Goal: Task Accomplishment & Management: Manage account settings

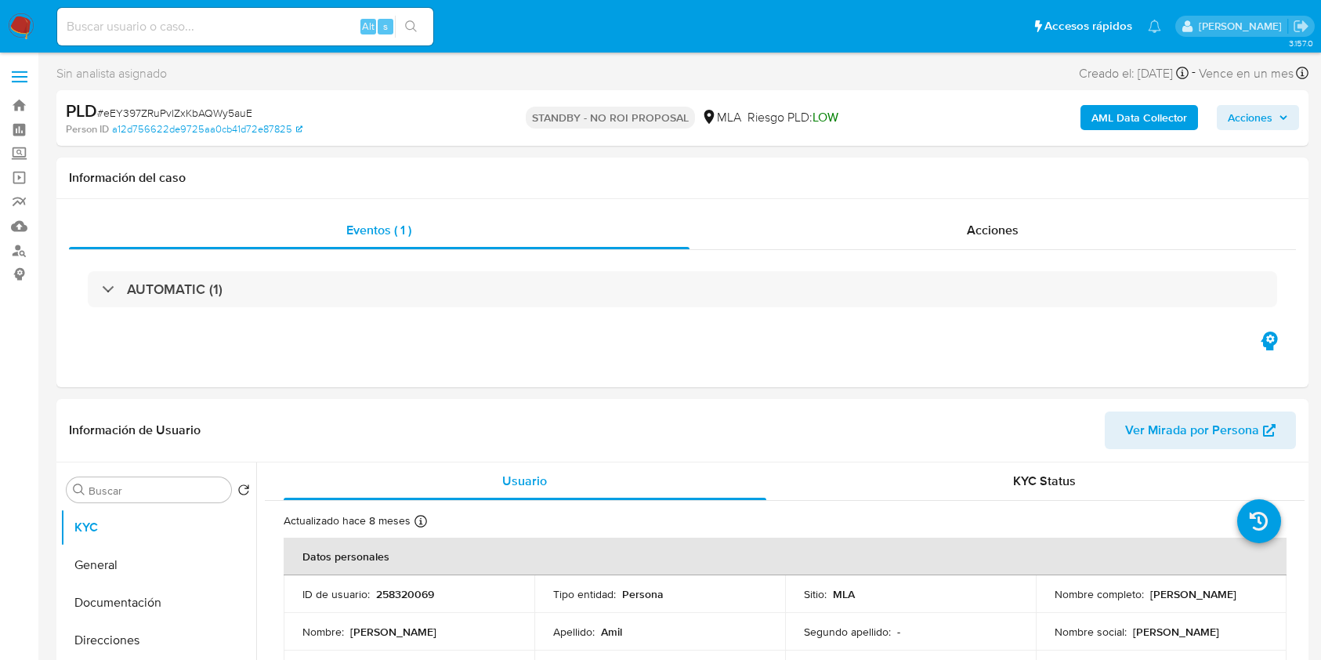
select select "10"
click at [217, 36] on div "Alt s" at bounding box center [245, 27] width 376 height 38
click at [227, 31] on input at bounding box center [245, 26] width 376 height 20
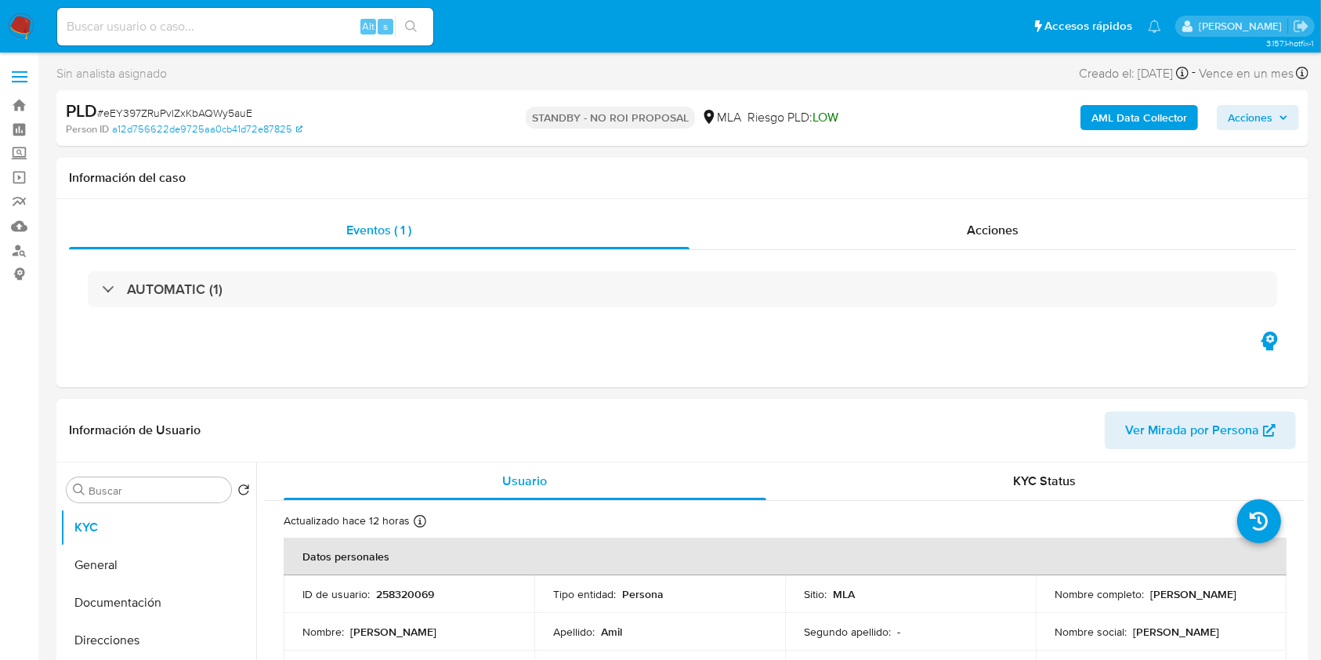
paste input "idHBuwIwLuB3MyWntAWw6dKY"
click at [427, 30] on input "idHBuwIwLuB3MyWntAWw6dKY" at bounding box center [245, 26] width 376 height 20
type input "idHBuwIwLuB3MyWntAWw6dKY"
click at [418, 23] on button "search-icon" at bounding box center [411, 27] width 32 height 22
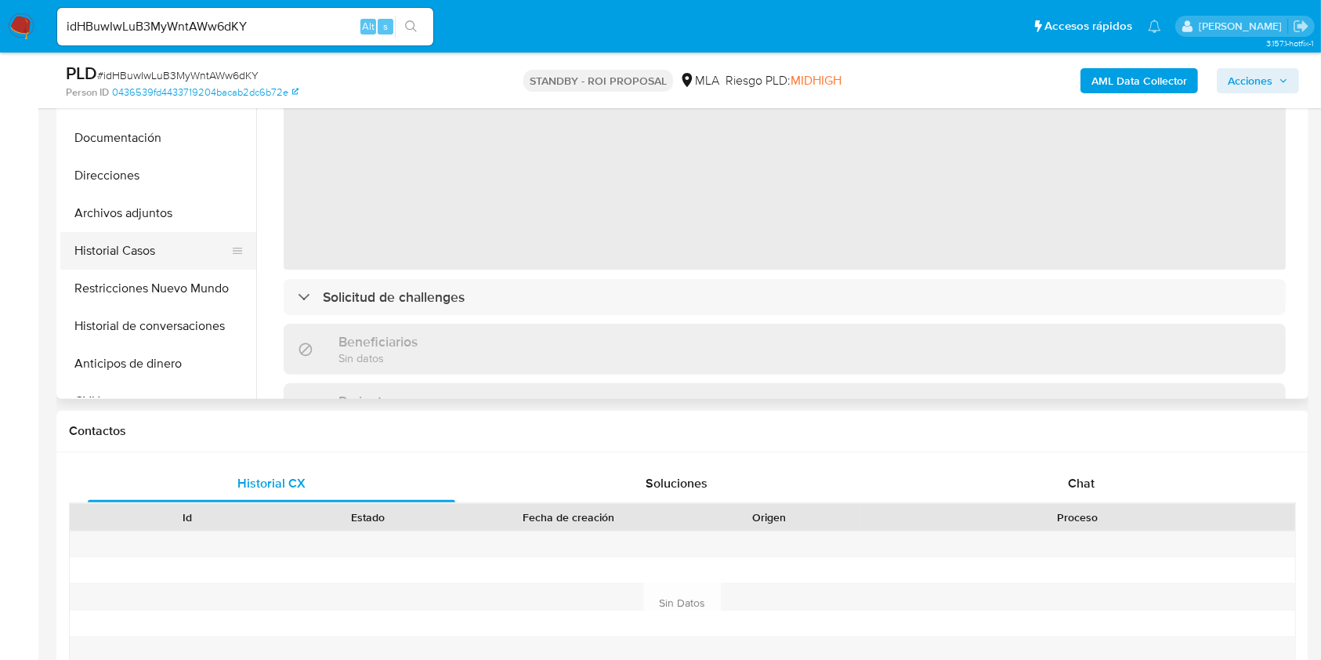
scroll to position [418, 0]
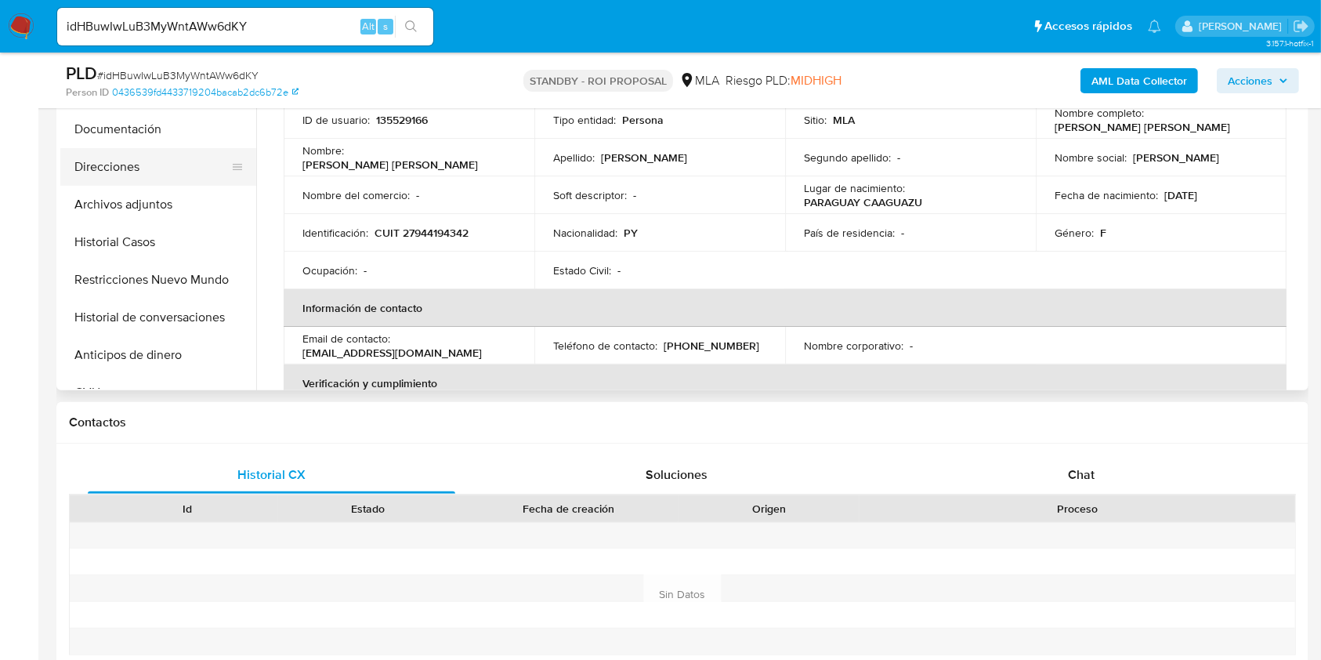
select select "10"
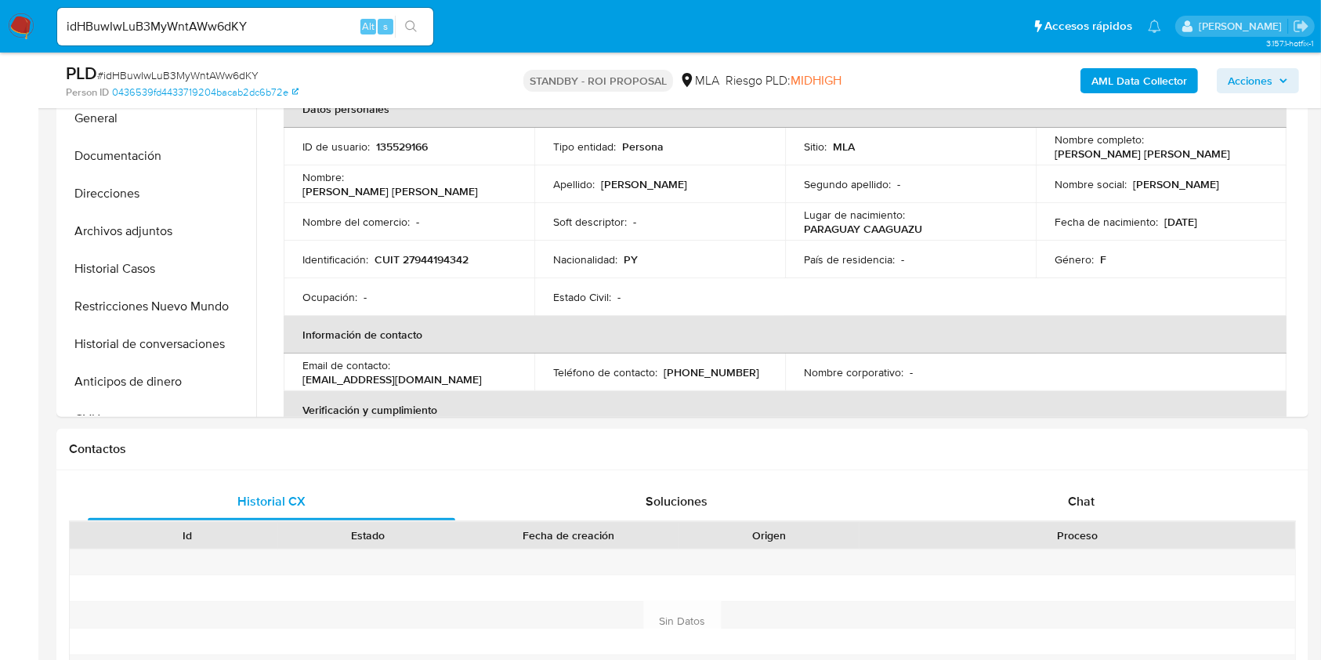
scroll to position [313, 0]
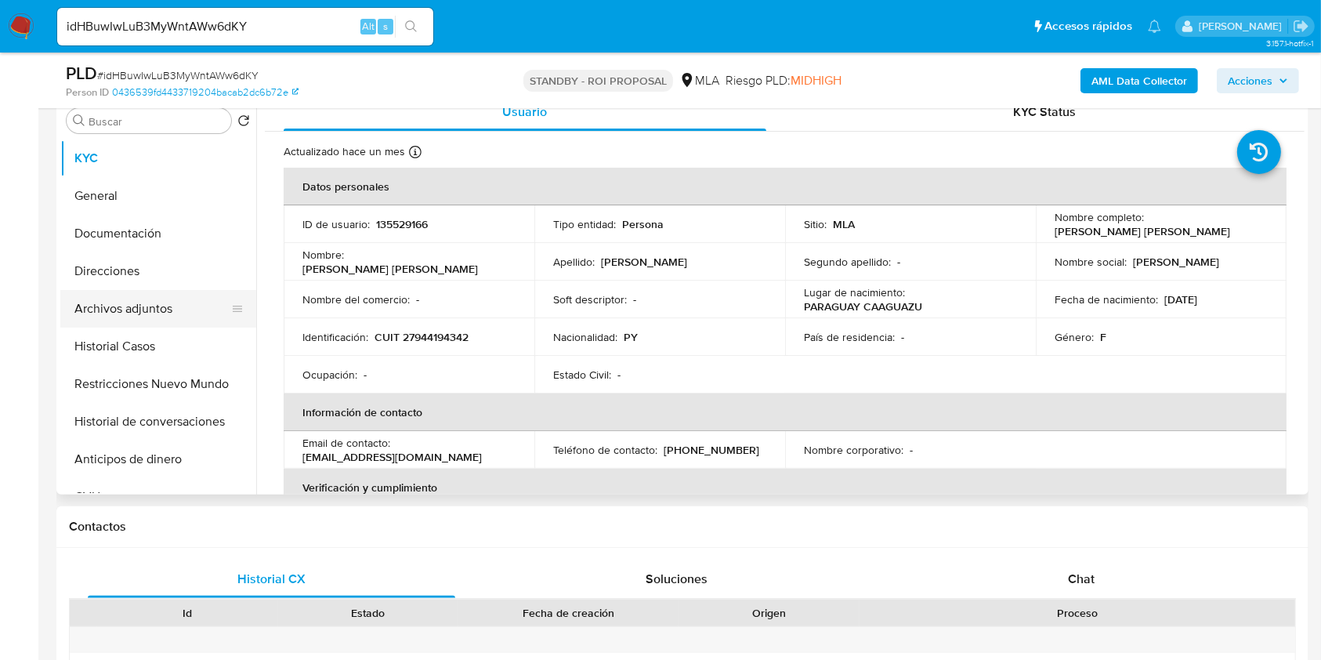
click at [117, 307] on button "Archivos adjuntos" at bounding box center [151, 309] width 183 height 38
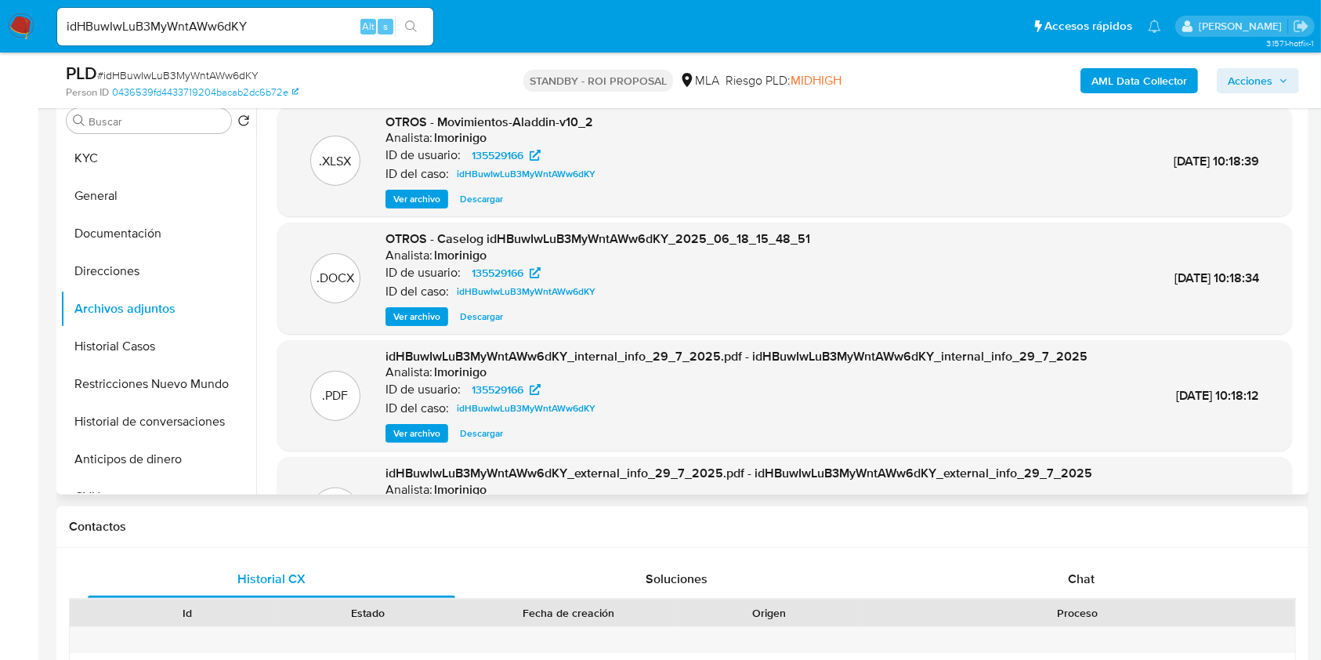
click at [493, 317] on span "Descargar" at bounding box center [481, 317] width 43 height 16
click at [301, 21] on input "idHBuwIwLuB3MyWntAWw6dKY" at bounding box center [245, 26] width 376 height 20
paste input "emxczLhmWIQNP3kDVjYXXMyW"
type input "emxczLhmWIQNP3kDVjYXXMyW"
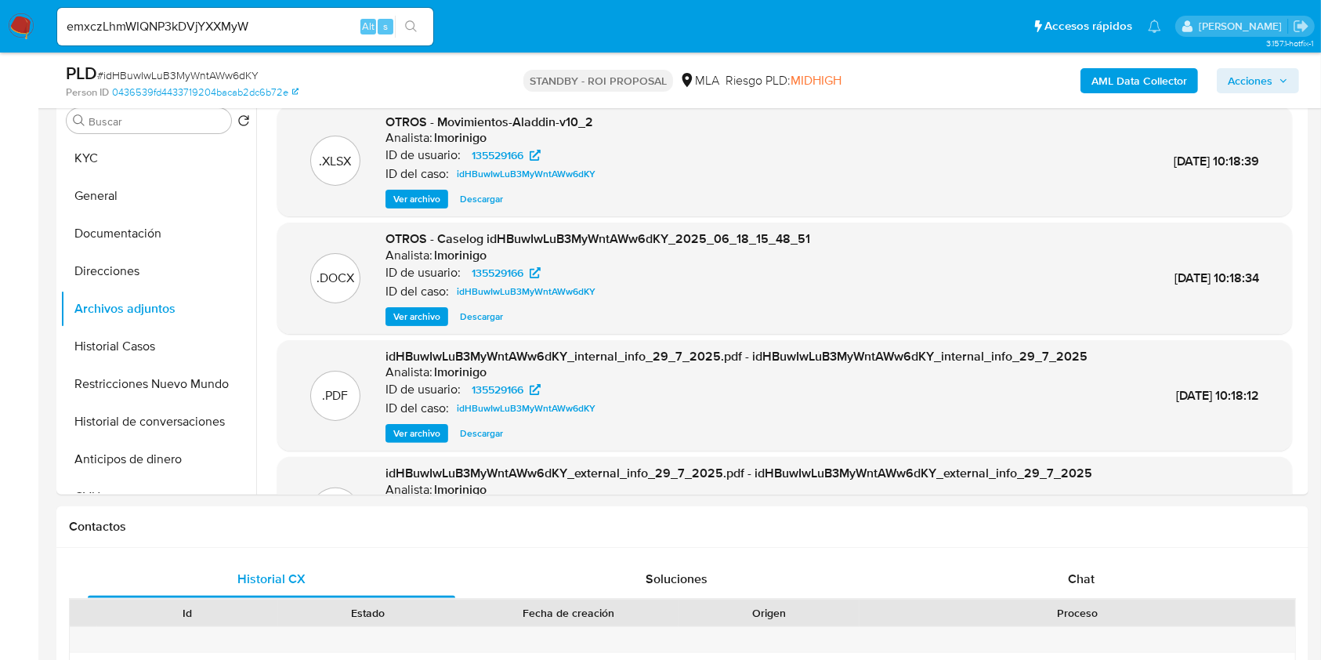
click at [411, 25] on icon "search-icon" at bounding box center [411, 26] width 13 height 13
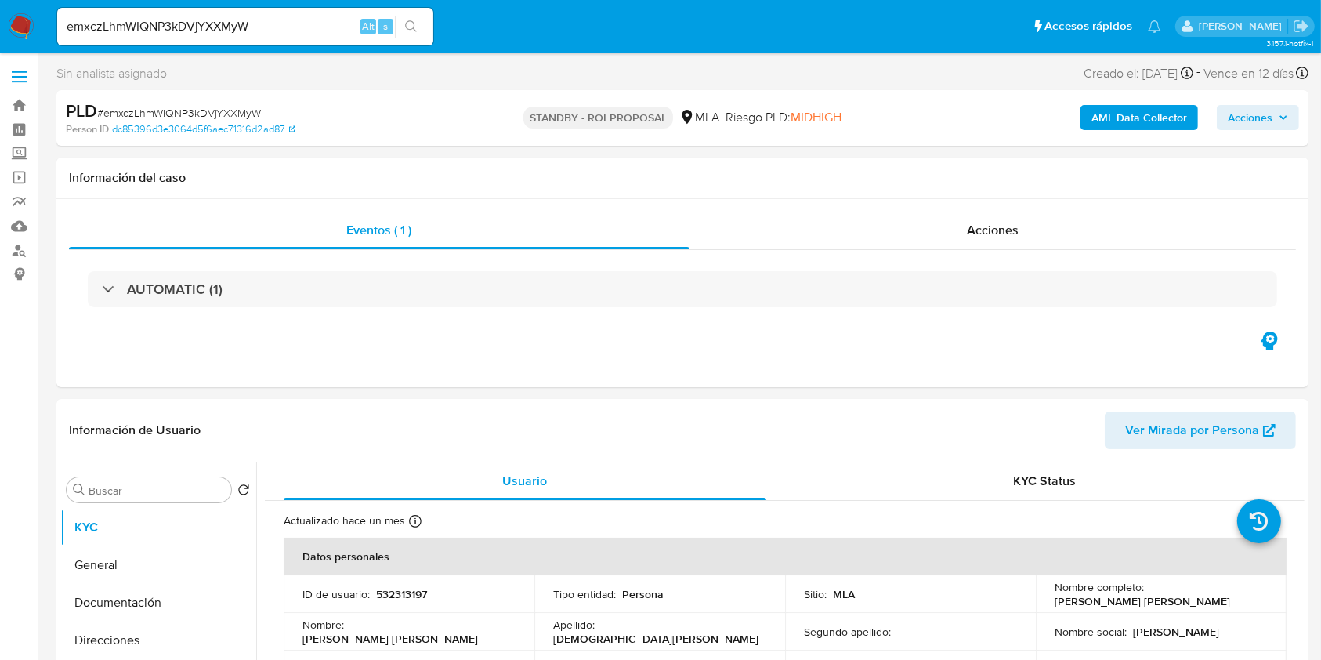
select select "10"
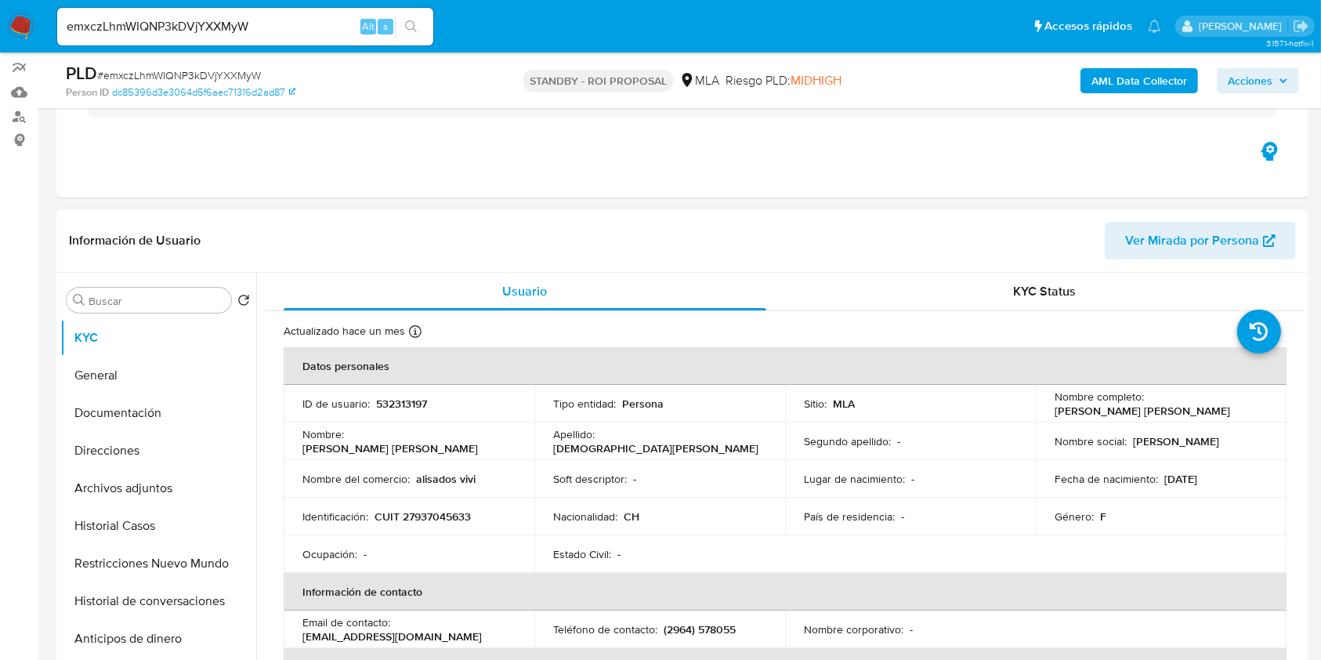
scroll to position [208, 0]
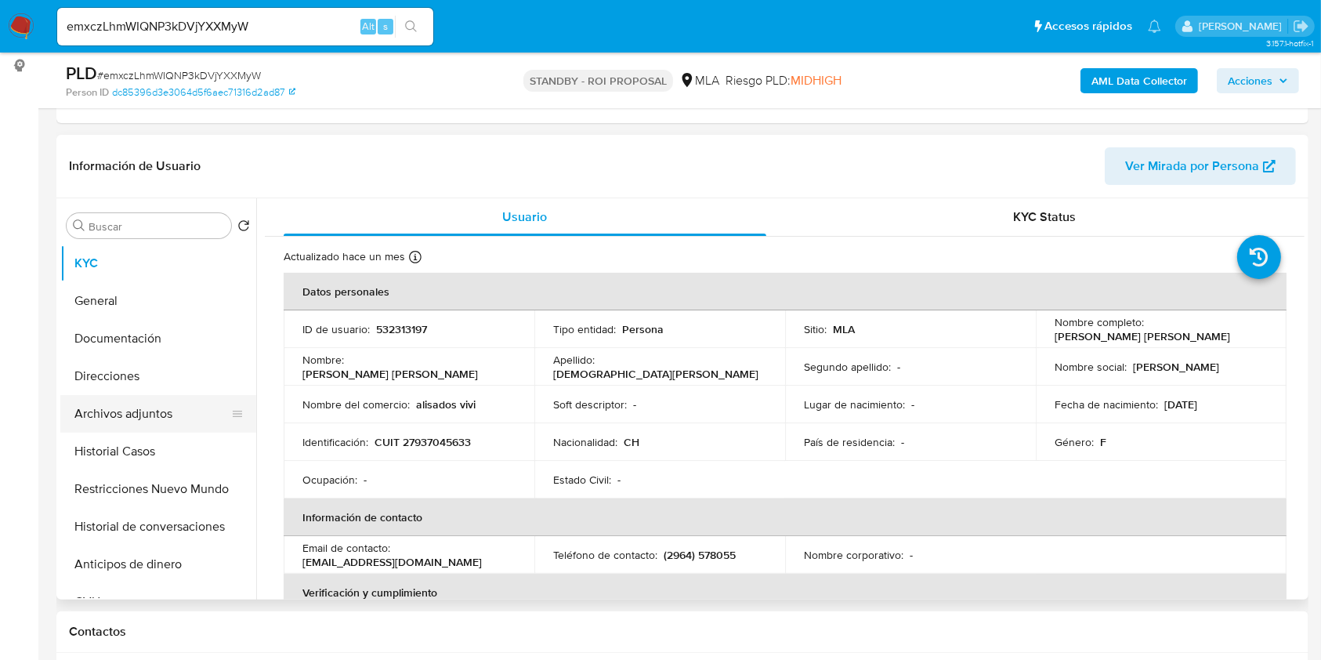
click at [164, 414] on button "Archivos adjuntos" at bounding box center [151, 414] width 183 height 38
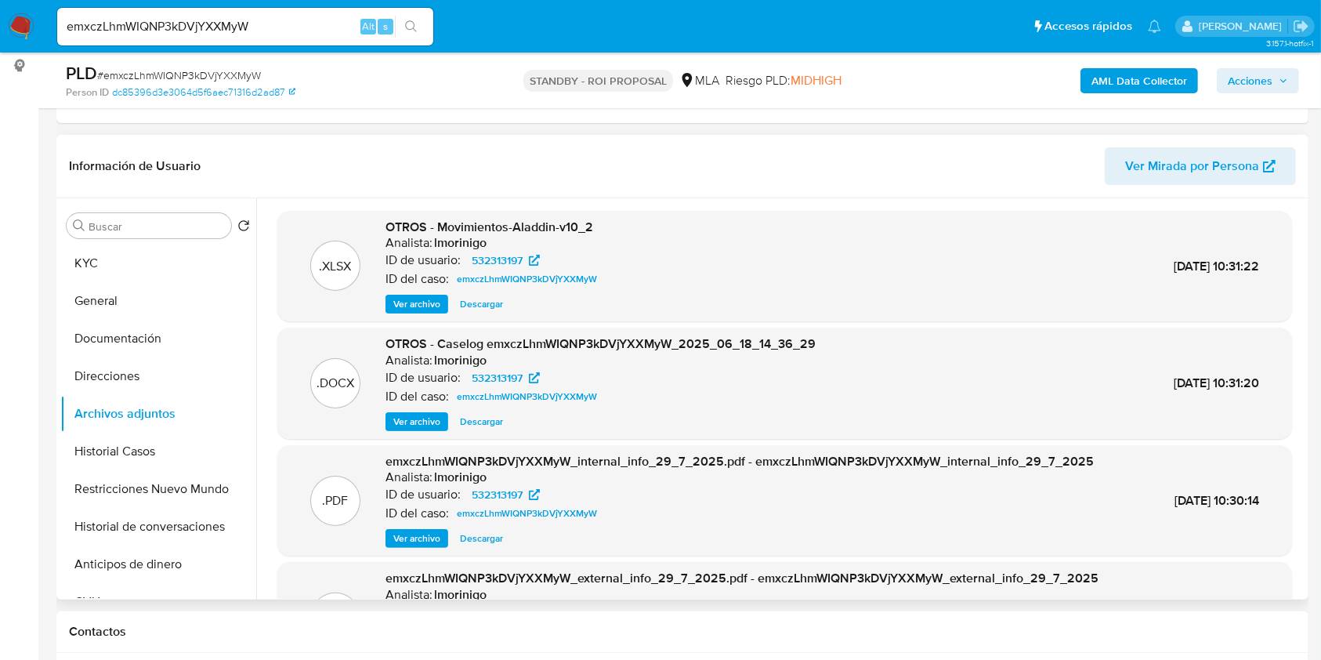
click at [420, 423] on span "Ver archivo" at bounding box center [416, 422] width 47 height 16
click at [464, 422] on div "Ver archivo Ver archivo Descargar" at bounding box center [601, 421] width 430 height 19
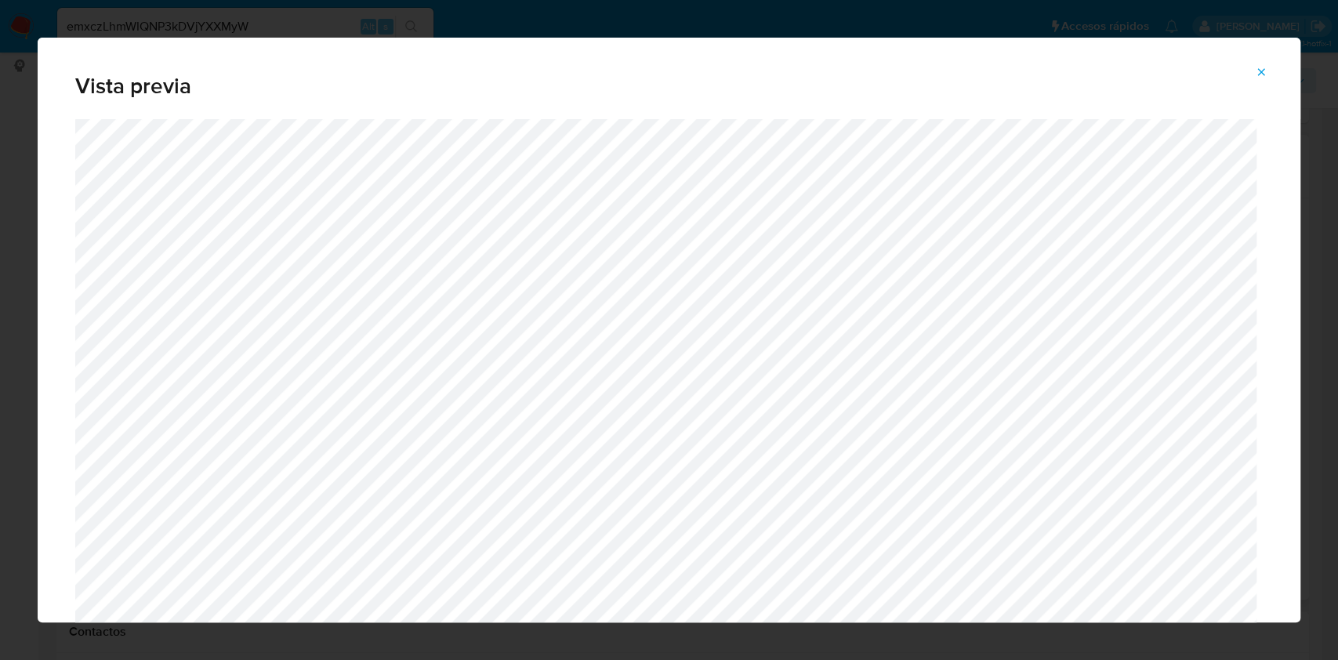
drag, startPoint x: 1260, startPoint y: 70, endPoint x: 1185, endPoint y: 96, distance: 79.6
click at [1259, 69] on icon "Attachment preview" at bounding box center [1261, 72] width 13 height 13
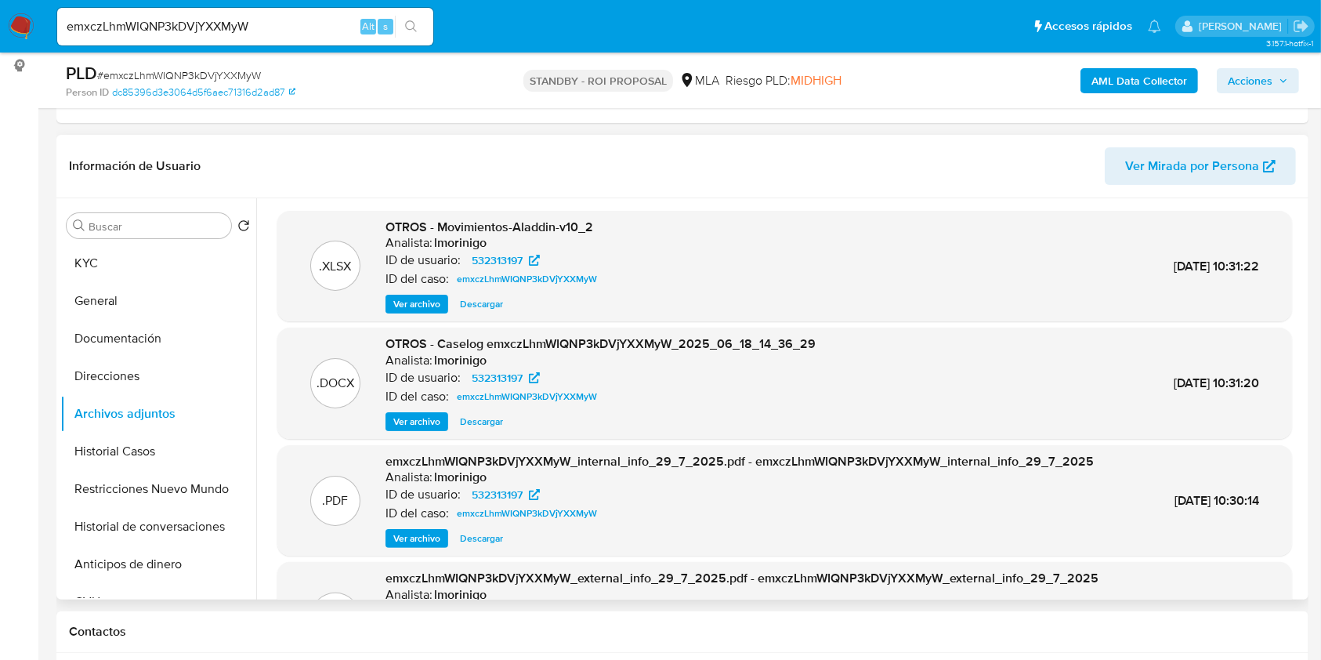
click at [500, 423] on span "Descargar" at bounding box center [481, 422] width 43 height 16
click at [107, 261] on button "KYC" at bounding box center [151, 264] width 183 height 38
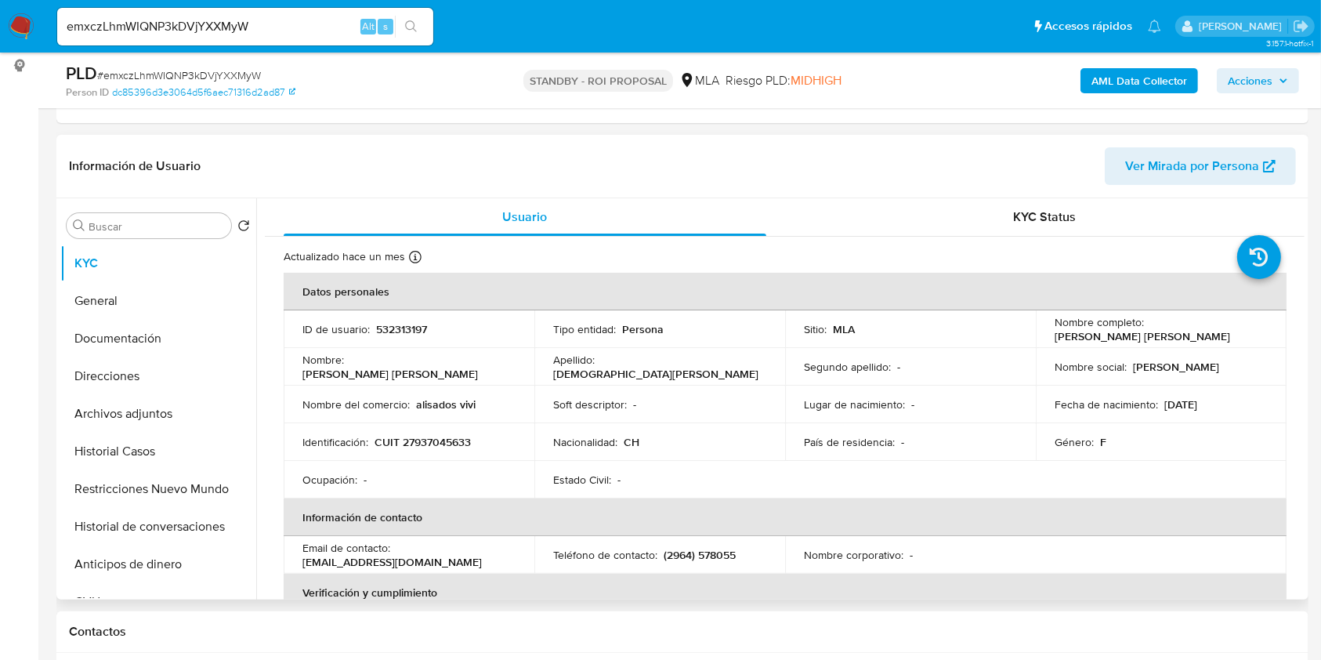
click at [674, 552] on p "(2964) 578055" at bounding box center [700, 555] width 72 height 14
click at [675, 552] on p "(2964) 578055" at bounding box center [700, 555] width 72 height 14
copy p "2964"
click at [727, 554] on p "(2964) 578055" at bounding box center [700, 555] width 72 height 14
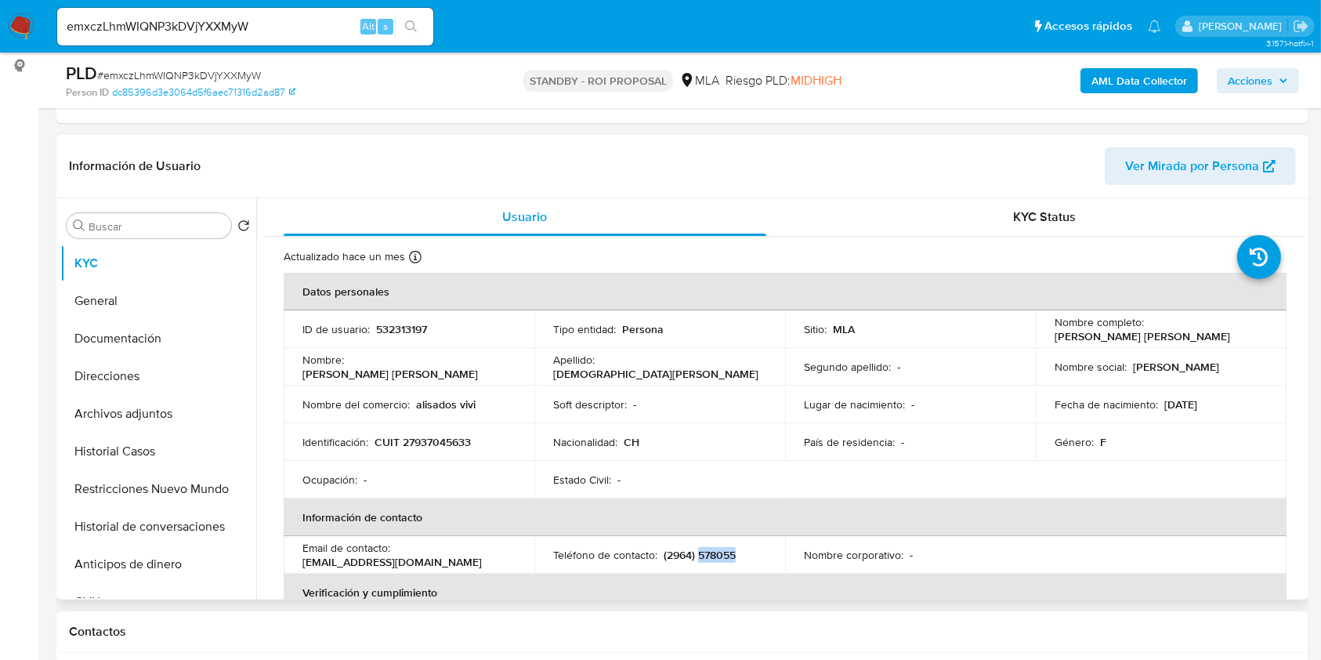
copy p "578055"
click at [288, 29] on input "emxczLhmWIQNP3kDVjYXXMyW" at bounding box center [245, 26] width 376 height 20
click at [288, 28] on input "emxczLhmWIQNP3kDVjYXXMyW" at bounding box center [245, 26] width 376 height 20
paste input "ugOYohXvc82dVhA0bhhksVhT"
type input "ugOYohXvc82dVhA0bhhksVhT"
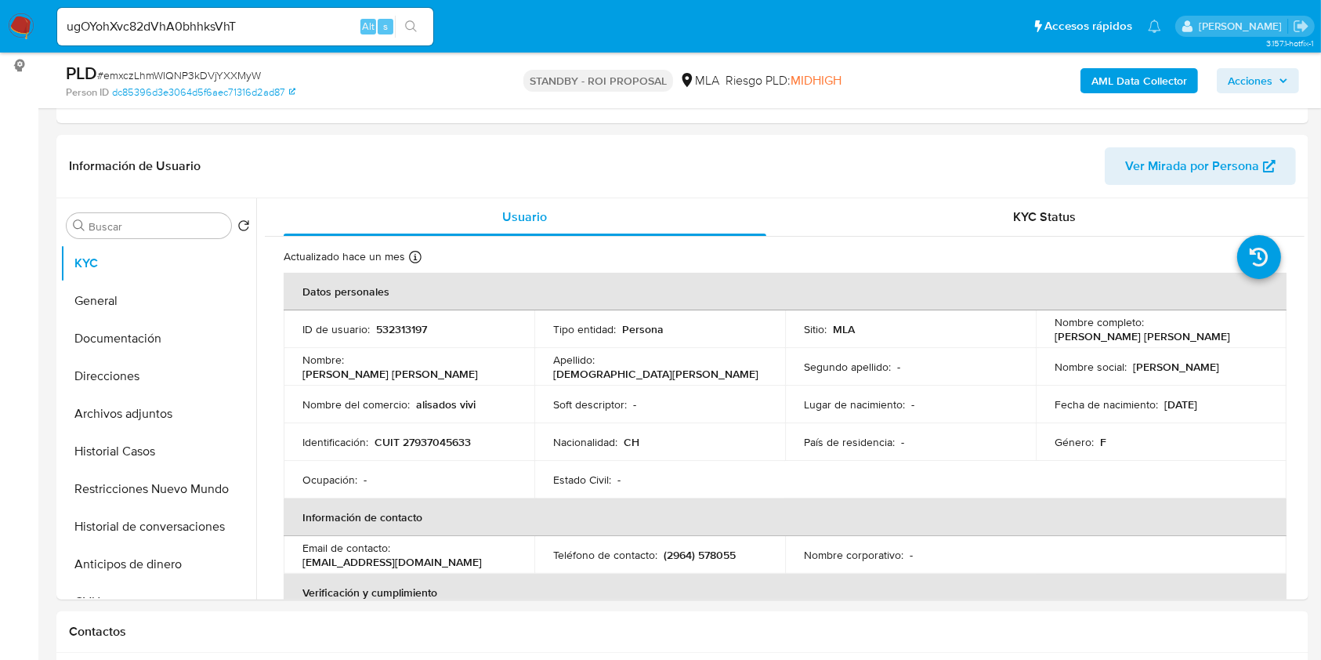
click at [416, 28] on icon "search-icon" at bounding box center [411, 26] width 13 height 13
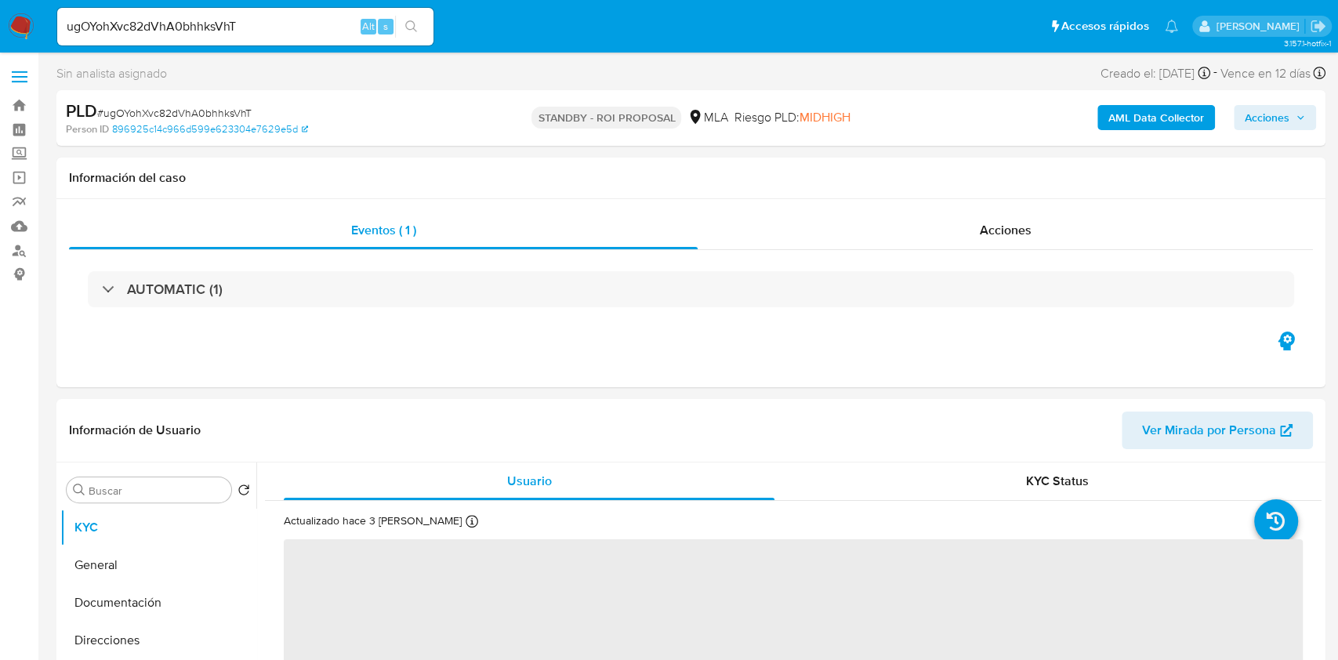
select select "10"
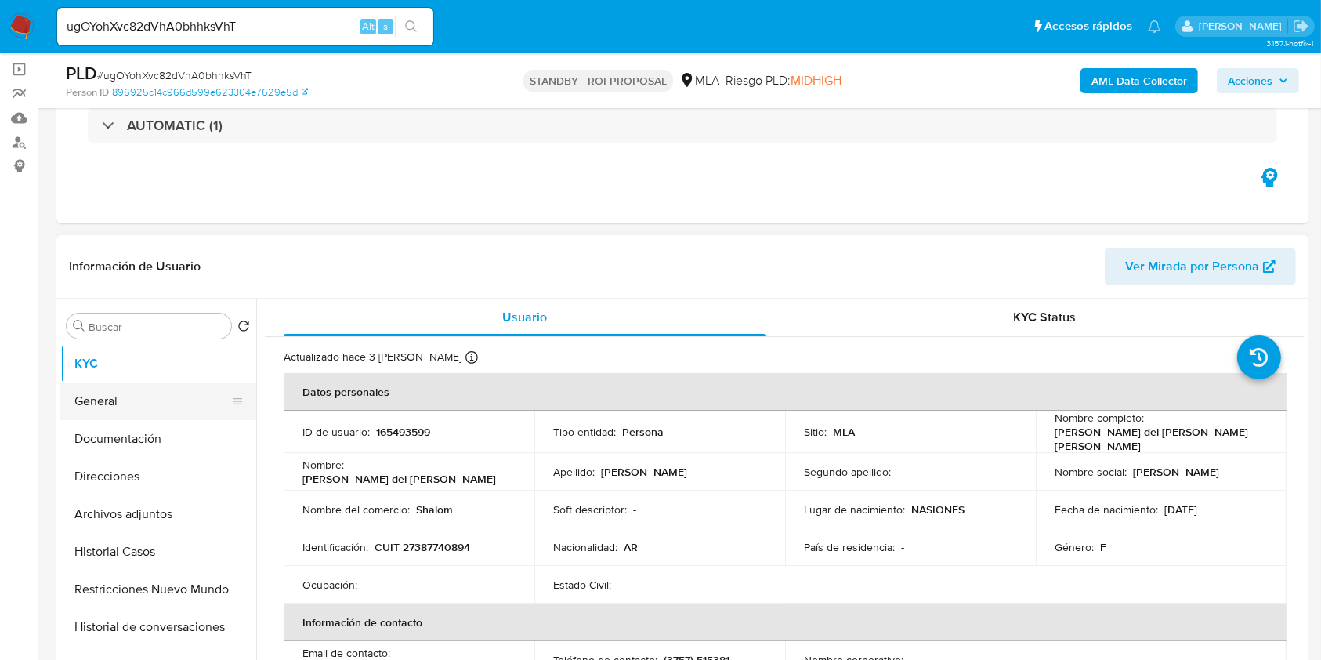
scroll to position [208, 0]
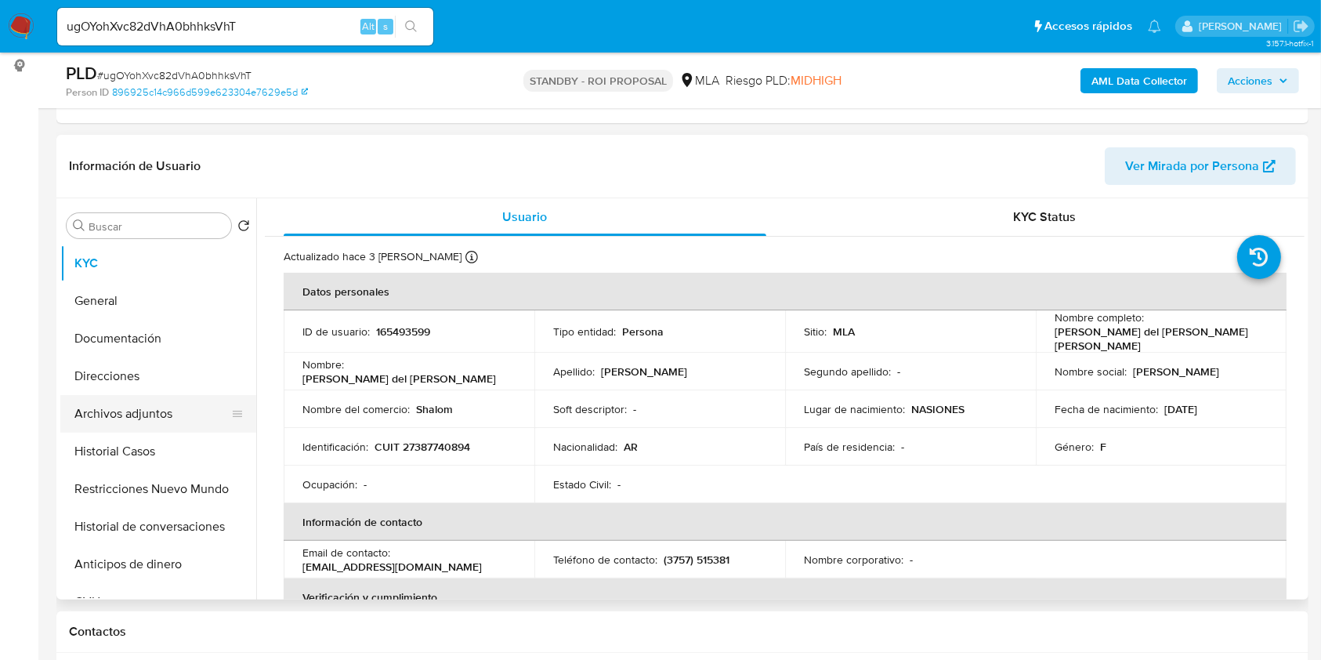
click at [138, 412] on button "Archivos adjuntos" at bounding box center [151, 414] width 183 height 38
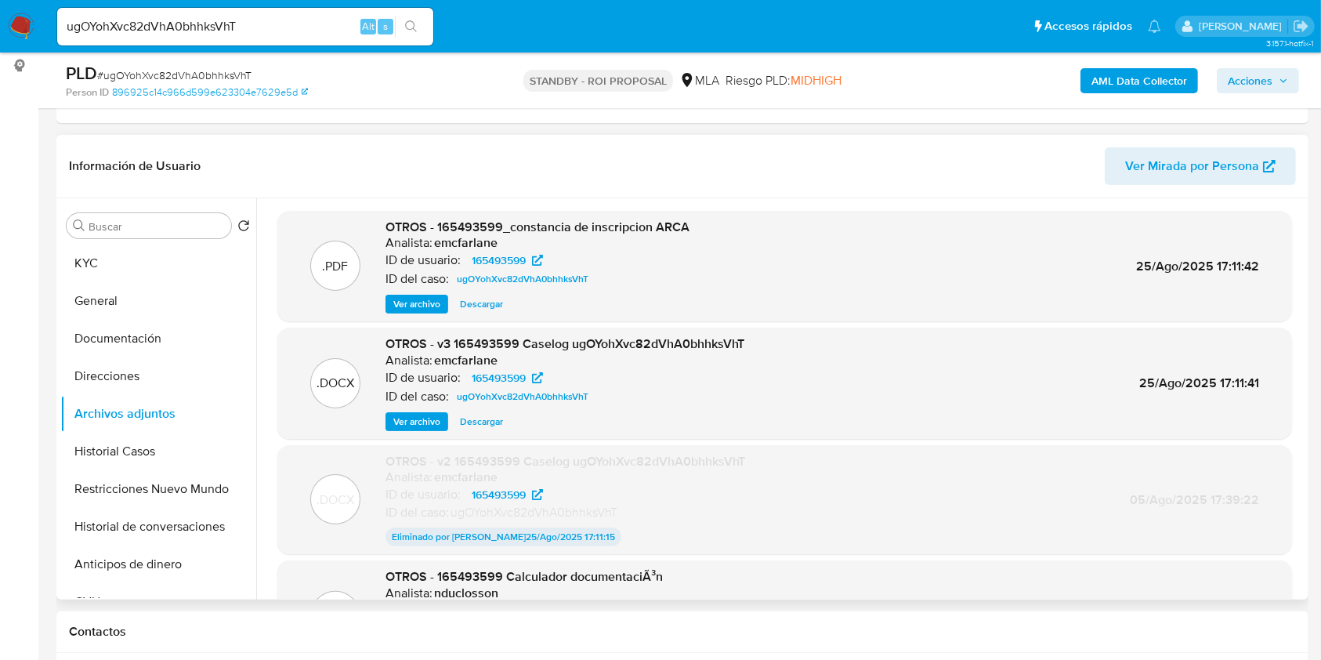
click at [488, 419] on span "Descargar" at bounding box center [481, 422] width 43 height 16
click at [238, 16] on input "ugOYohXvc82dVhA0bhhksVhT" at bounding box center [245, 26] width 376 height 20
paste input "fk2TJDhZZyIUNm89Bwv8BE0K"
type input "fk2TJDhZZyIUNm89Bwv8BE0K"
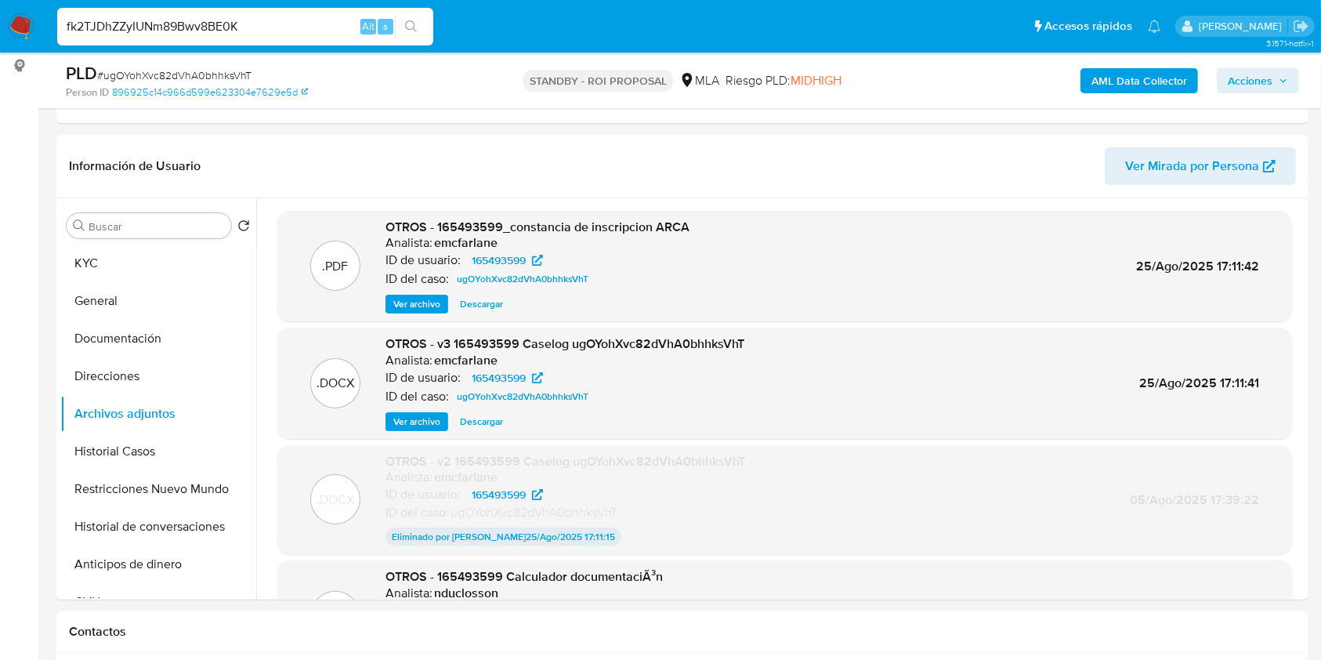
click at [404, 30] on button "search-icon" at bounding box center [411, 27] width 32 height 22
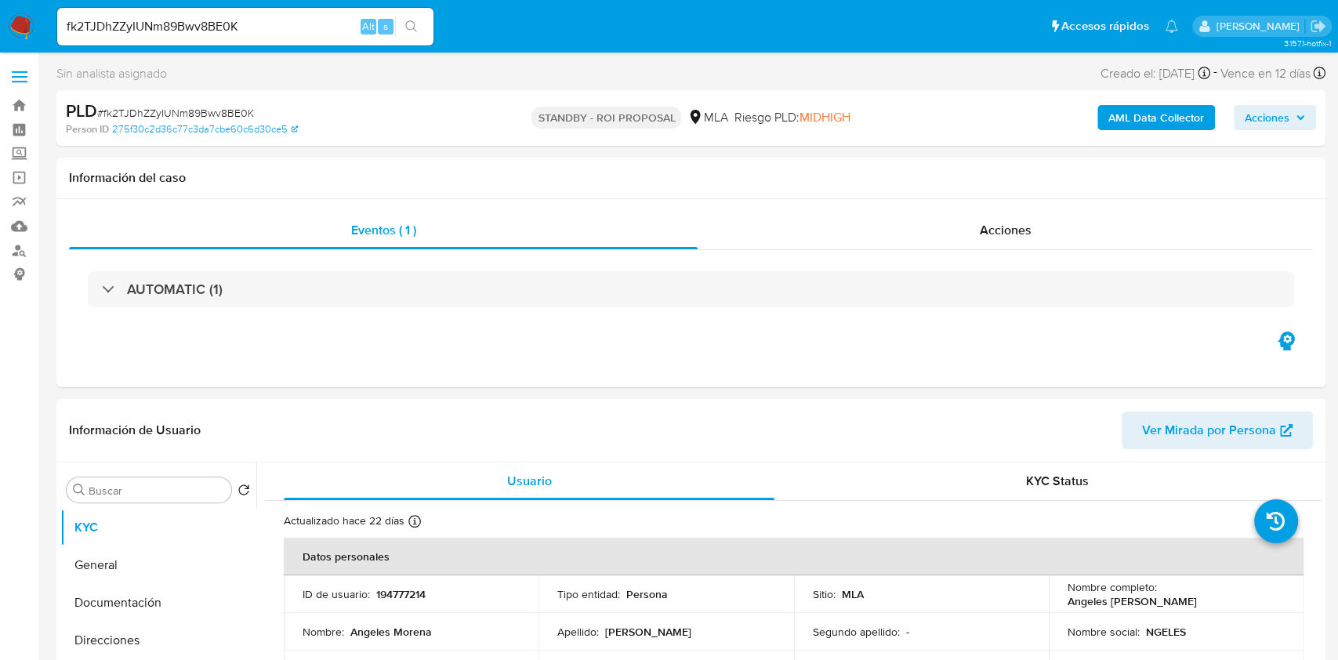
select select "10"
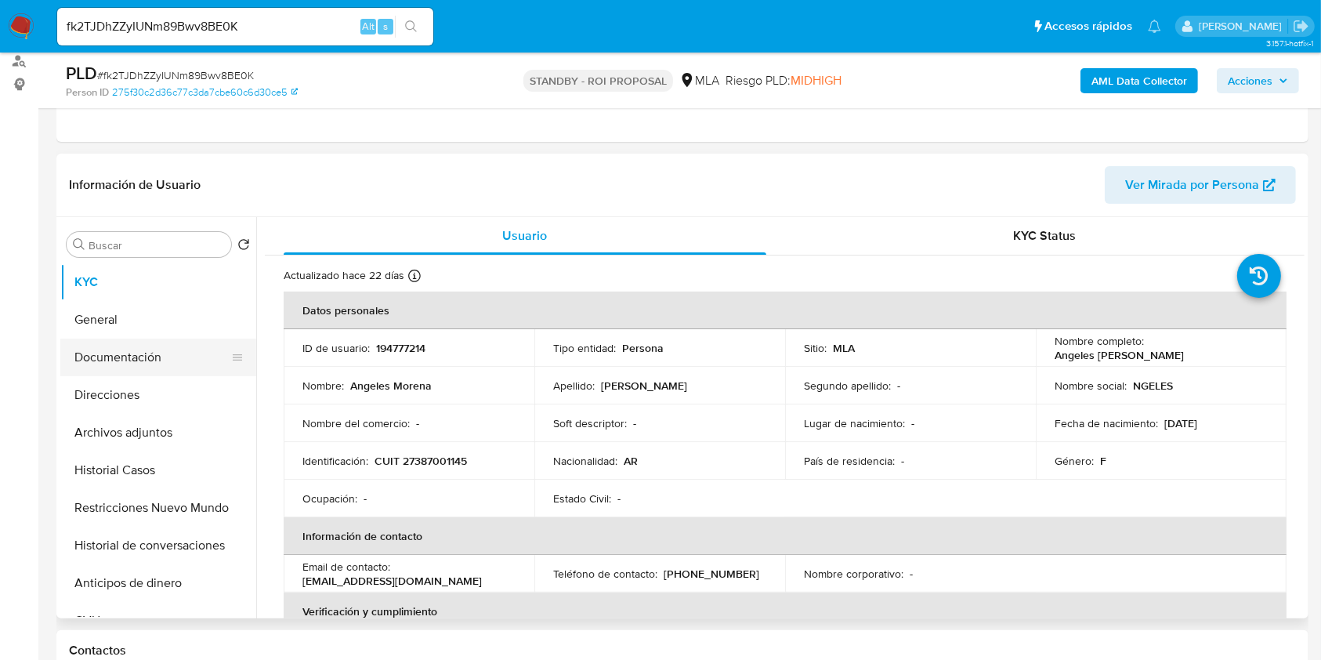
scroll to position [208, 0]
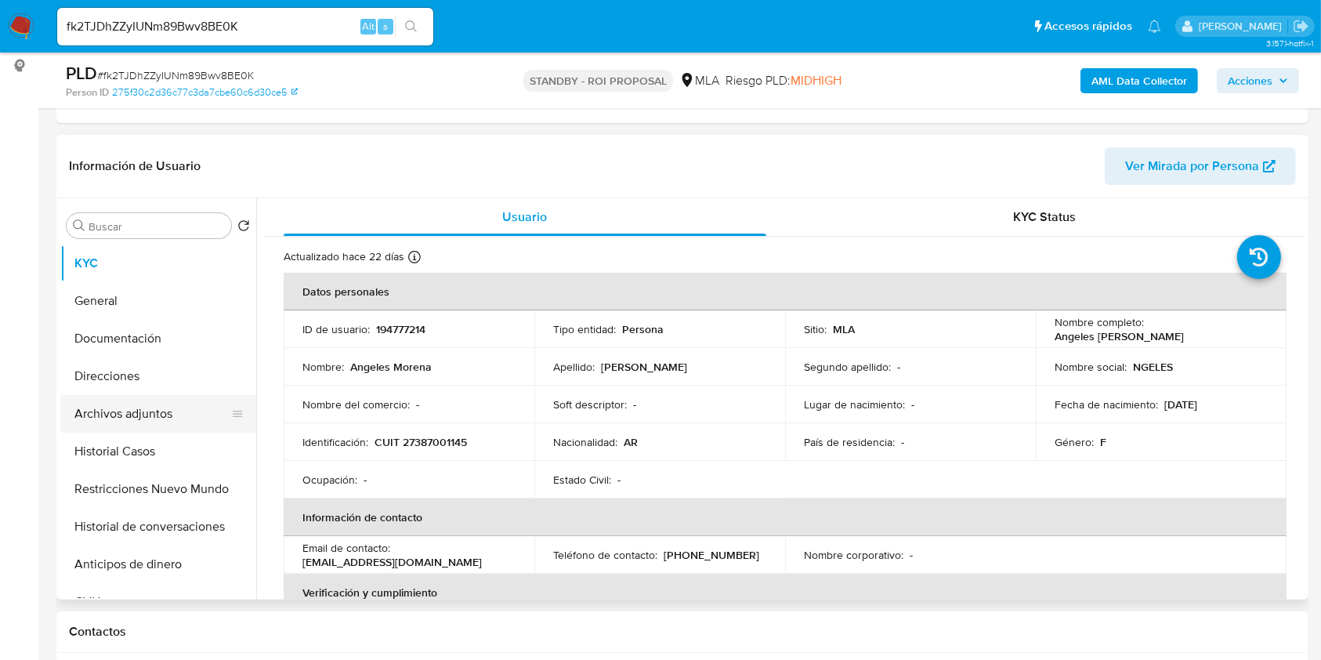
click at [148, 423] on button "Archivos adjuntos" at bounding box center [151, 414] width 183 height 38
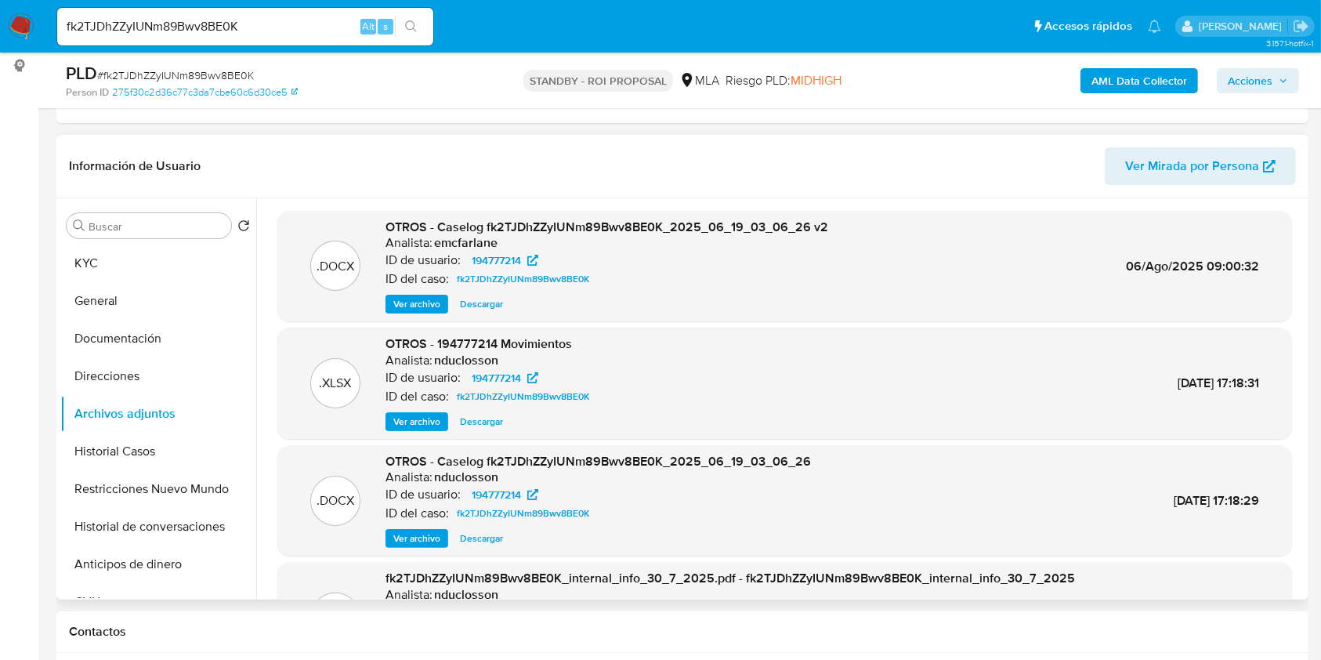
click at [476, 302] on span "Descargar" at bounding box center [481, 304] width 43 height 16
click at [366, 100] on div "PLD # fk2TJDhZZyIUNm89Bwv8BE0K Person ID 275f30c2d36c77c3da7cbe60c6d30ce5 STAND…" at bounding box center [682, 81] width 1252 height 56
click at [292, 30] on input "fk2TJDhZZyIUNm89Bwv8BE0K" at bounding box center [245, 26] width 376 height 20
paste input "OXQoJXJu6STRVxcR1rQWVRRk"
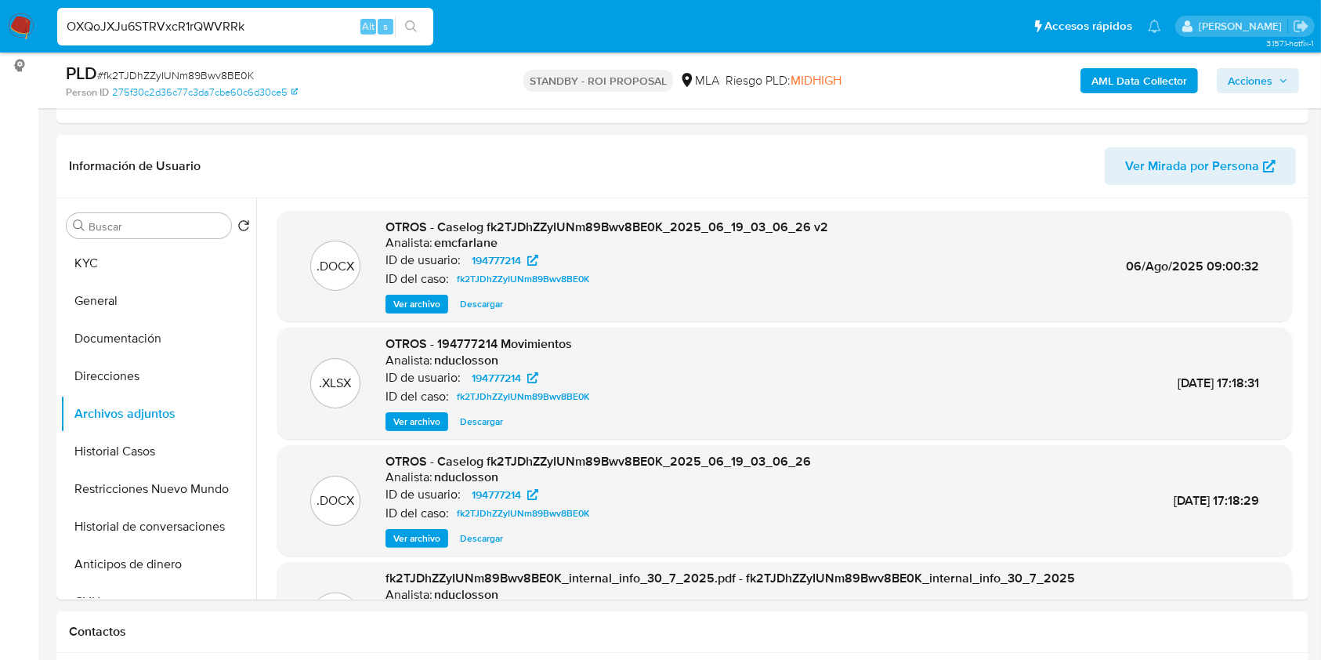
click at [427, 28] on input "OXQoJXJu6STRVxcR1rQWVRRk" at bounding box center [245, 26] width 376 height 20
type input "OXQoJXJu6STRVxcR1rQWVRRk"
click at [423, 34] on button "search-icon" at bounding box center [411, 27] width 32 height 22
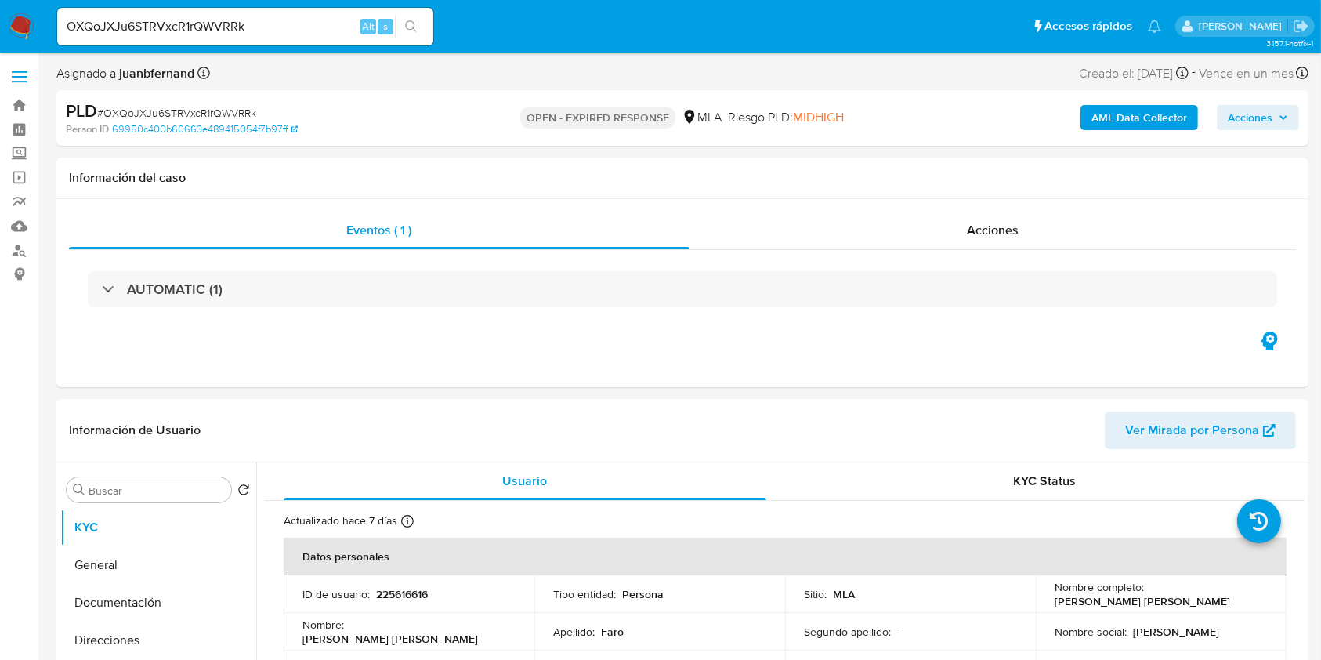
select select "10"
click at [324, 38] on div "OXQoJXJu6STRVxcR1rQWVRRk Alt s" at bounding box center [245, 27] width 376 height 38
click at [324, 33] on input "OXQoJXJu6STRVxcR1rQWVRRk" at bounding box center [245, 26] width 376 height 20
paste input "IfKv1diNDEwjEiu9raWwNAwM"
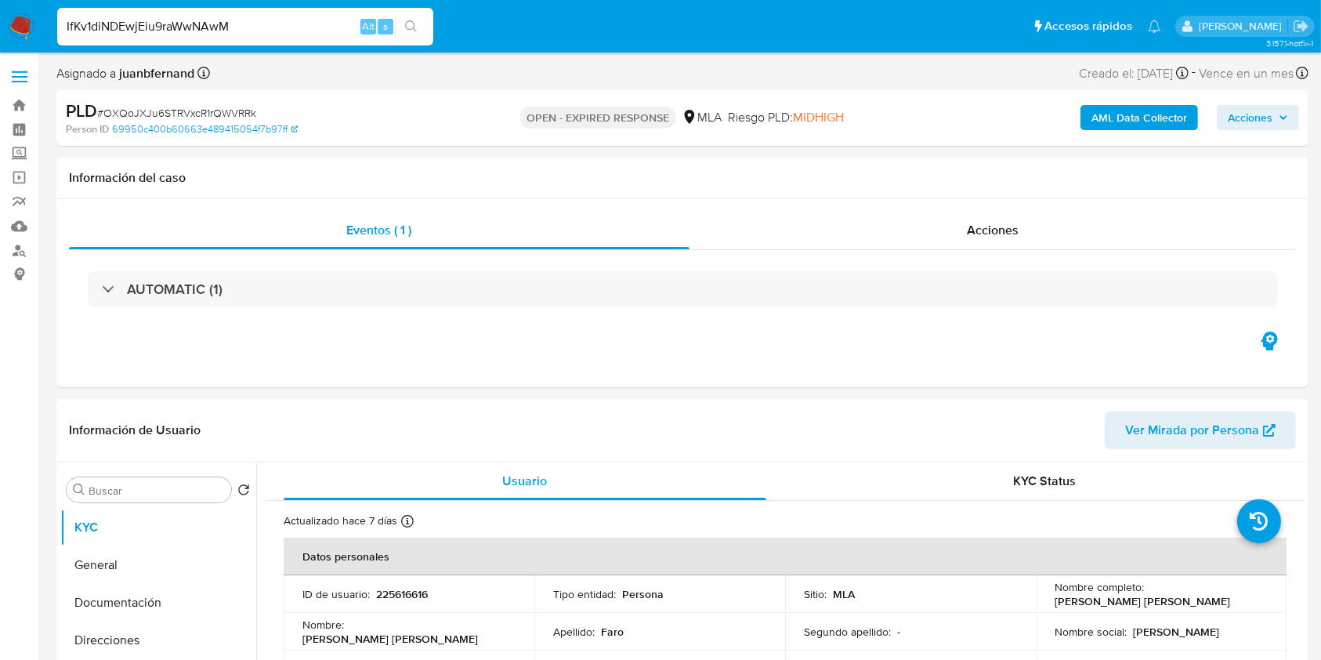
type input "IfKv1diNDEwjEiu9raWwNAwM"
click at [397, 31] on button "search-icon" at bounding box center [411, 27] width 32 height 22
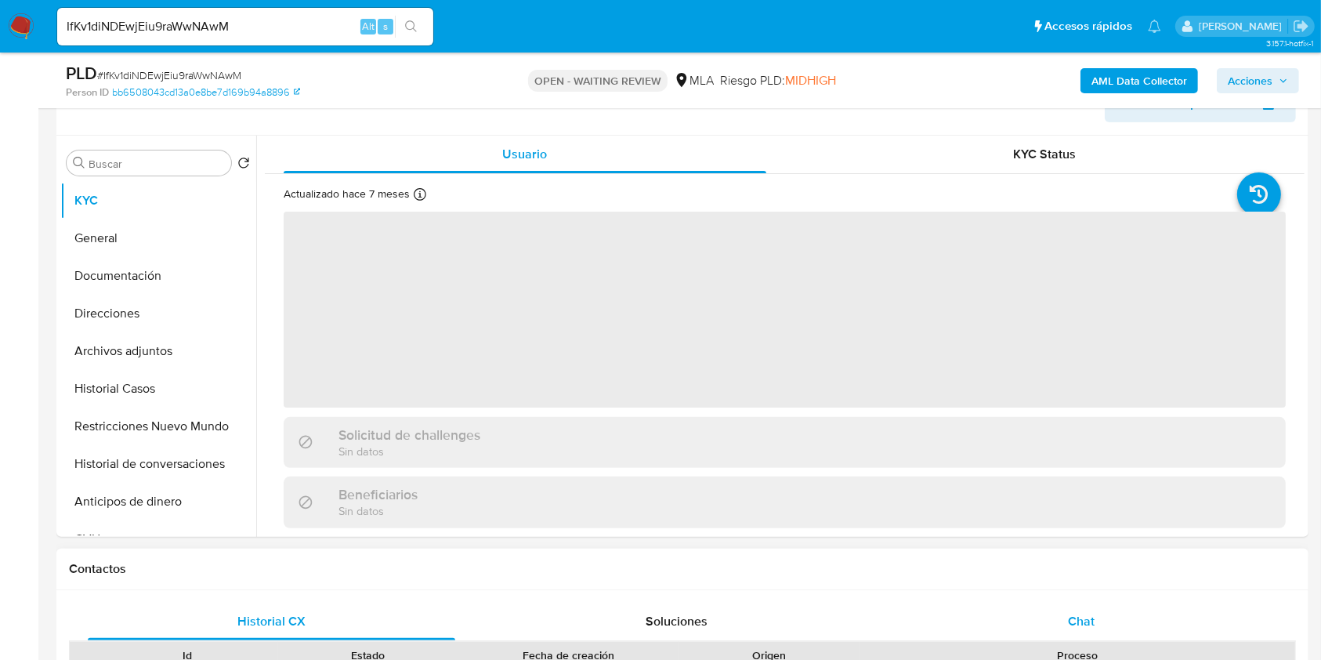
scroll to position [522, 0]
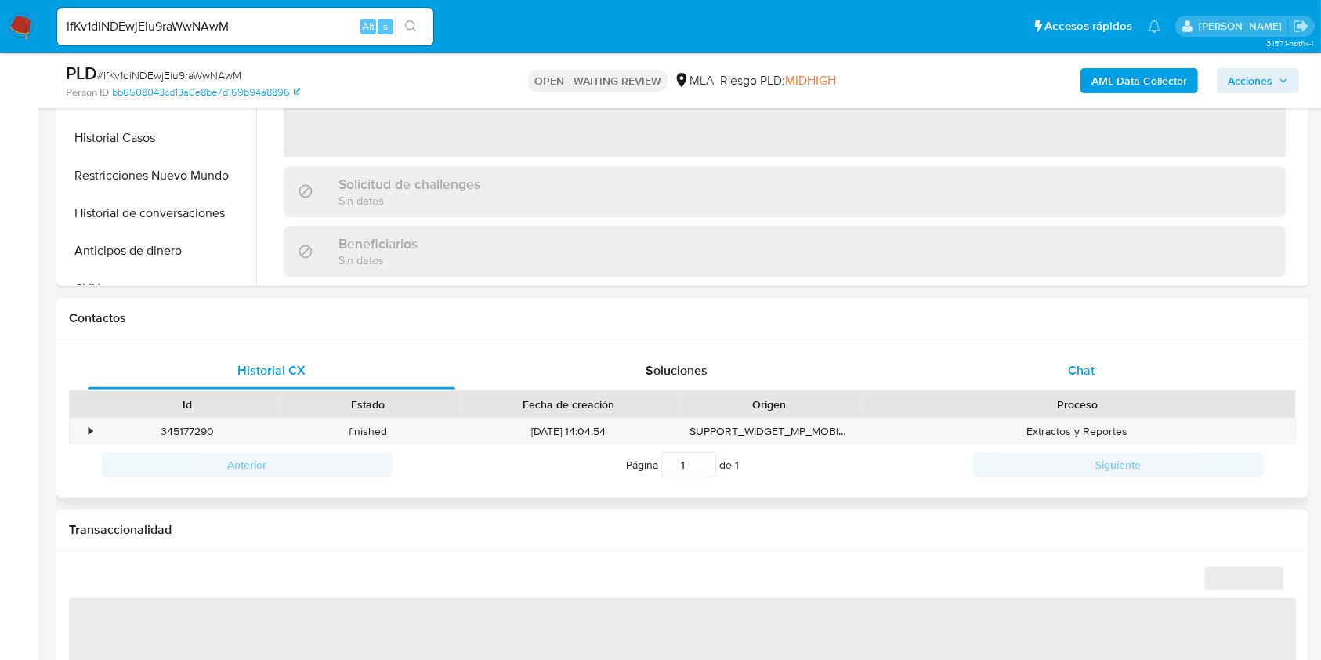
click at [1085, 387] on div "Chat" at bounding box center [1082, 371] width 368 height 38
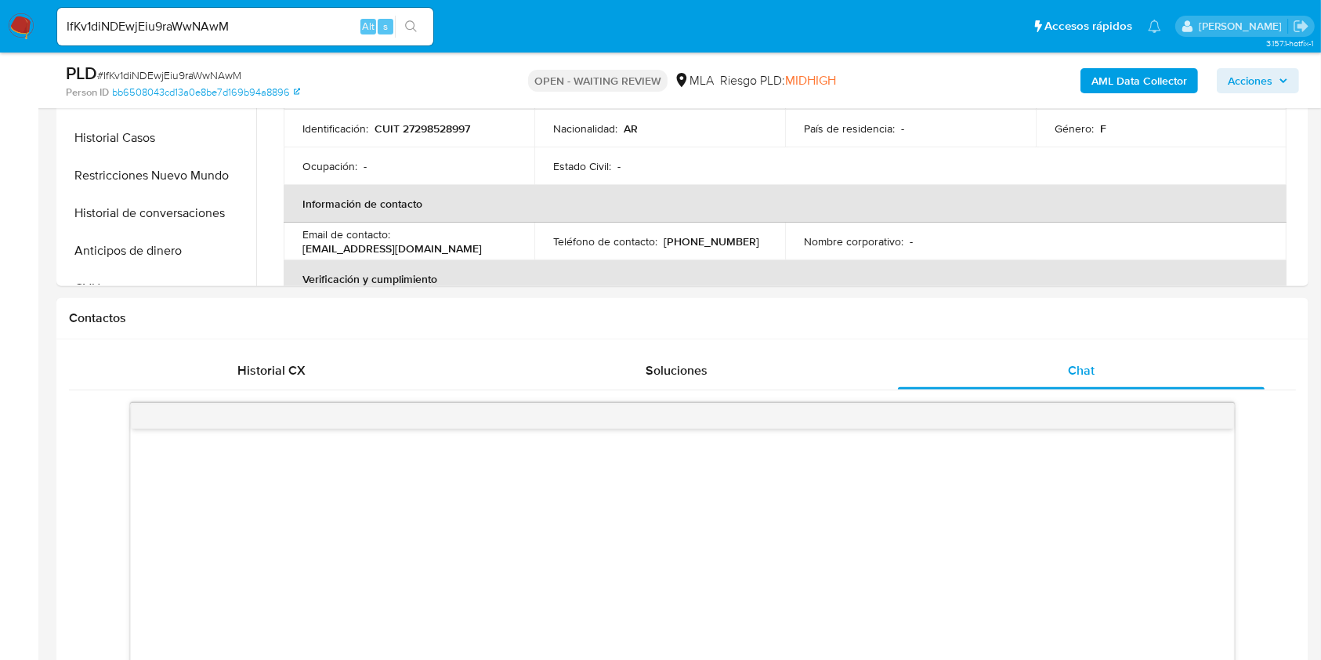
select select "10"
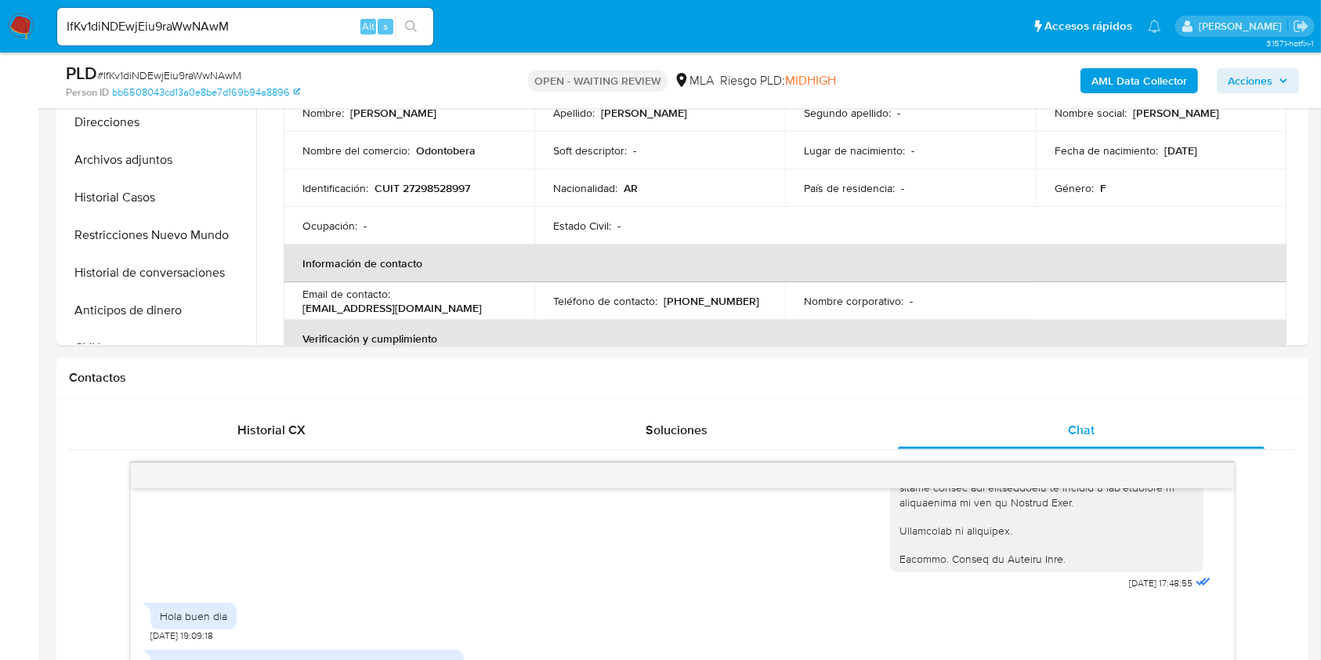
scroll to position [418, 0]
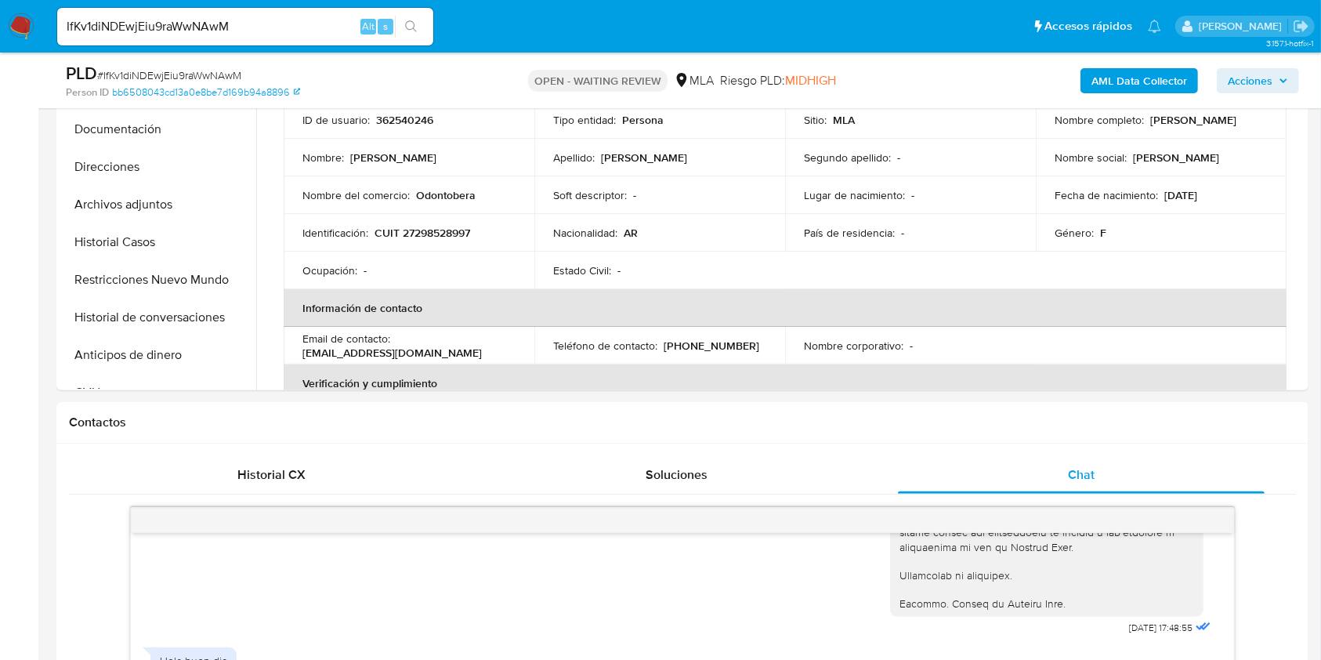
click at [323, 31] on input "IfKv1diNDEwjEiu9raWwNAwM" at bounding box center [245, 26] width 376 height 20
paste input "vw8RKJ895ZLJmjv864x7S4xj"
click at [429, 34] on input "vw8RKJ895ZLJmjv864x7S4xj" at bounding box center [245, 26] width 376 height 20
click at [426, 32] on div "vw8RKJ895ZLJmjv864x7S4xj Alt s" at bounding box center [245, 27] width 376 height 44
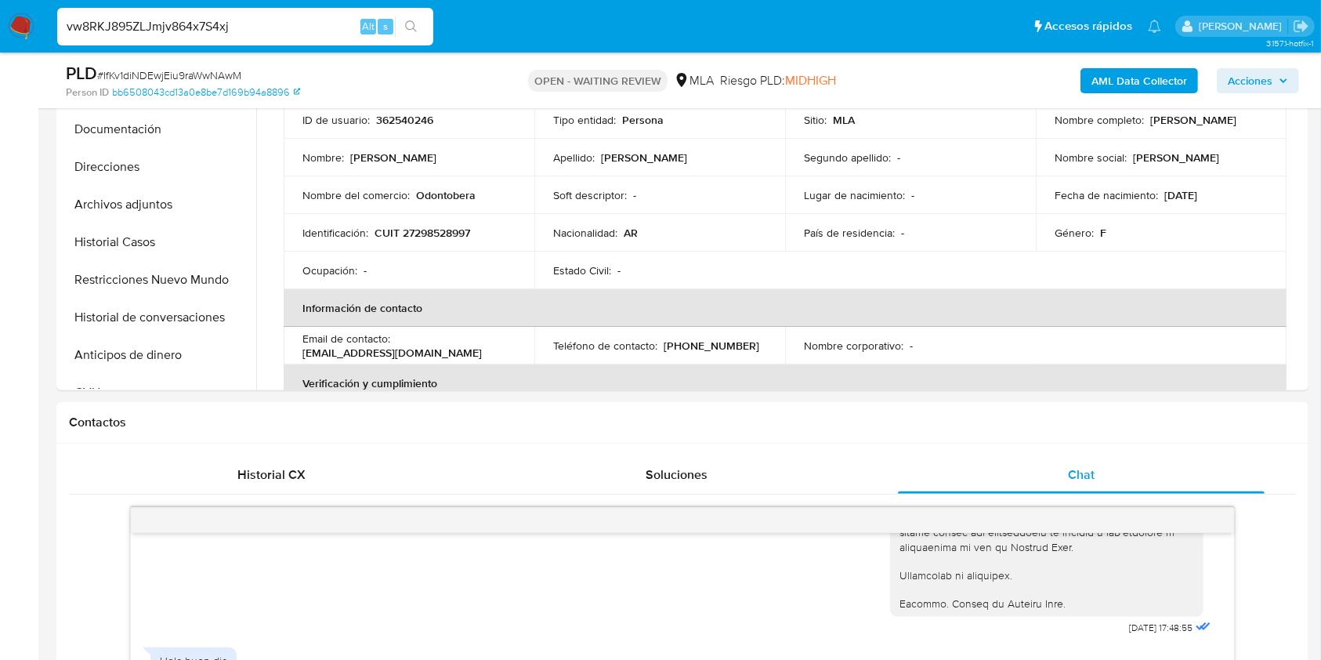
type input "vw8RKJ895ZLJmjv864x7S4xj"
click at [415, 18] on button "search-icon" at bounding box center [411, 27] width 32 height 22
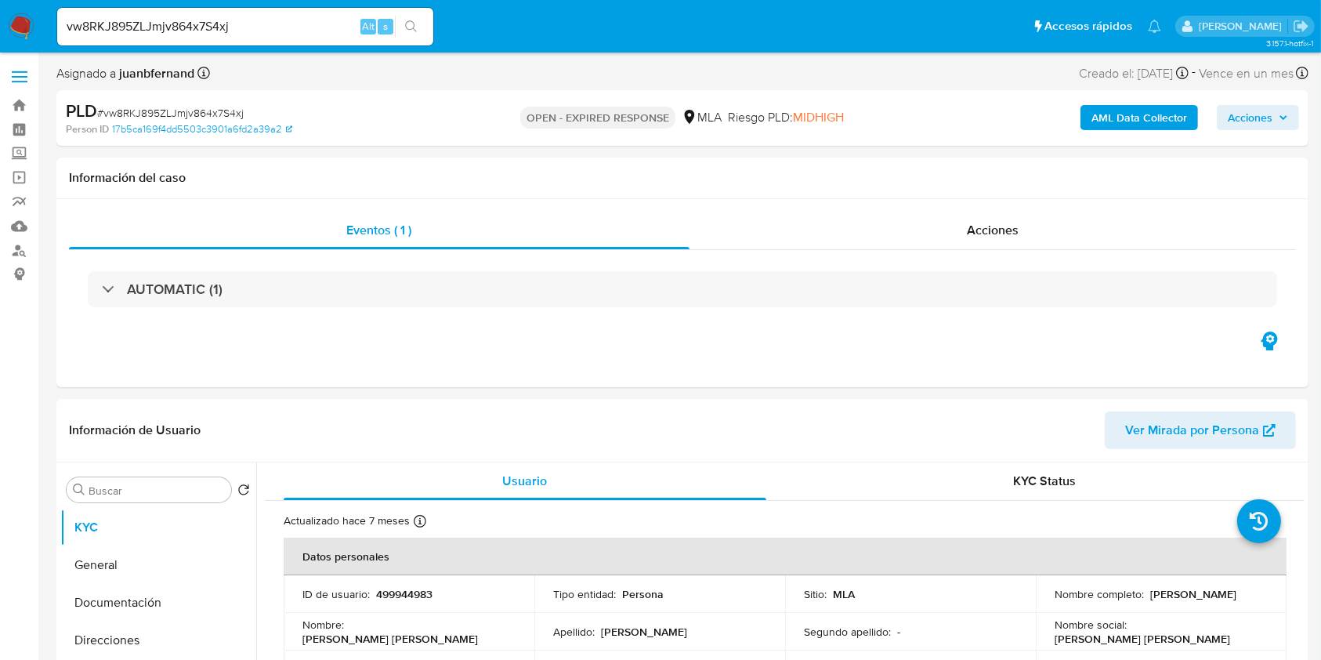
select select "10"
click at [302, 27] on input "vw8RKJ895ZLJmjv864x7S4xj" at bounding box center [245, 26] width 376 height 20
click at [302, 30] on input "vw8RKJ895ZLJmjv864x7S4xj" at bounding box center [245, 26] width 376 height 20
click at [310, 31] on input "vw8RKJ895ZLJmjv864x7S4xj" at bounding box center [245, 26] width 376 height 20
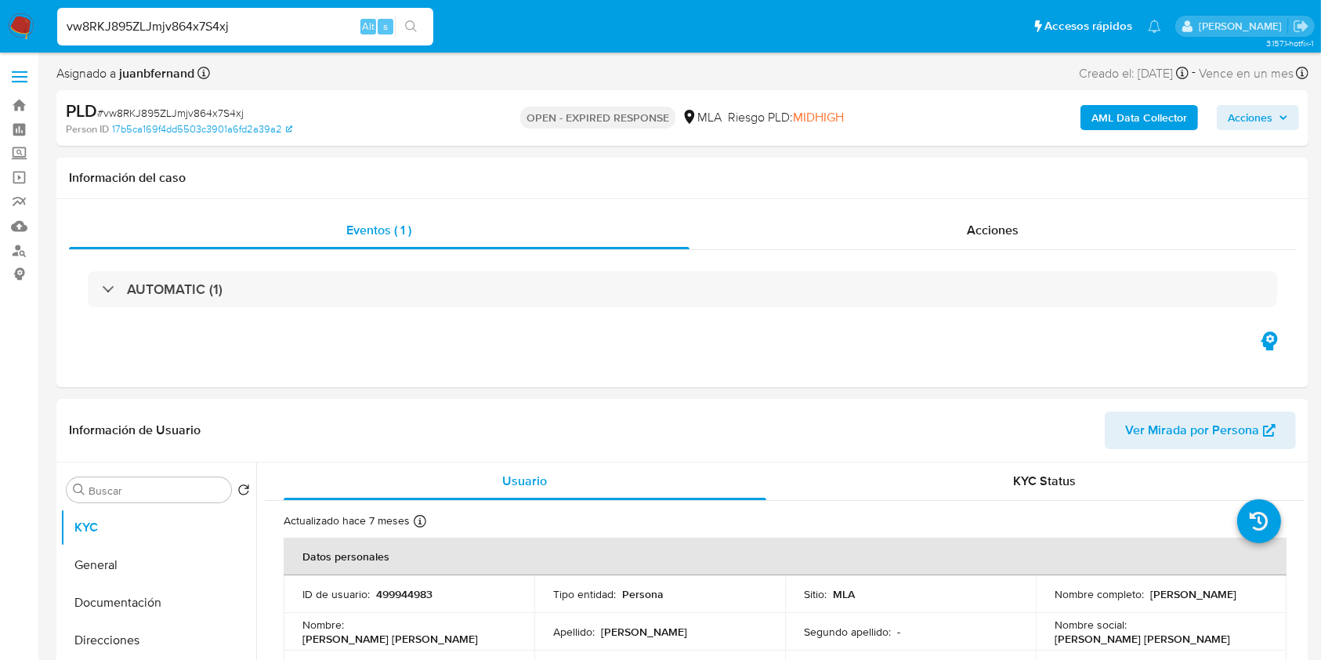
paste input "iCIq3YEj3fUrIDbl4vYR3rgB"
type input "iCIq3YEj3fUrIDbl4vYR3rgB"
click at [415, 26] on icon "search-icon" at bounding box center [411, 26] width 13 height 13
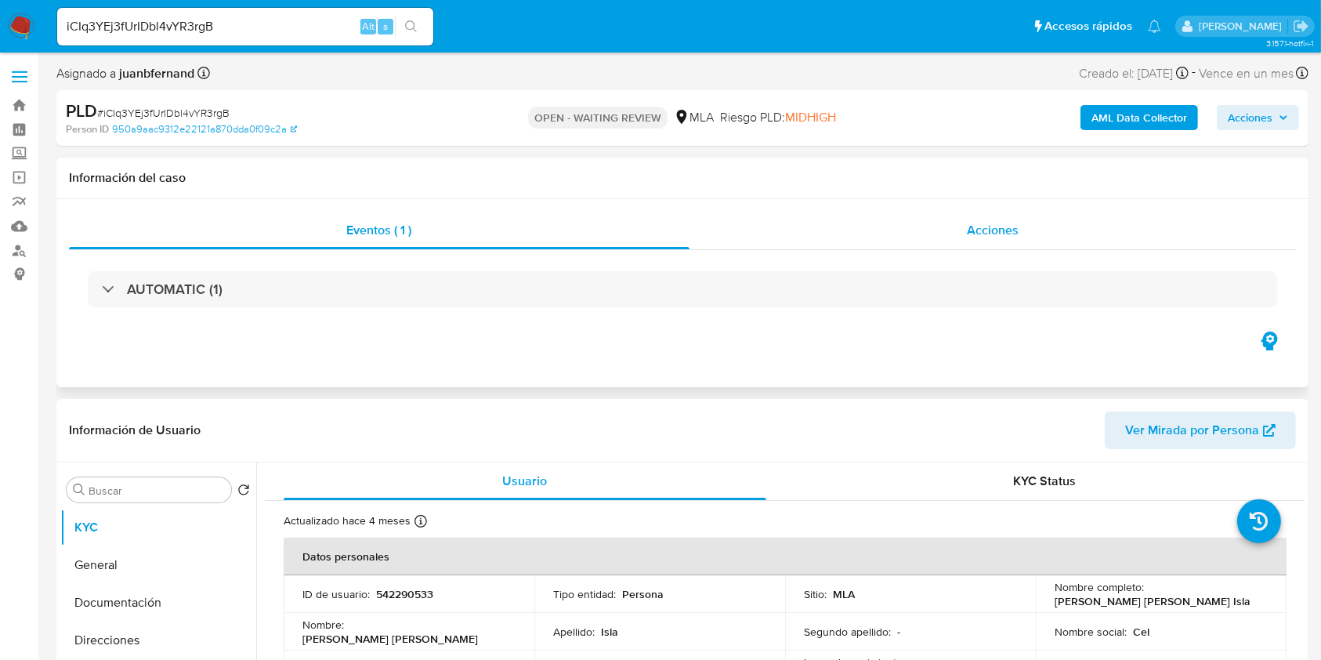
select select "10"
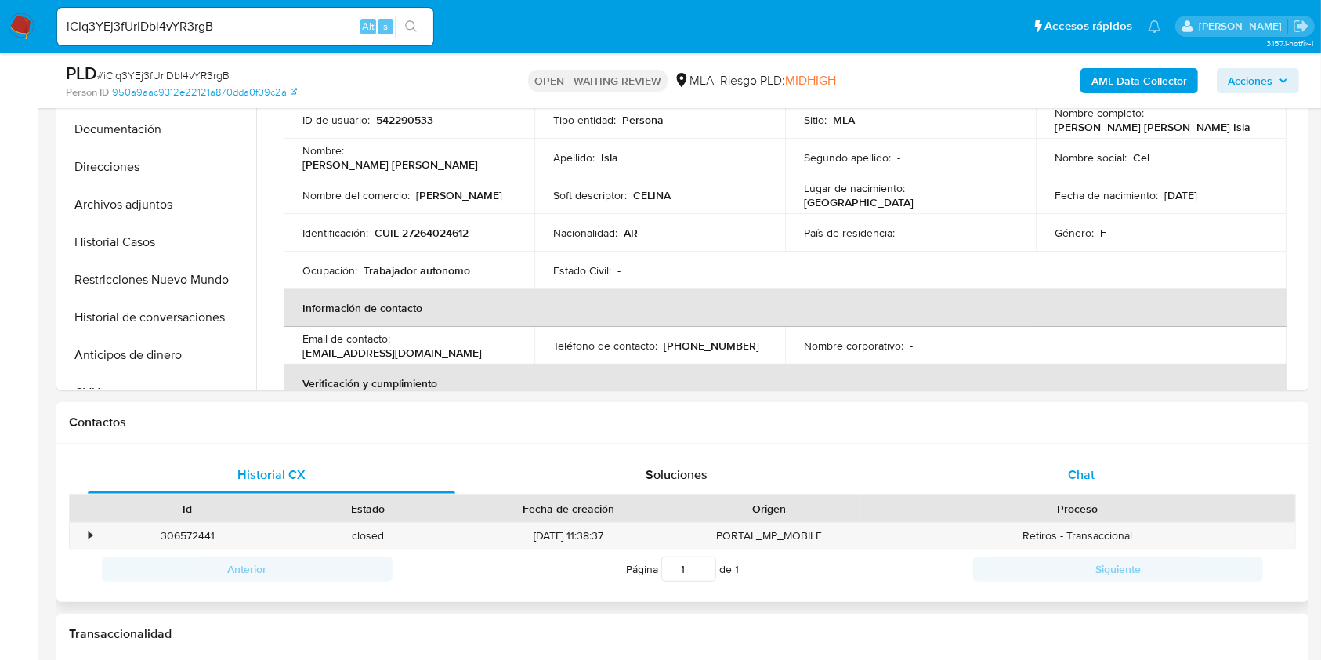
click at [1123, 465] on div "Chat" at bounding box center [1082, 475] width 368 height 38
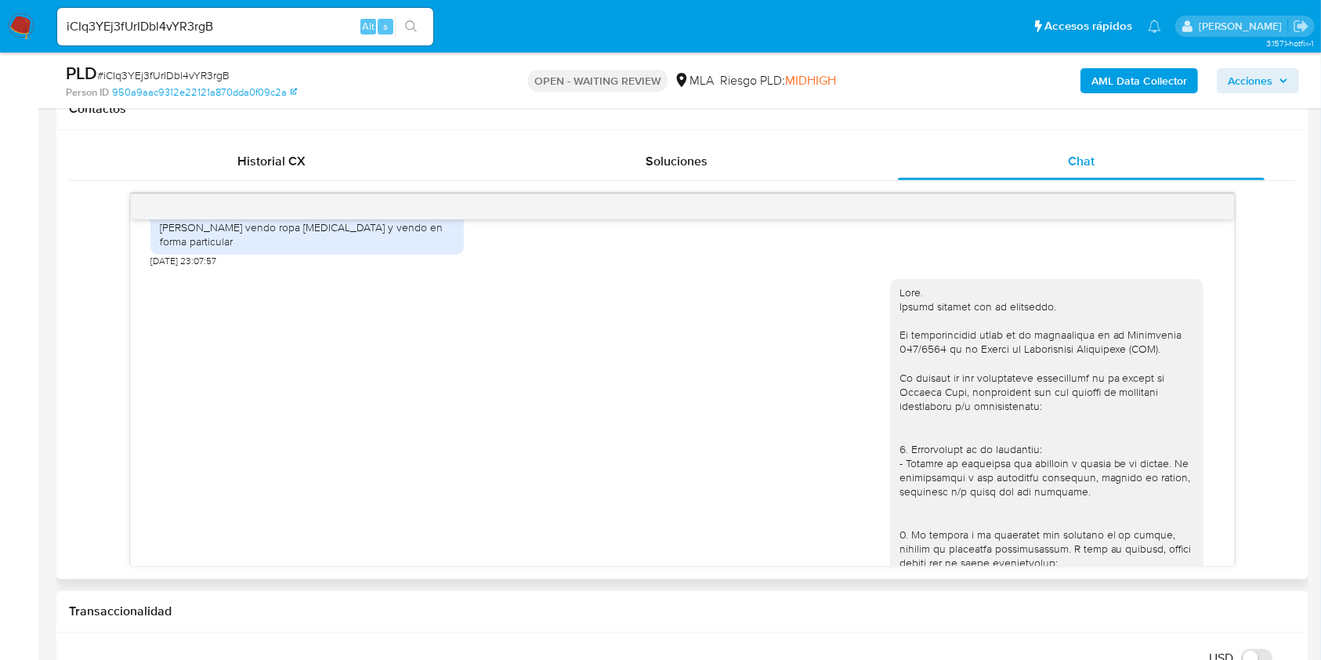
scroll to position [418, 0]
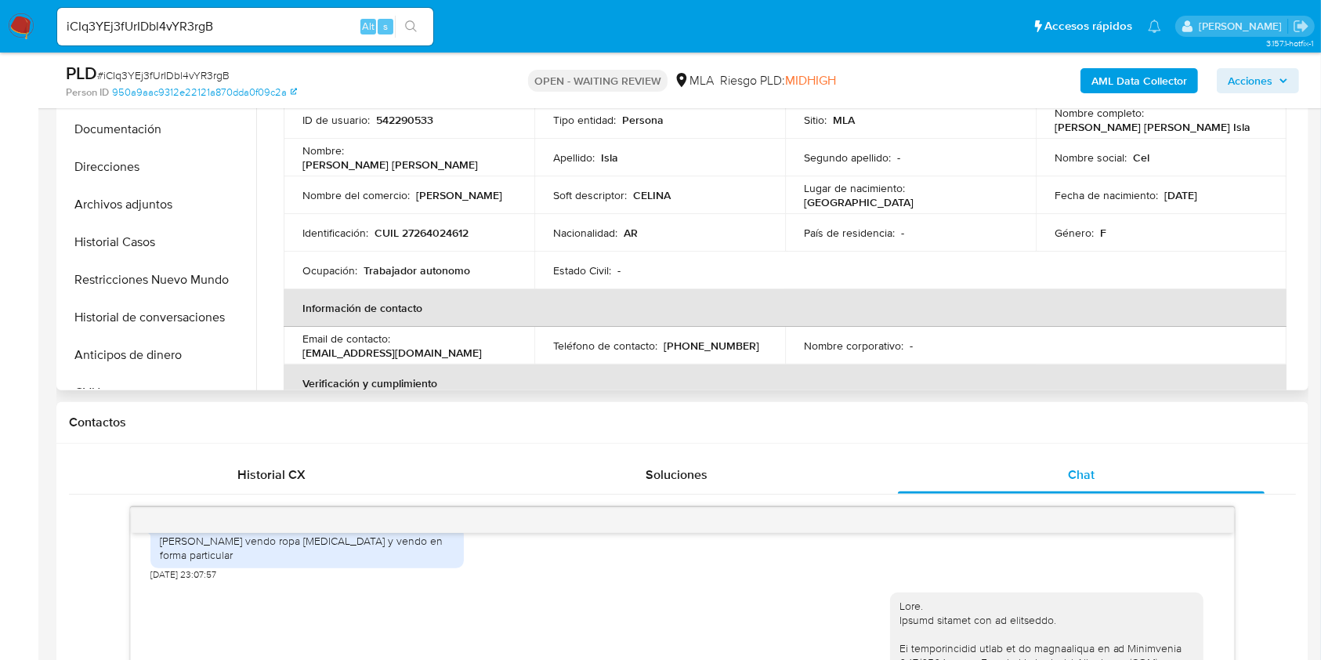
click at [450, 229] on p "CUIL 27264024612" at bounding box center [422, 233] width 94 height 14
copy p "27264024612"
click at [337, 26] on input "iCIq3YEj3fUrIDbl4vYR3rgB" at bounding box center [245, 26] width 376 height 20
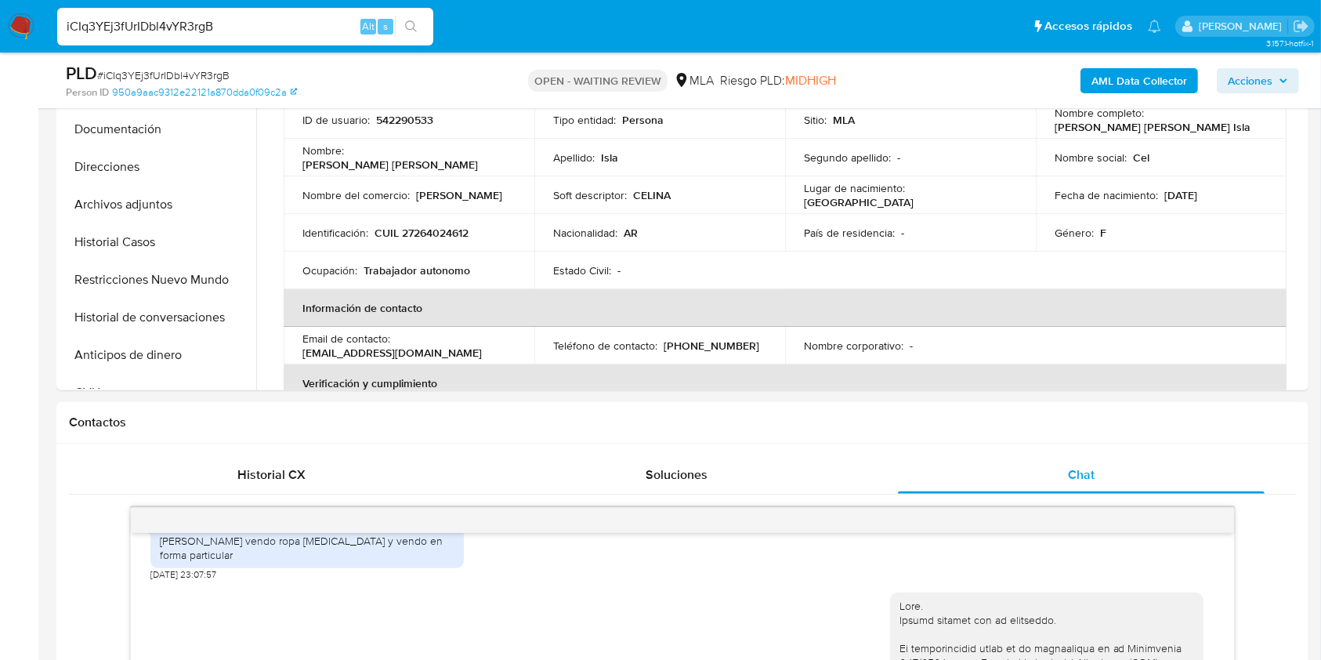
paste input "IReUPpOnOQAID3eMGkAW0edP"
type input "IReUPpOnOQAID3eMGkAW0edP"
click at [398, 27] on button "search-icon" at bounding box center [411, 27] width 32 height 22
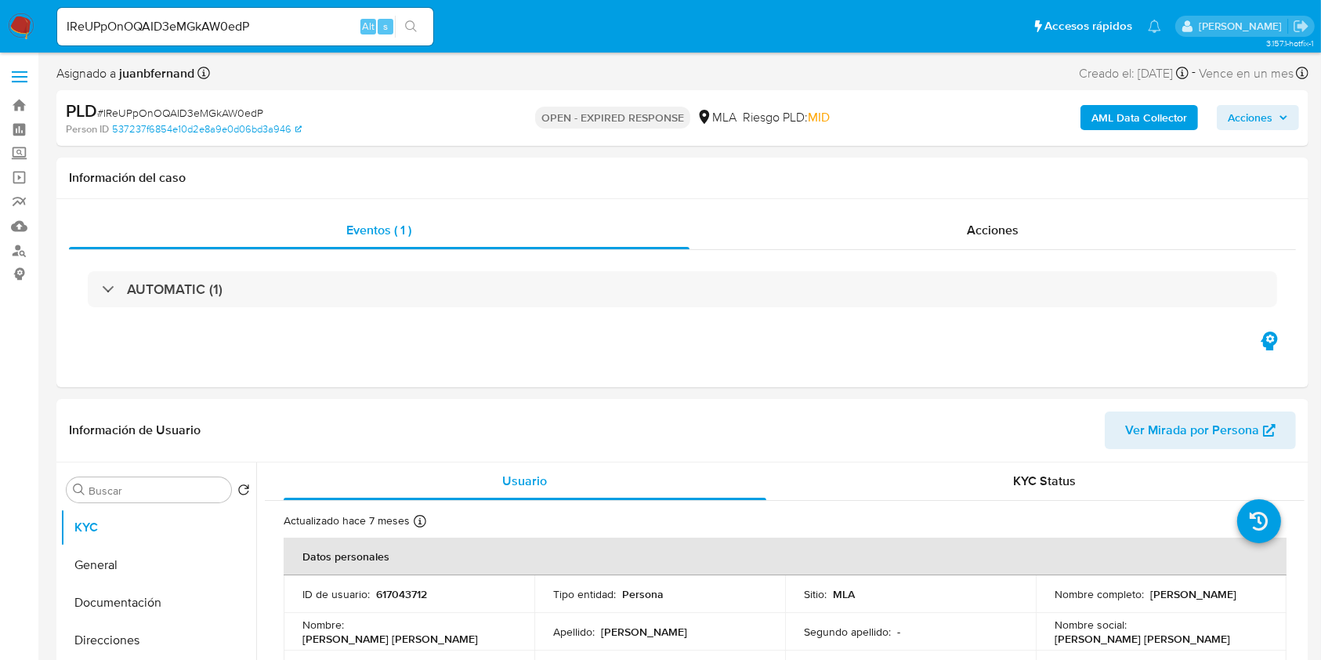
select select "10"
click at [326, 16] on input "IReUPpOnOQAID3eMGkAW0edP" at bounding box center [245, 26] width 376 height 20
paste input "8GE4yxG7rZ2ej2DxvAjOom8z"
type input "8GE4yxG7rZ2ej2DxvAjOom8z"
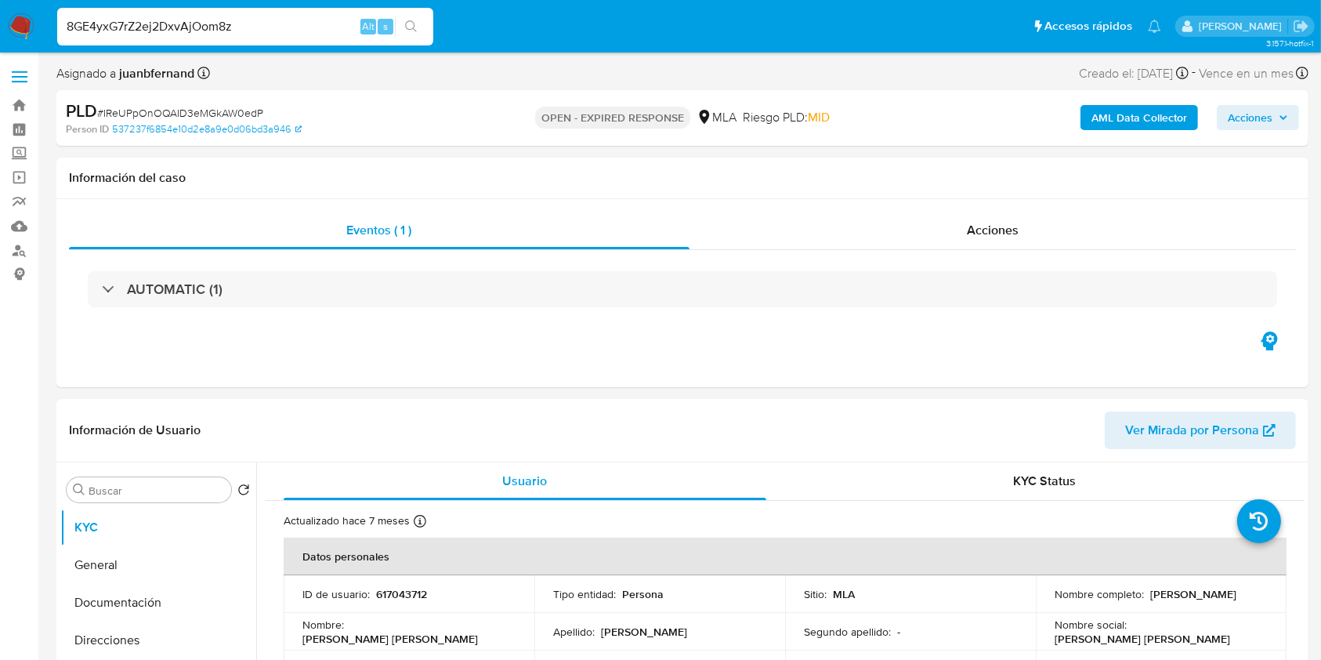
click at [401, 23] on button "search-icon" at bounding box center [411, 27] width 32 height 22
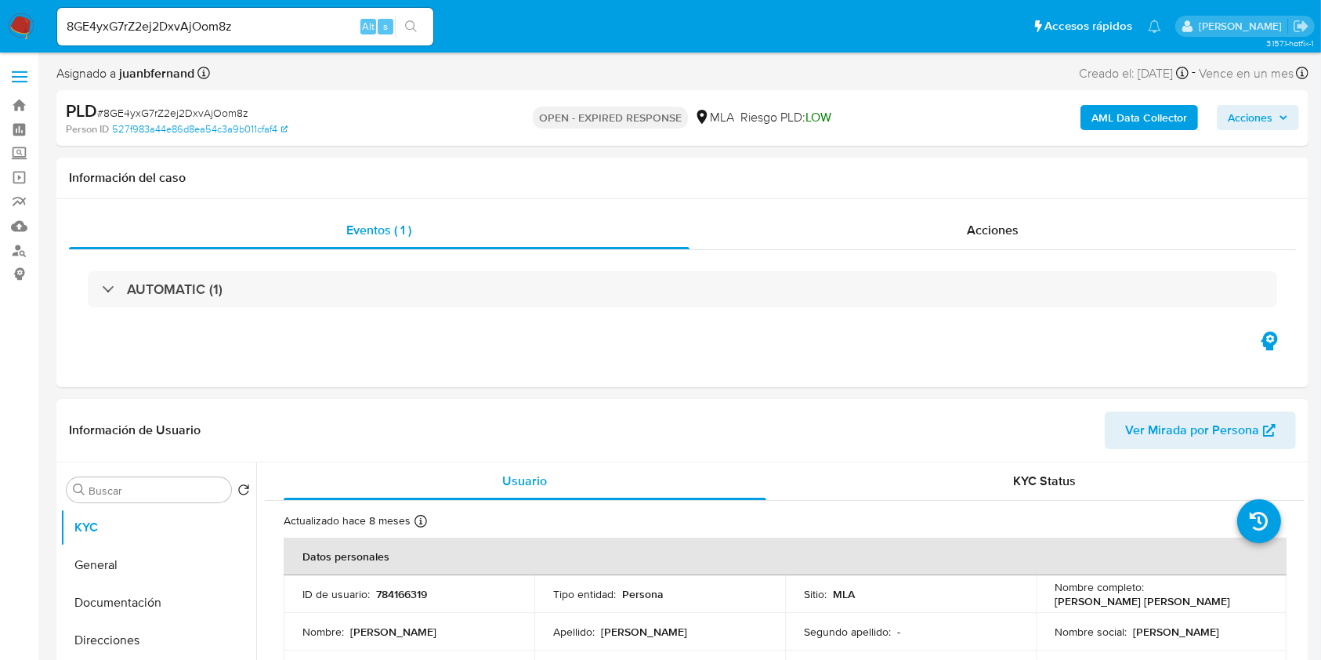
select select "10"
click at [276, 18] on input "8GE4yxG7rZ2ej2DxvAjOom8z" at bounding box center [245, 26] width 376 height 20
paste input "wK20E31DCAxGvkpoYlGPJxpU"
type input "wK20E31DCAxGvkpoYlGPJxpU"
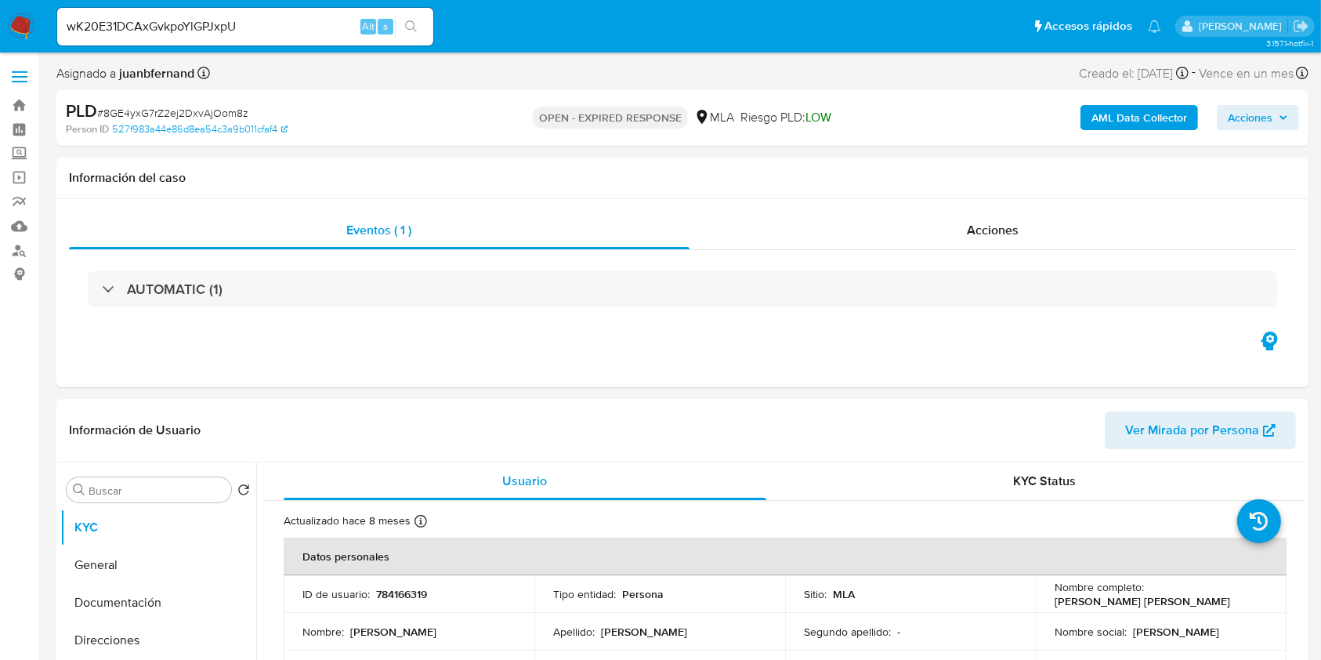
click at [419, 27] on button "search-icon" at bounding box center [411, 27] width 32 height 22
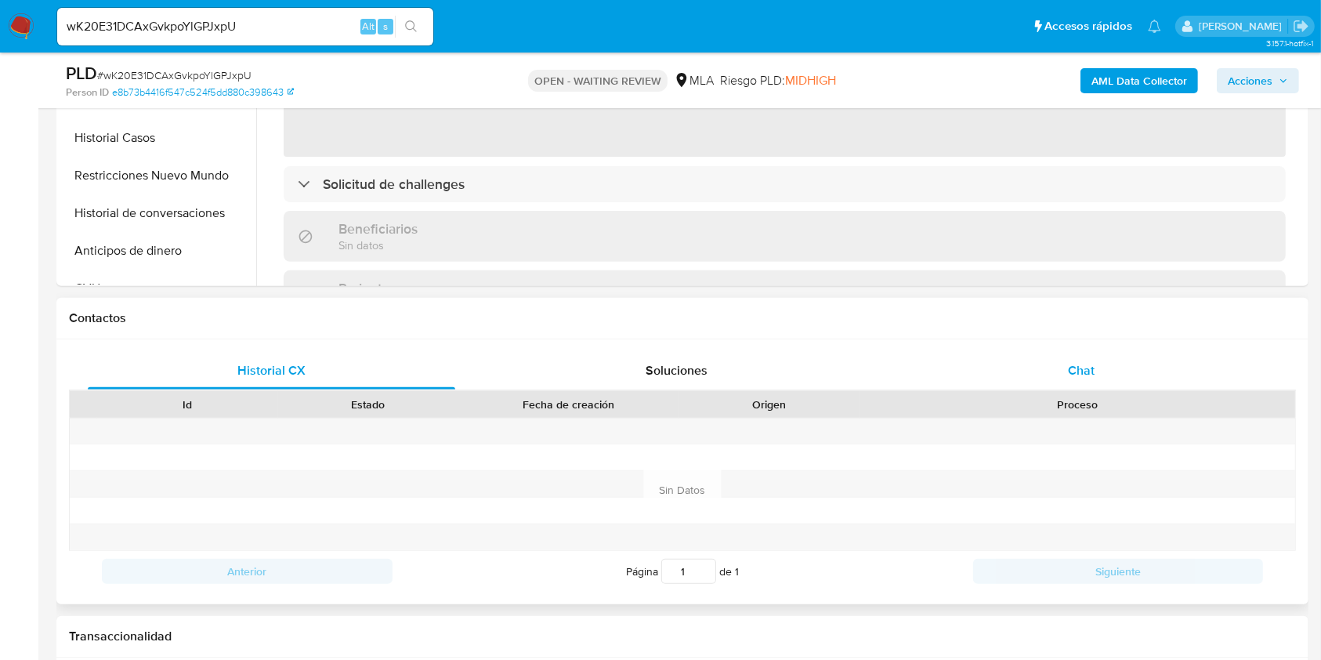
click at [1036, 361] on div "Chat" at bounding box center [1082, 371] width 368 height 38
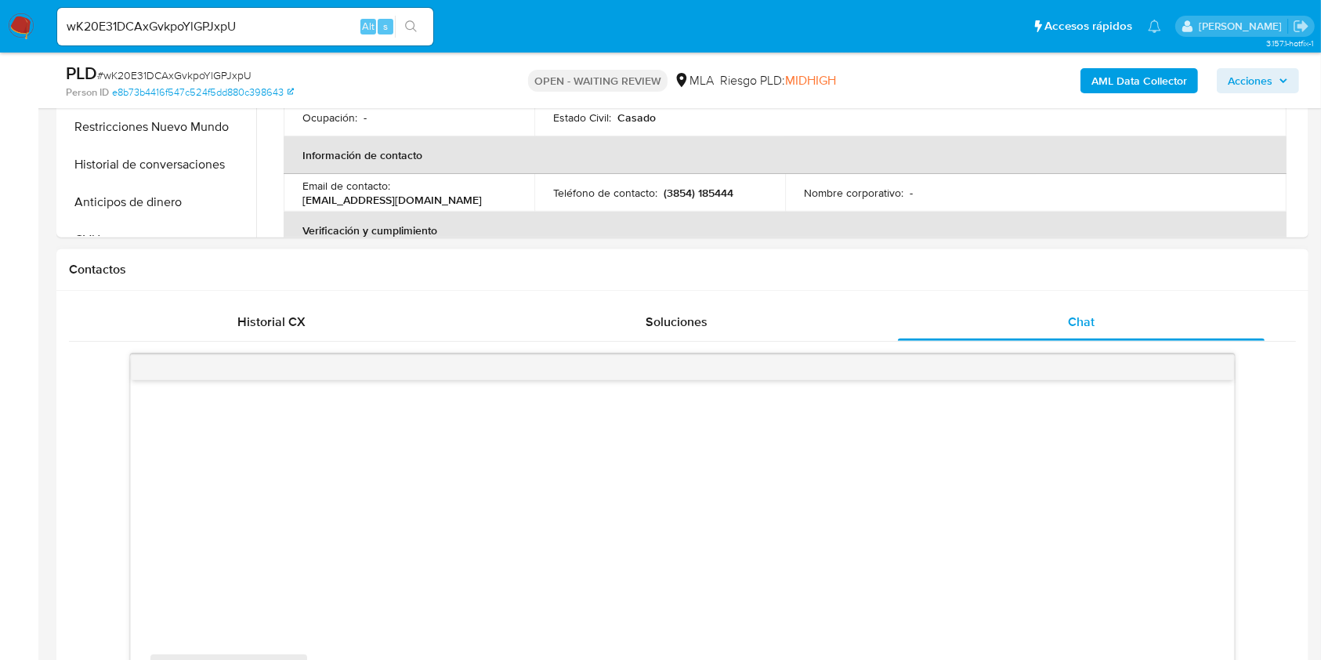
select select "10"
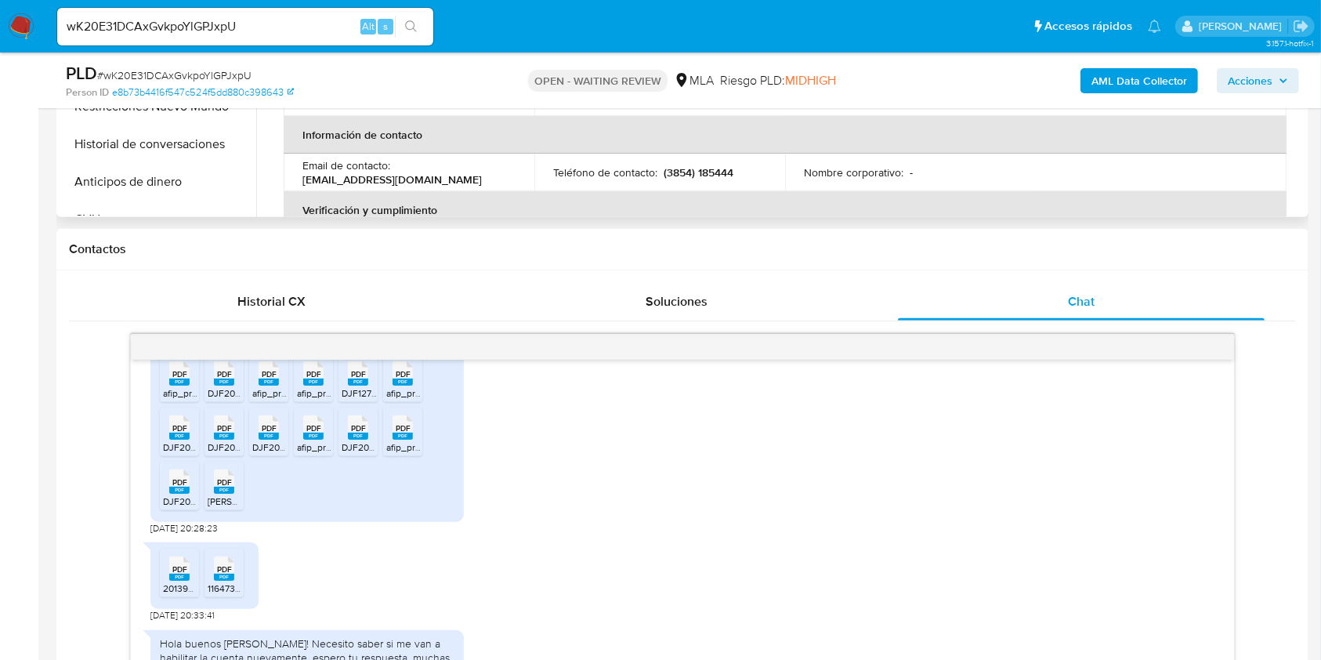
scroll to position [313, 0]
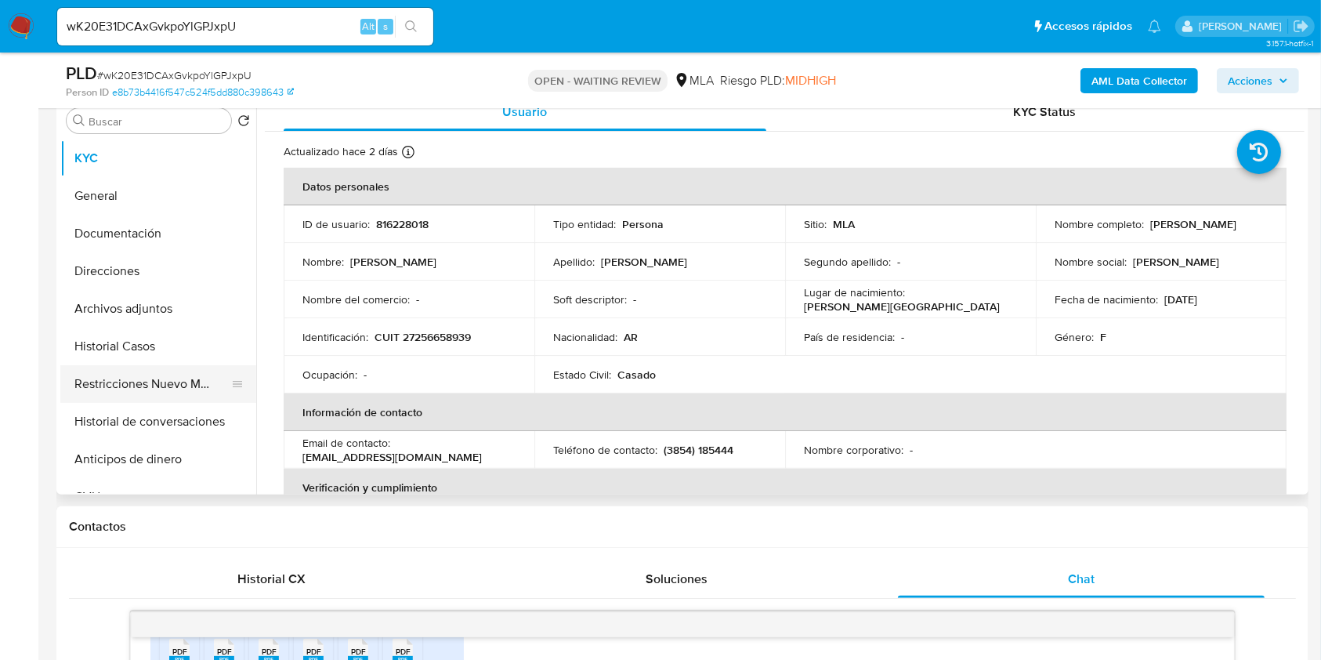
click at [104, 379] on button "Restricciones Nuevo Mundo" at bounding box center [151, 384] width 183 height 38
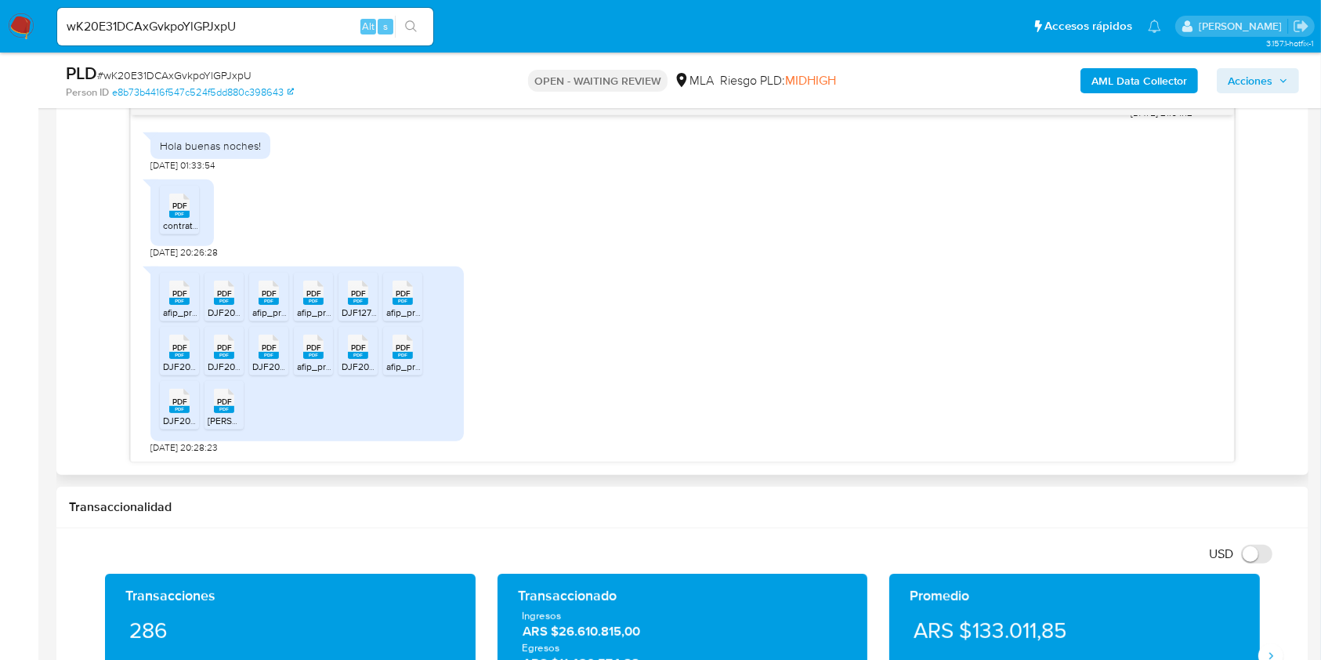
scroll to position [2113, 0]
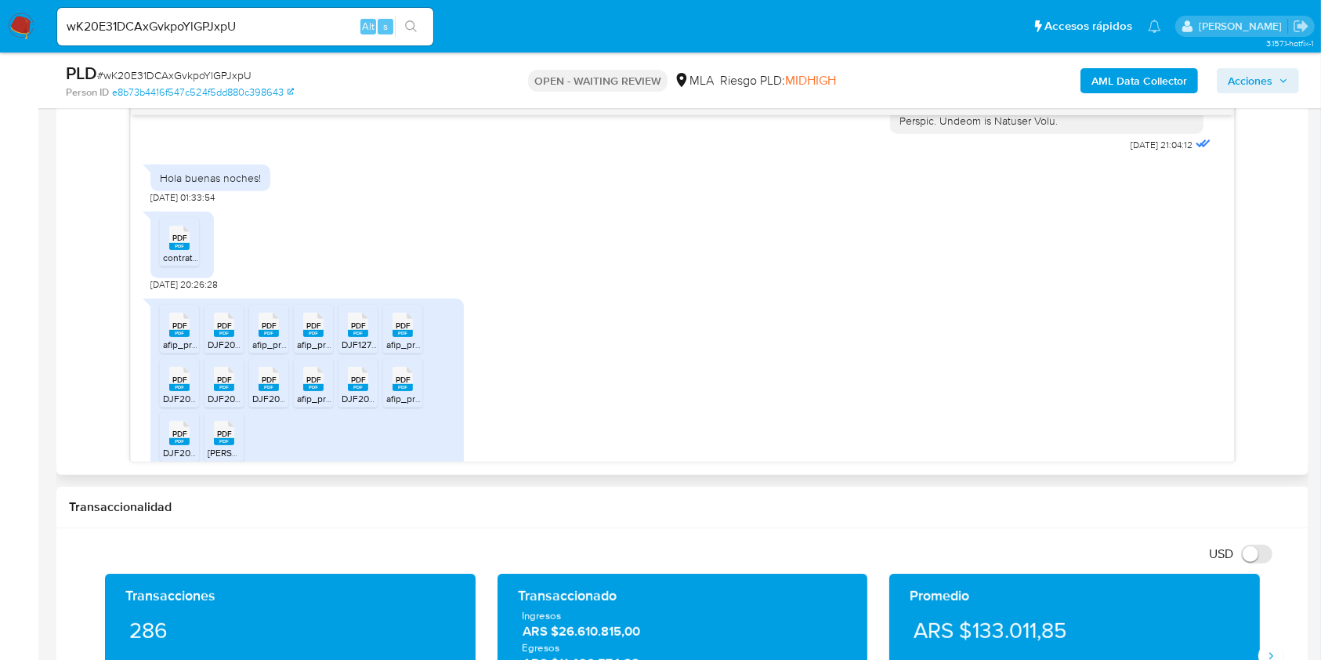
click at [174, 243] on span "PDF" at bounding box center [179, 238] width 15 height 10
click at [175, 337] on rect at bounding box center [179, 333] width 20 height 7
click at [222, 339] on icon "PDF" at bounding box center [224, 324] width 20 height 27
click at [262, 351] on span "afip_presentacion_cuit_30717388484_f2002_nrotransaccion_1084252838.pdf" at bounding box center [417, 344] width 331 height 13
drag, startPoint x: 320, startPoint y: 370, endPoint x: 344, endPoint y: 389, distance: 31.2
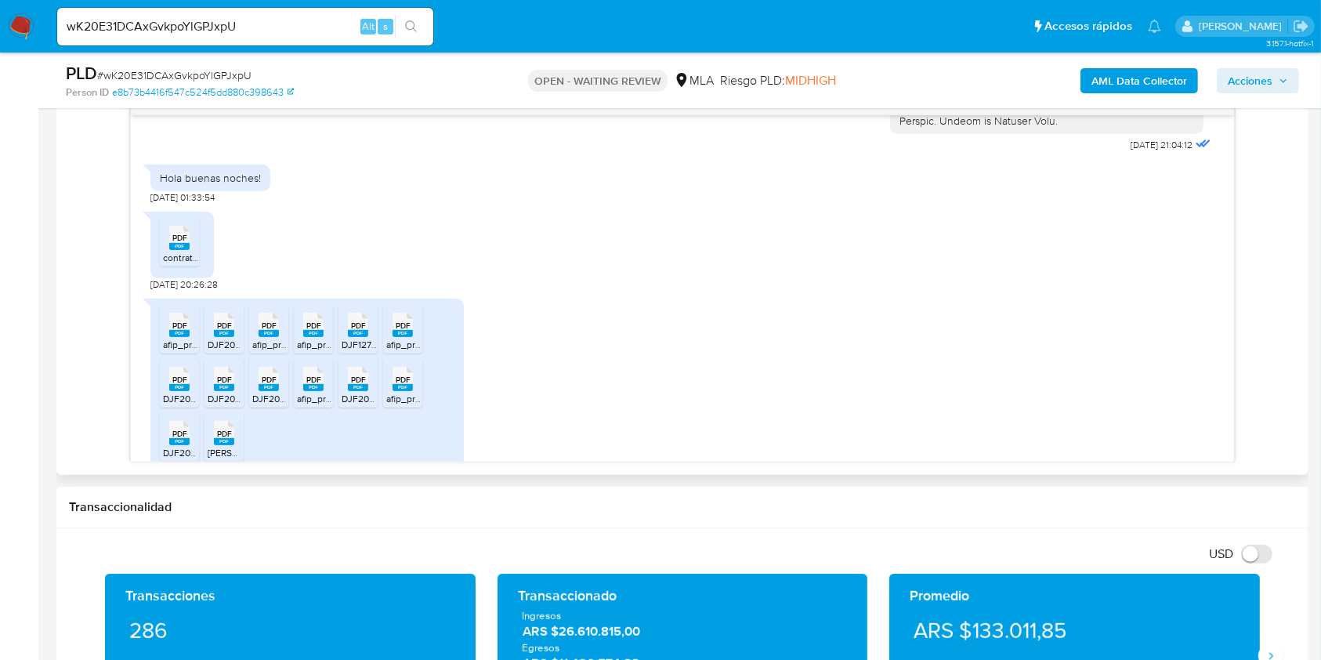
click at [320, 351] on span "afip_presentacion_cuit_30717388484_f2002_nrotransaccion_1107337799.pdf" at bounding box center [460, 344] width 326 height 13
click at [366, 351] on span "DJF1272V800-242000127-1743783804989.pdf" at bounding box center [439, 344] width 194 height 13
click at [405, 339] on icon "PDF" at bounding box center [403, 324] width 20 height 27
click at [180, 391] on rect at bounding box center [179, 387] width 20 height 7
click at [228, 391] on rect at bounding box center [224, 387] width 20 height 7
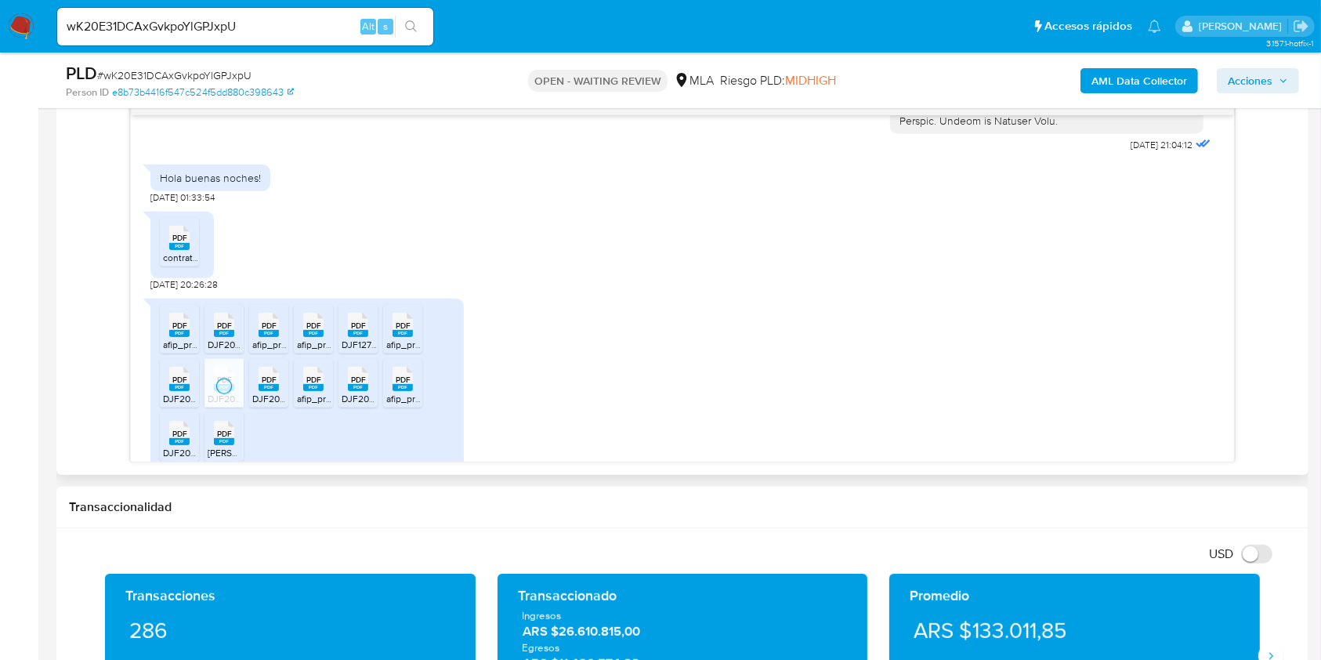
click at [269, 391] on rect at bounding box center [269, 387] width 20 height 7
drag, startPoint x: 317, startPoint y: 419, endPoint x: 342, endPoint y: 461, distance: 48.5
click at [317, 408] on li "PDF PDF afip_presentacion_cuit_30717388484_f2002_nrotransaccion_1096064368.pdf" at bounding box center [313, 383] width 39 height 49
click at [351, 405] on span "DJF2002V250-250755135-1751411083981.pdf" at bounding box center [436, 398] width 188 height 13
click at [408, 393] on icon "PDF" at bounding box center [403, 378] width 20 height 27
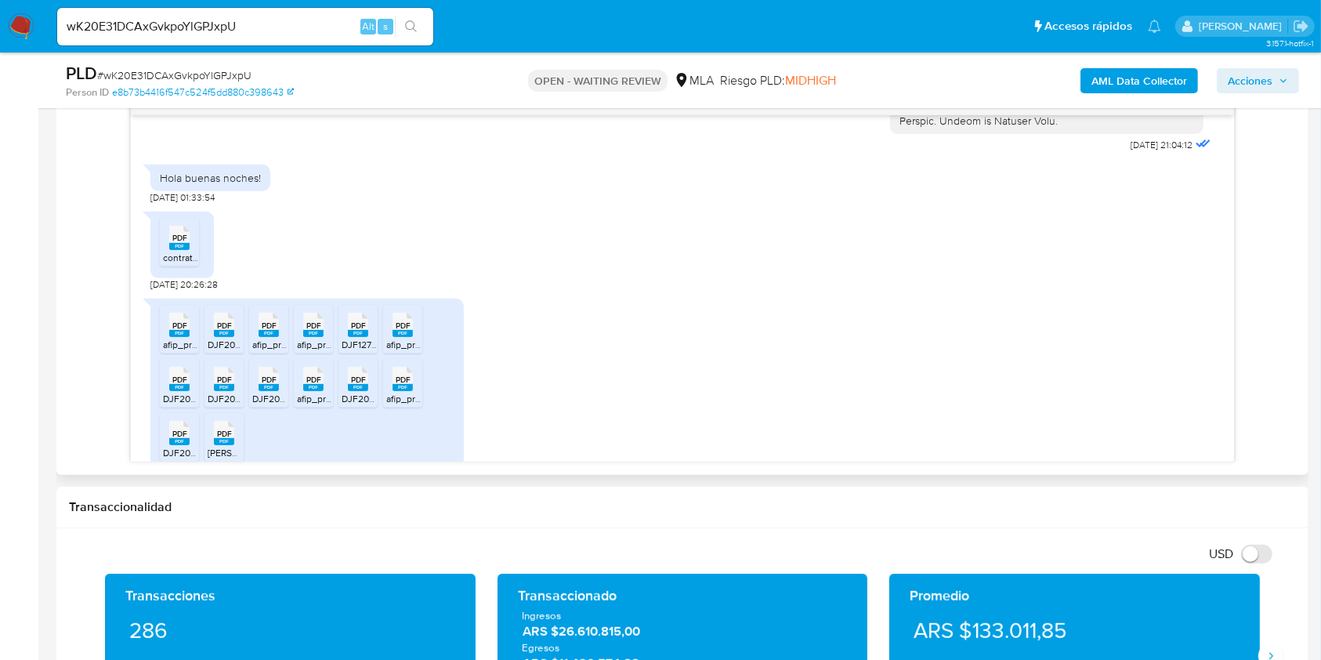
scroll to position [2218, 0]
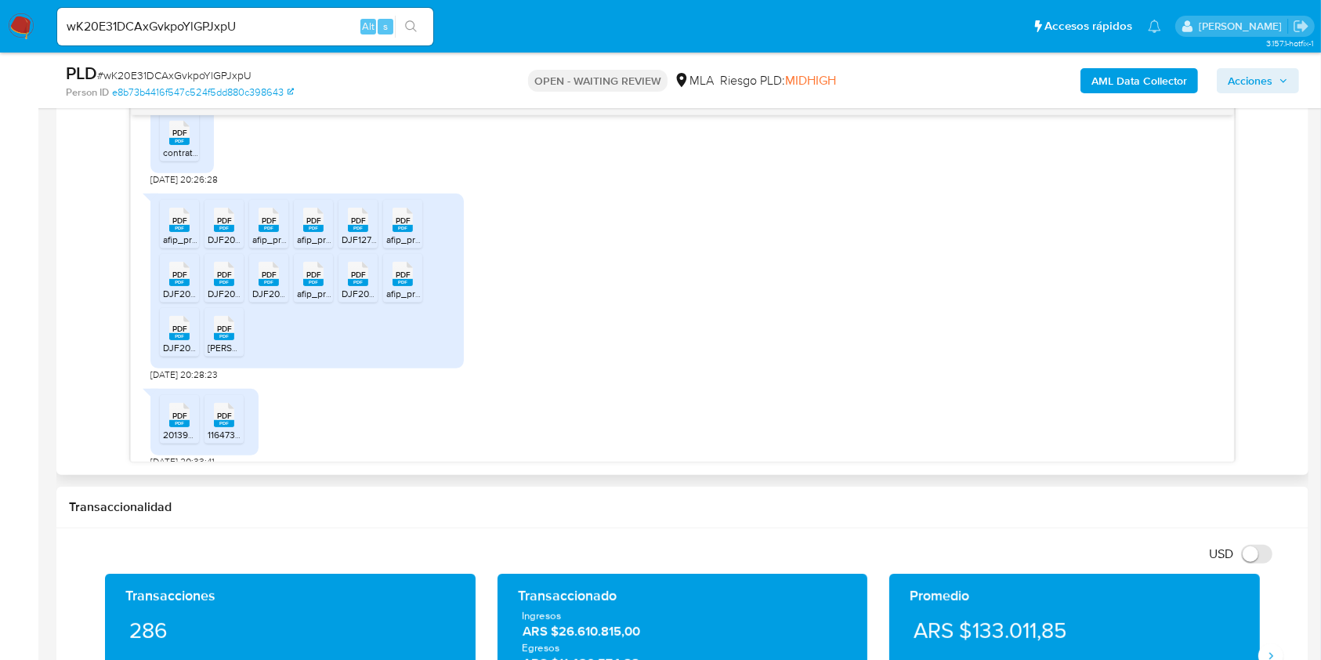
click at [177, 340] on rect at bounding box center [179, 336] width 20 height 7
click at [212, 342] on div "PDF PDF" at bounding box center [224, 326] width 33 height 31
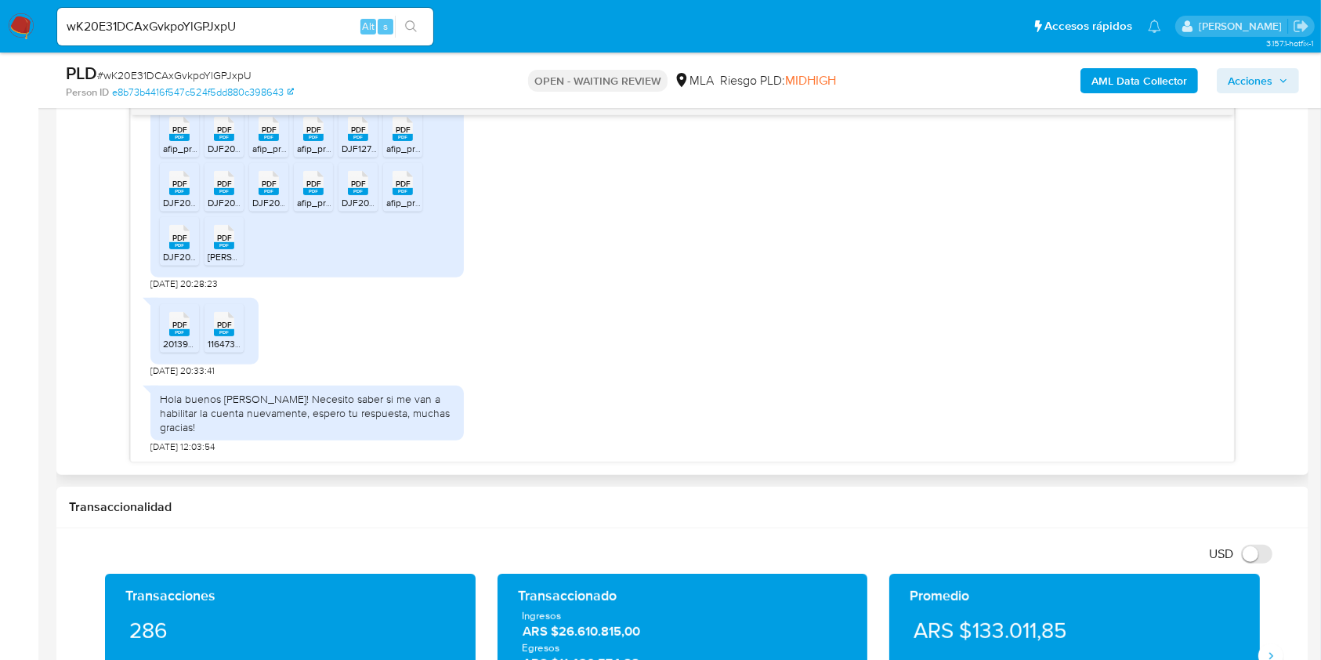
click at [179, 338] on icon "PDF" at bounding box center [179, 323] width 20 height 27
click at [216, 336] on rect at bounding box center [224, 332] width 20 height 7
click at [251, 28] on input "wK20E31DCAxGvkpoYlGPJxpU" at bounding box center [245, 26] width 376 height 20
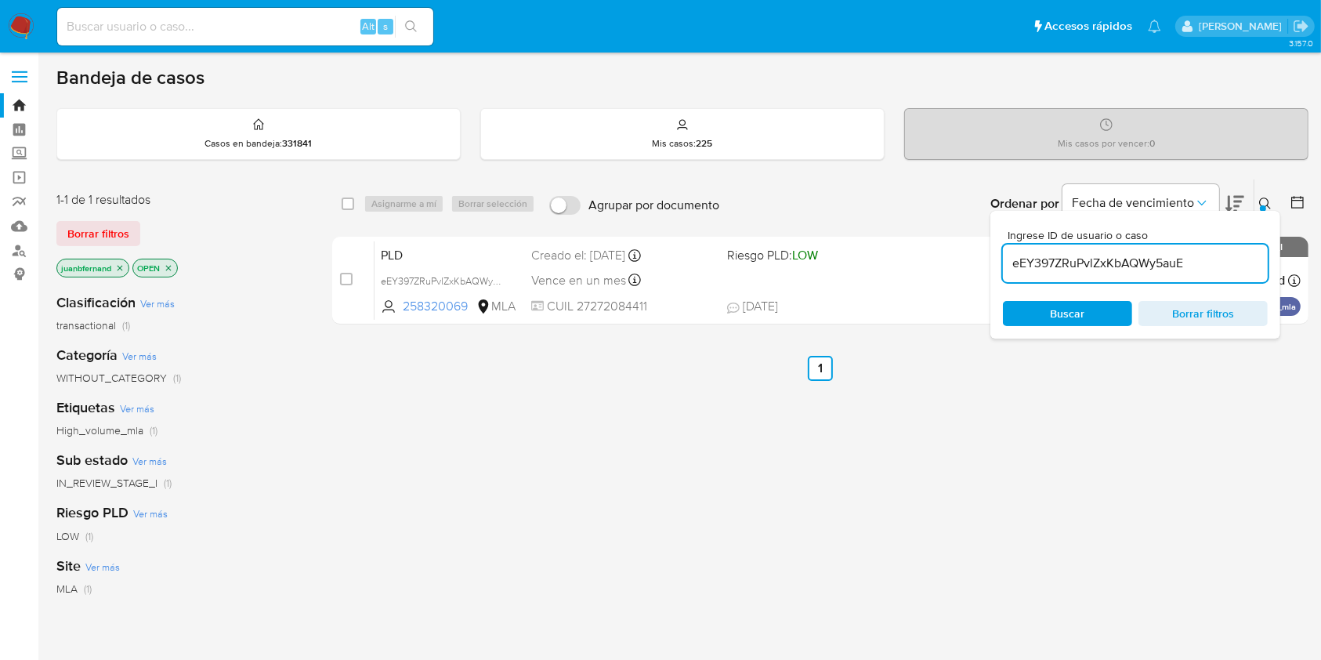
click at [1202, 266] on input "eEY397ZRuPvlZxKbAQWy5auE" at bounding box center [1135, 263] width 265 height 20
paste input "wK20E31DCAxGvkpoYlGPJxpU"
type input "wK20E31DCAxGvkpoYlGPJxpU"
click at [346, 201] on input "checkbox" at bounding box center [348, 203] width 13 height 13
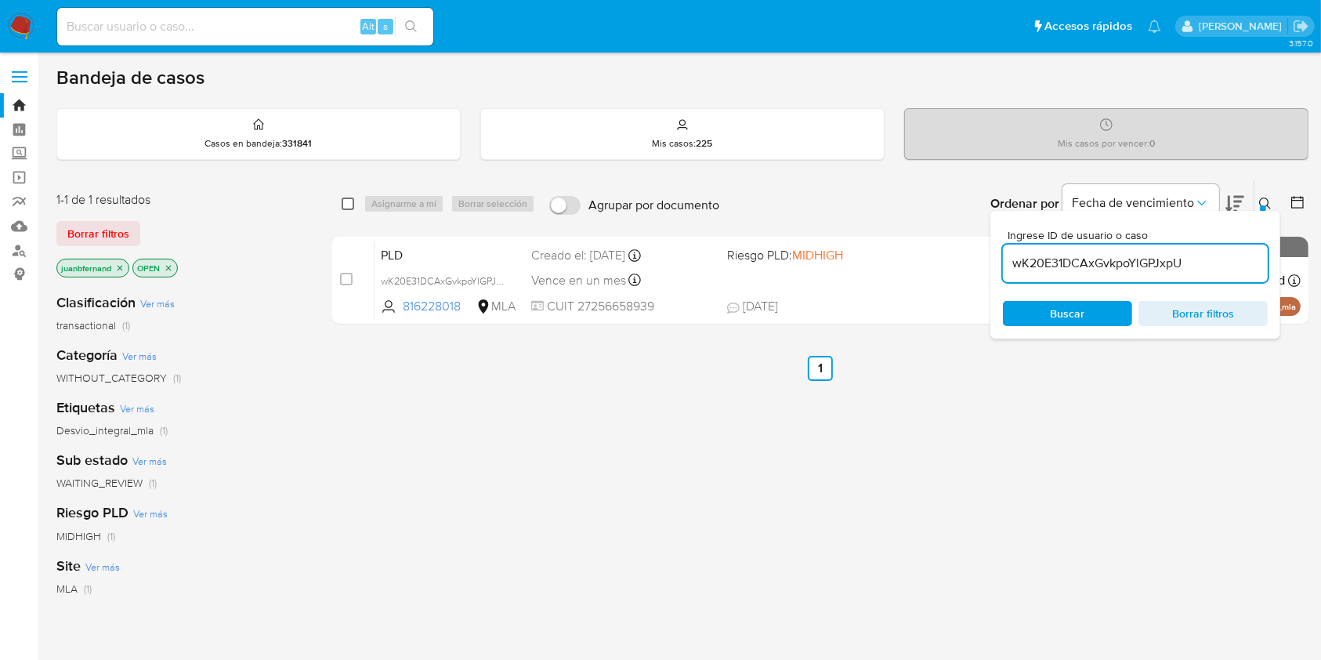
checkbox input "true"
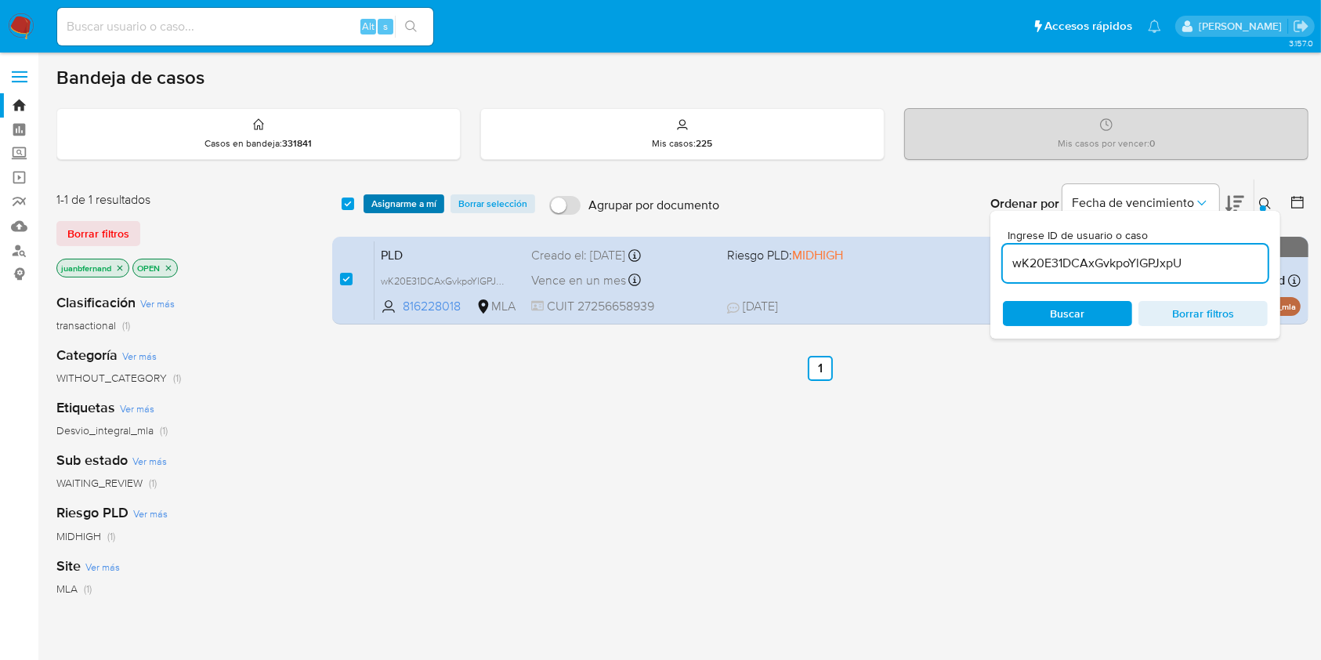
click at [422, 199] on span "Asignarme a mí" at bounding box center [403, 204] width 65 height 16
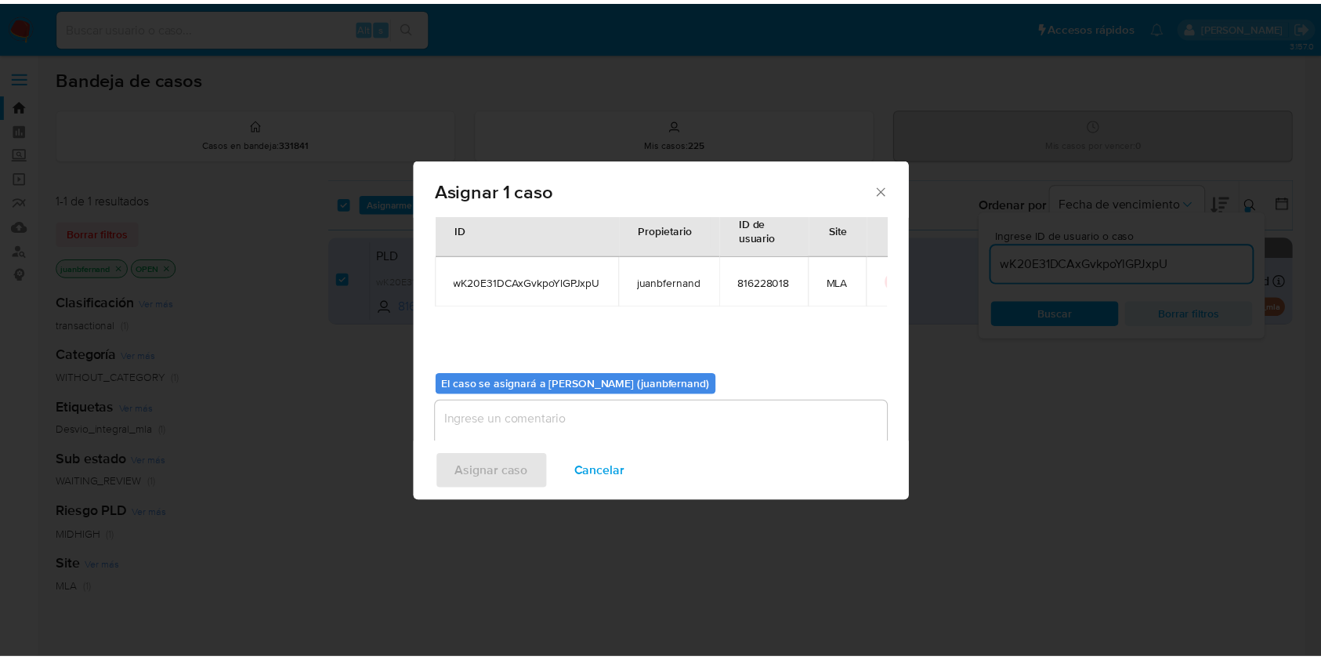
scroll to position [80, 0]
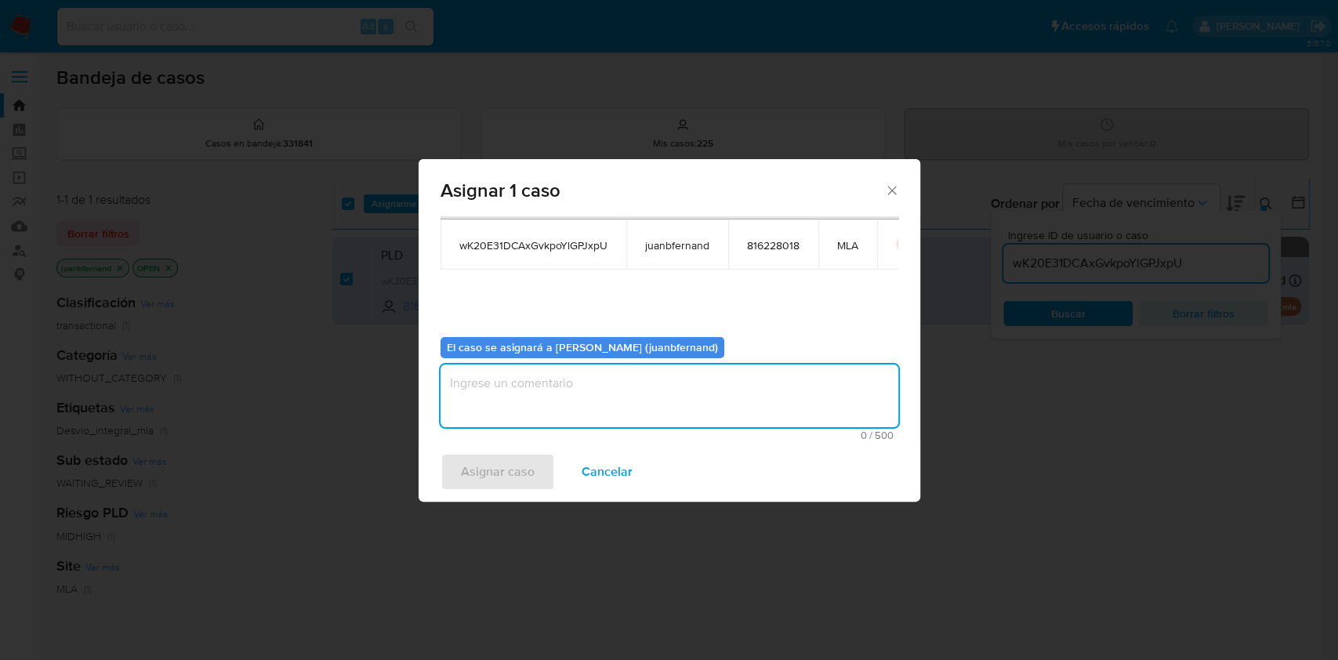
click at [607, 381] on textarea "assign-modal" at bounding box center [669, 395] width 458 height 63
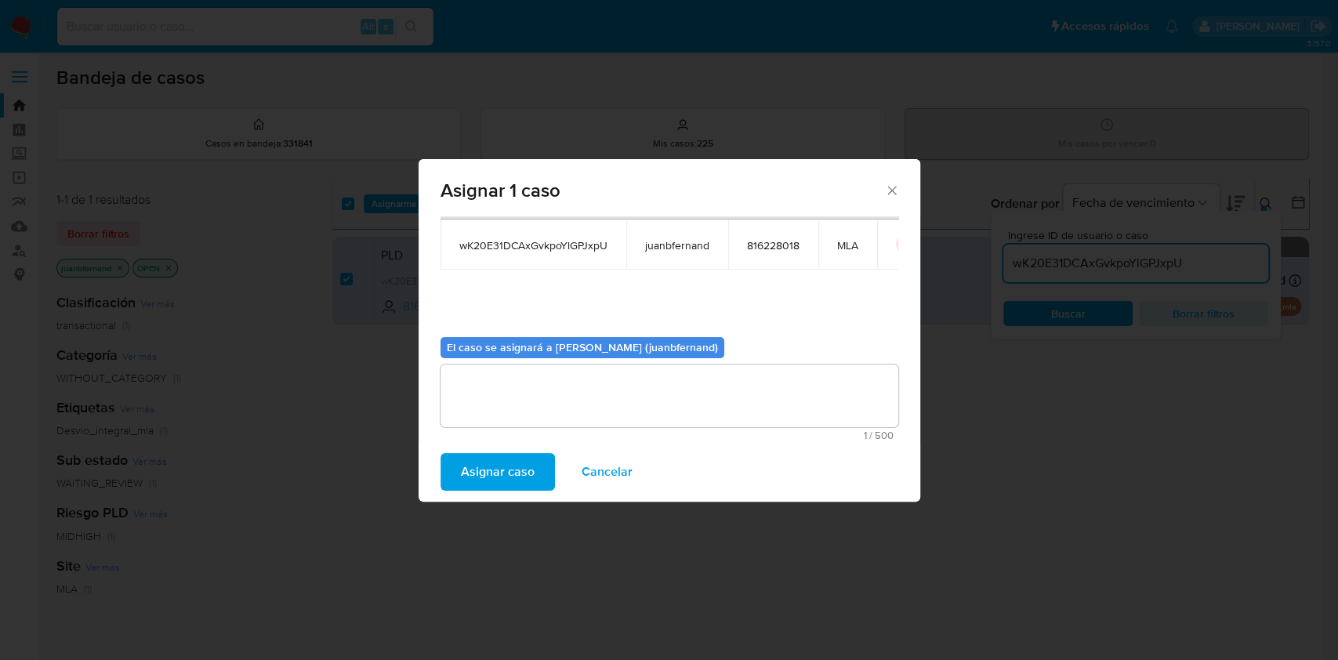
click at [509, 465] on span "Asignar caso" at bounding box center [498, 472] width 74 height 34
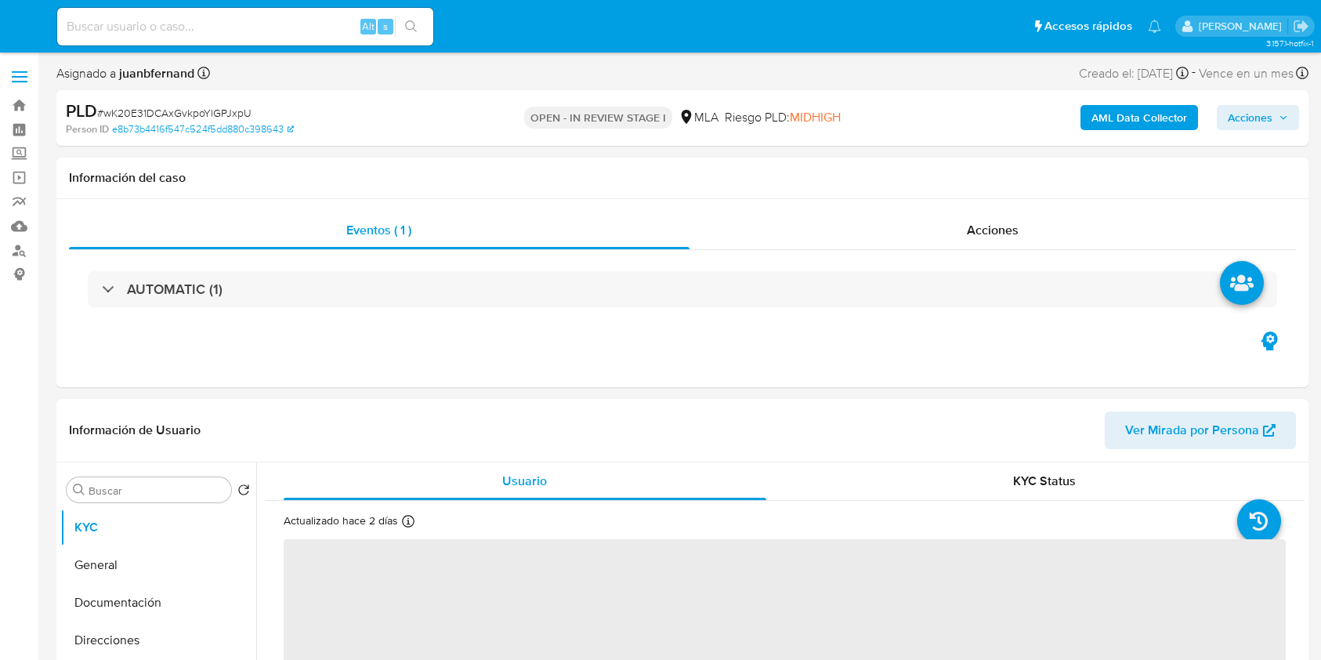
select select "10"
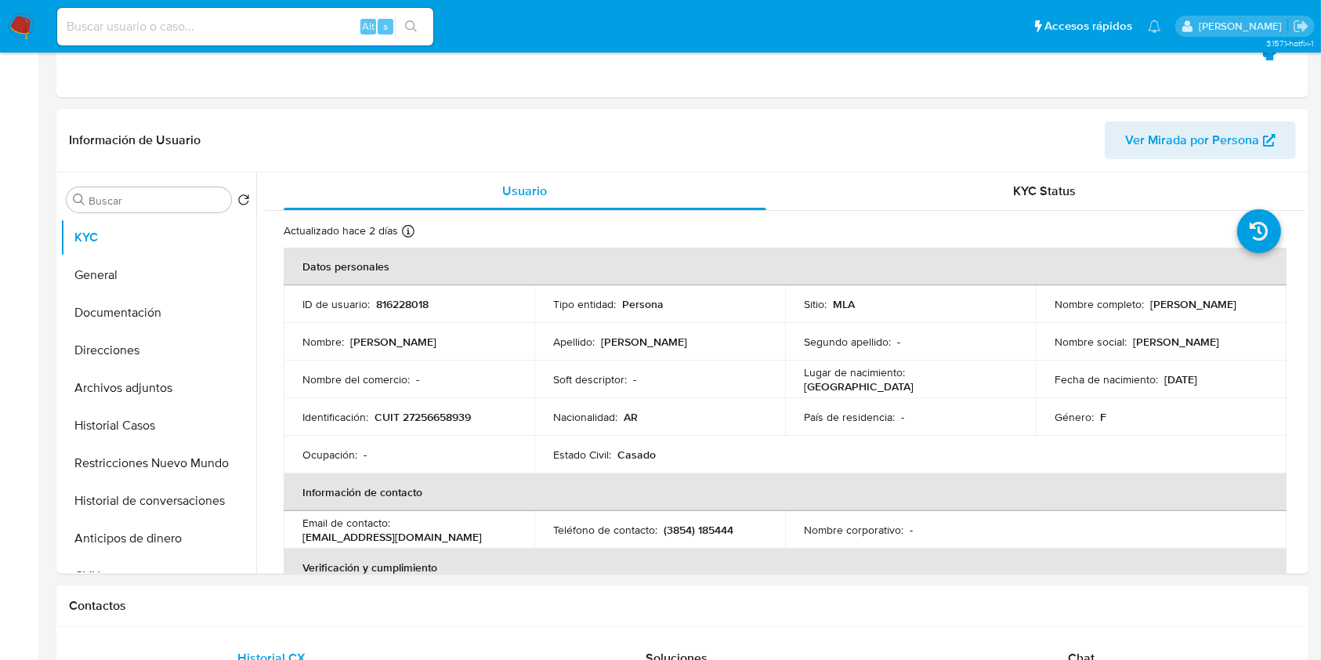
scroll to position [627, 0]
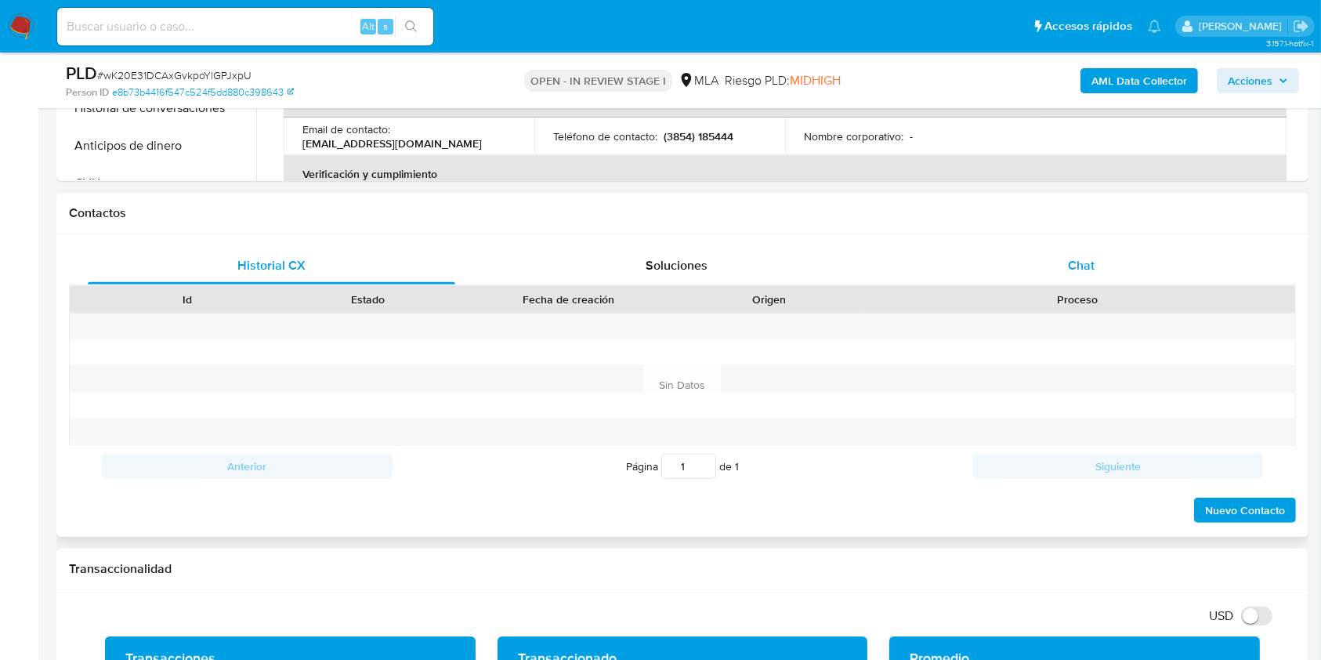
click at [1095, 256] on div "Chat" at bounding box center [1082, 266] width 368 height 38
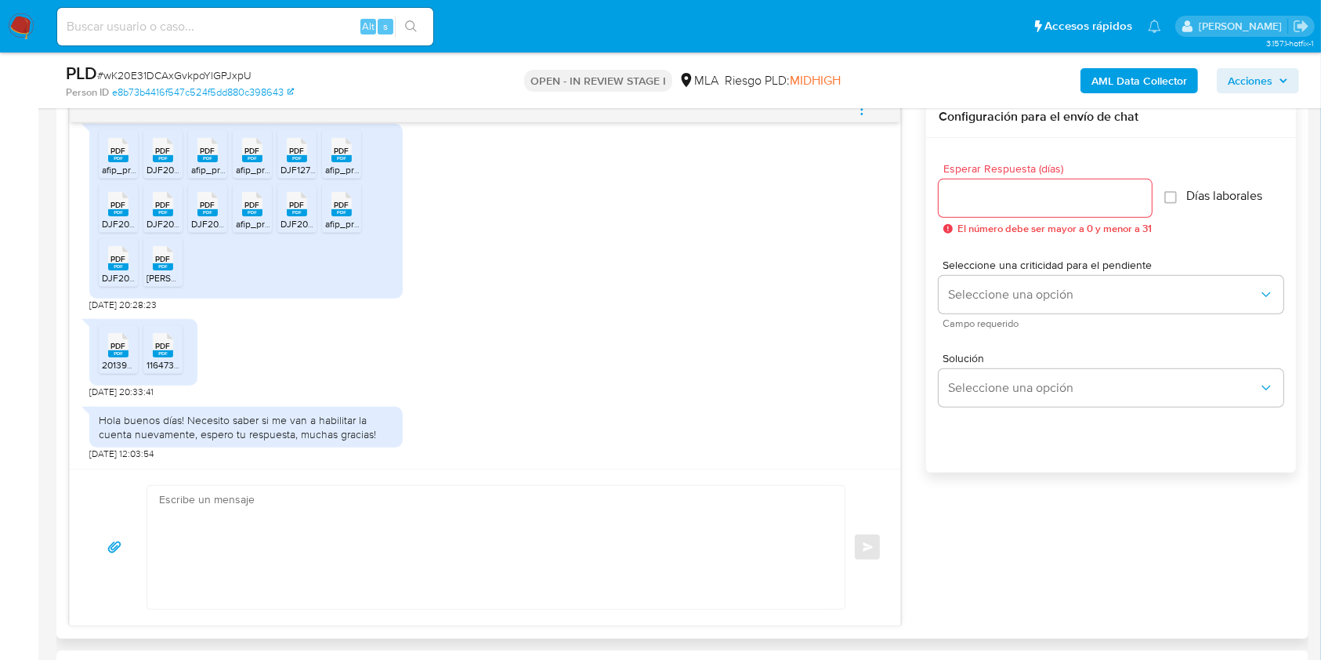
scroll to position [940, 0]
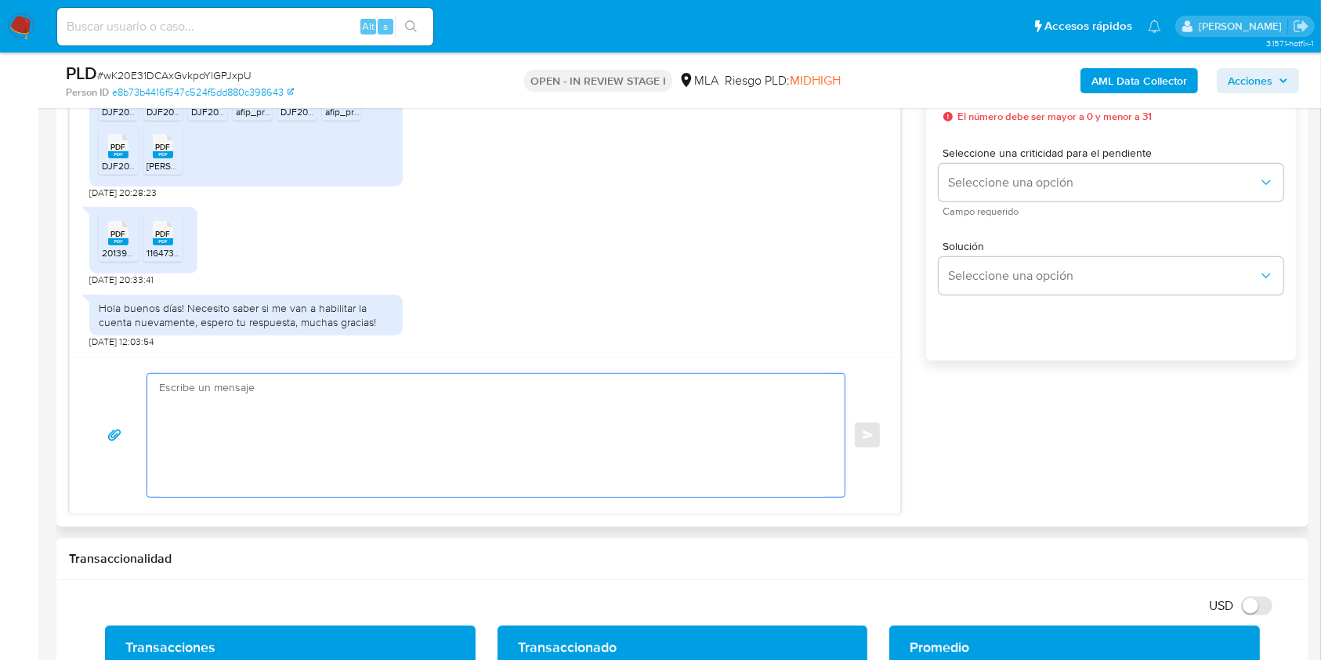
click at [282, 430] on textarea at bounding box center [492, 435] width 666 height 123
paste textarea "Hola, esperamos que te encuentres muy bien. Muchas gracias por tu respuesta. Co…"
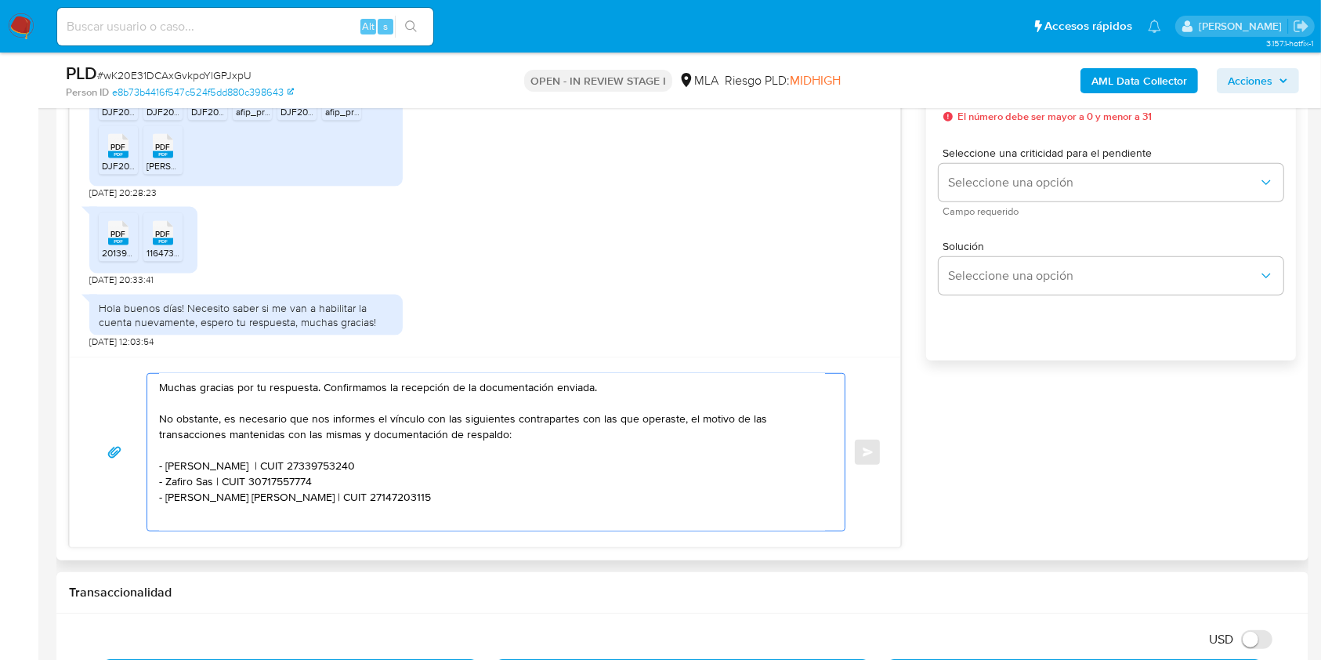
scroll to position [0, 0]
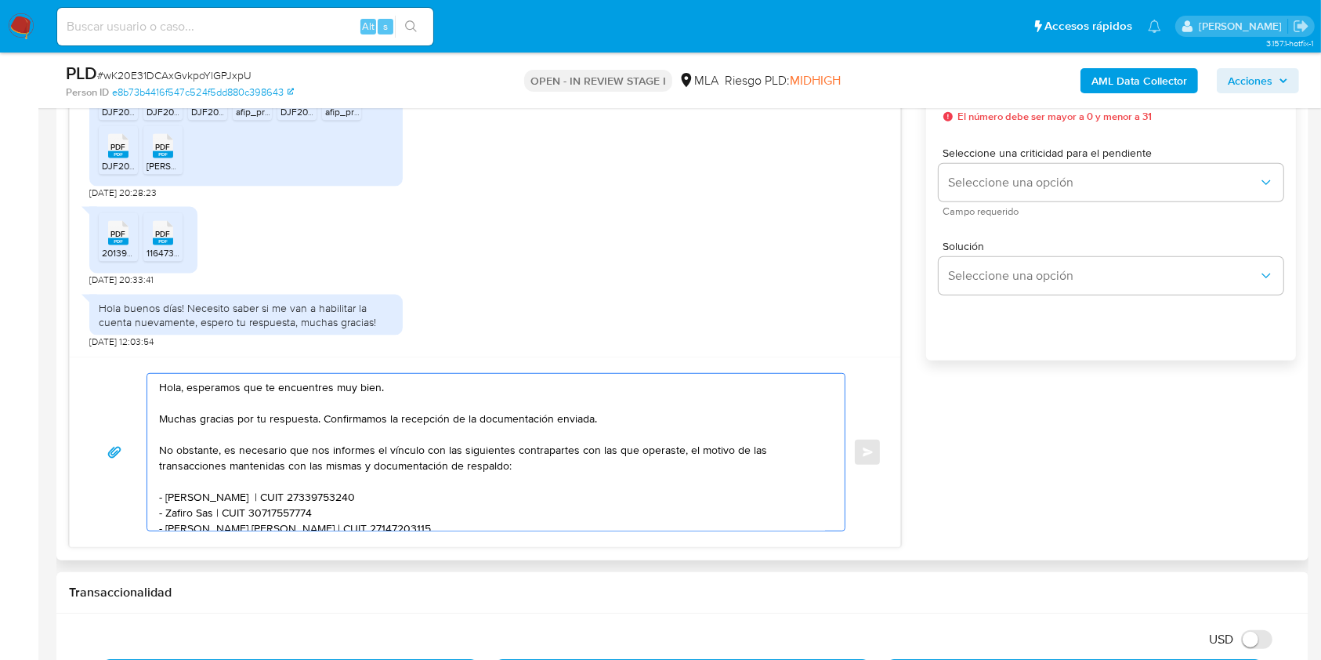
click at [364, 386] on textarea "Hola, esperamos que te encuentres muy bien. Muchas gracias por tu respuesta. Co…" at bounding box center [492, 452] width 666 height 157
drag, startPoint x: 364, startPoint y: 386, endPoint x: 197, endPoint y: 390, distance: 167.8
click at [197, 390] on textarea "Hola, esperamos que te encuentres muy bien. Muchas gracias por tu respuesta. Co…" at bounding box center [492, 452] width 666 height 157
click at [237, 386] on textarea "Hola. Muchas gracias por tu respuesta. Confirmamos la recepción de la documenta…" at bounding box center [492, 452] width 666 height 157
click at [234, 401] on textarea "Hola. Muchas gracias por tu respuesta. Confirmamos la recepción de la documenta…" at bounding box center [492, 452] width 666 height 157
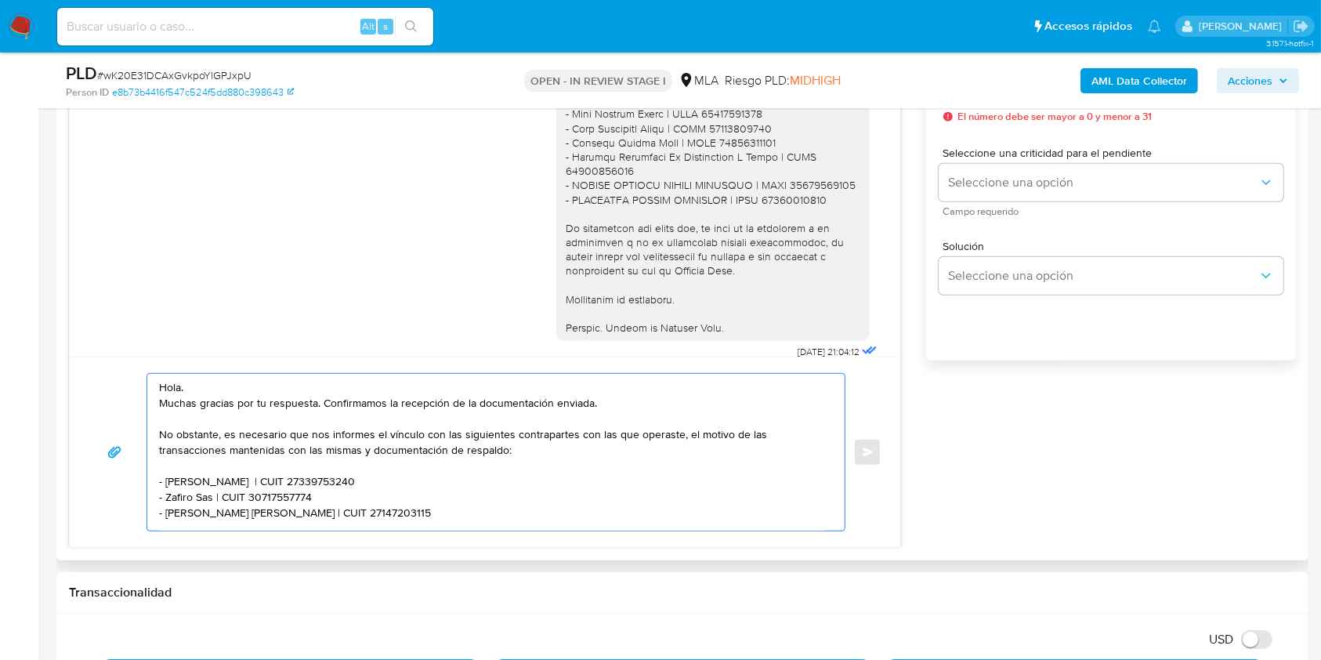
scroll to position [1799, 0]
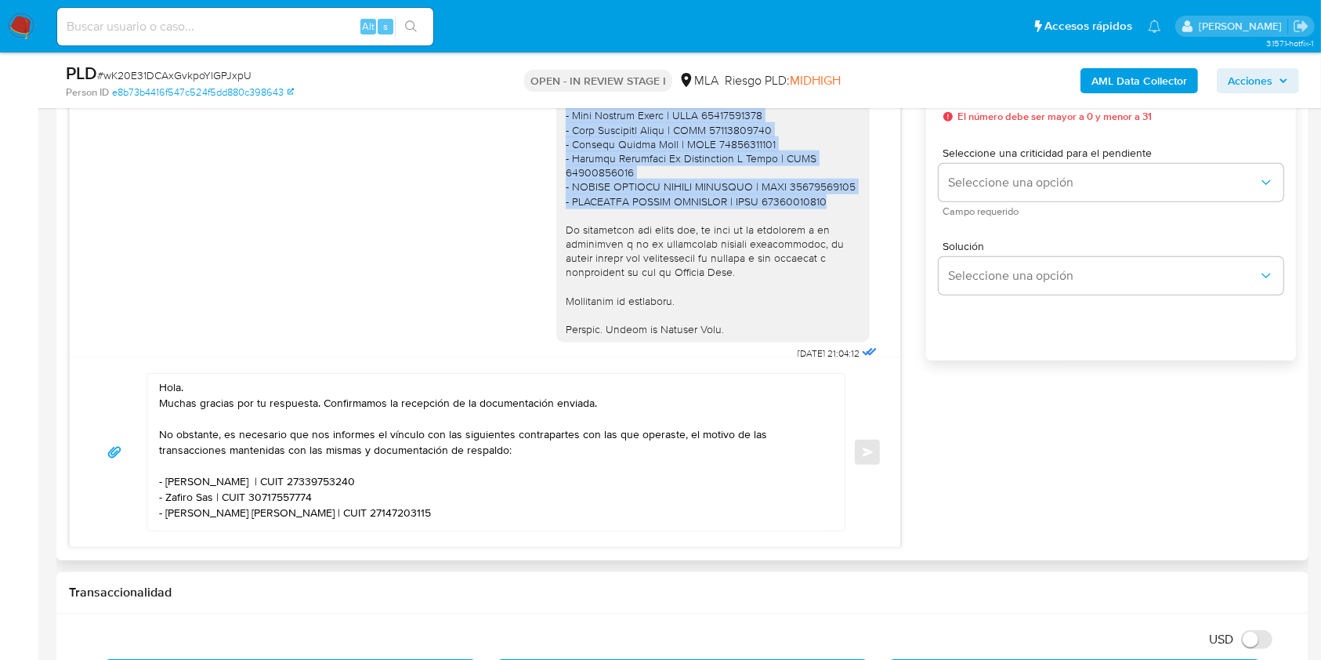
drag, startPoint x: 815, startPoint y: 226, endPoint x: 532, endPoint y: 132, distance: 297.9
copy div "- VAC SRL | CUIT 30717388484 - Leon Augusto Gauna | CUIT 24253014284 - Jose Dav…"
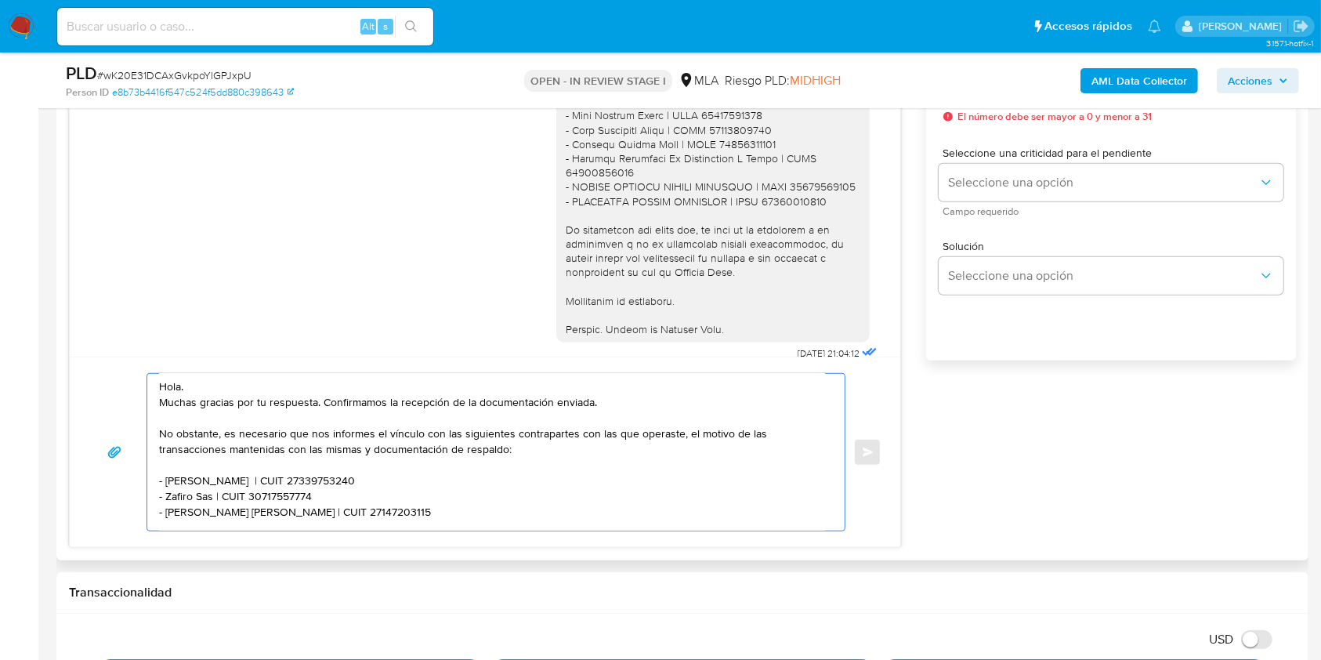
scroll to position [0, 0]
drag, startPoint x: 378, startPoint y: 411, endPoint x: 102, endPoint y: 488, distance: 286.3
click at [102, 488] on div "Hola. Muchas gracias por tu respuesta. Confirmamos la recepción de la documenta…" at bounding box center [485, 452] width 793 height 158
paste textarea "VAC SRL | CUIT 30717388484 - Leon Augusto Gauna | CUIT 24253014284 - Jose David…"
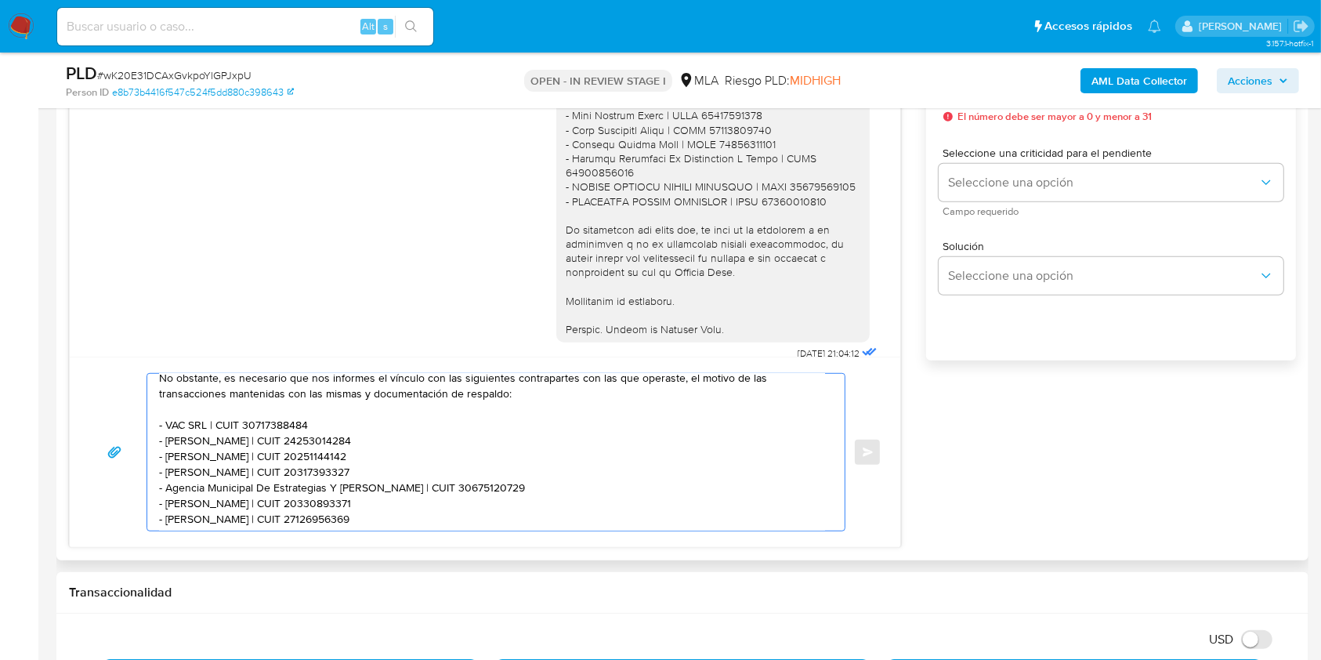
drag, startPoint x: 316, startPoint y: 424, endPoint x: 98, endPoint y: 426, distance: 217.9
click at [98, 426] on div "Hola. Muchas gracias por tu respuesta. Confirmamos la recepción de la documenta…" at bounding box center [485, 452] width 793 height 158
drag, startPoint x: 462, startPoint y: 484, endPoint x: 62, endPoint y: 486, distance: 400.5
click at [62, 486] on div "Historial CX Soluciones Chat Id Estado Fecha de creación Origen Proceso Anterio…" at bounding box center [682, 240] width 1252 height 639
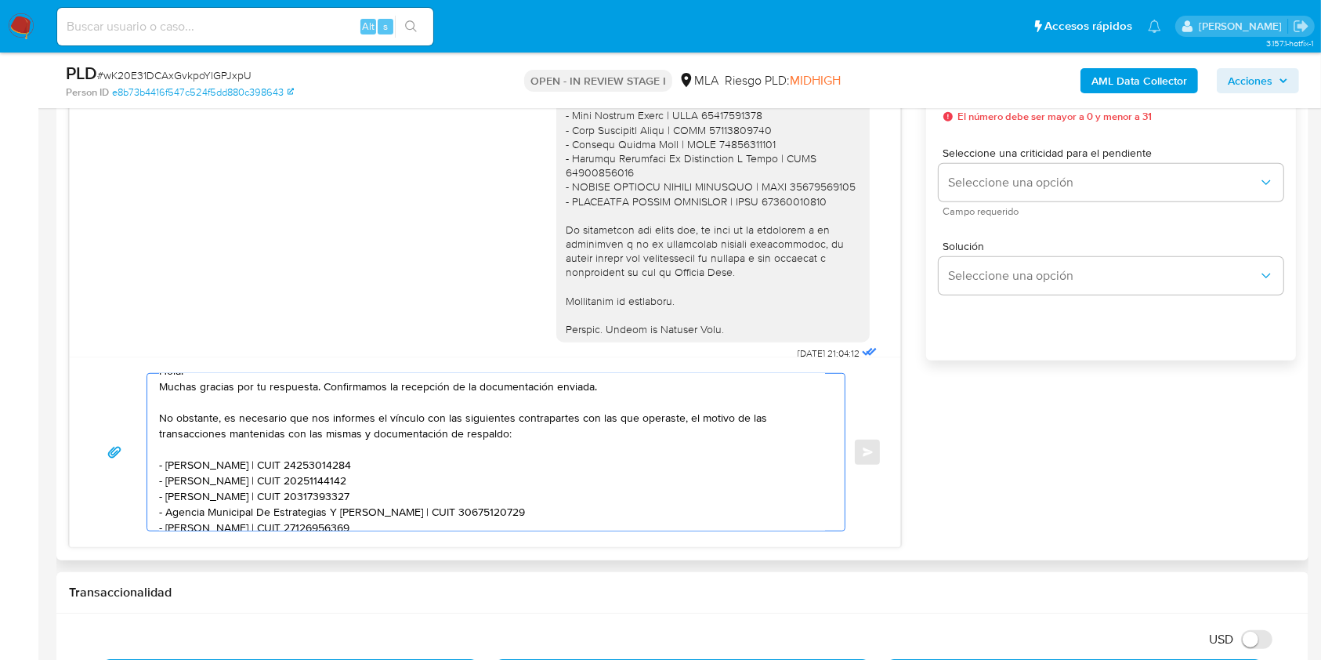
scroll to position [0, 0]
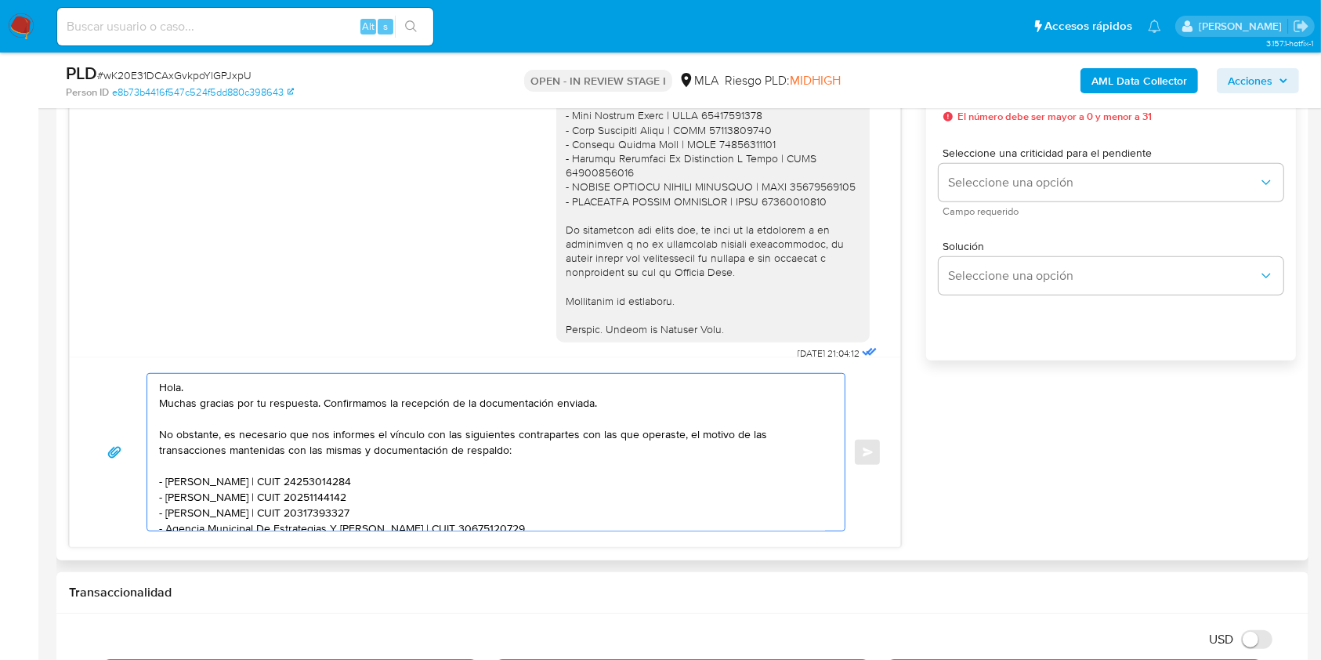
click at [394, 433] on textarea "Hola. Muchas gracias por tu respuesta. Confirmamos la recepción de la documenta…" at bounding box center [492, 452] width 666 height 157
click at [461, 436] on textarea "Hola. Muchas gracias por tu respuesta. Confirmamos la recepción de la documenta…" at bounding box center [492, 452] width 666 height 157
drag, startPoint x: 461, startPoint y: 436, endPoint x: 790, endPoint y: 431, distance: 329.2
click at [790, 431] on textarea "Hola. Muchas gracias por tu respuesta. Confirmamos la recepción de la documenta…" at bounding box center [492, 452] width 666 height 157
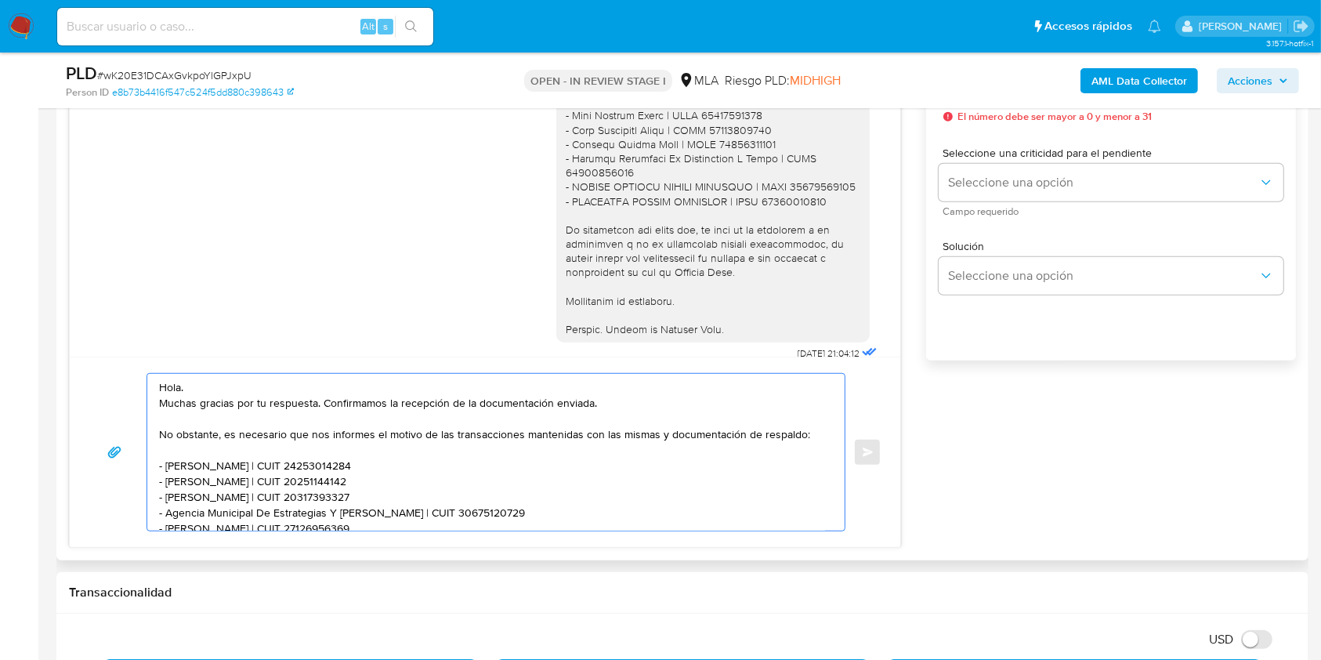
click at [627, 435] on textarea "Hola. Muchas gracias por tu respuesta. Confirmamos la recepción de la documenta…" at bounding box center [492, 452] width 666 height 157
click at [370, 449] on textarea "Hola. Muchas gracias por tu respuesta. Confirmamos la recepción de la documenta…" at bounding box center [492, 452] width 666 height 157
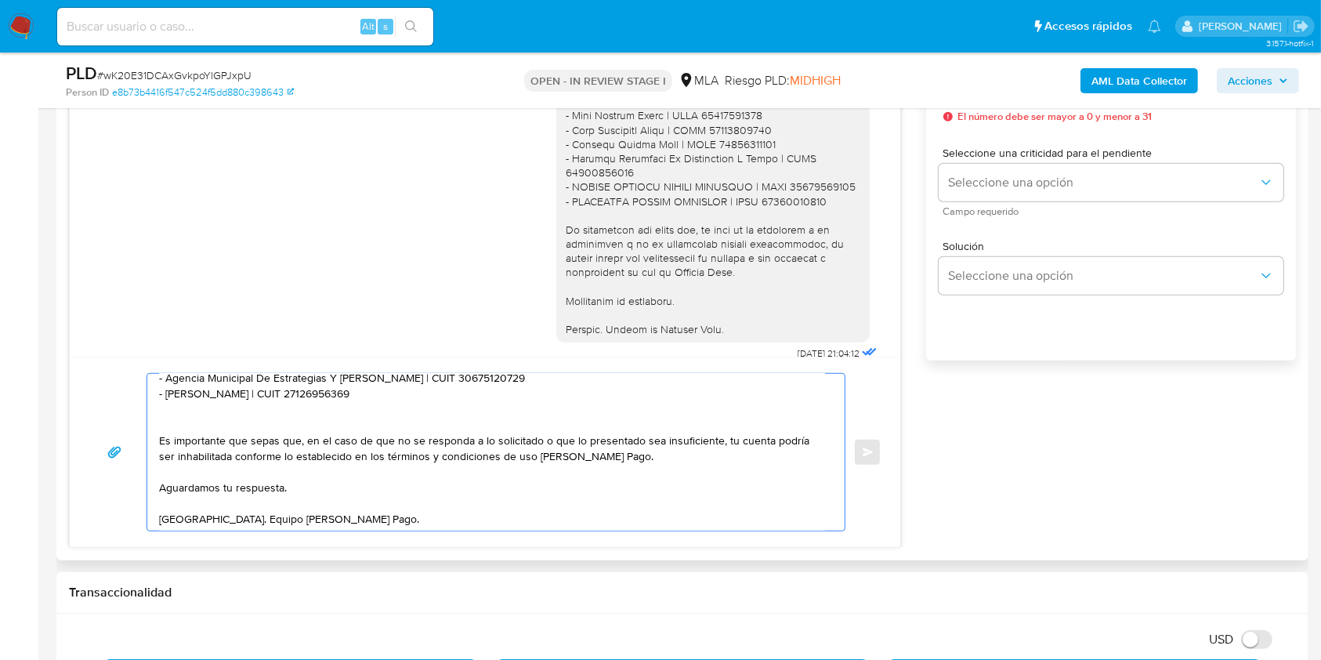
scroll to position [175, 0]
type textarea "Hola. Muchas gracias por tu respuesta. Confirmamos la recepción de la documenta…"
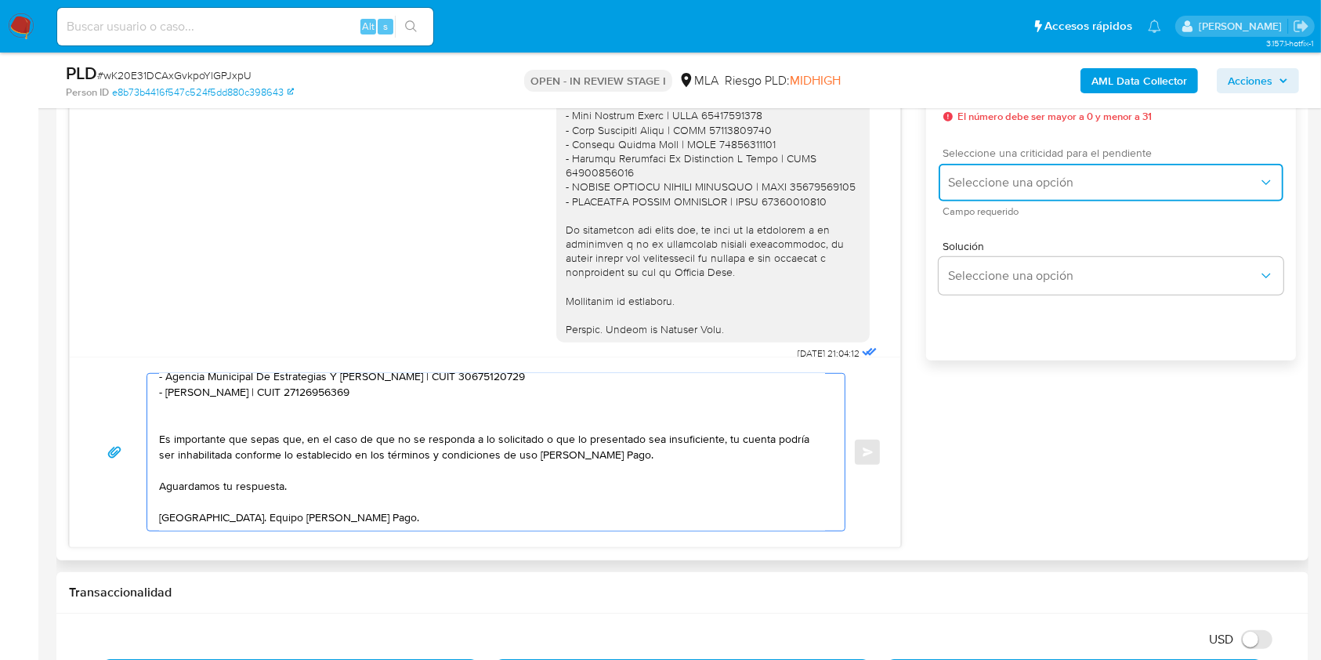
click at [1023, 183] on span "Seleccione una opción" at bounding box center [1103, 183] width 310 height 16
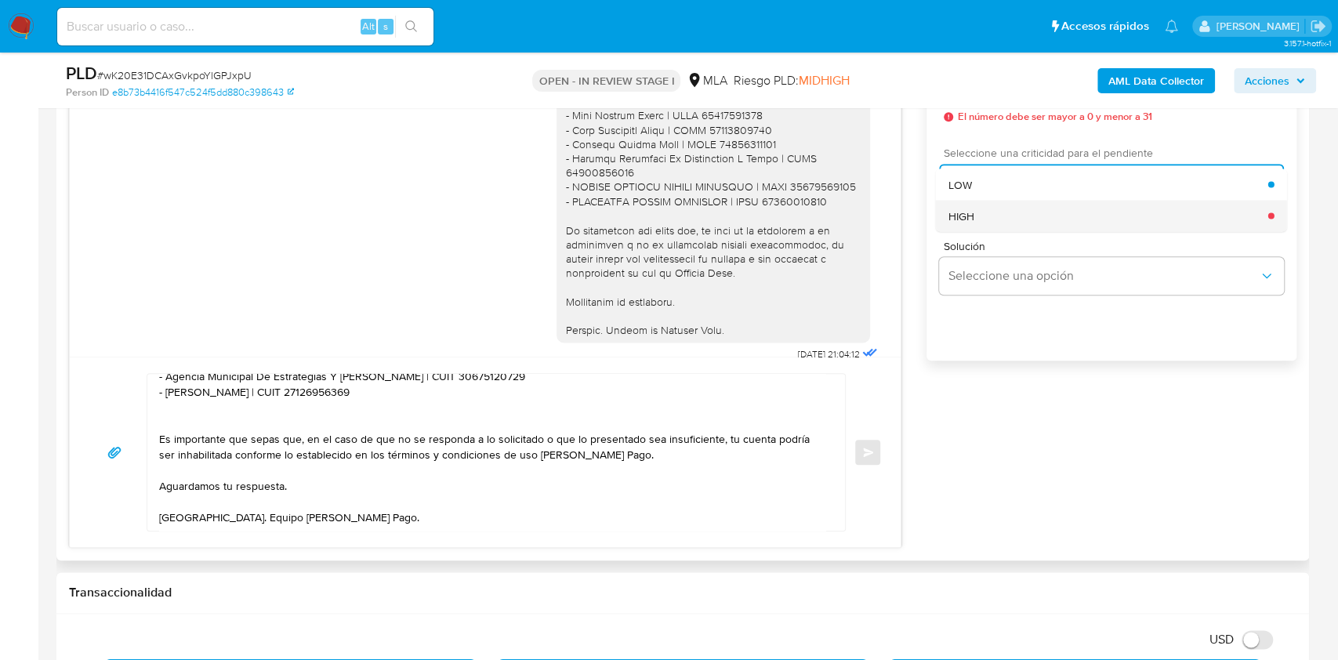
click at [990, 216] on div "HIGH" at bounding box center [1108, 215] width 320 height 31
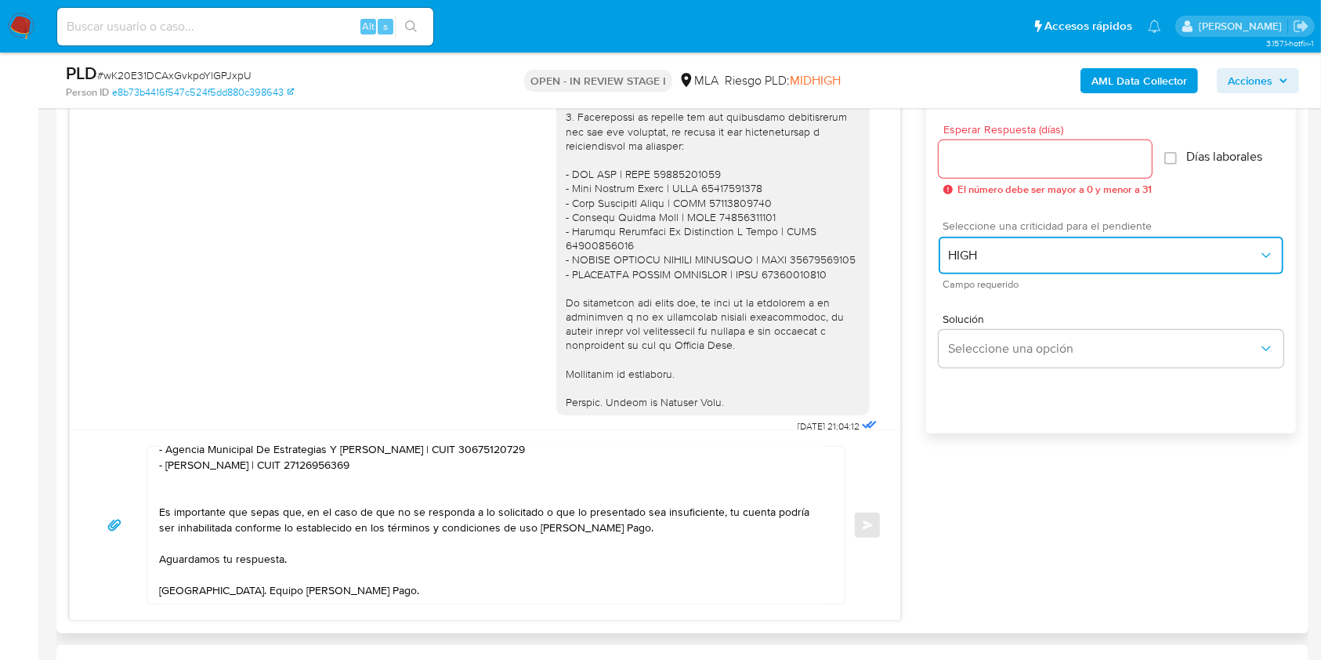
scroll to position [835, 0]
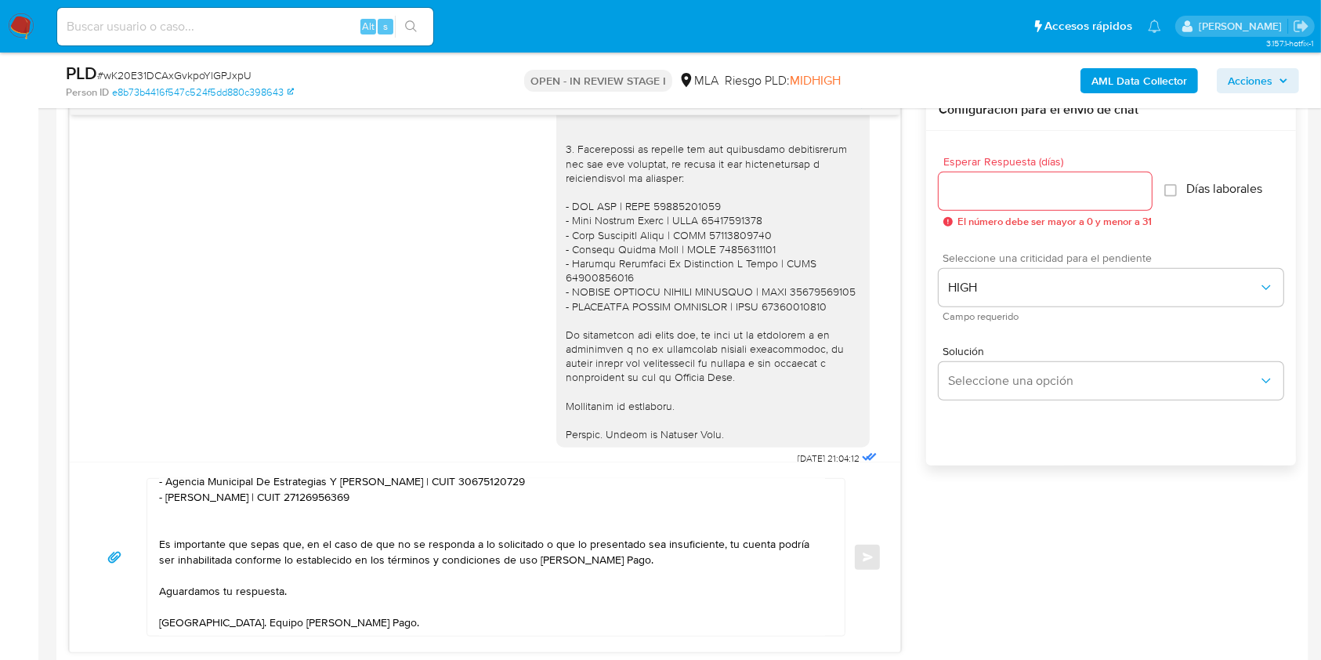
click at [994, 187] on input "Esperar Respuesta (días)" at bounding box center [1045, 191] width 213 height 20
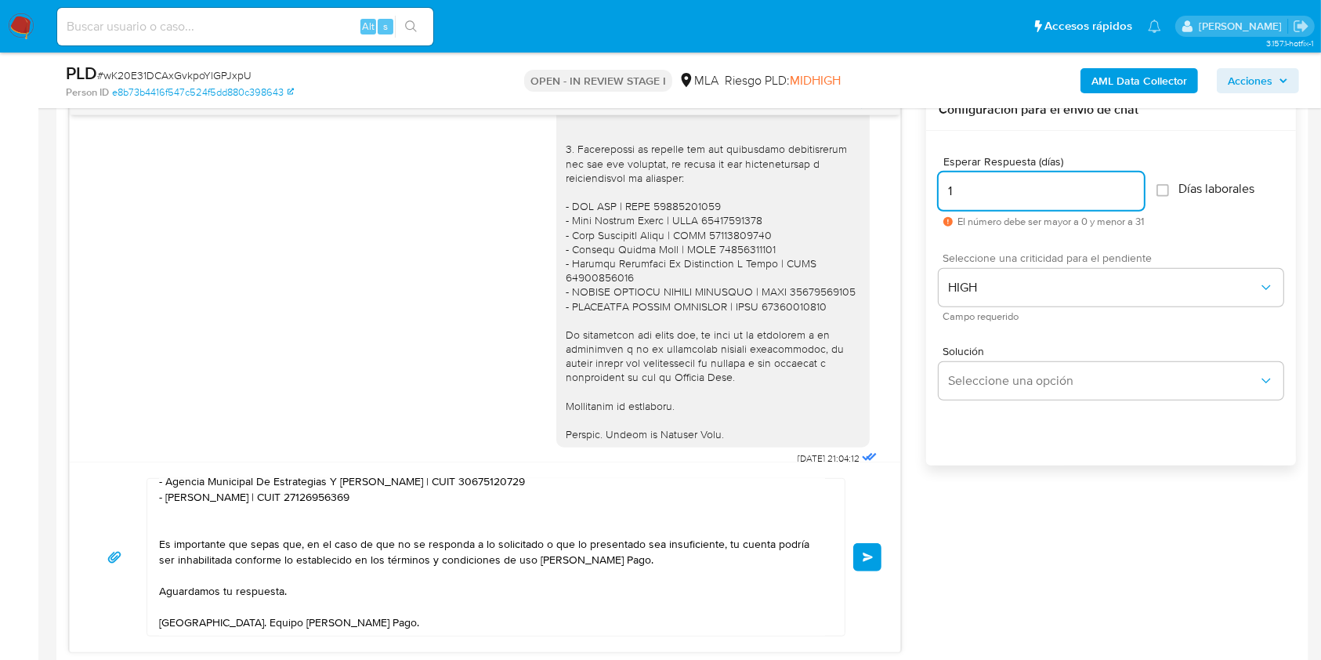
type input "1"
click at [991, 519] on div "17/07/2025 19:51:47 Hola, Esperamos que te encuentres muy bien. Te consultamos …" at bounding box center [682, 370] width 1227 height 563
click at [864, 560] on button "Enviar" at bounding box center [867, 557] width 28 height 28
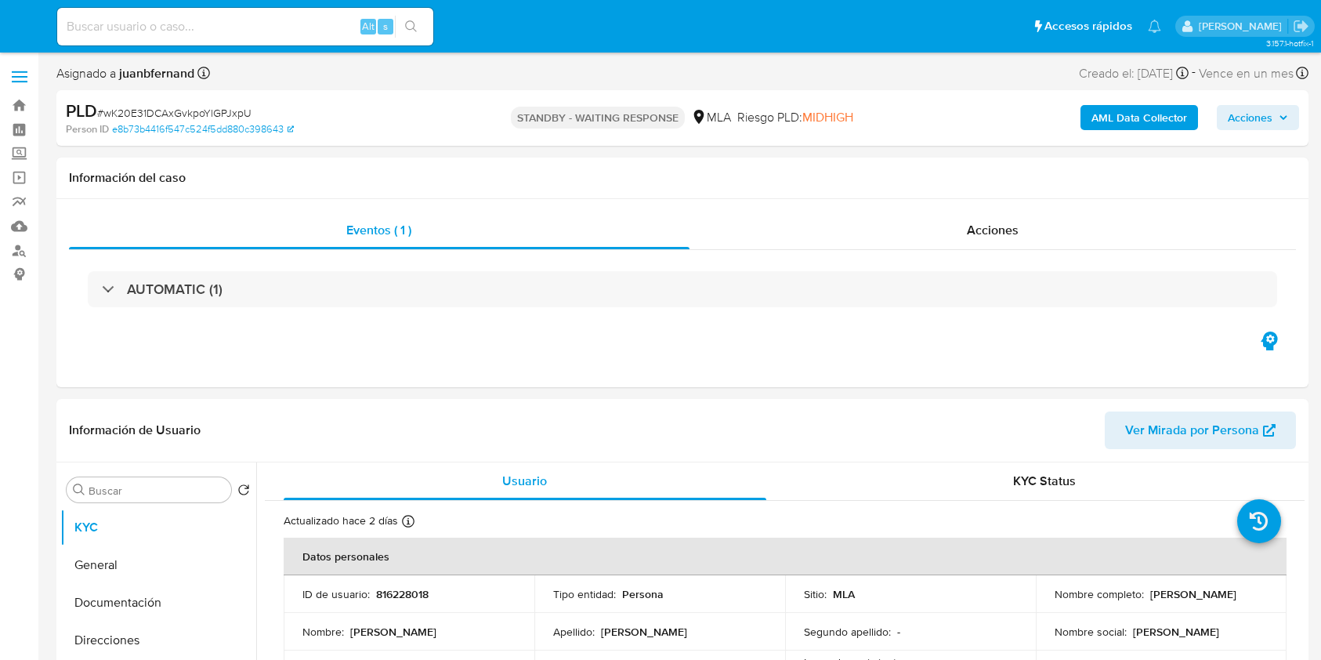
select select "10"
drag, startPoint x: 256, startPoint y: 31, endPoint x: 281, endPoint y: 33, distance: 25.2
click at [256, 31] on input at bounding box center [245, 26] width 376 height 20
paste input "9lrZk4RhBAqfEiJyxNofRppn"
type input "9lrZk4RhBAqfEiJyxNofRppn"
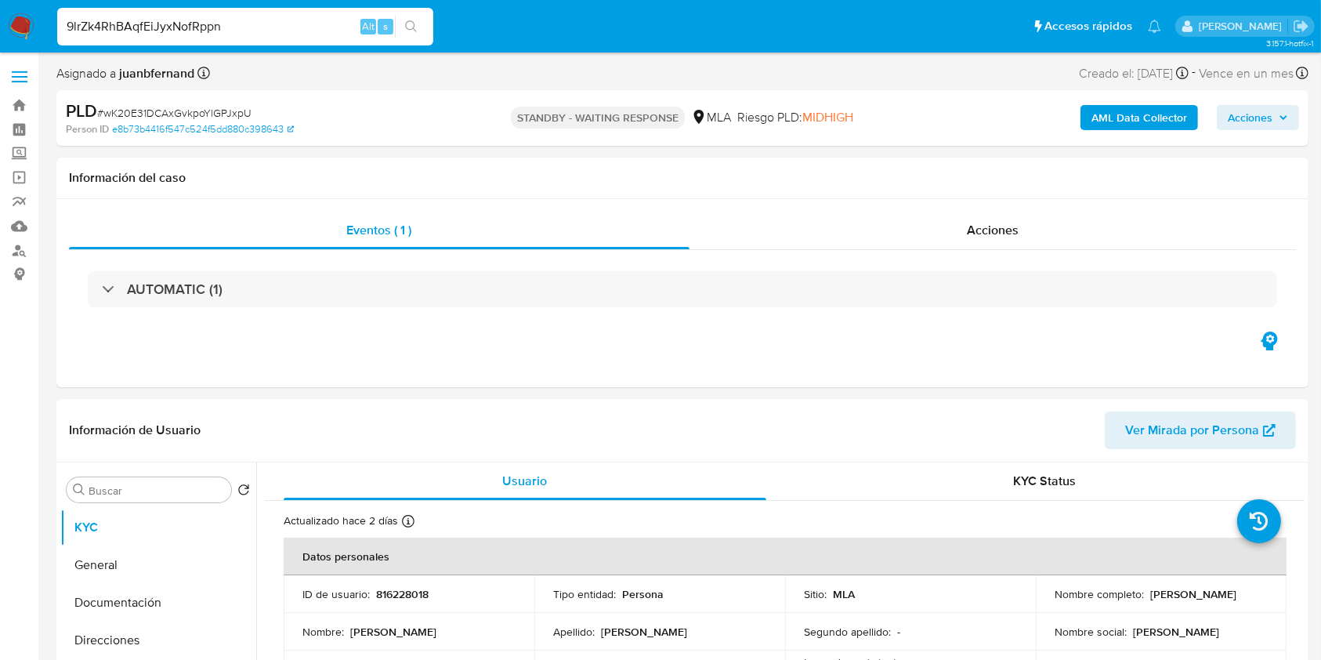
click at [411, 22] on icon "search-icon" at bounding box center [411, 26] width 13 height 13
select select "10"
click at [320, 26] on input "9lrZk4RhBAqfEiJyxNofRppn" at bounding box center [245, 26] width 376 height 20
paste input "ibGZvhrgSPOH1lCXq0P4ulHE"
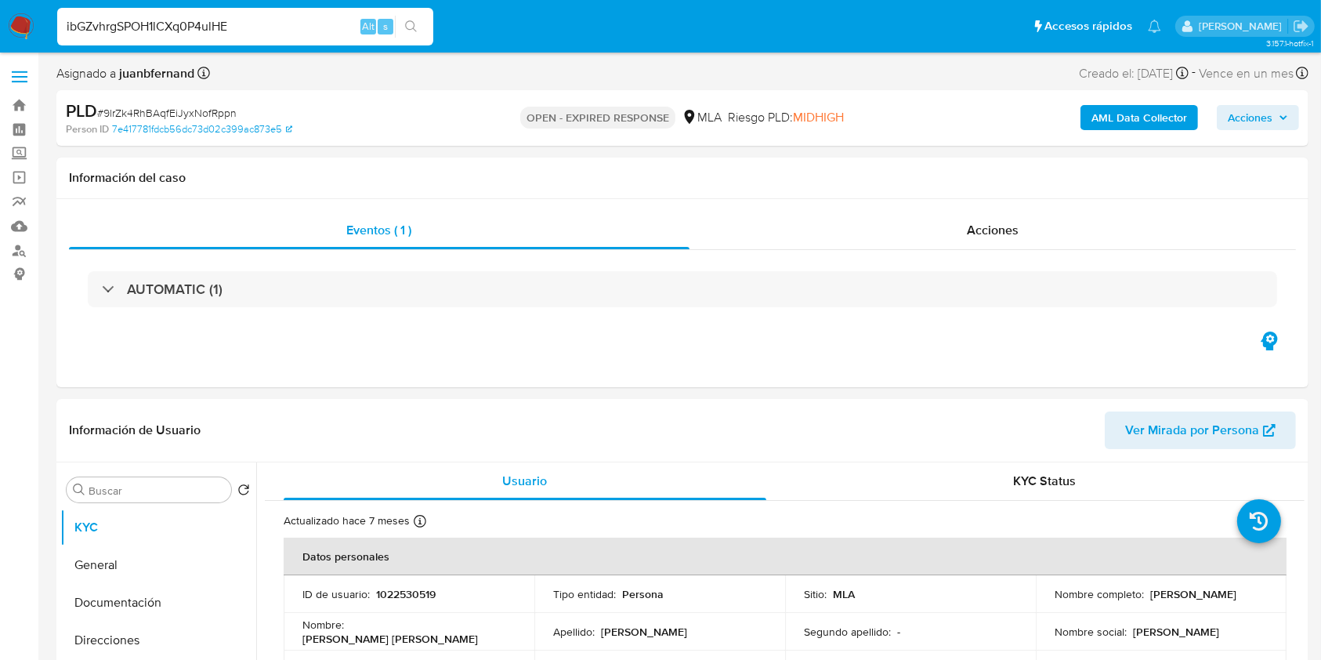
type input "ibGZvhrgSPOH1lCXq0P4ulHE"
click at [412, 18] on button "search-icon" at bounding box center [411, 27] width 32 height 22
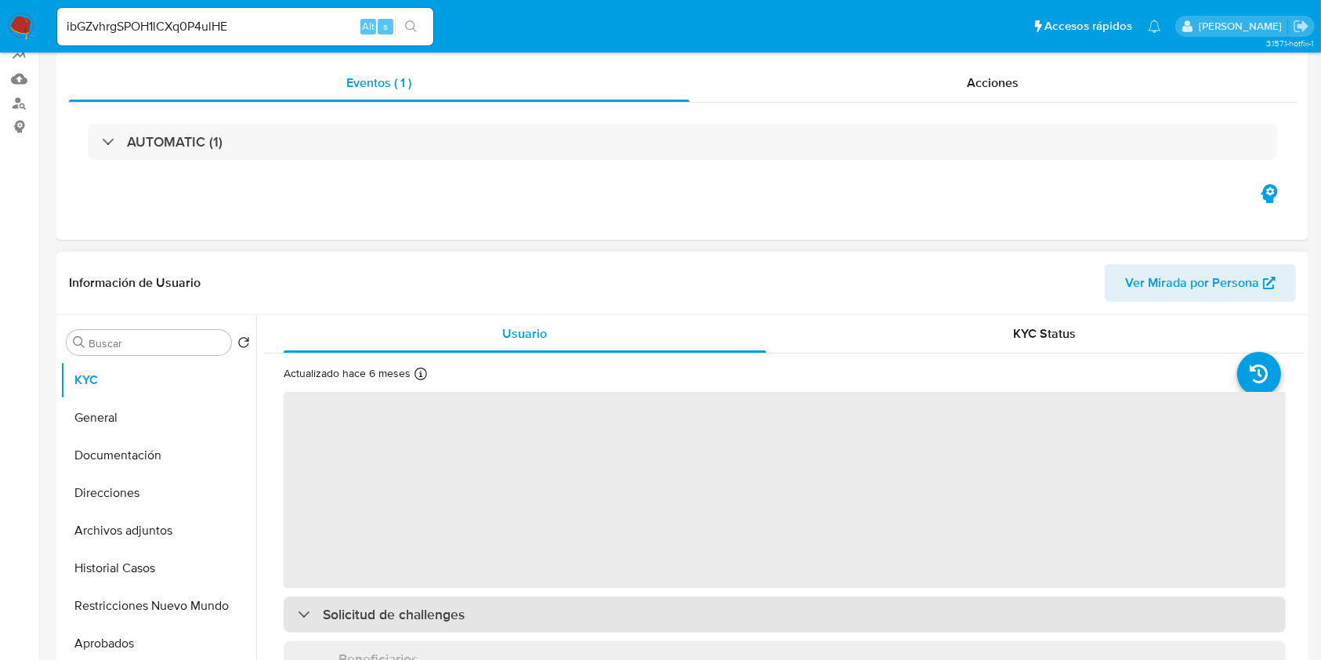
scroll to position [313, 0]
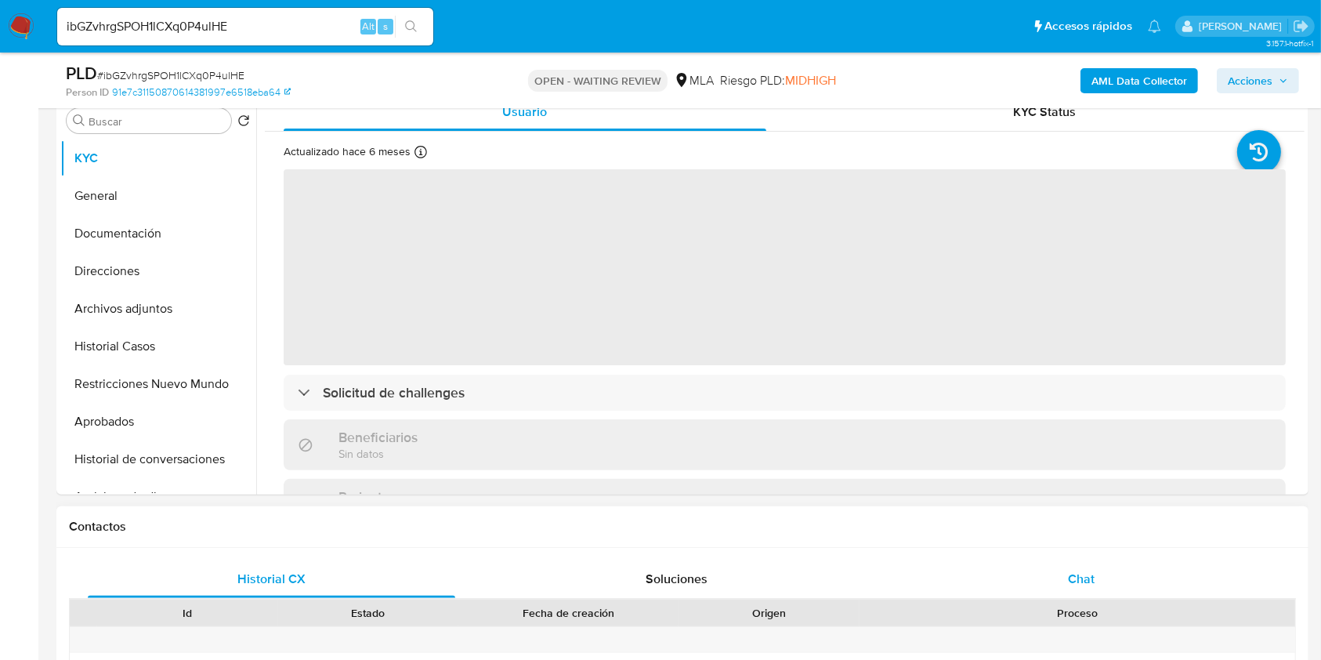
click at [1138, 567] on div "Chat" at bounding box center [1082, 579] width 368 height 38
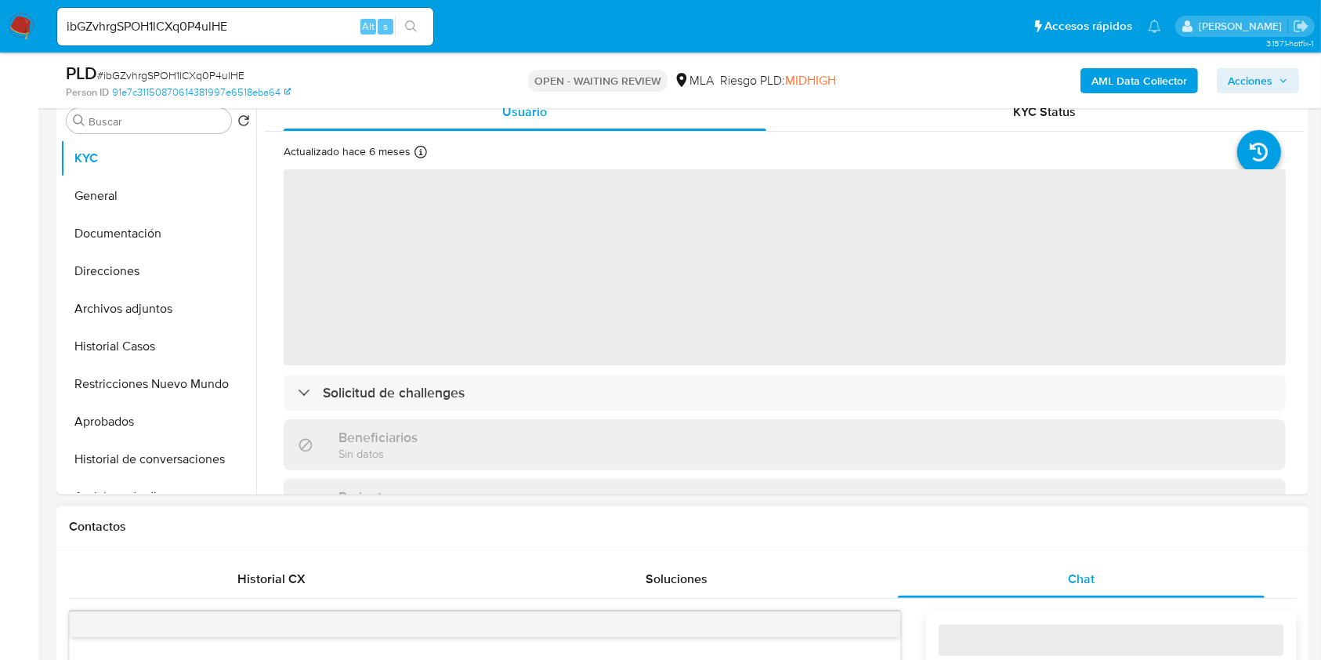
select select "10"
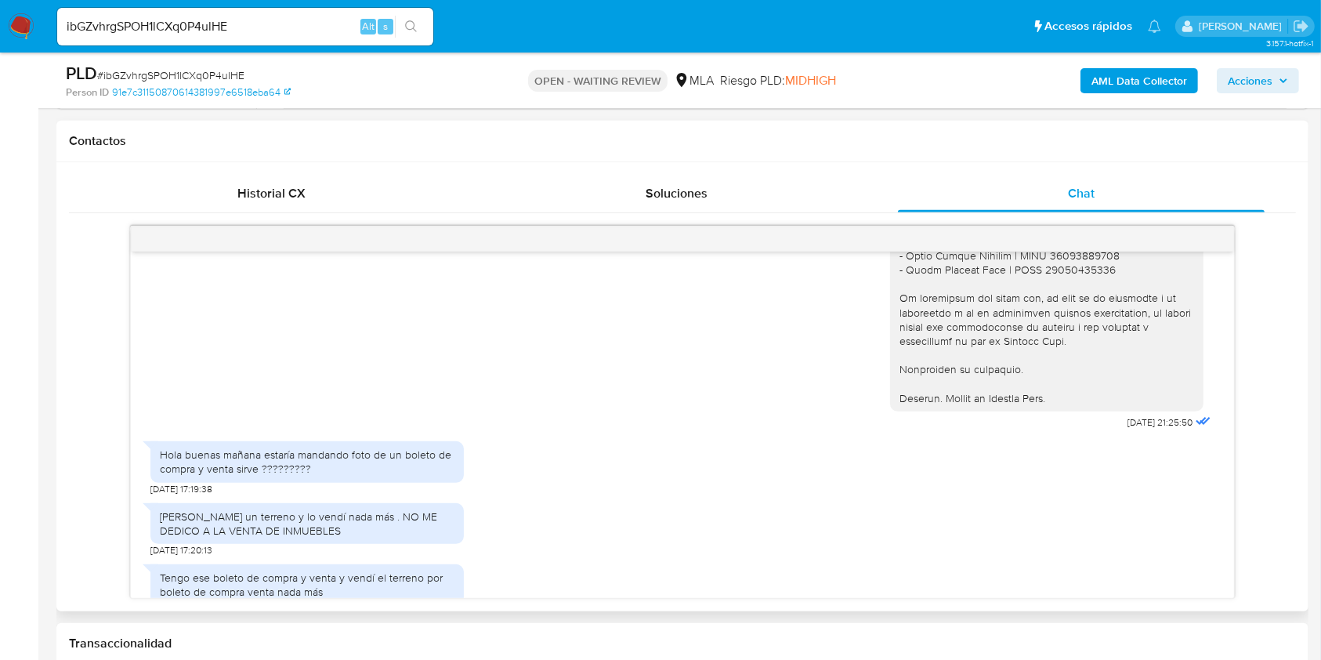
scroll to position [731, 0]
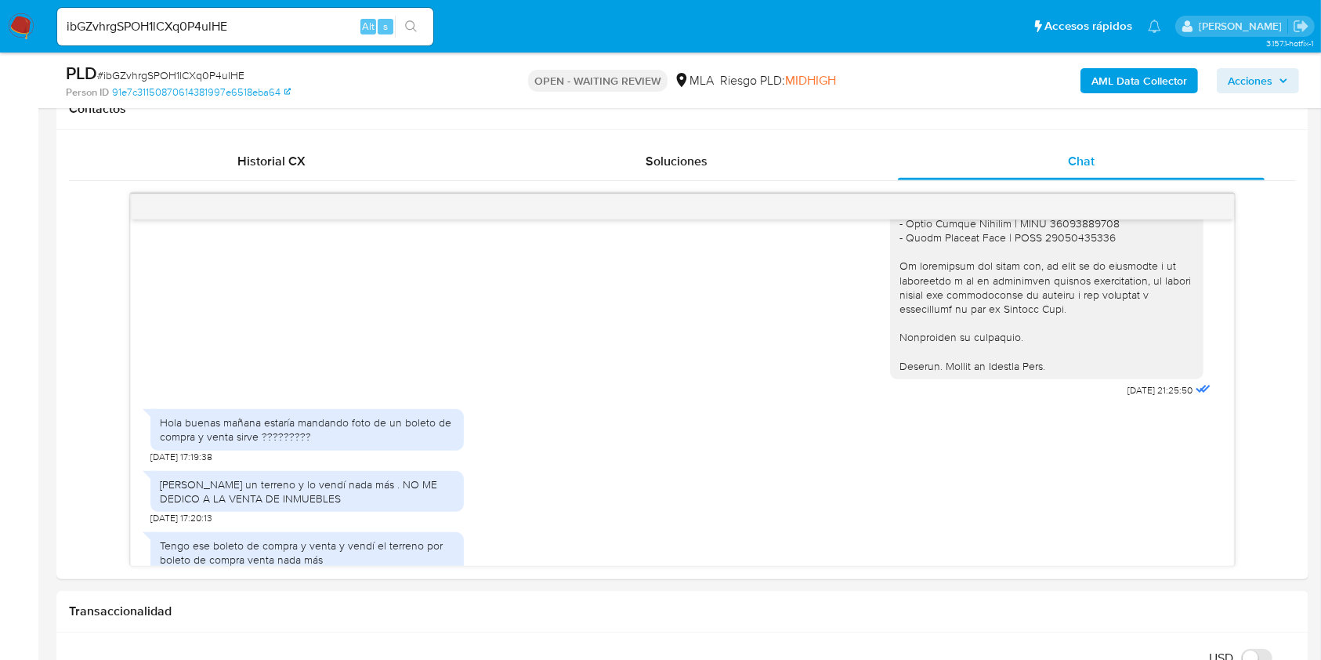
click at [307, 20] on input "ibGZvhrgSPOH1lCXq0P4ulHE" at bounding box center [245, 26] width 376 height 20
paste input "cffPozwPquBTIbYvPFRgU71R"
type input "cffPozwPquBTIbYvPFRgU71R"
click at [412, 31] on icon "search-icon" at bounding box center [411, 26] width 13 height 13
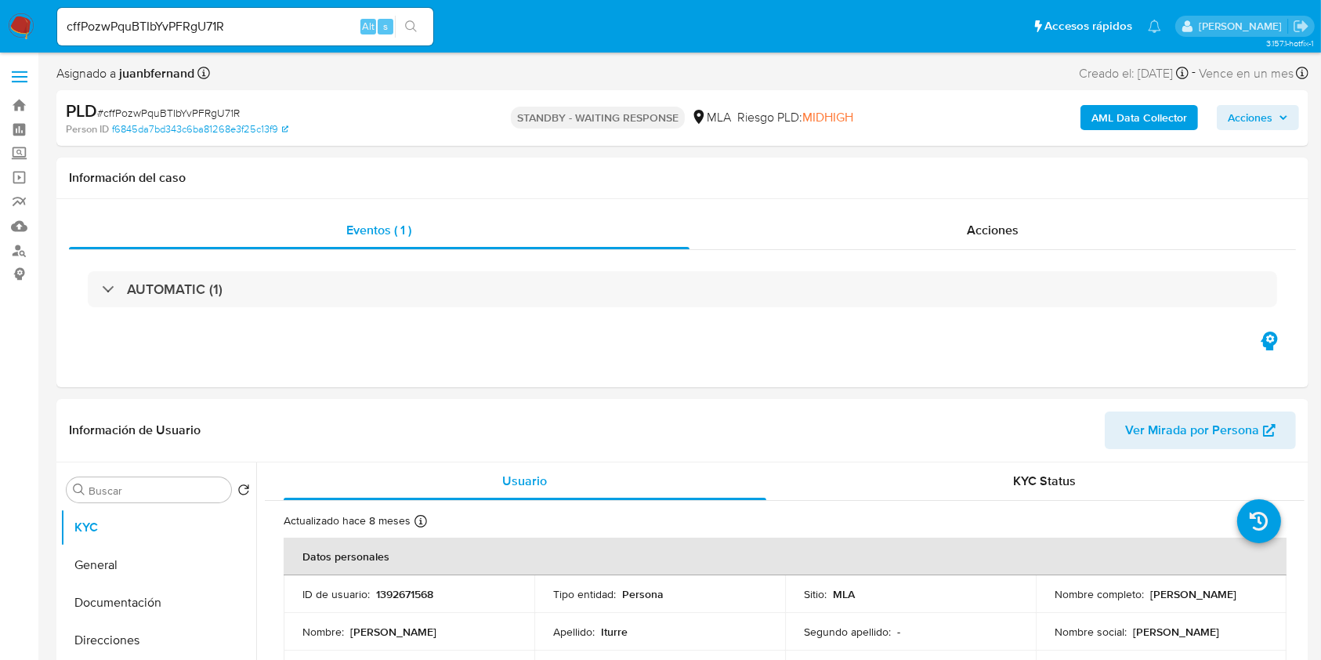
select select "10"
click at [335, 34] on input "cffPozwPquBTIbYvPFRgU71R" at bounding box center [245, 26] width 376 height 20
paste input "n1bA9Cv4xN8COrXJUuxLWbb1"
type input "n1bA9Cv4xN8COrXJUuxLWbb1"
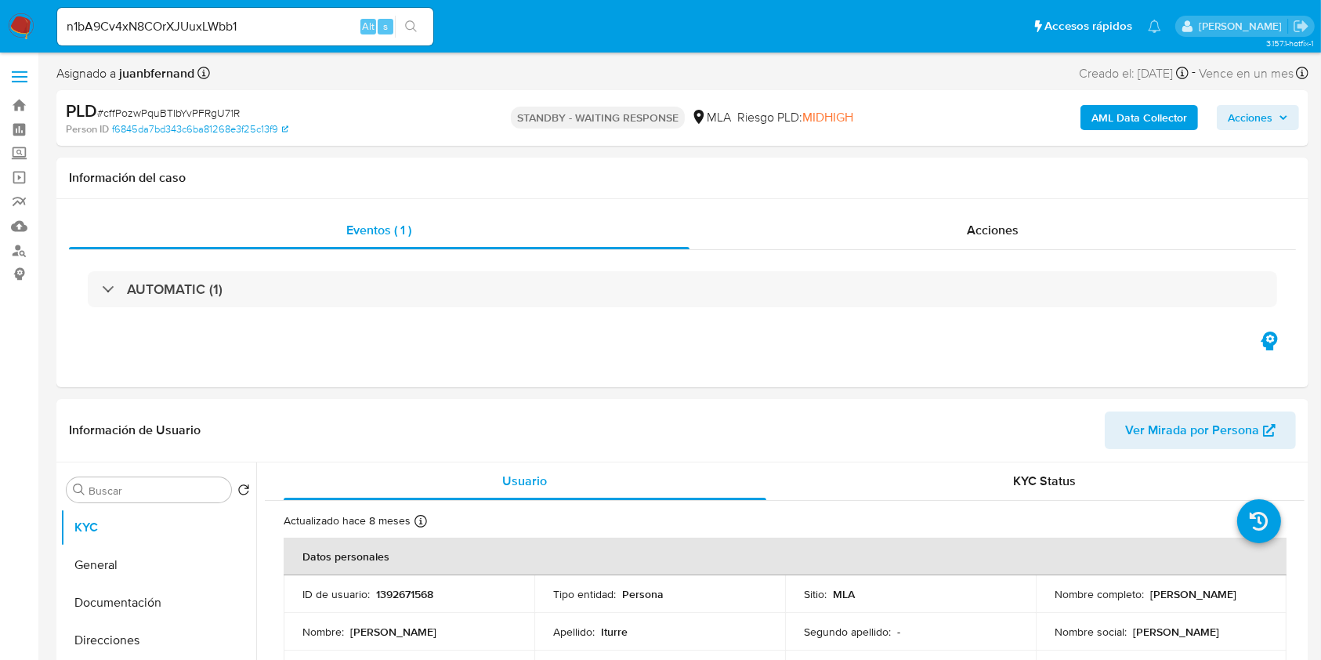
click at [404, 28] on button "search-icon" at bounding box center [411, 27] width 32 height 22
select select "10"
click at [323, 21] on input "n1bA9Cv4xN8COrXJUuxLWbb1" at bounding box center [245, 26] width 376 height 20
paste input "0lHRX4TgMuXaQKQB2Cl4bW1P"
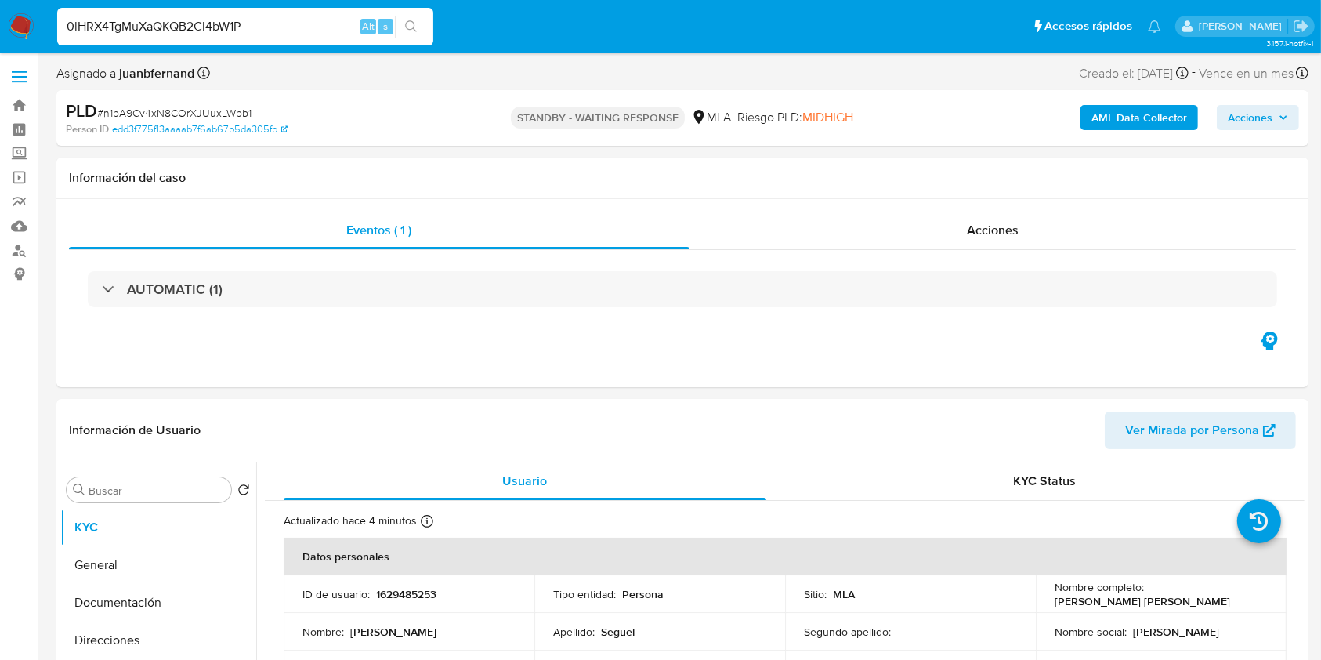
click at [429, 22] on input "0lHRX4TgMuXaQKQB2Cl4bW1P" at bounding box center [245, 26] width 376 height 20
type input "0lHRX4TgMuXaQKQB2Cl4bW1P"
click at [420, 27] on button "search-icon" at bounding box center [411, 27] width 32 height 22
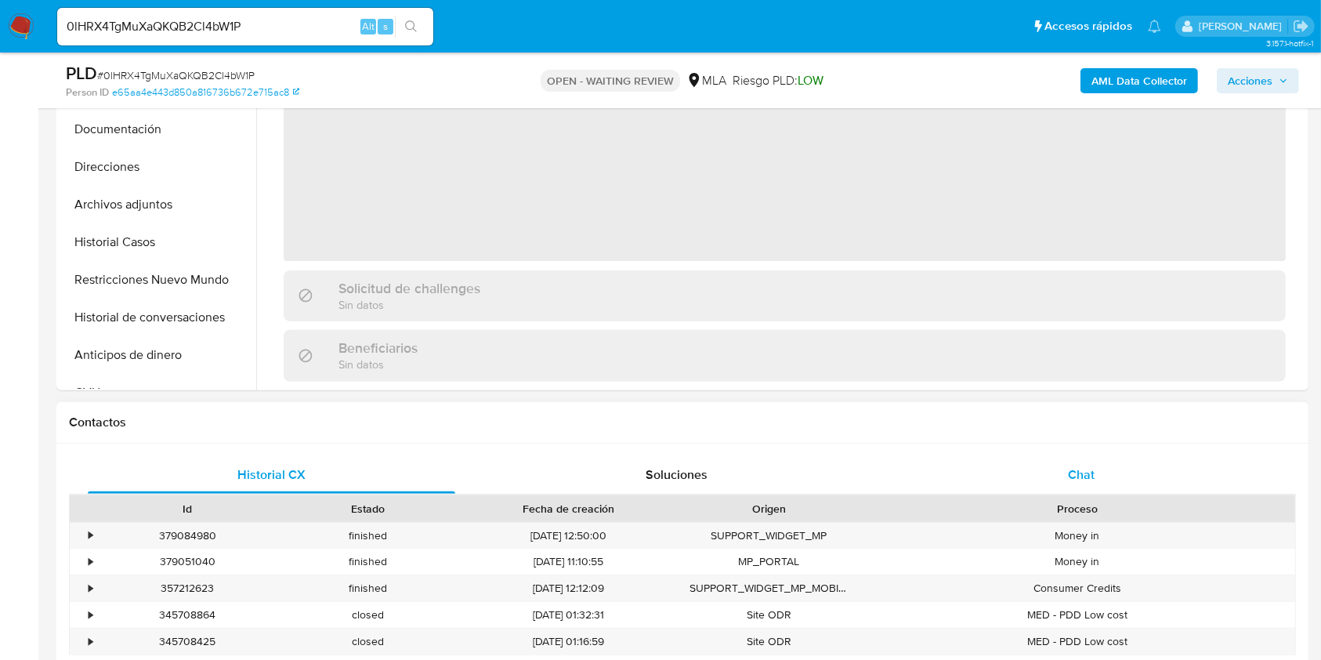
click at [1123, 473] on div "Chat" at bounding box center [1082, 475] width 368 height 38
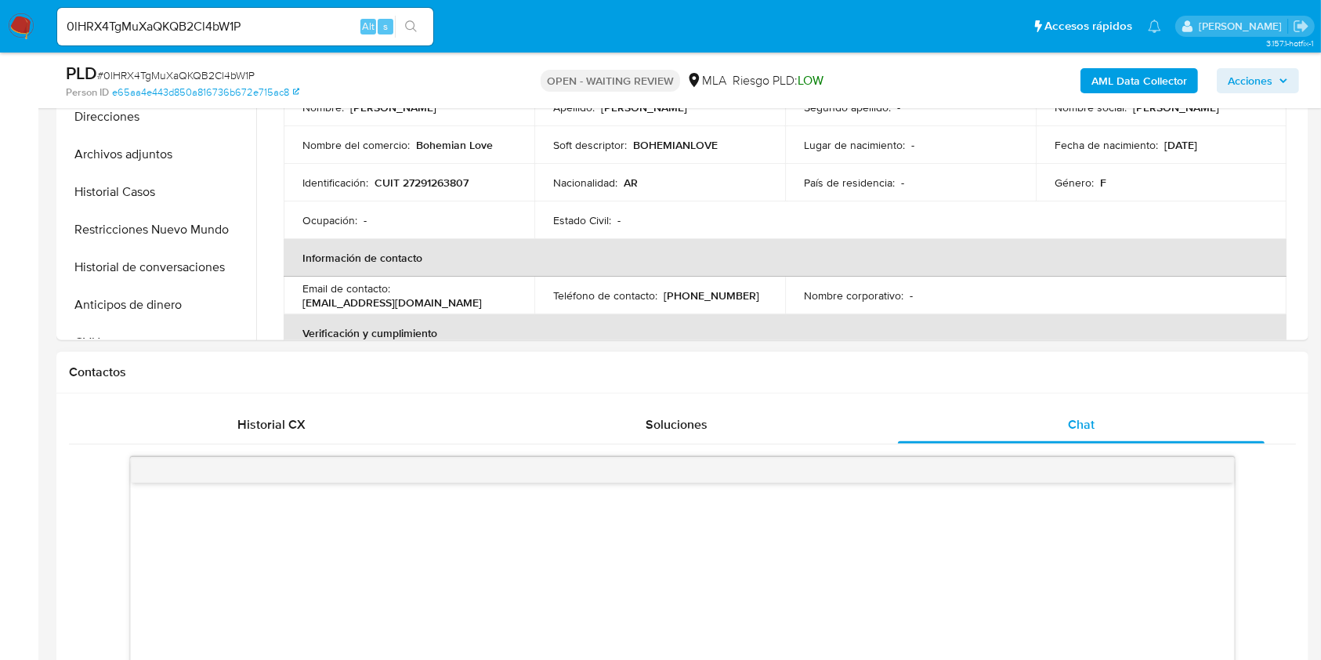
select select "10"
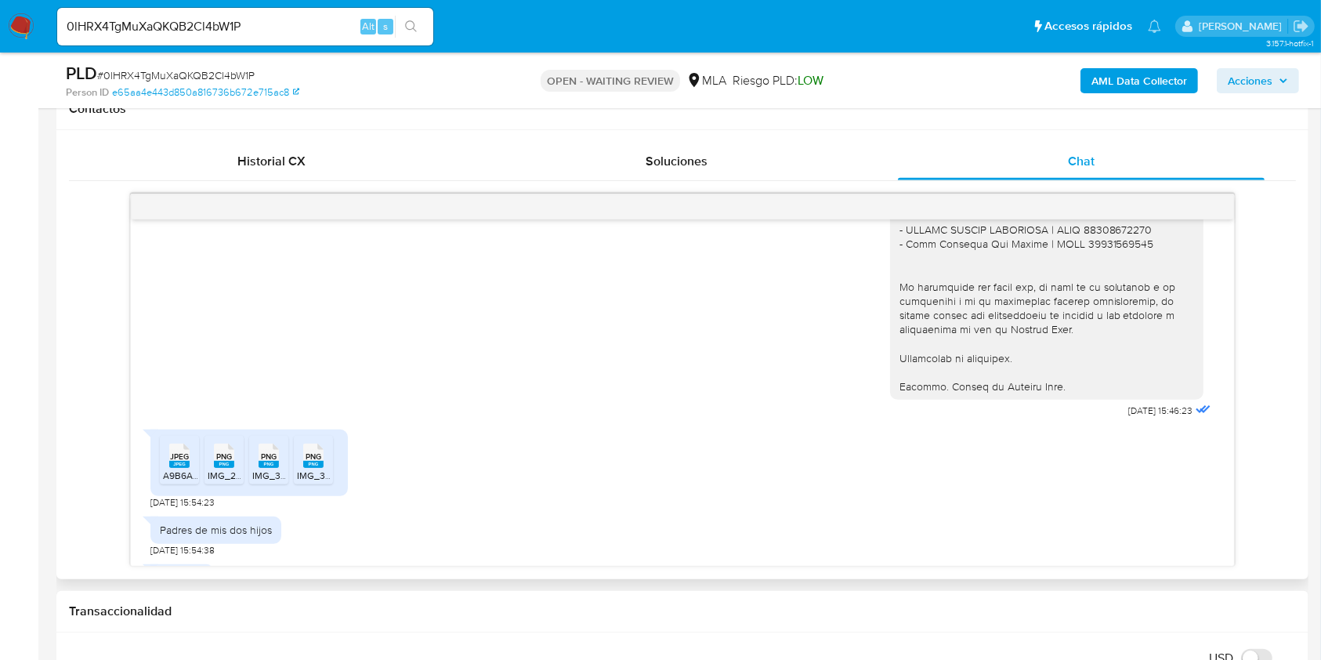
scroll to position [1820, 0]
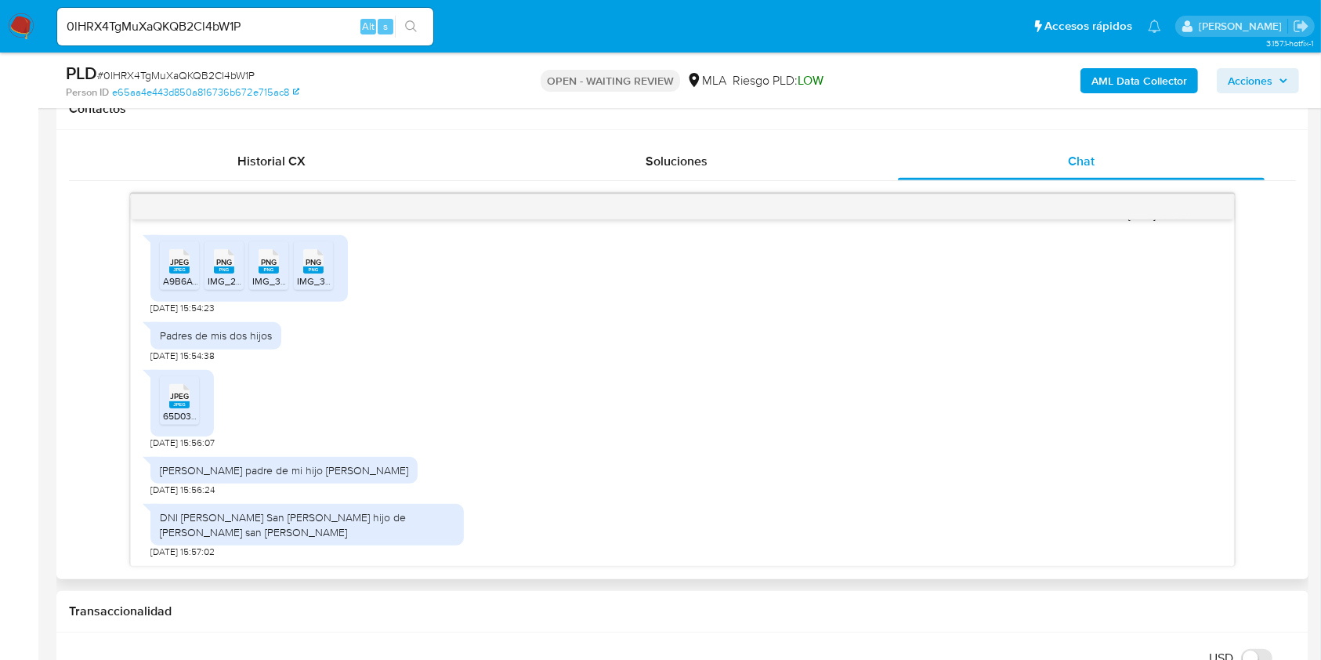
click at [180, 267] on span "JPEG" at bounding box center [179, 262] width 19 height 10
click at [224, 267] on span "PNG" at bounding box center [224, 262] width 16 height 10
click at [257, 275] on div "PNG PNG" at bounding box center [268, 260] width 33 height 31
click at [313, 273] on rect at bounding box center [313, 269] width 20 height 7
click at [169, 422] on span "65D03D21-D584-4B14-B73F-98AFF5119191.jpeg" at bounding box center [262, 415] width 199 height 13
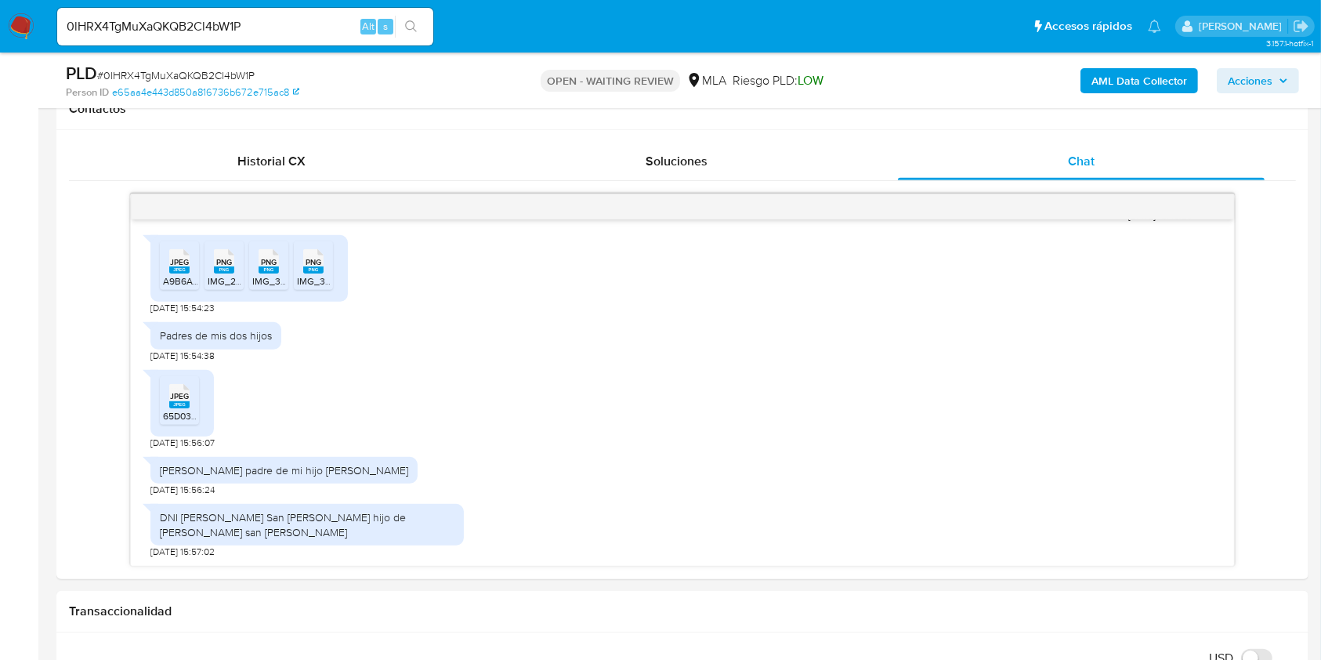
click at [263, 22] on input "0lHRX4TgMuXaQKQB2Cl4bW1P" at bounding box center [245, 26] width 376 height 20
paste input "Bx4tRJ3O8ghMd0HZGCu0NtVj"
type input "Bx4tRJ3O8ghMd0HZGCu0NtVj"
drag, startPoint x: 458, startPoint y: 33, endPoint x: 441, endPoint y: 31, distance: 16.6
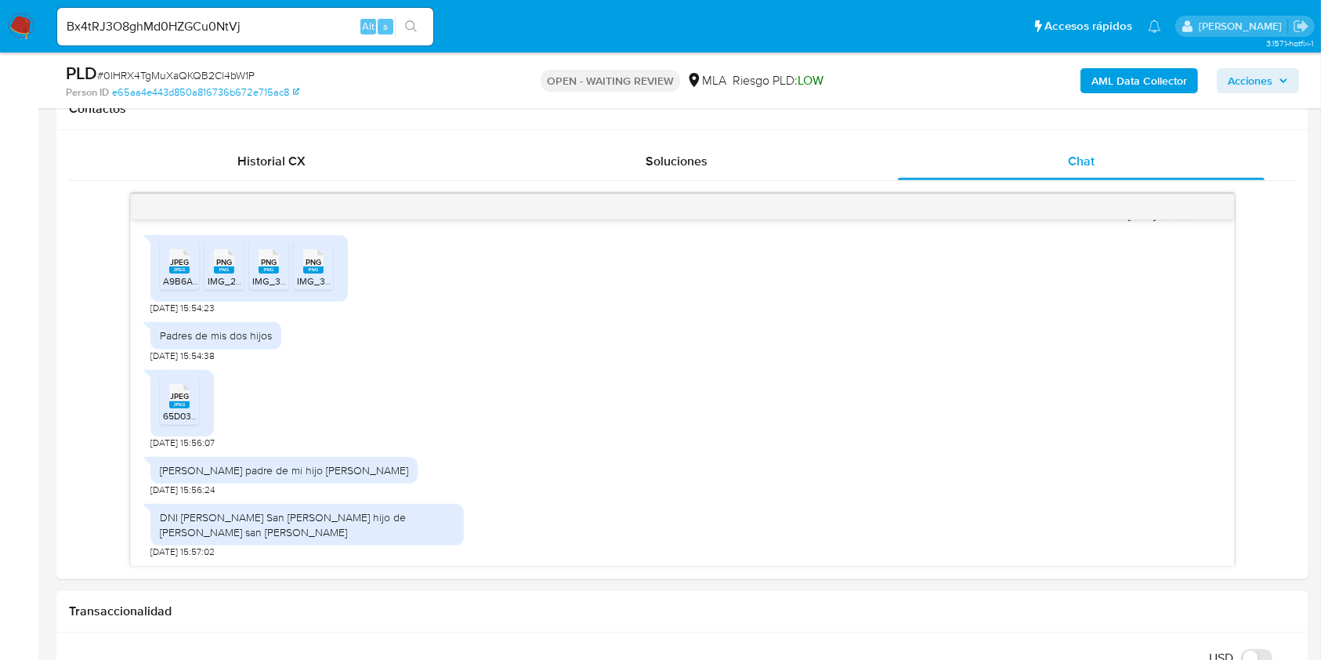
click at [457, 33] on ul "Pausado Ver notificaciones Bx4tRJ3O8ghMd0HZGCu0NtVj Alt s Accesos rápidos Presi…" at bounding box center [609, 25] width 1120 height 39
click at [429, 30] on input "Bx4tRJ3O8ghMd0HZGCu0NtVj" at bounding box center [245, 26] width 376 height 20
click at [412, 31] on icon "search-icon" at bounding box center [411, 26] width 13 height 13
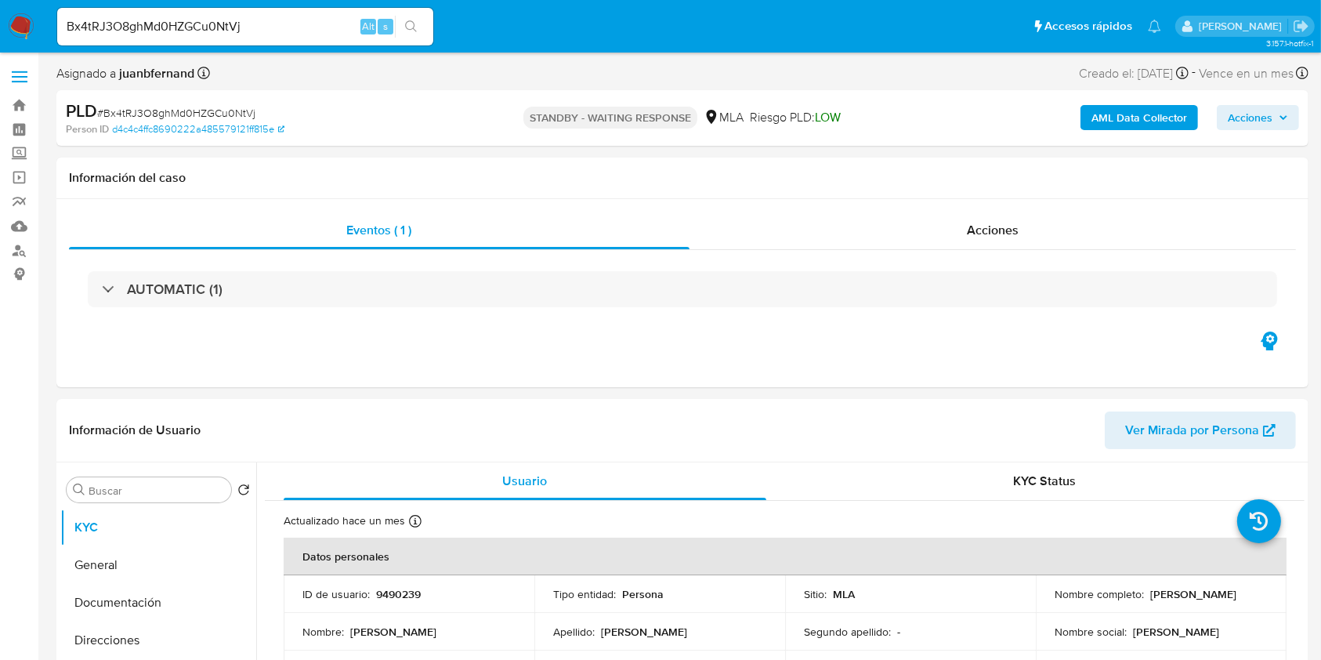
select select "10"
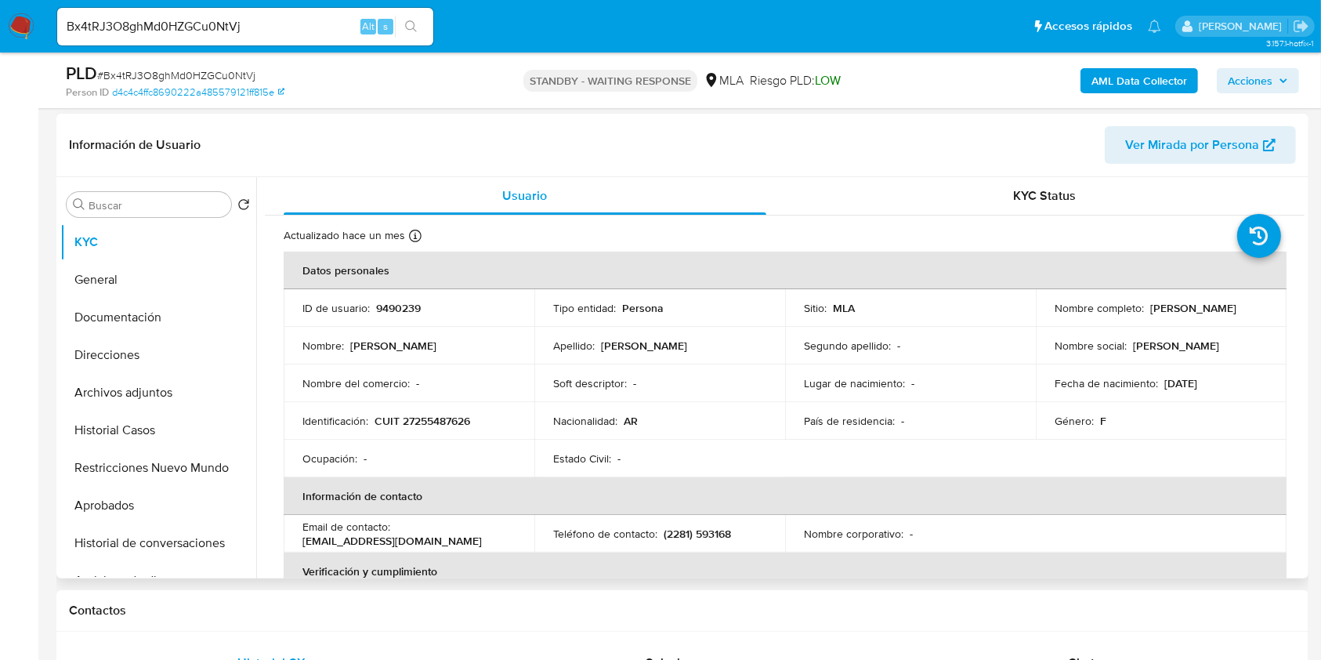
scroll to position [313, 0]
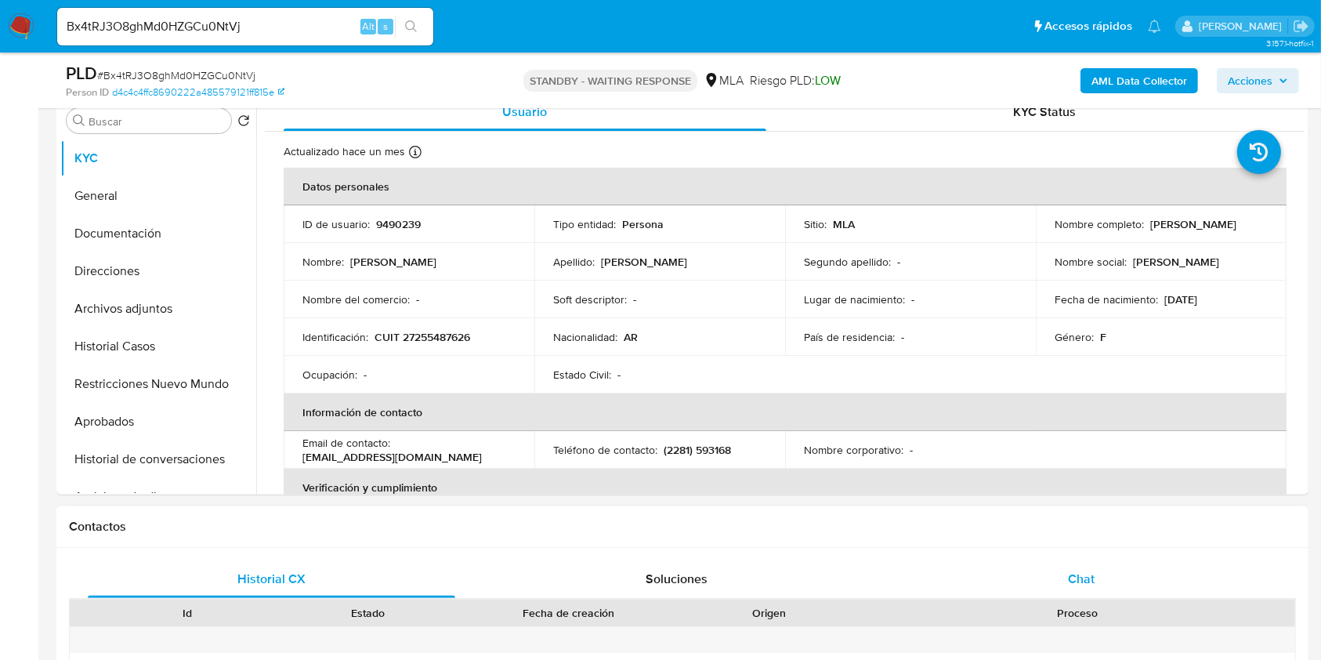
drag, startPoint x: 1090, startPoint y: 550, endPoint x: 1089, endPoint y: 574, distance: 23.5
click at [1090, 574] on span "Chat" at bounding box center [1081, 579] width 27 height 18
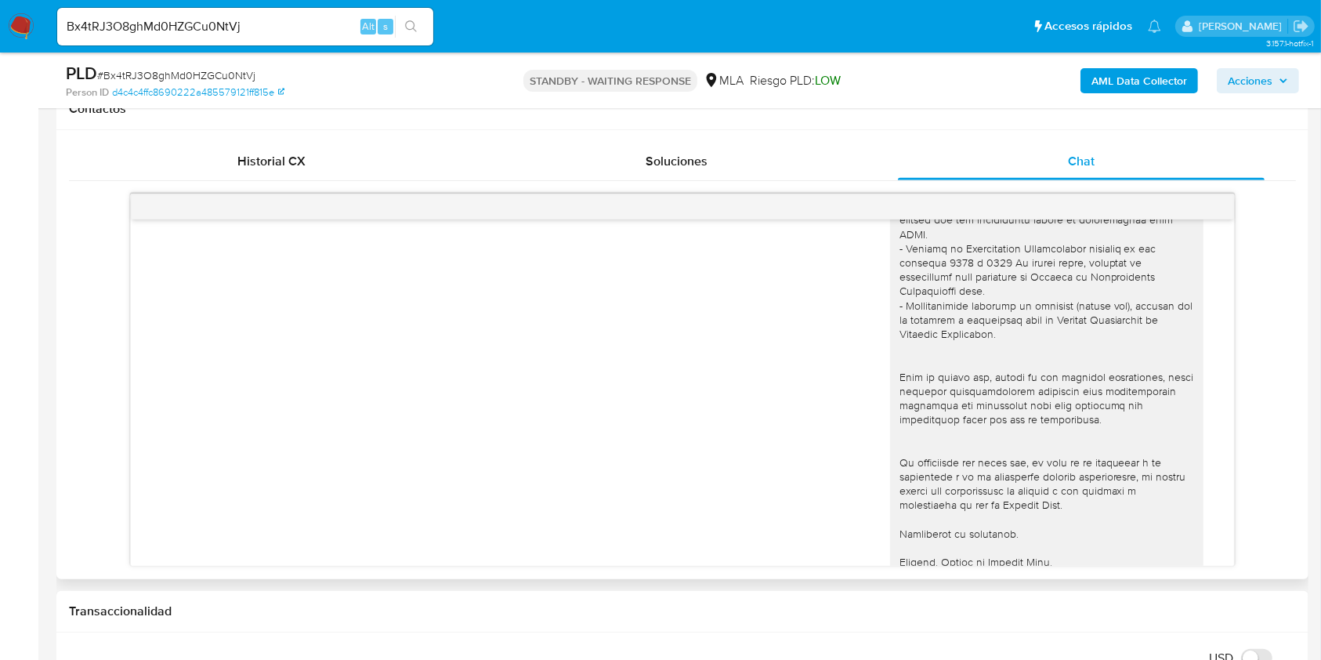
scroll to position [1673, 0]
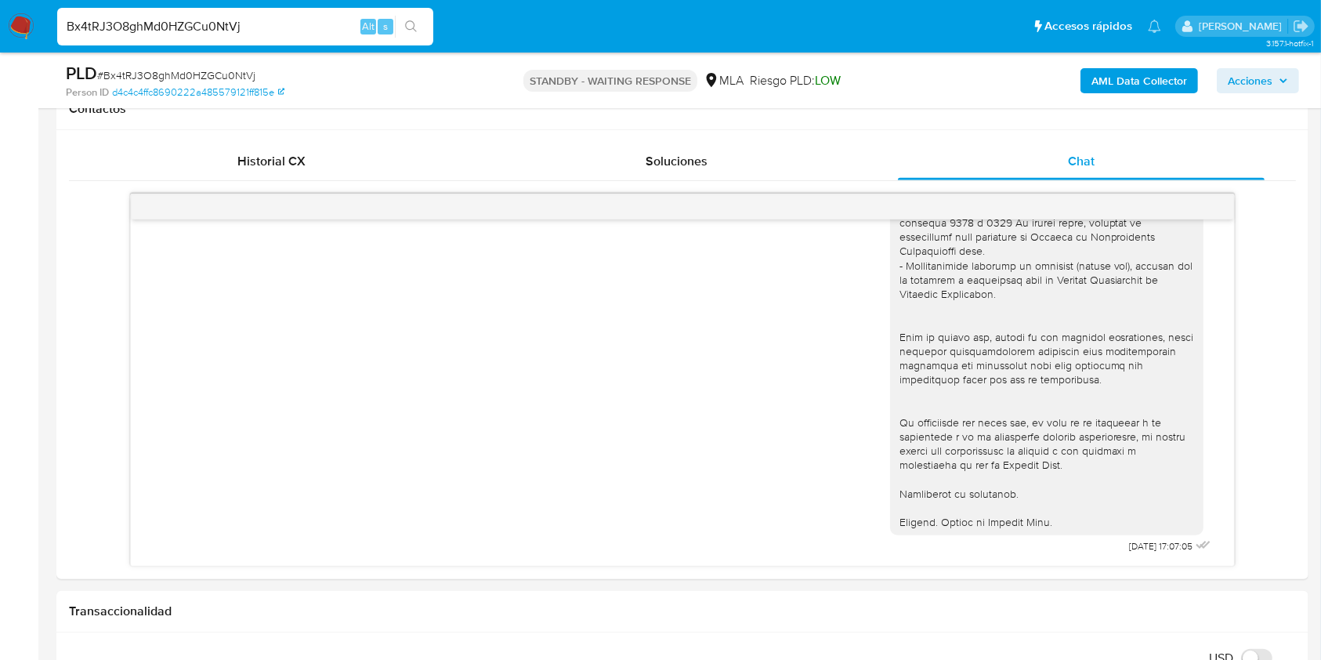
drag, startPoint x: 305, startPoint y: 23, endPoint x: 353, endPoint y: 30, distance: 48.3
click at [305, 23] on input "Bx4tRJ3O8ghMd0HZGCu0NtVj" at bounding box center [245, 26] width 376 height 20
paste input "k21HEF17Rz3wQ4uqdG3xBo4q"
click at [317, 26] on input "Bx4tRJ3O8ghMd0HZGCu0NtVjk21HEF17Rz3wQ4uqdG3xBo4q" at bounding box center [245, 26] width 376 height 20
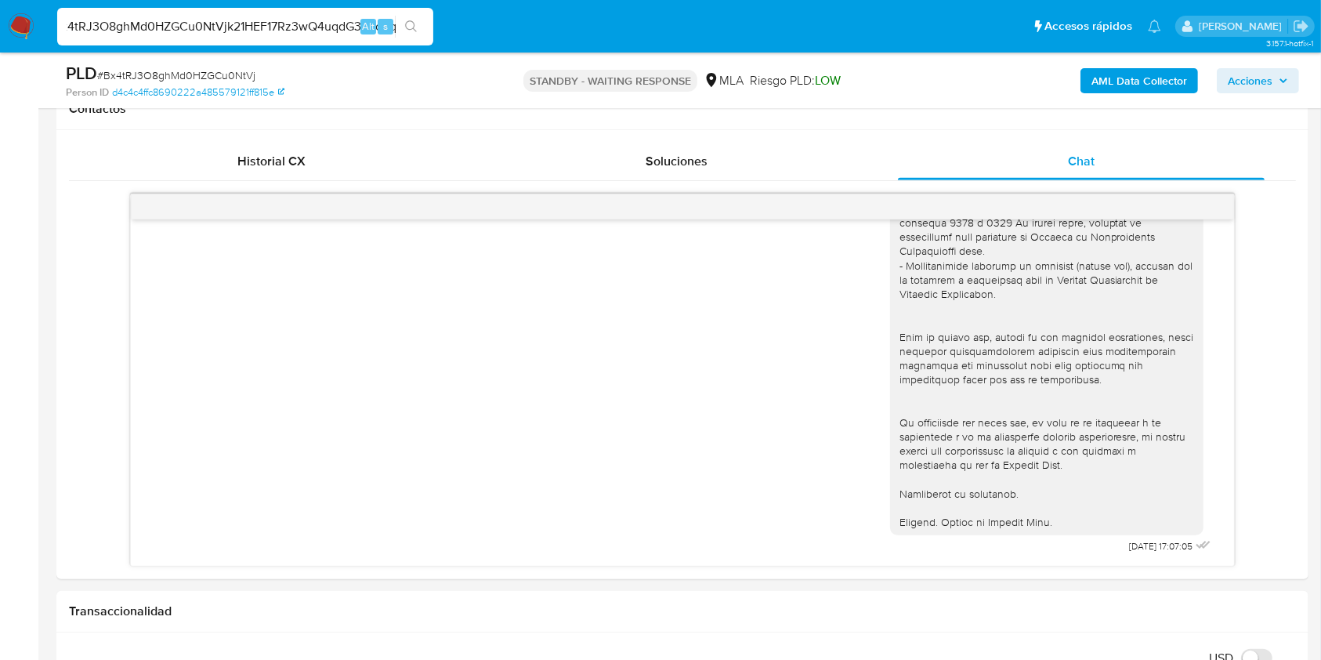
click at [317, 26] on input "Bx4tRJ3O8ghMd0HZGCu0NtVjk21HEF17Rz3wQ4uqdG3xBo4q" at bounding box center [245, 26] width 376 height 20
paste input
type input "k21HEF17Rz3wQ4uqdG3xBo4q"
click at [412, 28] on icon "search-icon" at bounding box center [411, 26] width 12 height 12
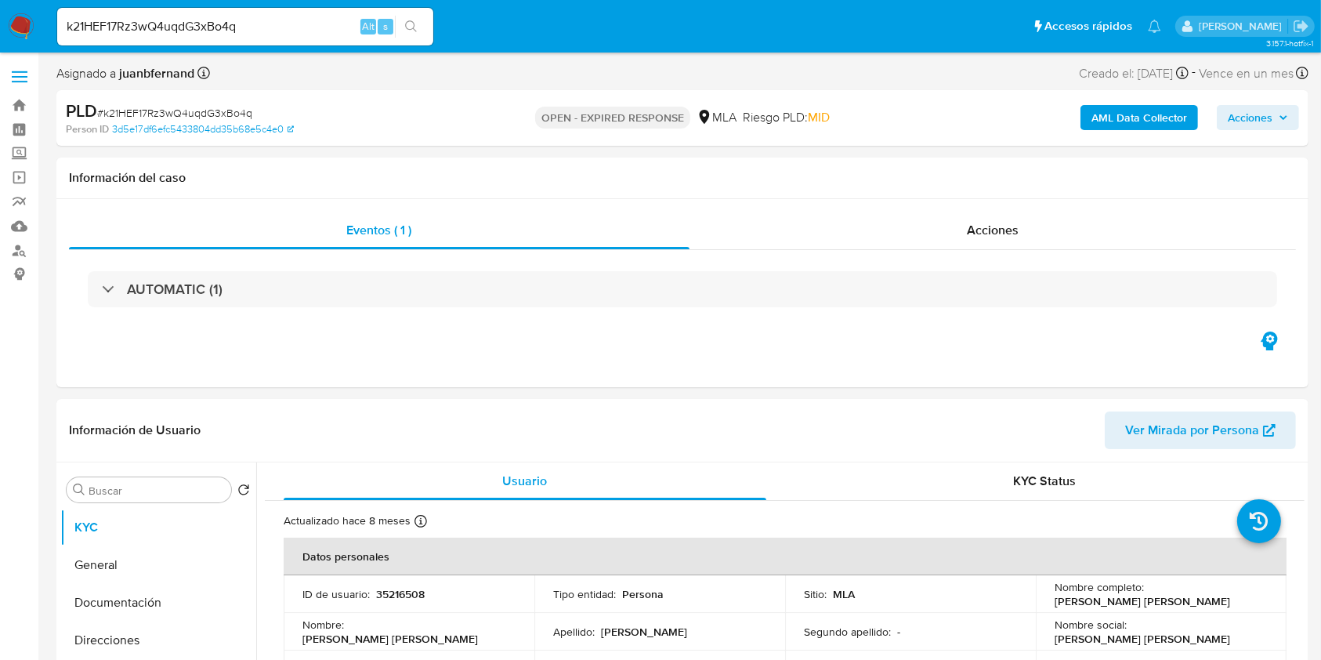
select select "10"
click at [141, 590] on button "Documentación" at bounding box center [151, 603] width 183 height 38
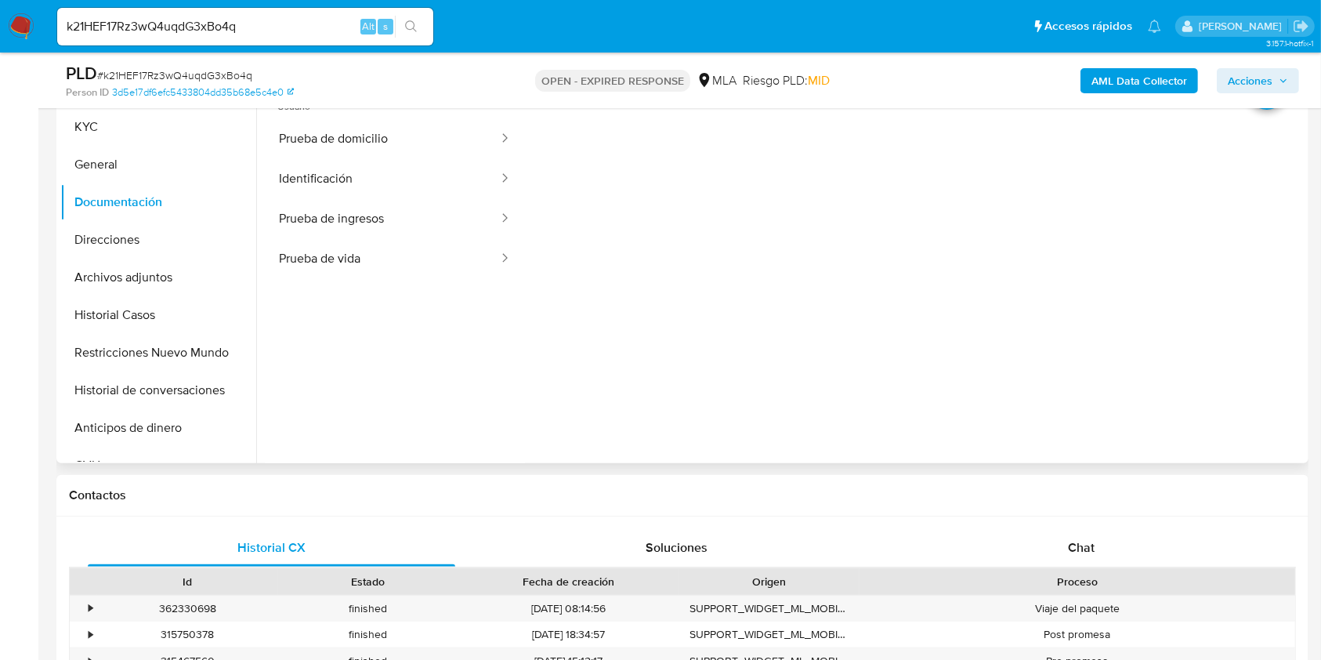
scroll to position [313, 0]
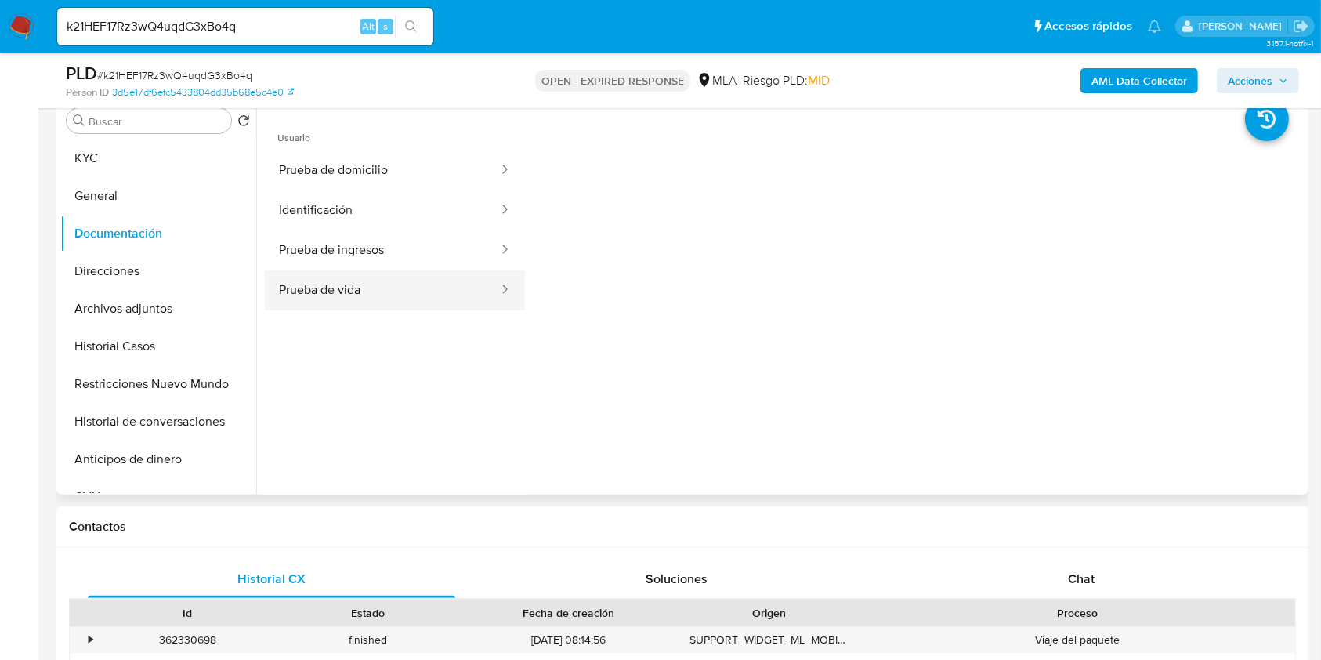
click at [451, 285] on button "Prueba de vida" at bounding box center [382, 290] width 235 height 40
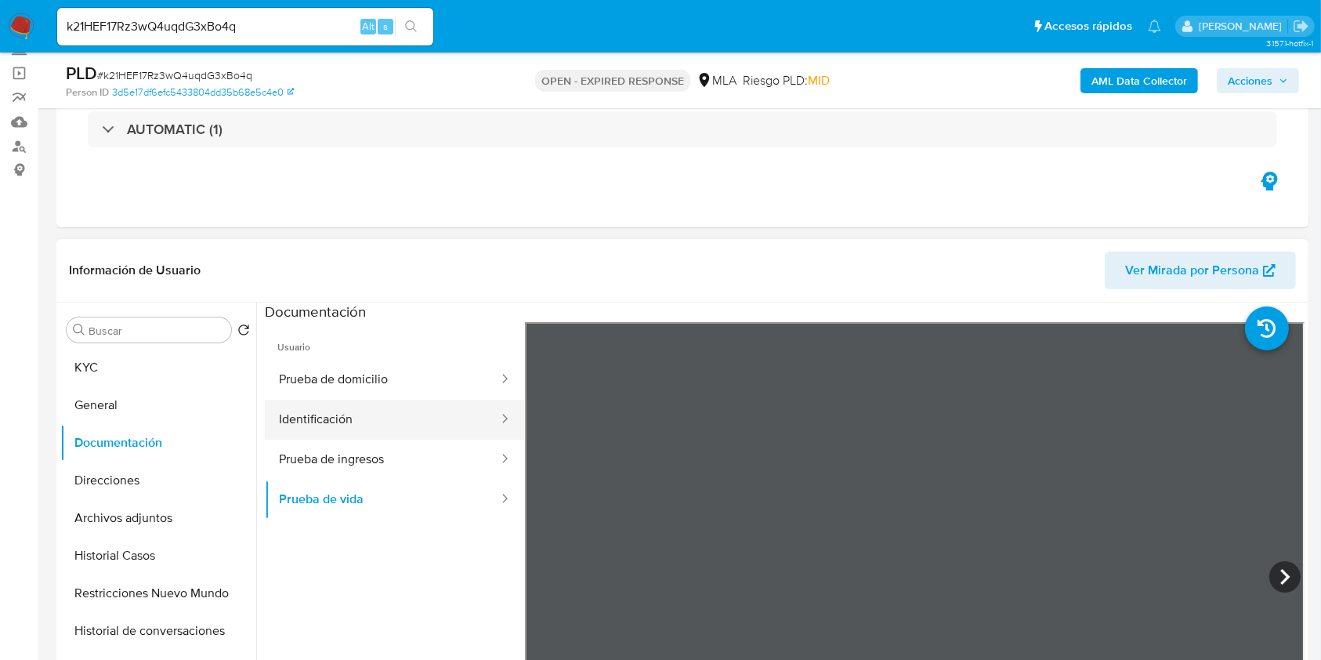
scroll to position [104, 0]
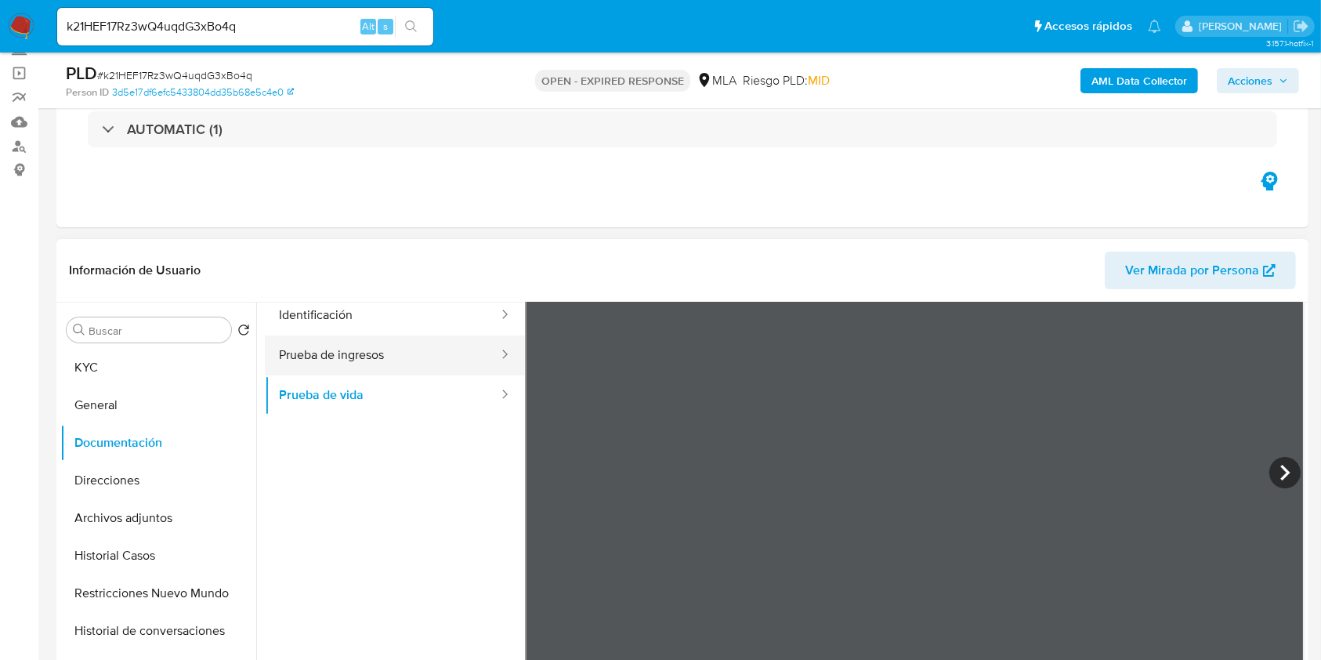
click at [414, 360] on button "Prueba de ingresos" at bounding box center [382, 355] width 235 height 40
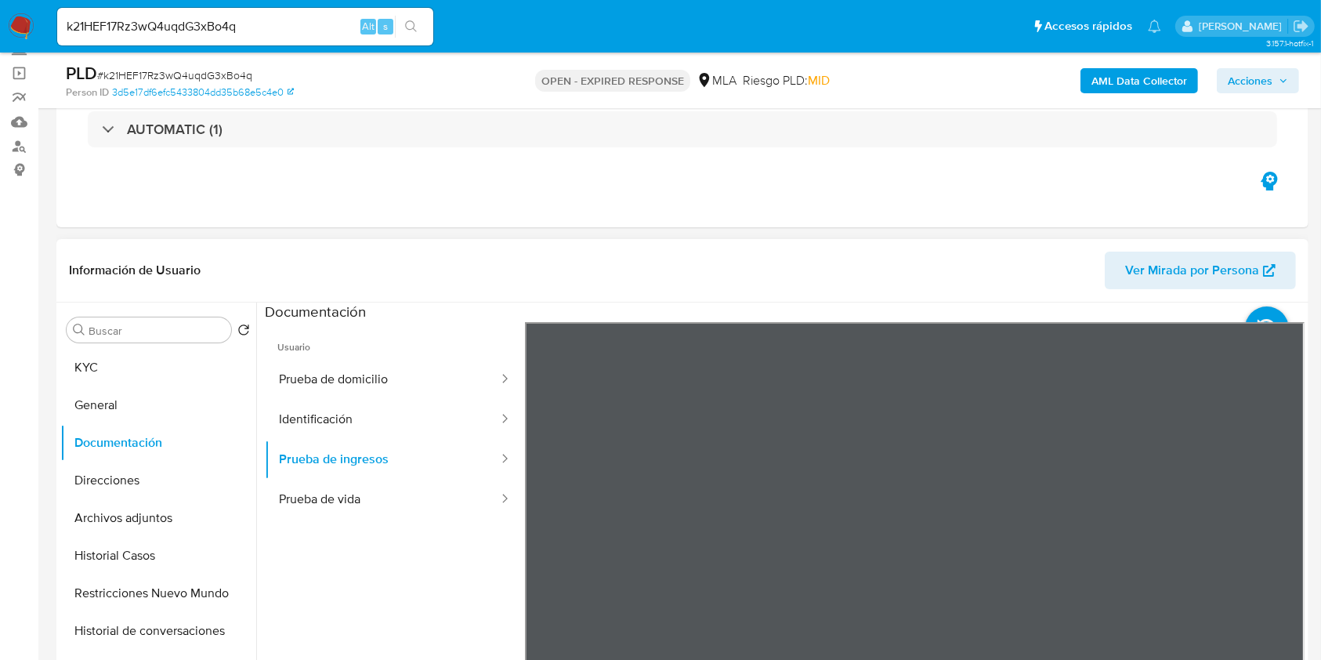
scroll to position [208, 0]
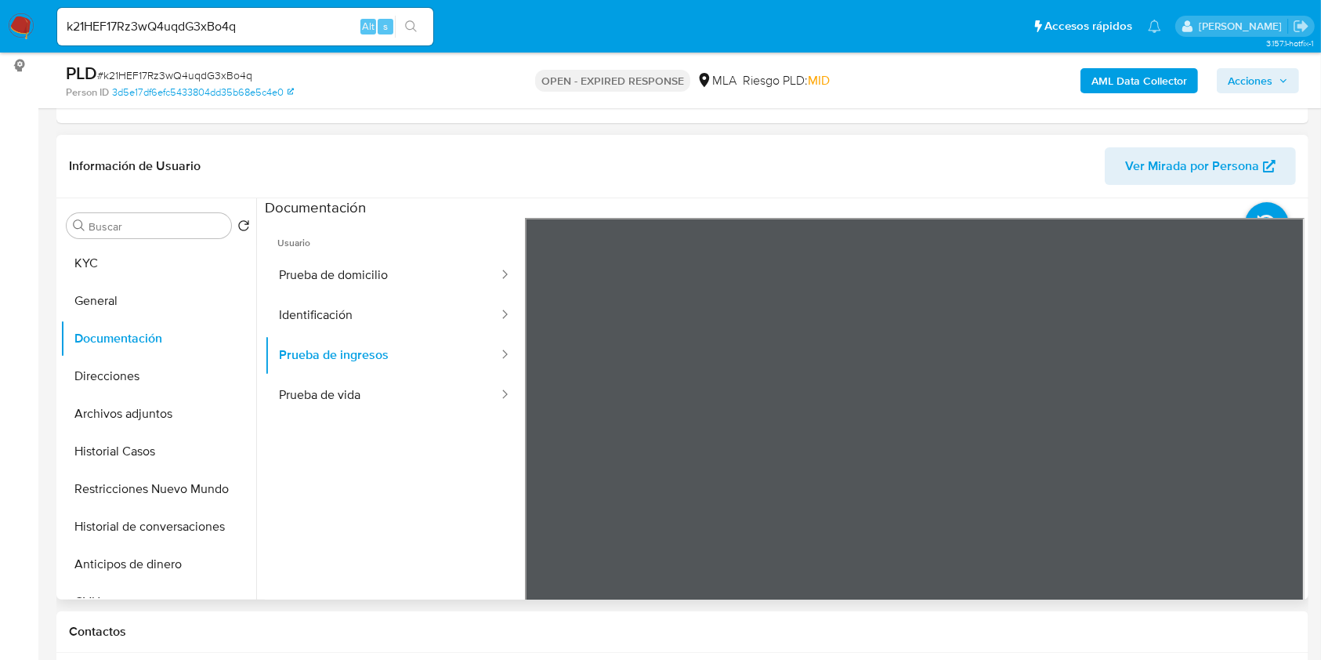
click at [387, 302] on button "Identificación" at bounding box center [382, 315] width 235 height 40
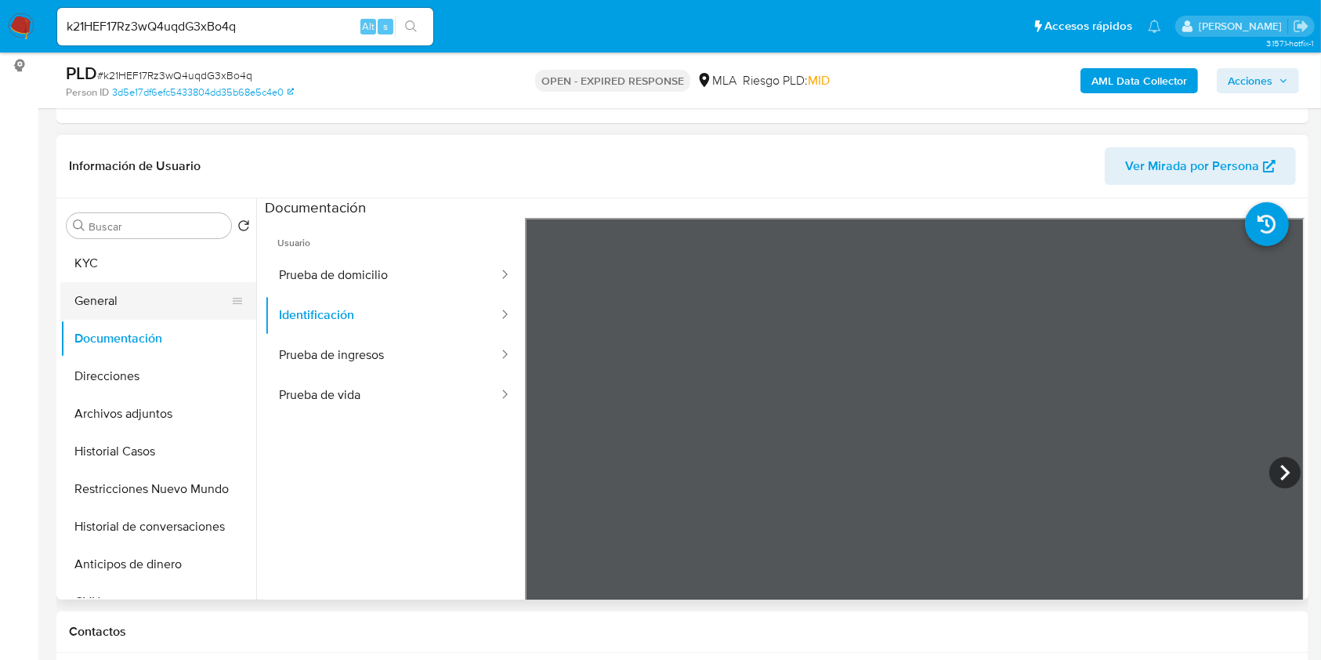
click at [187, 293] on button "General" at bounding box center [151, 301] width 183 height 38
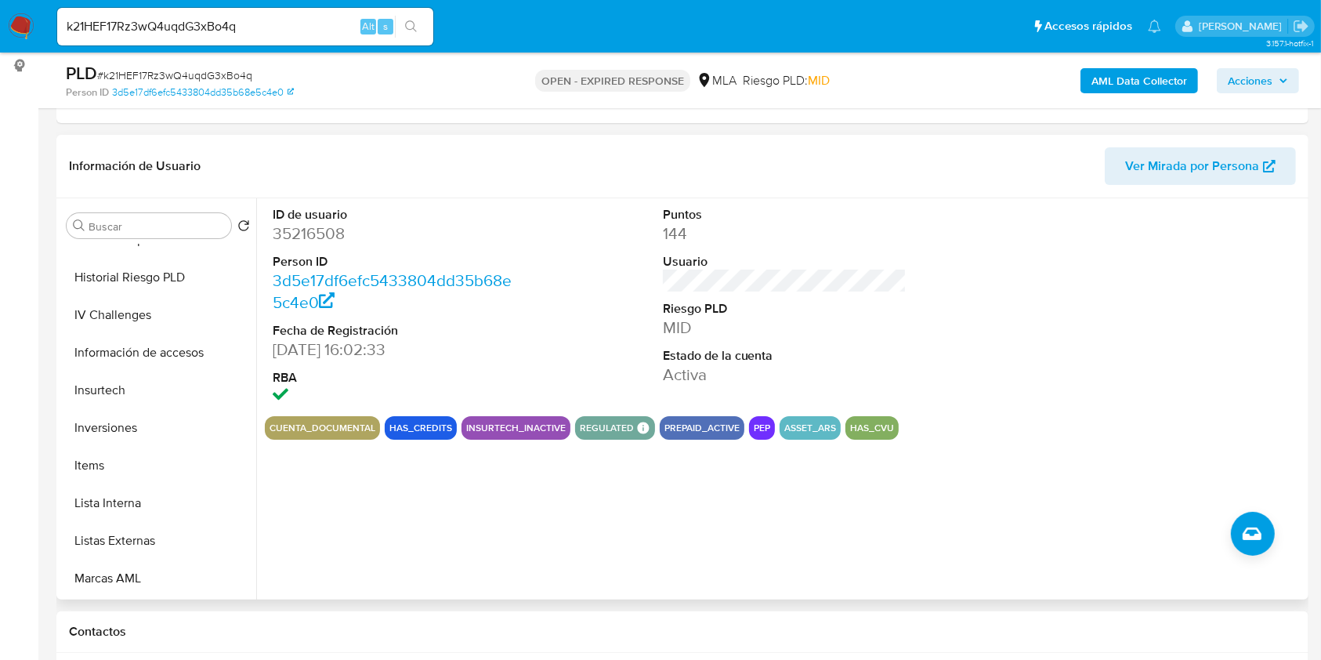
scroll to position [627, 0]
click at [173, 484] on button "Lista Interna" at bounding box center [151, 502] width 183 height 38
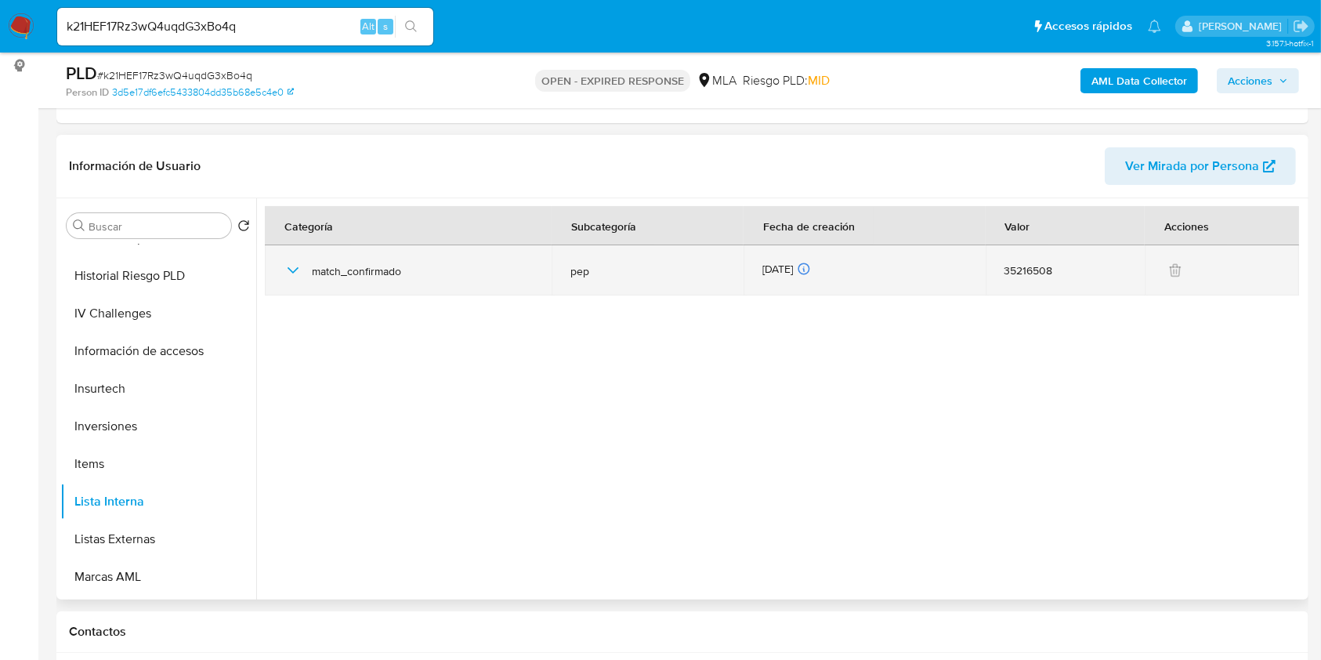
click at [294, 270] on icon "button" at bounding box center [293, 270] width 11 height 6
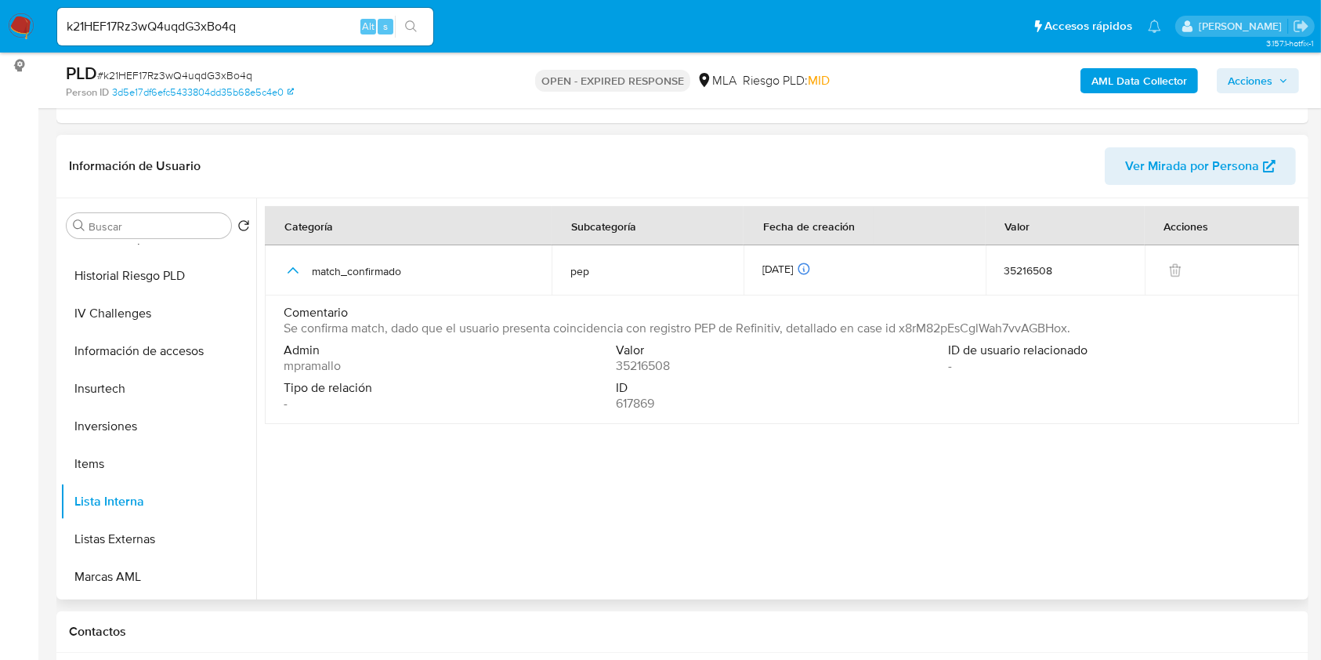
click at [982, 326] on span "Se confirma match, dado que el usuario presenta coincidencia con registro PEP d…" at bounding box center [677, 329] width 787 height 16
click at [982, 325] on span "Se confirma match, dado que el usuario presenta coincidencia con registro PEP d…" at bounding box center [677, 329] width 787 height 16
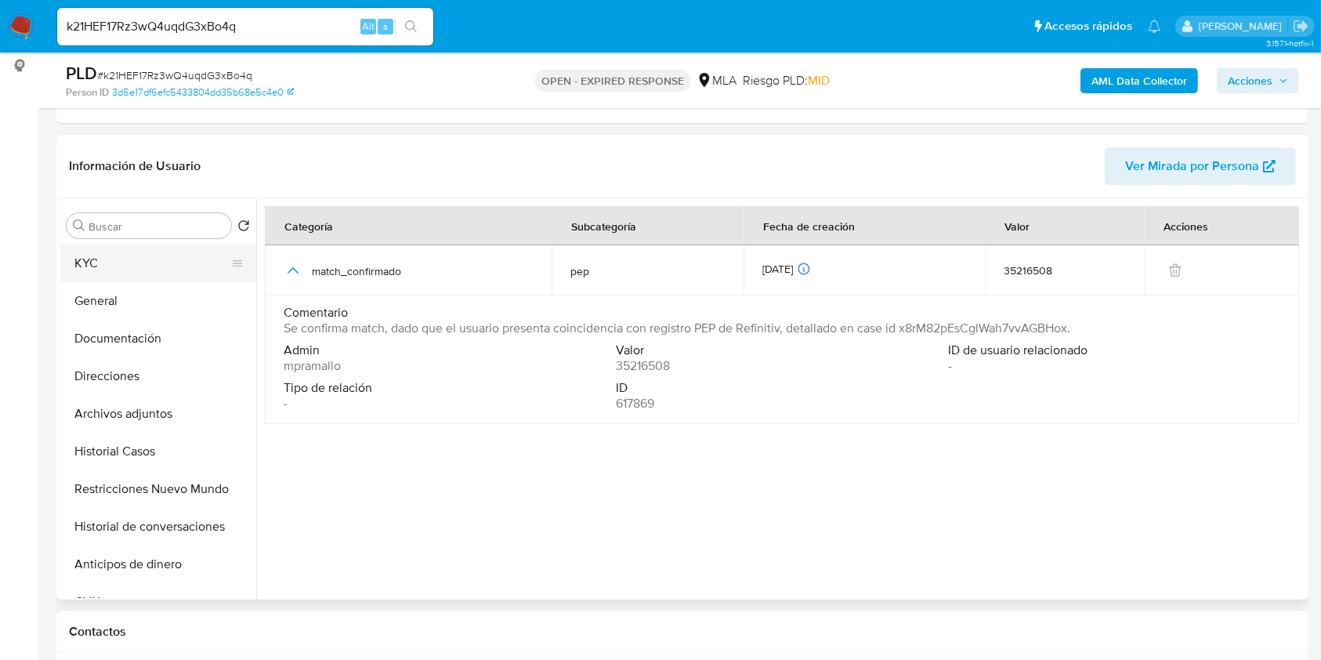
click at [137, 260] on button "KYC" at bounding box center [151, 264] width 183 height 38
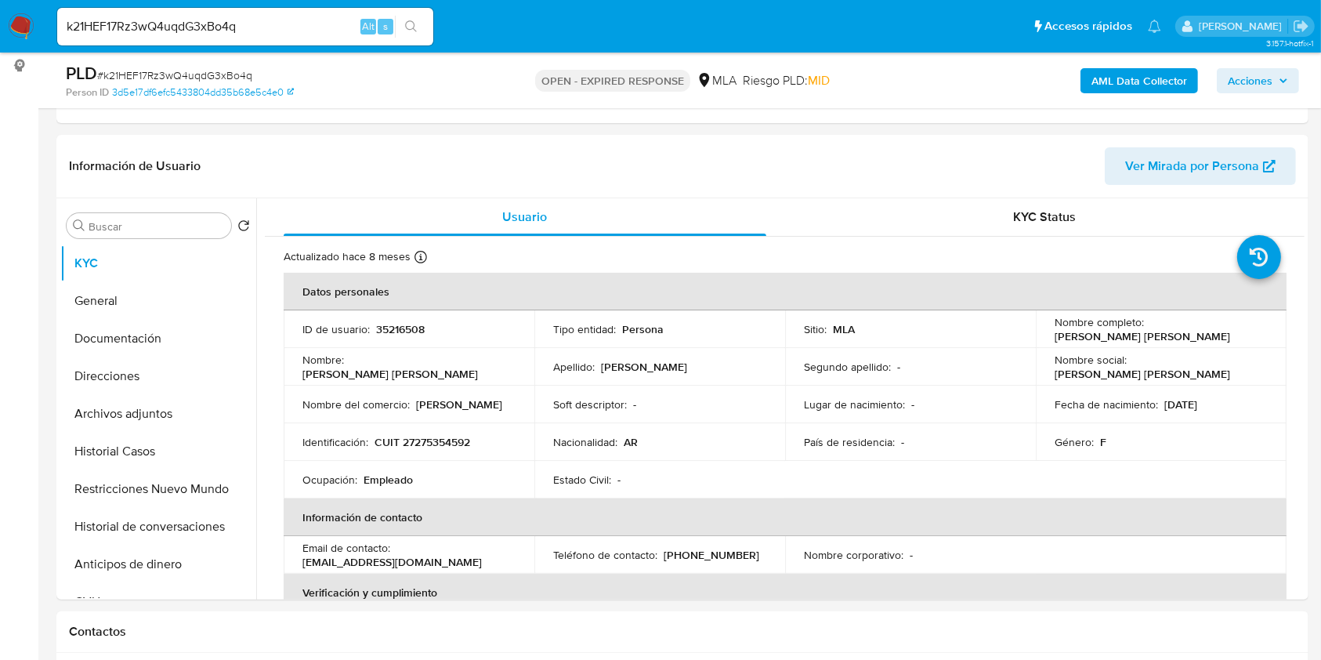
click at [320, 26] on input "k21HEF17Rz3wQ4uqdG3xBo4q" at bounding box center [245, 26] width 376 height 20
paste input "e3zgYqjcpfvkqqEGmpo3wN9g"
type input "e3zgYqjcpfvkqqEGmpo3wN9g"
click at [418, 32] on button "search-icon" at bounding box center [411, 27] width 32 height 22
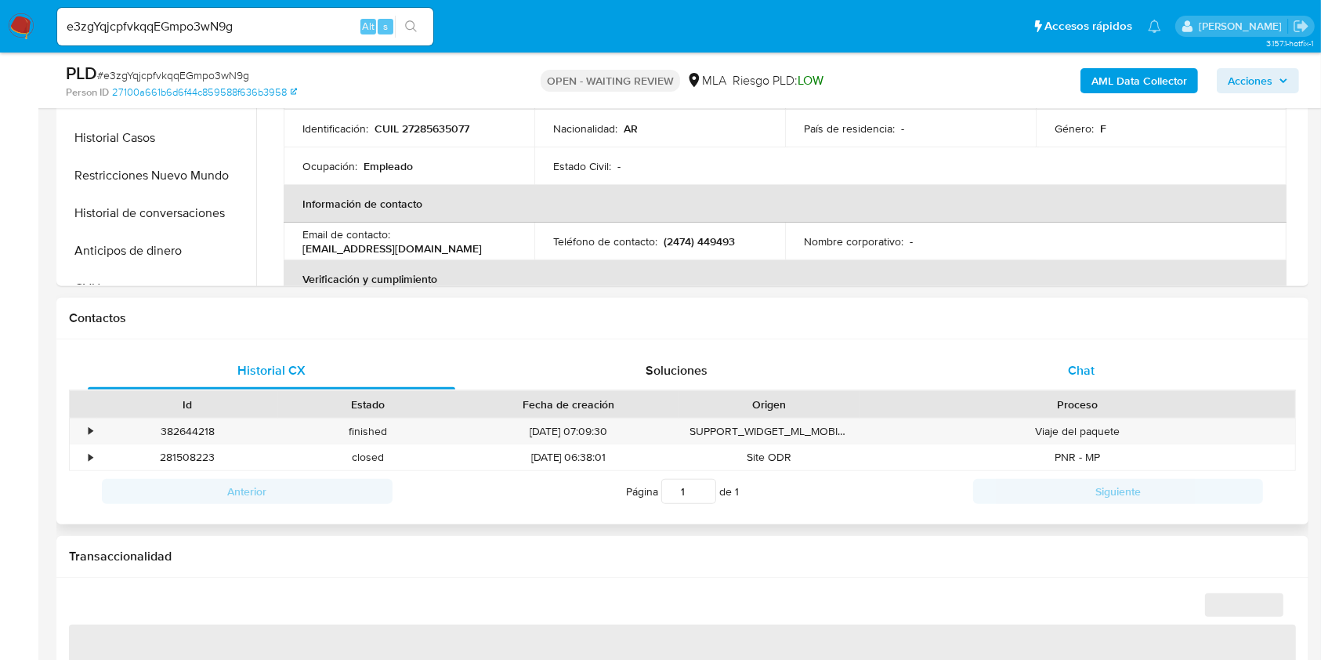
click at [1104, 375] on div "Chat" at bounding box center [1082, 371] width 368 height 38
select select "10"
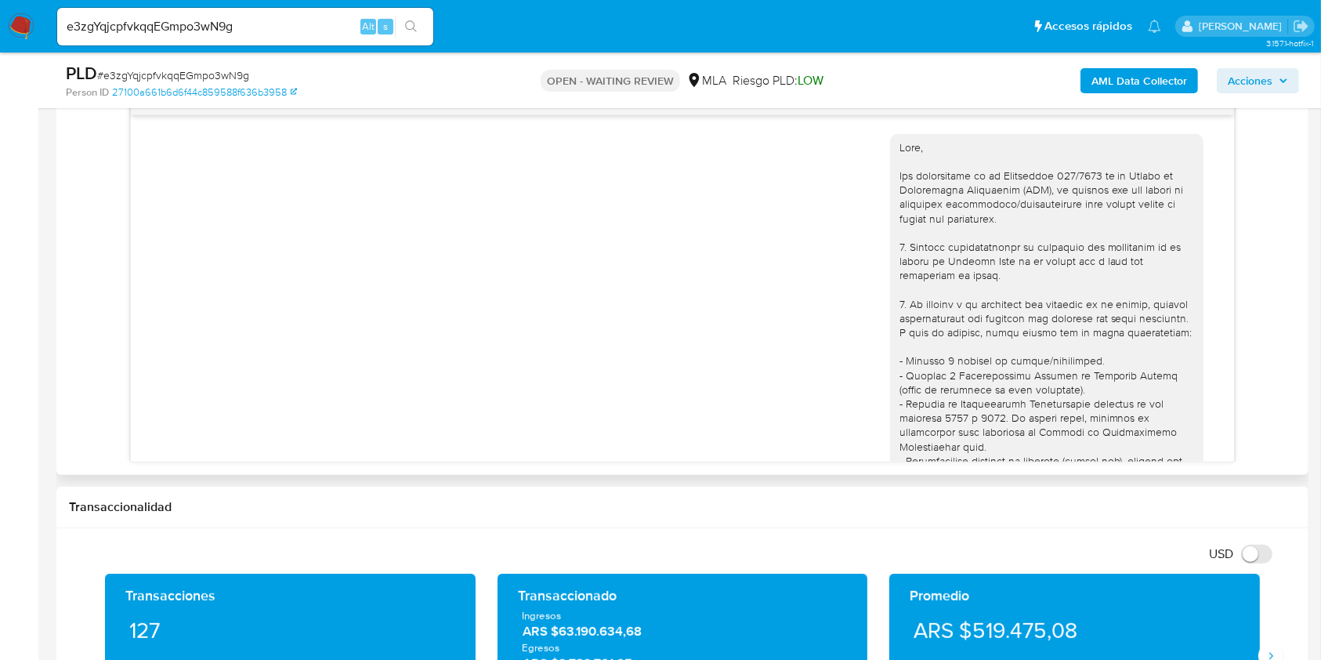
scroll to position [837, 0]
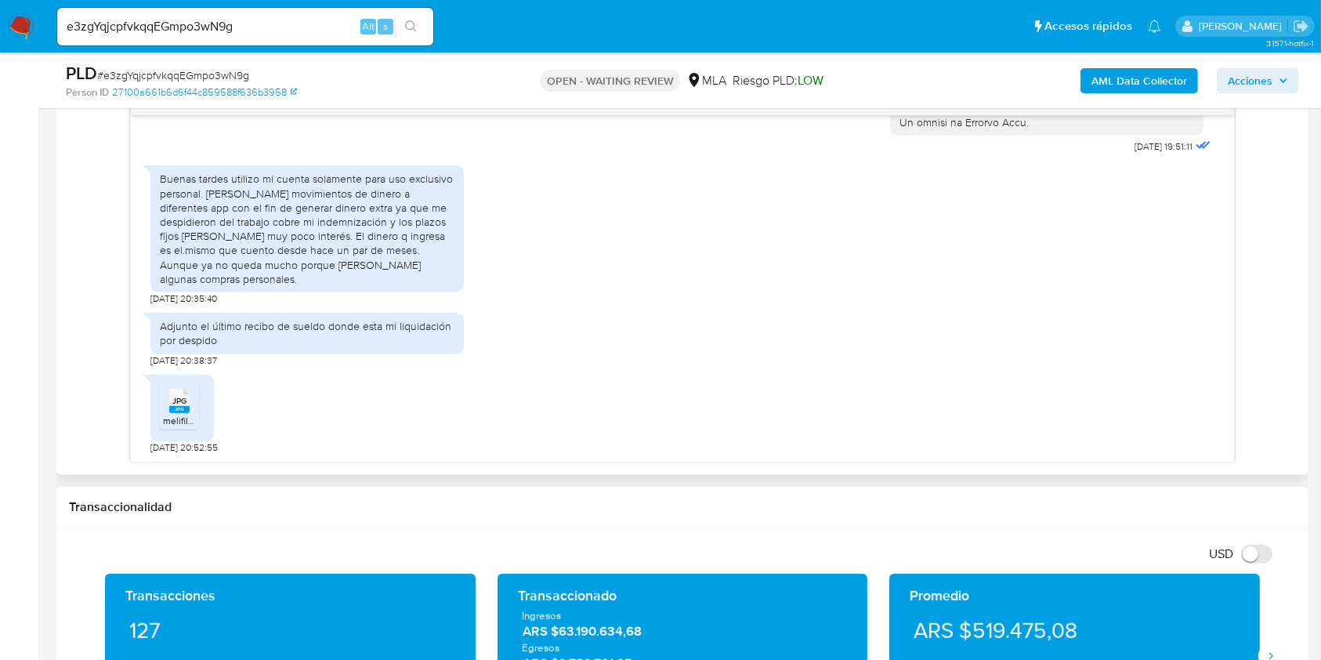
click at [184, 387] on icon "JPG" at bounding box center [179, 400] width 20 height 27
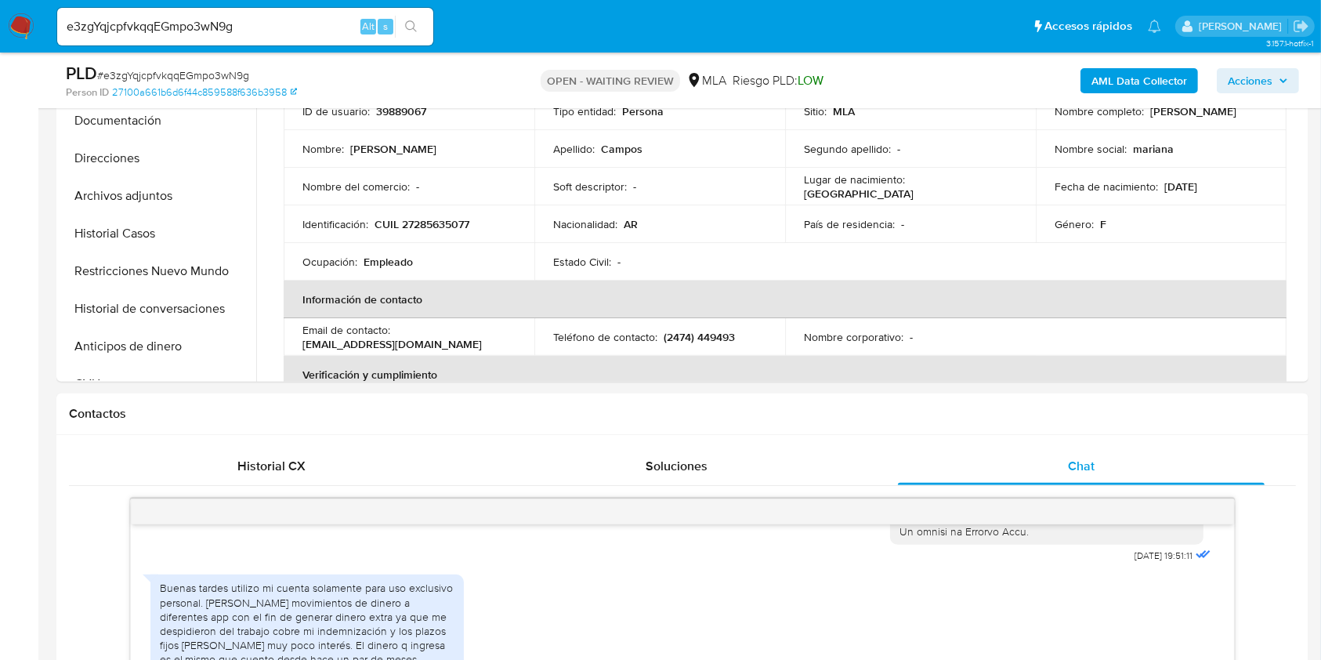
scroll to position [418, 0]
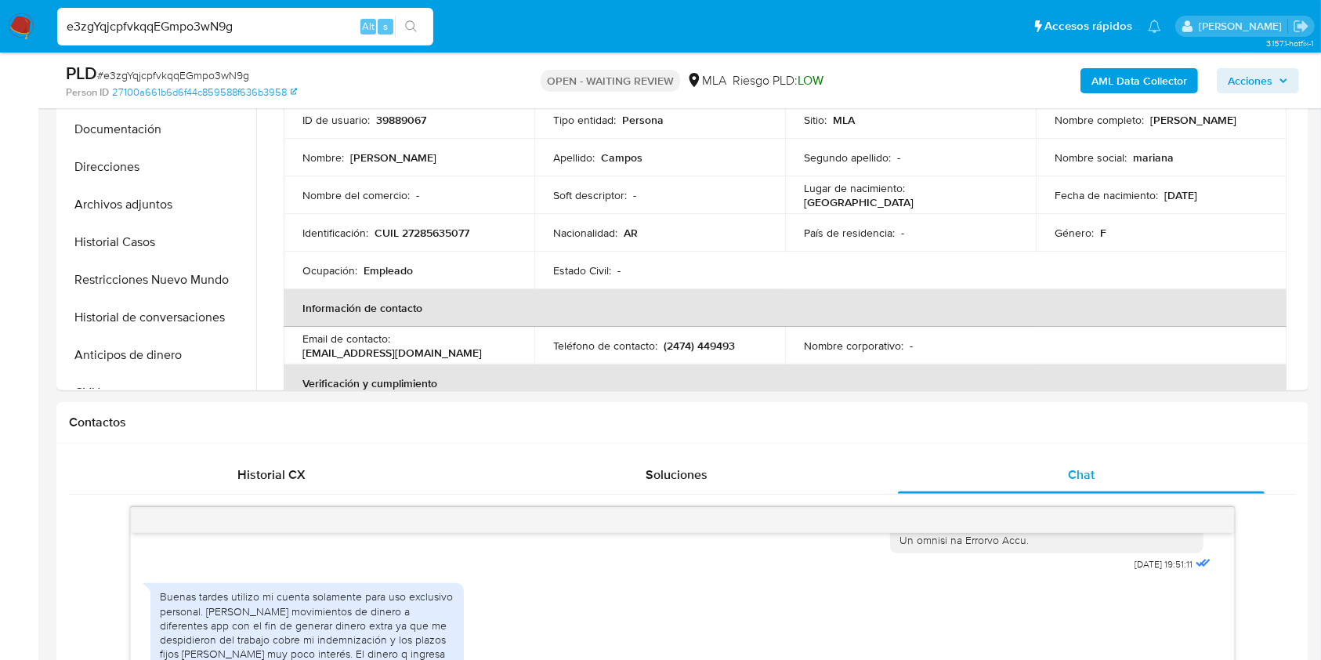
click at [333, 16] on input "e3zgYqjcpfvkqqEGmpo3wN9g" at bounding box center [245, 26] width 376 height 20
click at [332, 16] on input "e3zgYqjcpfvkqqEGmpo3wN9g" at bounding box center [245, 26] width 376 height 20
paste input "TuPOPF6Pv7mvdA3mPIxd8TNC"
type input "TuPOPF6Pv7mvdA3mPIxd8TNC"
click at [398, 27] on button "search-icon" at bounding box center [411, 27] width 32 height 22
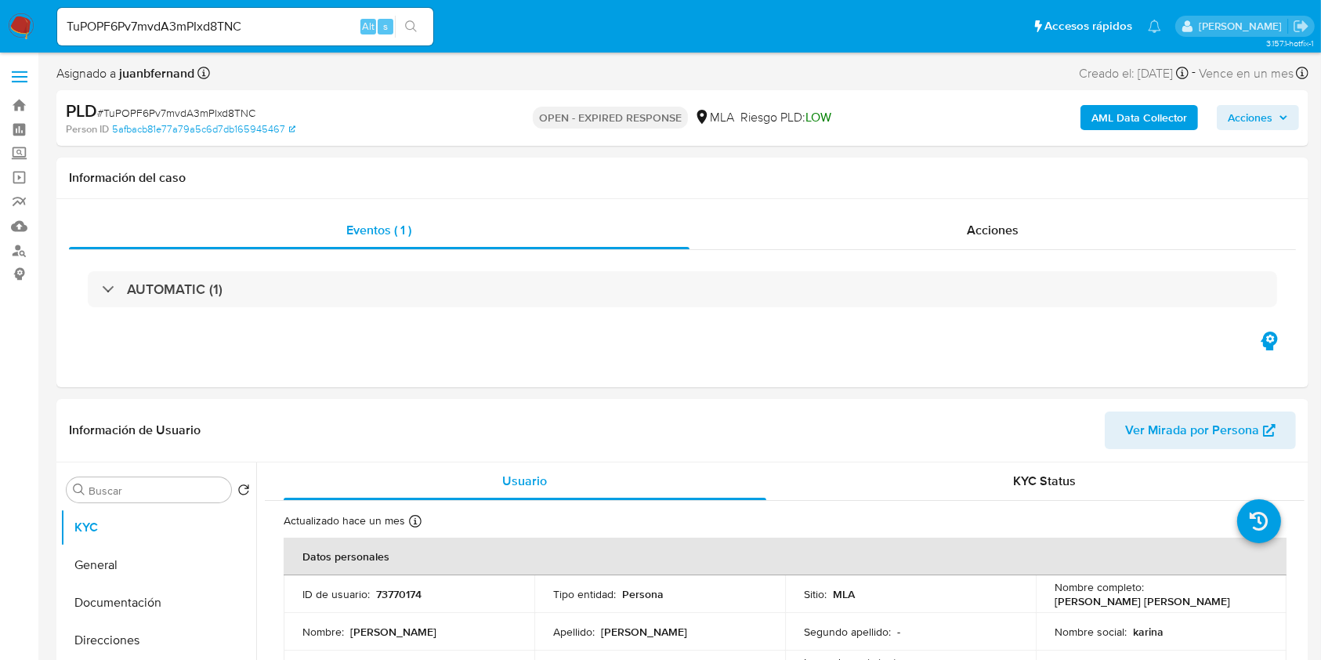
select select "10"
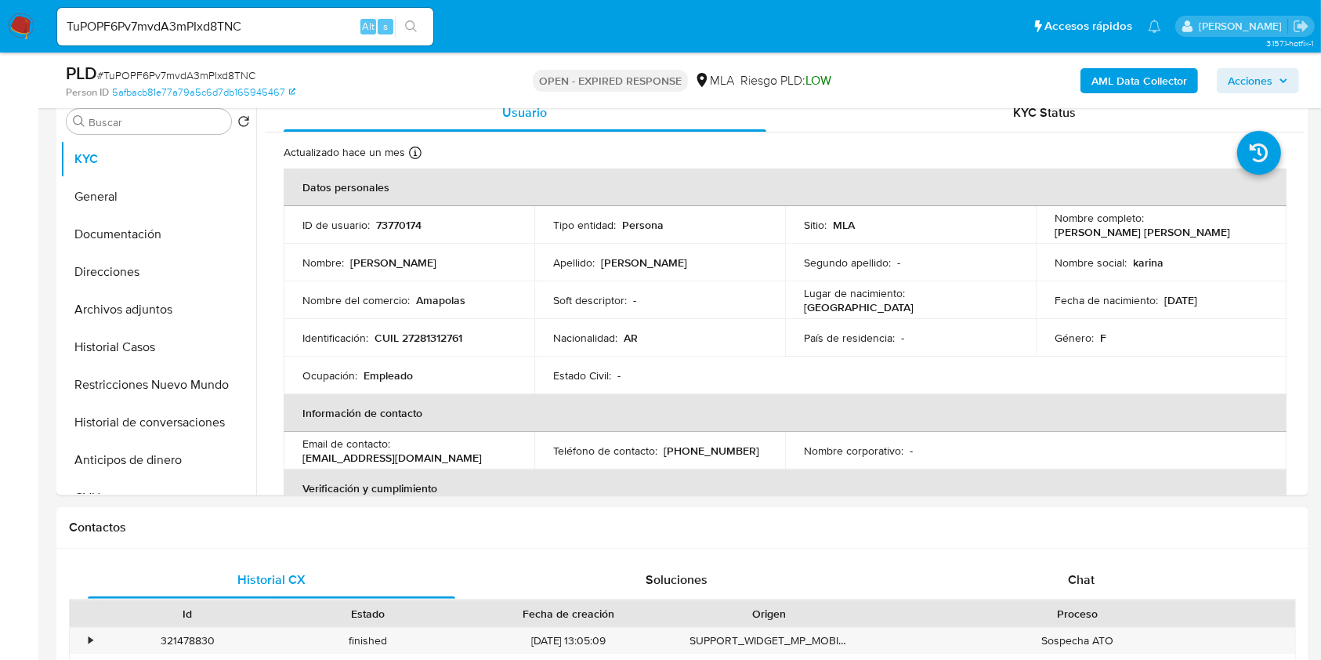
scroll to position [313, 0]
click at [165, 230] on button "Documentación" at bounding box center [151, 234] width 183 height 38
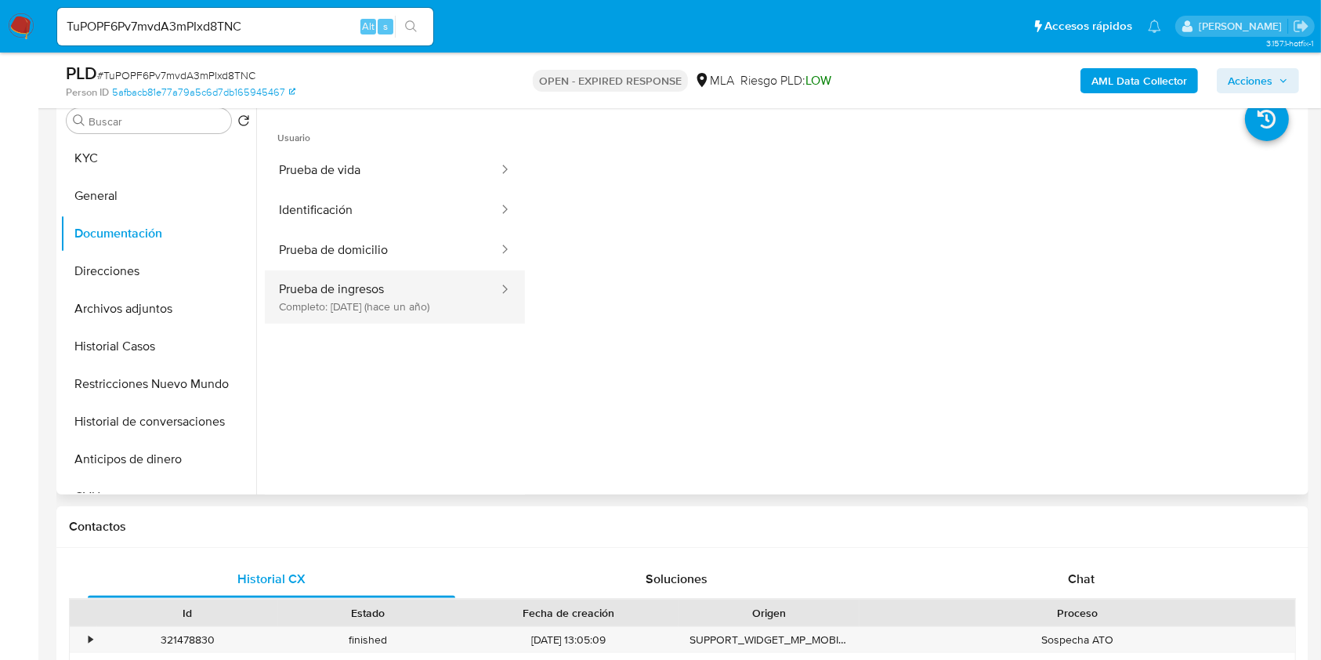
click at [400, 313] on button "Prueba de ingresos Completo: 08/05/2024 (hace un año)" at bounding box center [382, 296] width 235 height 53
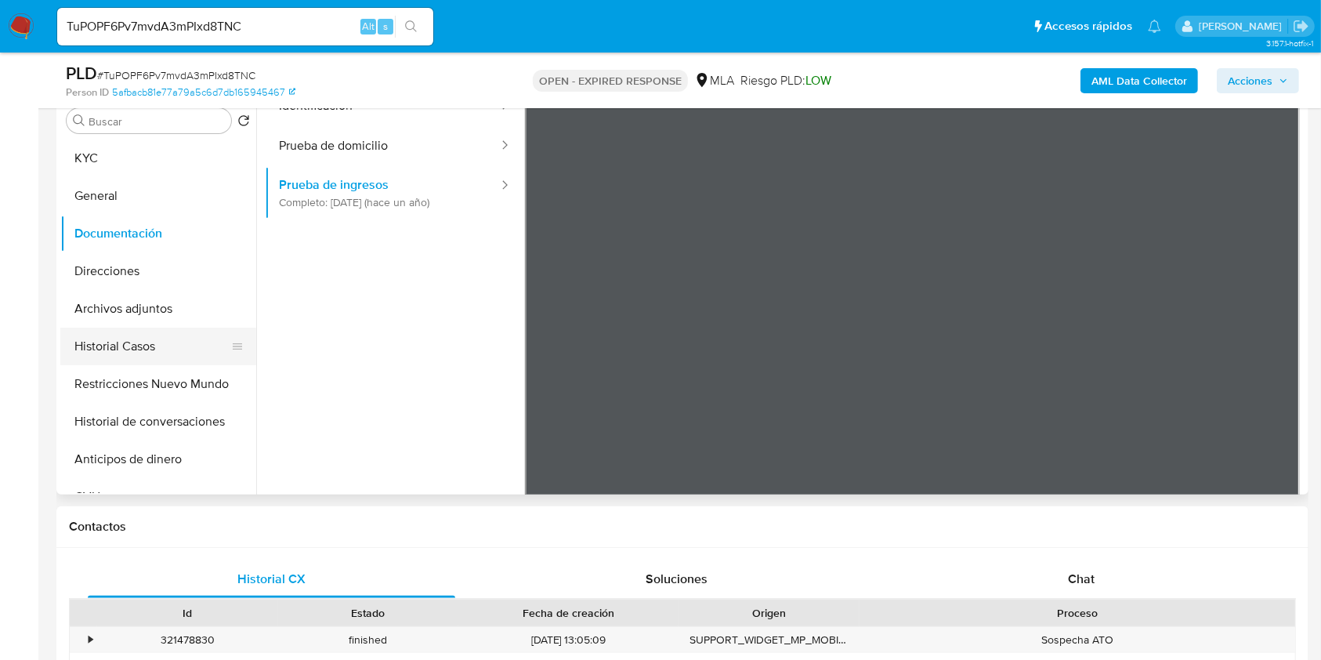
click at [103, 332] on button "Historial Casos" at bounding box center [151, 347] width 183 height 38
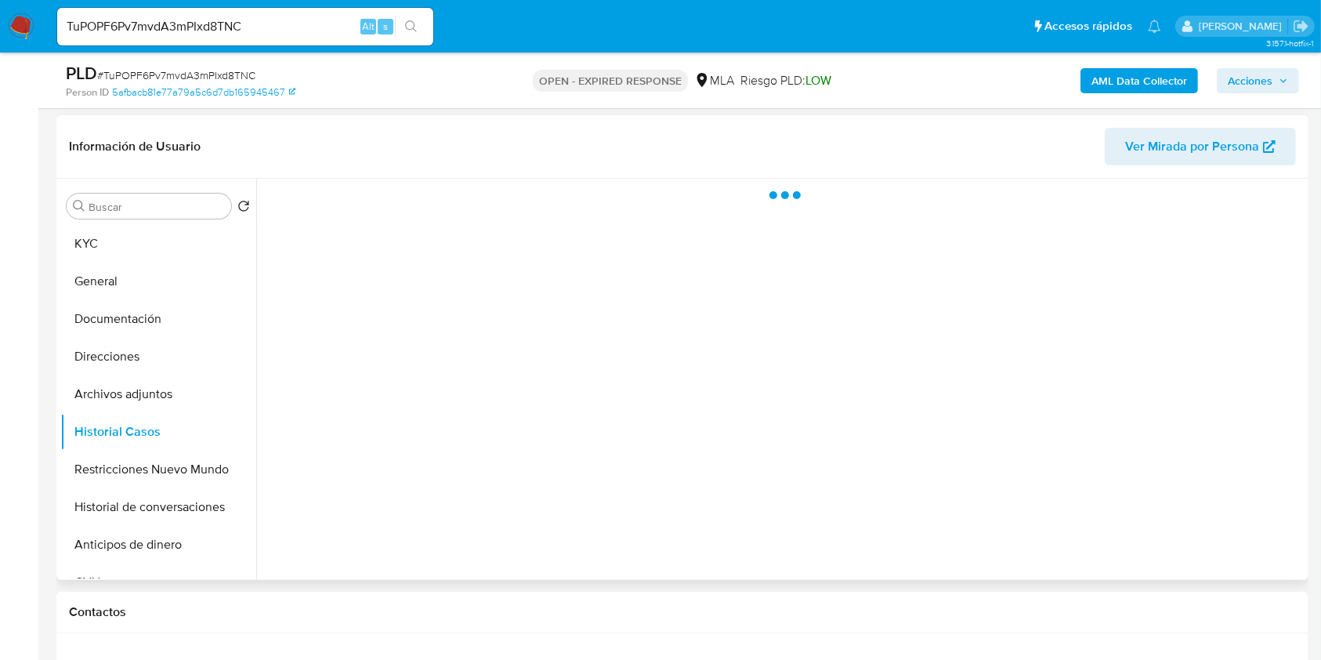
scroll to position [208, 0]
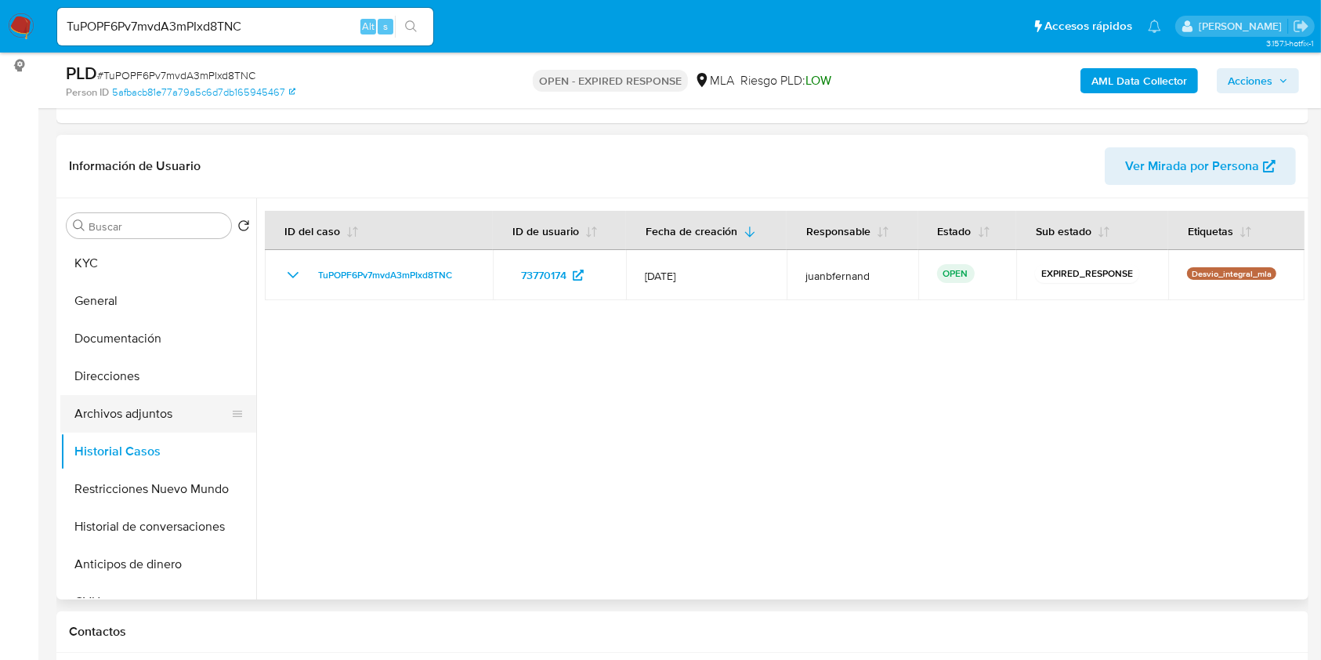
click at [138, 416] on button "Archivos adjuntos" at bounding box center [151, 414] width 183 height 38
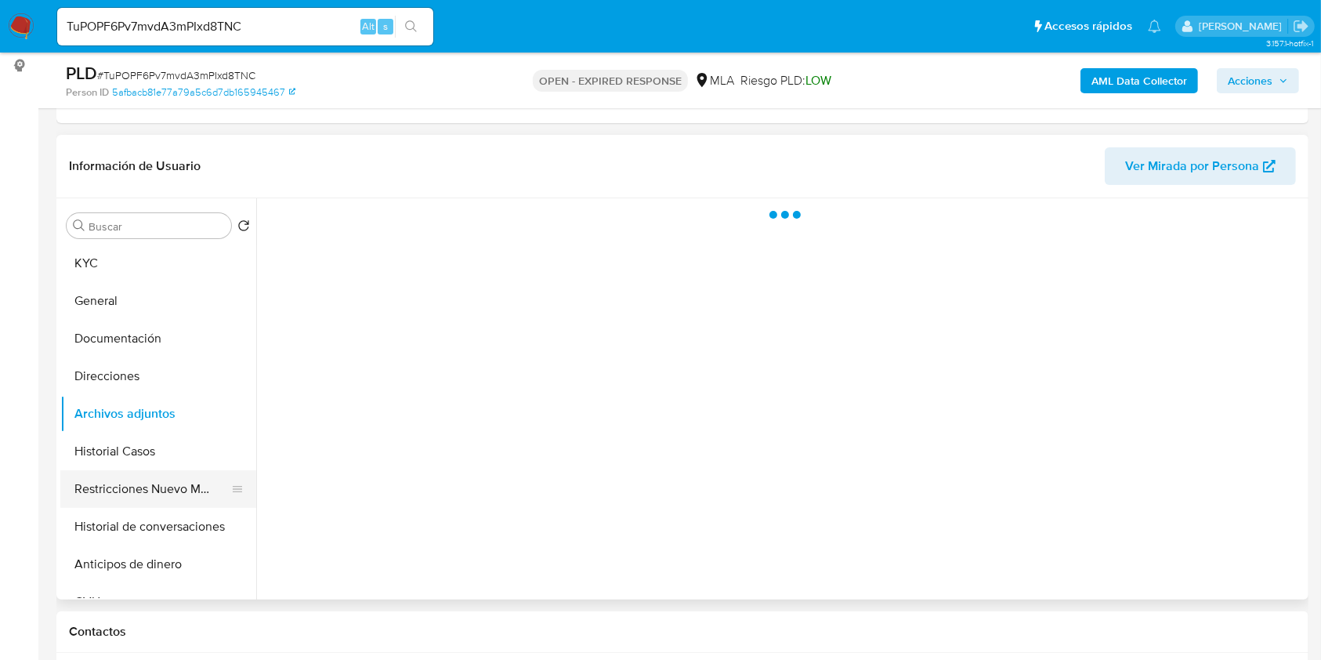
click at [173, 494] on button "Restricciones Nuevo Mundo" at bounding box center [151, 489] width 183 height 38
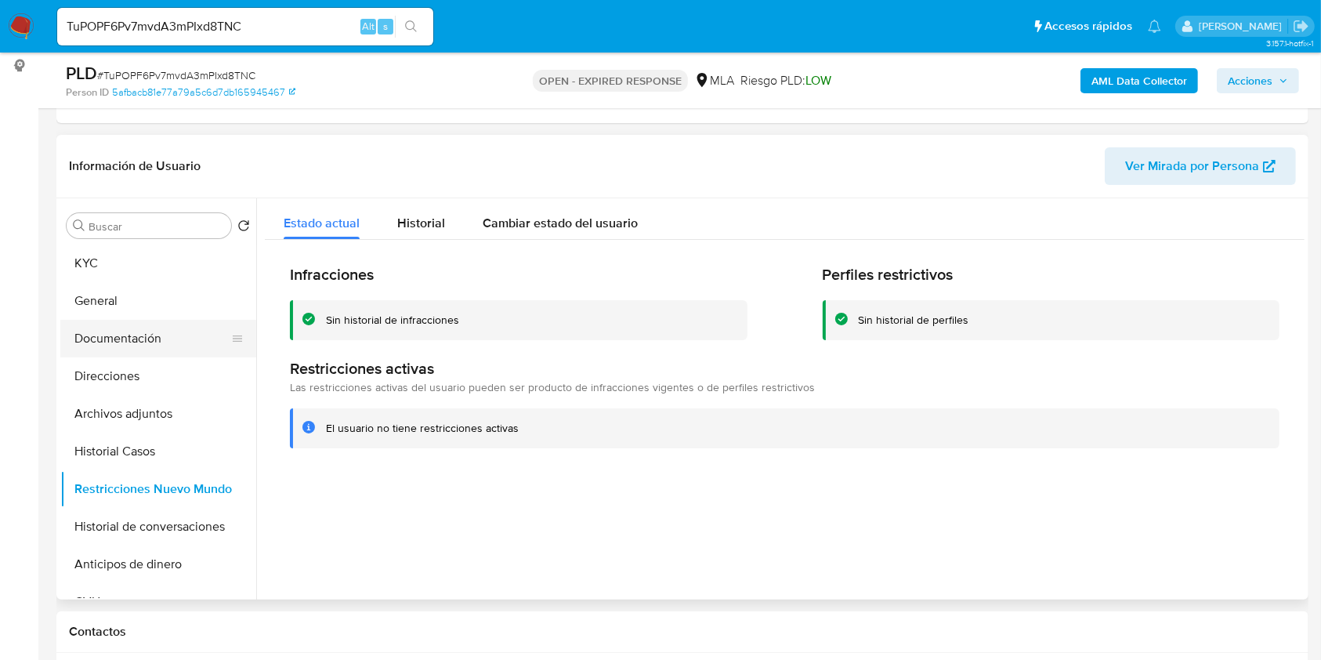
click at [179, 339] on button "Documentación" at bounding box center [151, 339] width 183 height 38
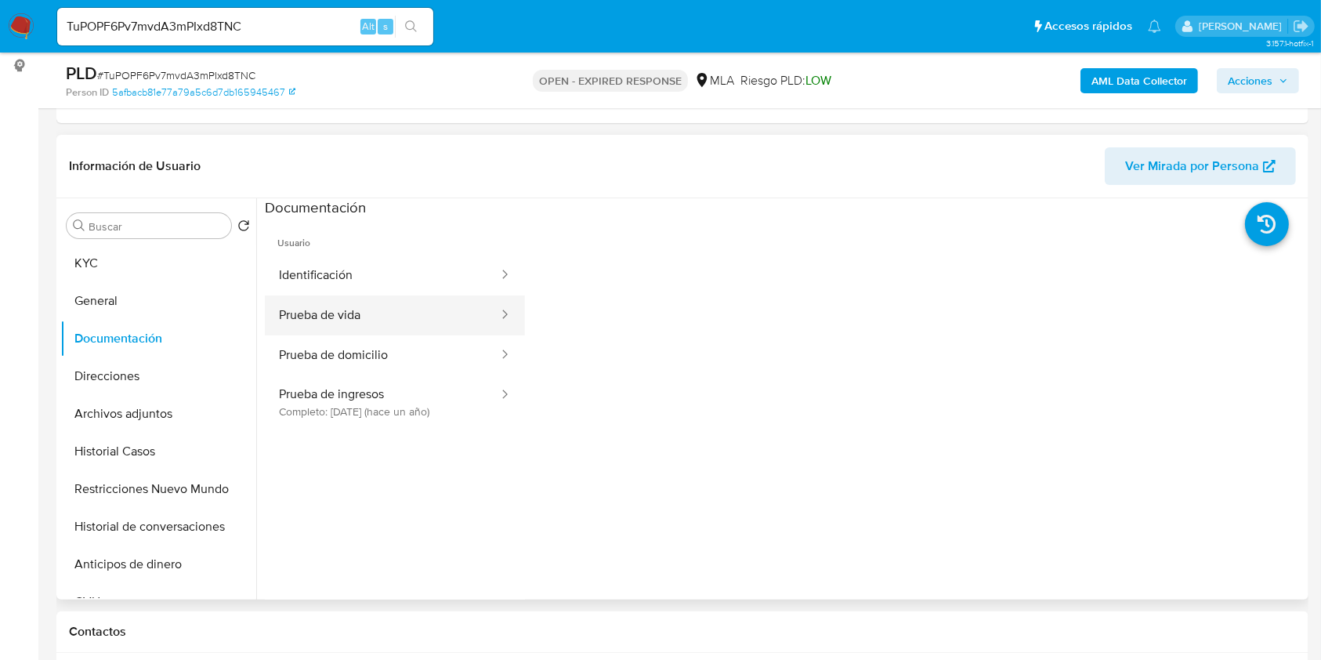
click at [375, 309] on button "Prueba de vida" at bounding box center [382, 315] width 235 height 40
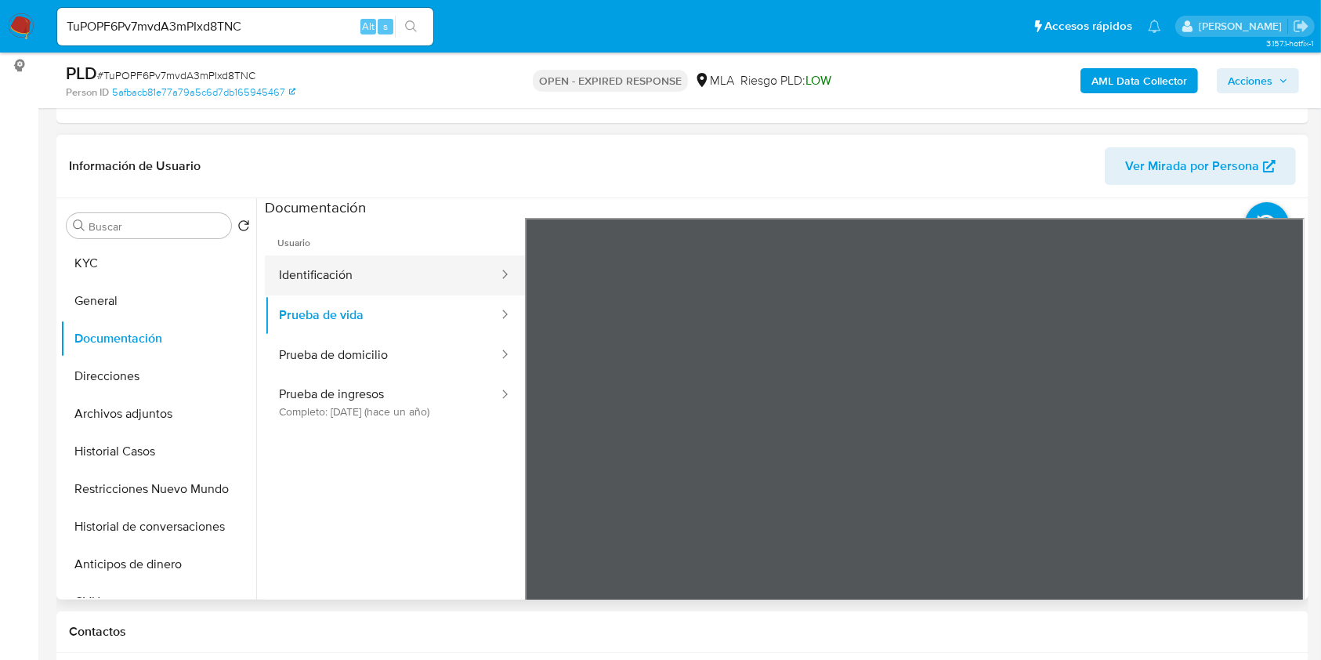
click at [454, 281] on button "Identificación" at bounding box center [382, 275] width 235 height 40
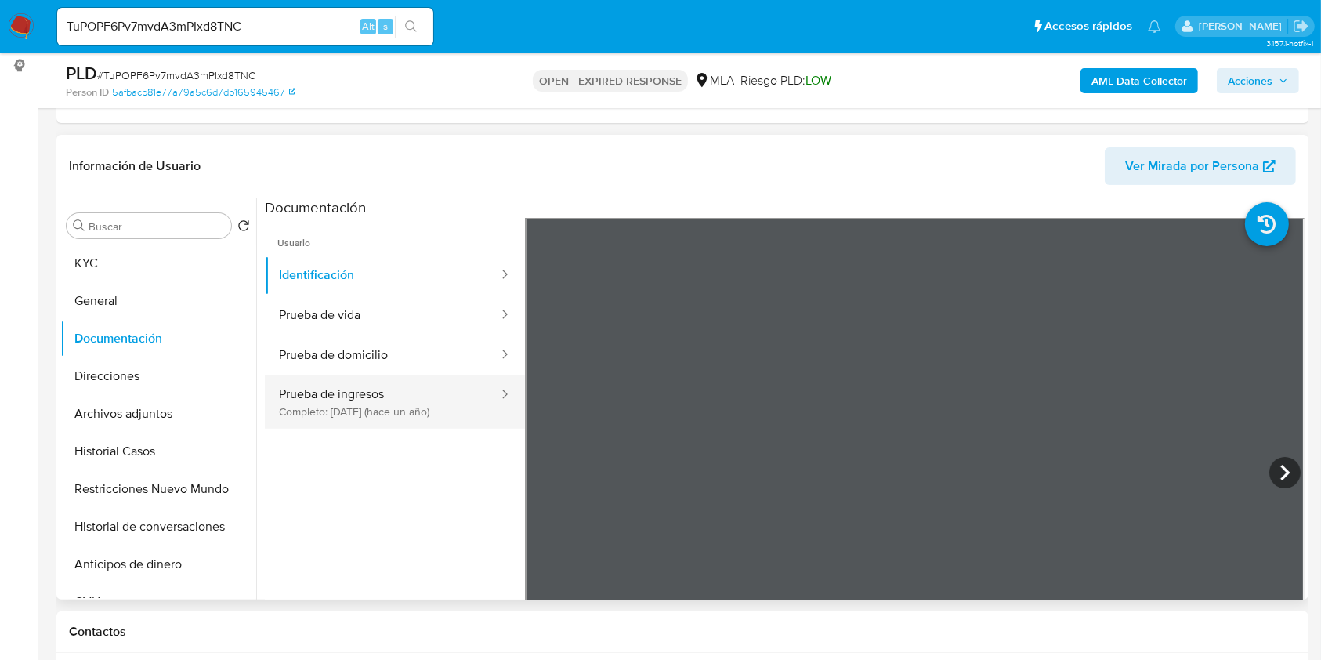
click at [345, 390] on button "Prueba de ingresos Completo: 08/05/2024 (hace un año)" at bounding box center [382, 401] width 235 height 53
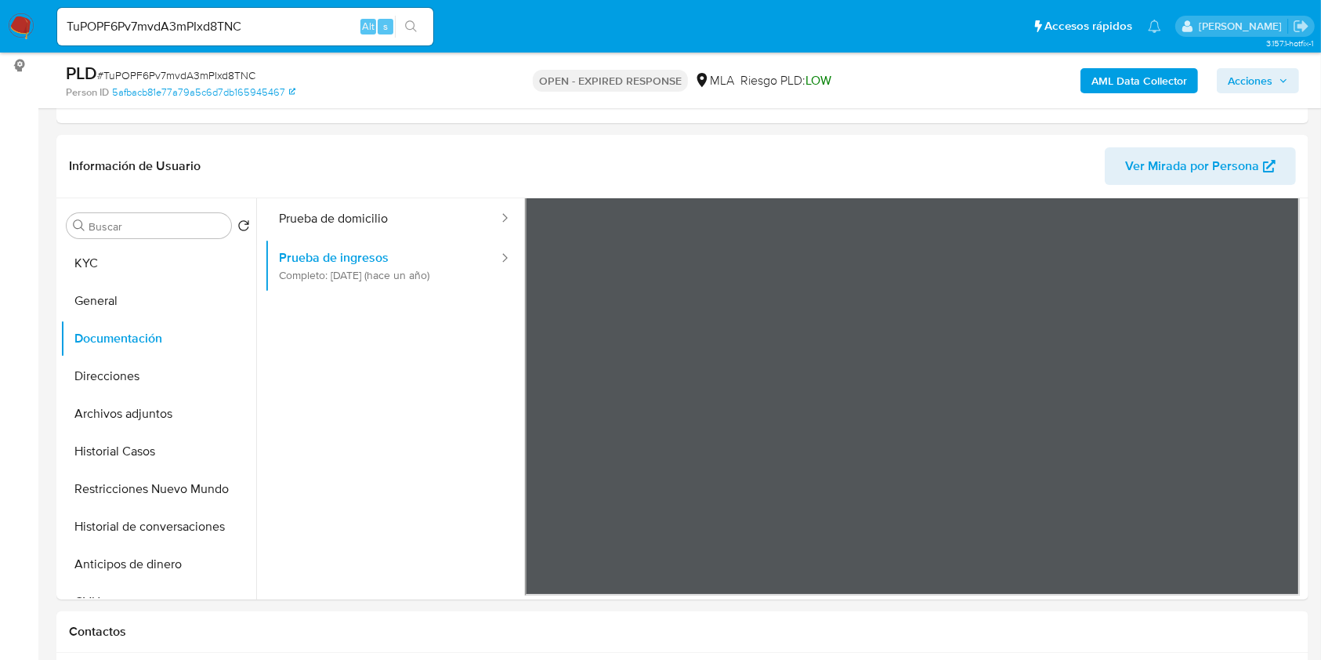
scroll to position [31, 0]
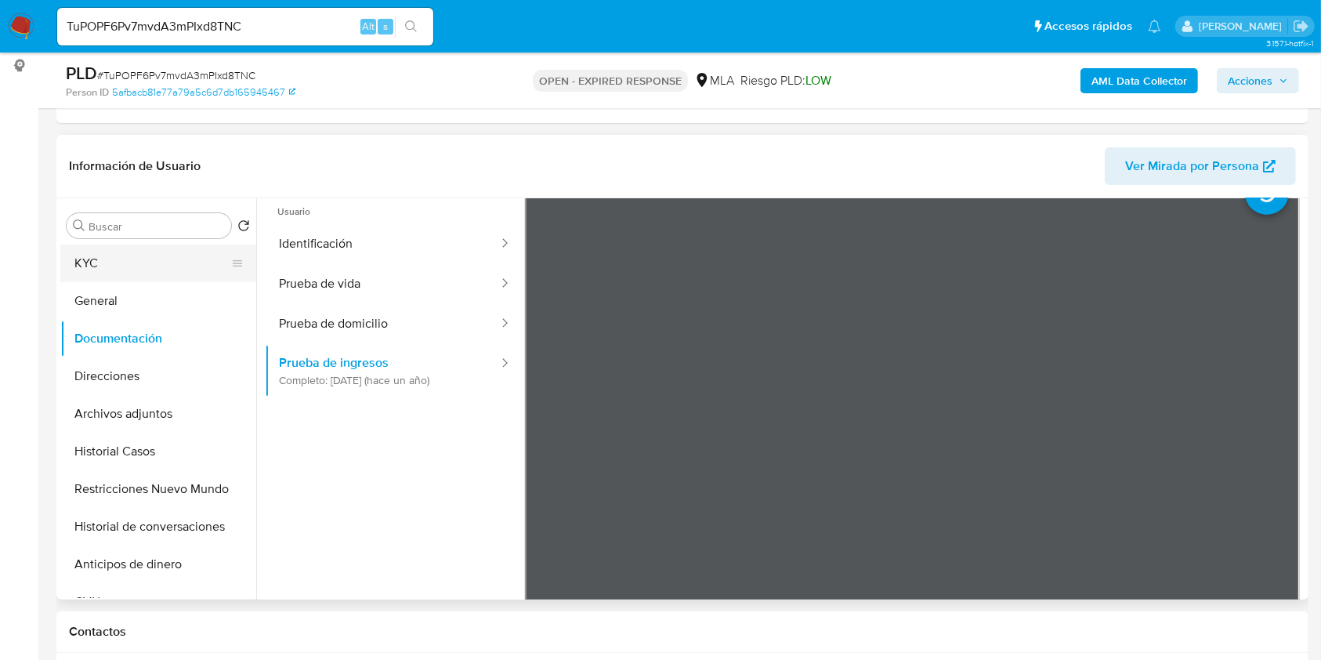
click at [136, 267] on button "KYC" at bounding box center [151, 264] width 183 height 38
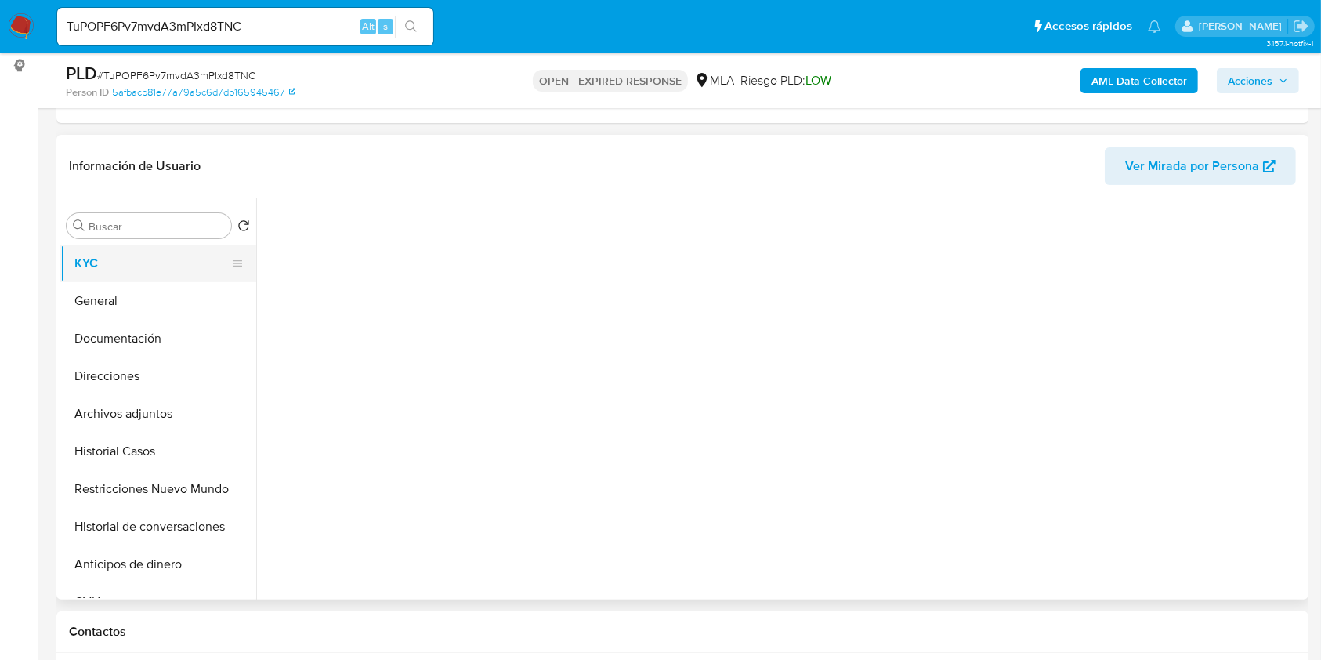
scroll to position [0, 0]
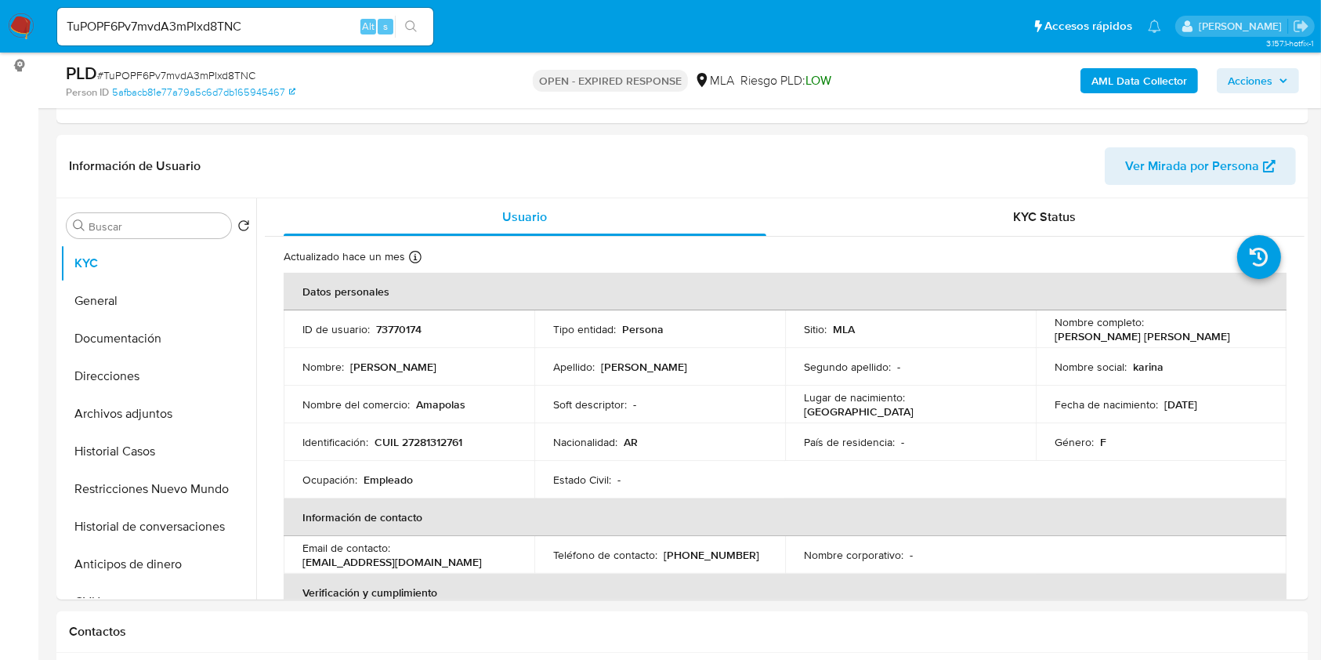
click at [326, 15] on div "TuPOPF6Pv7mvdA3mPIxd8TNC Alt s" at bounding box center [245, 27] width 376 height 38
click at [328, 22] on input "TuPOPF6Pv7mvdA3mPIxd8TNC" at bounding box center [245, 26] width 376 height 20
paste input "qiaPik4VOtM1pKpPWocZrOL2"
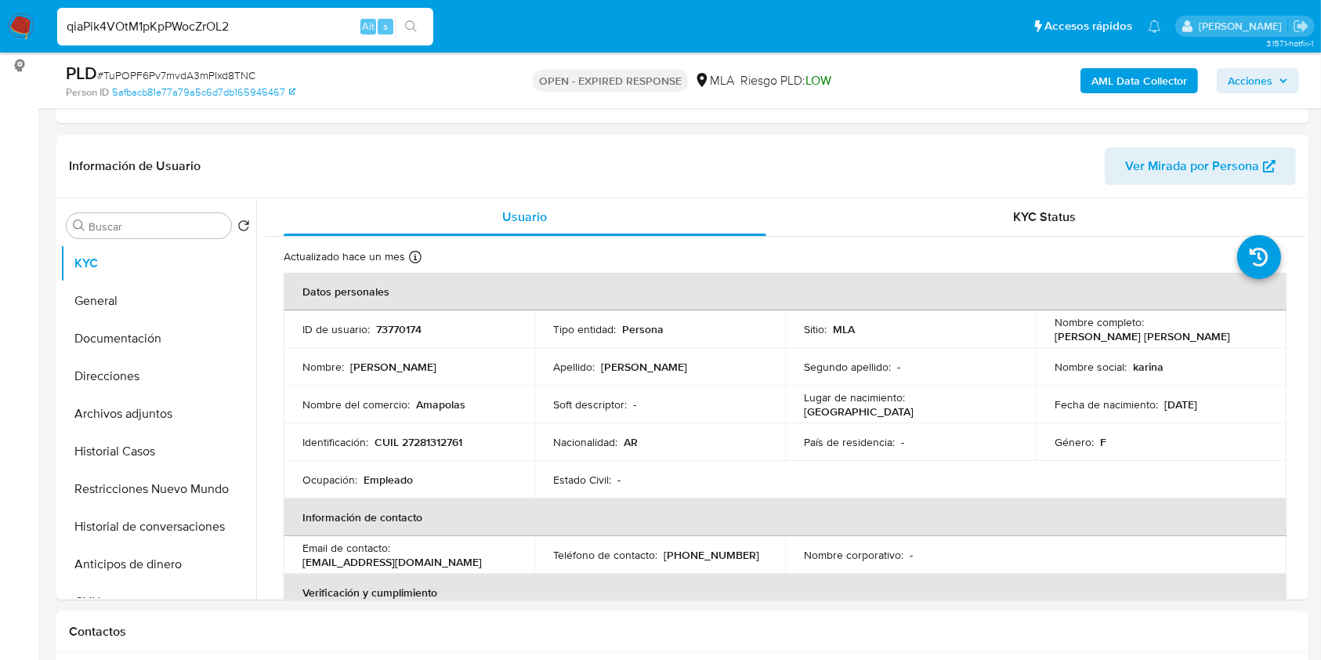
type input "qiaPik4VOtM1pKpPWocZrOL2"
click at [416, 28] on icon "search-icon" at bounding box center [411, 26] width 13 height 13
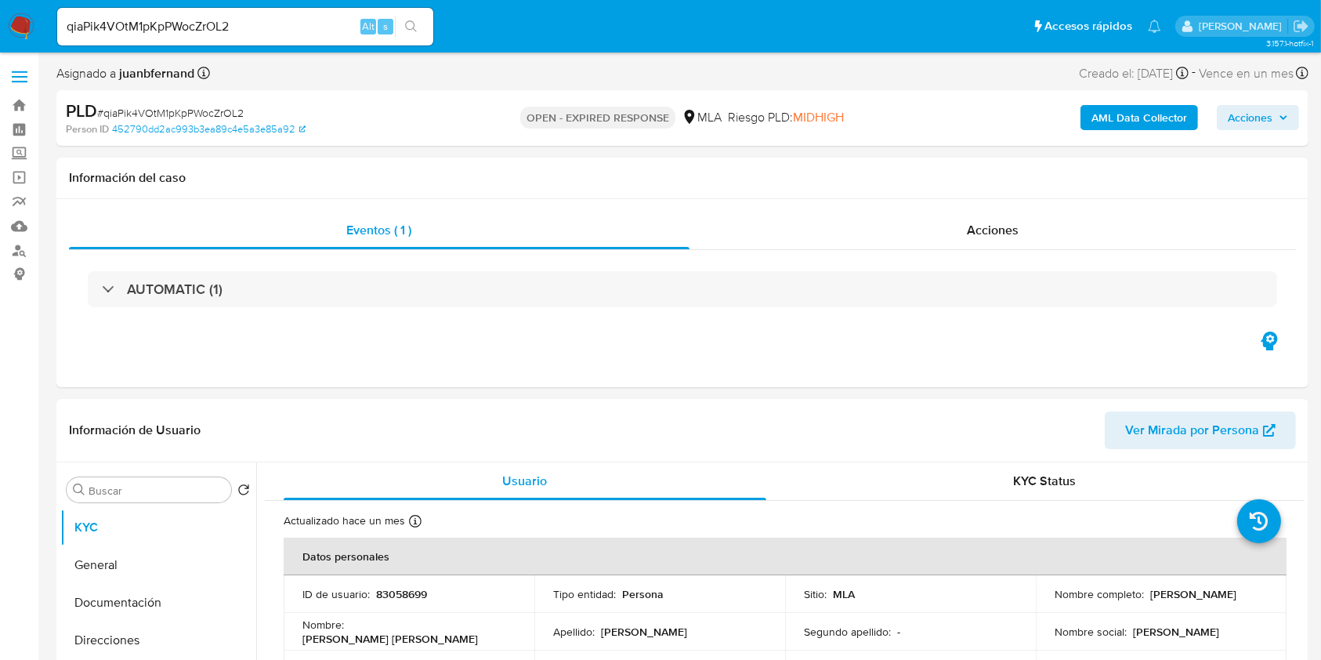
select select "10"
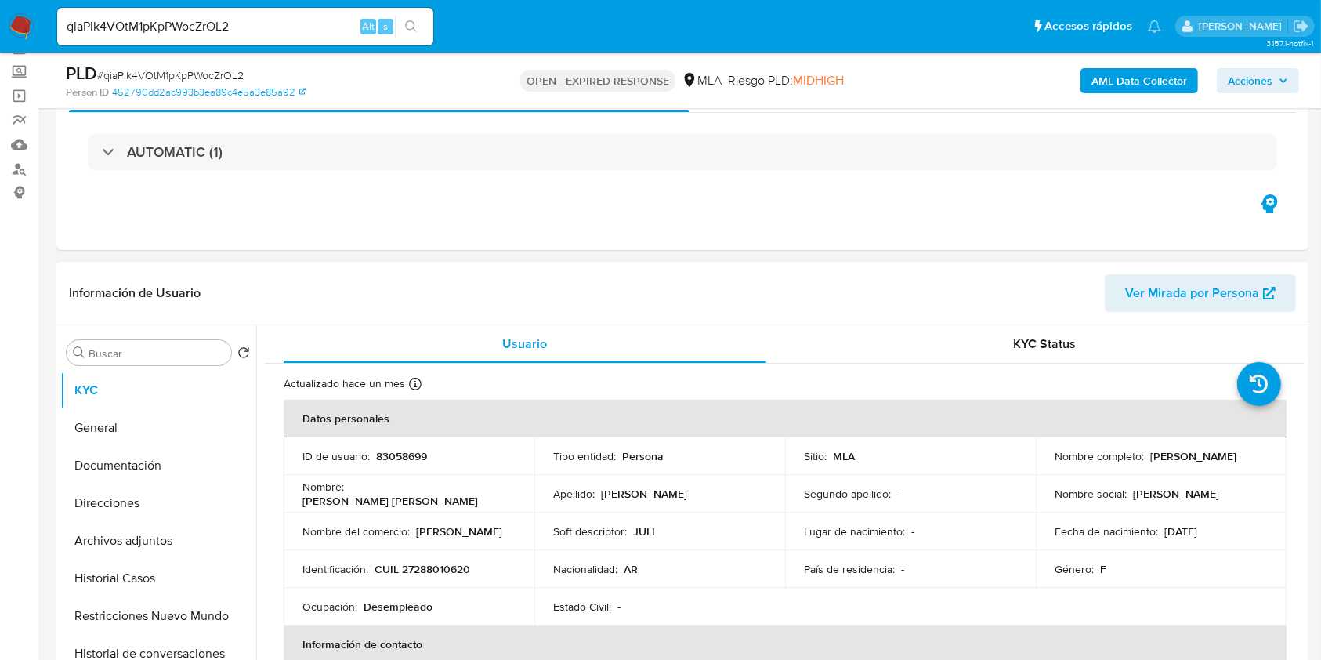
scroll to position [208, 0]
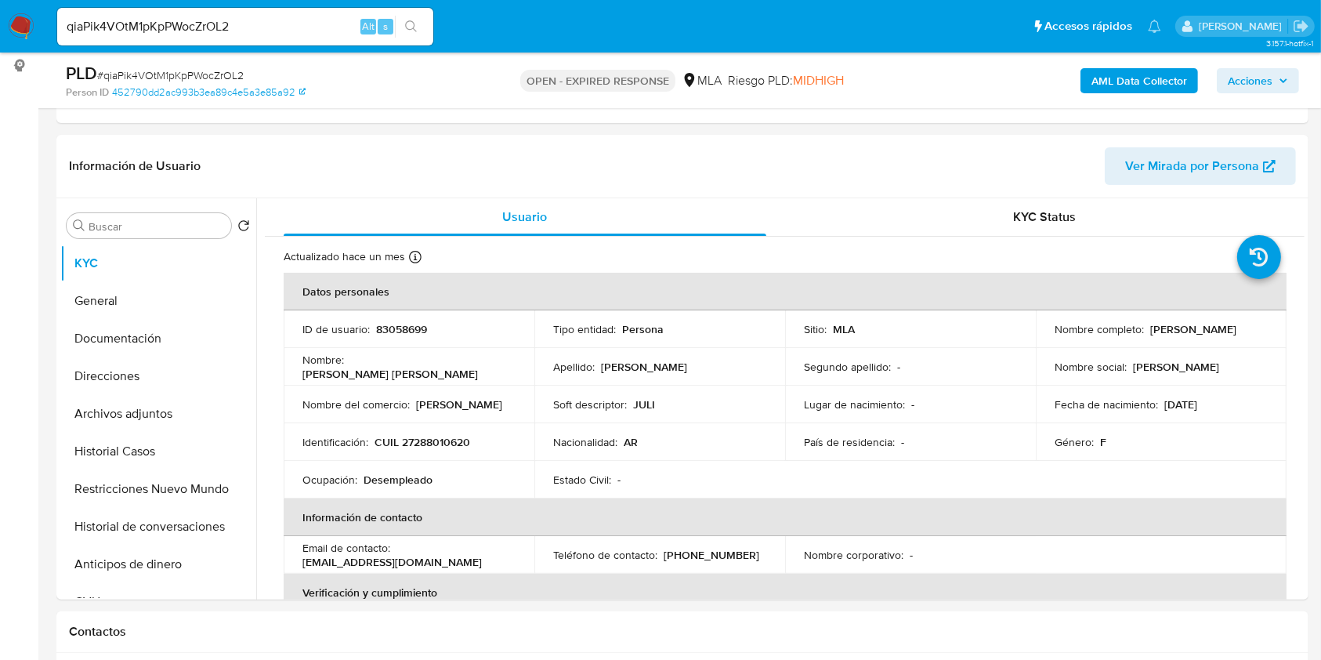
click at [297, 23] on input "qiaPik4VOtM1pKpPWocZrOL2" at bounding box center [245, 26] width 376 height 20
click at [310, 29] on input "qiaPik4VOtM1pKpPWocZrOL2" at bounding box center [245, 26] width 376 height 20
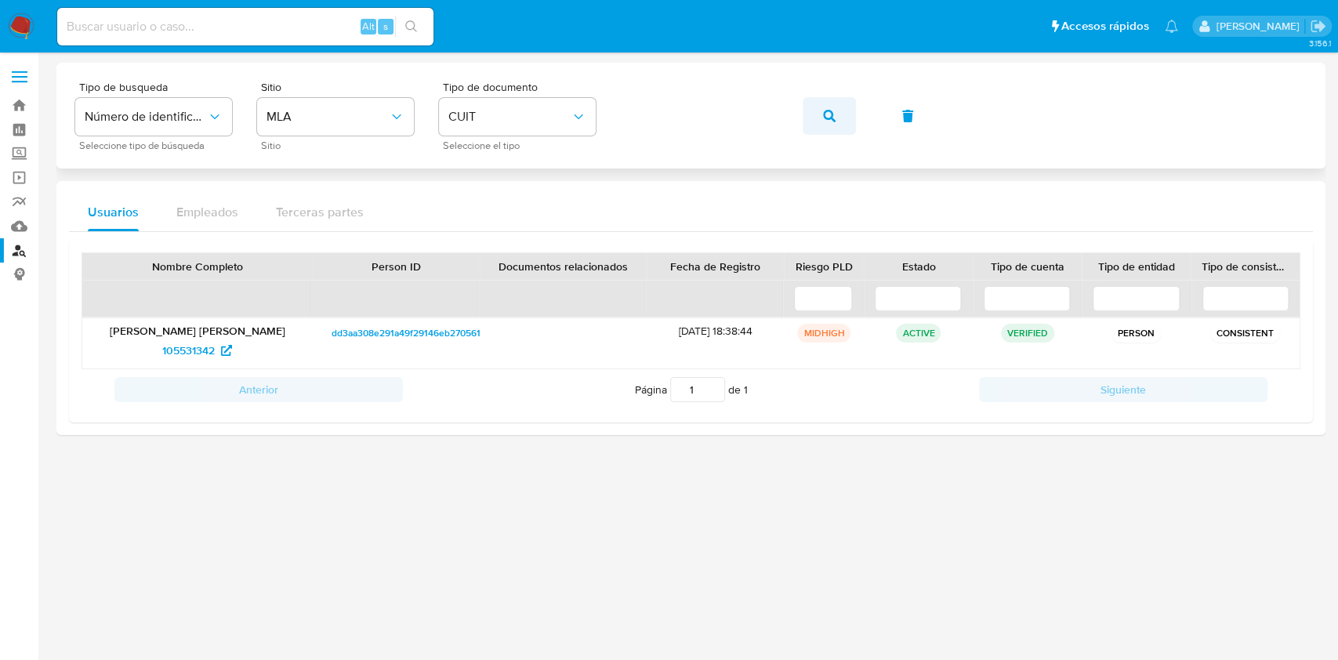
click at [837, 122] on button "button" at bounding box center [828, 116] width 53 height 38
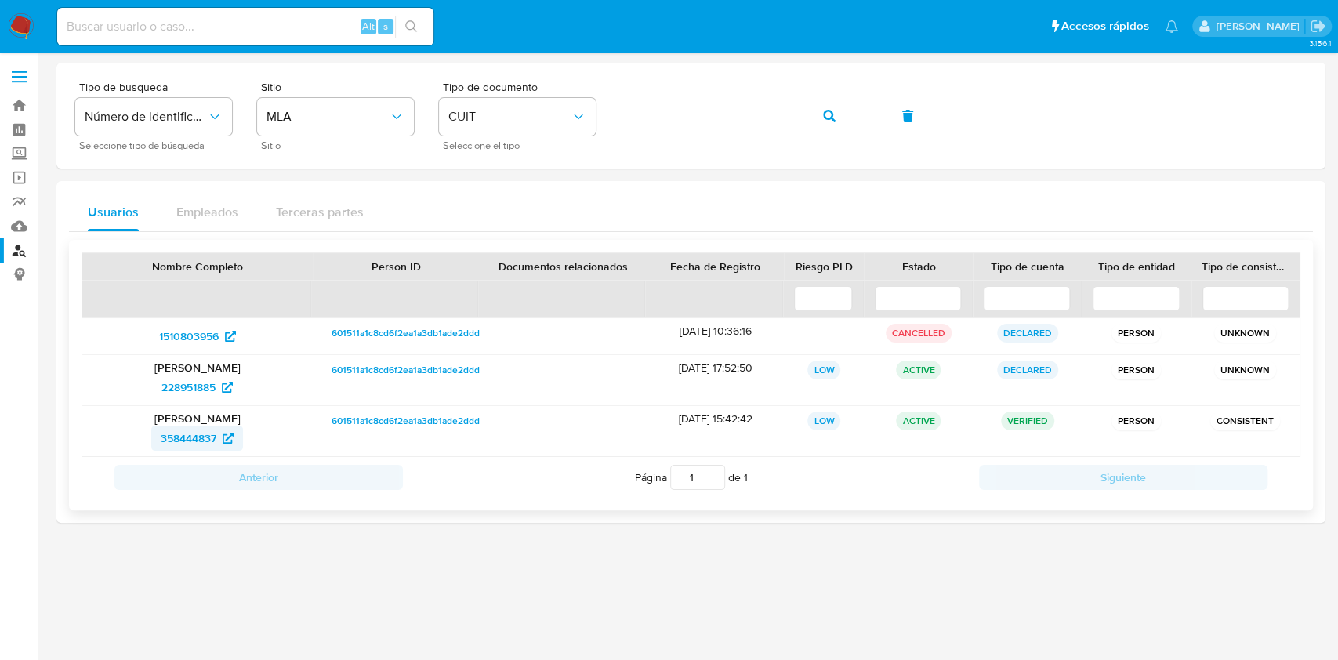
click at [194, 435] on span "358444837" at bounding box center [189, 438] width 56 height 25
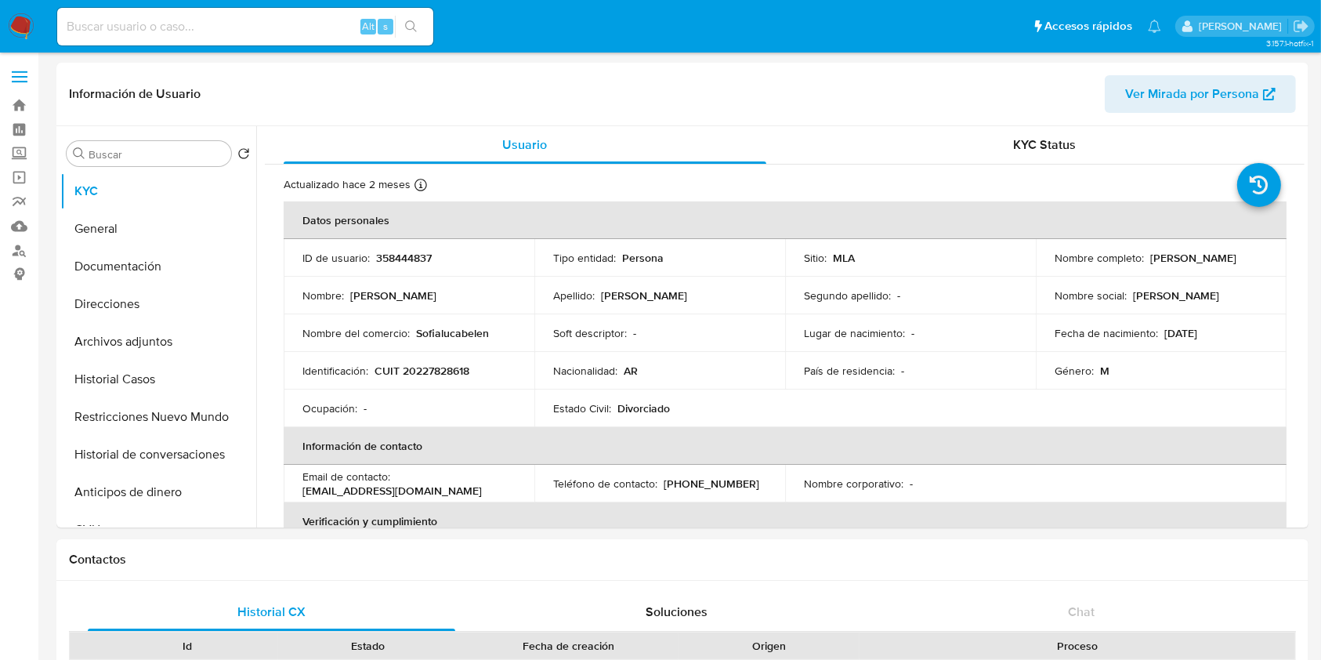
select select "10"
click at [157, 278] on button "Documentación" at bounding box center [151, 267] width 183 height 38
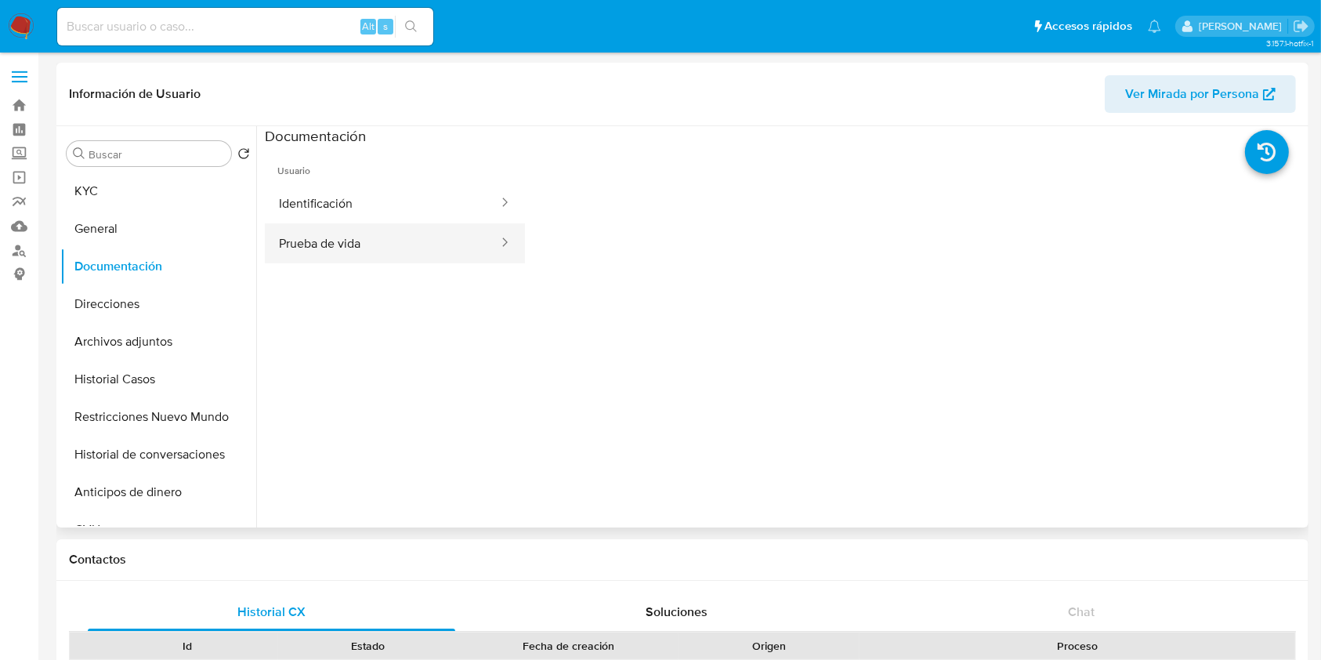
click at [416, 241] on button "Prueba de vida" at bounding box center [382, 243] width 235 height 40
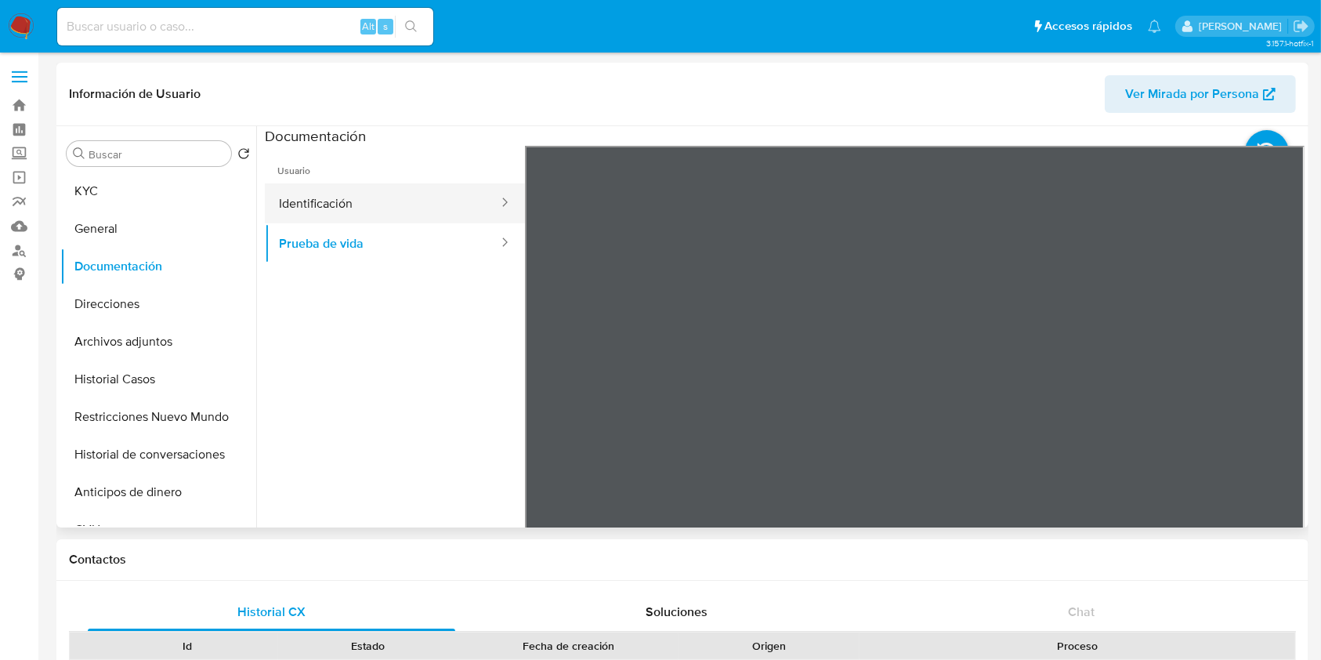
click at [358, 205] on button "Identificación" at bounding box center [382, 203] width 235 height 40
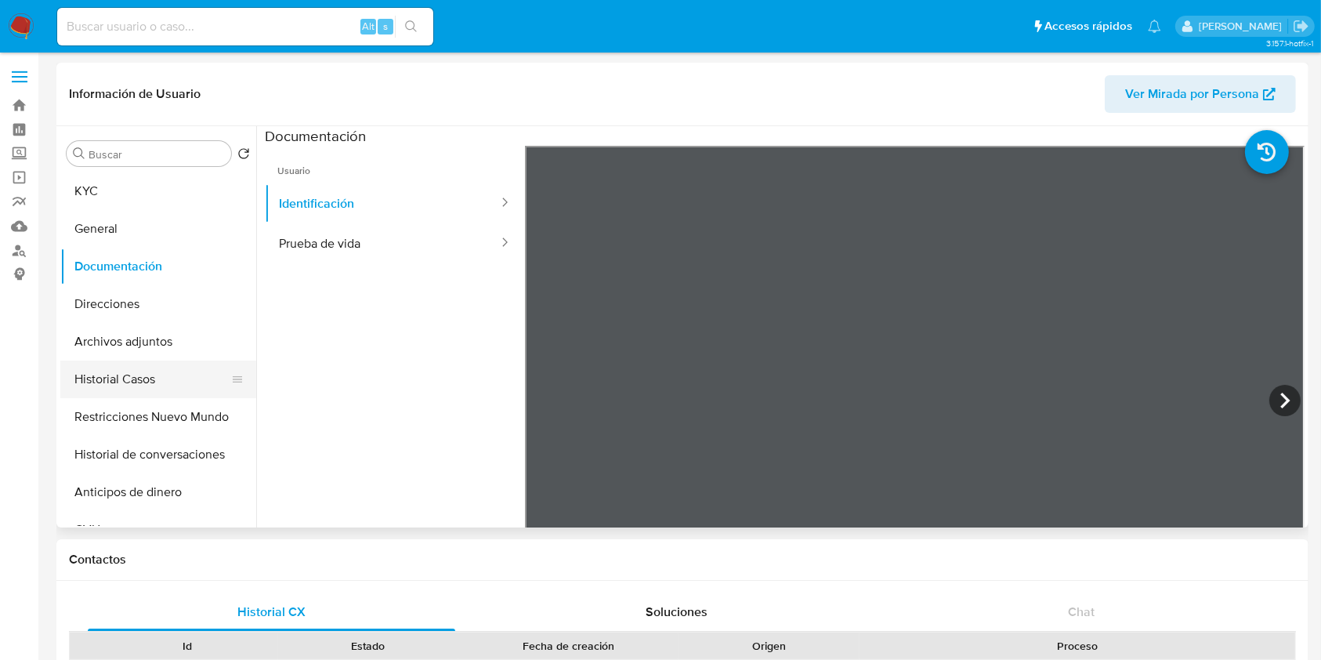
click at [139, 391] on button "Historial Casos" at bounding box center [151, 379] width 183 height 38
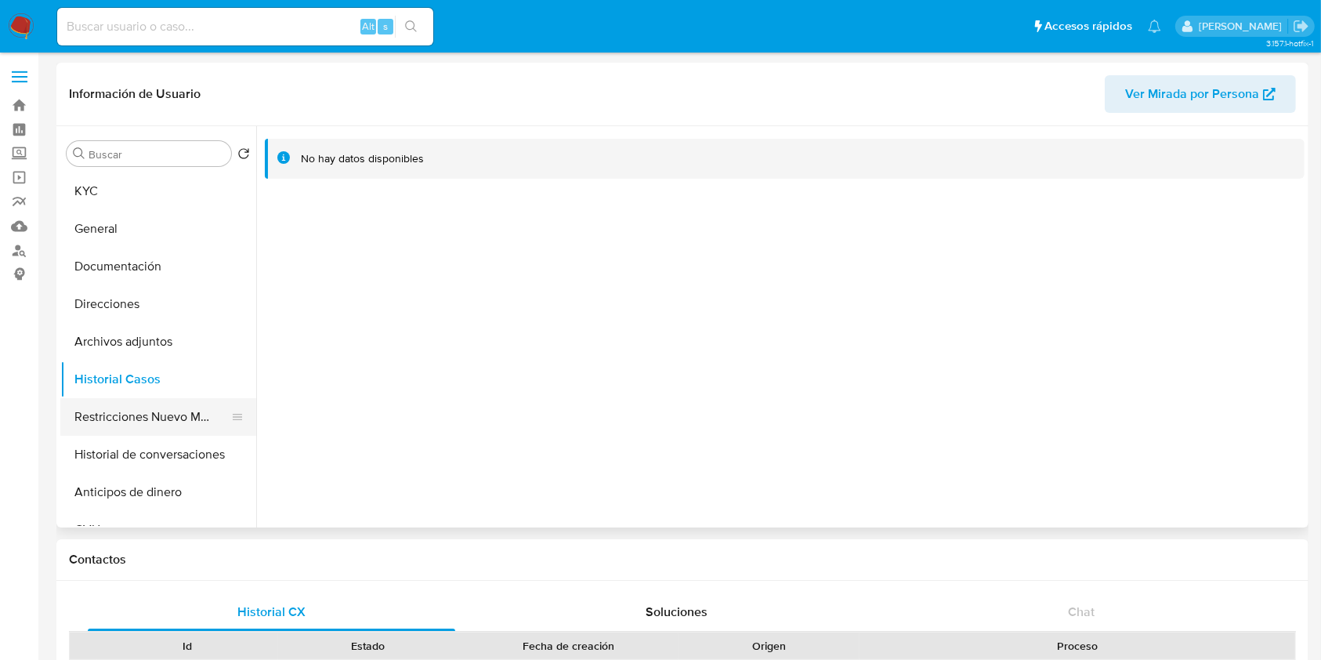
click at [118, 411] on button "Restricciones Nuevo Mundo" at bounding box center [151, 417] width 183 height 38
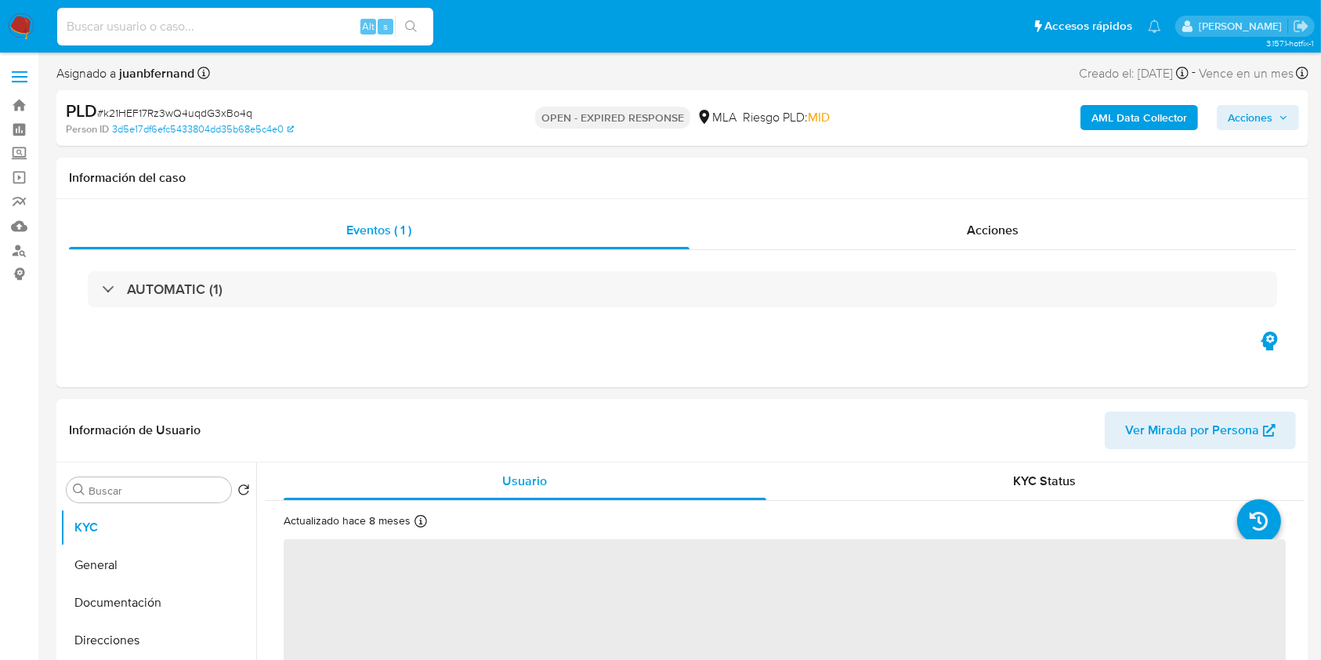
click at [289, 24] on input at bounding box center [245, 26] width 376 height 20
paste input "x8rM82pEsCglWah7vvAGBHox"
type input "x8rM82pEsCglWah7vvAGBHox"
click at [411, 31] on icon "search-icon" at bounding box center [411, 26] width 13 height 13
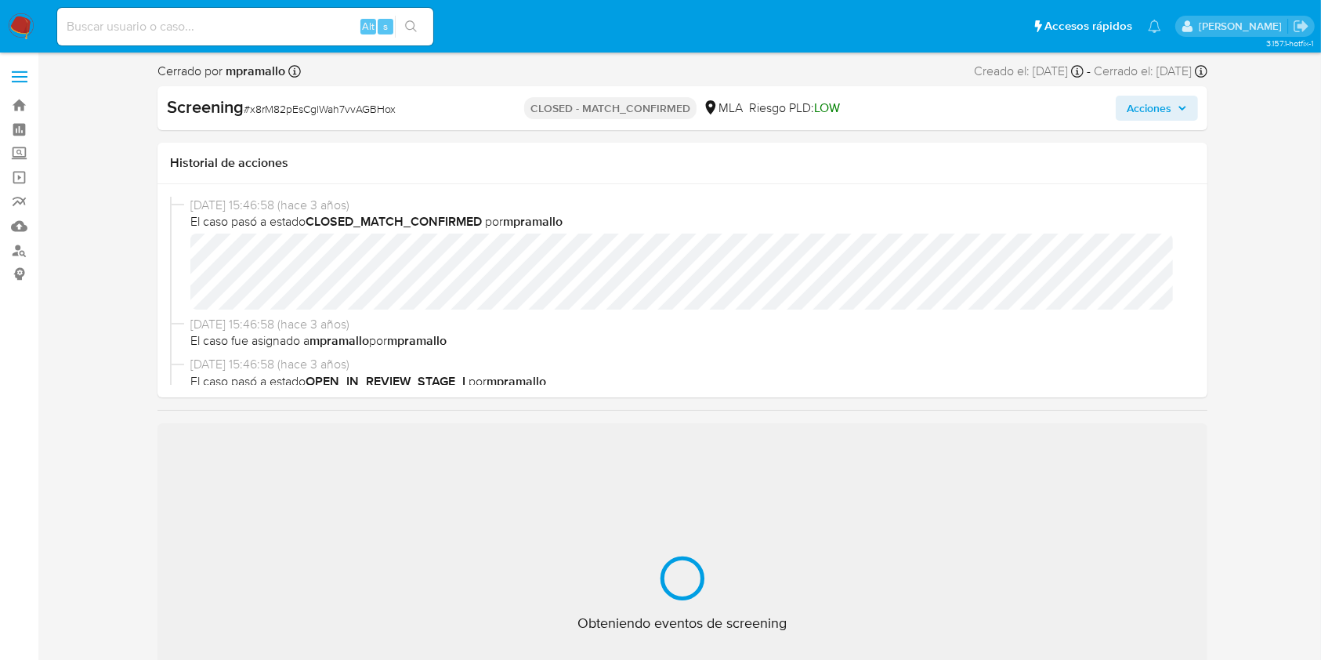
select select "10"
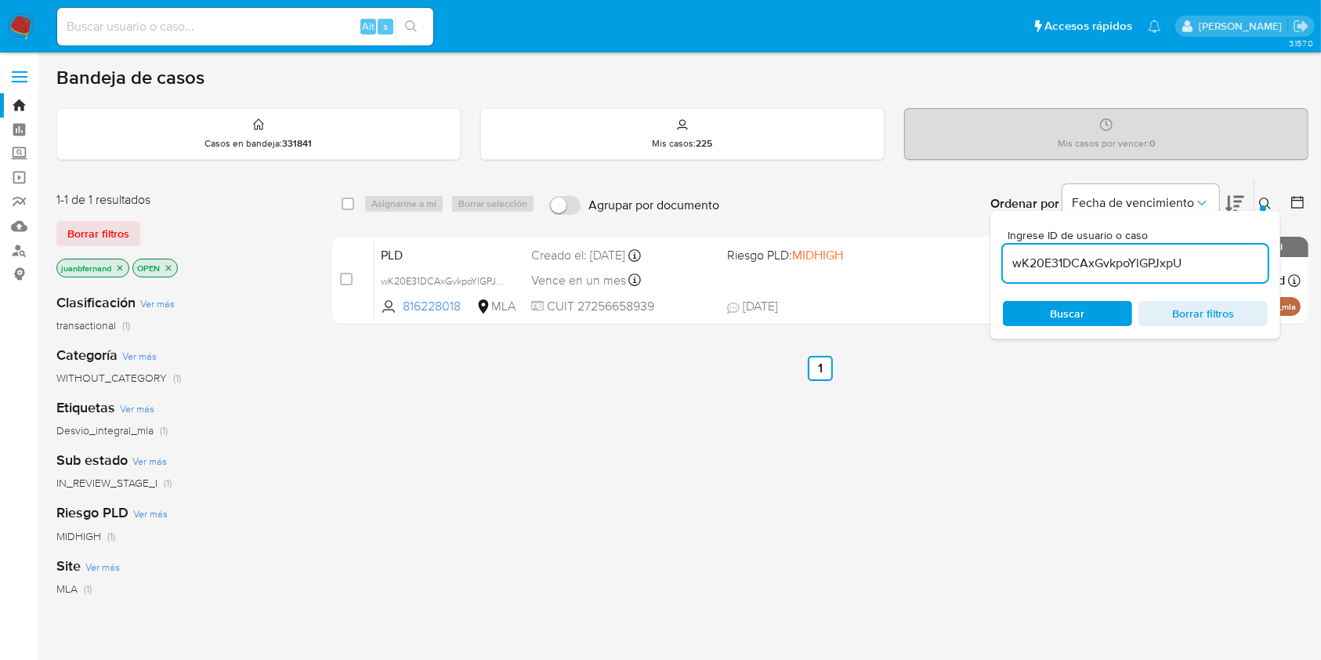
click at [1195, 261] on input "wK20E31DCAxGvkpoYlGPJxpU" at bounding box center [1135, 263] width 265 height 20
paste input "qiaPik4VOtM1pKpPWocZrOL2"
type input "qiaPik4VOtM1pKpPWocZrOL2"
click at [349, 201] on input "checkbox" at bounding box center [348, 203] width 13 height 13
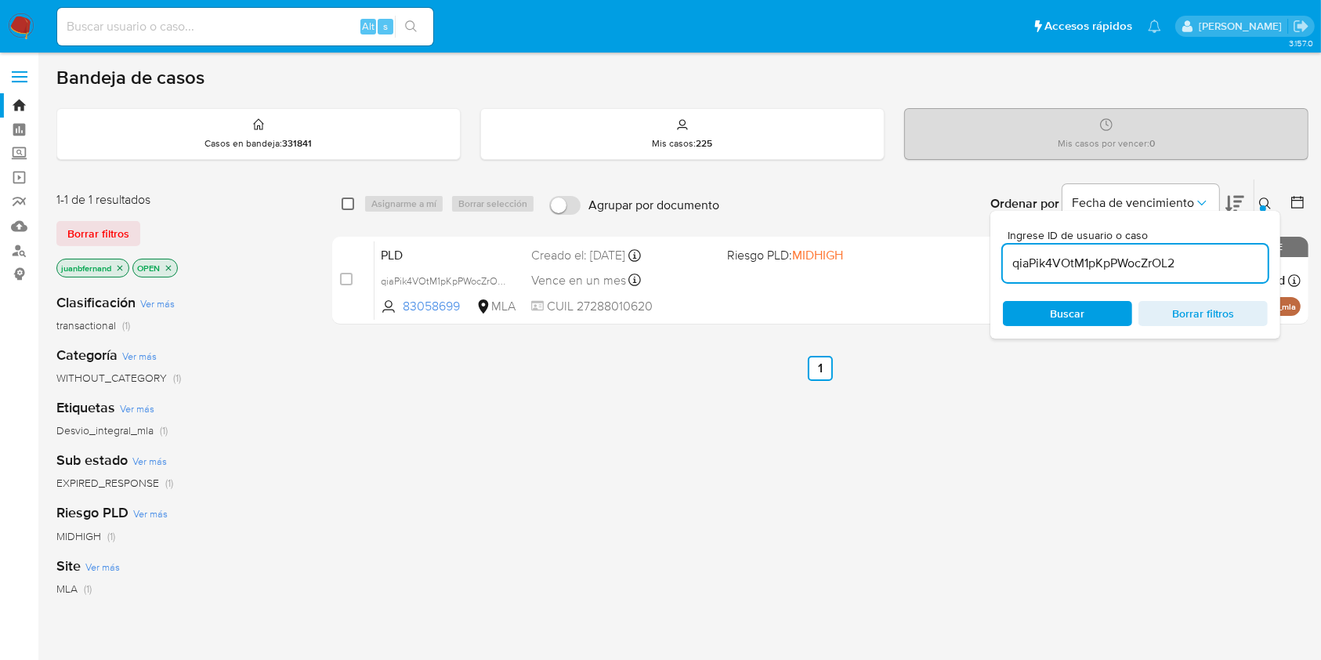
checkbox input "true"
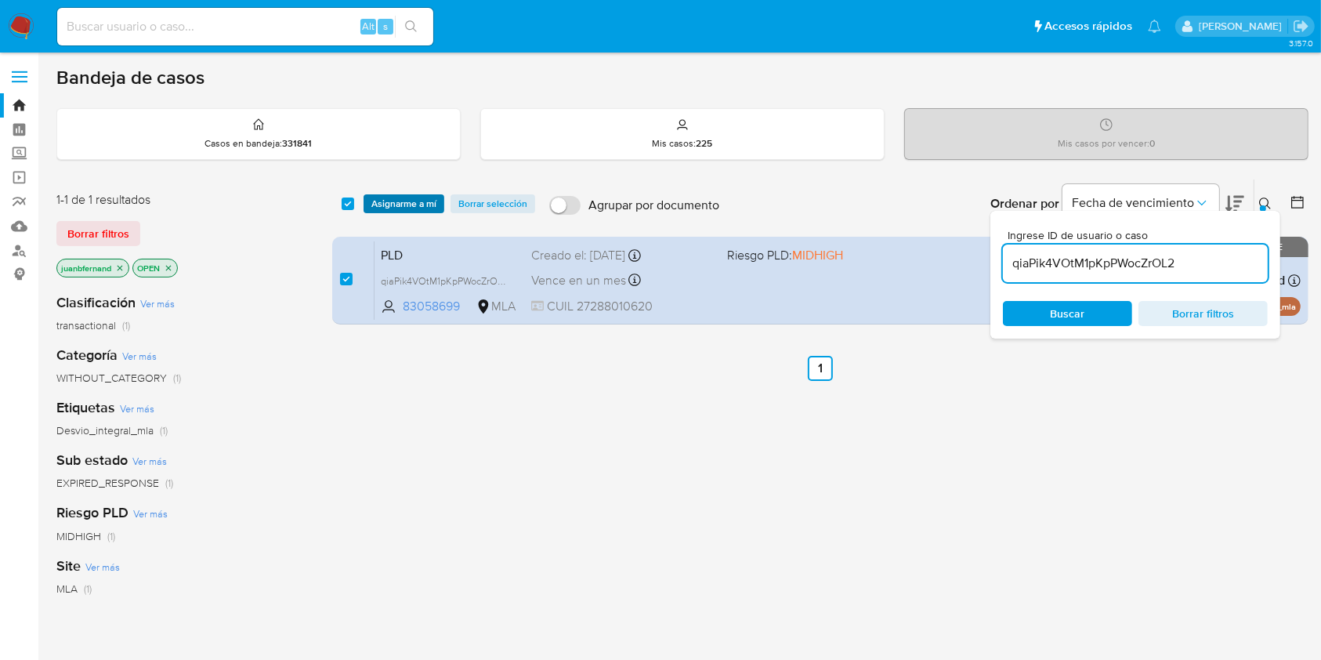
click at [394, 204] on span "Asignarme a mí" at bounding box center [403, 204] width 65 height 16
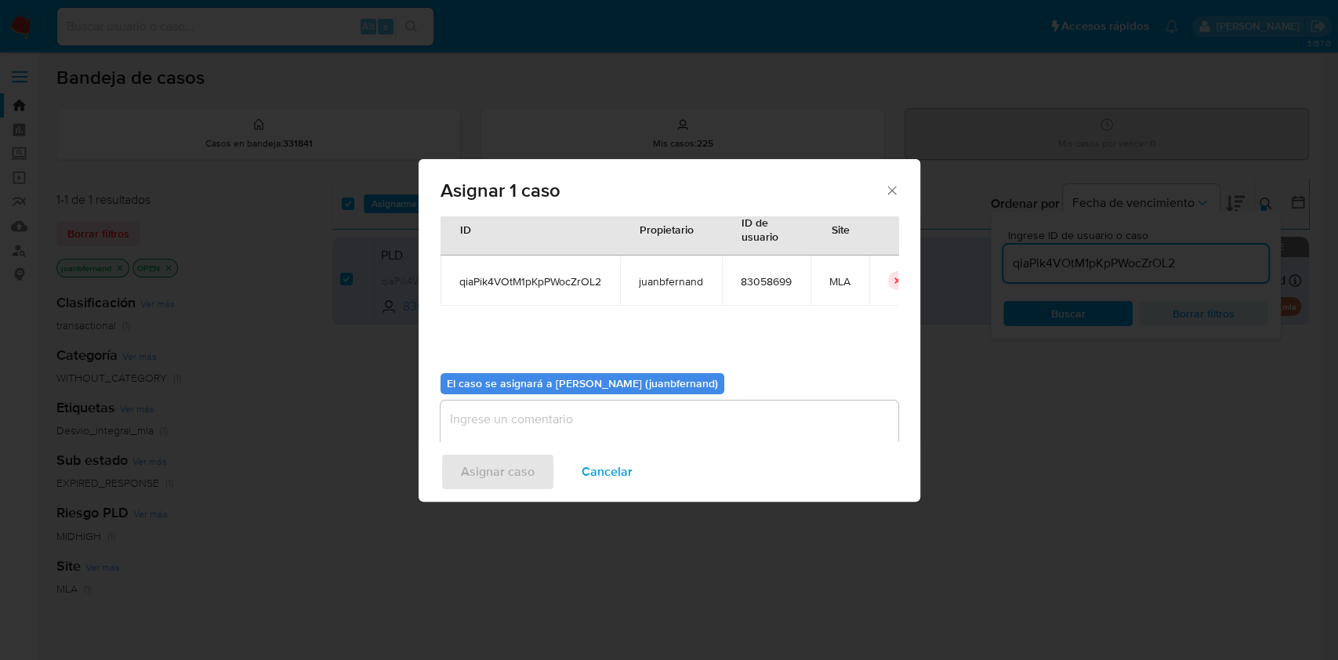
scroll to position [80, 0]
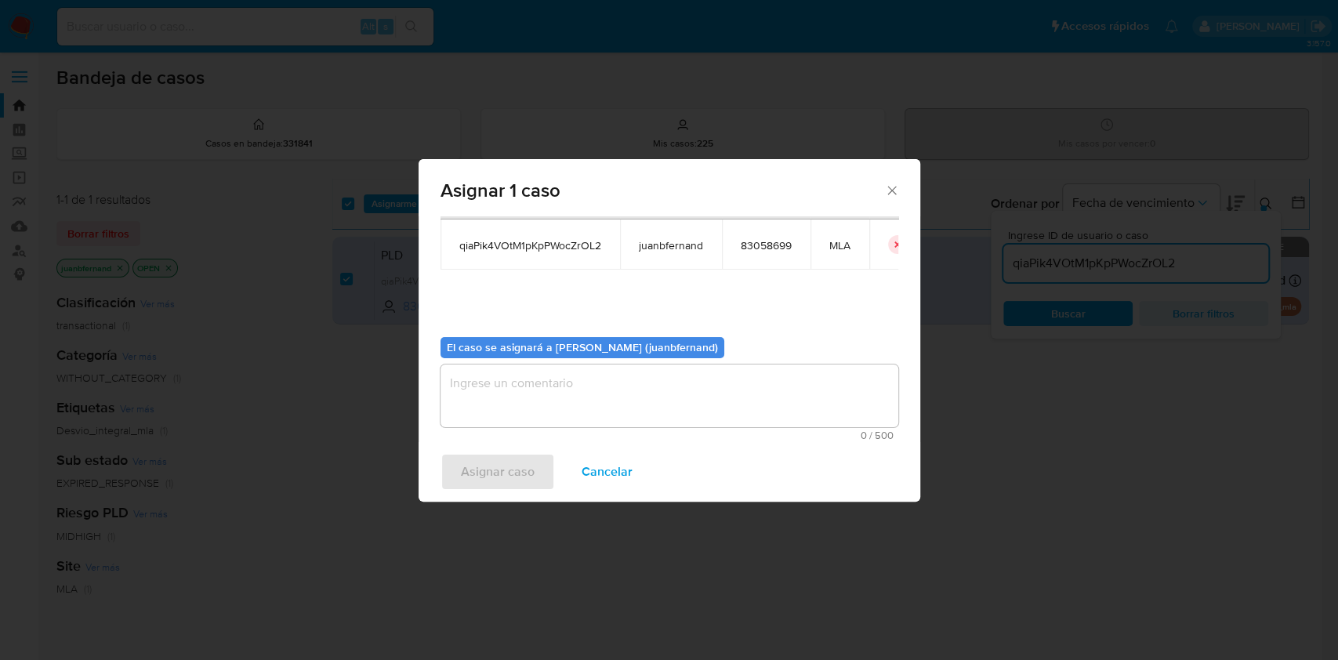
click at [588, 391] on textarea "assign-modal" at bounding box center [669, 395] width 458 height 63
click at [519, 471] on span "Asignar caso" at bounding box center [498, 472] width 74 height 34
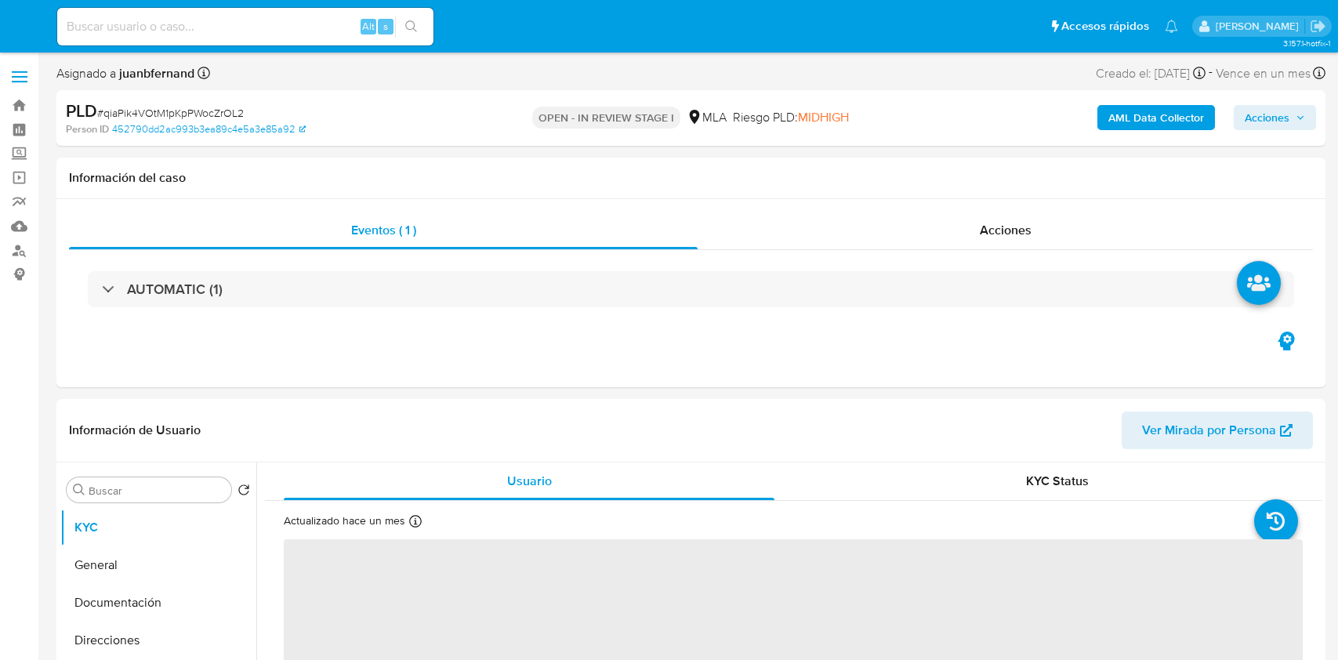
select select "10"
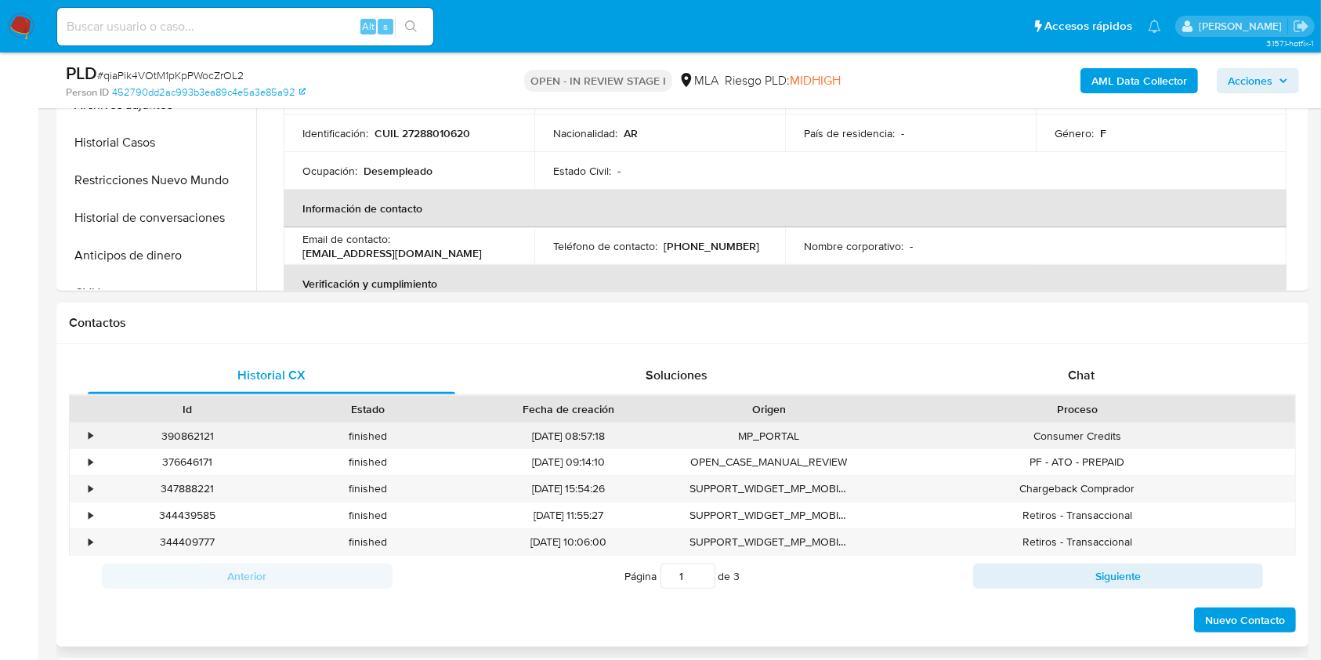
scroll to position [522, 0]
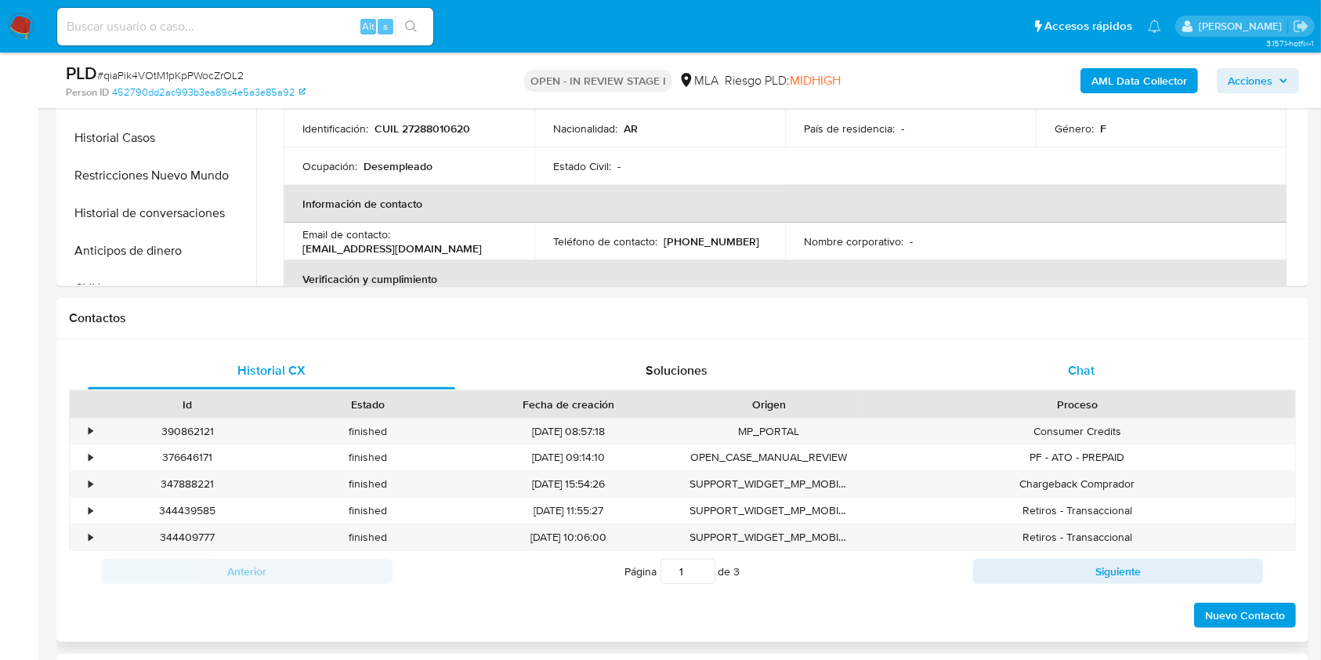
click at [1079, 361] on span "Chat" at bounding box center [1081, 370] width 27 height 18
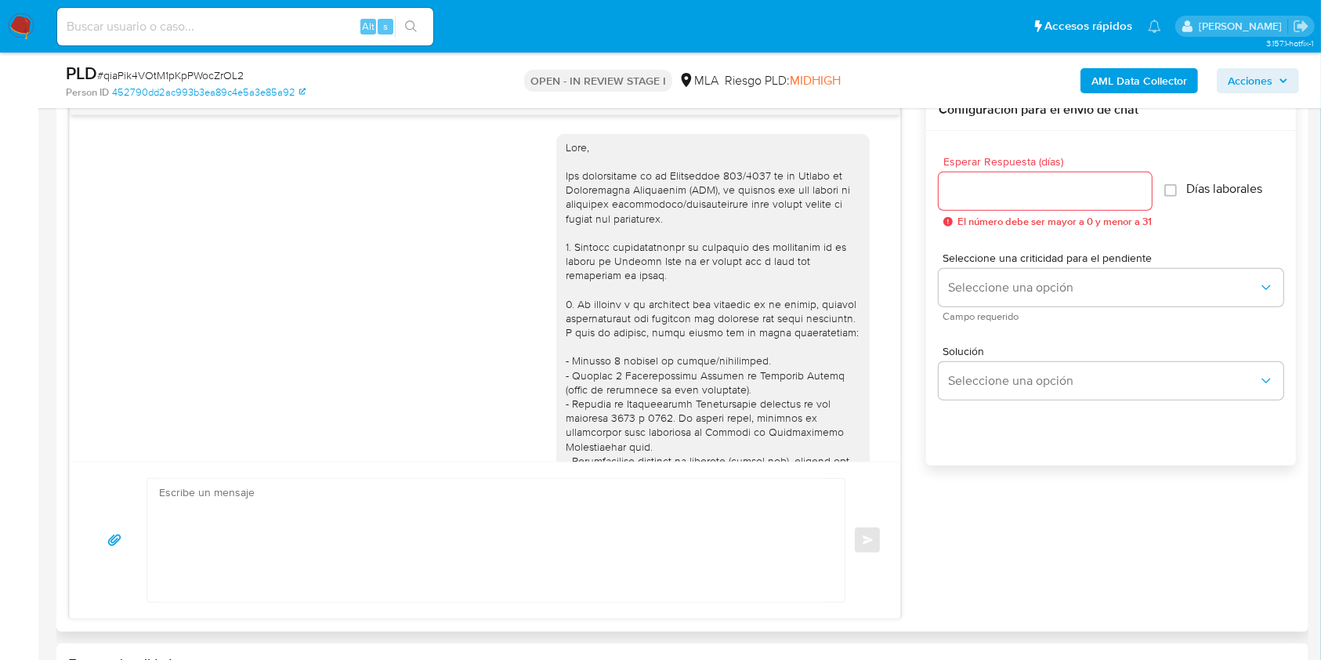
scroll to position [886, 0]
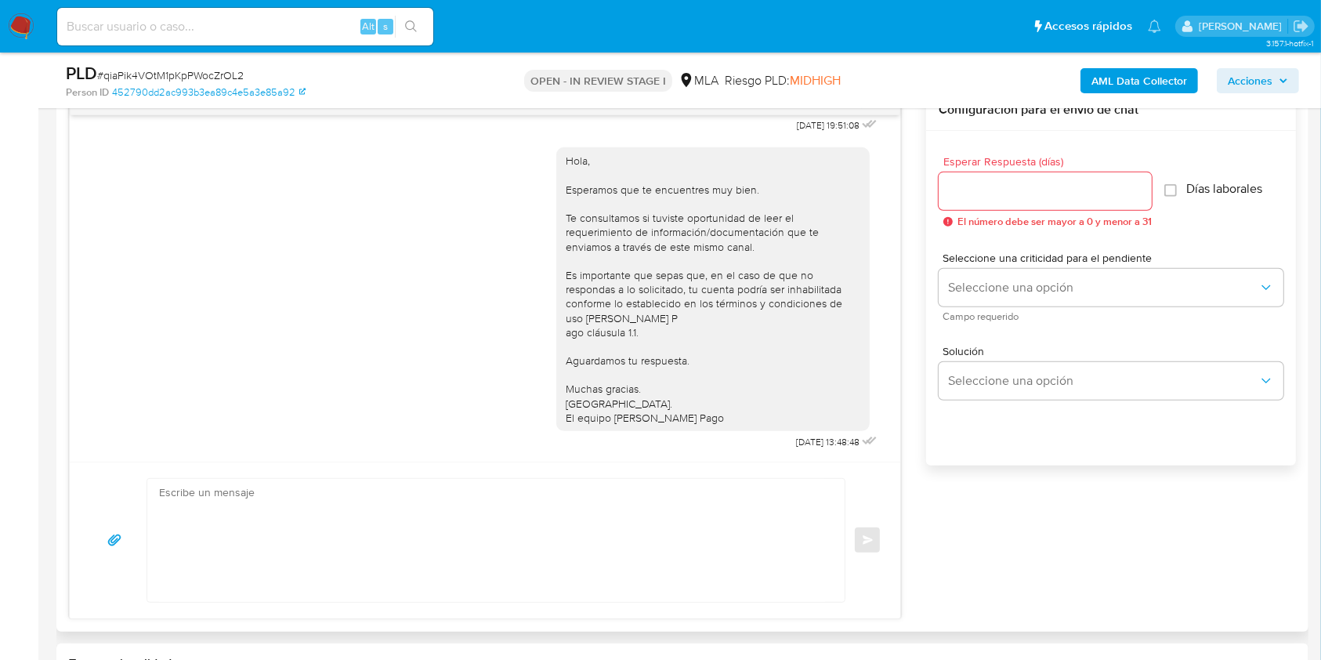
click at [503, 484] on textarea at bounding box center [492, 540] width 666 height 123
paste textarea "Lore. Ipsumdolo sit am consectetu adi elit. Se doeiusmodte in utlabor etdolorem…"
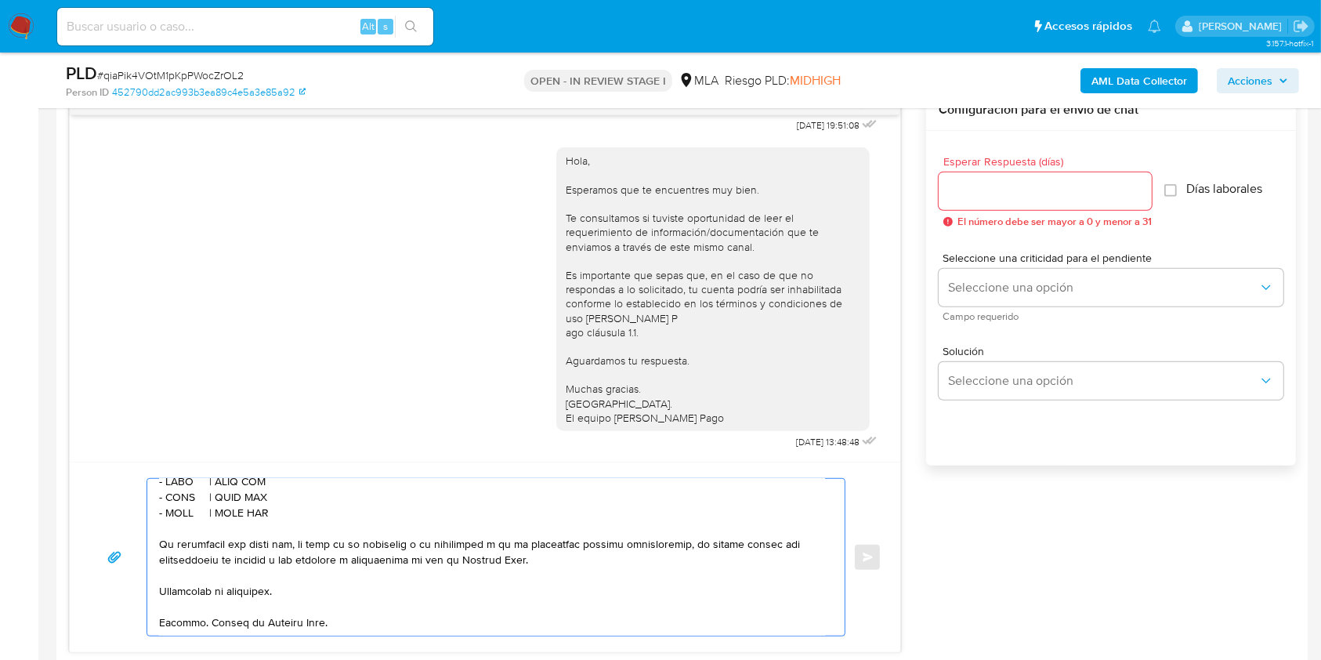
scroll to position [418, 0]
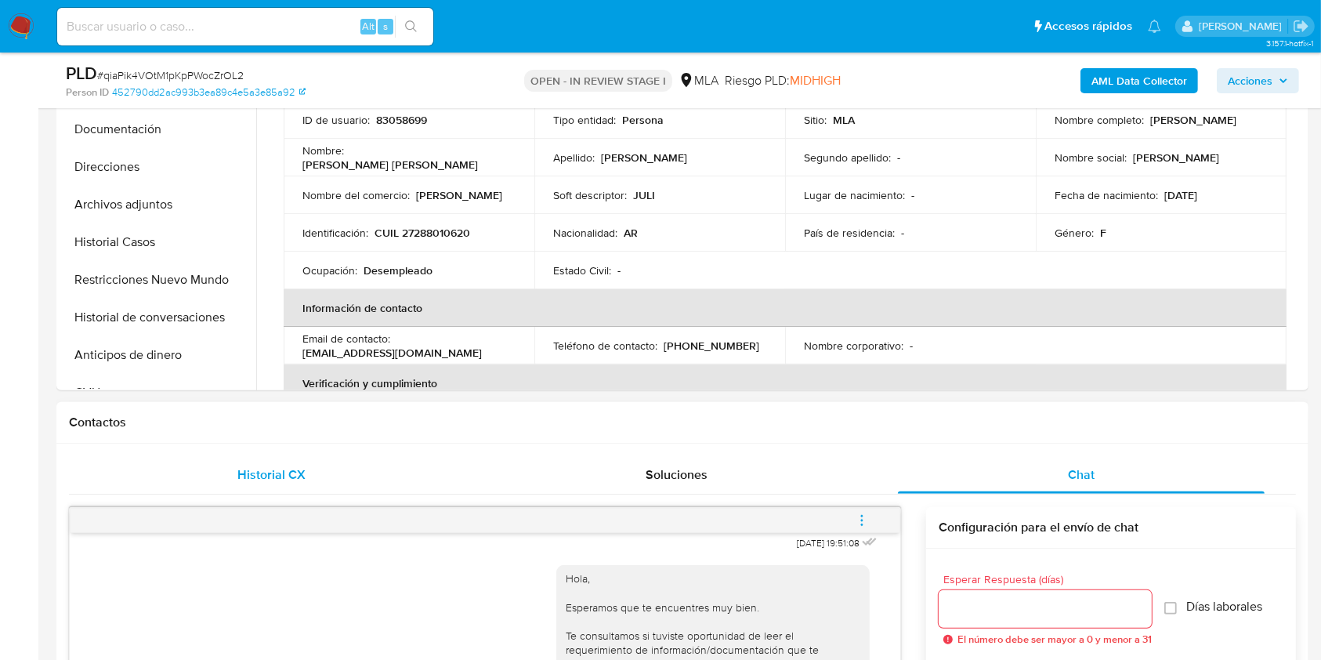
click at [310, 459] on div "Historial CX" at bounding box center [272, 475] width 368 height 38
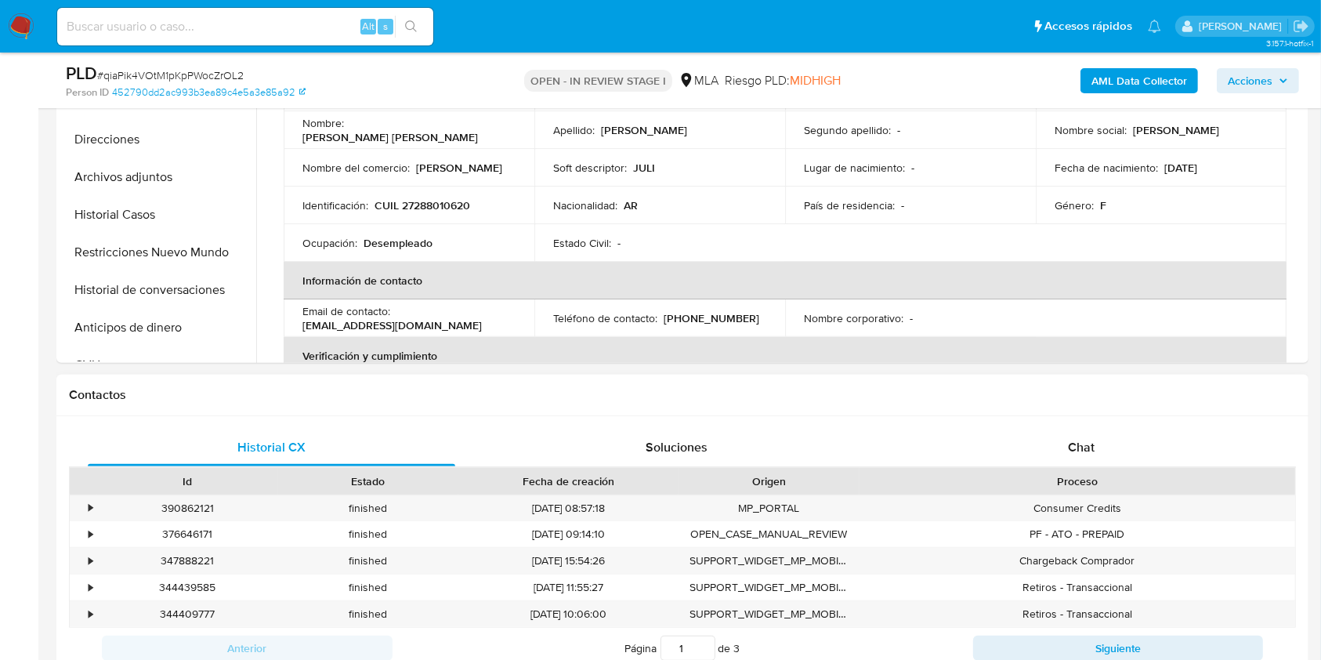
scroll to position [522, 0]
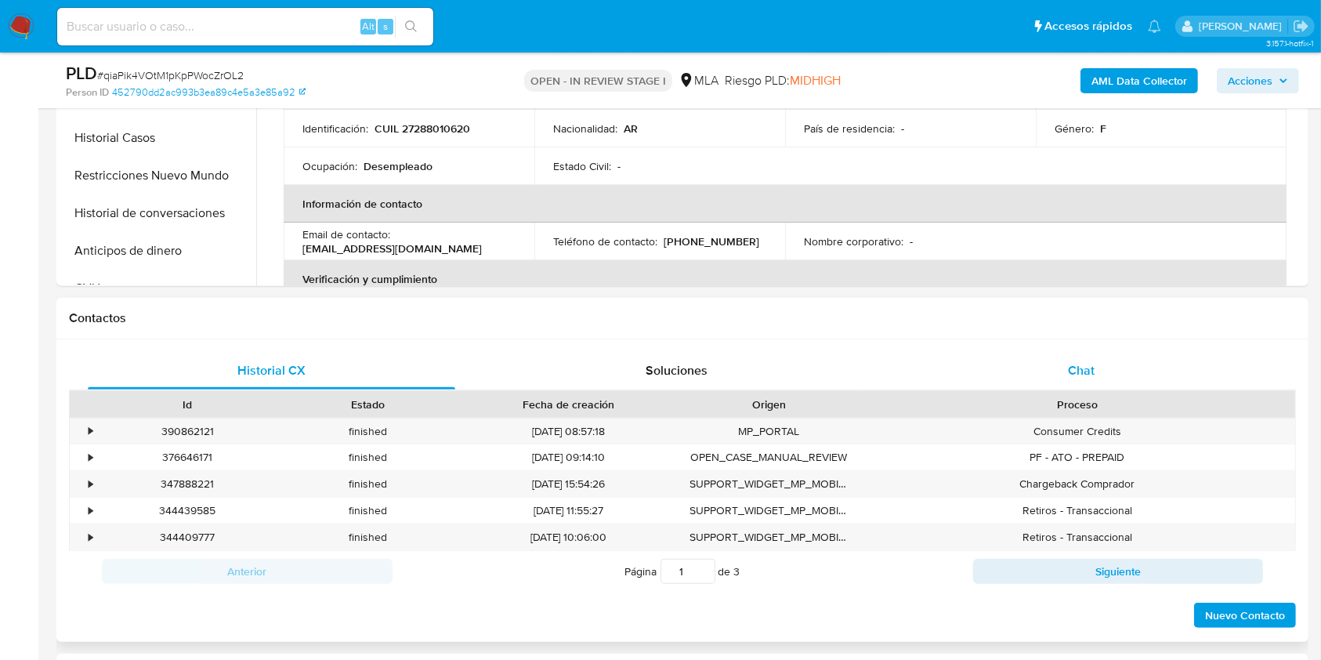
click at [1122, 360] on div "Chat" at bounding box center [1082, 371] width 368 height 38
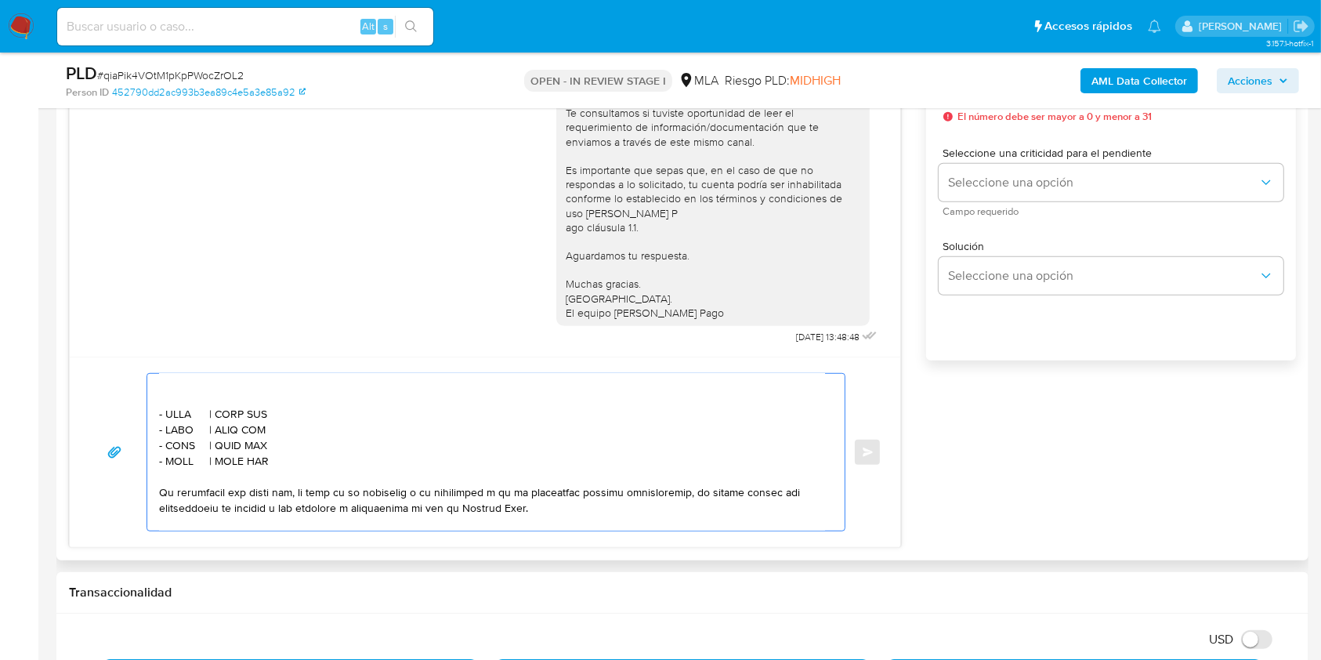
click at [267, 417] on textarea at bounding box center [492, 452] width 666 height 157
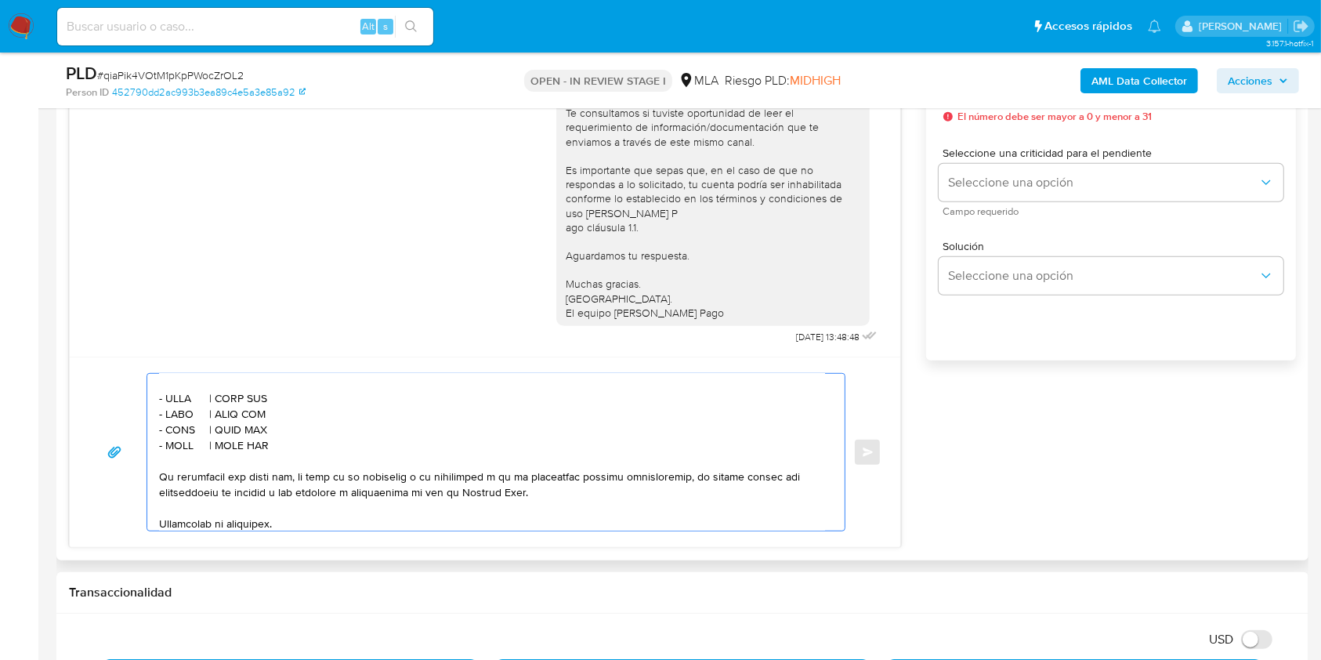
click at [177, 426] on textarea at bounding box center [492, 452] width 666 height 157
paste textarea "[PERSON_NAME]"
click at [276, 426] on textarea at bounding box center [492, 452] width 666 height 157
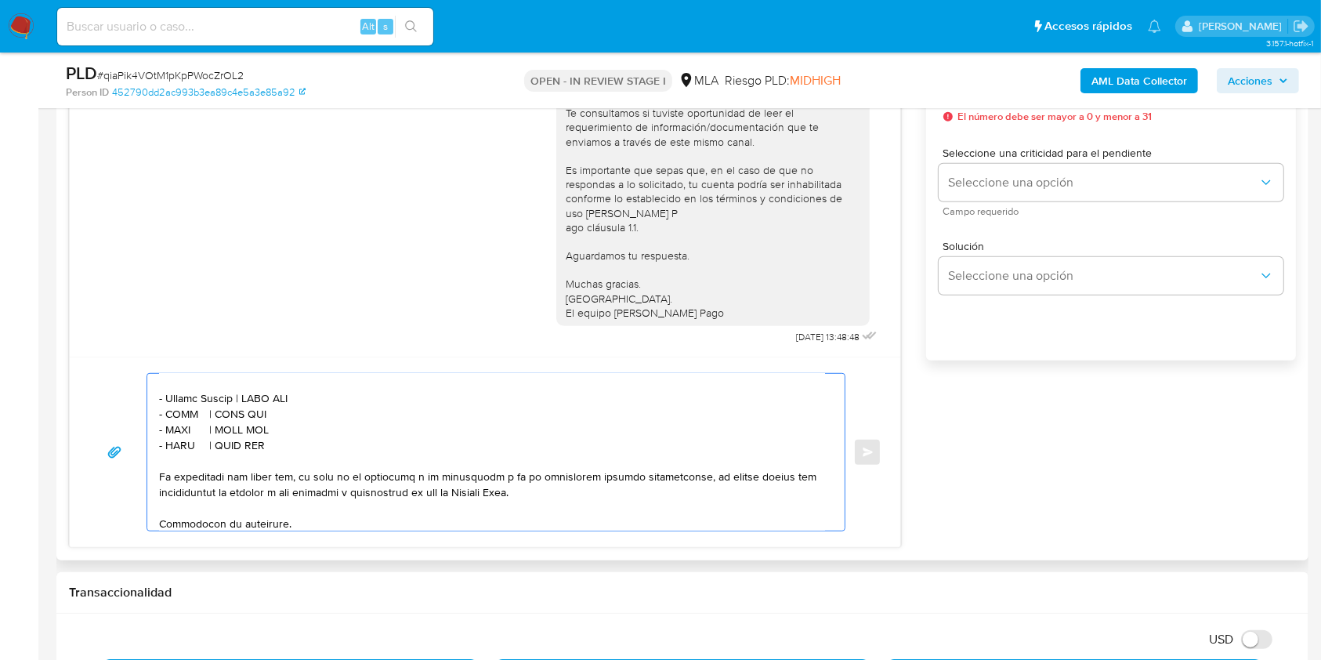
paste textarea "20298321972"
click at [179, 437] on textarea at bounding box center [492, 452] width 666 height 157
paste textarea "[PERSON_NAME]"
click at [332, 437] on textarea at bounding box center [492, 452] width 666 height 157
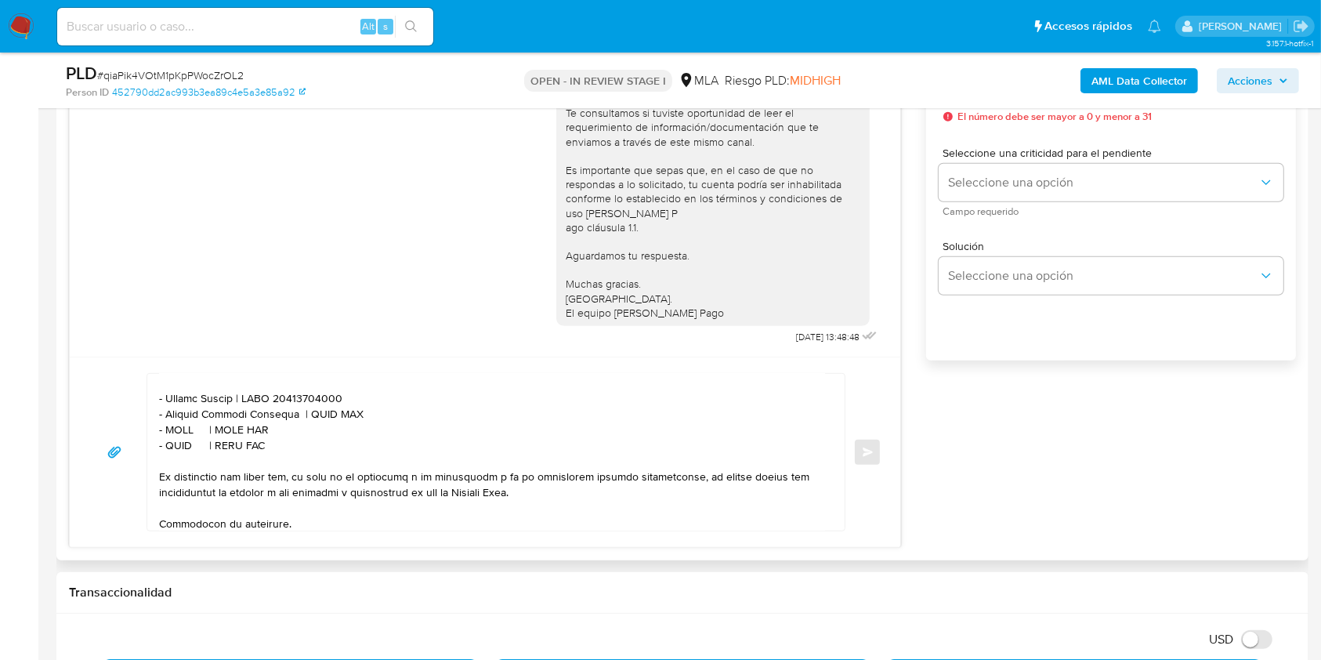
click at [332, 437] on textarea at bounding box center [492, 452] width 666 height 157
paste textarea "27210864542"
click at [179, 458] on textarea at bounding box center [492, 452] width 666 height 157
paste textarea "Banco Santander Arg Sa"
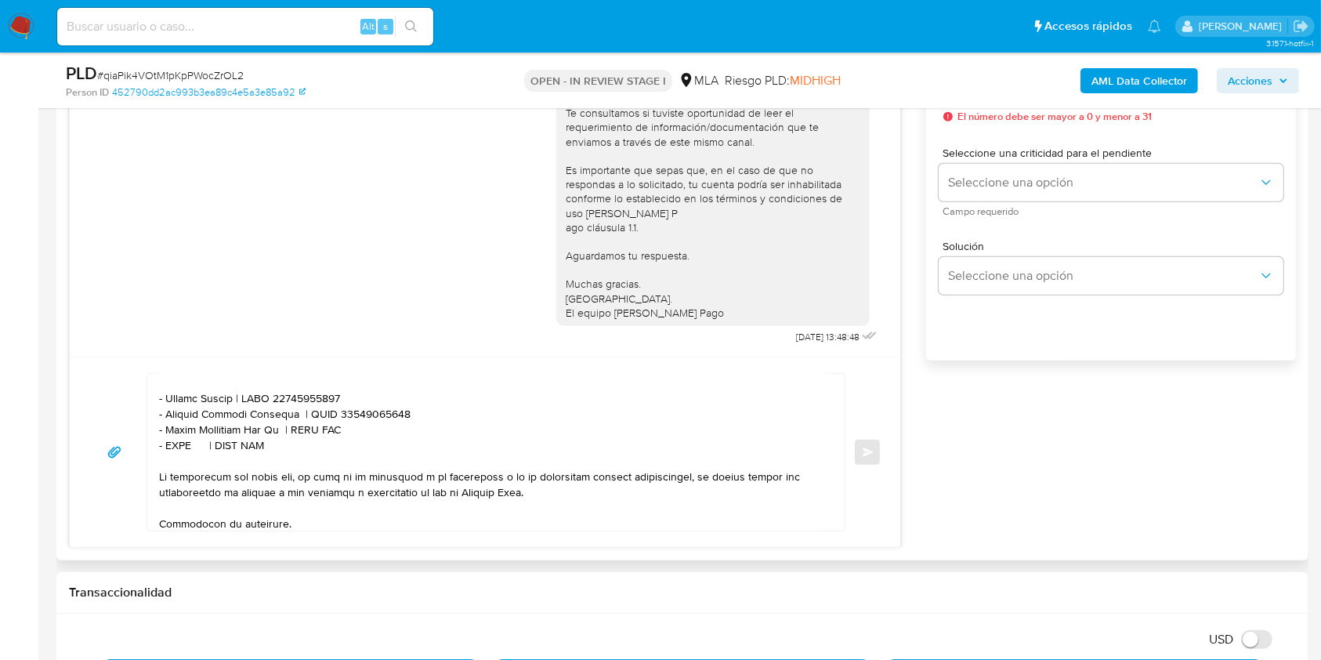
click at [332, 454] on textarea at bounding box center [492, 452] width 666 height 157
paste textarea "30500008454"
click at [183, 468] on textarea at bounding box center [492, 452] width 666 height 157
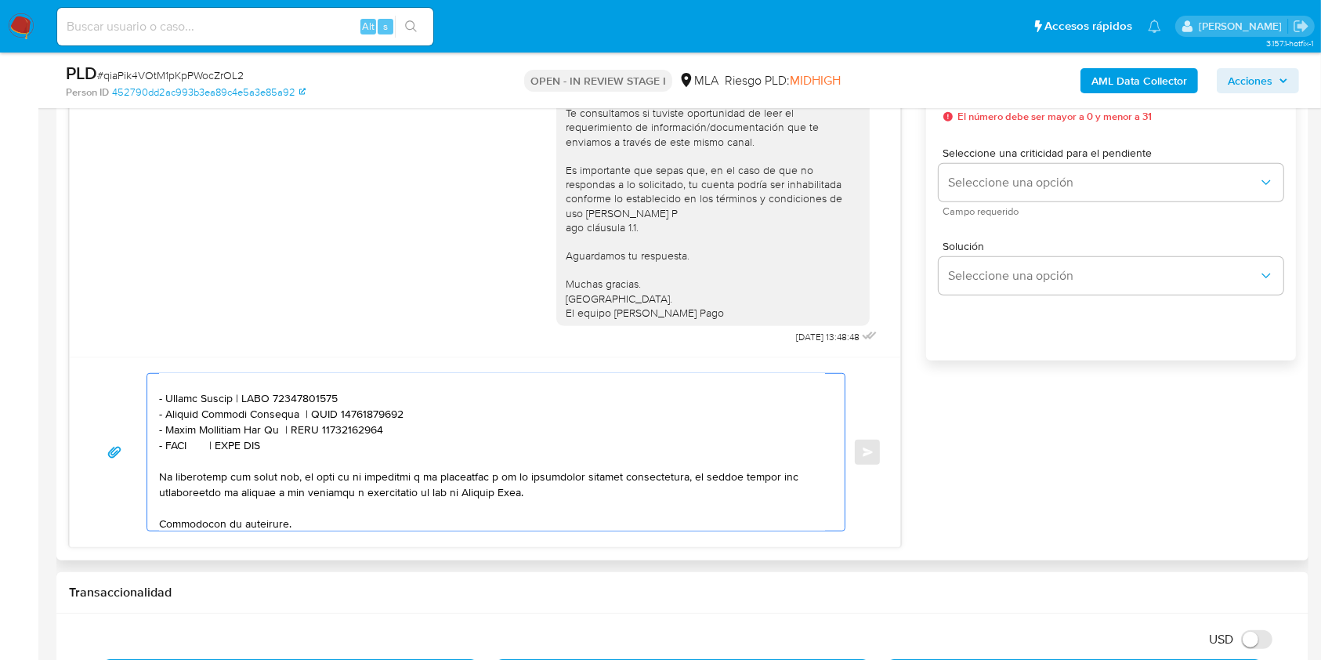
paste textarea "[PERSON_NAME]"
click at [319, 473] on textarea at bounding box center [492, 452] width 666 height 157
click at [320, 473] on textarea at bounding box center [492, 452] width 666 height 157
paste textarea "27066905913"
click at [270, 475] on textarea at bounding box center [492, 452] width 666 height 157
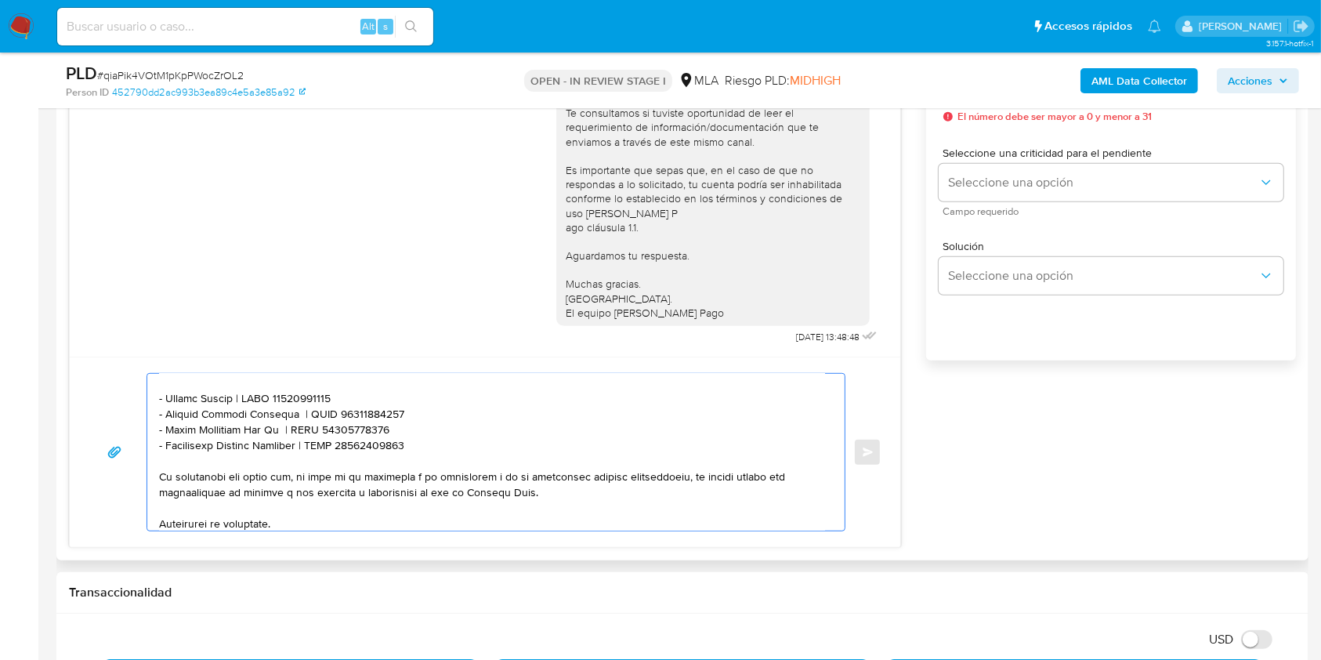
click at [426, 461] on textarea at bounding box center [492, 452] width 666 height 157
click at [437, 473] on textarea at bounding box center [492, 452] width 666 height 157
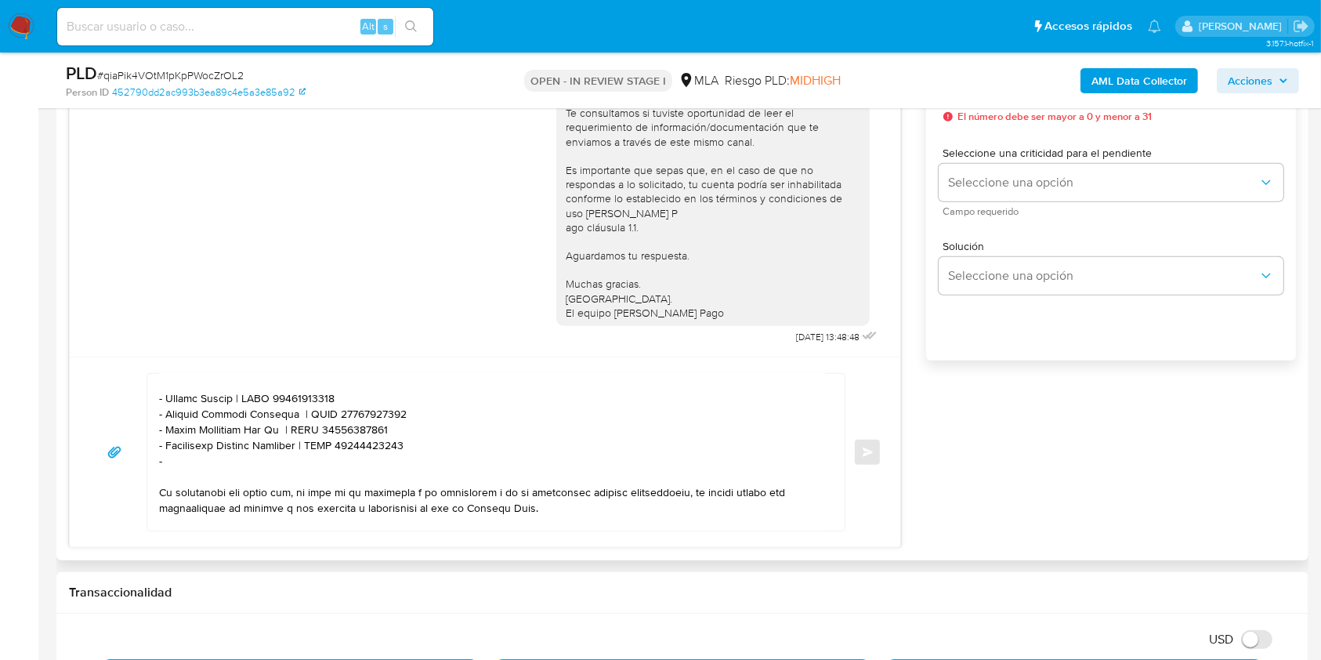
click at [205, 482] on textarea at bounding box center [492, 452] width 666 height 157
paste textarea "[PERSON_NAME] [PERSON_NAME]"
click at [344, 491] on textarea at bounding box center [492, 452] width 666 height 157
paste textarea "20211736926"
type textarea "Lore. Ipsumdolo sit am consectetu adi elit. Se doeiusmodte in utlabor etdolorem…"
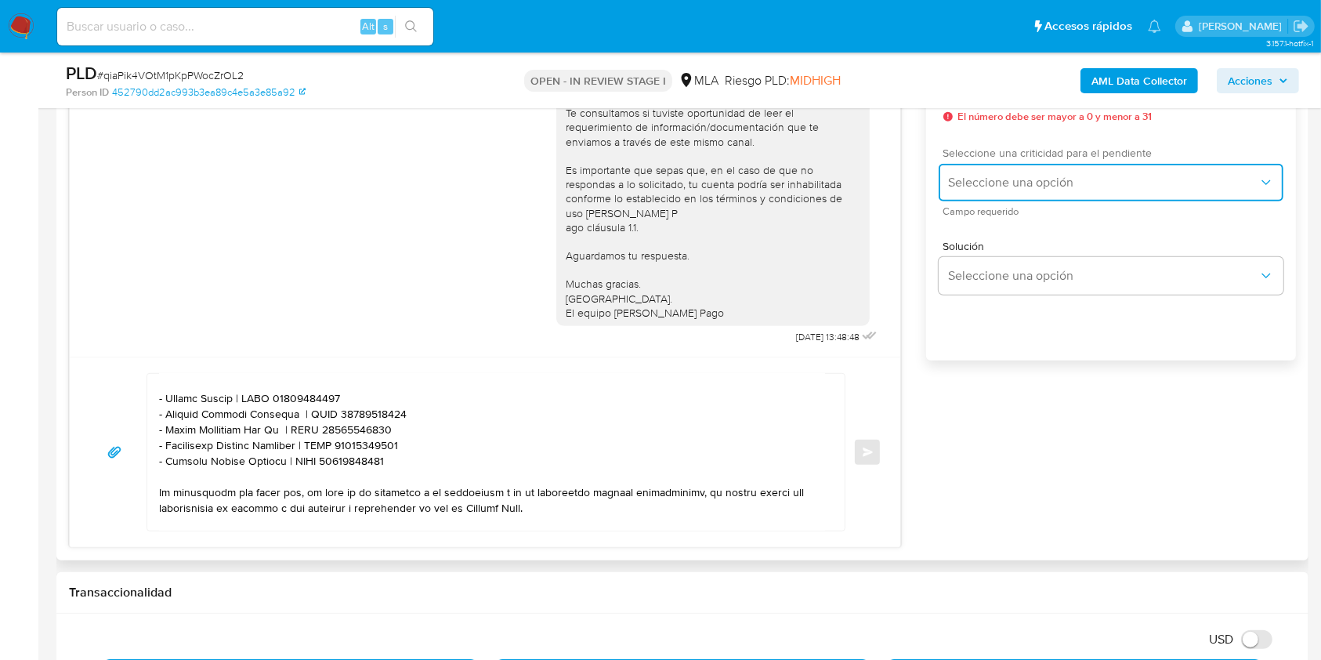
click at [1000, 172] on button "Seleccione una opción" at bounding box center [1111, 183] width 345 height 38
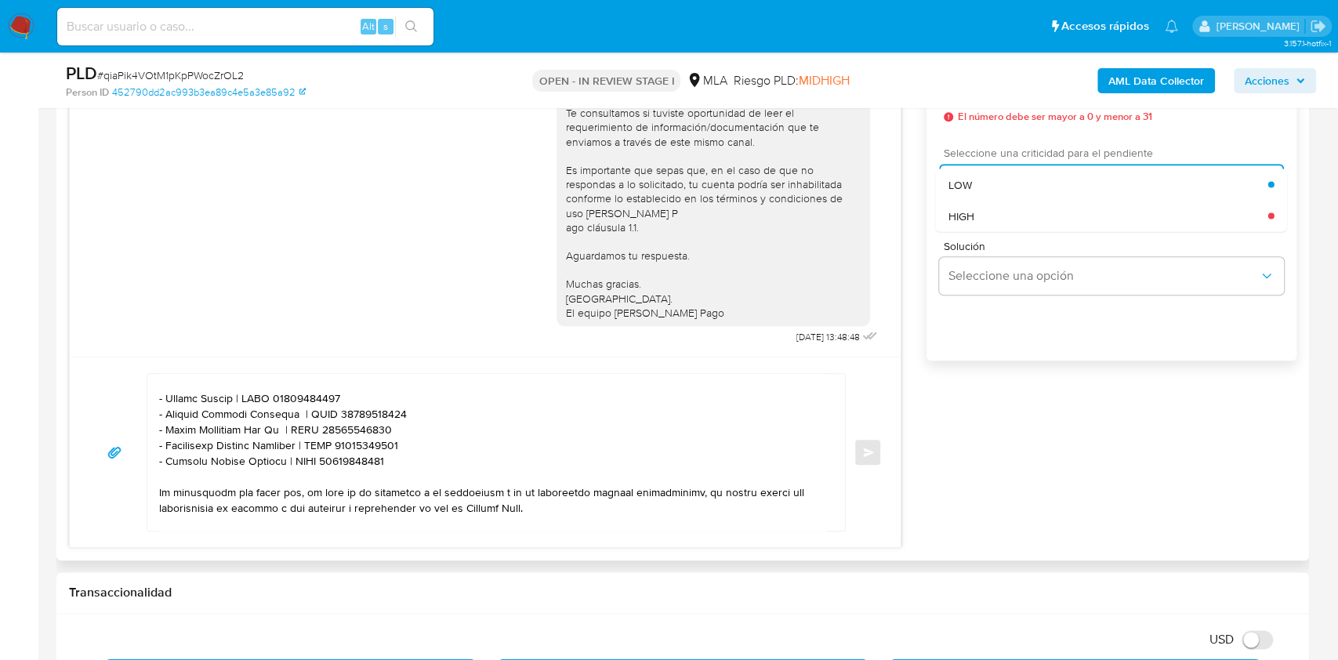
click at [998, 208] on div "HIGH" at bounding box center [1108, 215] width 320 height 31
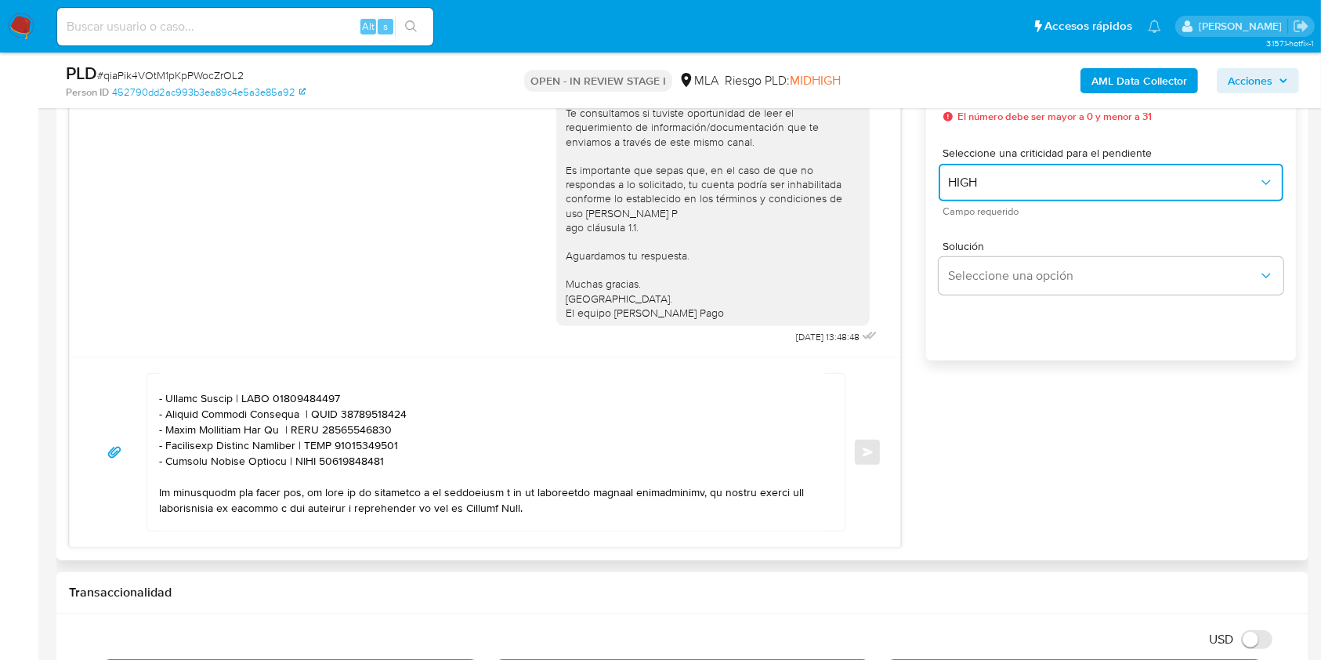
scroll to position [835, 0]
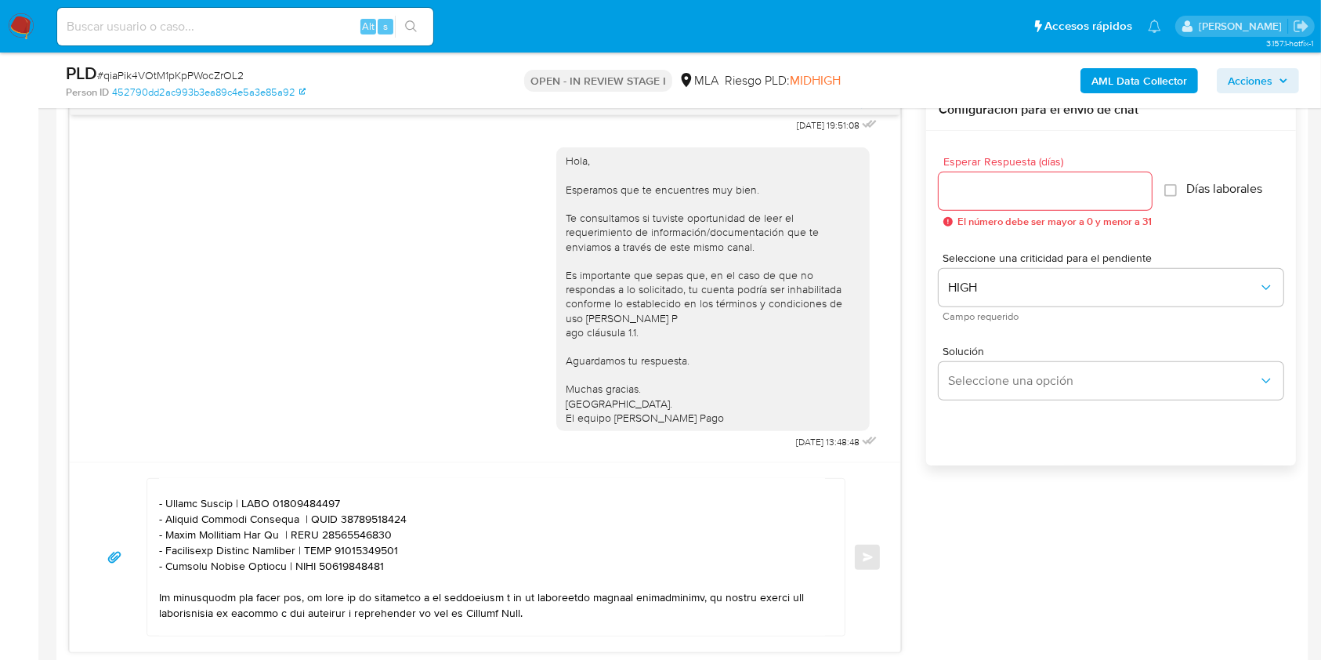
click at [1010, 191] on input "Esperar Respuesta (días)" at bounding box center [1045, 191] width 213 height 20
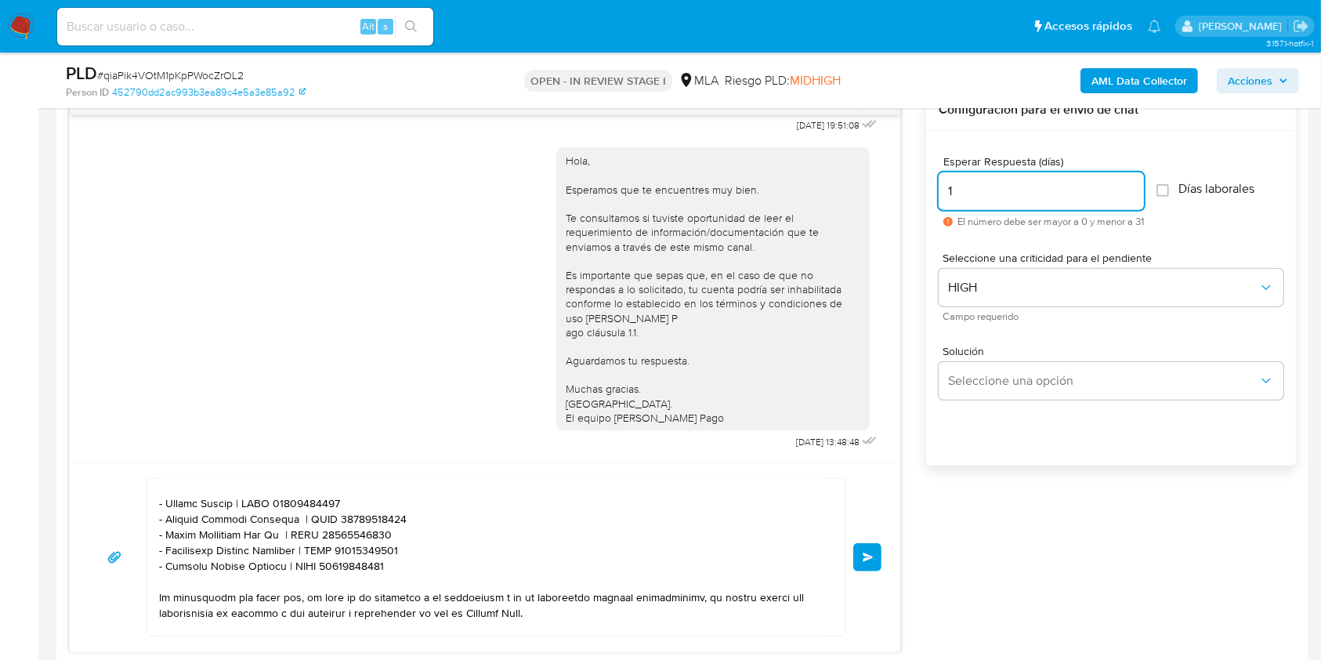
type input "1"
click at [987, 487] on div "Esperar Respuesta ([PERSON_NAME]) 1 El número debe ser mayor a 0 y menor a 31 […" at bounding box center [1111, 319] width 370 height 376
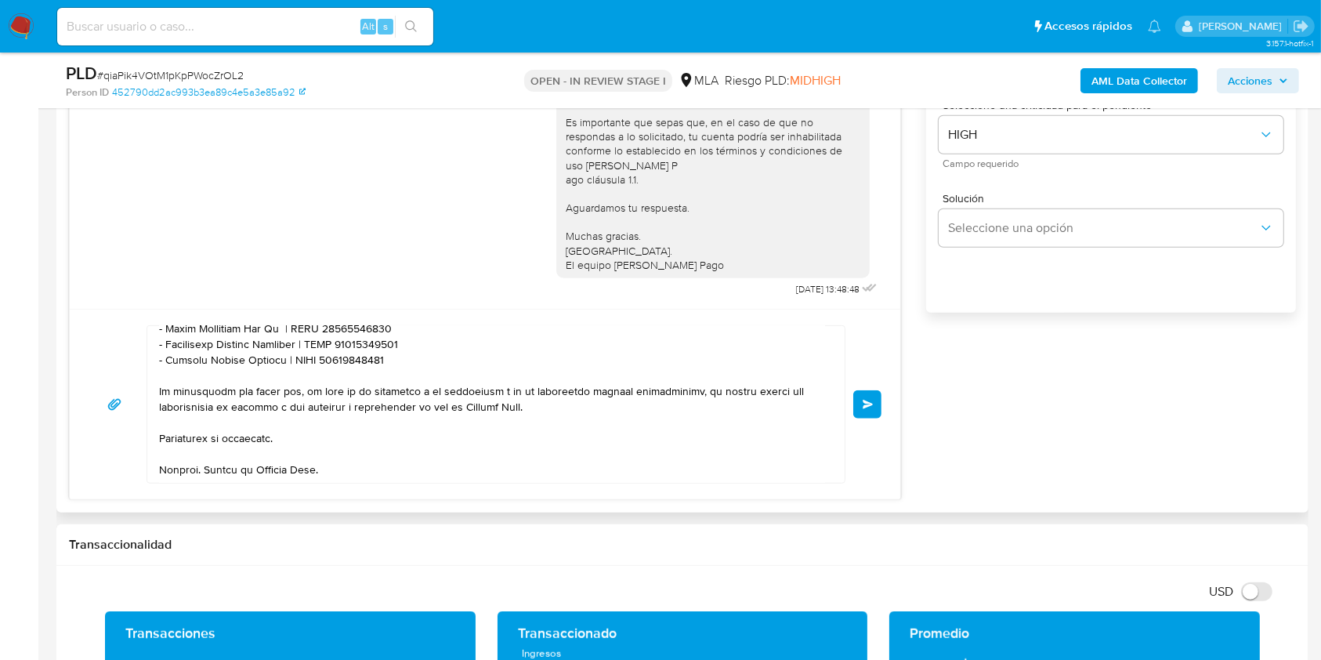
scroll to position [1029, 0]
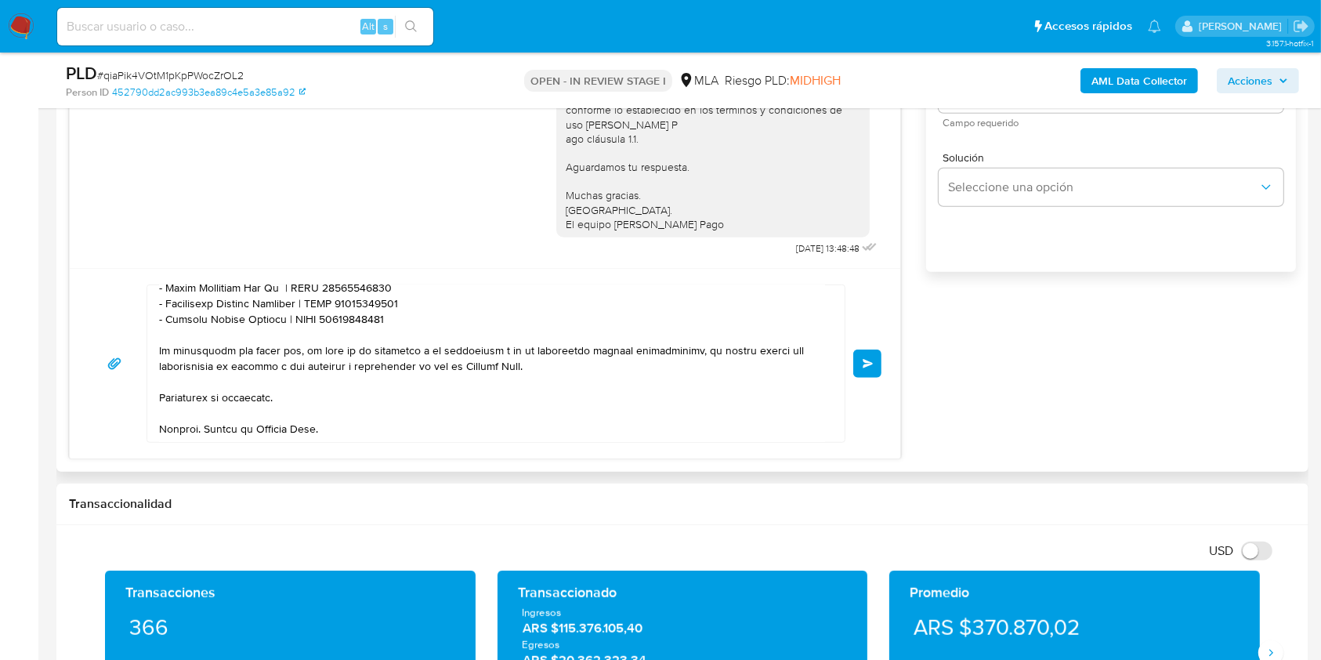
click at [868, 353] on button "Enviar" at bounding box center [867, 364] width 28 height 28
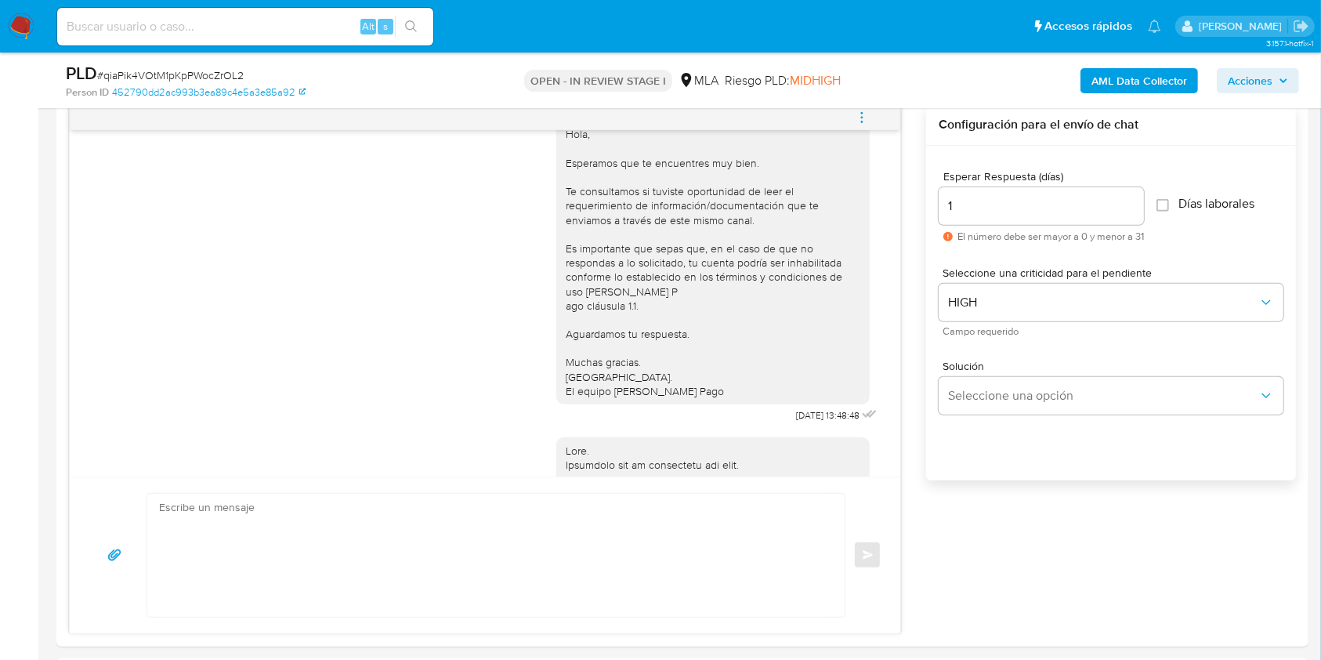
scroll to position [1816, 0]
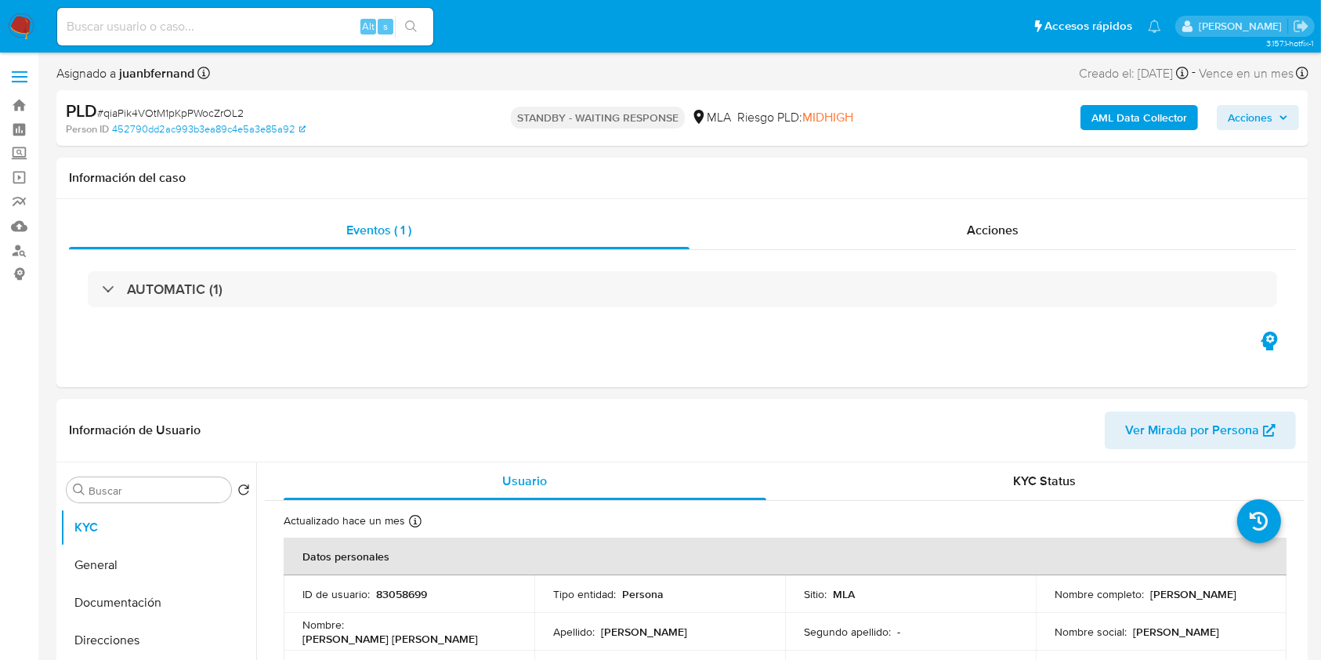
select select "10"
click at [297, 33] on input at bounding box center [245, 26] width 376 height 20
paste input "fi20VZoQ8ACkEE2nZLkB6xJP"
type input "fi20VZoQ8ACkEE2nZLkB6xJP"
click at [411, 32] on icon "search-icon" at bounding box center [411, 26] width 13 height 13
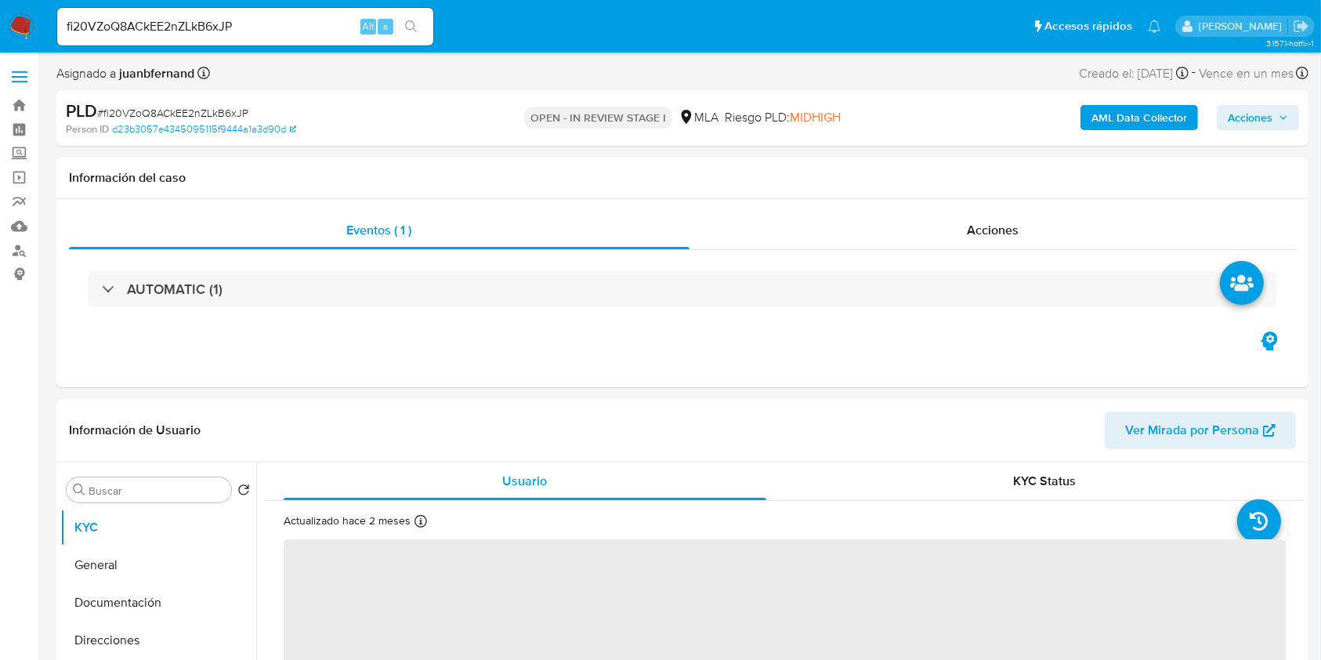
scroll to position [208, 0]
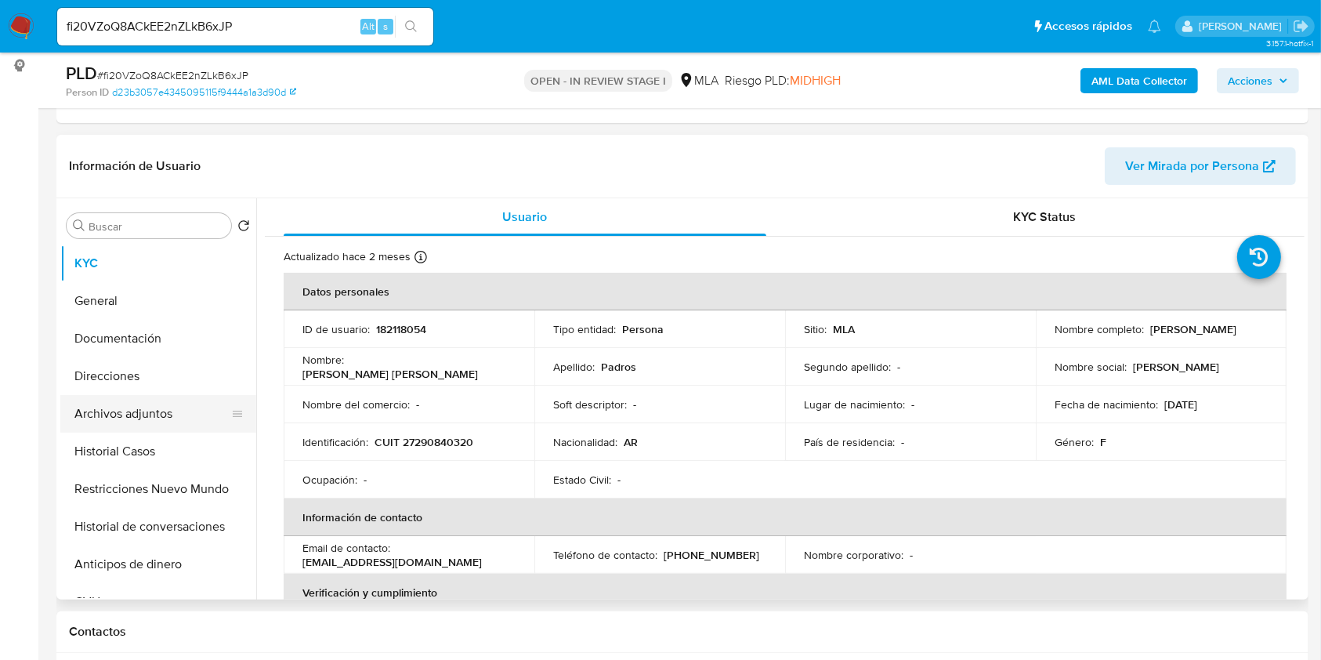
select select "10"
click at [148, 452] on button "Historial Casos" at bounding box center [151, 452] width 183 height 38
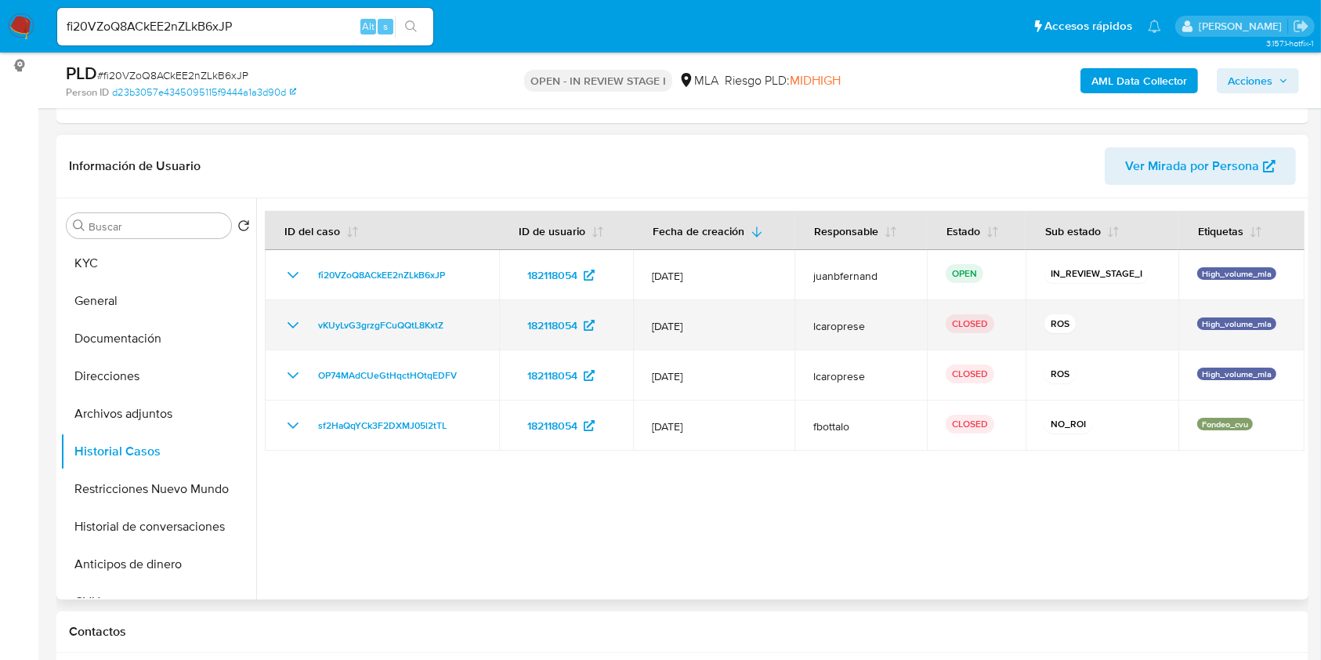
click at [291, 324] on icon "Mostrar/Ocultar" at bounding box center [293, 325] width 11 height 6
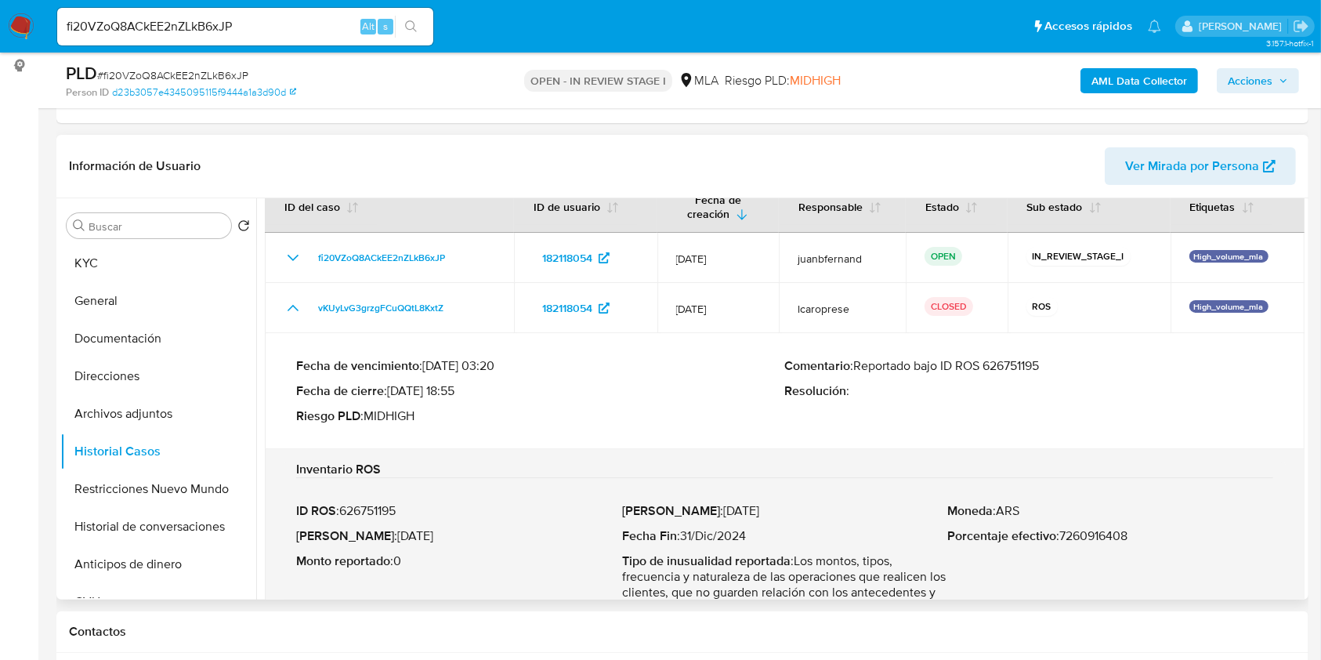
scroll to position [0, 0]
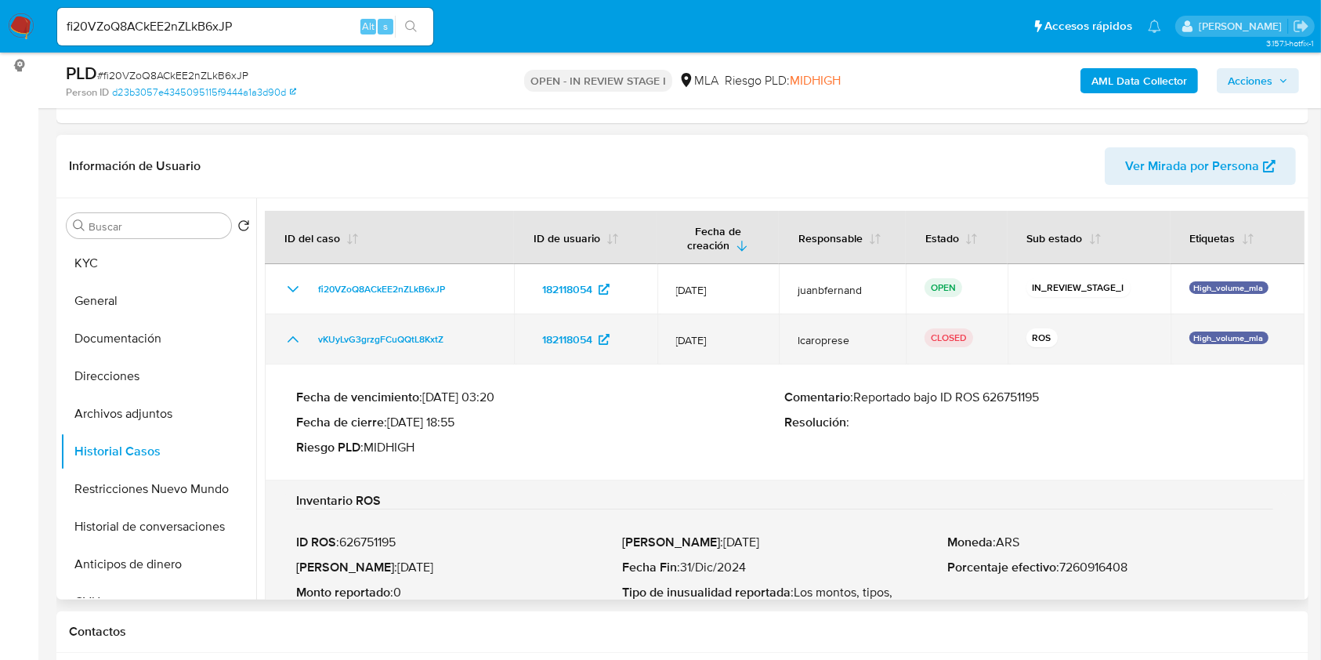
click at [292, 340] on icon "Mostrar/Ocultar" at bounding box center [293, 339] width 19 height 19
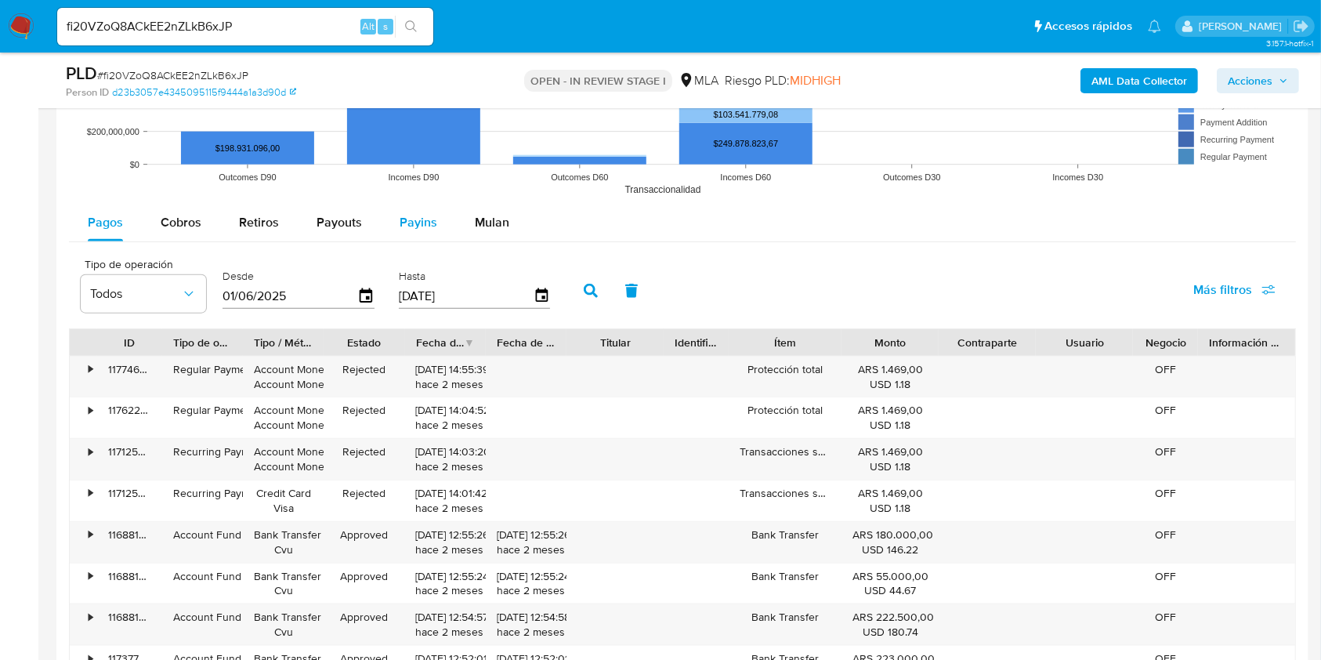
scroll to position [1617, 0]
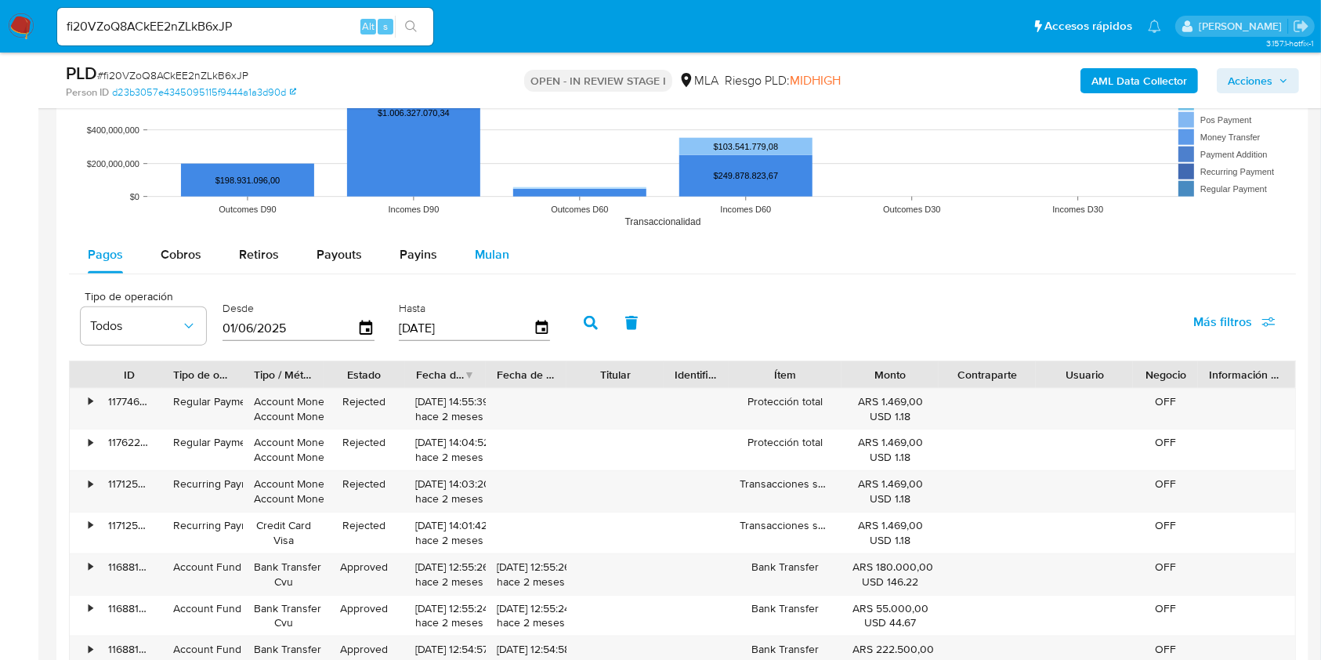
click at [482, 252] on span "Mulan" at bounding box center [492, 254] width 34 height 18
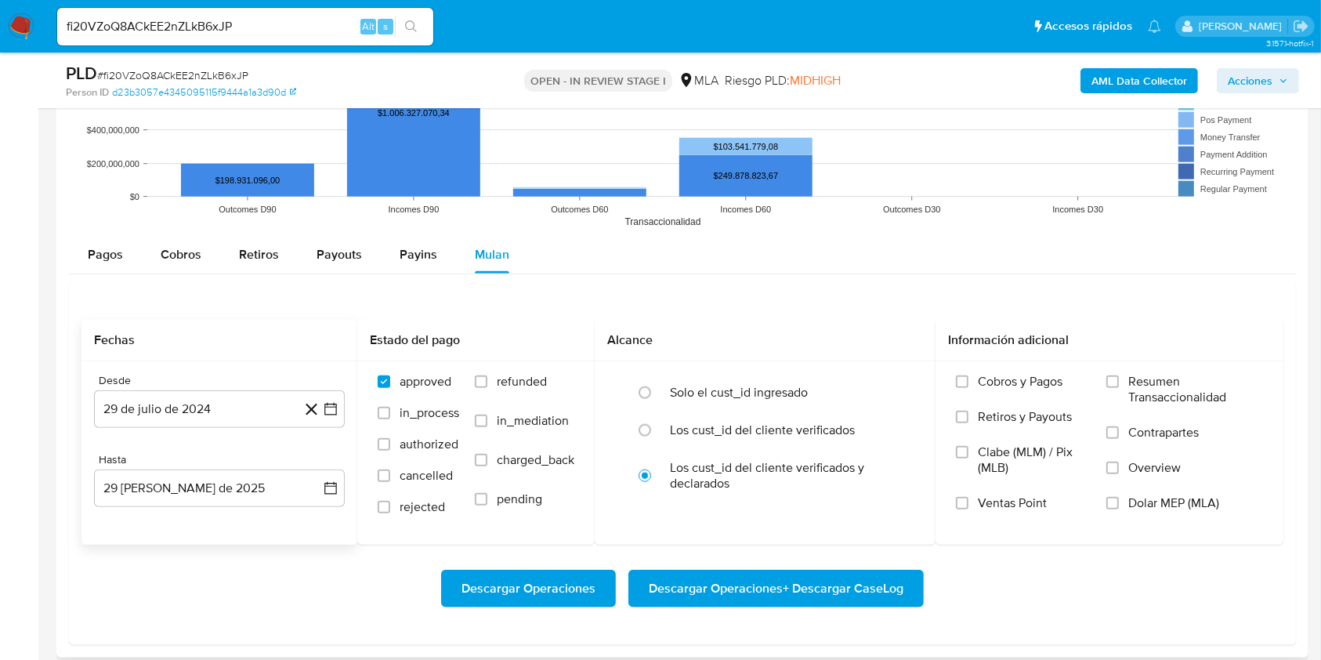
click at [308, 405] on icon at bounding box center [312, 410] width 12 height 12
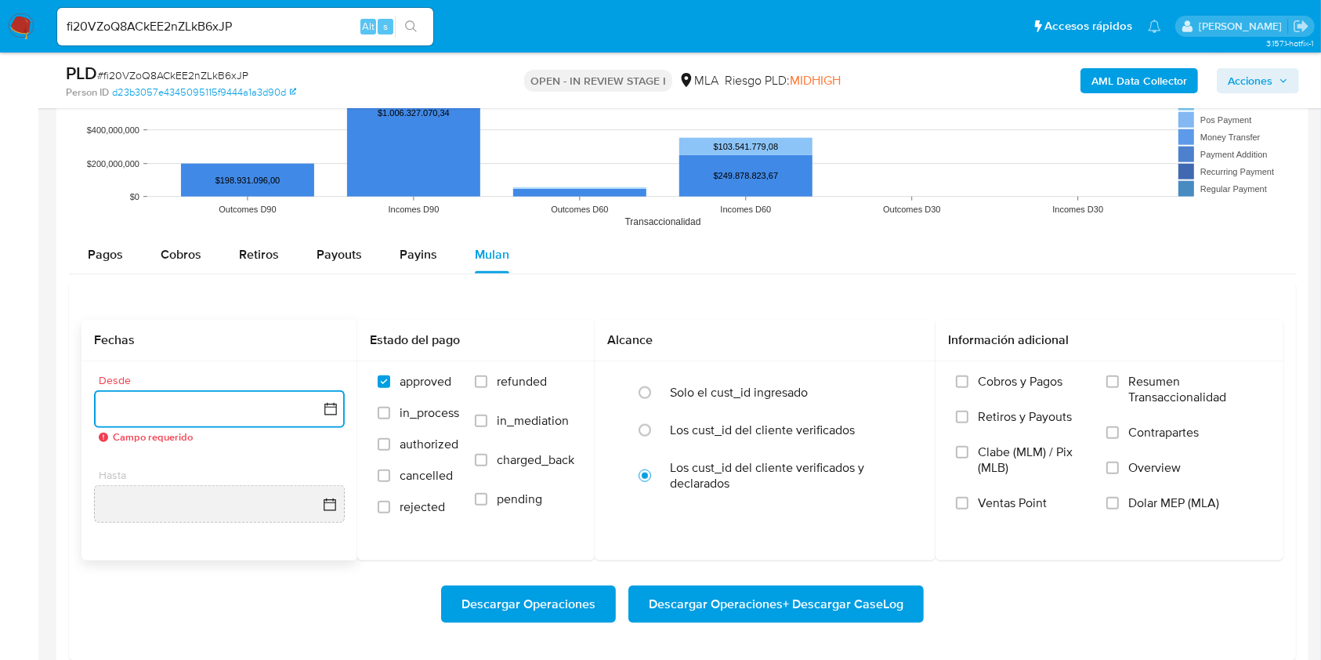
click at [208, 411] on button "button" at bounding box center [219, 409] width 251 height 38
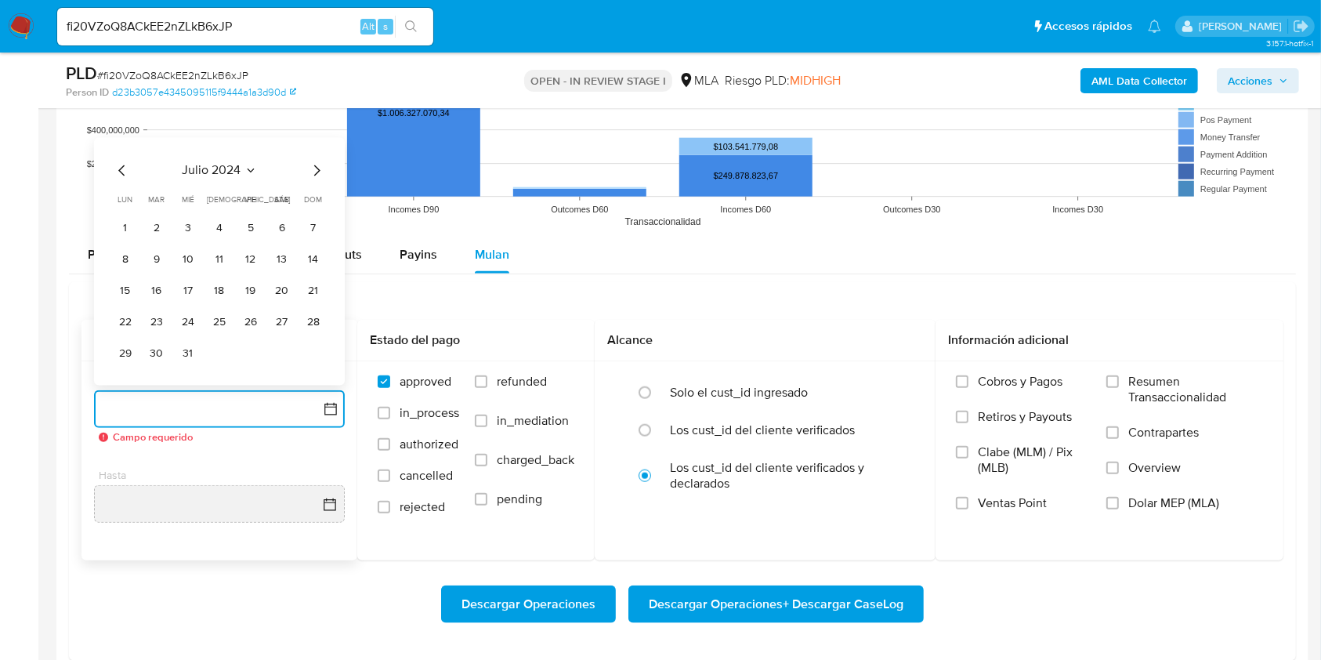
click at [236, 167] on span "julio 2024" at bounding box center [212, 170] width 59 height 16
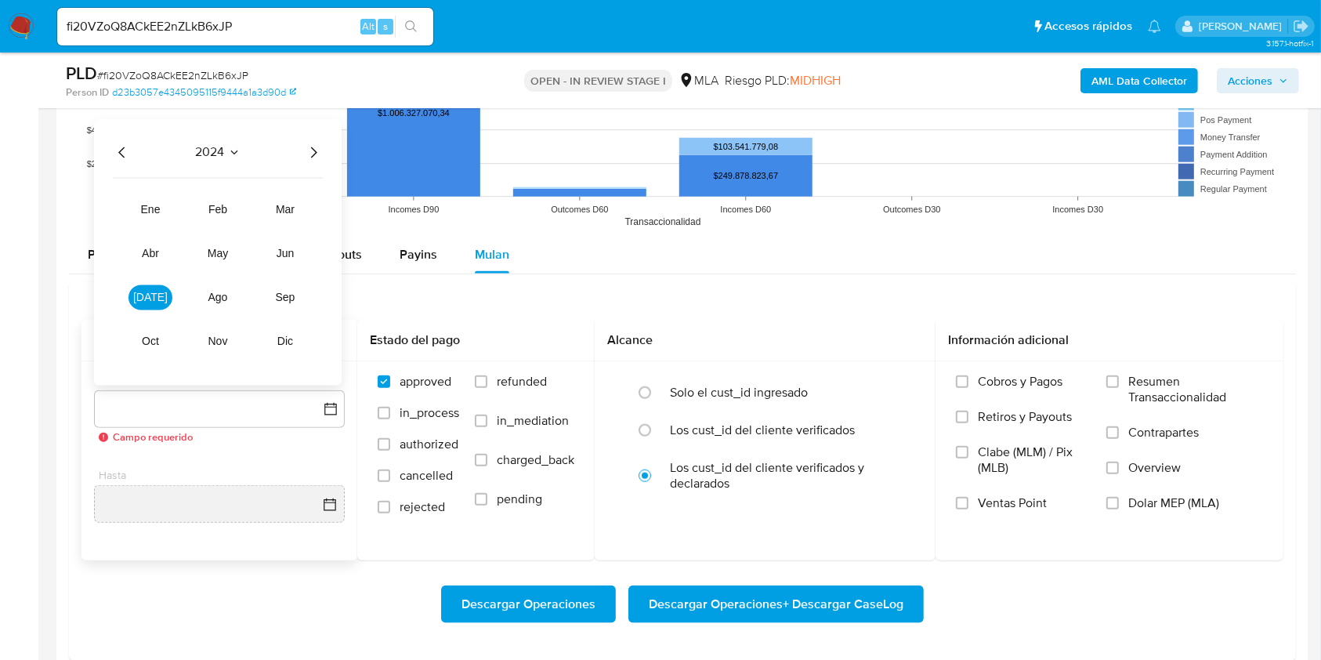
click at [316, 150] on icon "Año siguiente" at bounding box center [313, 152] width 19 height 19
click at [286, 250] on span "jun" at bounding box center [286, 253] width 18 height 13
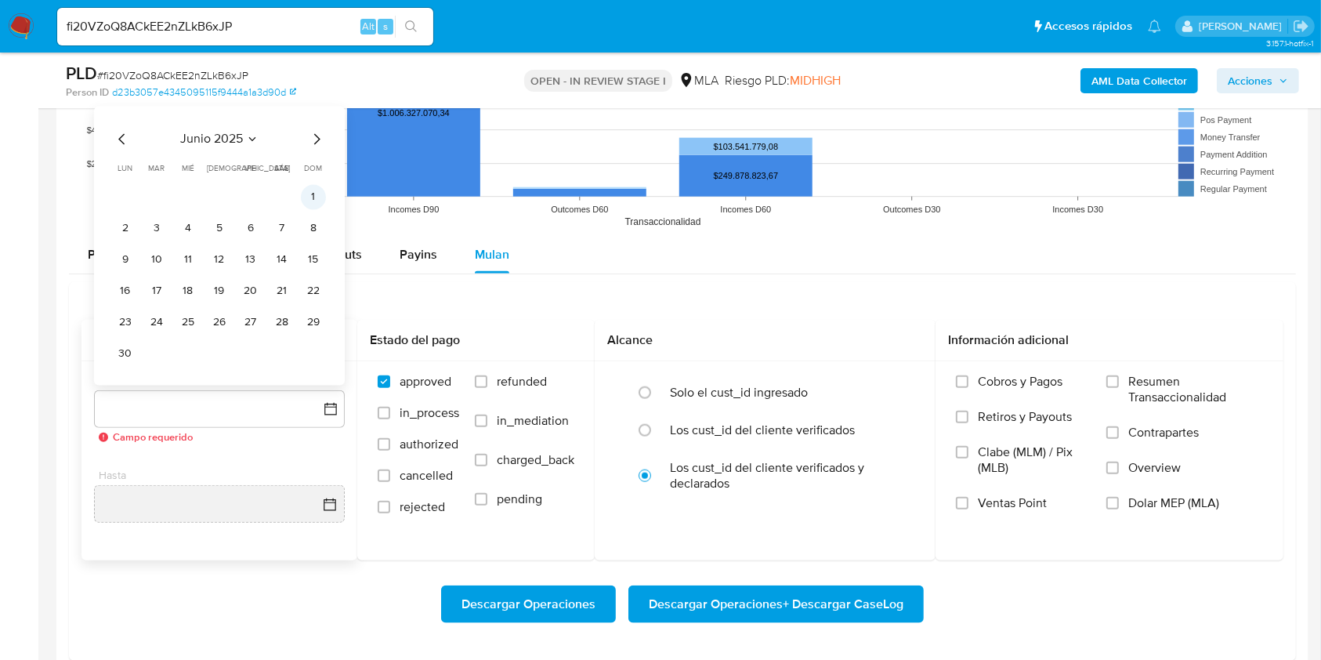
click at [305, 193] on button "1" at bounding box center [313, 196] width 25 height 25
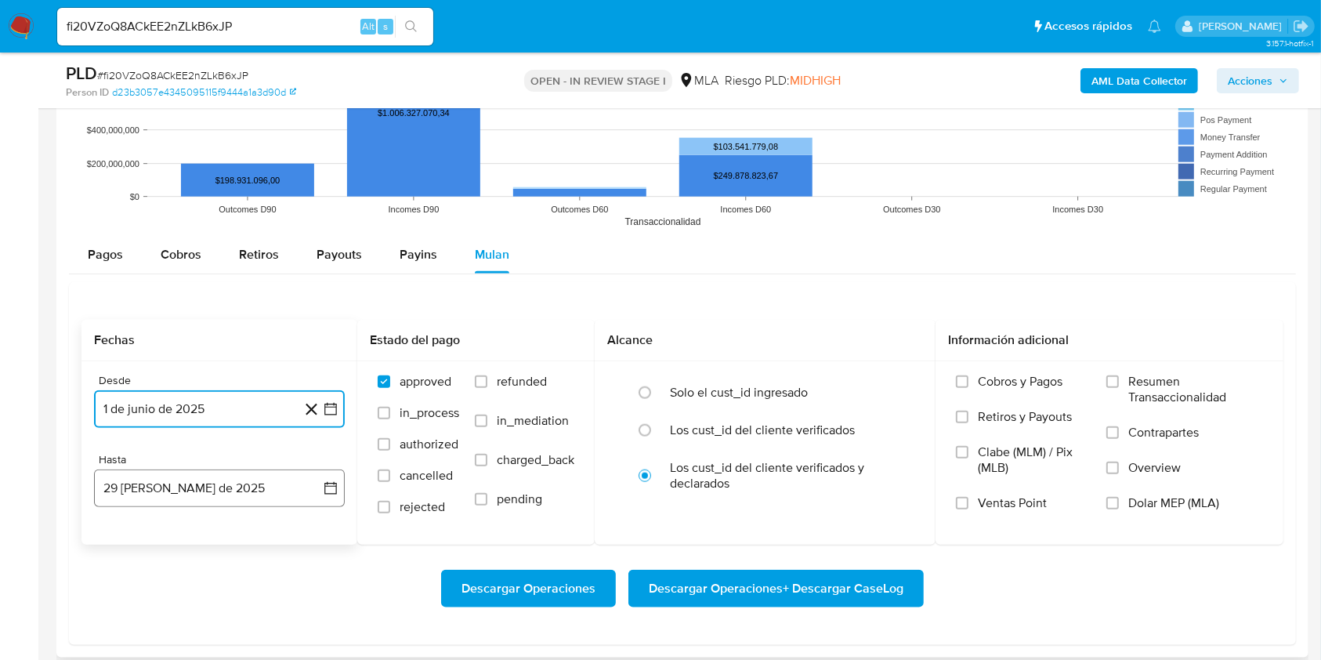
click at [232, 482] on button "29 [PERSON_NAME] de 2025" at bounding box center [219, 488] width 251 height 38
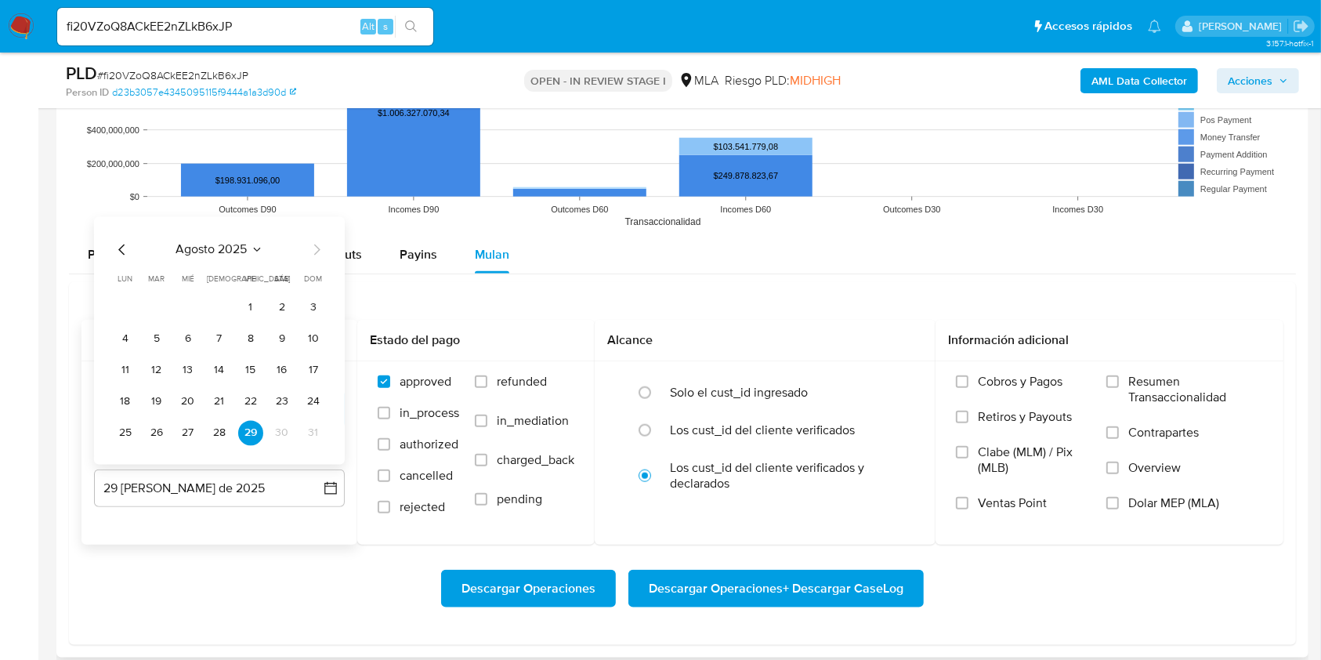
click at [121, 241] on icon "Mes anterior" at bounding box center [122, 249] width 19 height 19
click at [123, 249] on icon "Mes anterior" at bounding box center [122, 249] width 19 height 19
click at [129, 434] on button "30" at bounding box center [125, 432] width 25 height 25
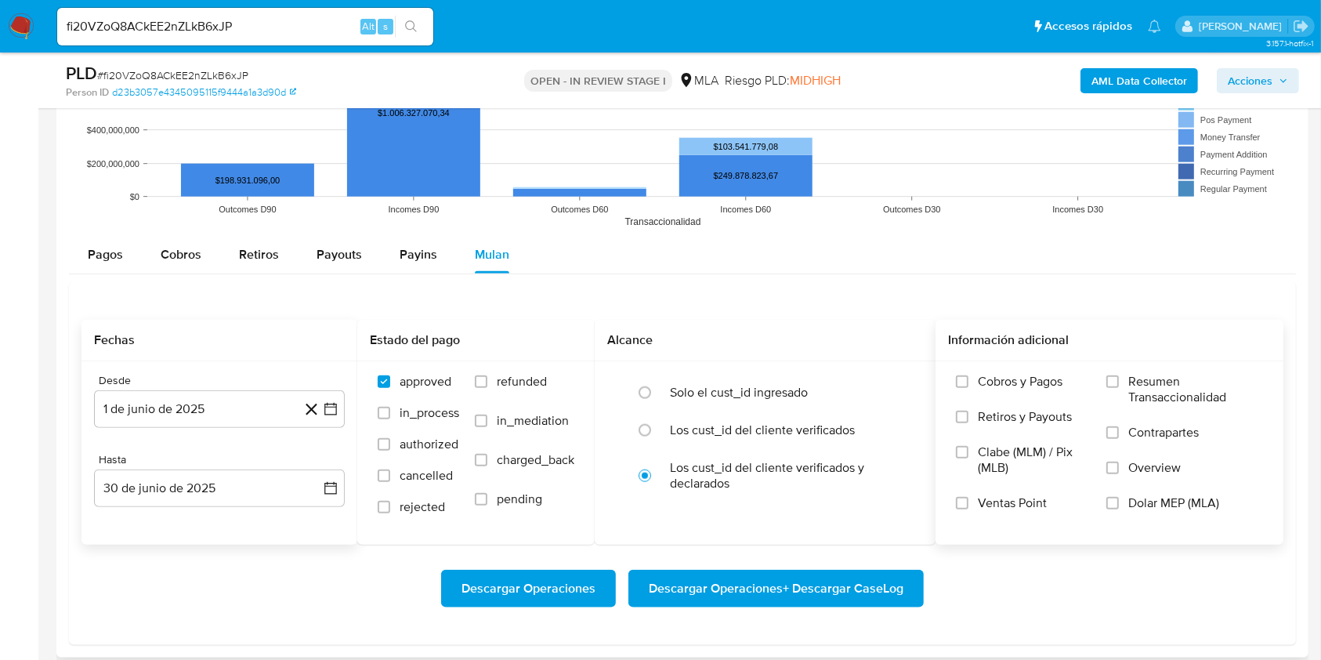
click at [1158, 508] on span "Dolar MEP (MLA)" at bounding box center [1173, 503] width 91 height 16
click at [1119, 508] on input "Dolar MEP (MLA)" at bounding box center [1113, 503] width 13 height 13
click at [846, 574] on span "Descargar Operaciones + Descargar CaseLog" at bounding box center [776, 588] width 255 height 34
click at [293, 19] on input "fi20VZoQ8ACkEE2nZLkB6xJP" at bounding box center [245, 26] width 376 height 20
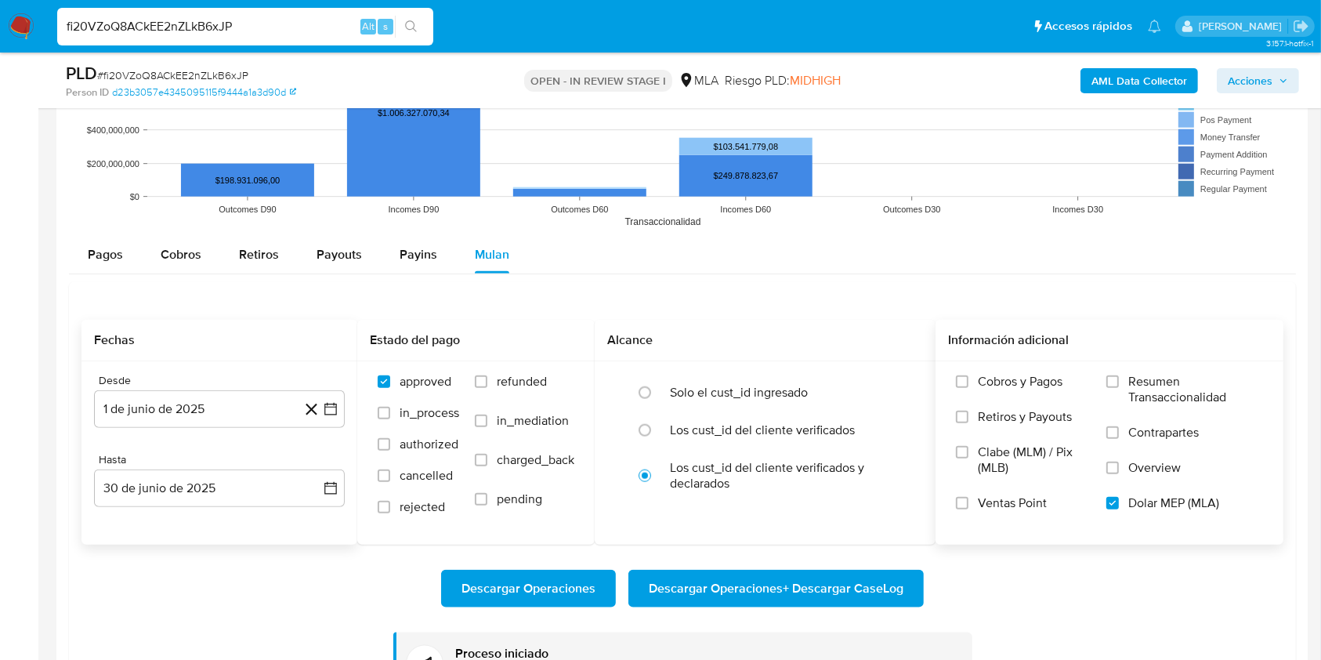
paste input "IA9YYE3mY0iqY0r4HqNDGW31"
type input "IA9YYE3mY0iqY0r4HqNDGW31"
click at [420, 27] on button "search-icon" at bounding box center [411, 27] width 32 height 22
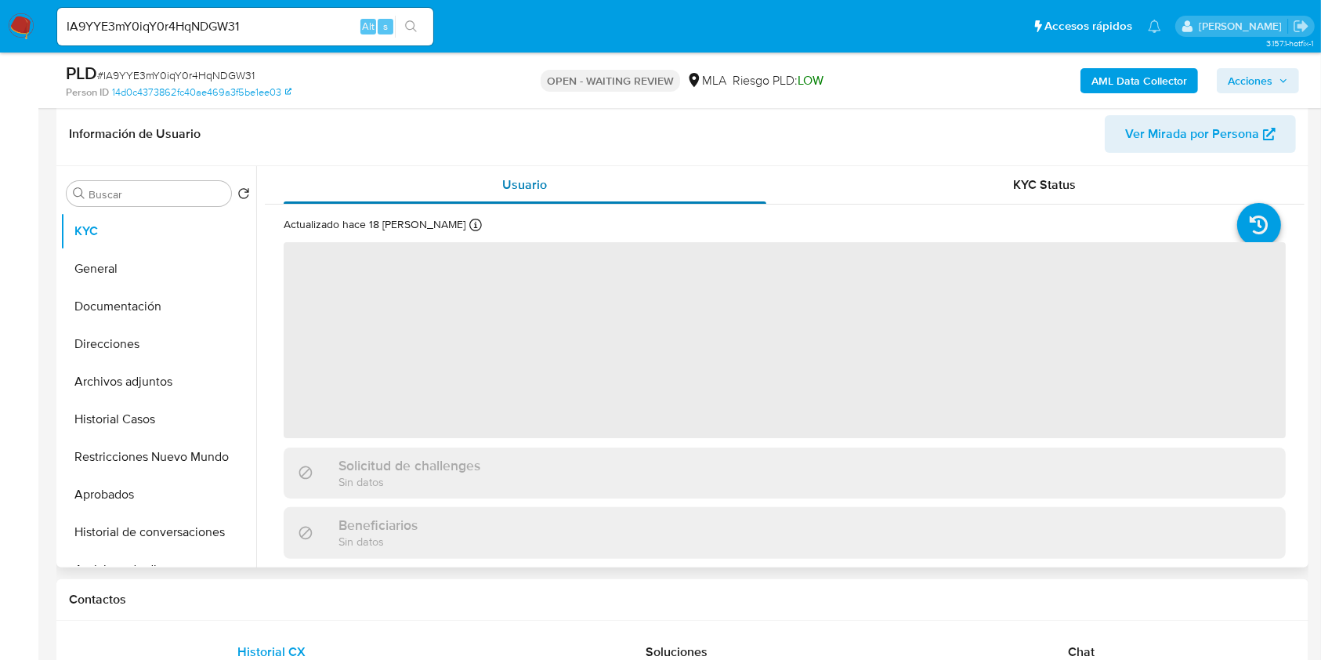
scroll to position [418, 0]
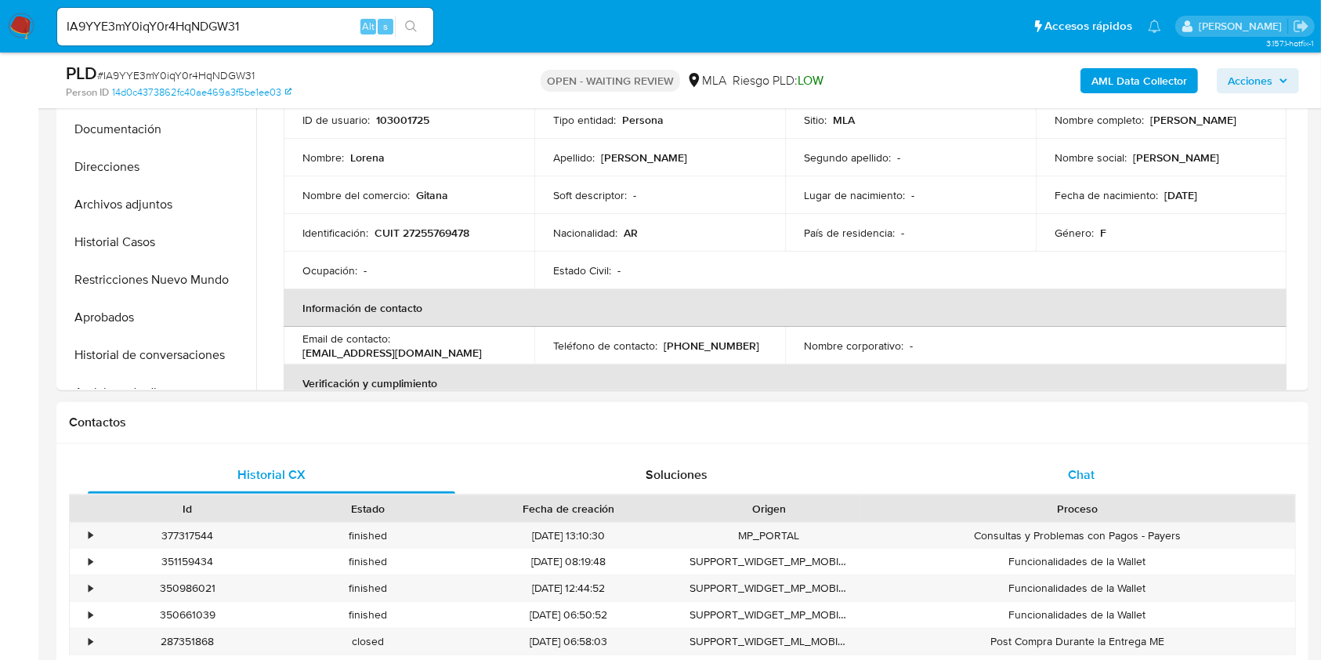
click at [1133, 475] on div "Chat" at bounding box center [1082, 475] width 368 height 38
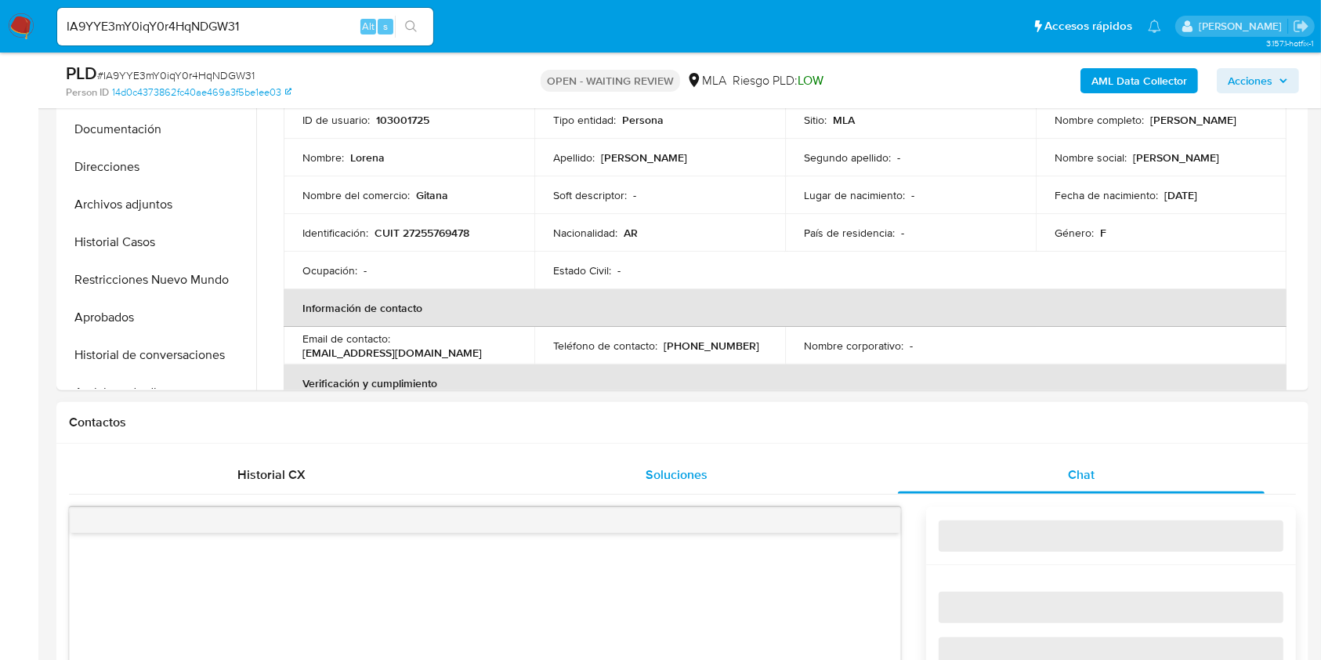
select select "10"
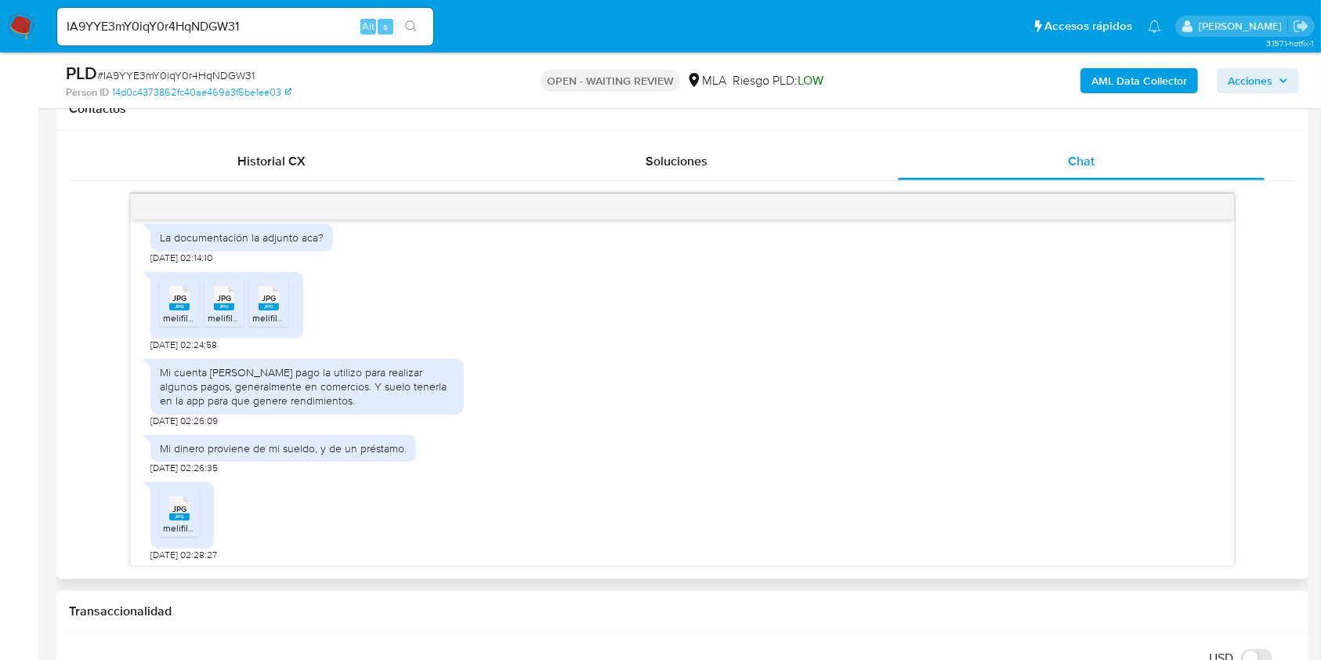
scroll to position [900, 0]
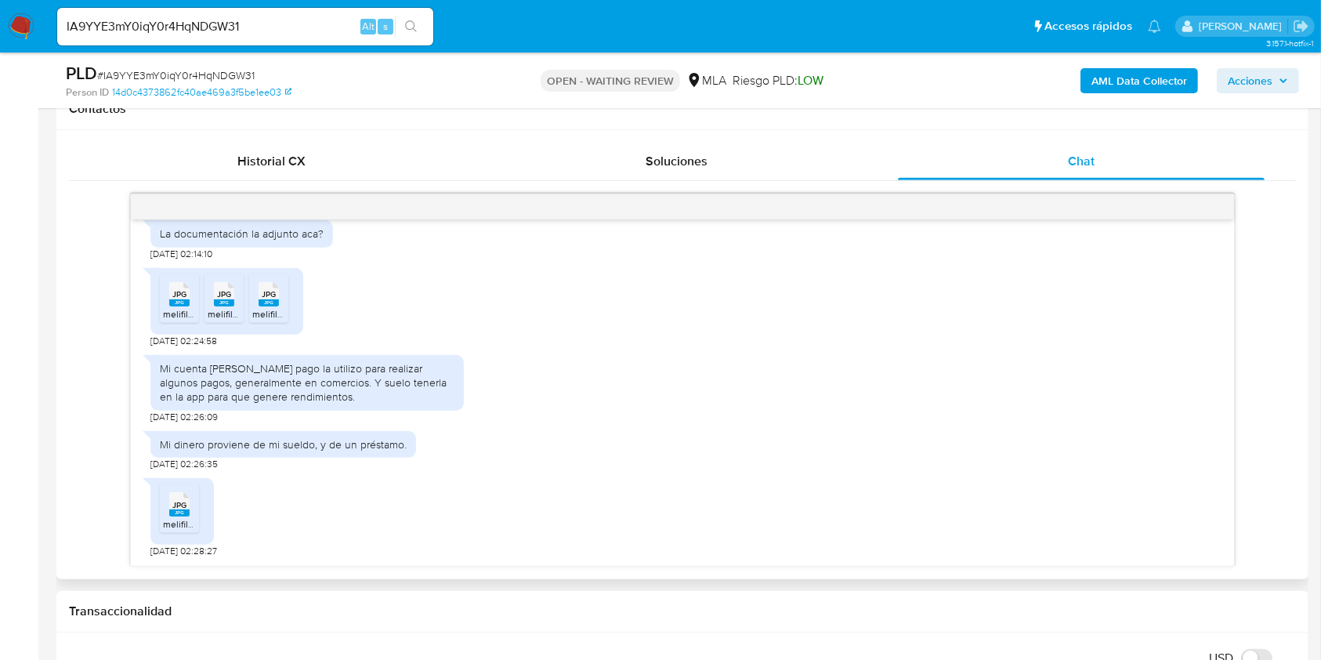
click at [179, 291] on span "JPG" at bounding box center [179, 294] width 14 height 10
click at [190, 295] on icon at bounding box center [179, 294] width 20 height 24
drag, startPoint x: 267, startPoint y: 301, endPoint x: 276, endPoint y: 375, distance: 74.9
click at [267, 301] on rect at bounding box center [269, 302] width 20 height 7
click at [183, 507] on span "JPG" at bounding box center [179, 505] width 14 height 10
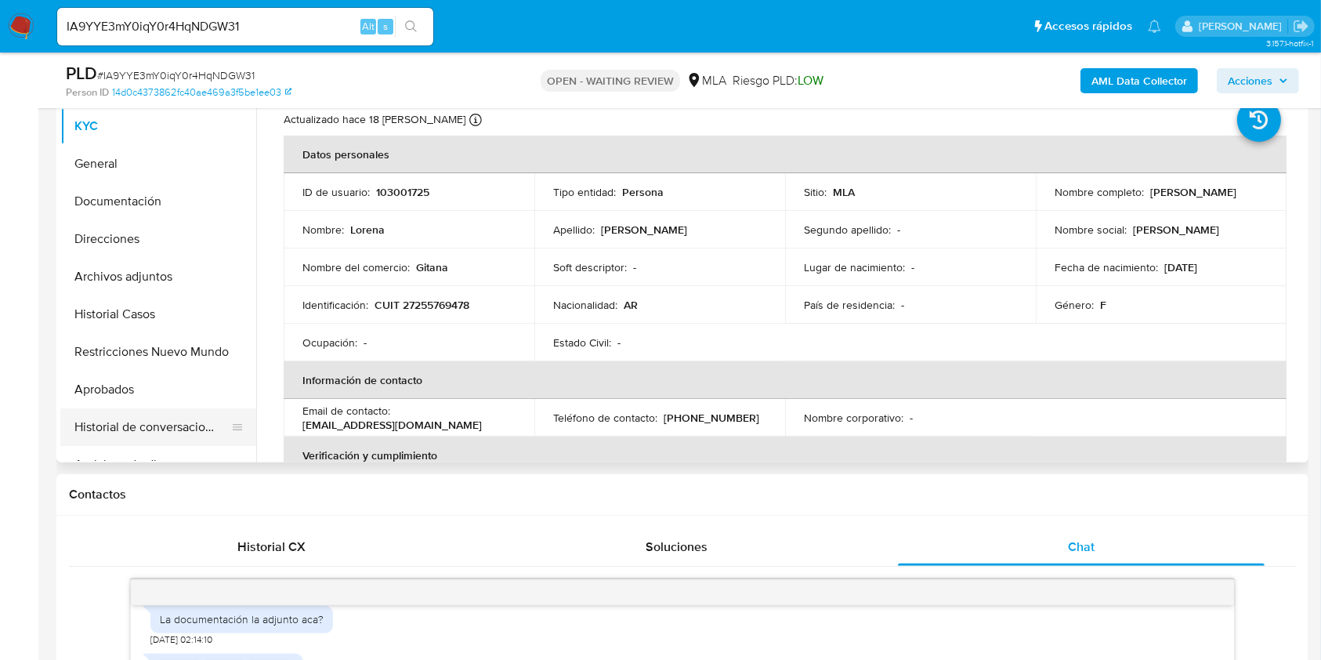
scroll to position [313, 0]
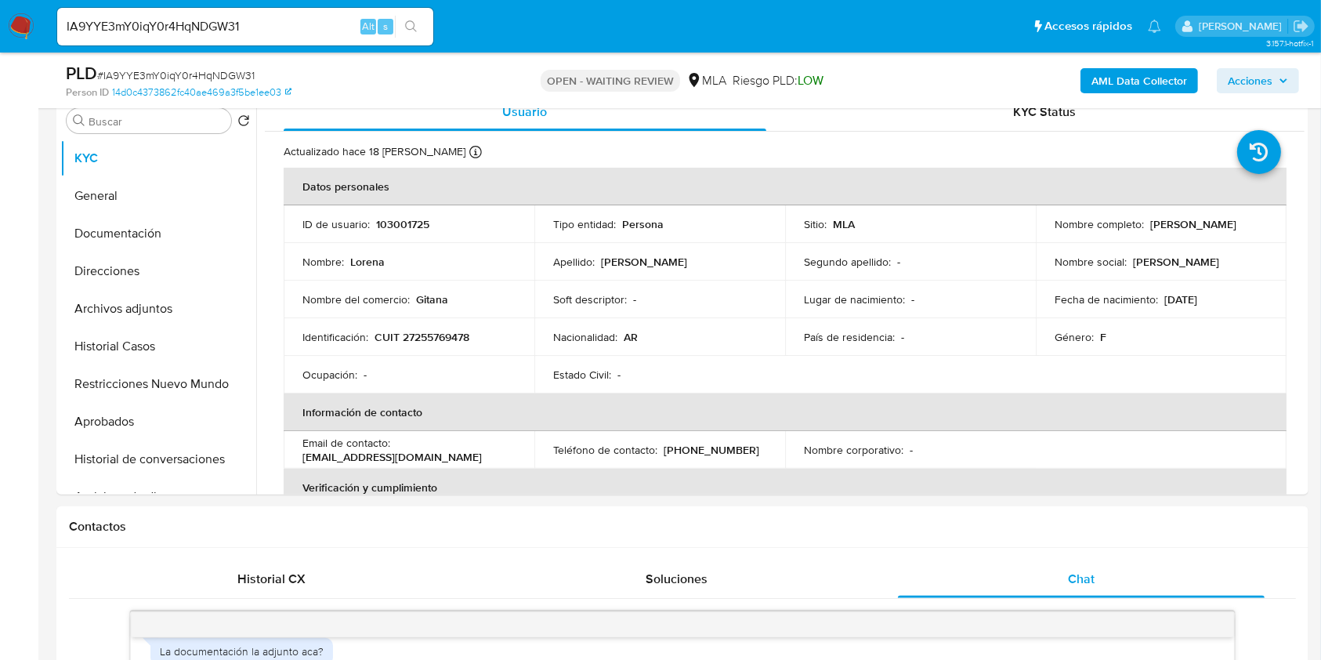
click at [319, 23] on input "IA9YYE3mY0iqY0r4HqNDGW31" at bounding box center [245, 26] width 376 height 20
paste input "lzgDuNR8QPhpiKYODE8orIo8"
type input "lzgDuNR8QPhpiKYODE8orIo8"
click at [408, 27] on icon "search-icon" at bounding box center [411, 26] width 13 height 13
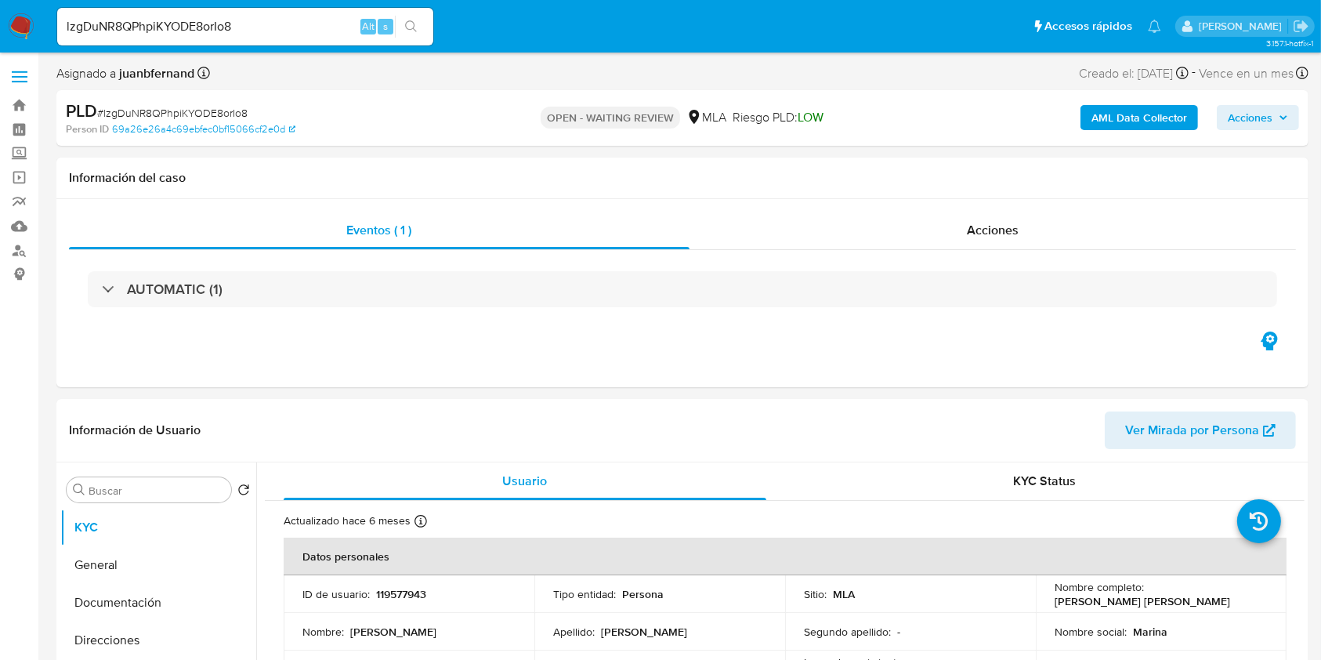
select select "10"
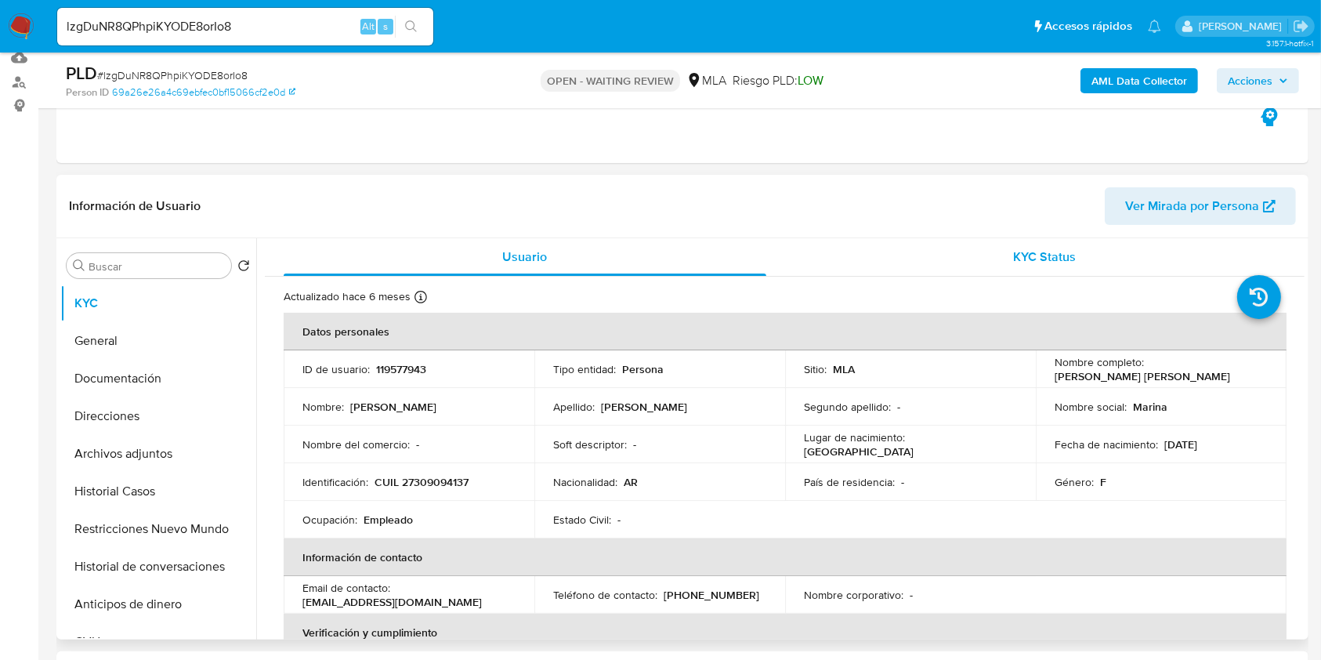
scroll to position [313, 0]
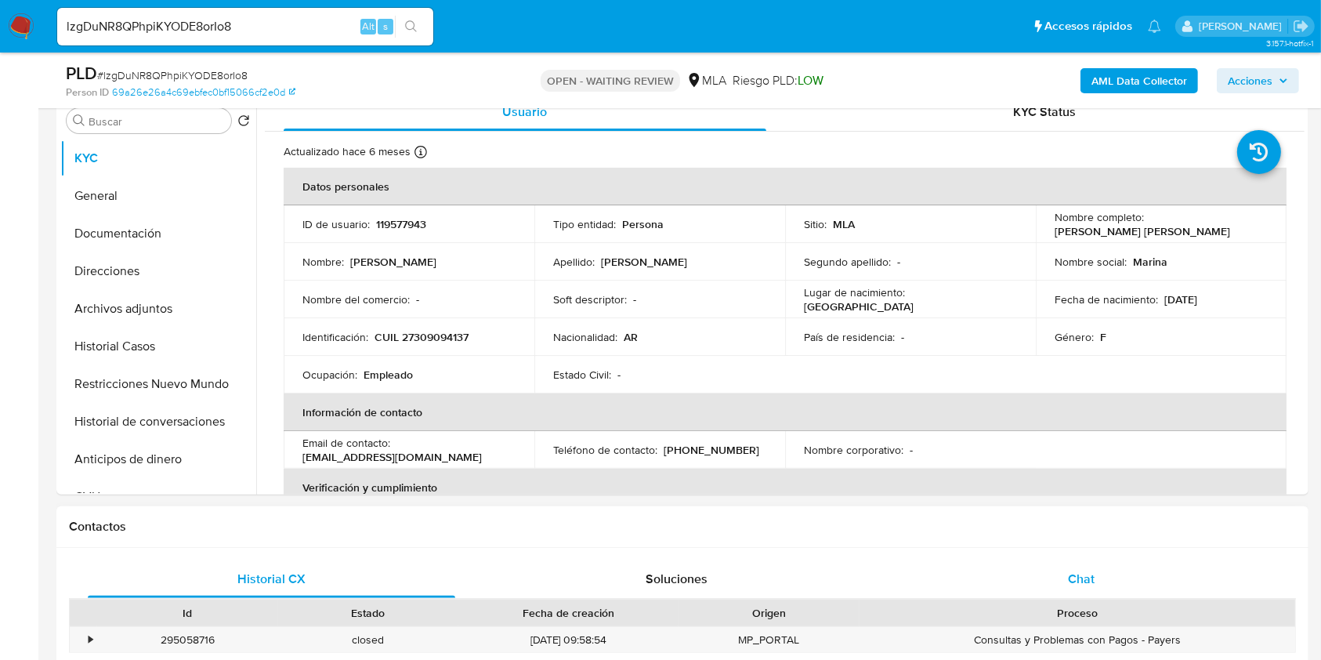
click at [1089, 579] on span "Chat" at bounding box center [1081, 579] width 27 height 18
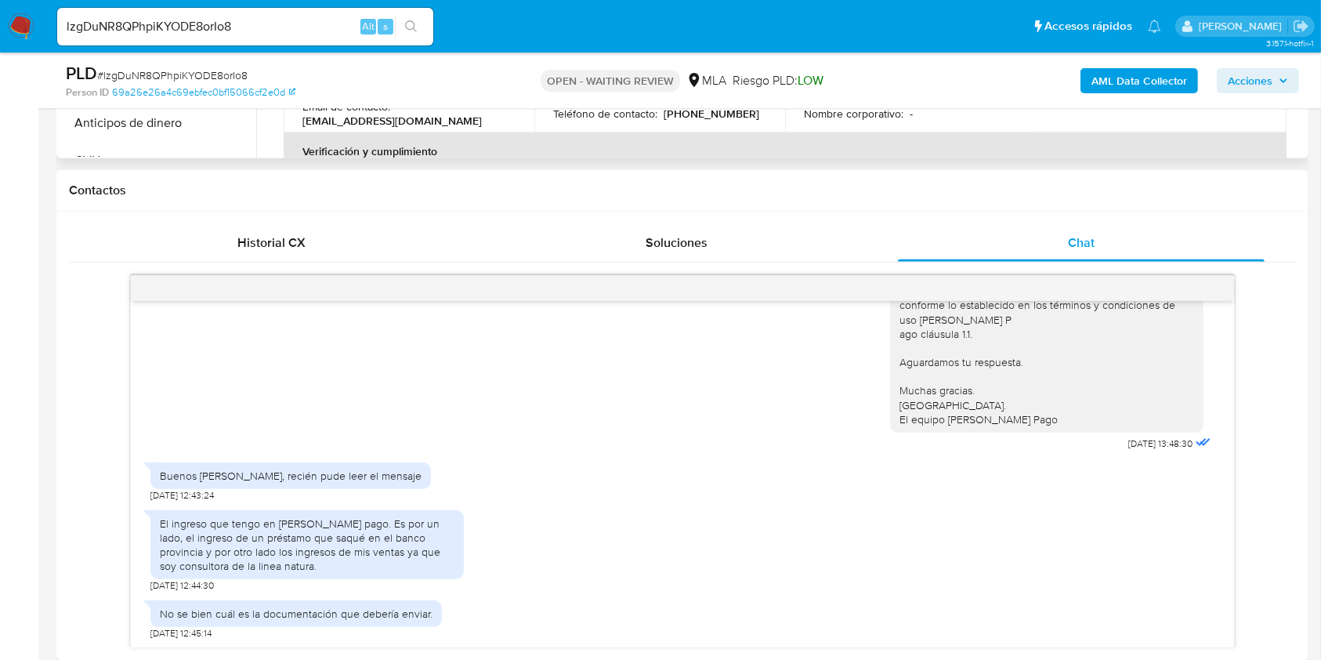
scroll to position [418, 0]
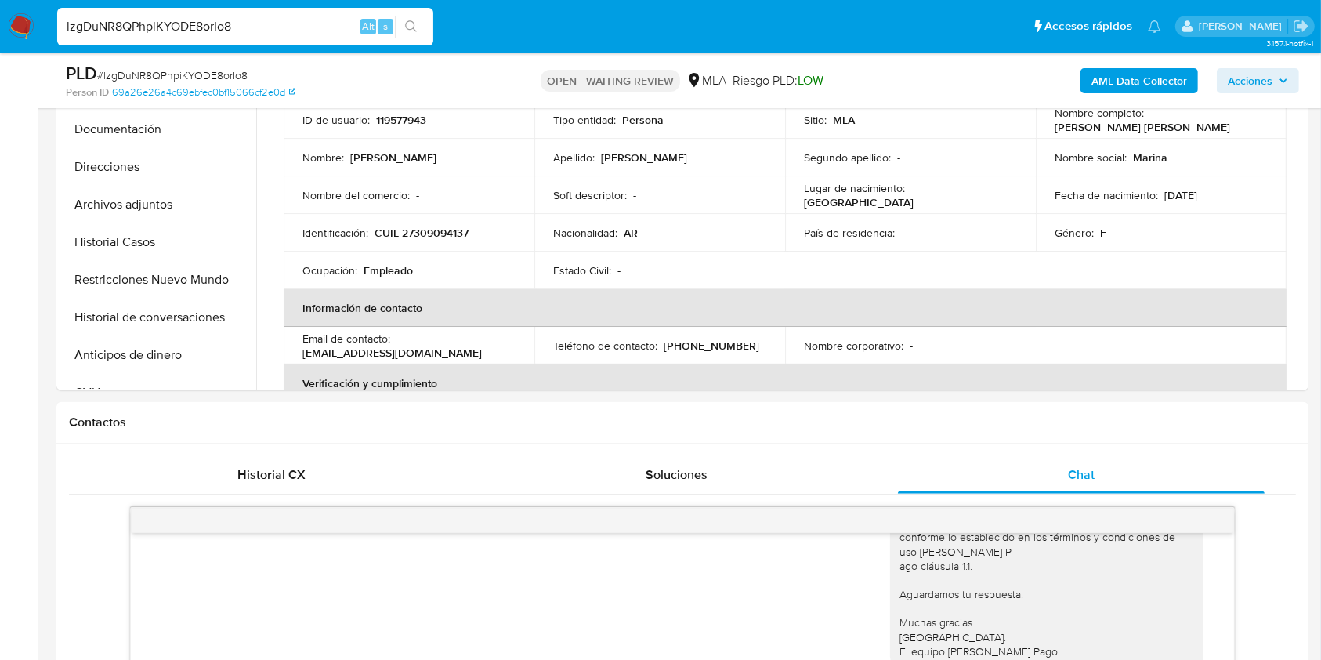
click at [262, 30] on input "lzgDuNR8QPhpiKYODE8orIo8" at bounding box center [245, 26] width 376 height 20
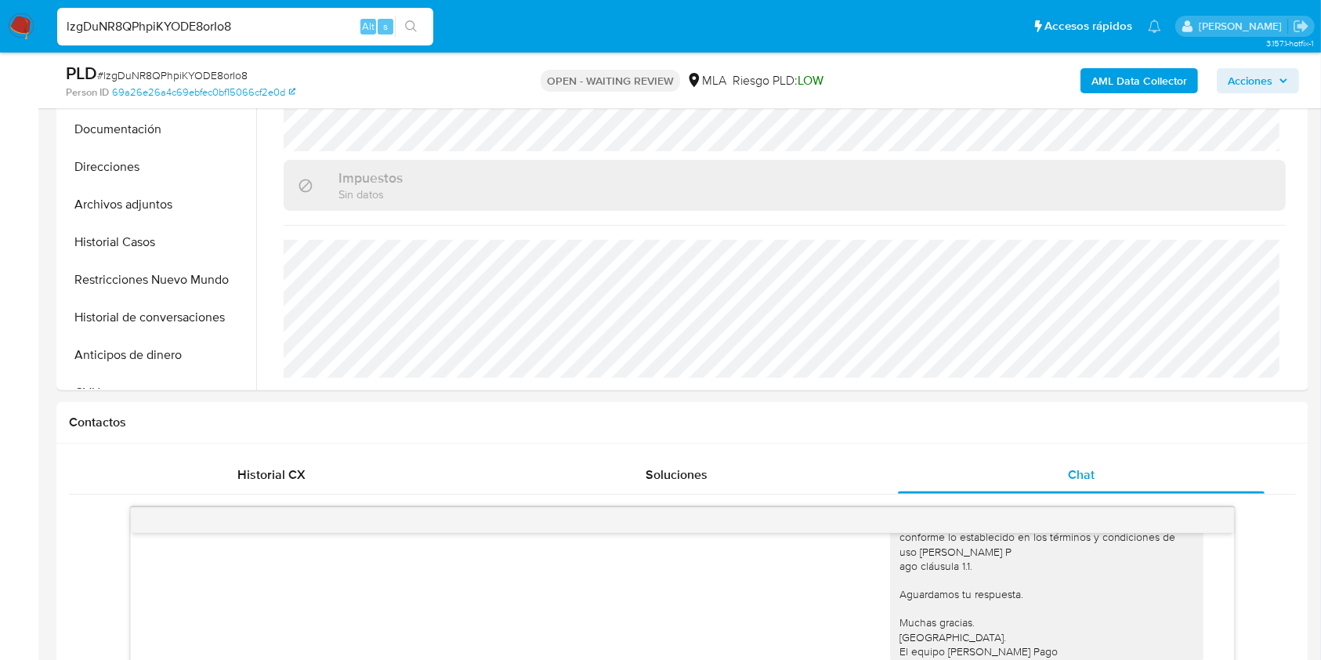
scroll to position [313, 0]
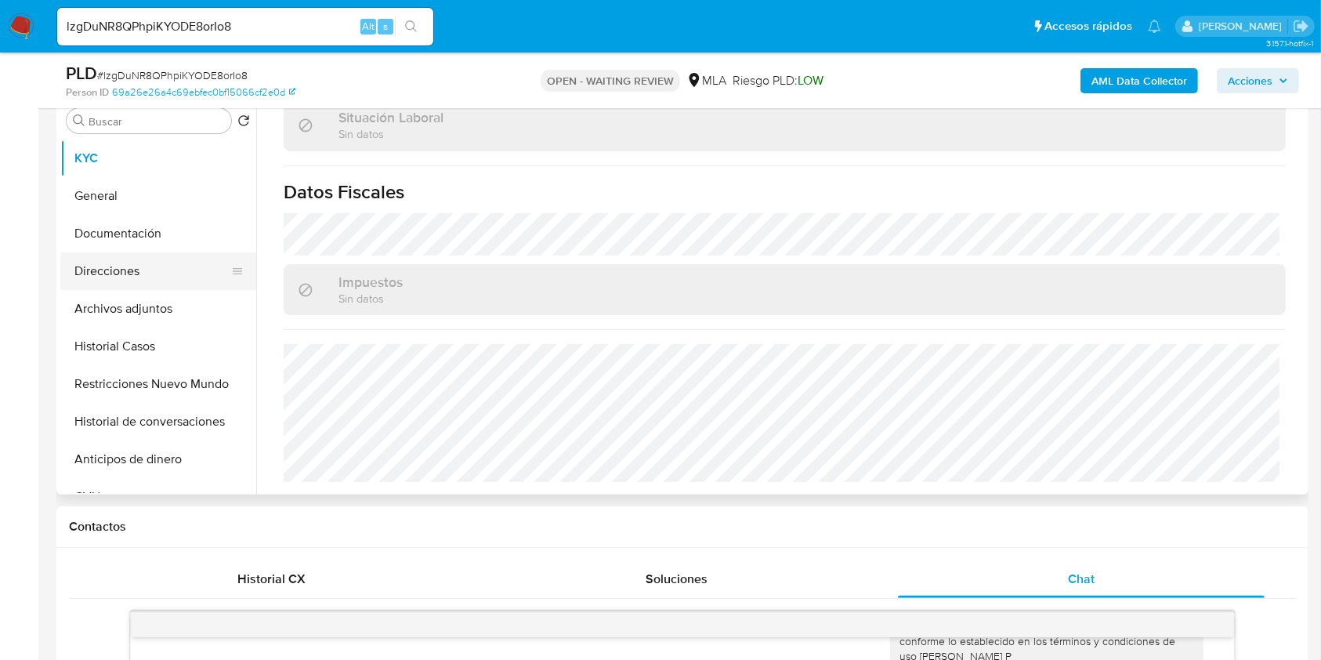
click at [139, 269] on button "Direcciones" at bounding box center [151, 271] width 183 height 38
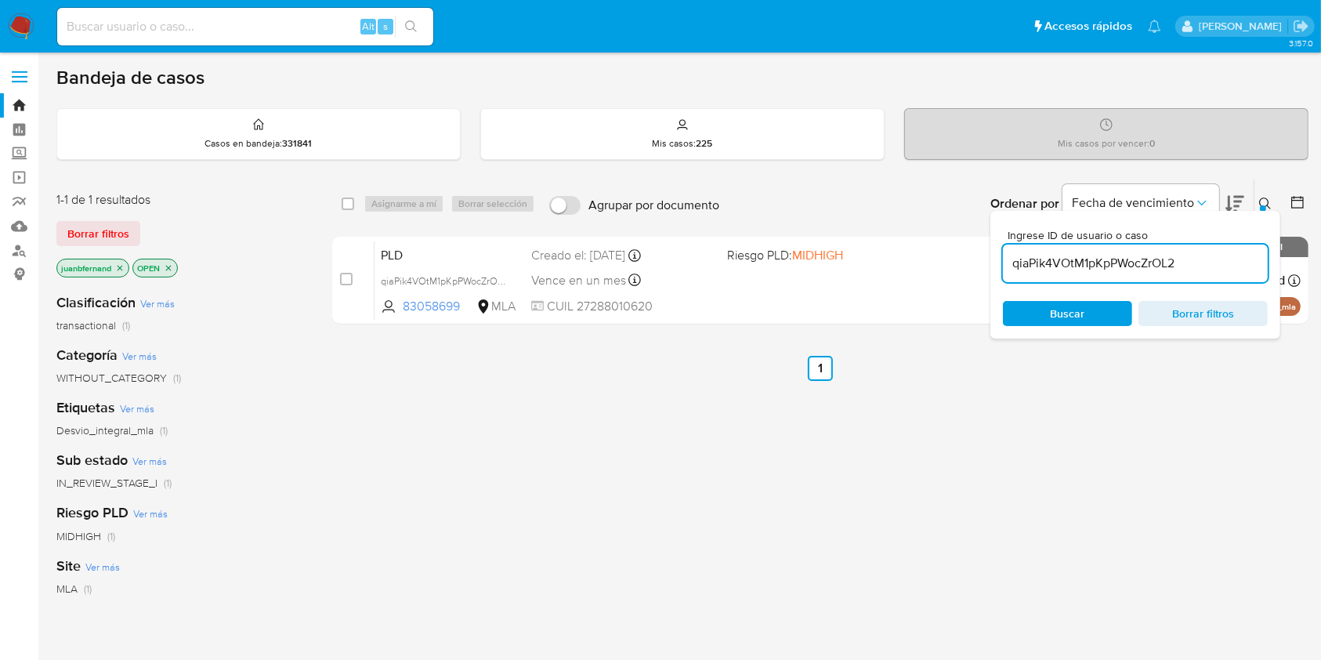
click at [1208, 261] on input "qiaPik4VOtM1pKpPWocZrOL2" at bounding box center [1135, 263] width 265 height 20
paste input "lzgDuNR8QPhpiKYODE8orIo8"
type input "lzgDuNR8QPhpiKYODE8orIo8"
click at [345, 201] on input "checkbox" at bounding box center [348, 203] width 13 height 13
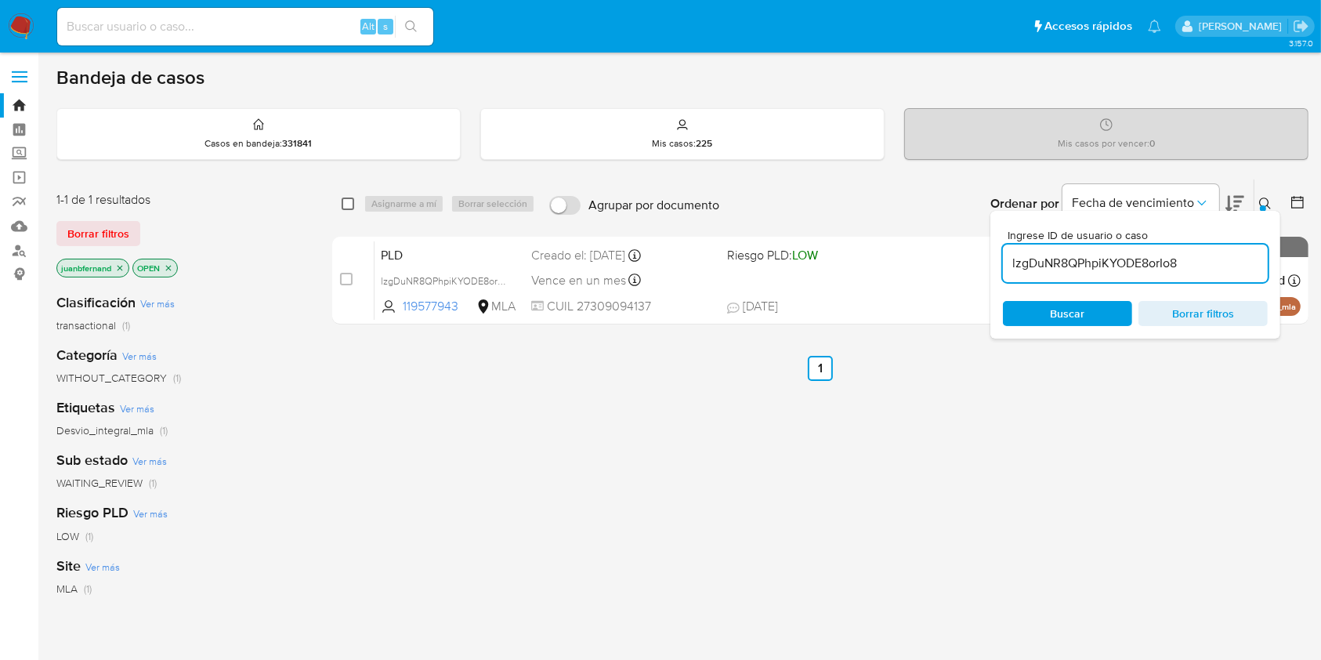
checkbox input "true"
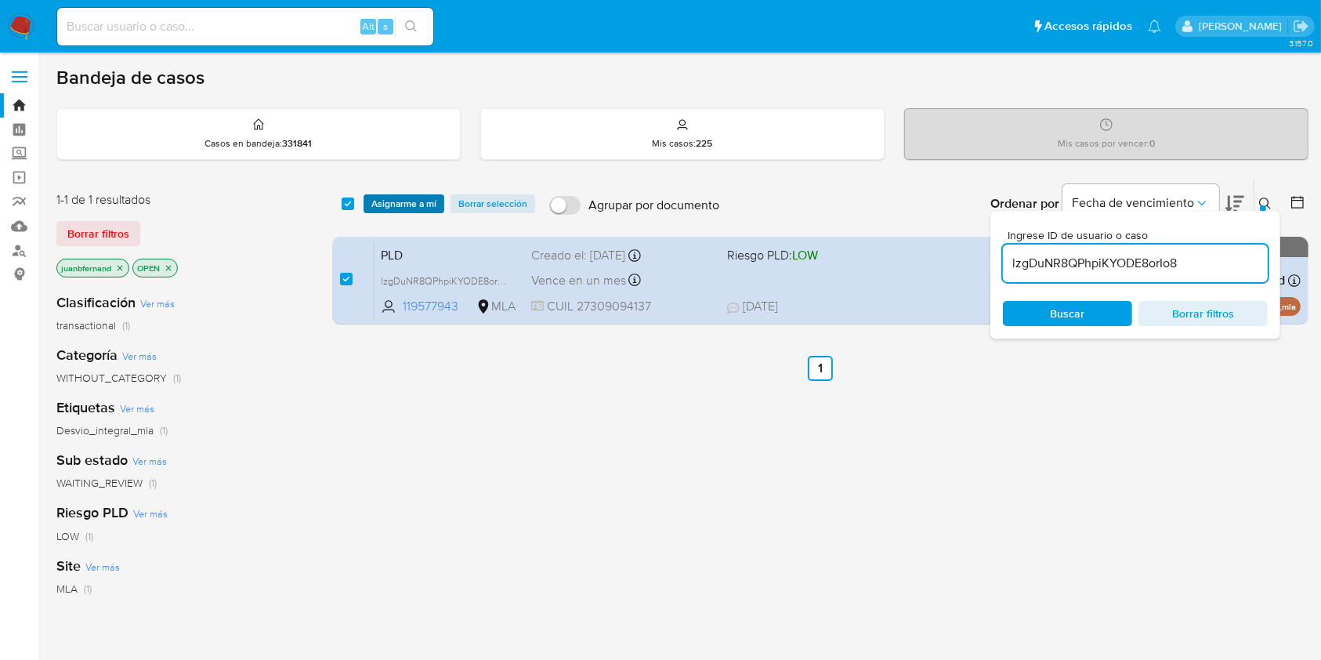
click at [389, 200] on span "Asignarme a mí" at bounding box center [403, 204] width 65 height 16
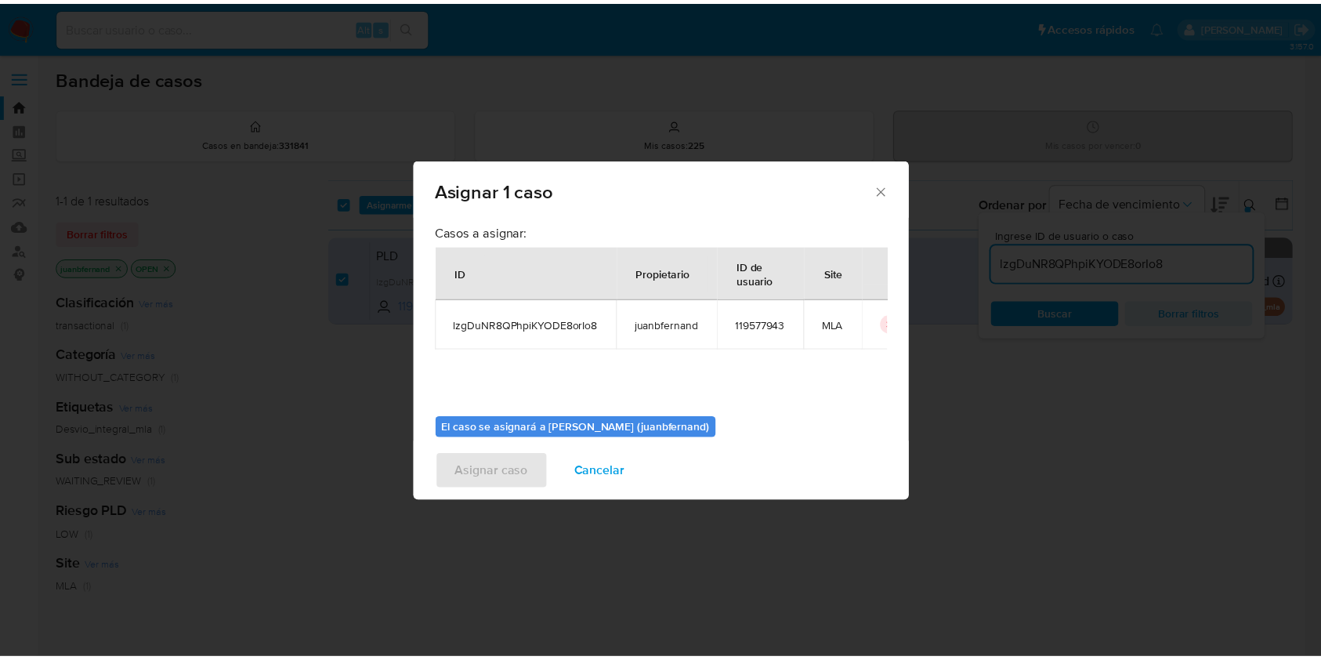
scroll to position [80, 0]
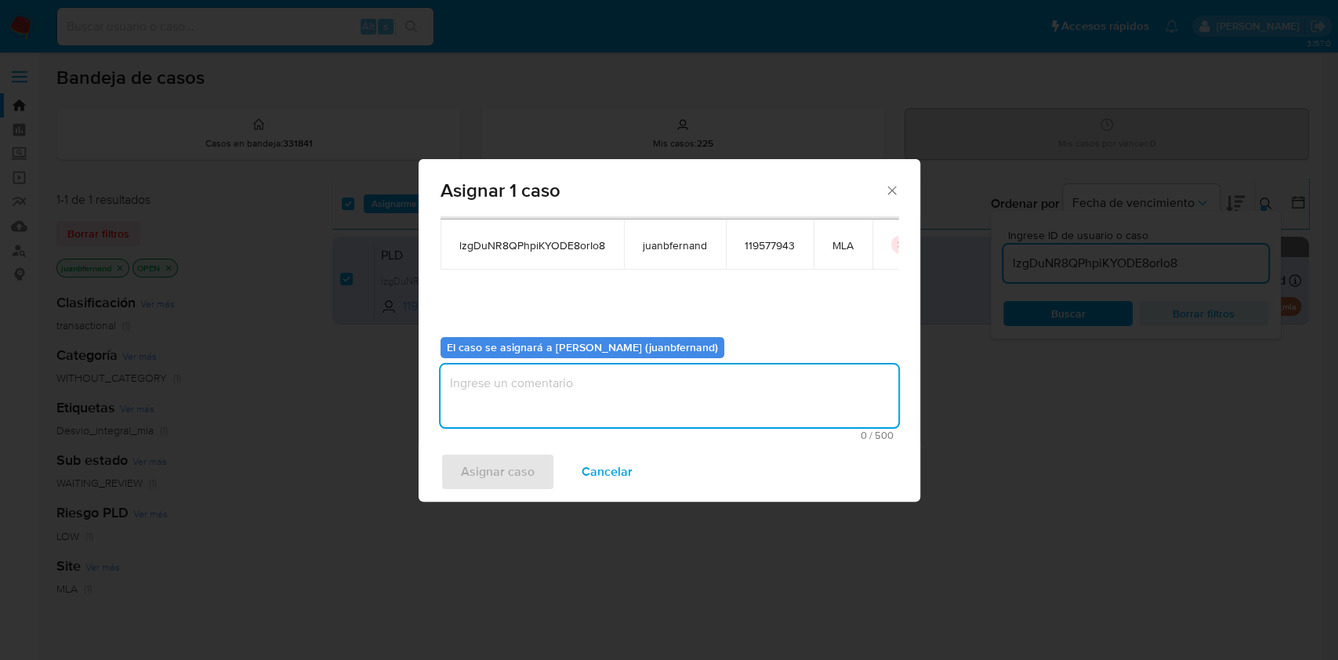
drag, startPoint x: 627, startPoint y: 386, endPoint x: 521, endPoint y: 449, distance: 123.4
click at [627, 386] on textarea "assign-modal" at bounding box center [669, 395] width 458 height 63
click at [469, 469] on span "Asignar caso" at bounding box center [498, 472] width 74 height 34
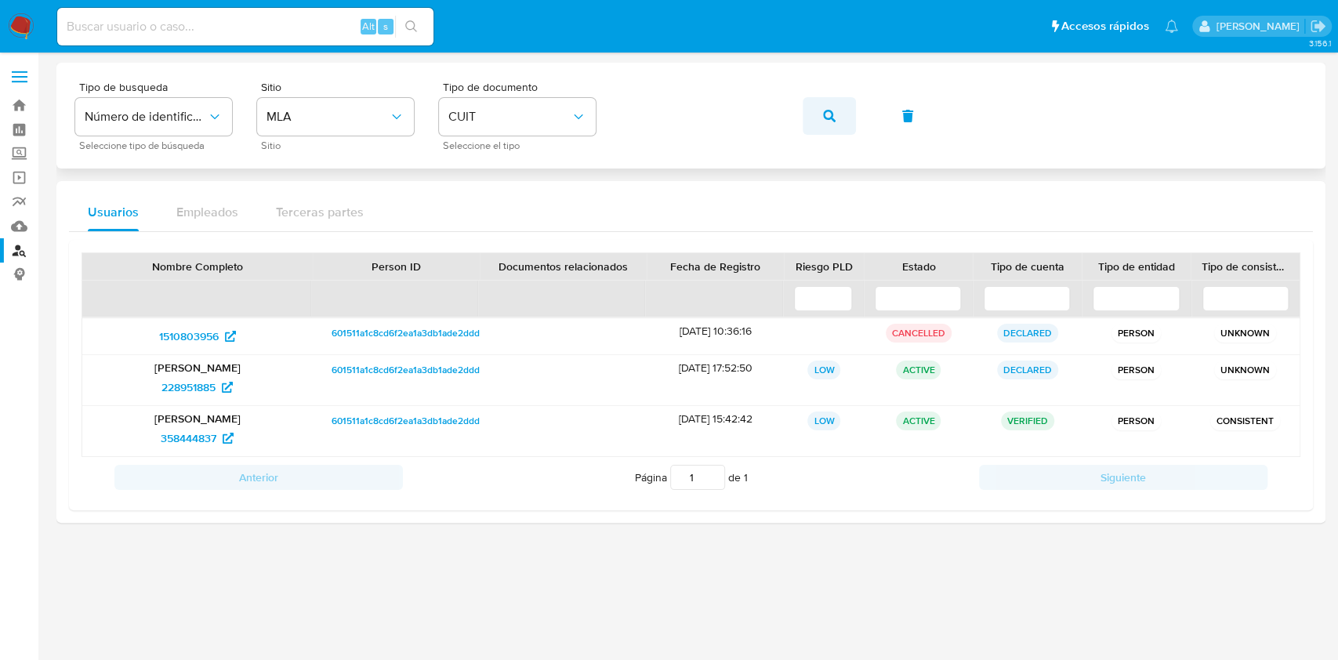
click at [817, 121] on button "button" at bounding box center [828, 116] width 53 height 38
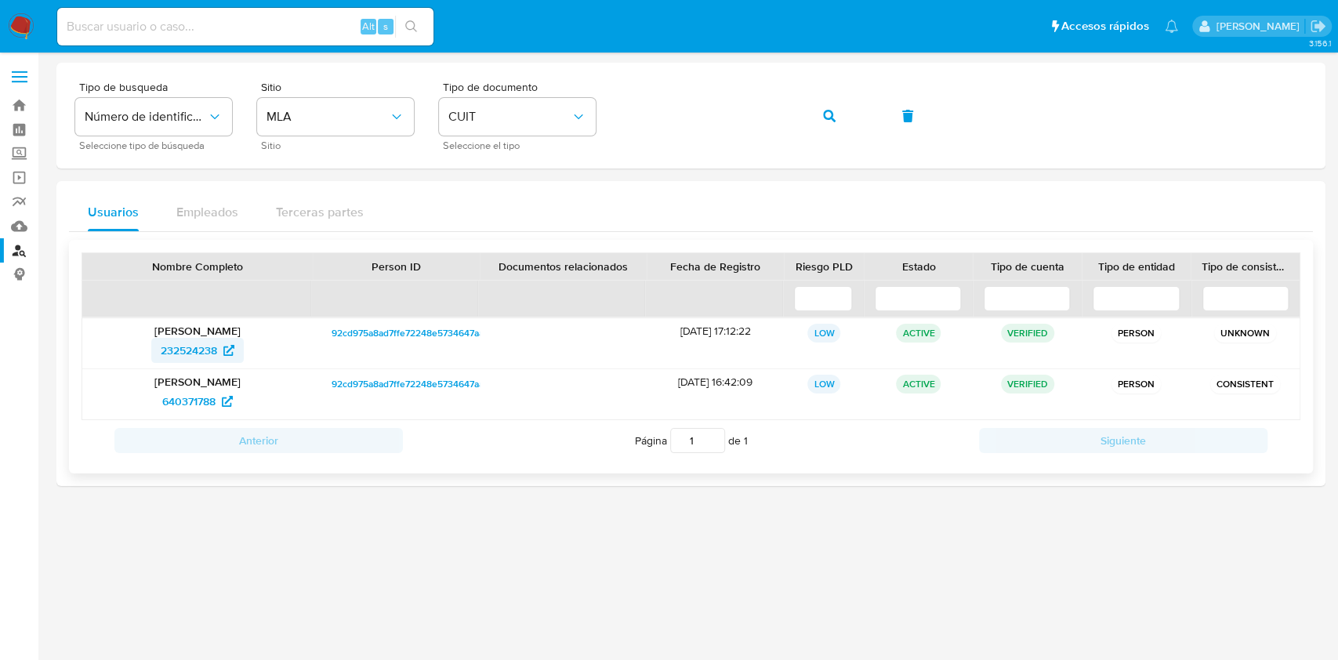
click at [215, 357] on span "232524238" at bounding box center [189, 350] width 56 height 25
click at [815, 117] on button "button" at bounding box center [828, 116] width 53 height 38
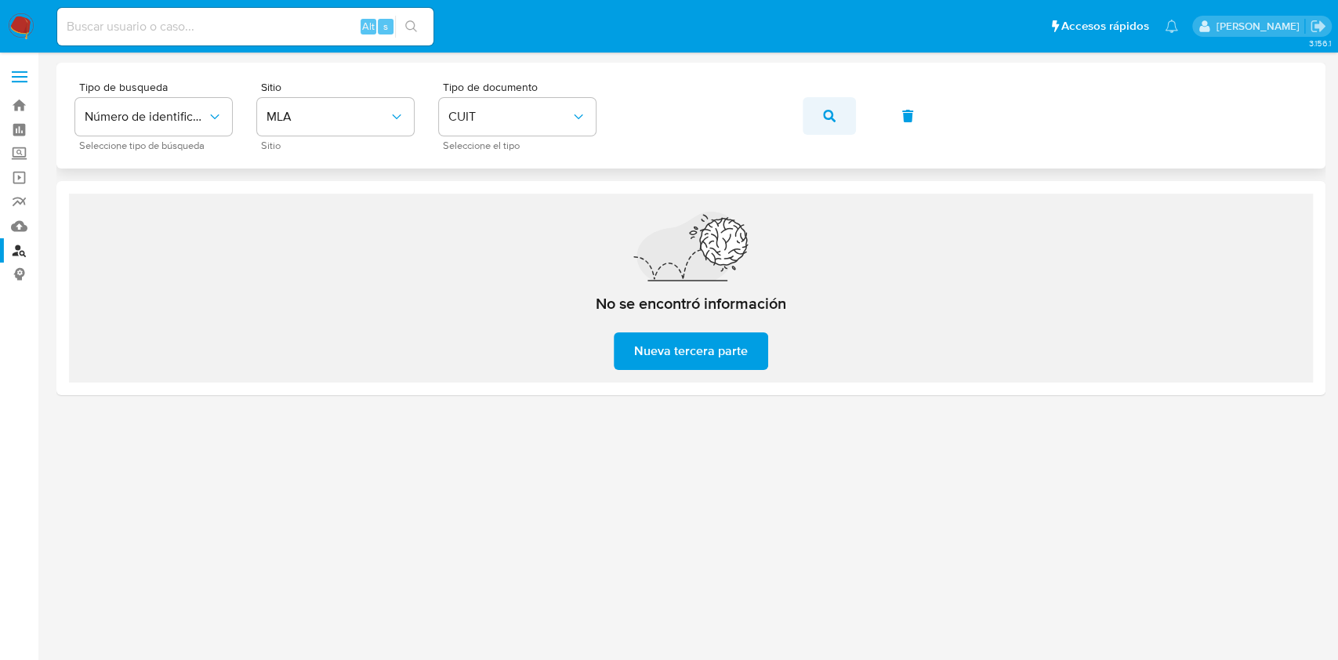
click at [828, 118] on icon "button" at bounding box center [829, 116] width 13 height 13
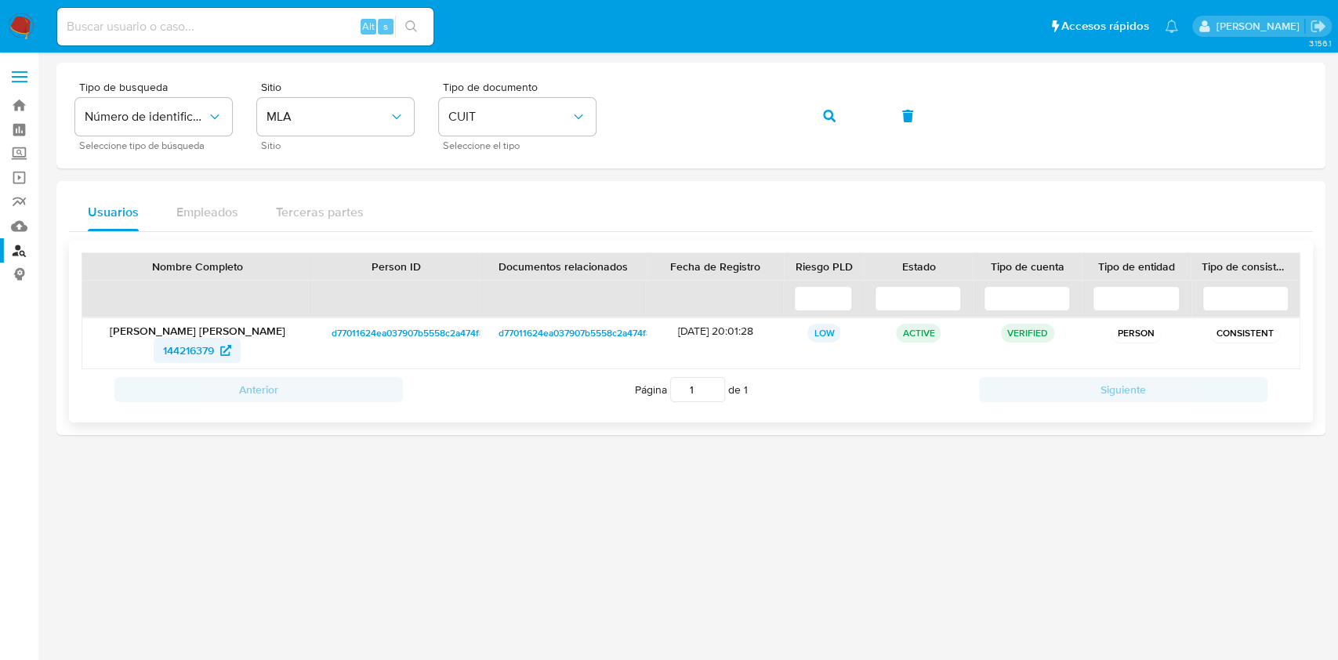
click at [213, 347] on span "144216379" at bounding box center [188, 350] width 51 height 25
click at [657, 92] on div "Tipo de busqueda Número de identificación Seleccione tipo de búsqueda Sitio MLA…" at bounding box center [690, 116] width 1231 height 68
click at [839, 113] on button "button" at bounding box center [828, 116] width 53 height 38
click at [219, 342] on span "1435765164" at bounding box center [197, 350] width 74 height 25
click at [832, 114] on icon "button" at bounding box center [829, 116] width 13 height 13
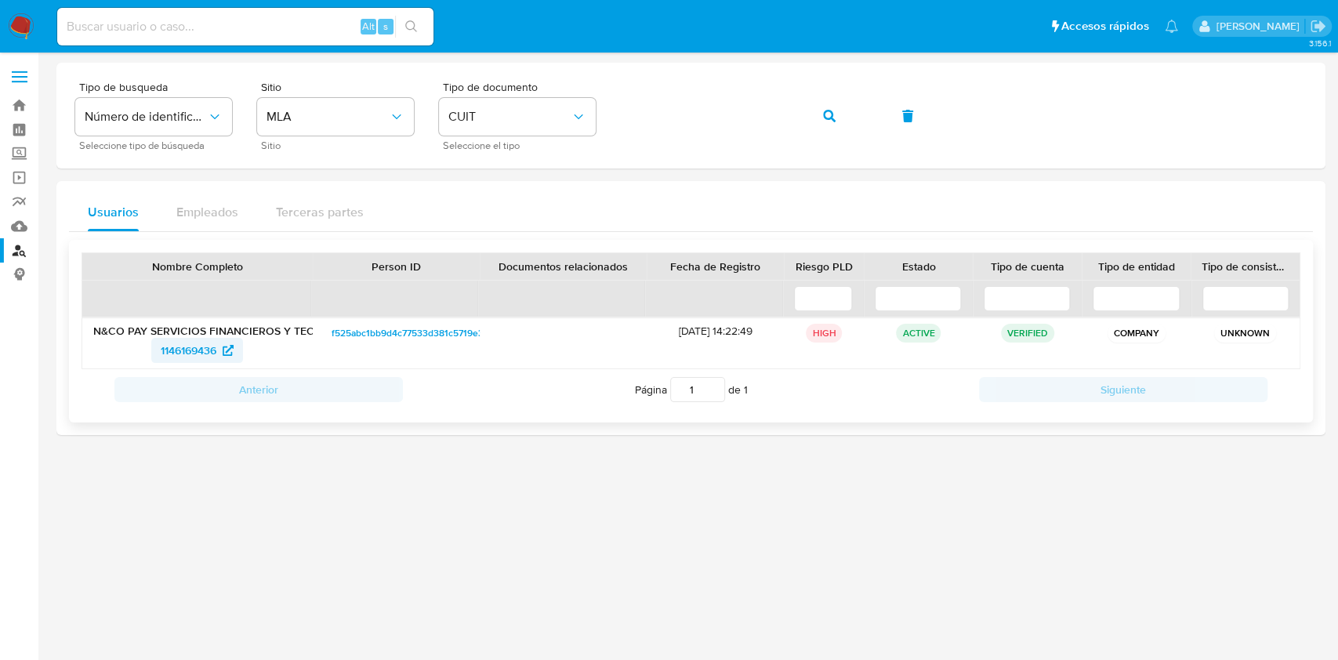
click at [197, 342] on span "1146169436" at bounding box center [189, 350] width 56 height 25
click at [846, 121] on button "button" at bounding box center [828, 116] width 53 height 38
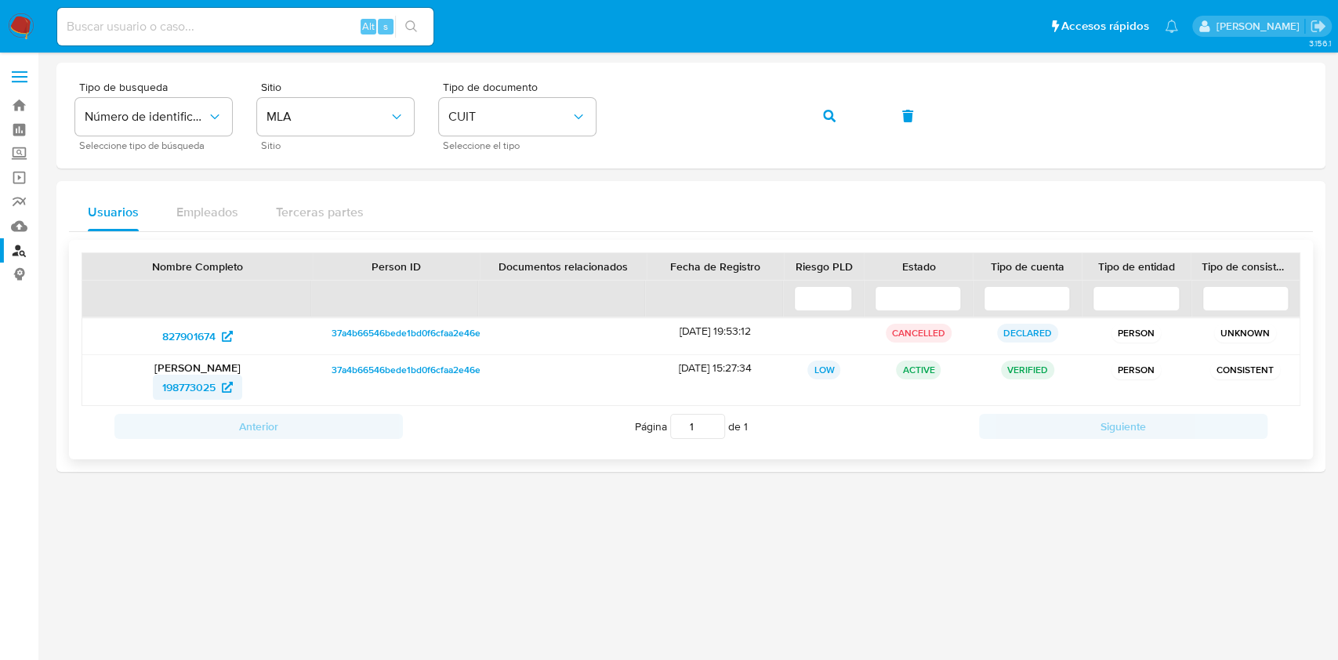
click at [201, 379] on span "198773025" at bounding box center [188, 387] width 53 height 25
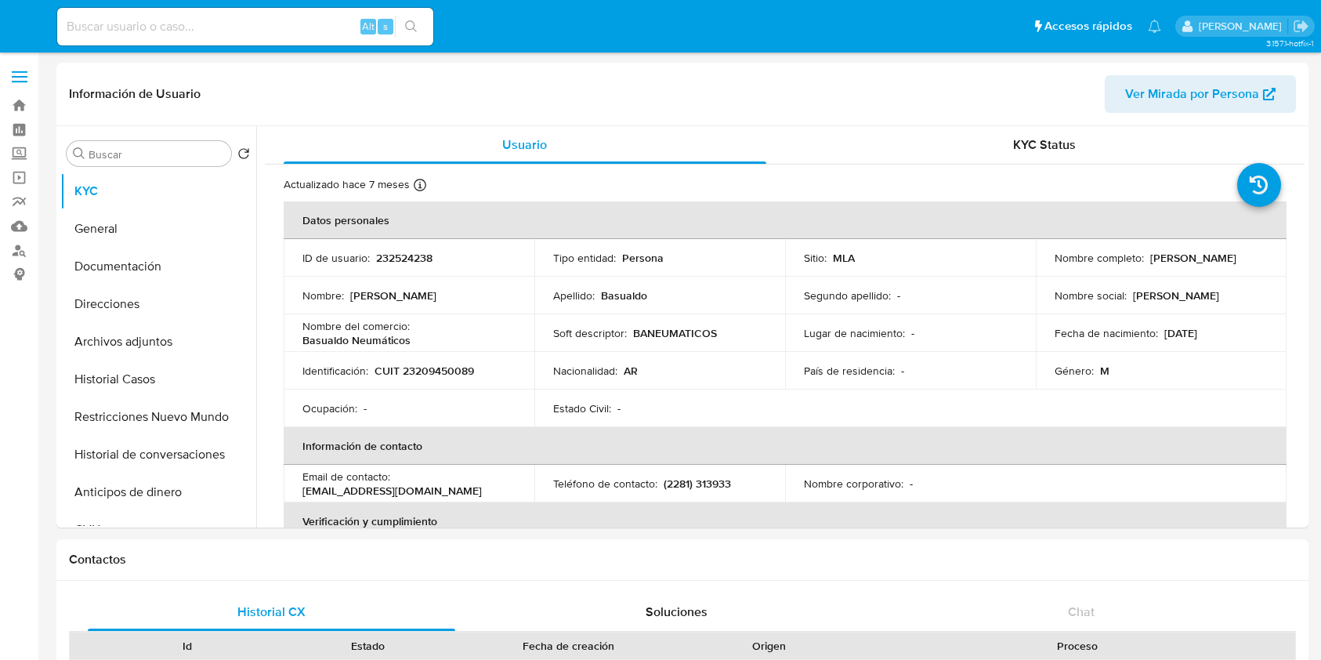
select select "10"
click at [124, 348] on button "Archivos adjuntos" at bounding box center [151, 342] width 183 height 38
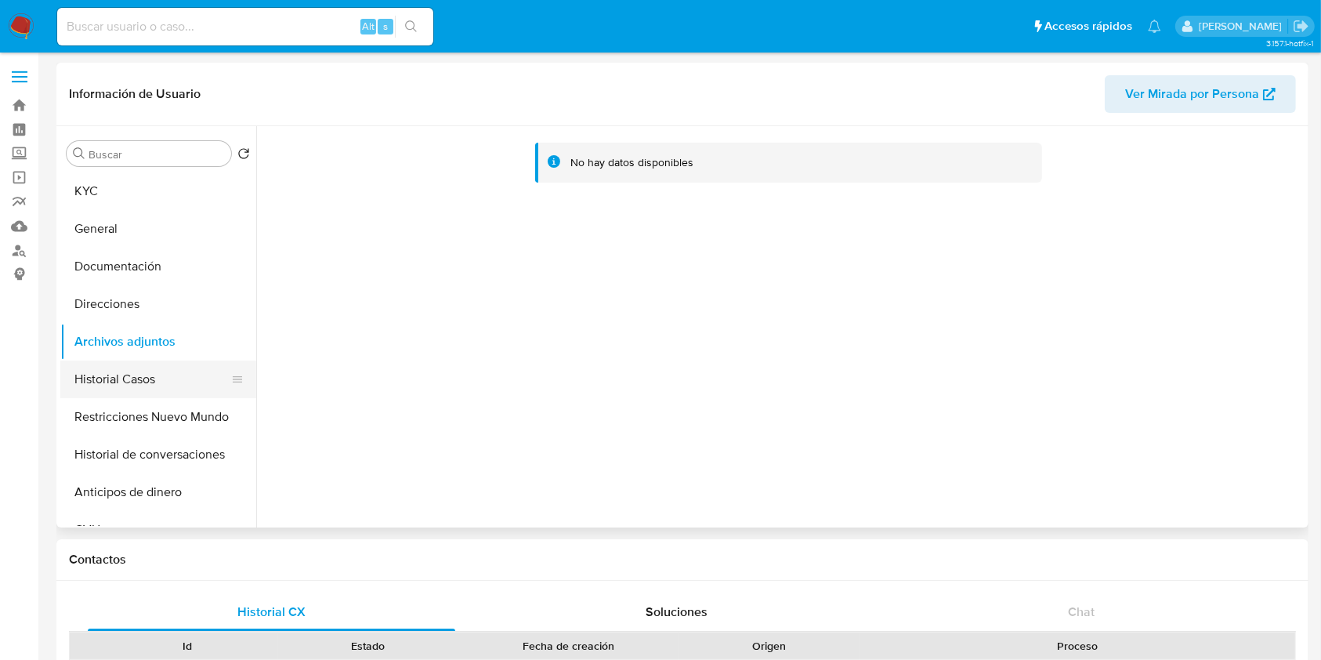
click at [169, 382] on button "Historial Casos" at bounding box center [151, 379] width 183 height 38
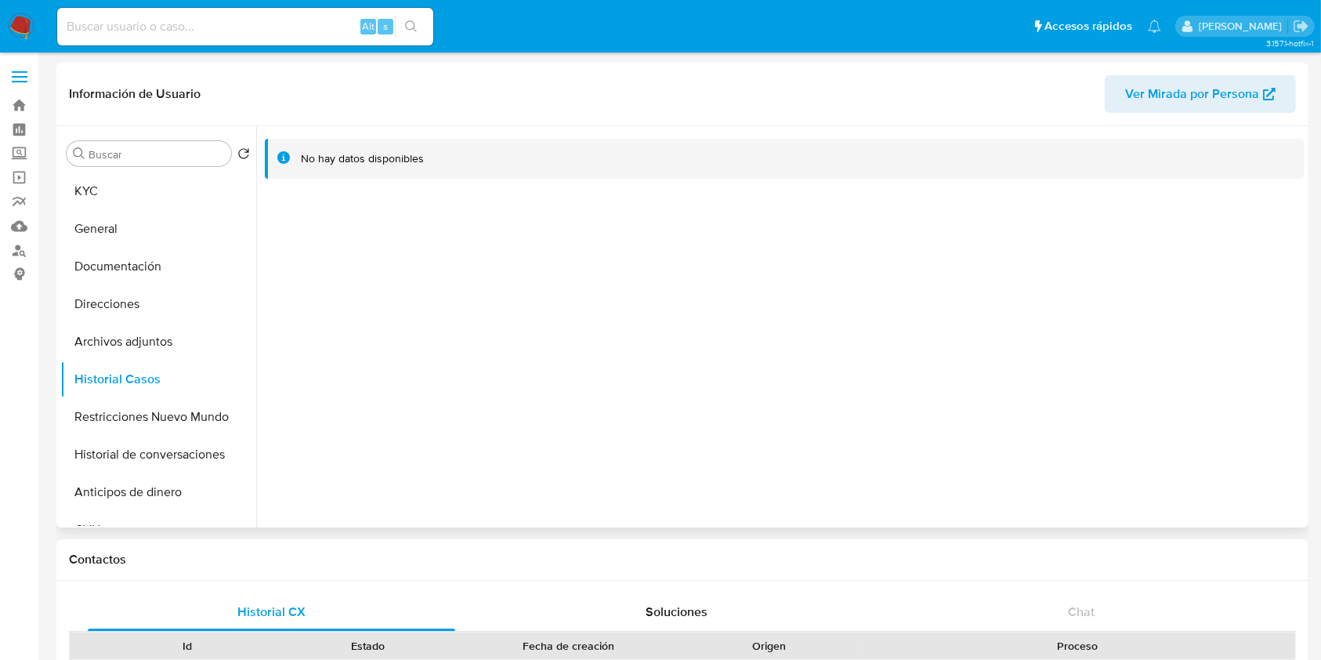
click at [1129, 100] on span "Ver Mirada por Persona" at bounding box center [1192, 94] width 134 height 38
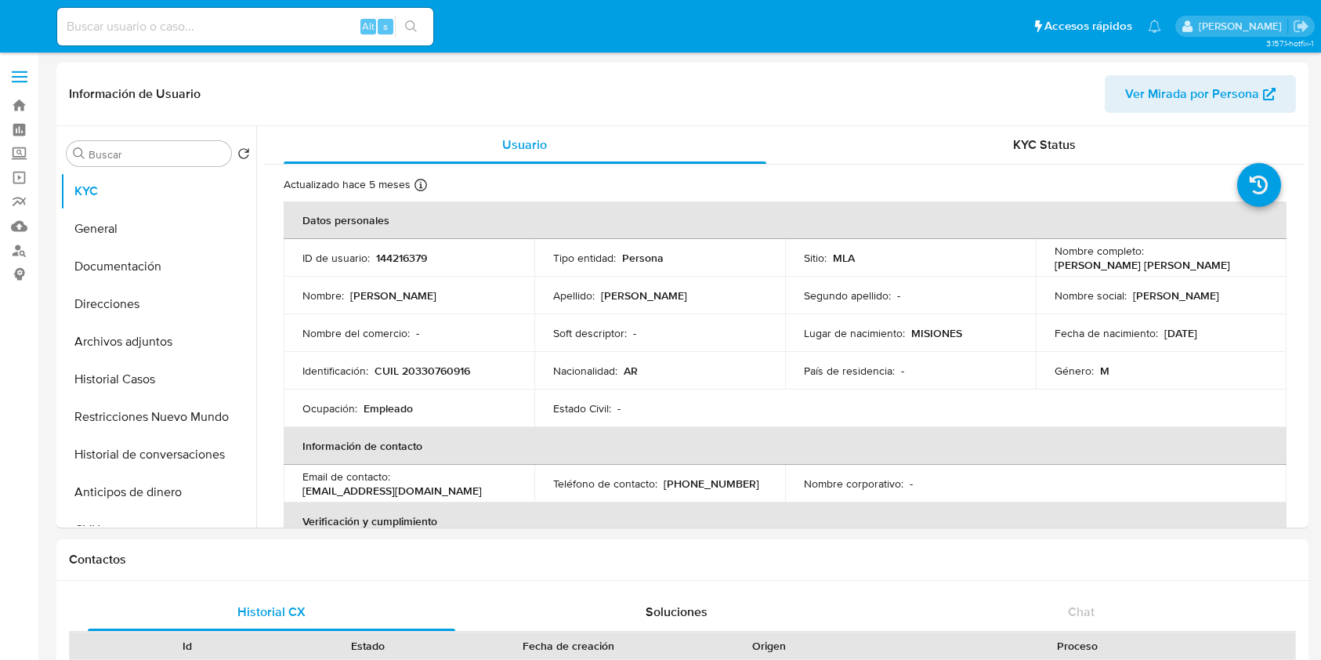
select select "10"
click at [138, 367] on button "Historial Casos" at bounding box center [151, 379] width 183 height 38
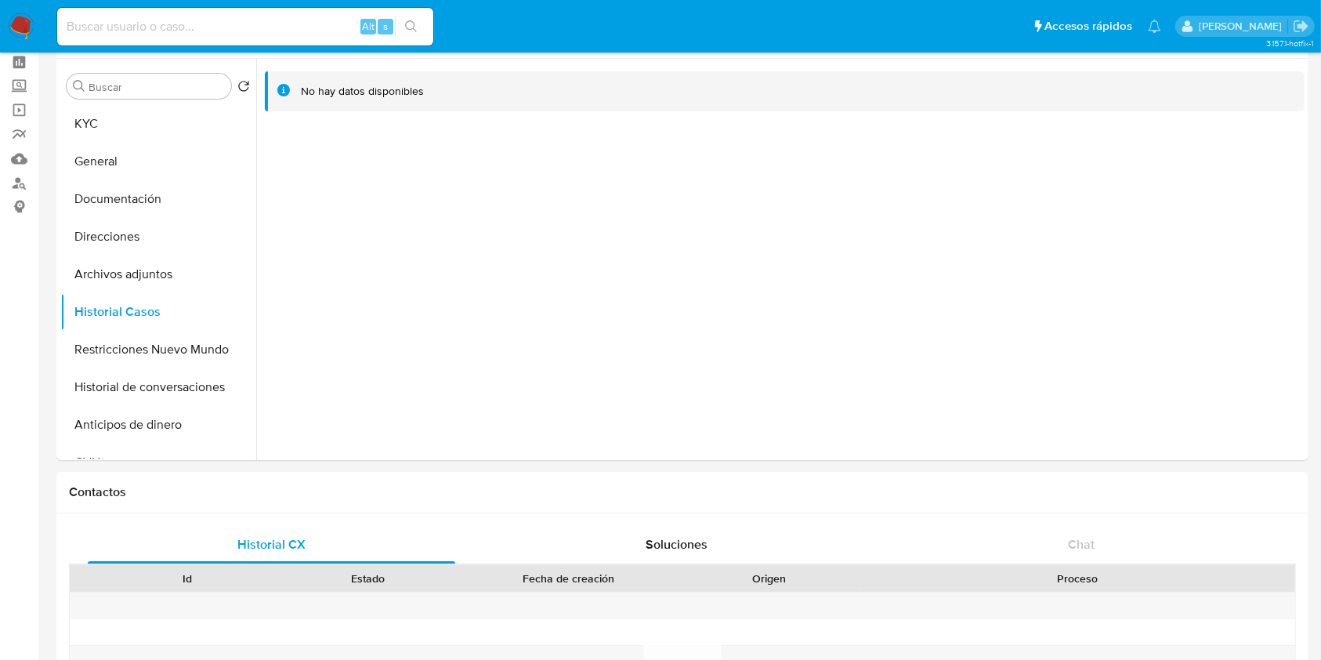
scroll to position [65, 0]
click at [141, 335] on button "Restricciones Nuevo Mundo" at bounding box center [151, 352] width 183 height 38
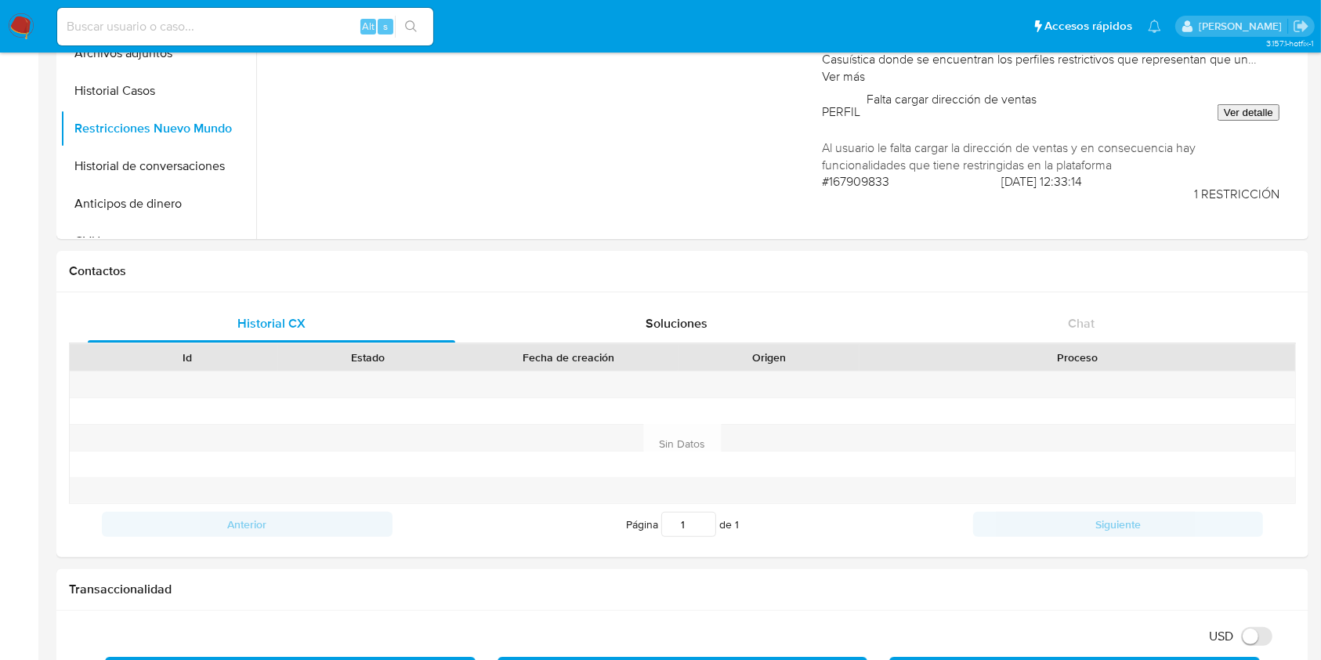
scroll to position [0, 0]
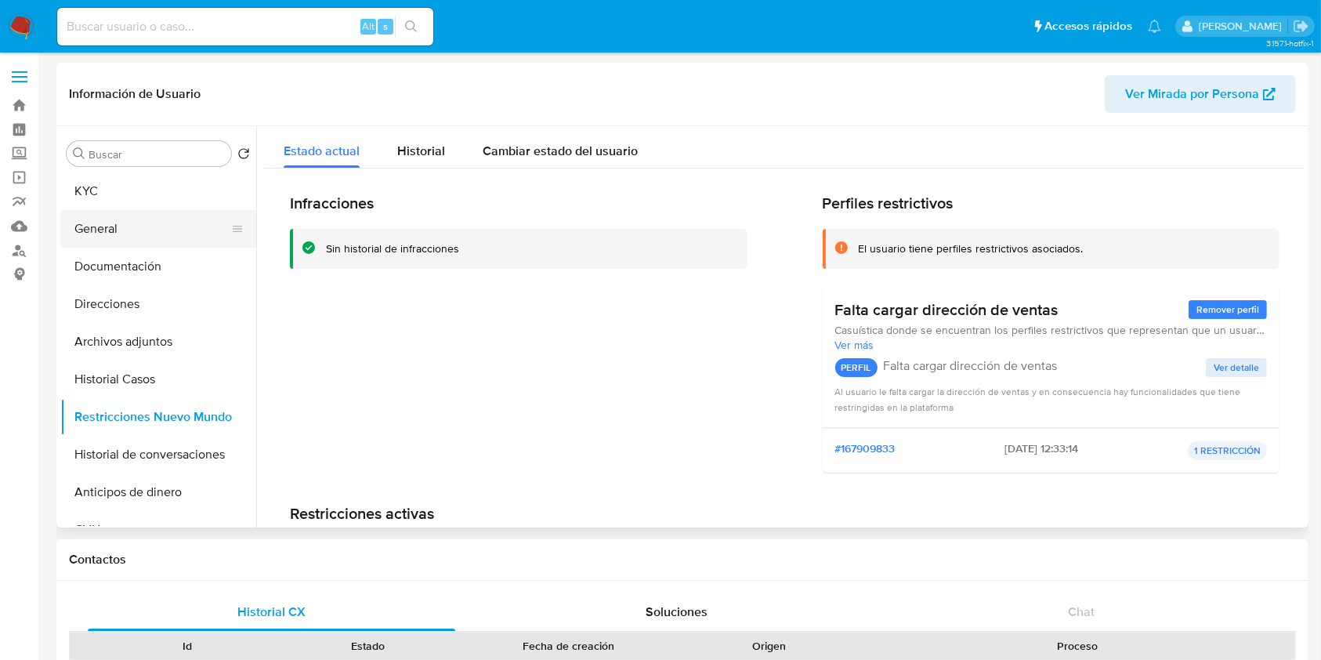
click at [148, 220] on button "General" at bounding box center [151, 229] width 183 height 38
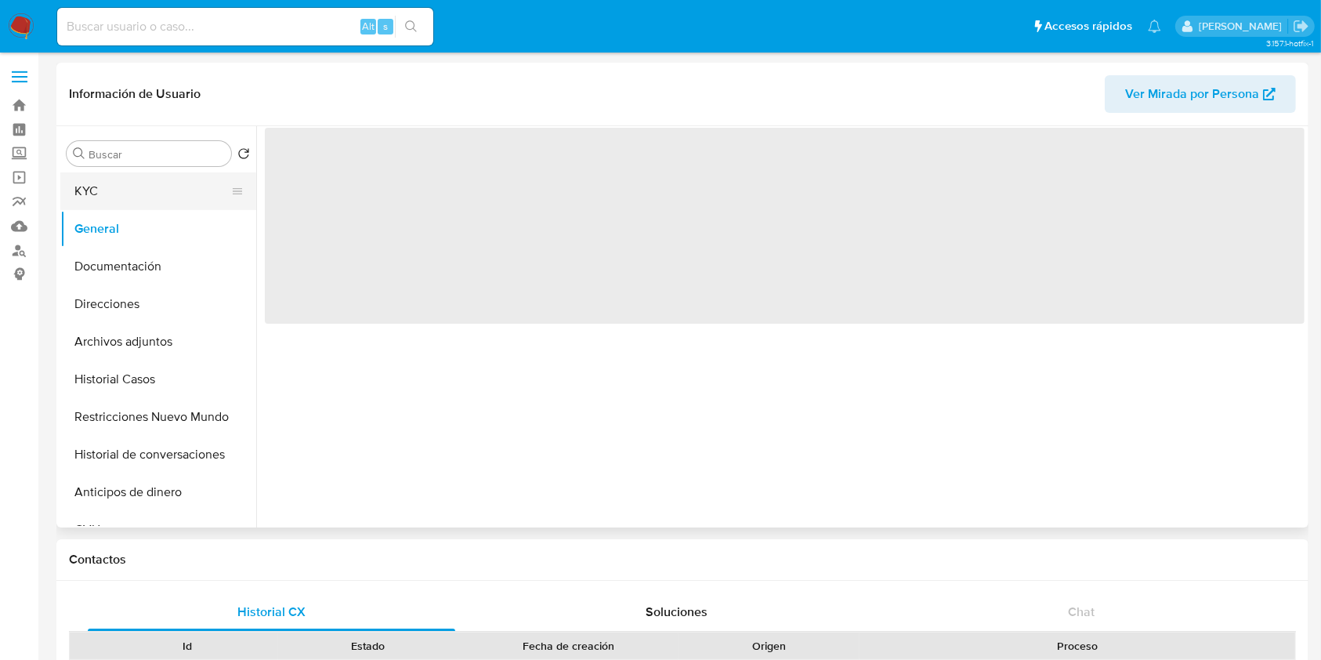
click at [156, 200] on button "KYC" at bounding box center [151, 191] width 183 height 38
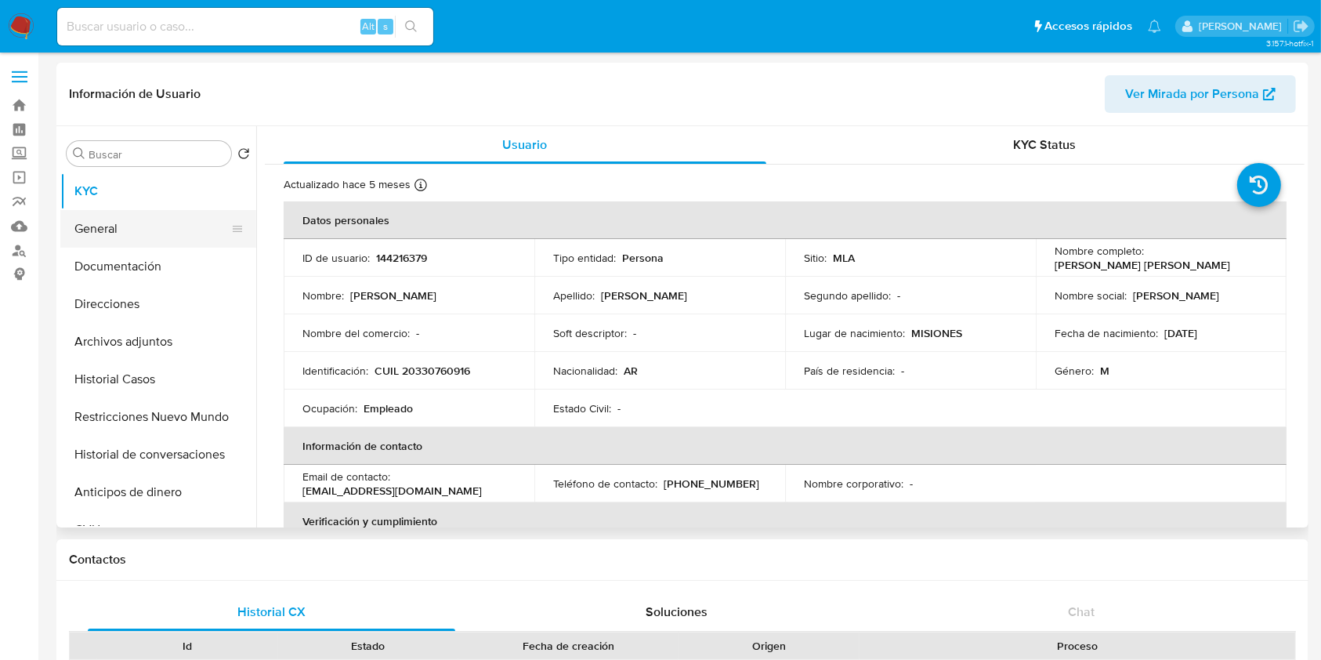
click at [157, 238] on button "General" at bounding box center [151, 229] width 183 height 38
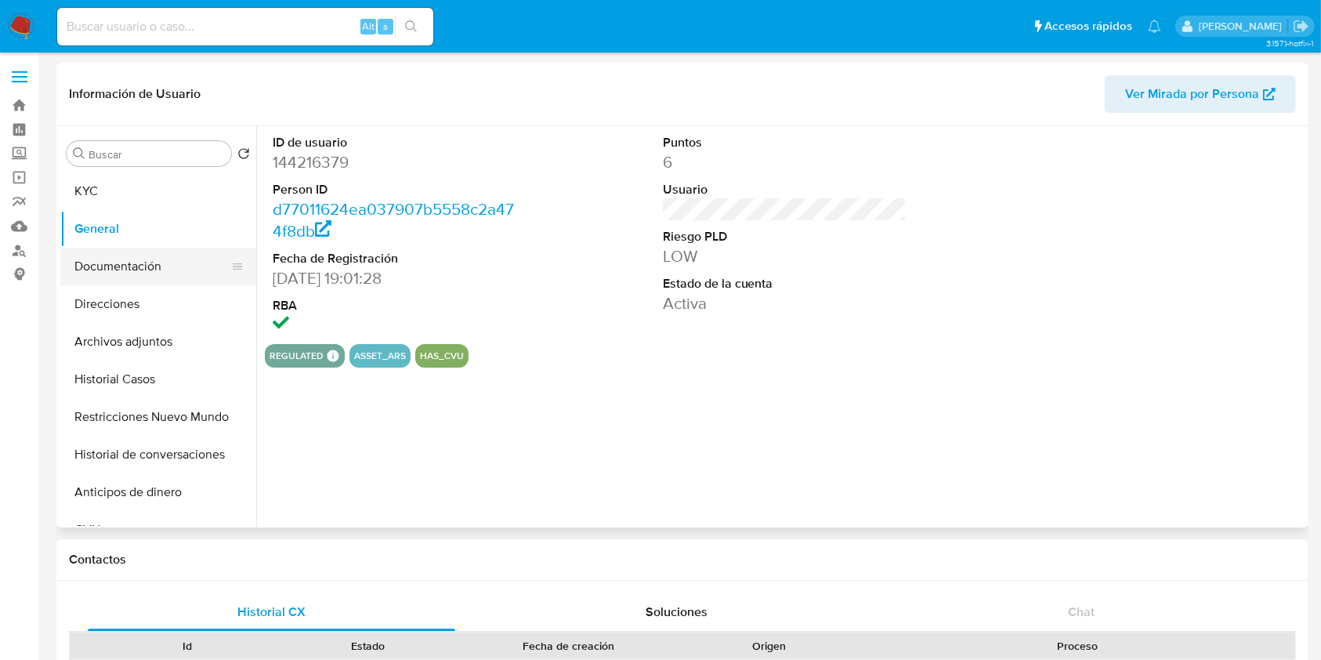
click at [169, 252] on button "Documentación" at bounding box center [151, 267] width 183 height 38
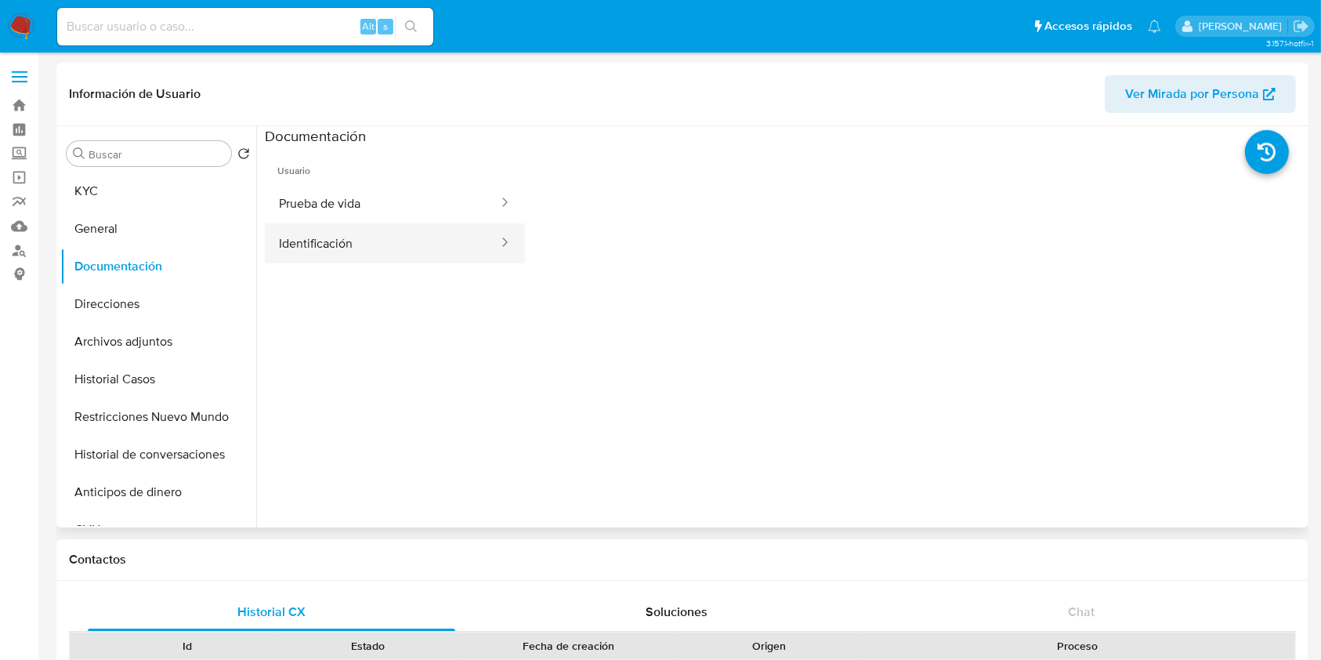
click at [383, 257] on button "Identificación" at bounding box center [382, 243] width 235 height 40
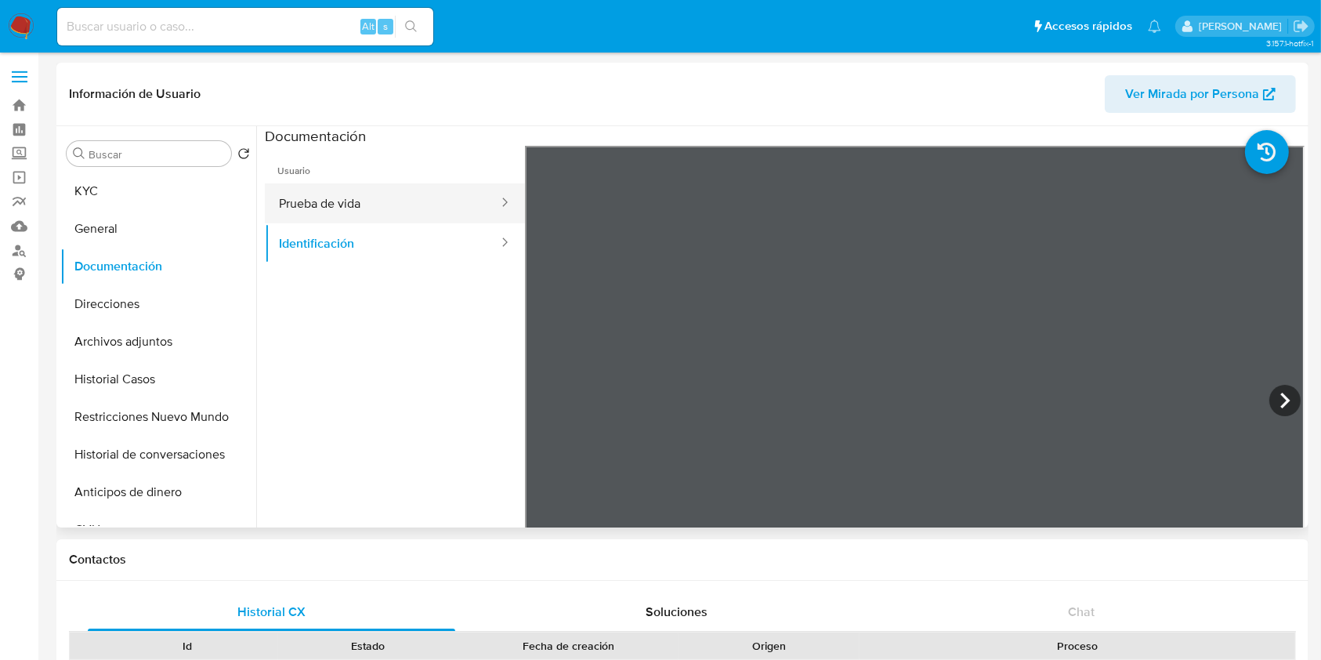
click at [439, 217] on button "Prueba de vida" at bounding box center [382, 203] width 235 height 40
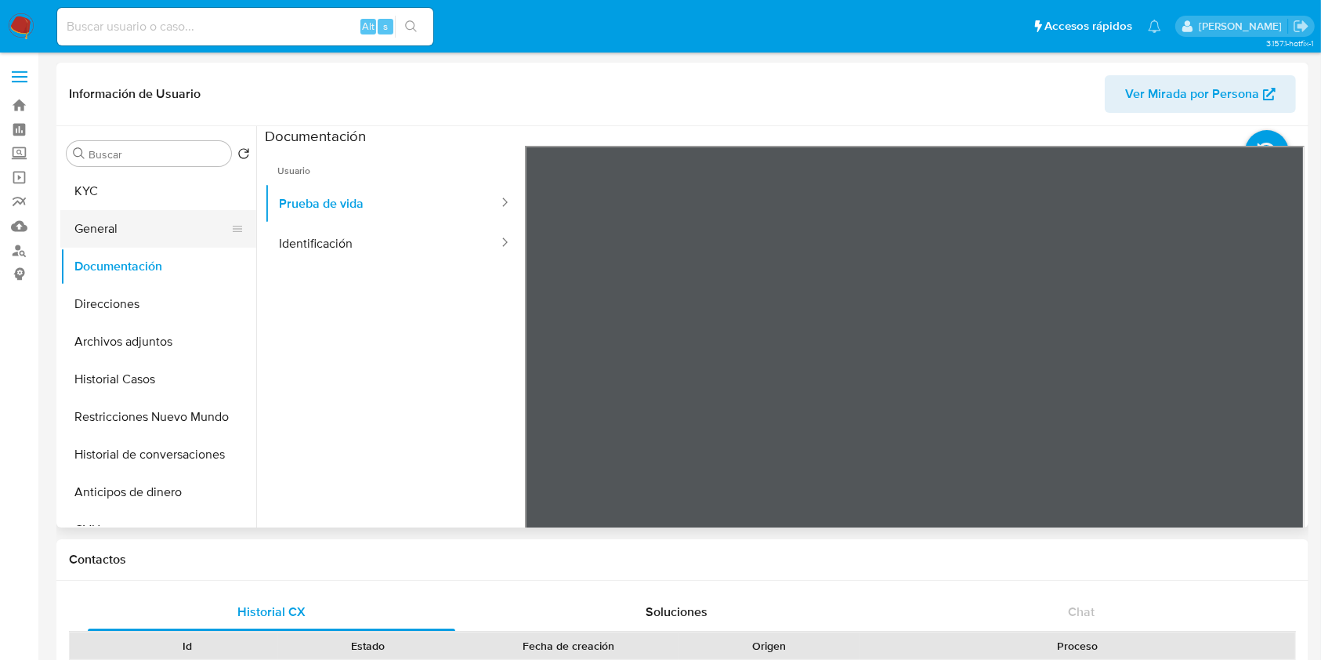
click at [173, 236] on button "General" at bounding box center [151, 229] width 183 height 38
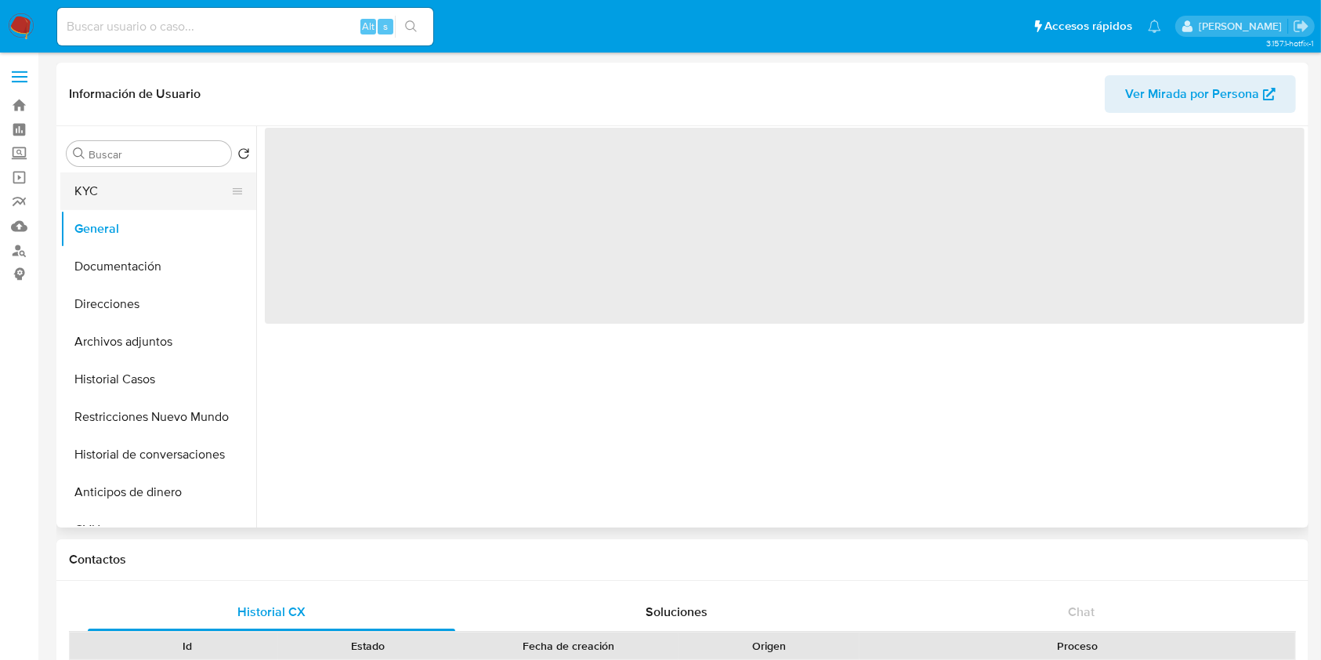
click at [190, 199] on button "KYC" at bounding box center [151, 191] width 183 height 38
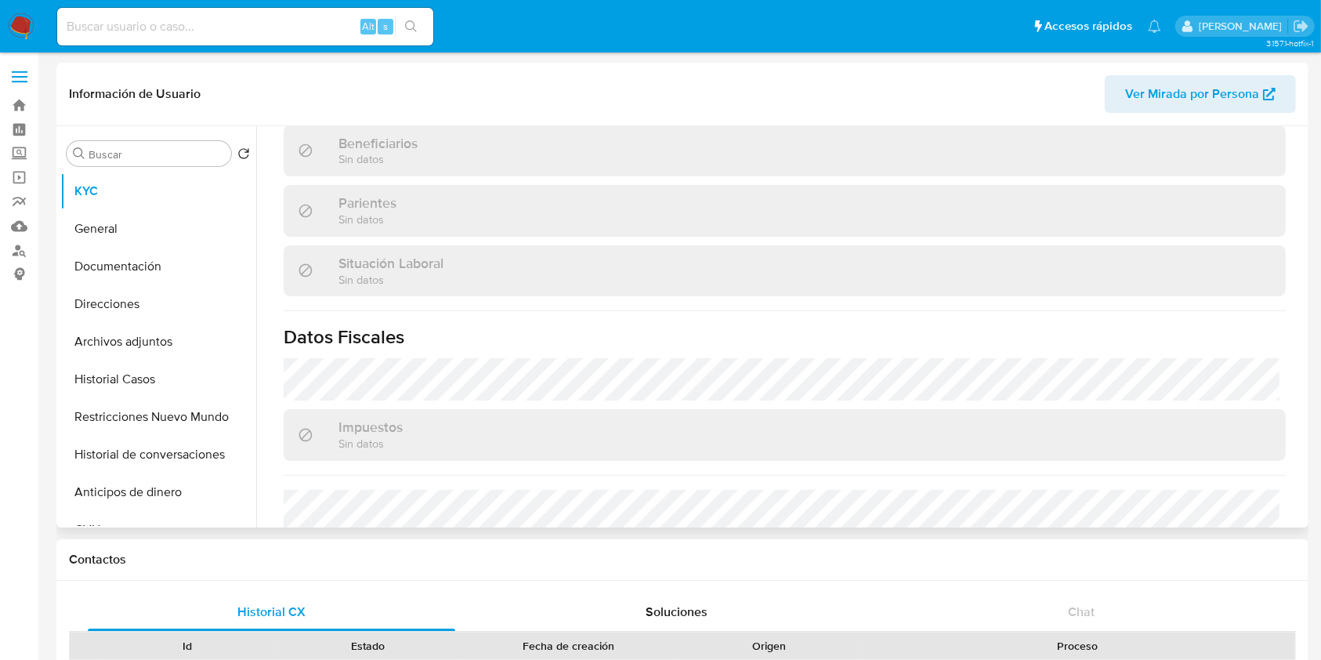
scroll to position [825, 0]
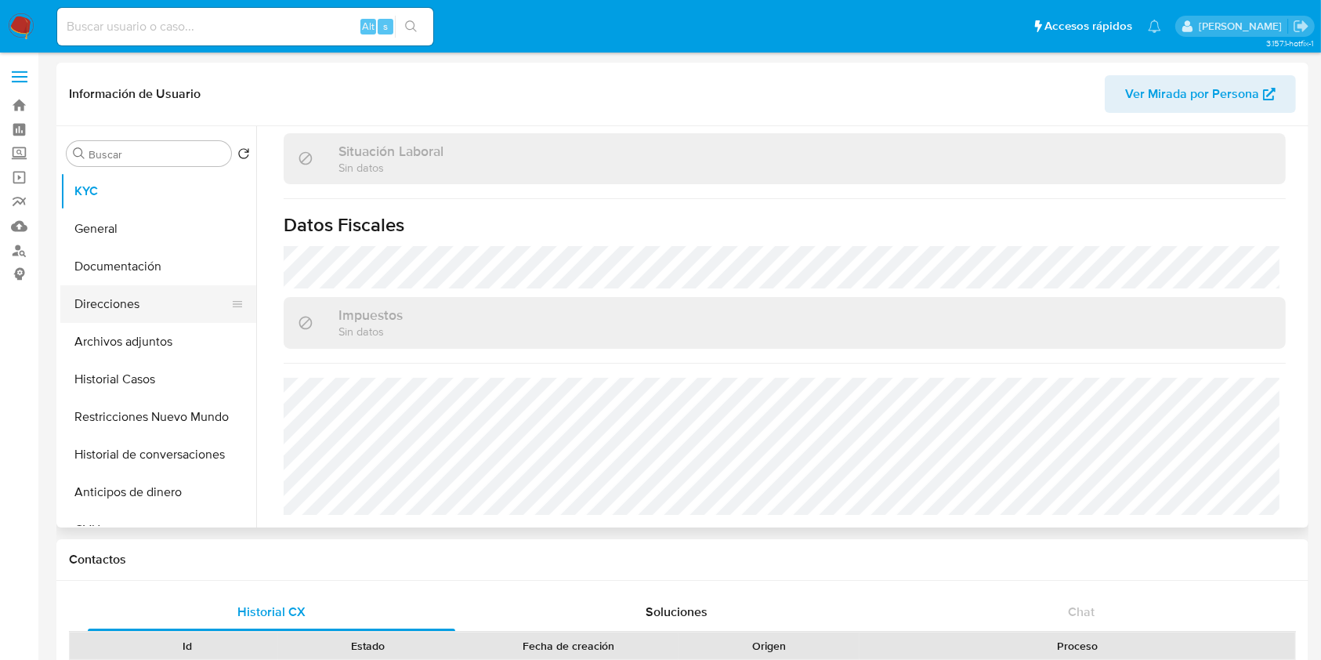
click at [91, 310] on button "Direcciones" at bounding box center [151, 304] width 183 height 38
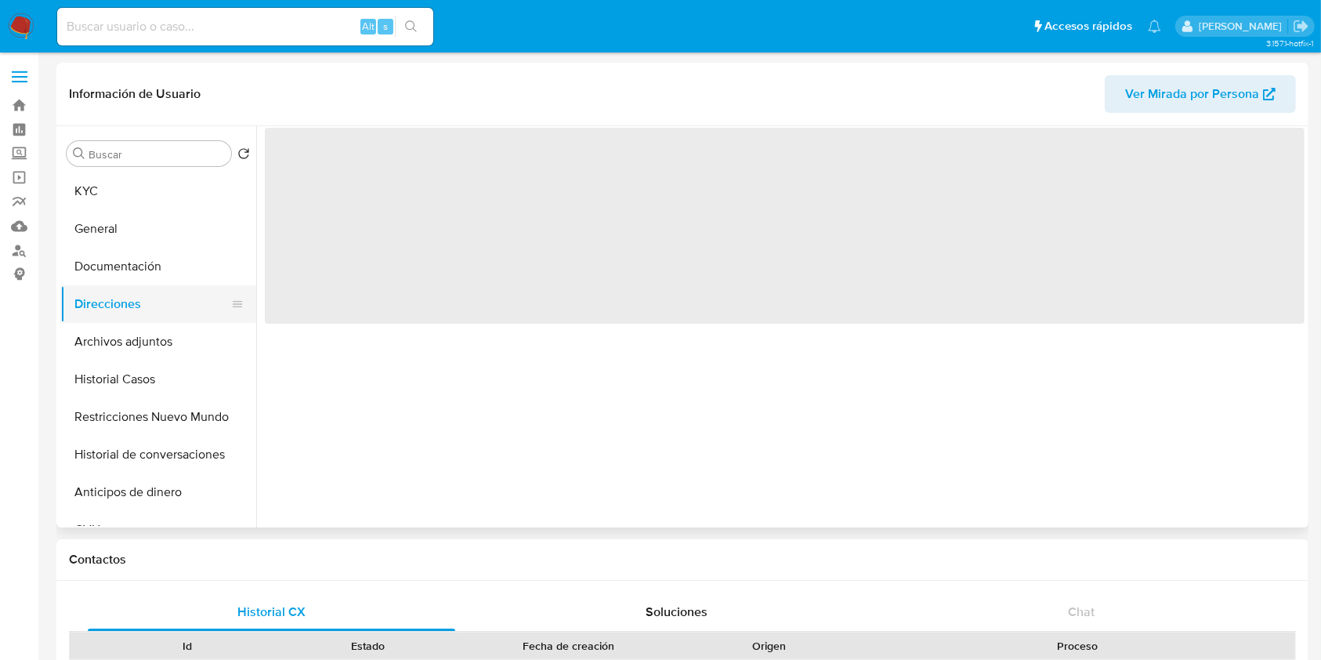
scroll to position [0, 0]
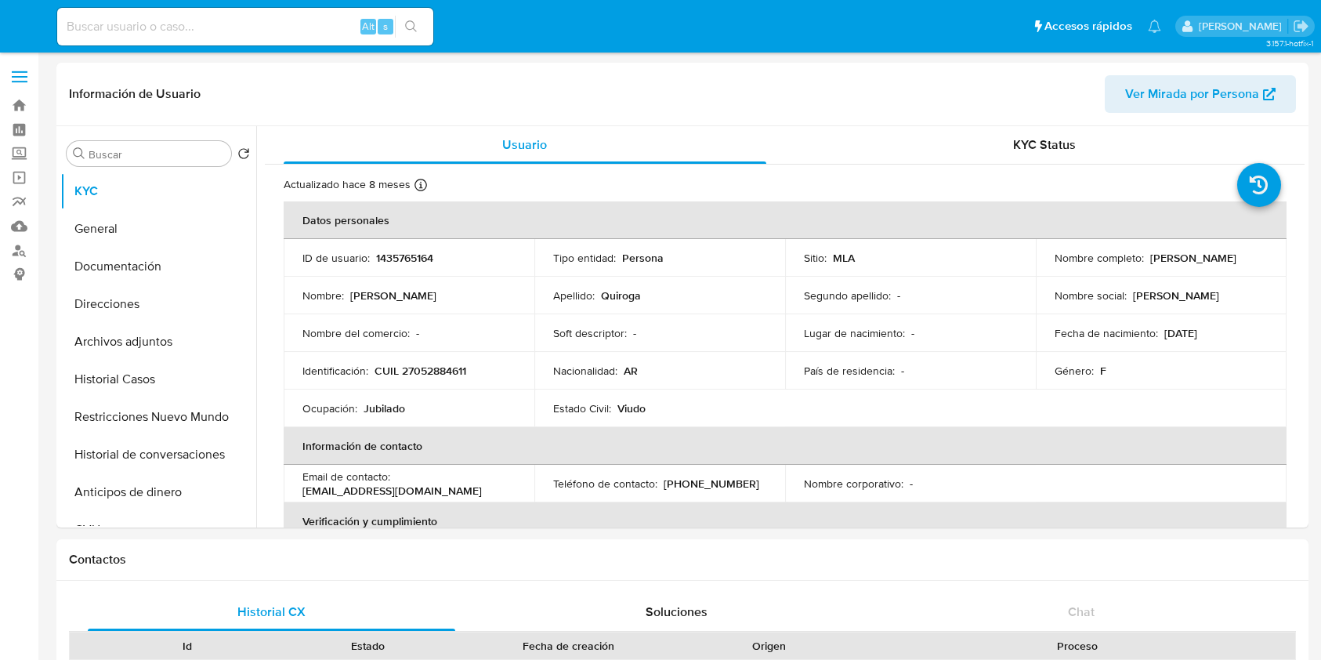
select select "10"
click at [168, 306] on button "Direcciones" at bounding box center [151, 304] width 183 height 38
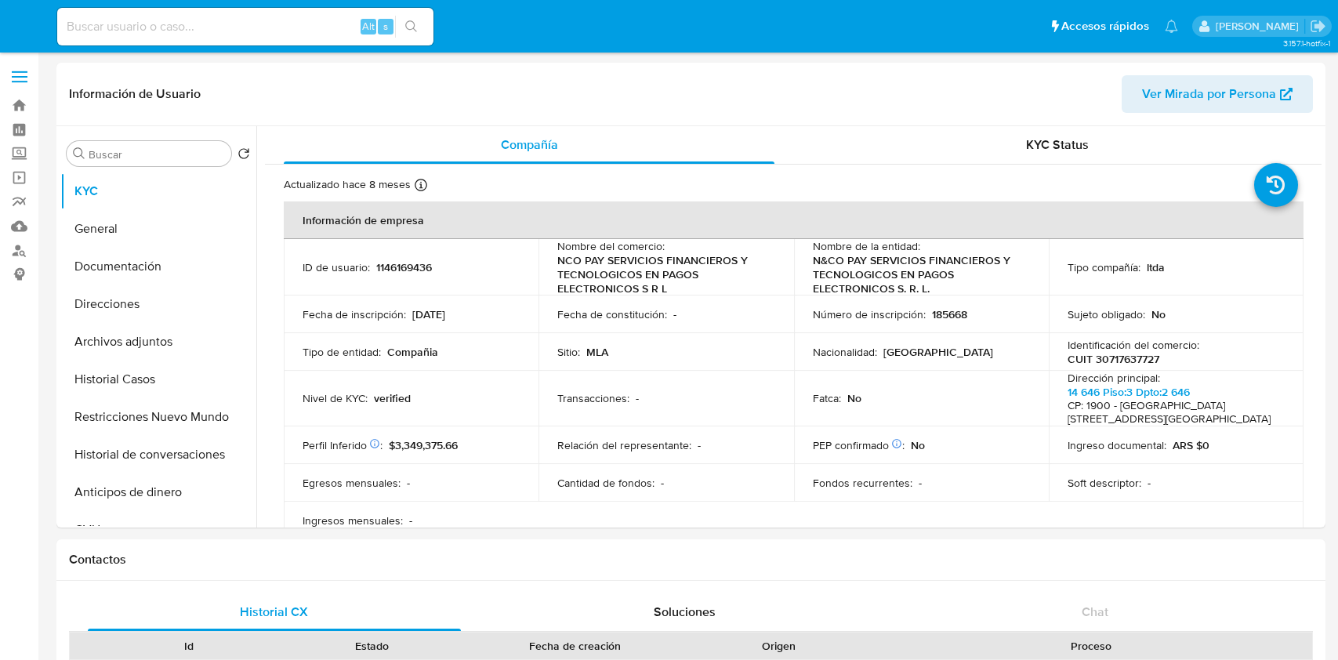
select select "10"
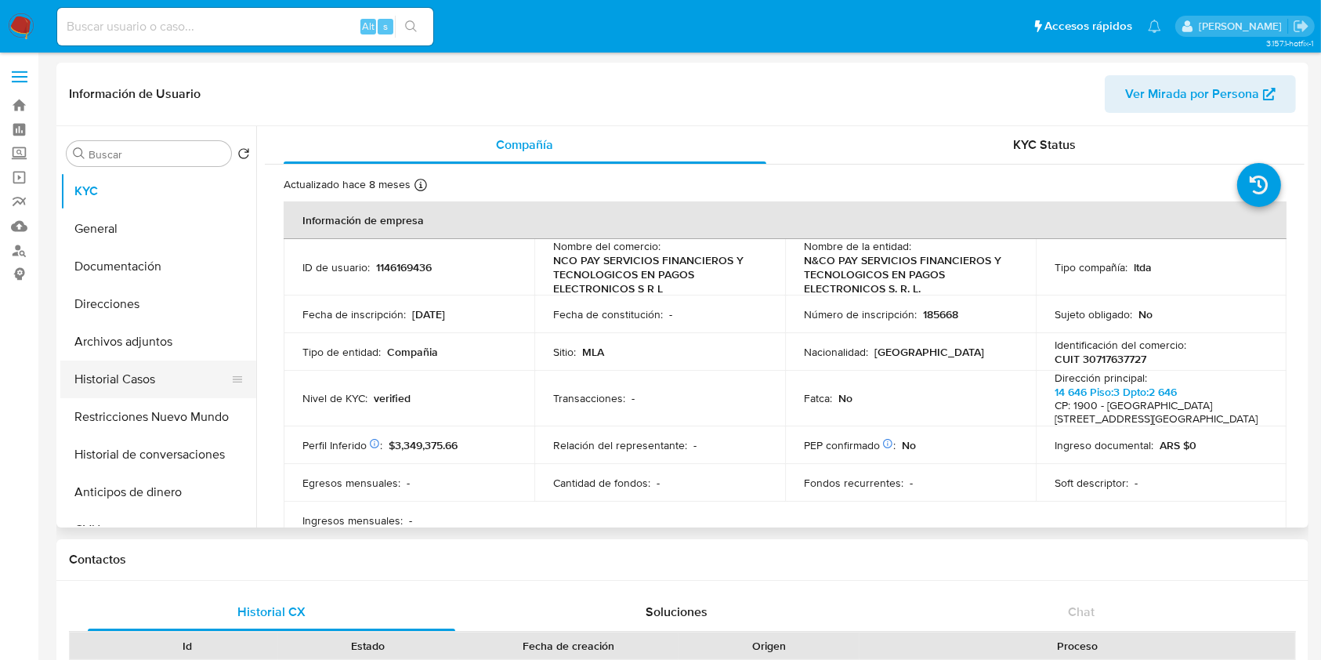
click at [141, 397] on button "Historial Casos" at bounding box center [151, 379] width 183 height 38
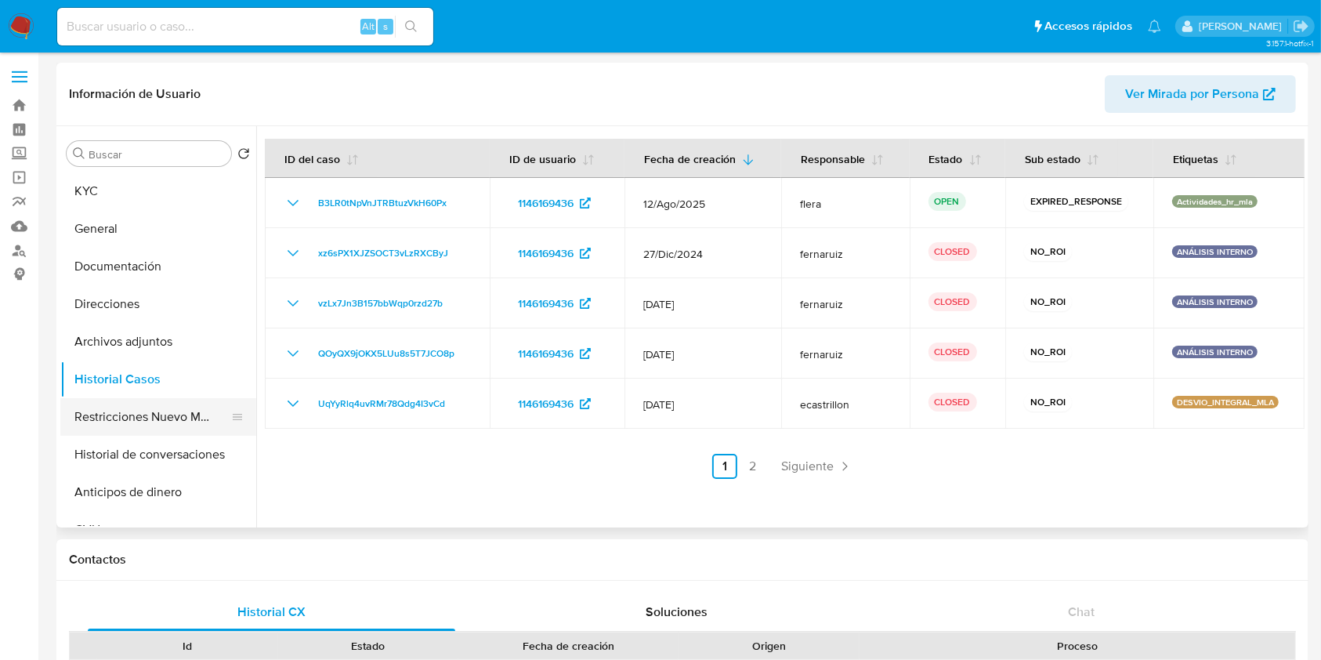
click at [113, 411] on button "Restricciones Nuevo Mundo" at bounding box center [151, 417] width 183 height 38
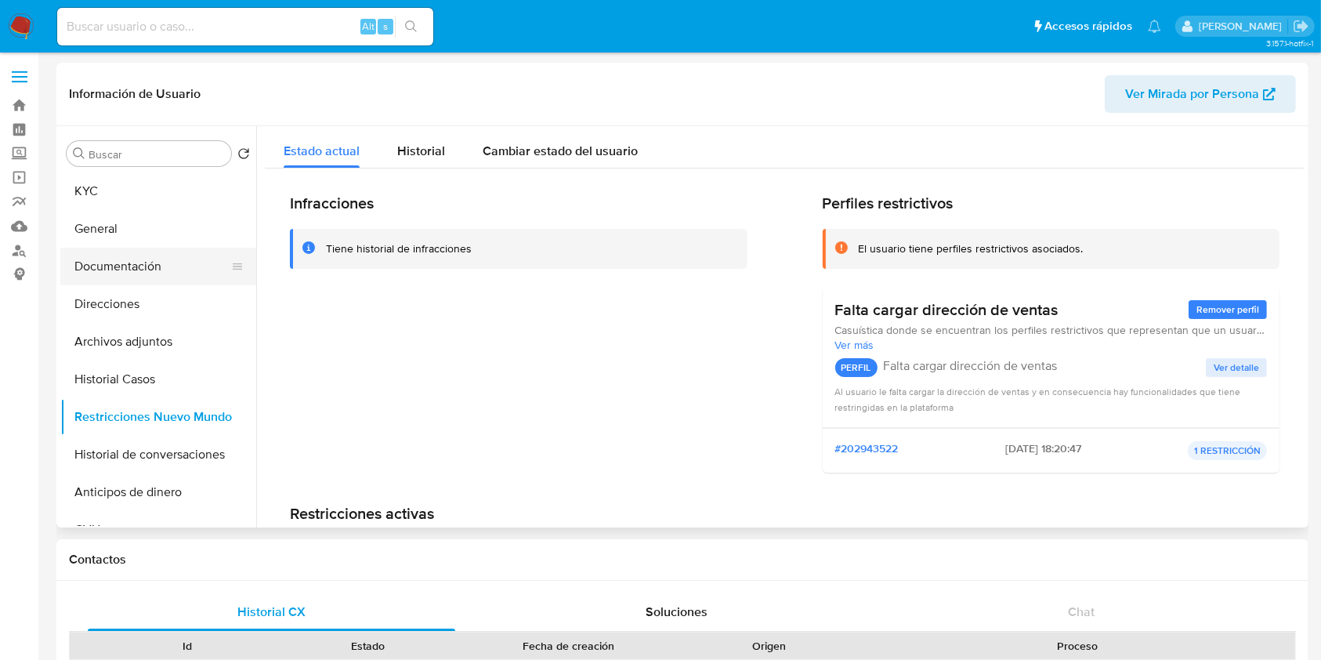
click at [132, 271] on button "Documentación" at bounding box center [151, 267] width 183 height 38
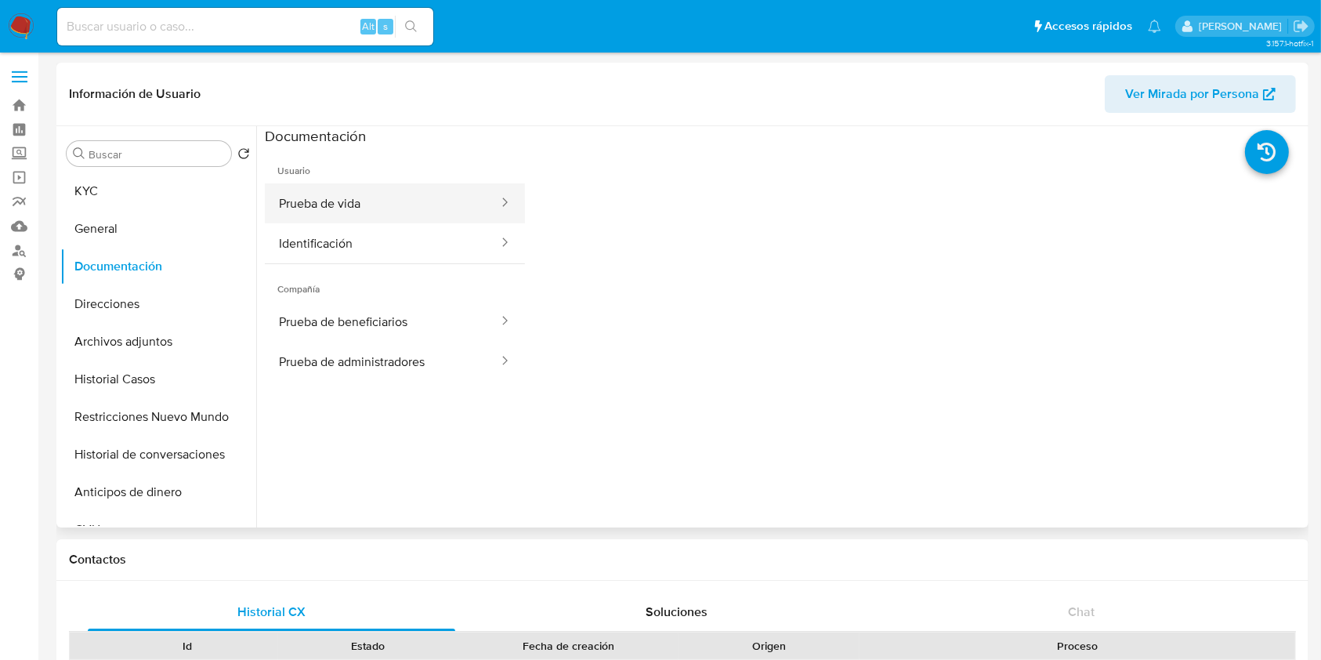
click at [451, 207] on button "Prueba de vida" at bounding box center [382, 203] width 235 height 40
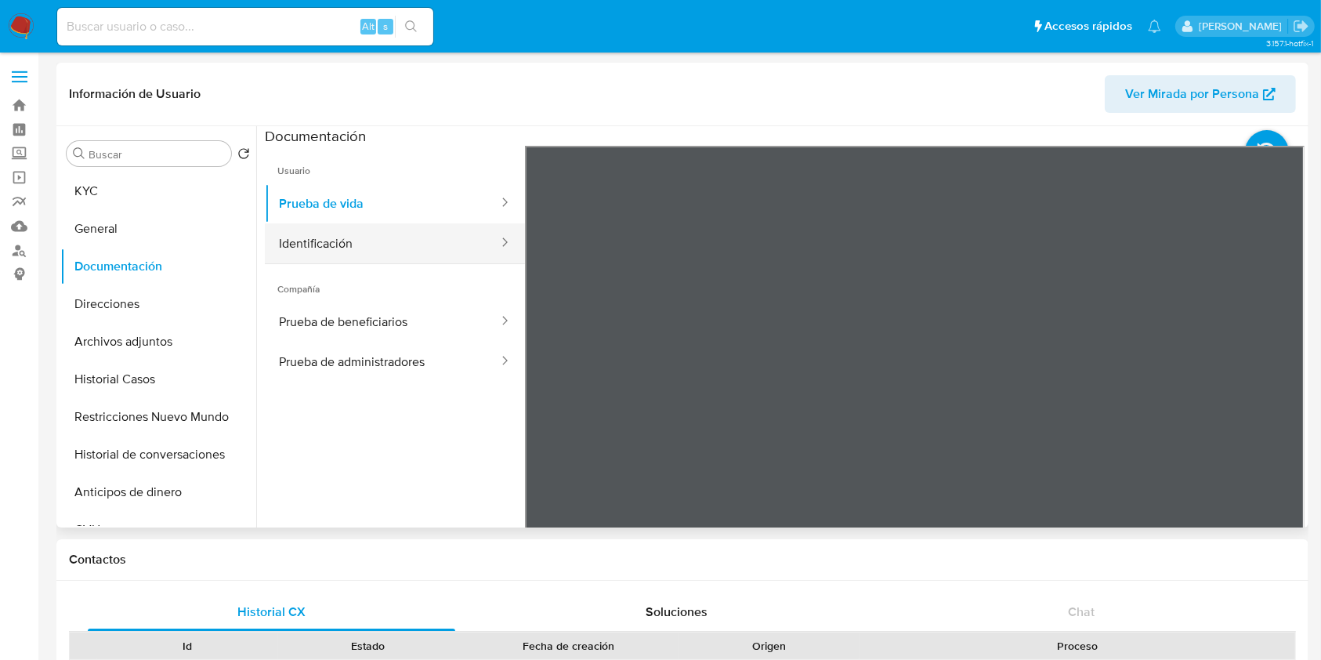
click at [426, 225] on button "Identificación" at bounding box center [382, 243] width 235 height 40
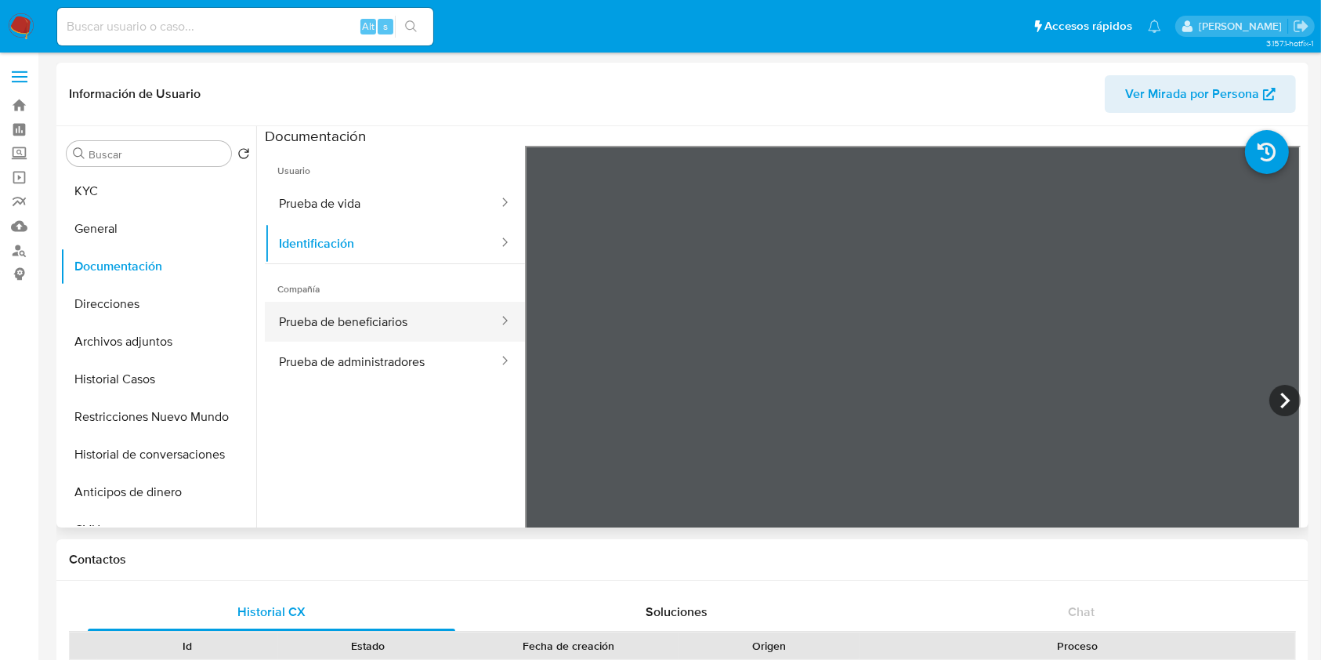
click at [307, 309] on button "Prueba de beneficiarios" at bounding box center [382, 322] width 235 height 40
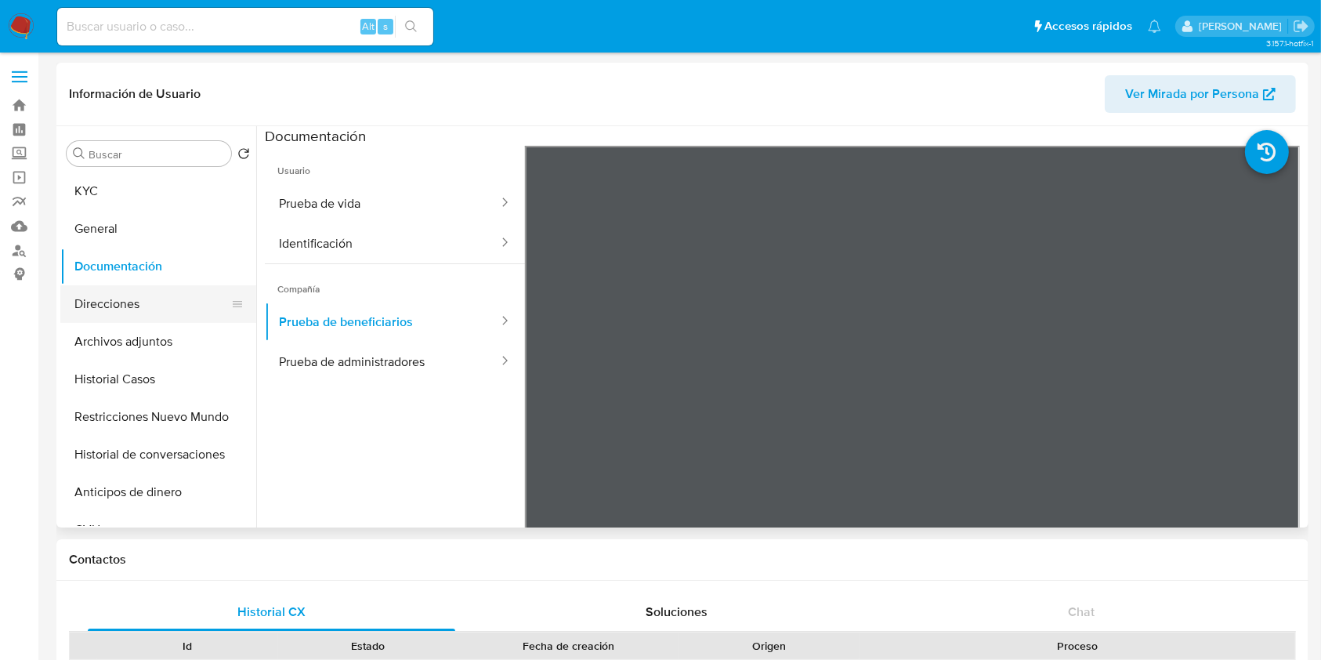
click at [171, 295] on button "Direcciones" at bounding box center [151, 304] width 183 height 38
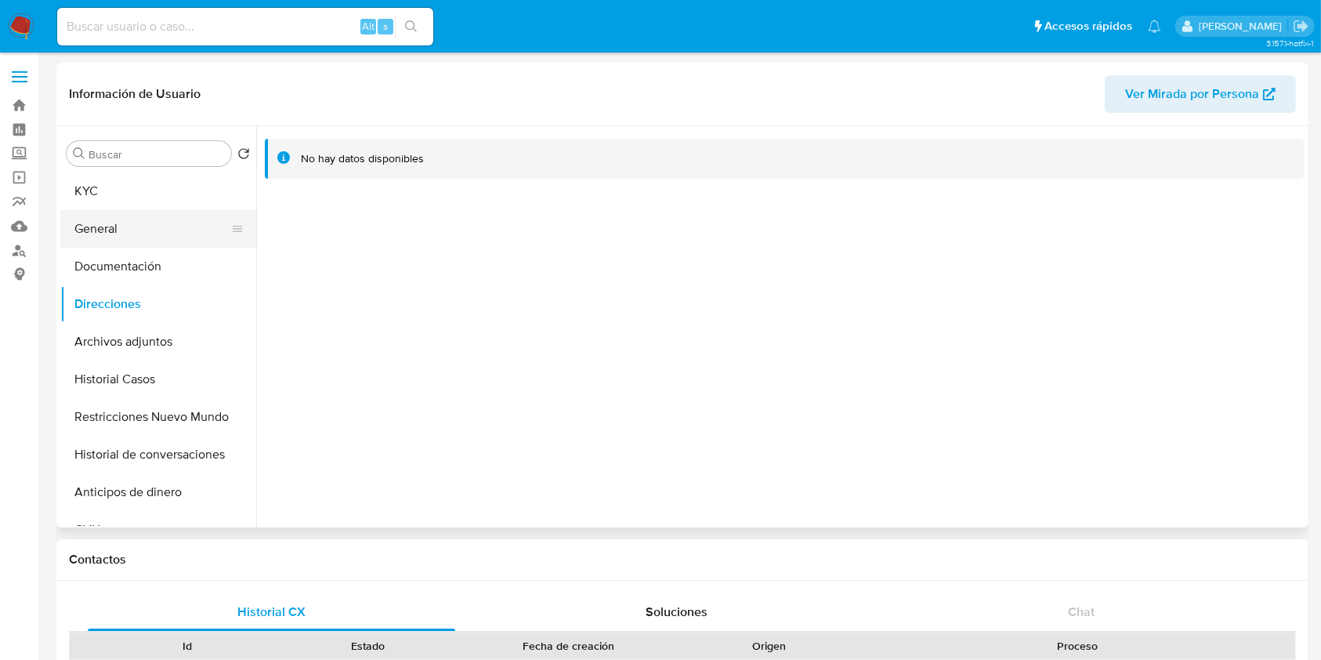
click at [194, 230] on button "General" at bounding box center [151, 229] width 183 height 38
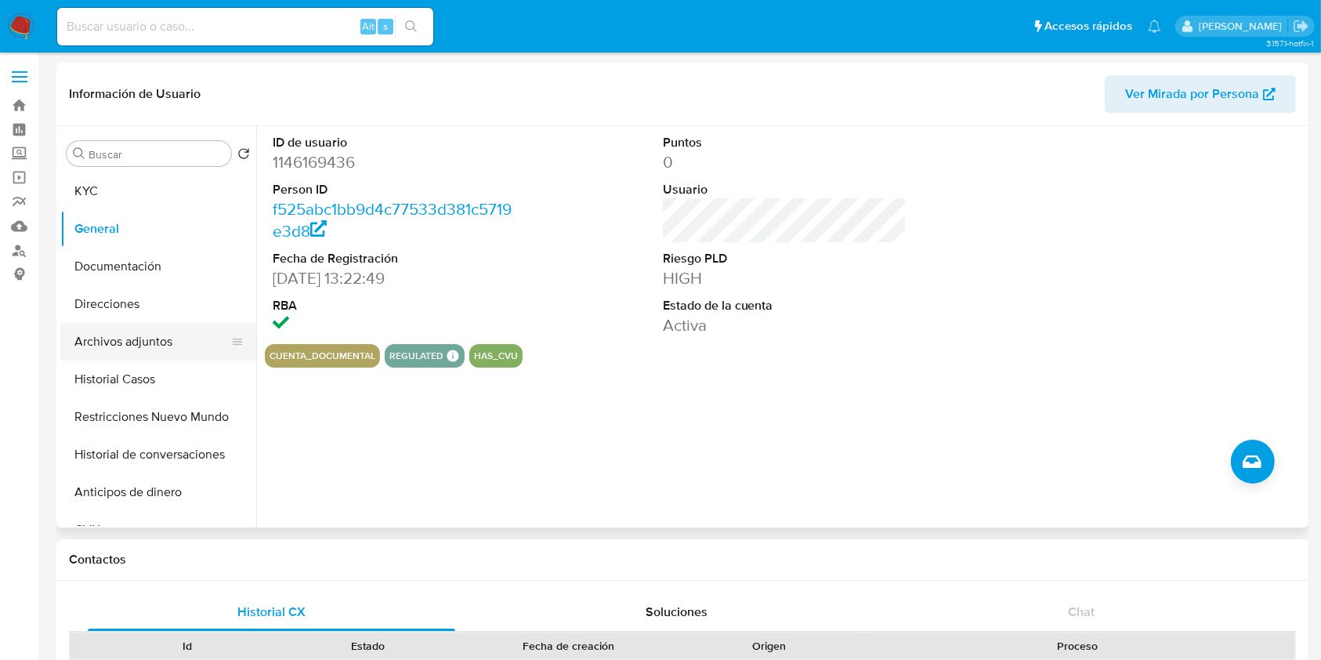
click at [159, 337] on button "Archivos adjuntos" at bounding box center [151, 342] width 183 height 38
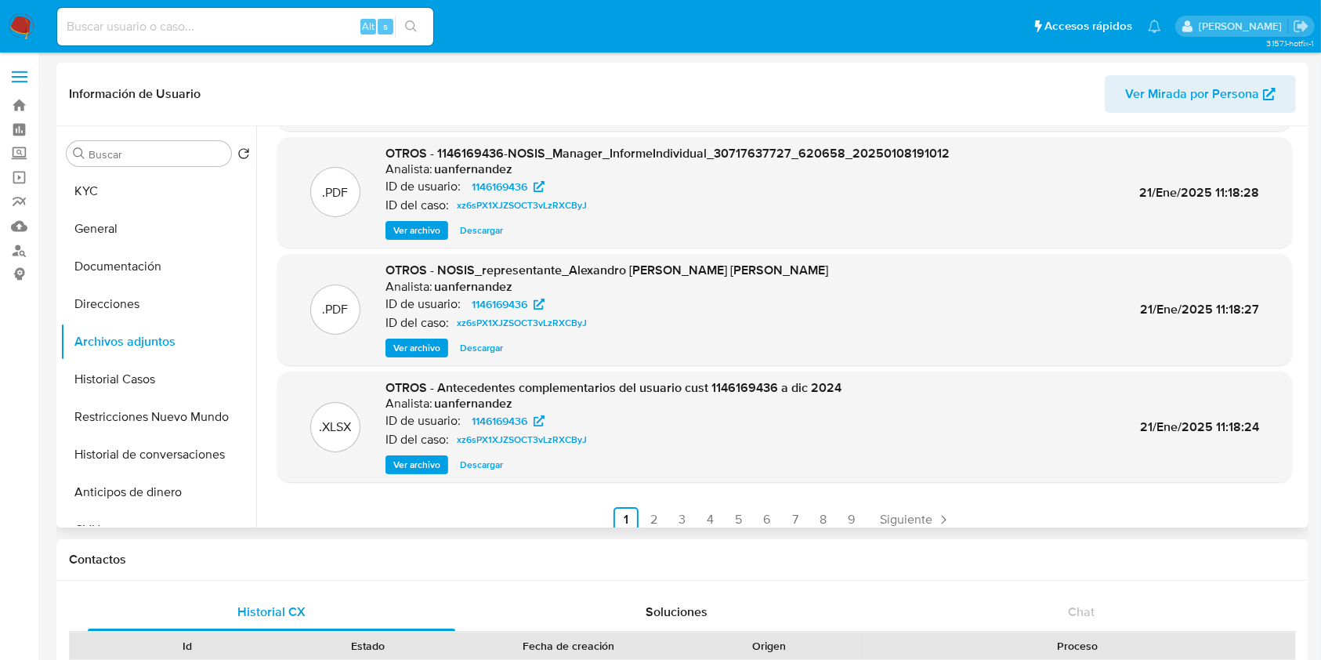
scroll to position [132, 0]
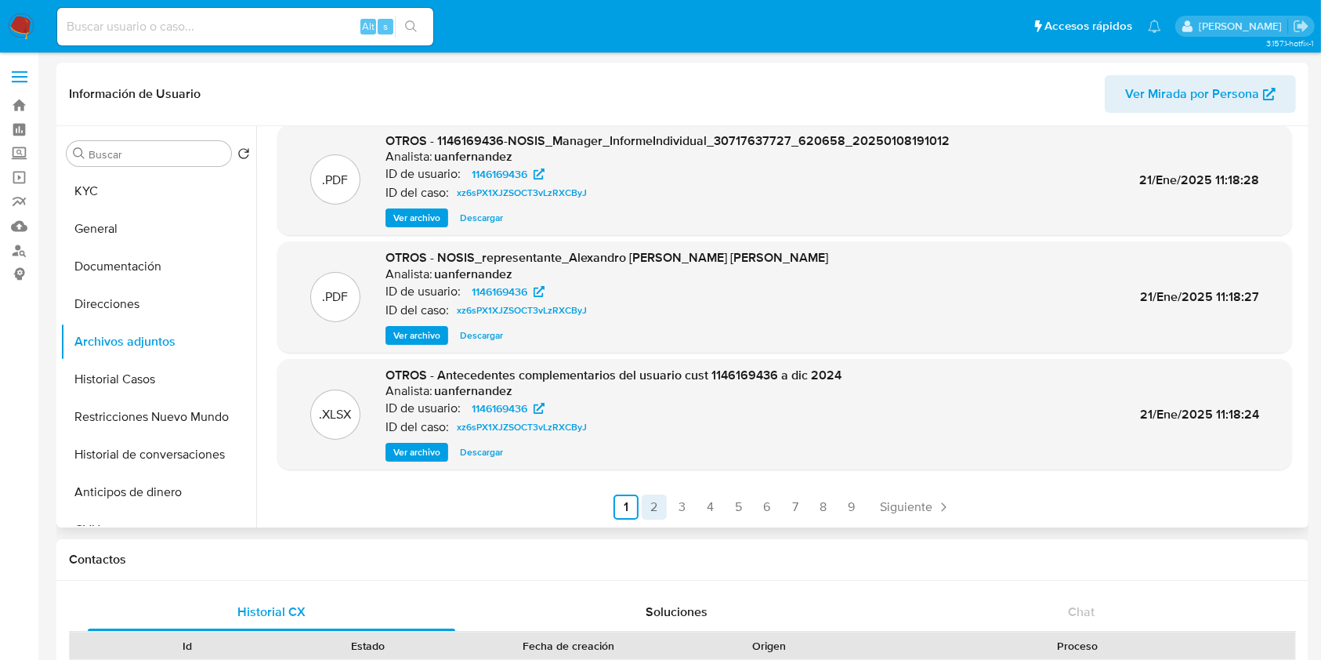
click at [654, 505] on link "2" at bounding box center [654, 506] width 25 height 25
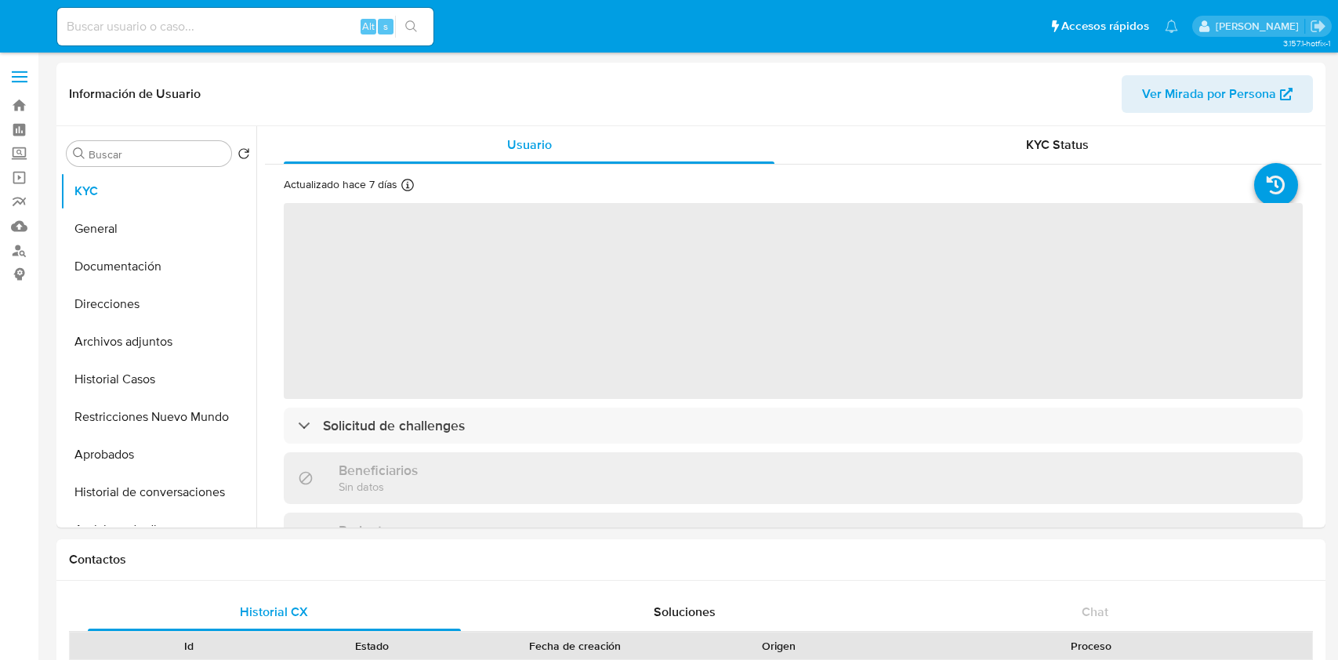
select select "10"
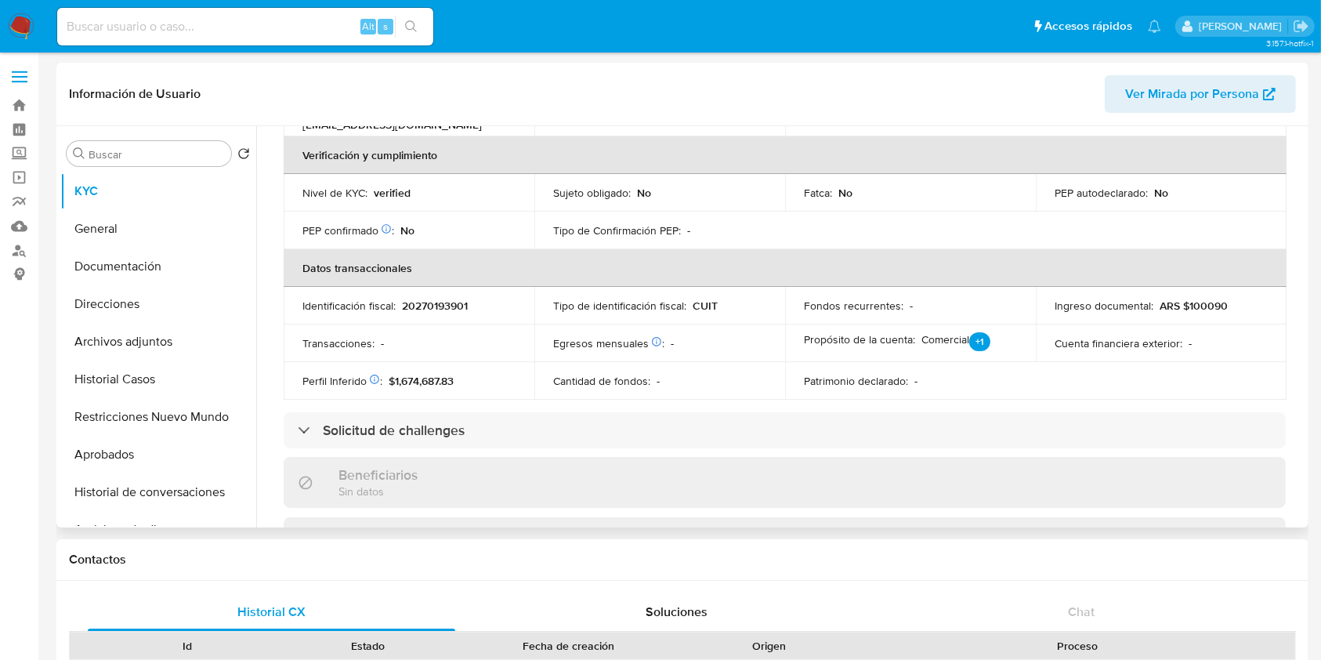
scroll to position [835, 0]
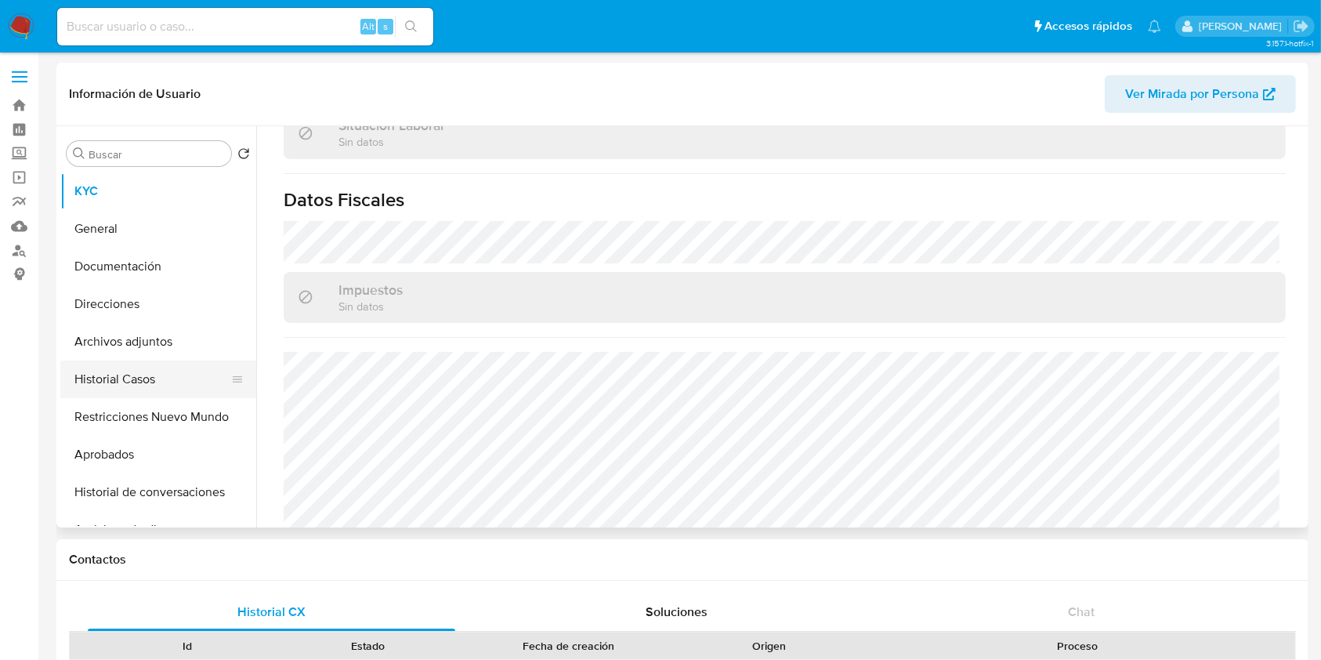
click at [146, 372] on button "Historial Casos" at bounding box center [151, 379] width 183 height 38
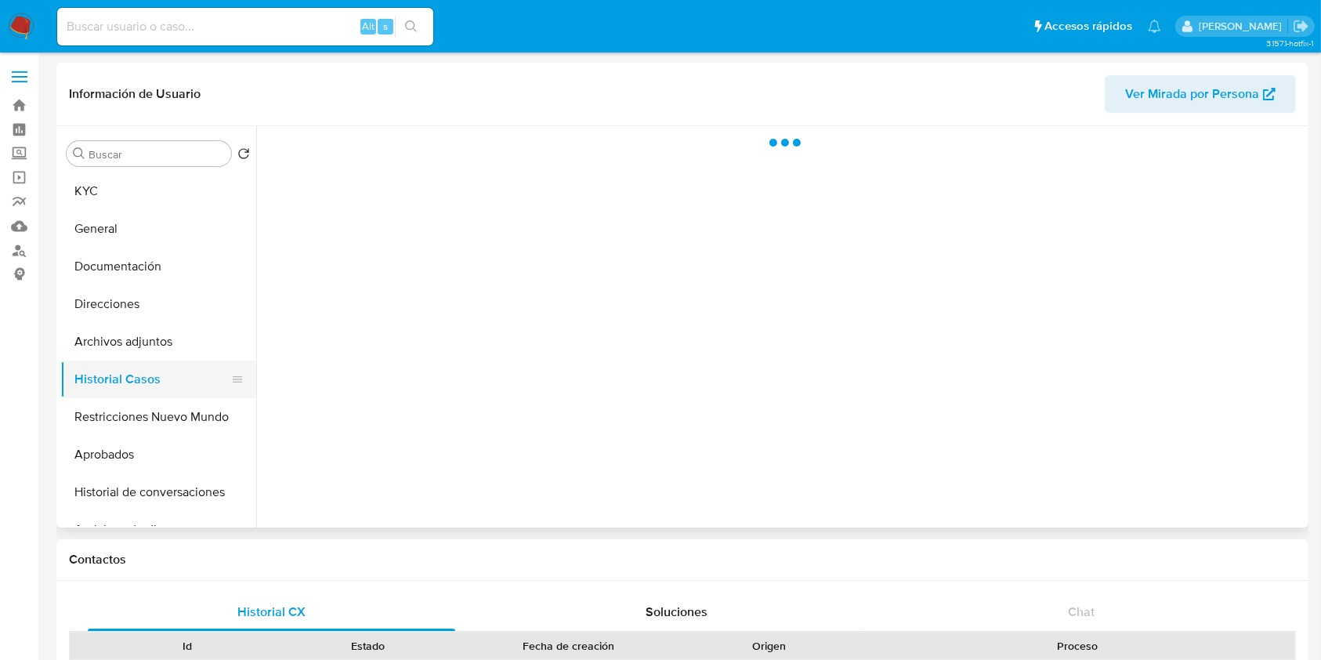
scroll to position [0, 0]
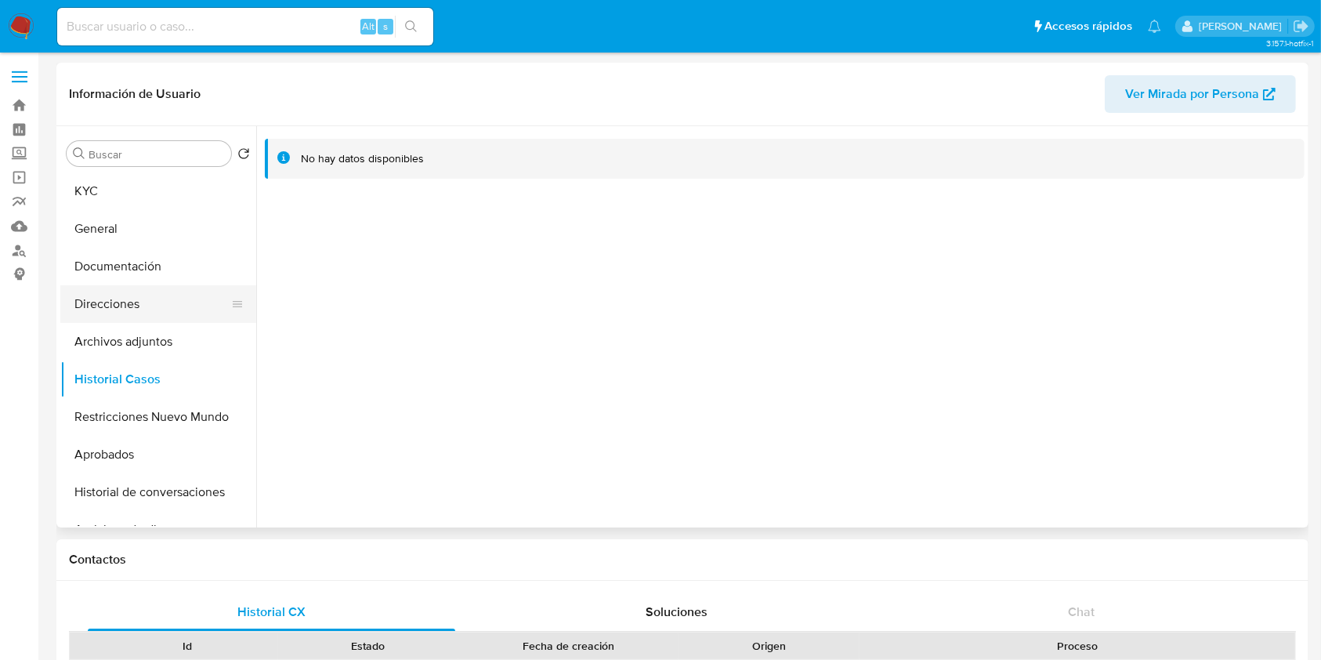
click at [181, 310] on button "Direcciones" at bounding box center [151, 304] width 183 height 38
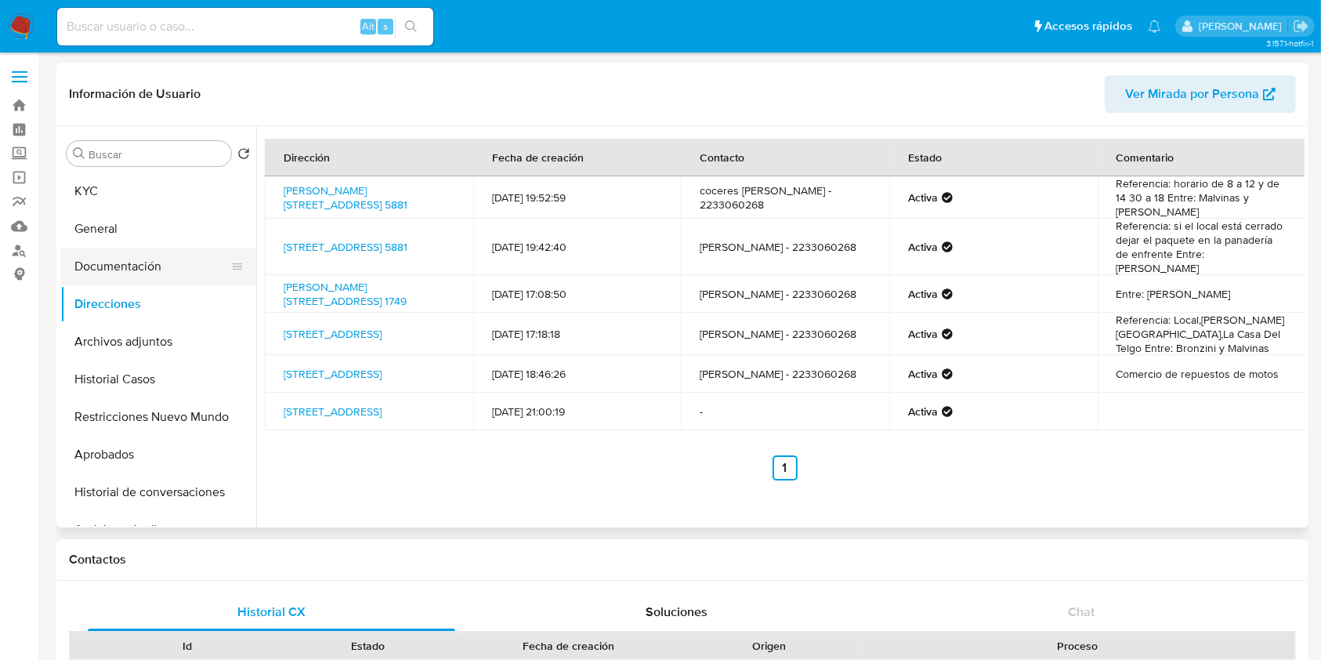
click at [161, 267] on button "Documentación" at bounding box center [151, 267] width 183 height 38
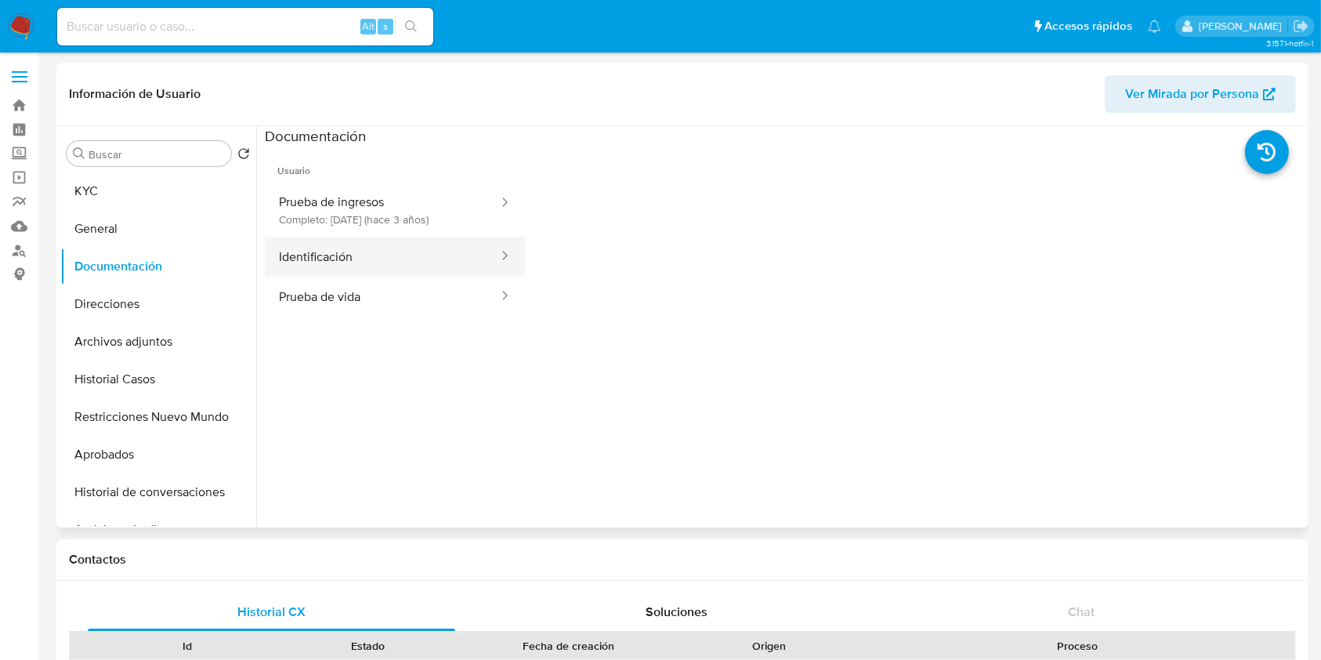
click at [422, 255] on button "Identificación" at bounding box center [382, 257] width 235 height 40
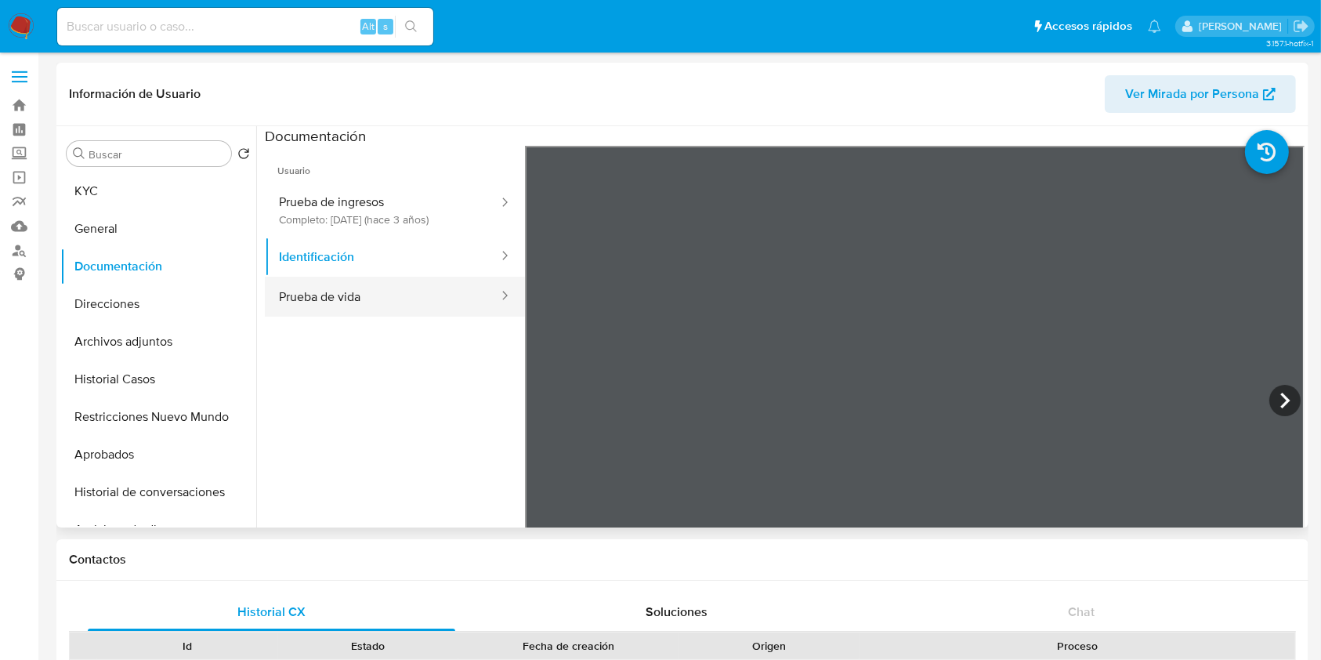
click at [487, 284] on div at bounding box center [499, 297] width 25 height 40
click at [379, 299] on button "Prueba de vida" at bounding box center [382, 297] width 235 height 40
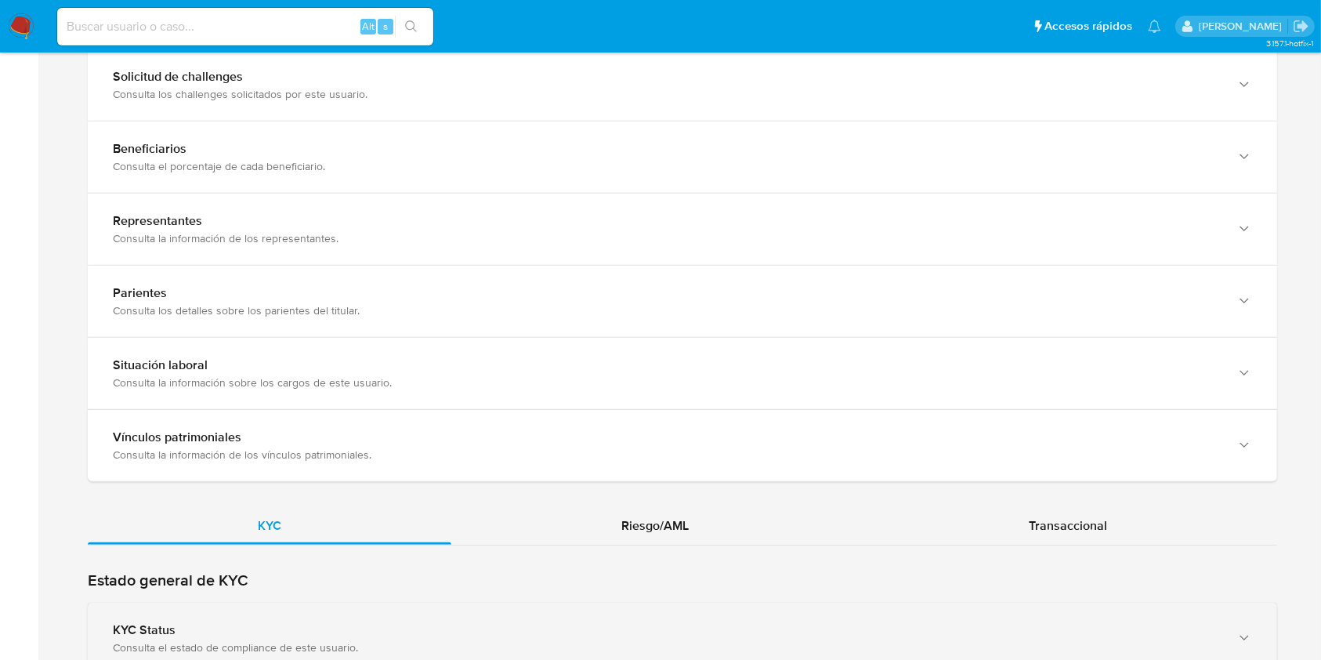
scroll to position [1254, 0]
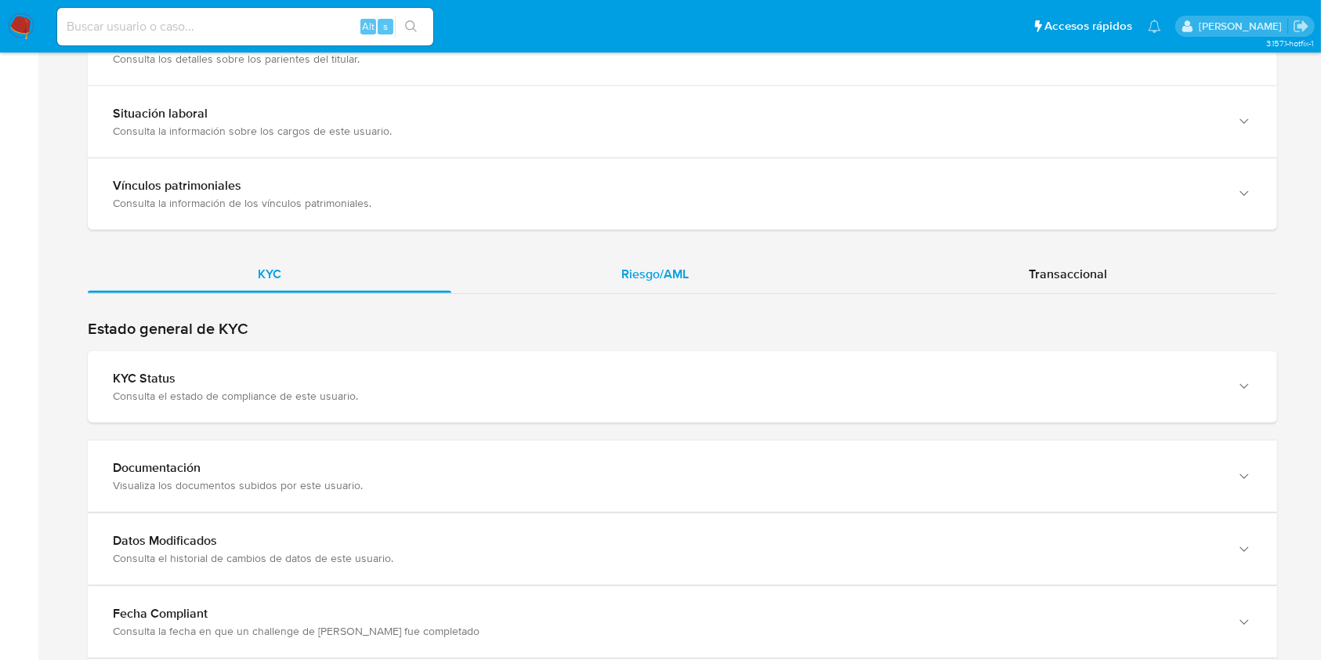
click at [708, 263] on div "Riesgo/AML" at bounding box center [655, 274] width 408 height 38
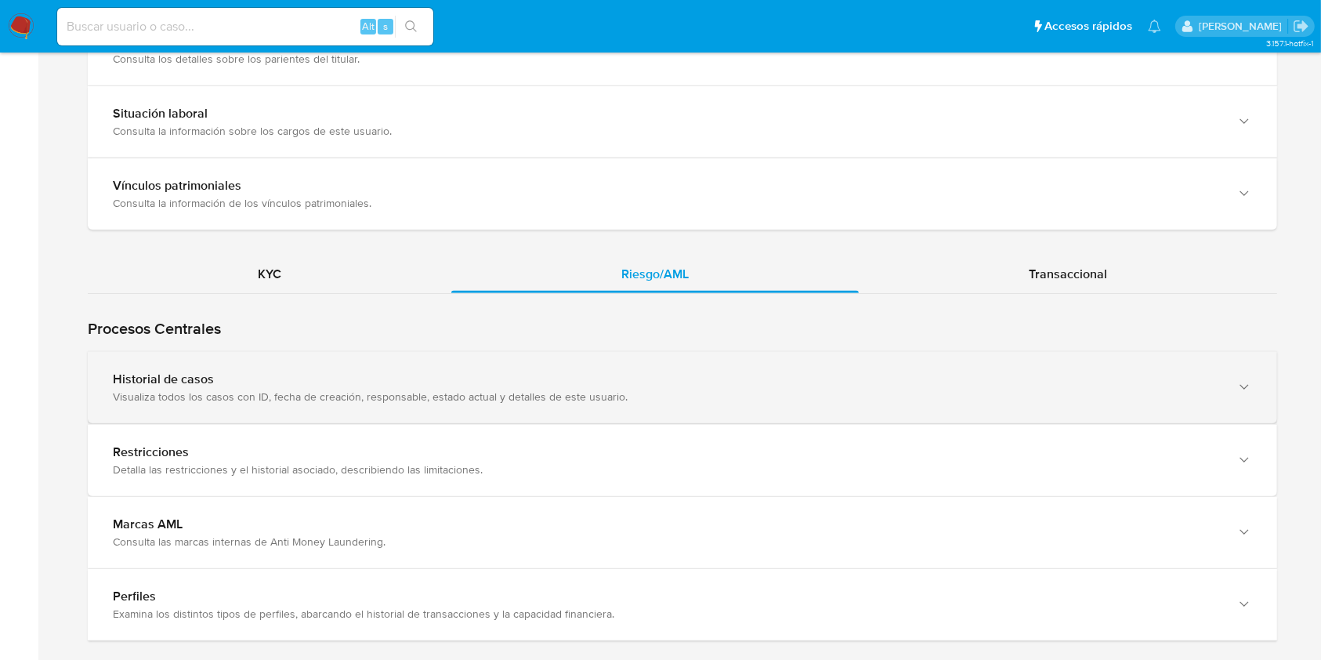
click at [375, 382] on div "Historial de casos" at bounding box center [667, 379] width 1108 height 16
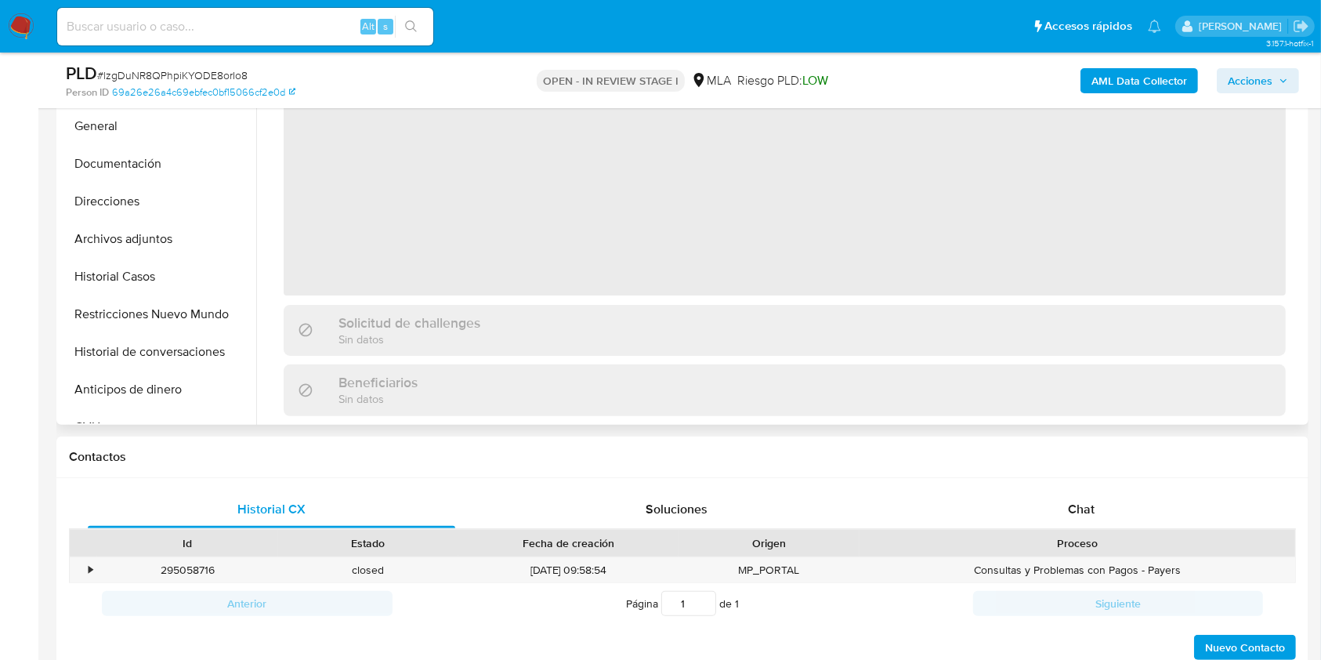
scroll to position [418, 0]
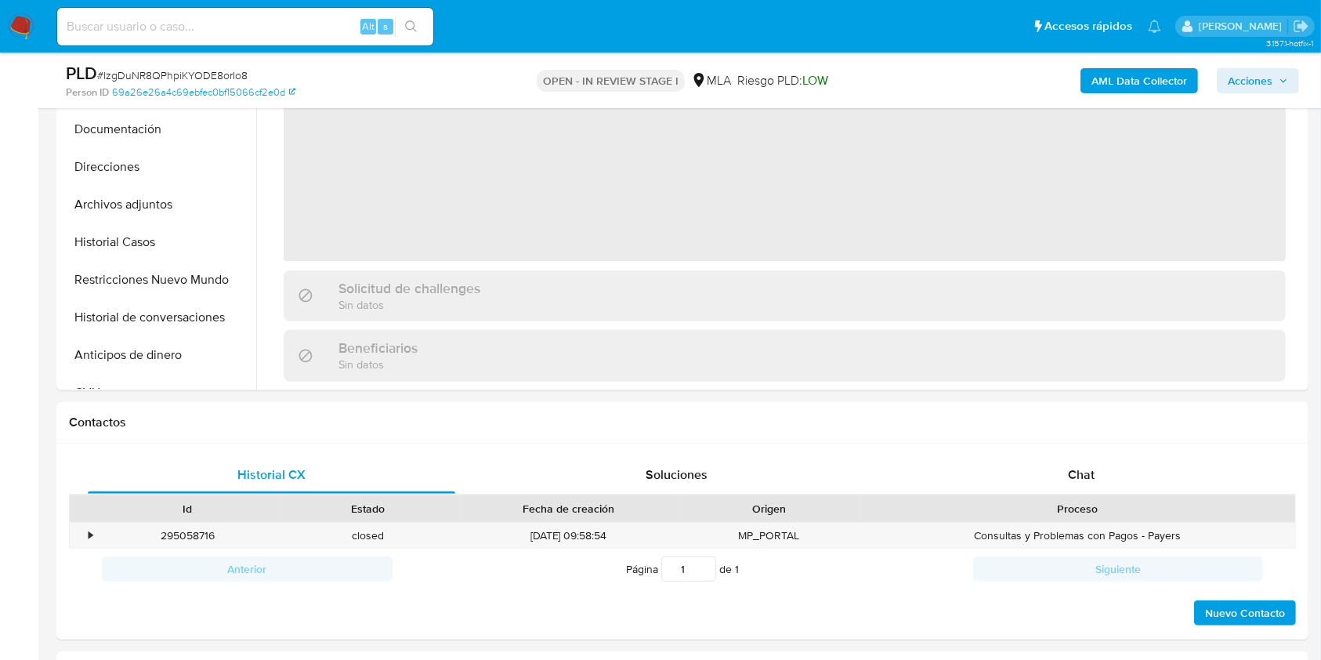
select select "10"
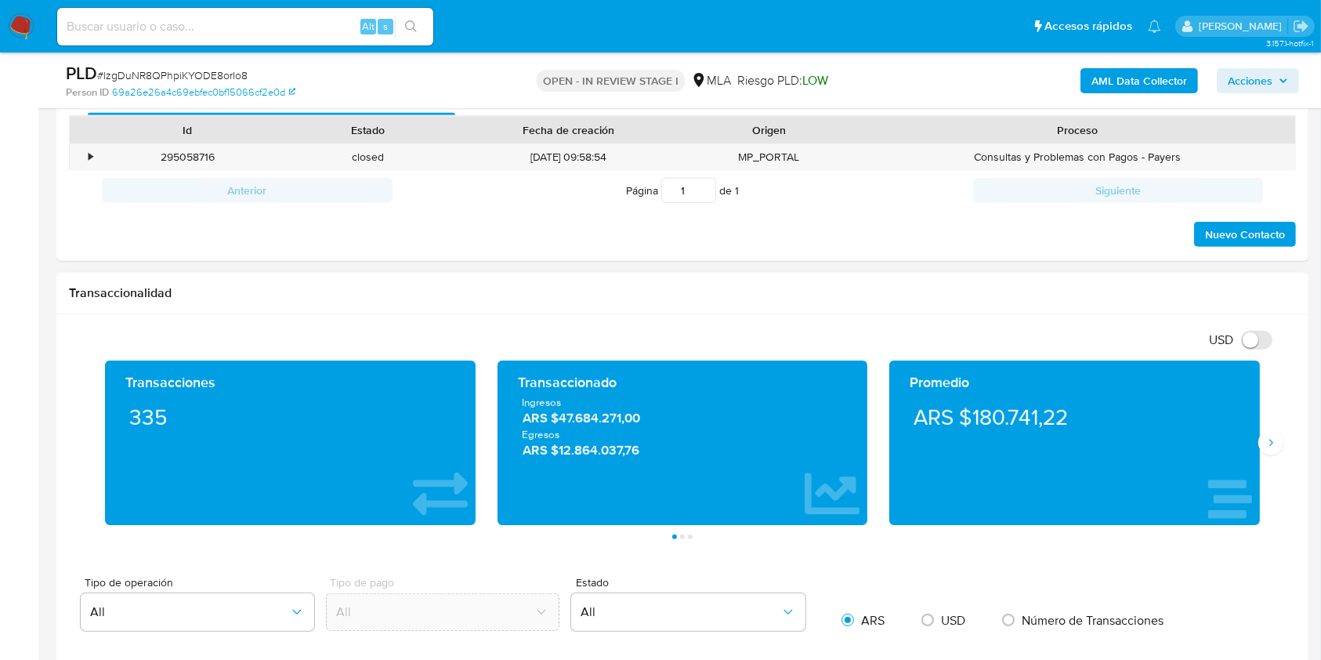
scroll to position [627, 0]
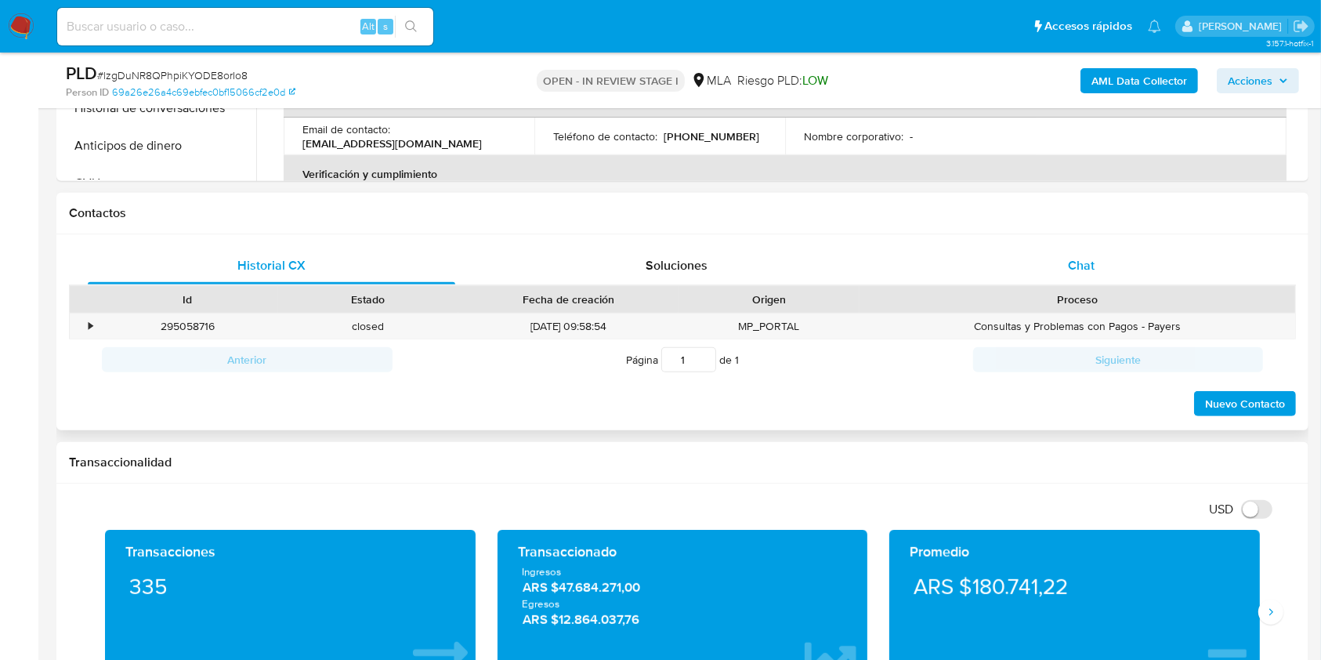
click at [1154, 281] on div "Chat" at bounding box center [1082, 266] width 368 height 38
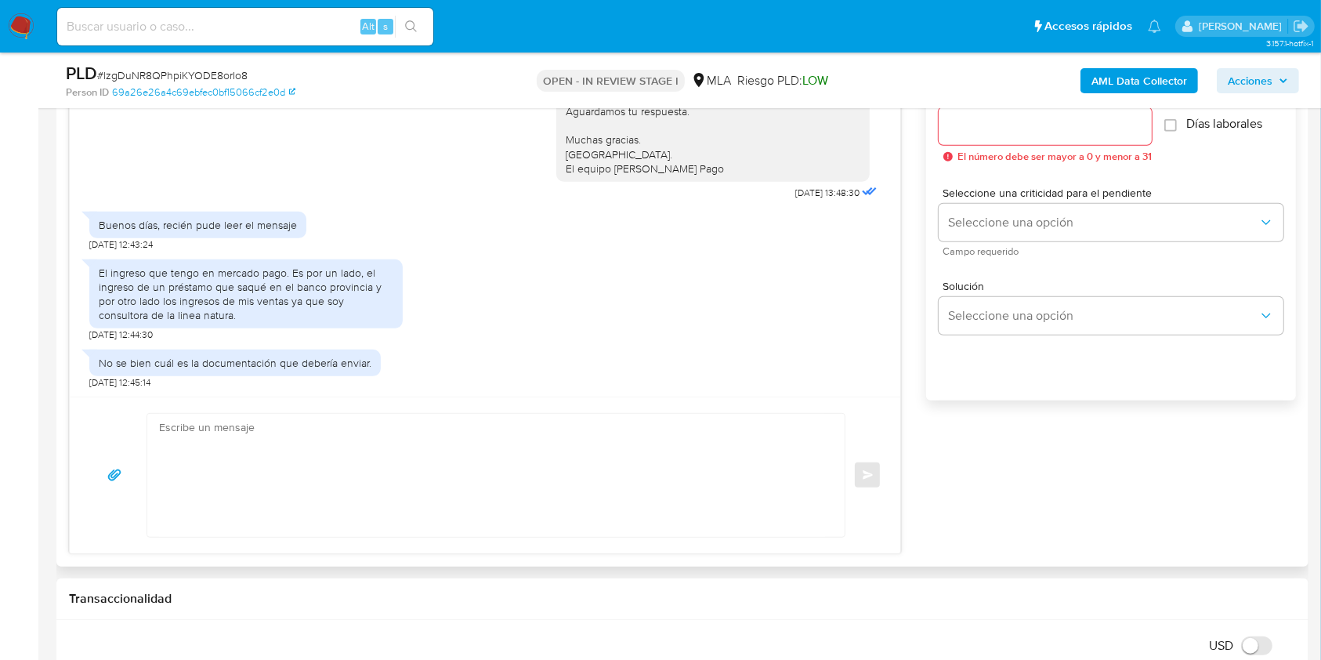
scroll to position [940, 0]
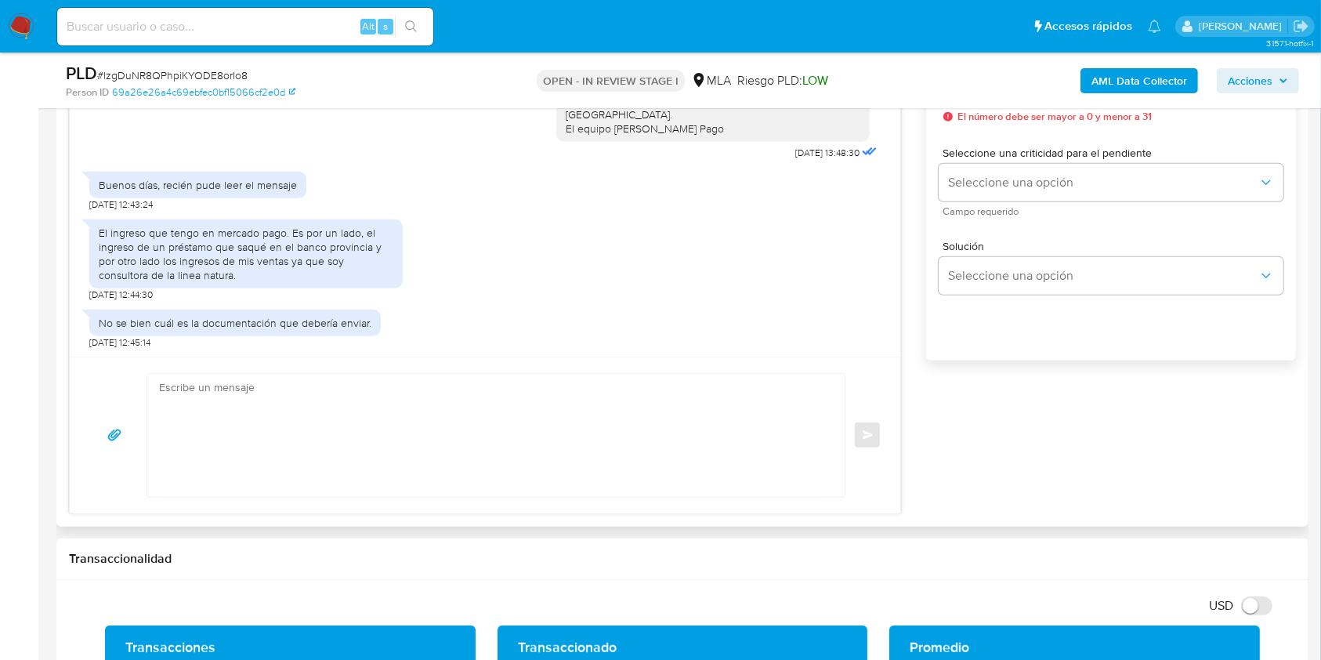
click at [367, 476] on textarea at bounding box center [492, 435] width 666 height 123
paste textarea "Hola. Esperamos que te encuentres muy bien. Te consultamos si tuviste oportunid…"
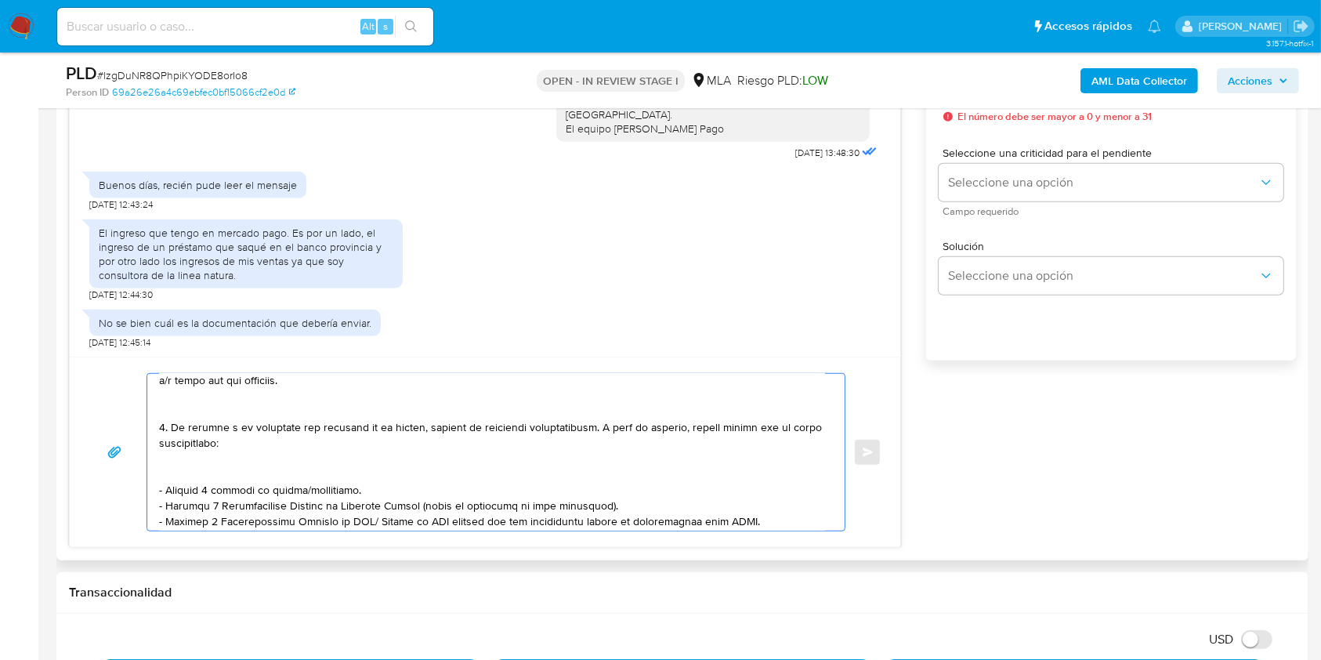
scroll to position [0, 0]
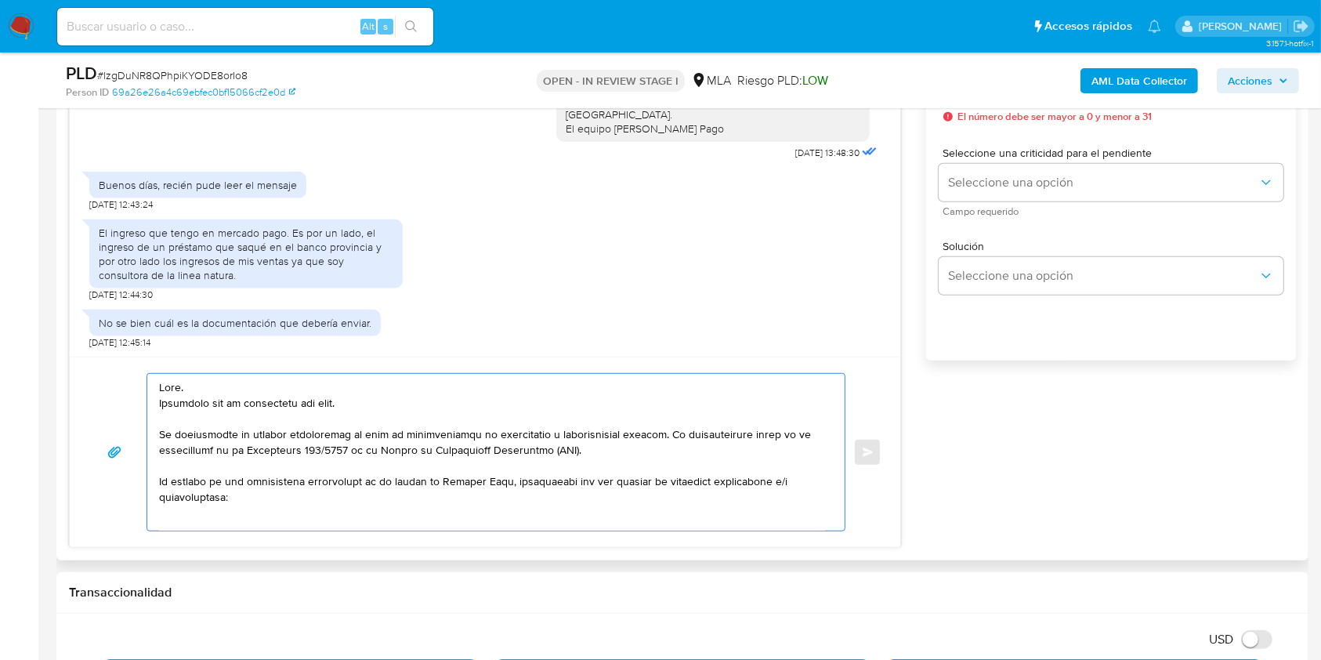
drag, startPoint x: 370, startPoint y: 404, endPoint x: 91, endPoint y: 410, distance: 279.0
click at [93, 409] on div "Enviar" at bounding box center [485, 452] width 793 height 158
click at [259, 442] on textarea at bounding box center [492, 452] width 666 height 157
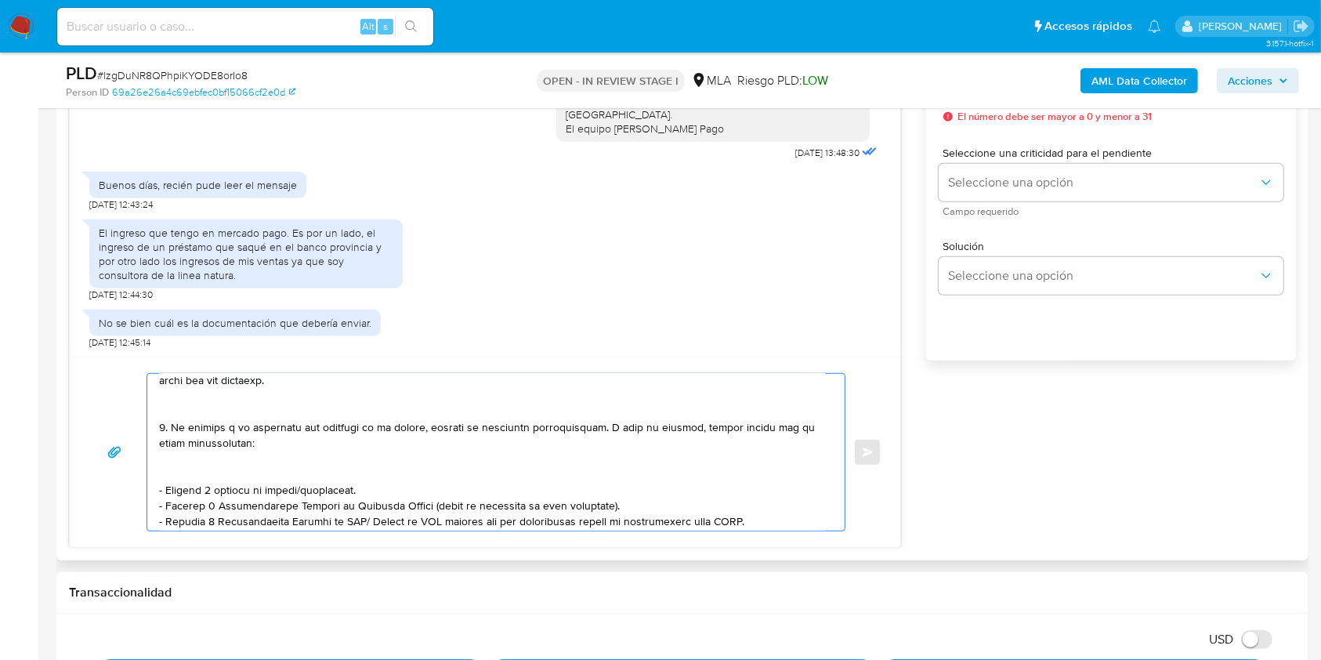
scroll to position [104, 0]
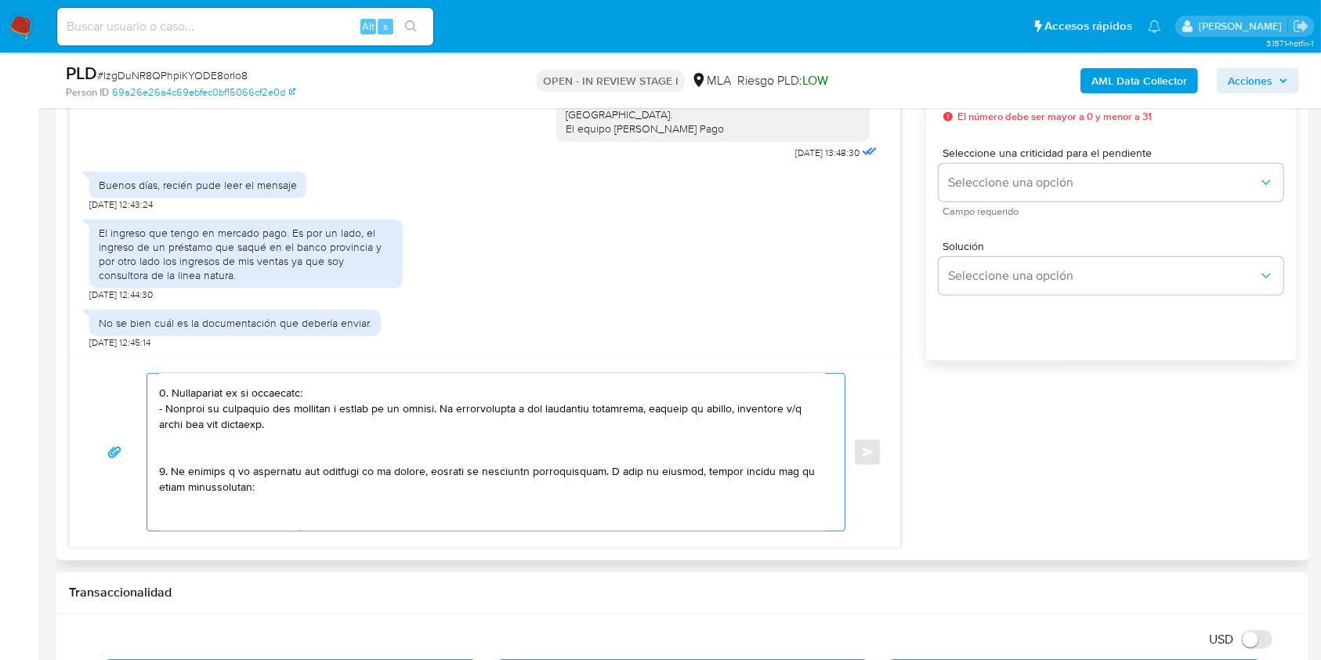
drag, startPoint x: 257, startPoint y: 426, endPoint x: 431, endPoint y: 417, distance: 174.2
click at [431, 417] on textarea at bounding box center [492, 452] width 666 height 157
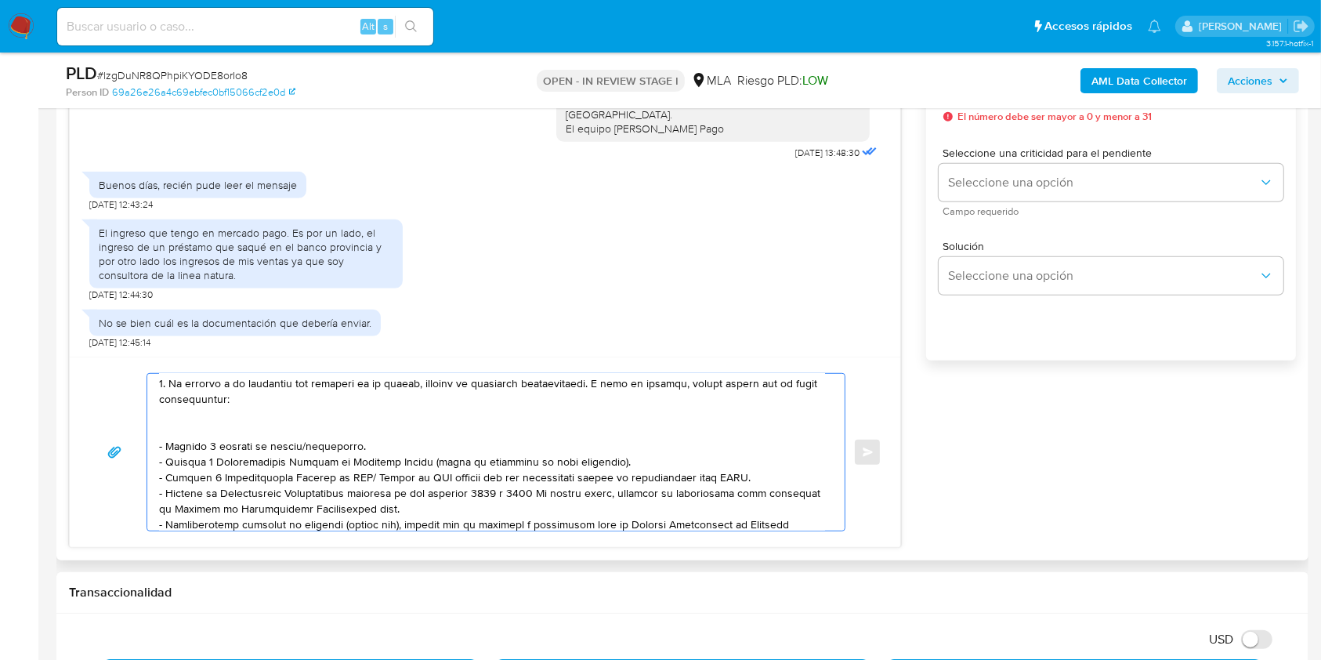
scroll to position [208, 0]
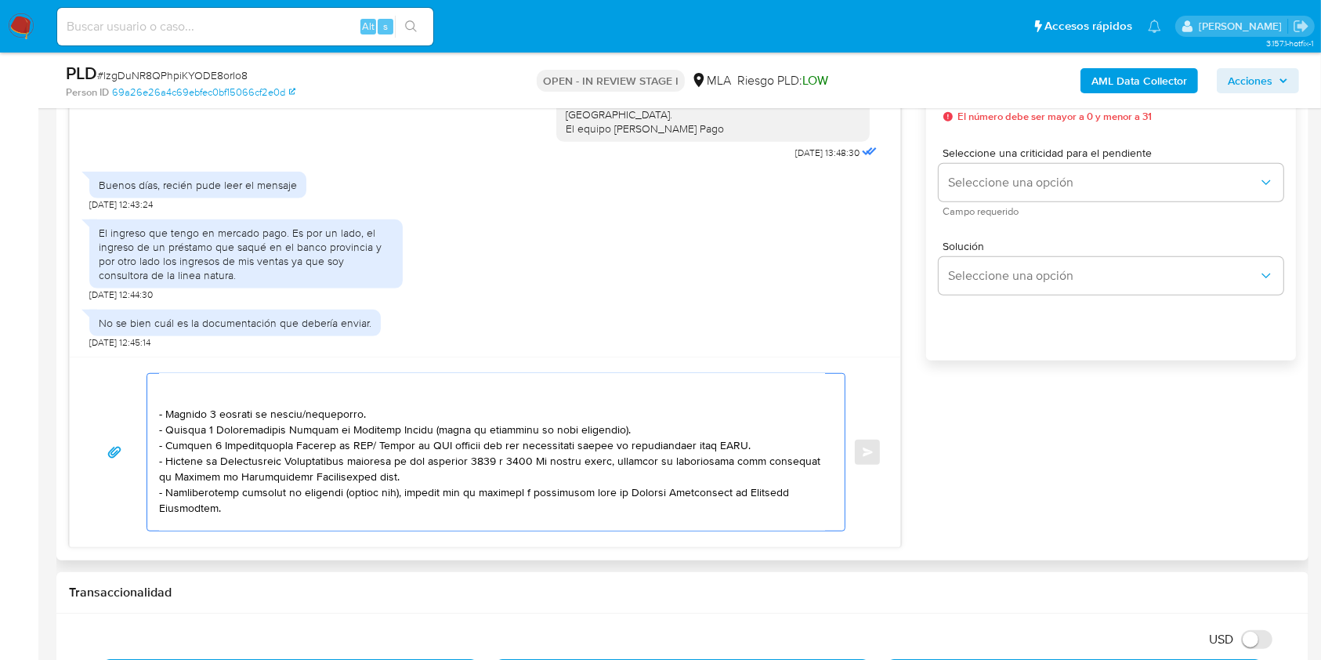
click at [326, 415] on textarea at bounding box center [492, 452] width 666 height 157
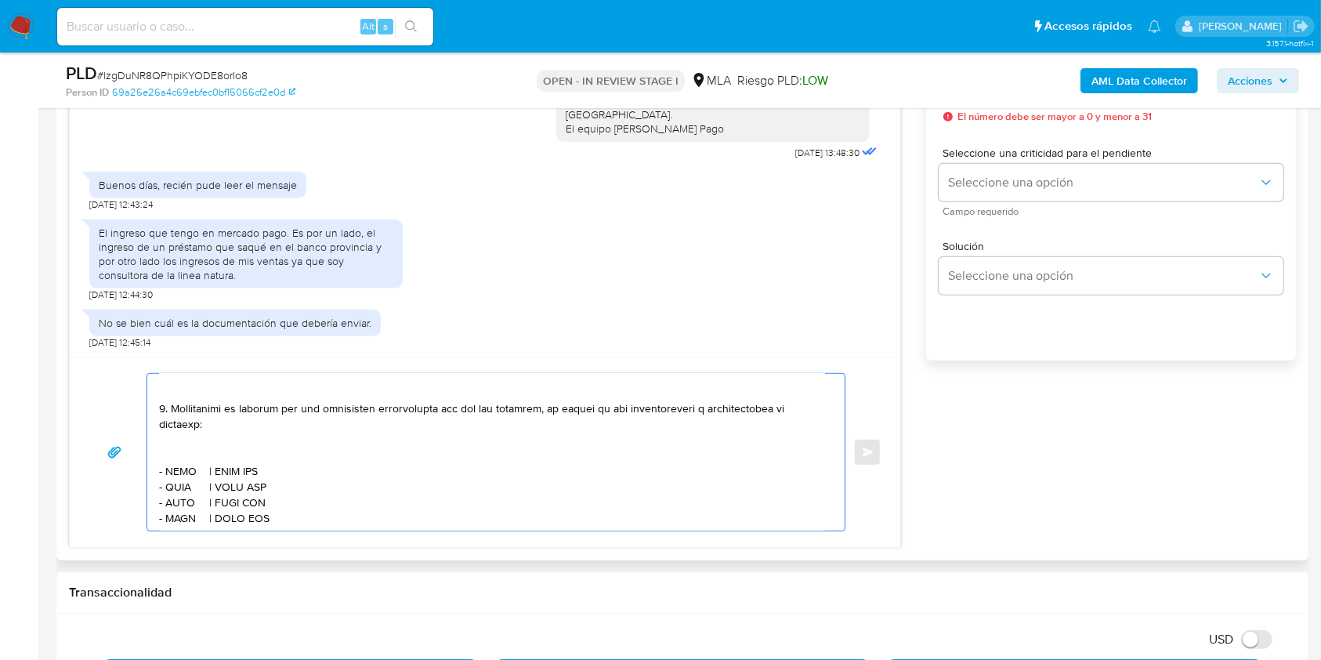
click at [219, 445] on textarea at bounding box center [492, 452] width 666 height 157
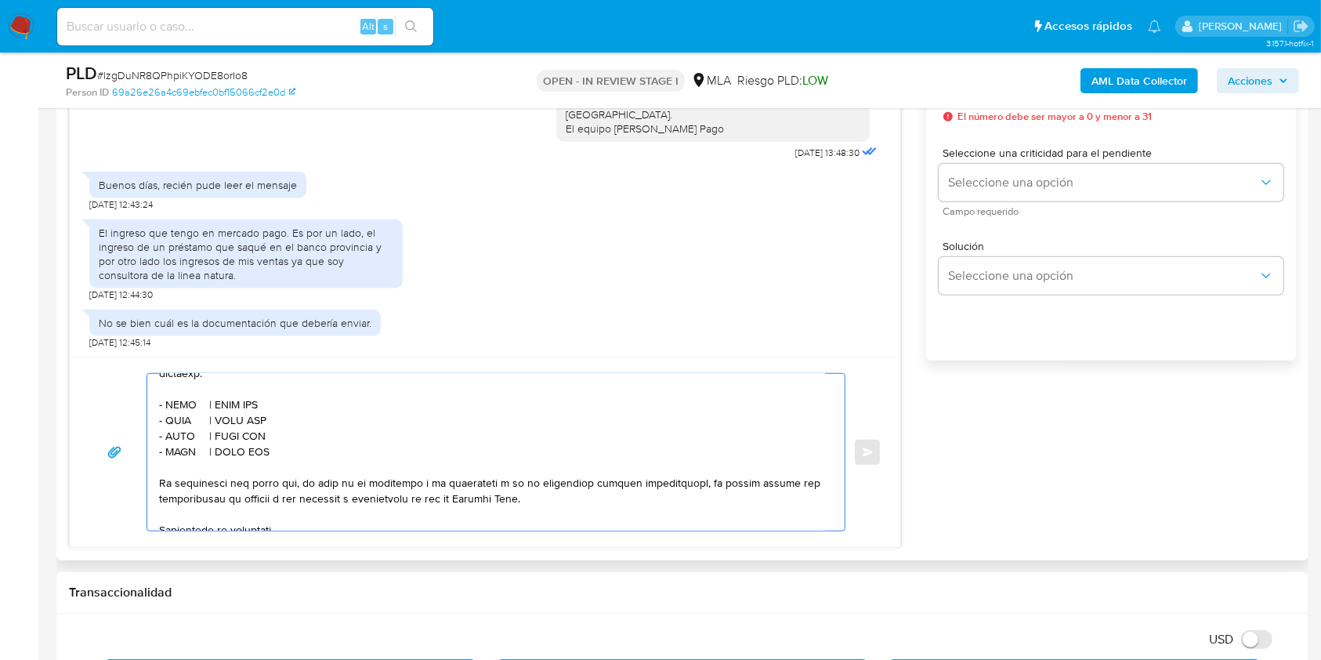
scroll to position [422, 0]
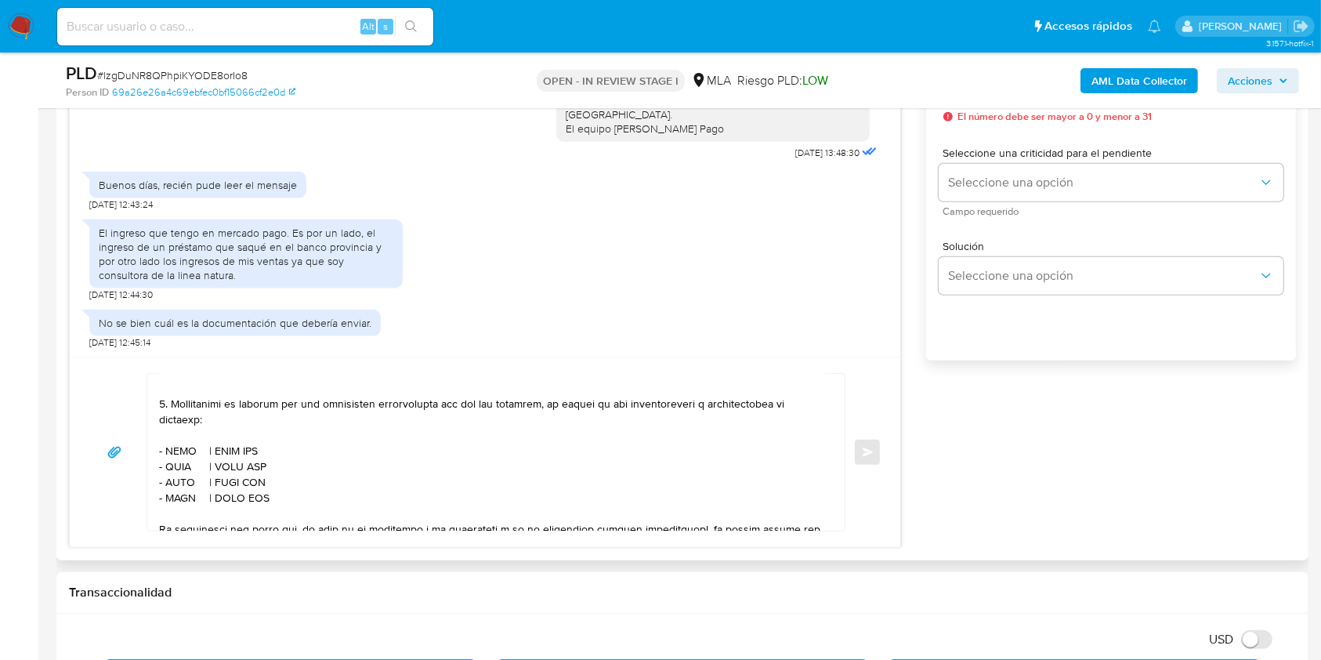
click at [179, 461] on textarea at bounding box center [492, 452] width 666 height 157
paste textarea "Cristian Daniel Ruiz Diaz"
click at [332, 466] on textarea at bounding box center [492, 452] width 666 height 157
click at [331, 466] on textarea at bounding box center [492, 452] width 666 height 157
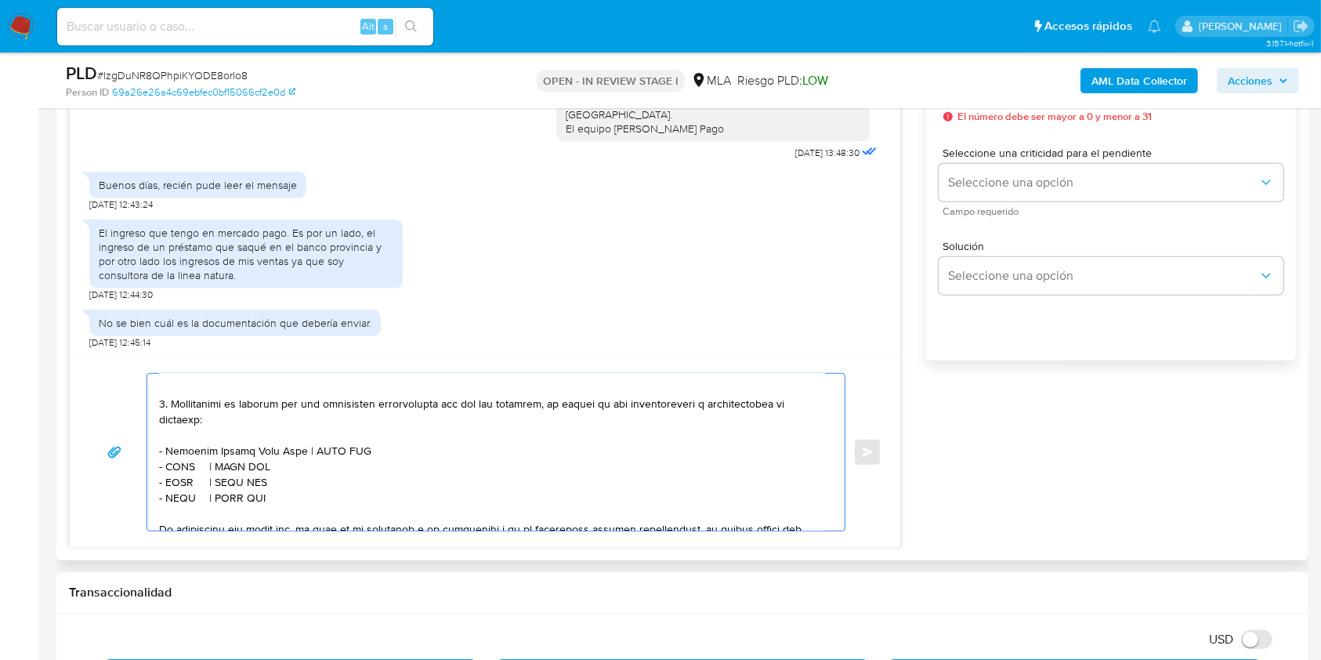
paste textarea "20330760916"
click at [182, 476] on textarea at bounding box center [492, 452] width 666 height 157
paste textarea "Hilda Rosa Quiroga"
click at [302, 476] on textarea at bounding box center [492, 452] width 666 height 157
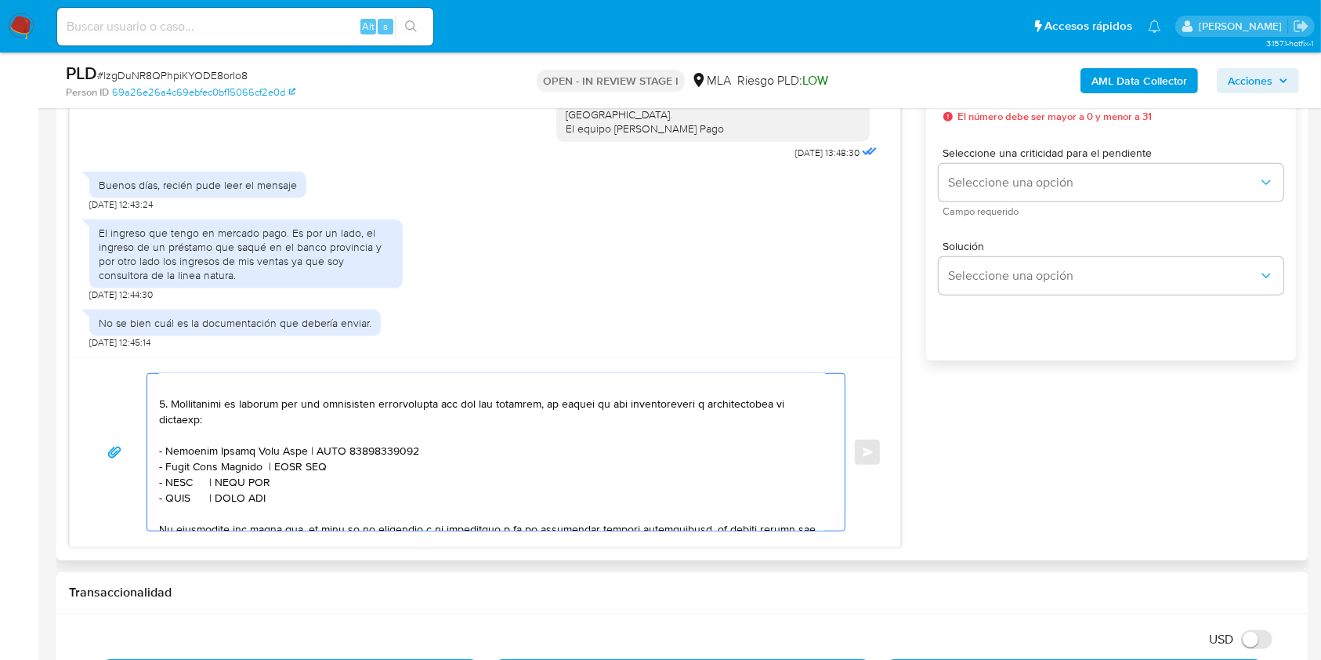
click at [302, 476] on textarea at bounding box center [492, 452] width 666 height 157
paste textarea "27052884611"
click at [182, 494] on textarea at bounding box center [492, 452] width 666 height 157
paste textarea "N&CO PAY SERVICIOS FINANCIEROS Y TECNOLOGICOS EN PAGOS ELECTRONICOS S. R. L."
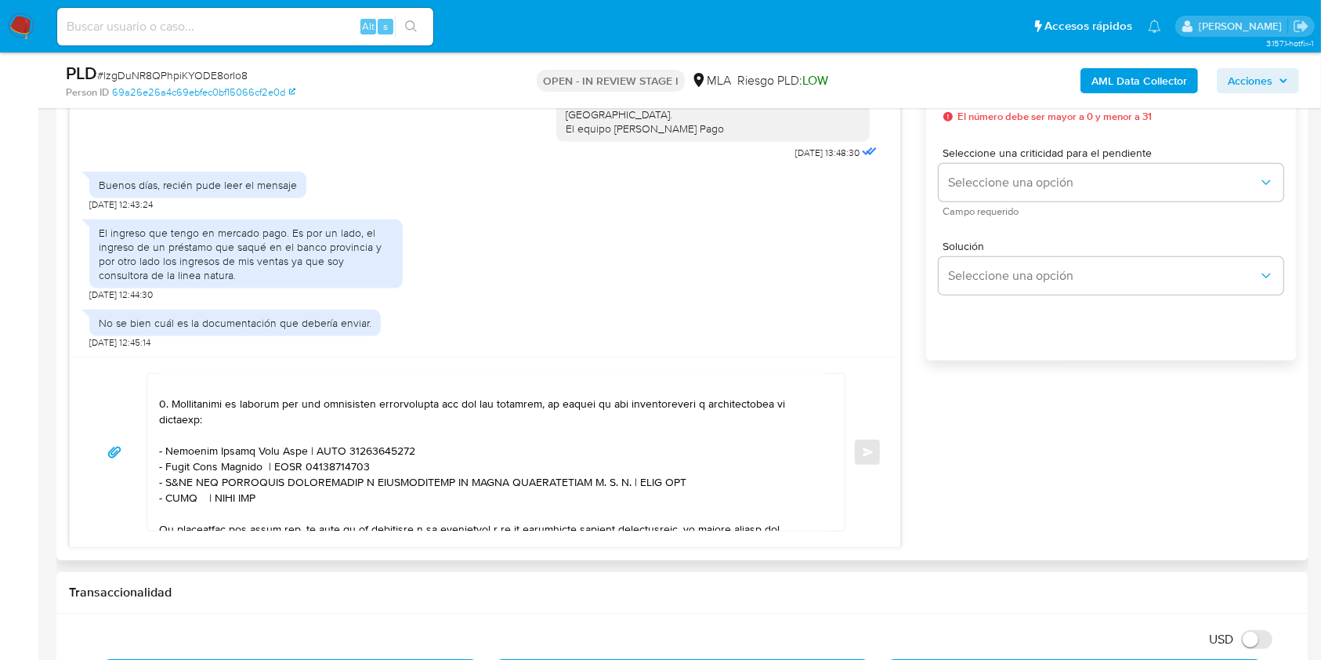
click at [652, 493] on textarea at bounding box center [492, 452] width 666 height 157
paste textarea "30717637727"
click at [185, 510] on textarea at bounding box center [492, 452] width 666 height 157
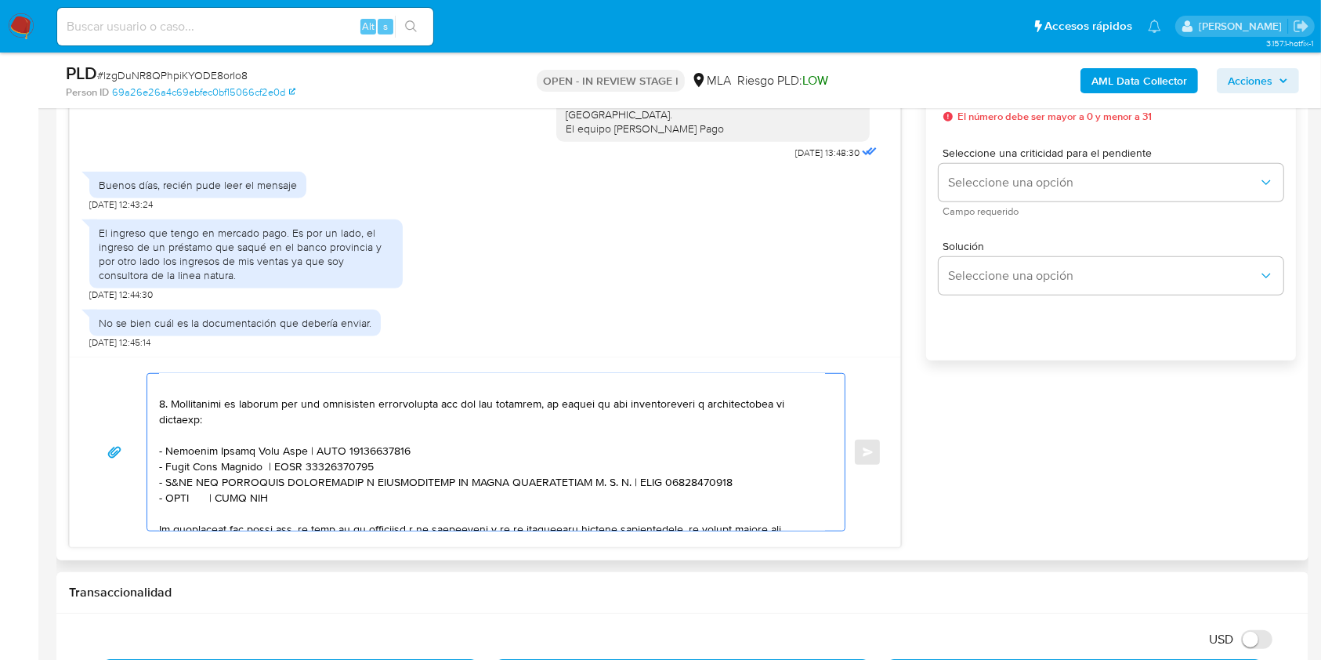
paste textarea "Adrian Eduardo Coceres"
click at [328, 508] on textarea at bounding box center [492, 452] width 666 height 157
paste textarea "20270193901"
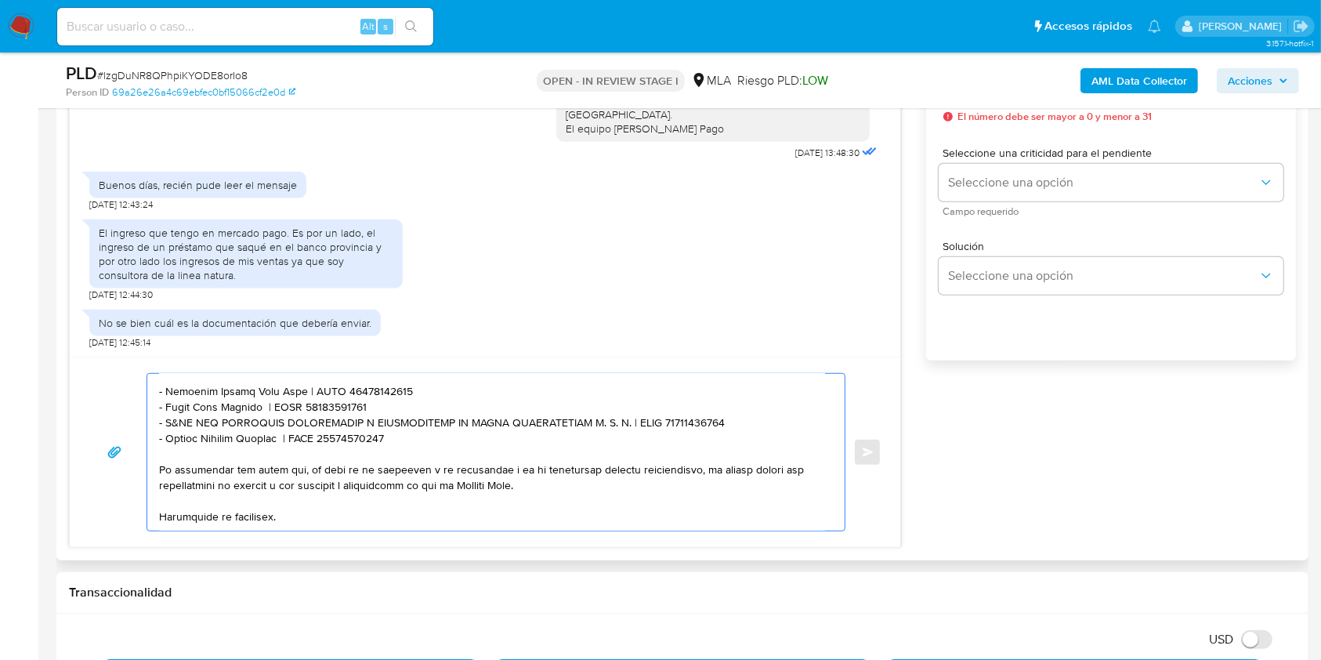
scroll to position [527, 0]
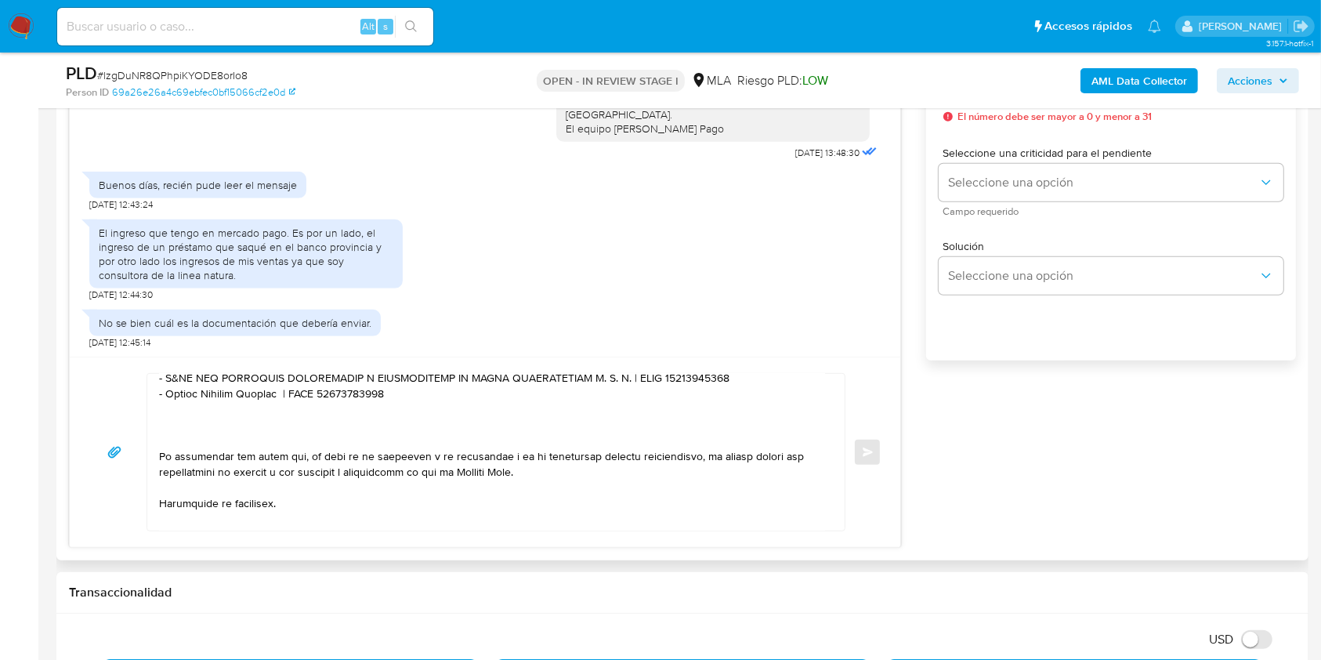
click at [203, 420] on textarea at bounding box center [492, 452] width 666 height 157
paste textarea "Basualdo Jose Luis"
click at [357, 422] on textarea at bounding box center [492, 452] width 666 height 157
paste textarea "23209450089"
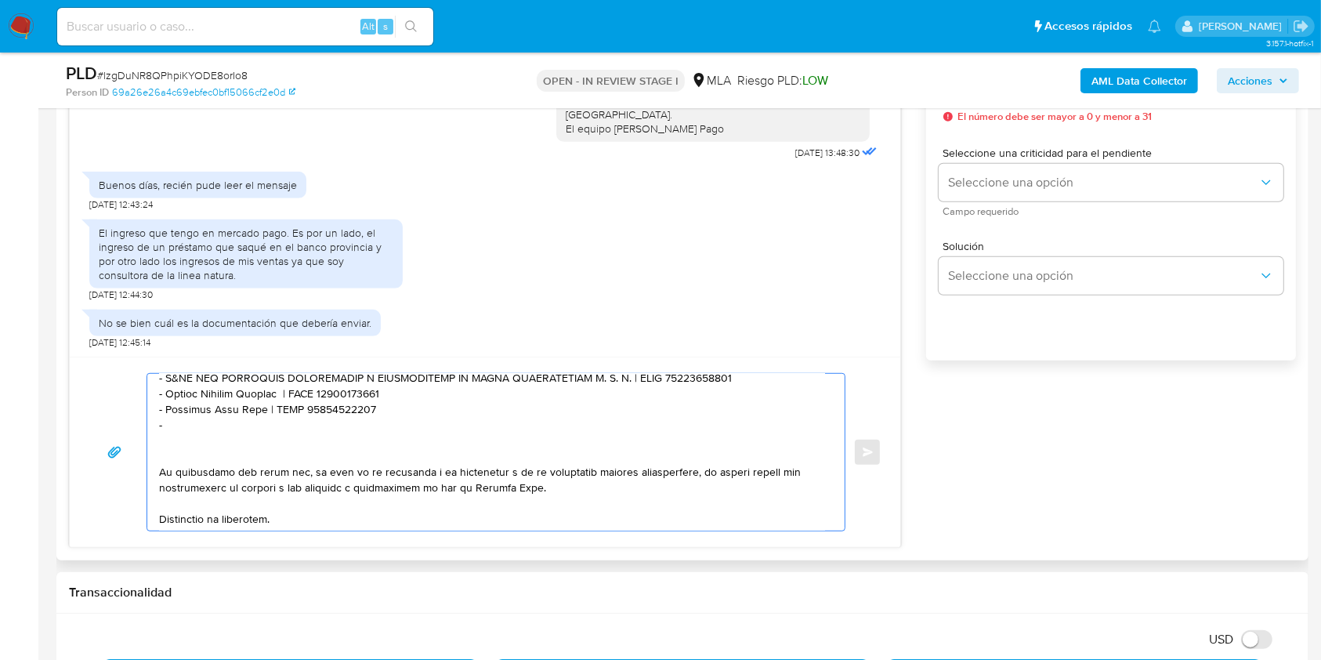
click at [197, 443] on textarea at bounding box center [492, 452] width 666 height 157
paste textarea "Basualdo Miguel Angel"
click at [353, 434] on textarea at bounding box center [492, 452] width 666 height 157
click at [360, 433] on textarea at bounding box center [492, 452] width 666 height 157
paste textarea "20177699226"
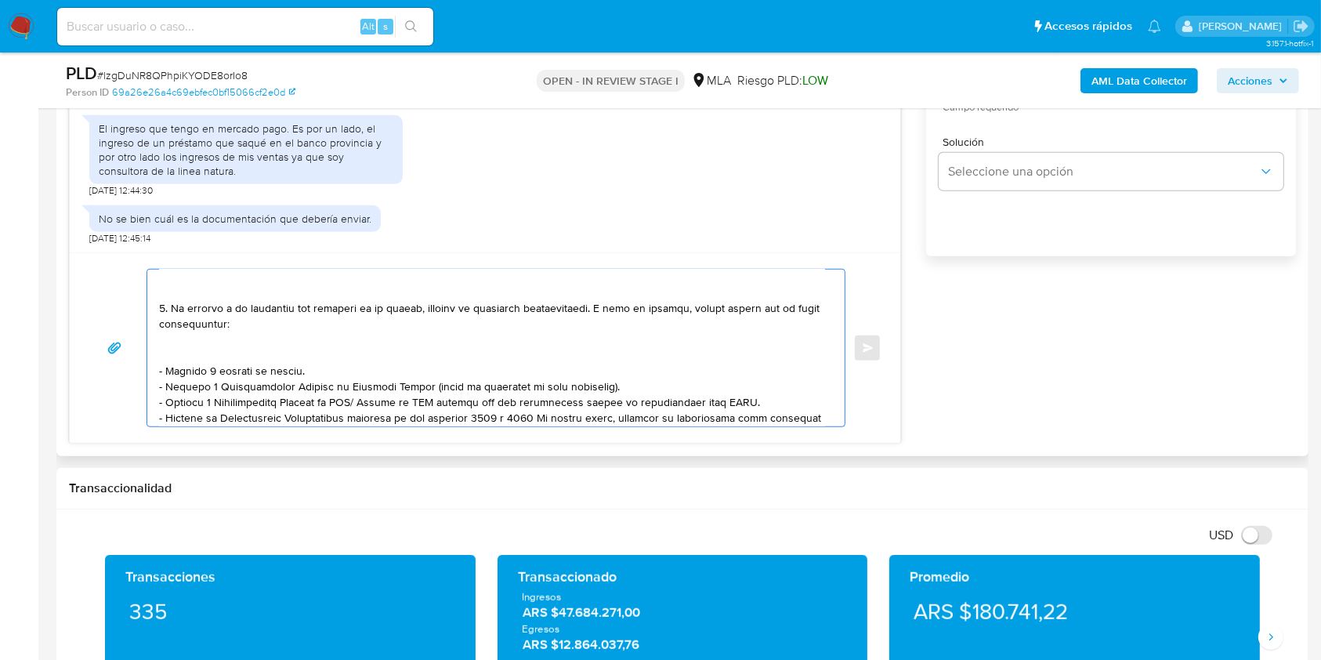
scroll to position [104, 0]
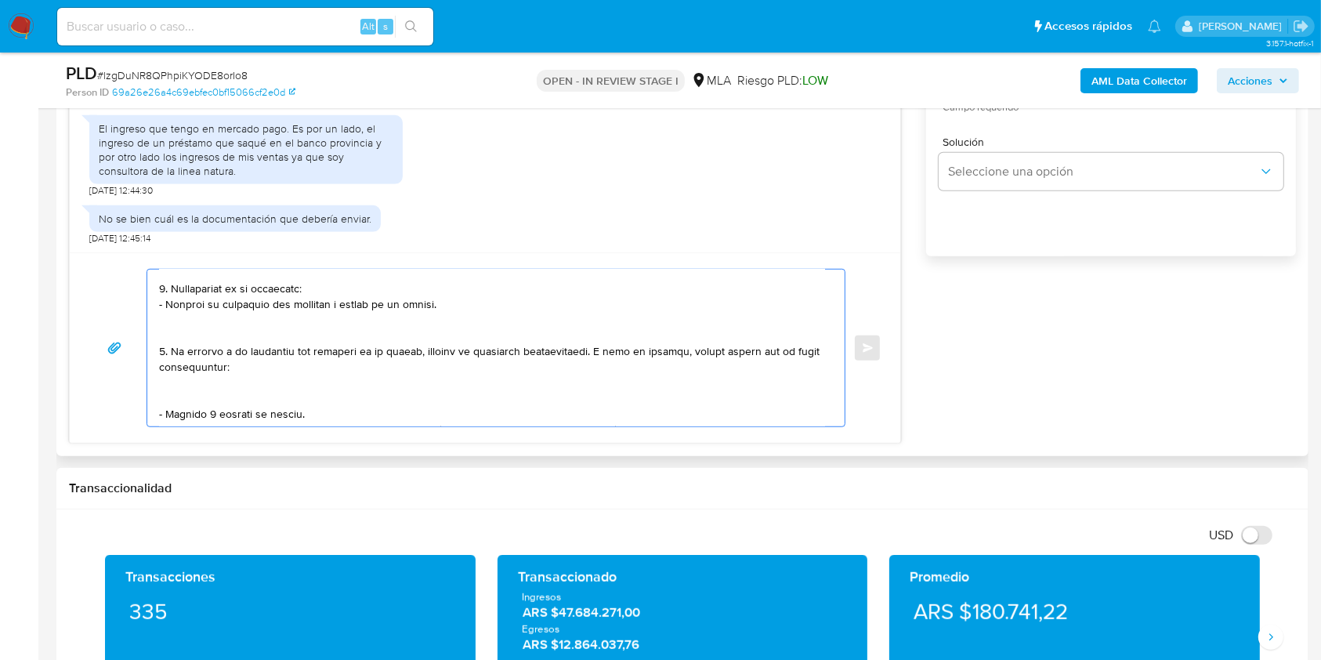
drag, startPoint x: 164, startPoint y: 354, endPoint x: 175, endPoint y: 303, distance: 52.1
click at [172, 290] on textarea at bounding box center [492, 348] width 666 height 157
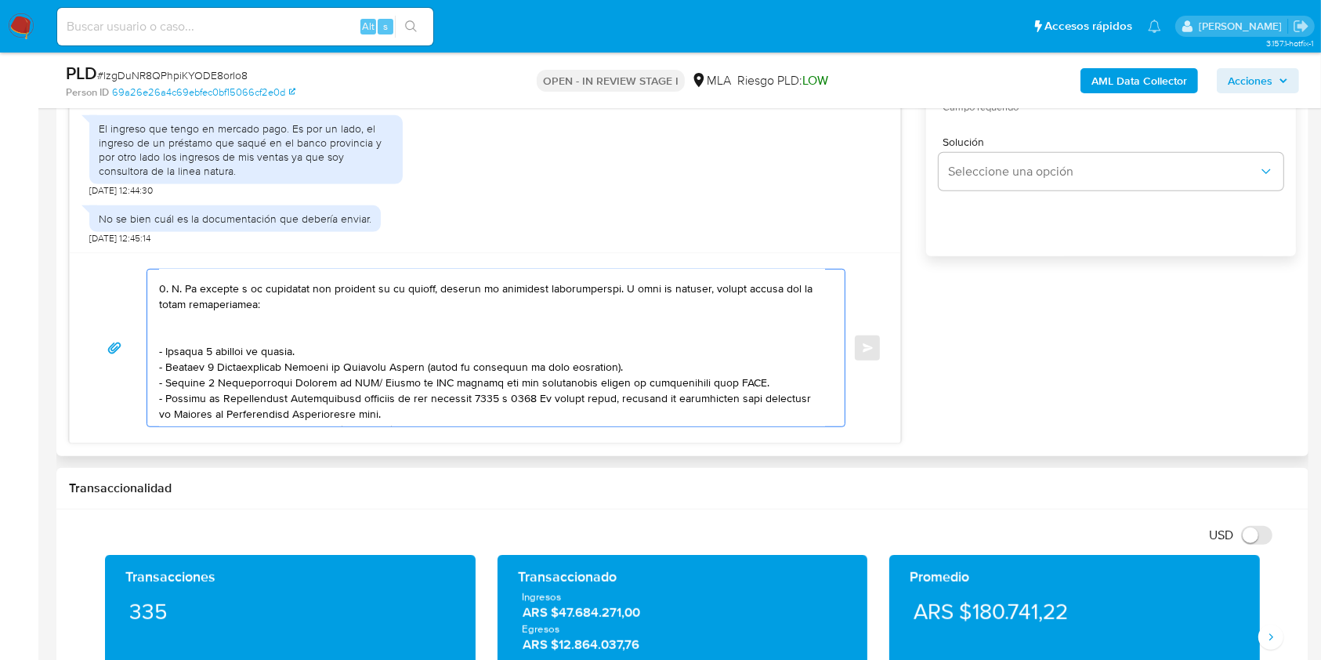
scroll to position [40, 0]
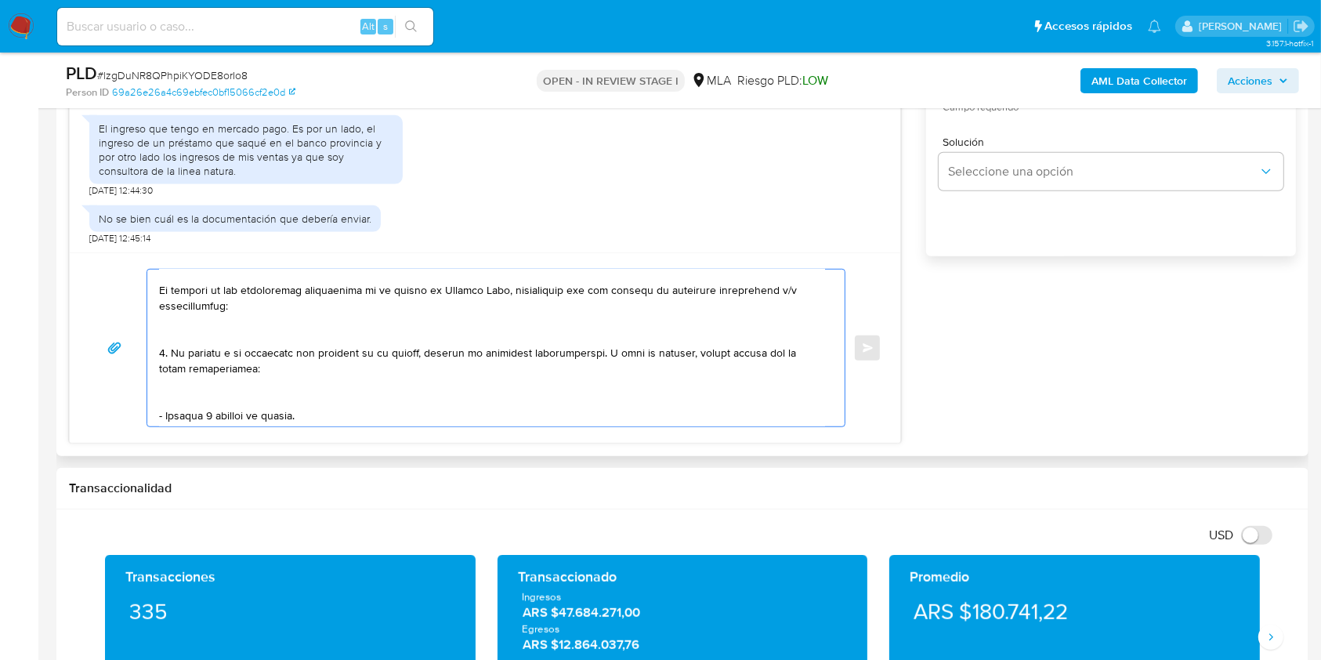
click at [330, 369] on textarea at bounding box center [492, 348] width 666 height 157
click at [284, 392] on textarea at bounding box center [492, 348] width 666 height 157
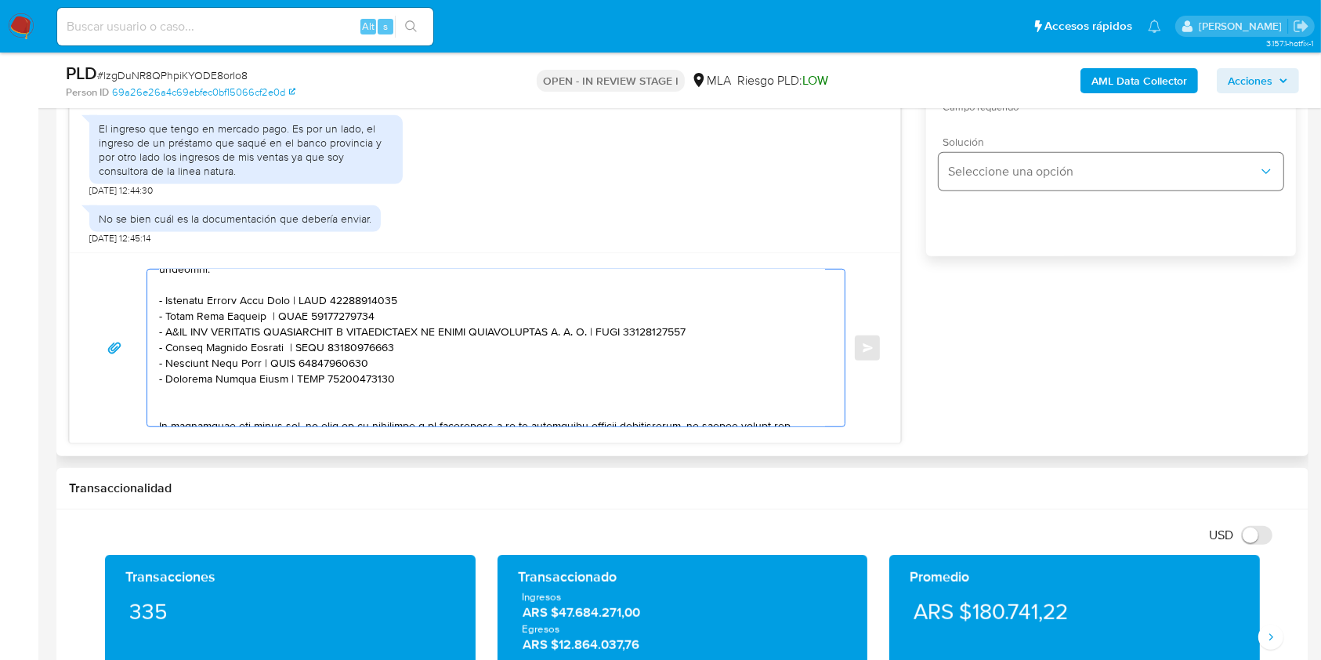
scroll to position [940, 0]
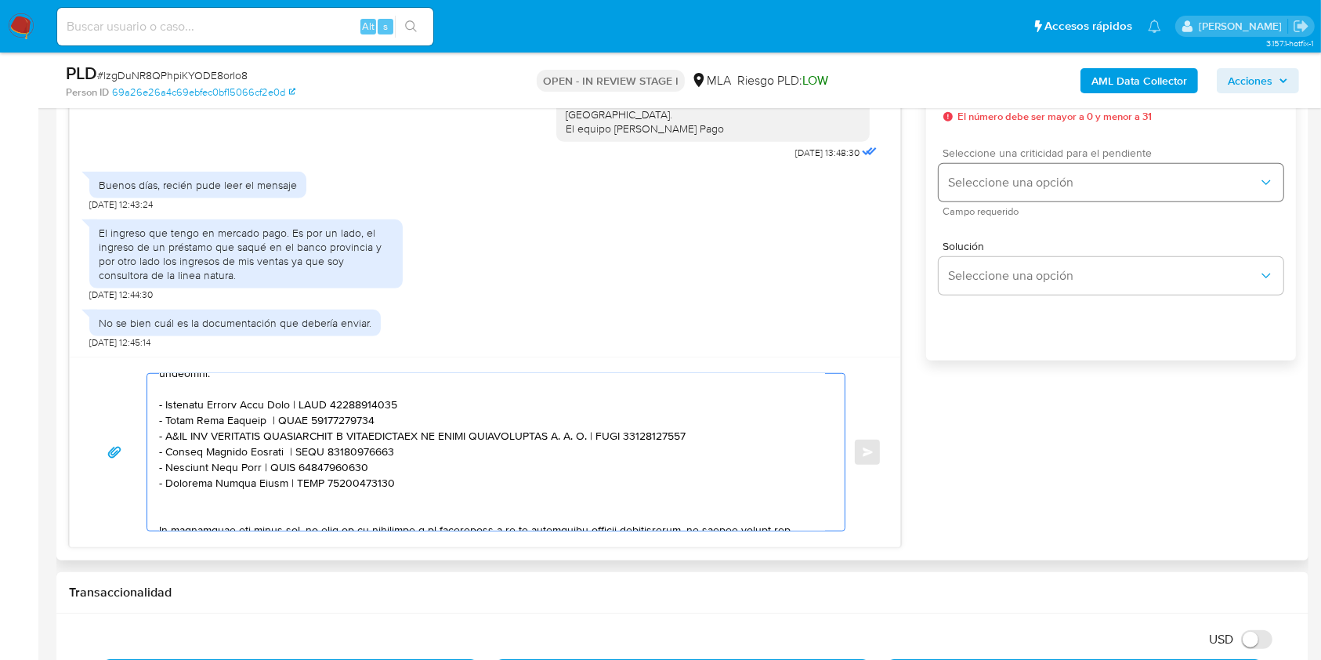
type textarea "Hola. Muchas gracias por tu respuesta. En función de las operaciones registrada…"
click at [1005, 175] on span "Seleccione una opción" at bounding box center [1103, 183] width 310 height 16
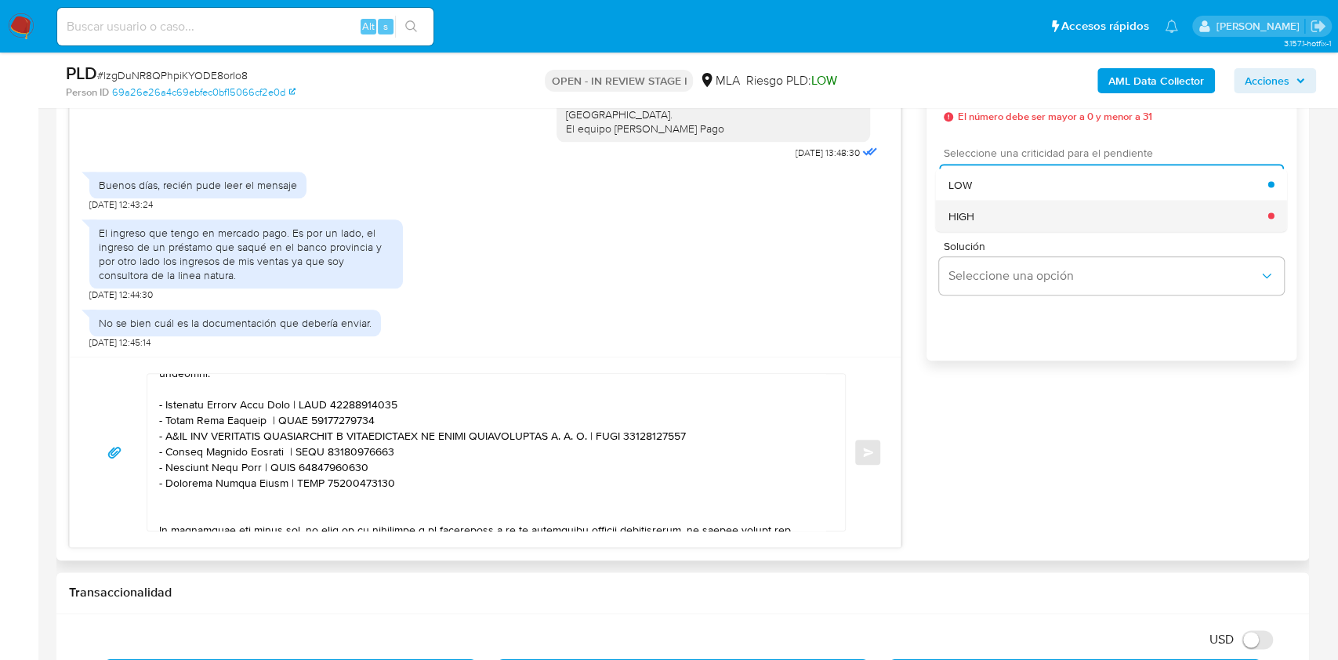
click at [1004, 214] on div "HIGH" at bounding box center [1108, 215] width 320 height 31
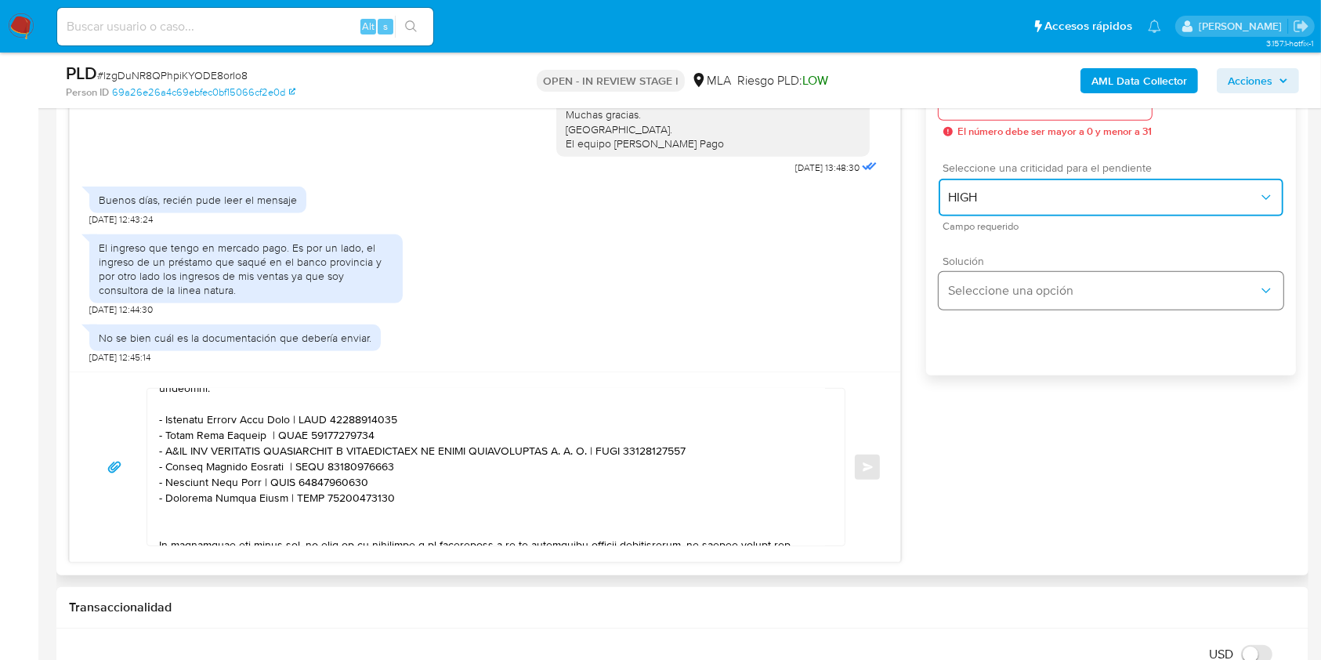
scroll to position [835, 0]
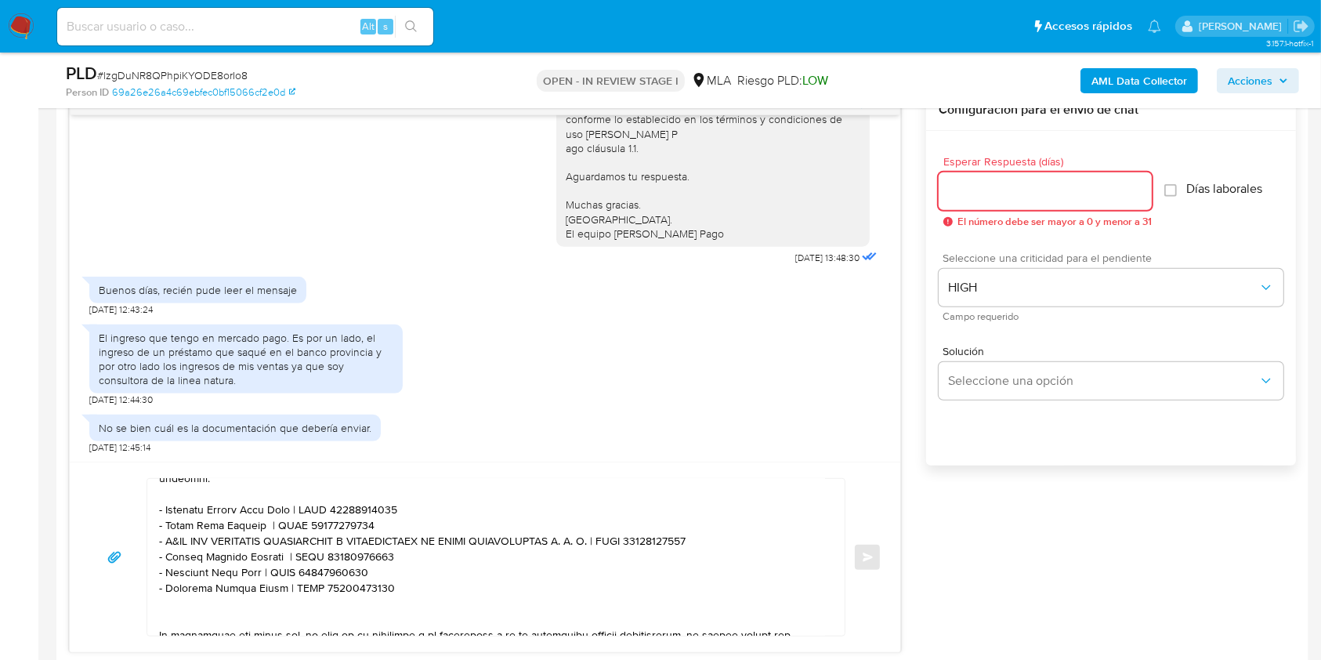
click at [1005, 196] on input "Esperar Respuesta (días)" at bounding box center [1045, 191] width 213 height 20
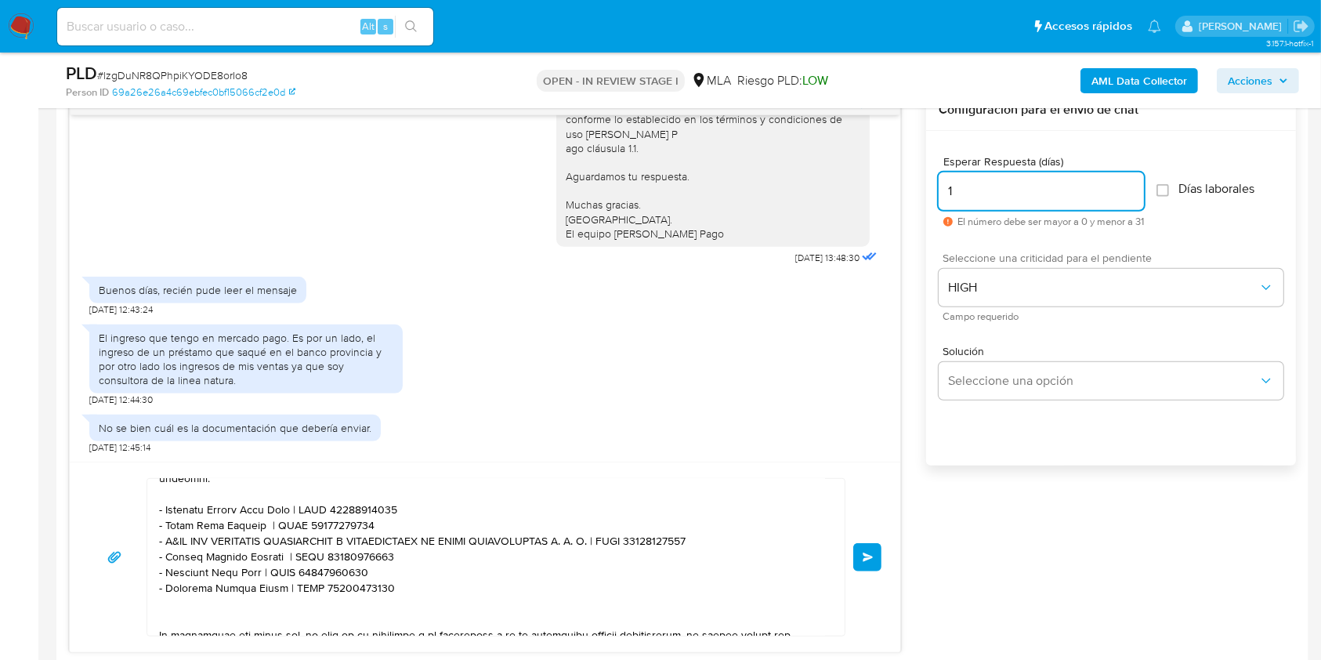
type input "1"
click at [978, 517] on div "17/07/2025 19:50:39 Hola, Esperamos que te encuentres muy bien. Te consultamos …" at bounding box center [682, 370] width 1227 height 563
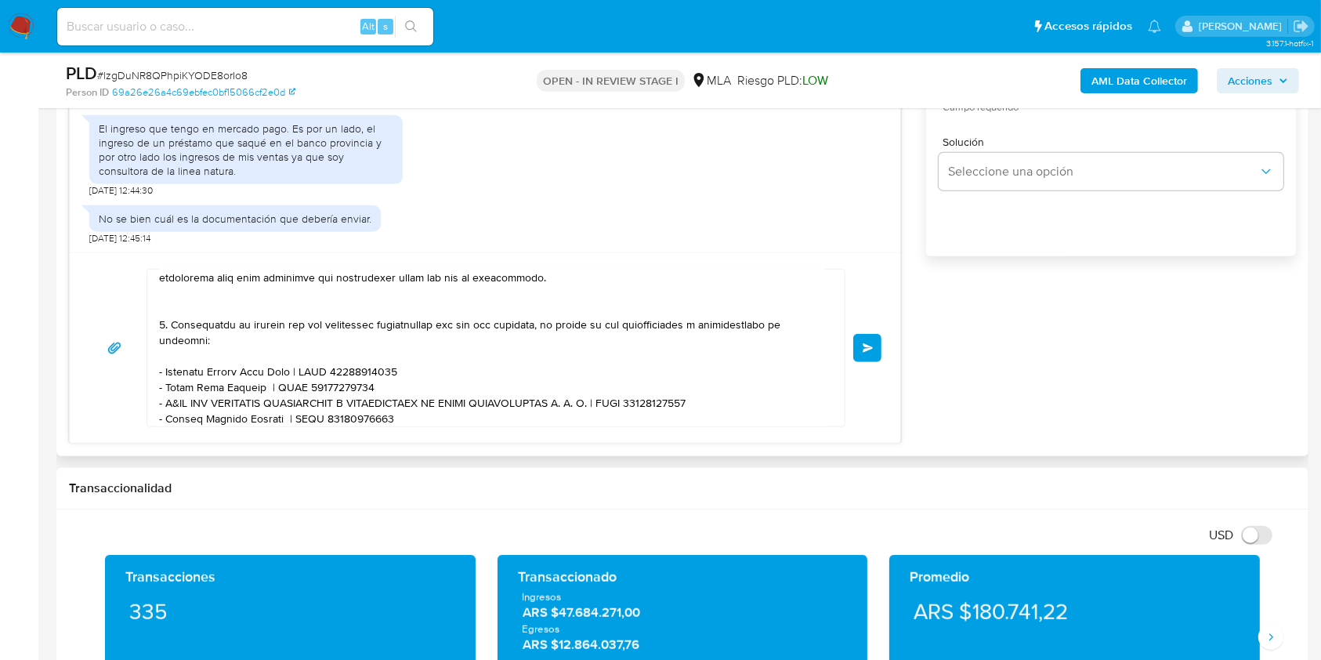
scroll to position [286, 0]
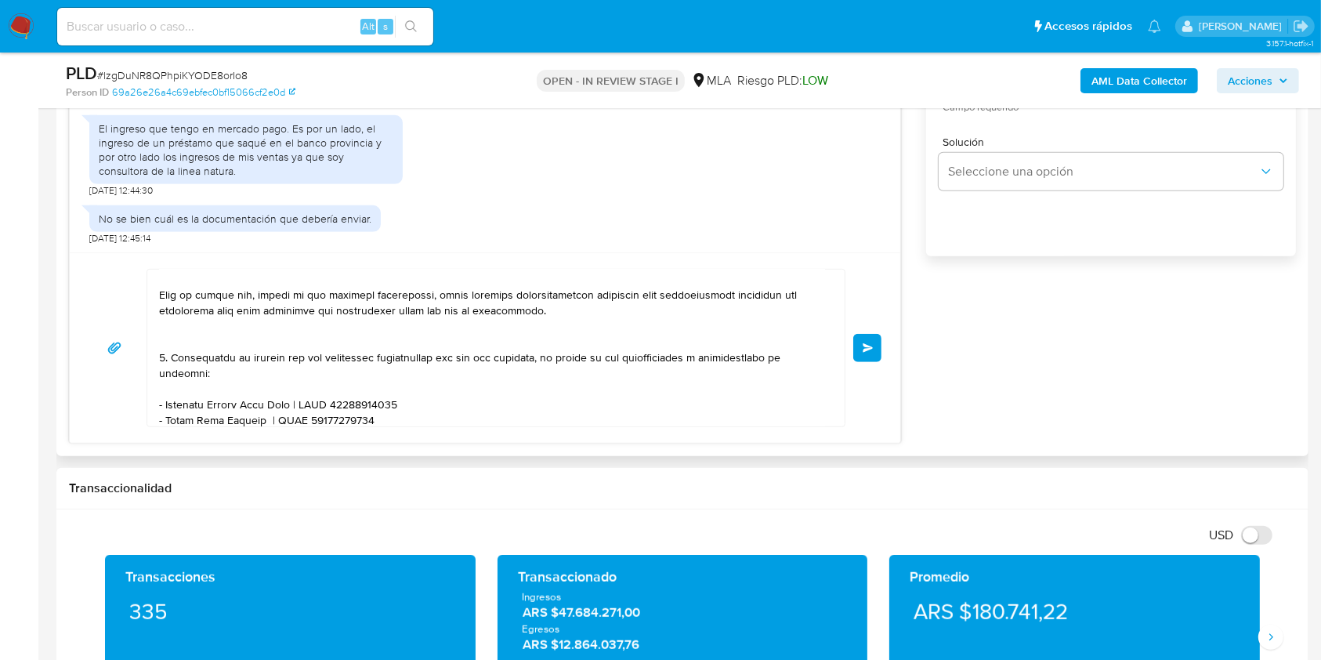
click at [163, 362] on textarea at bounding box center [492, 348] width 666 height 157
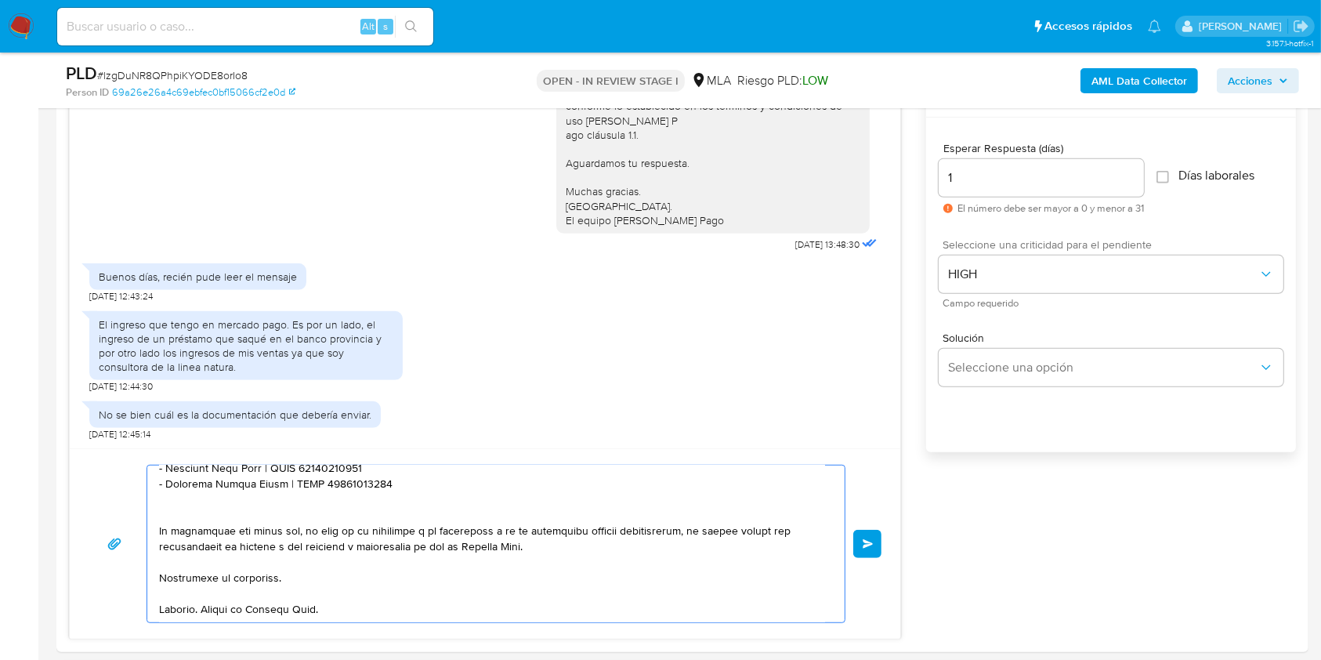
scroll to position [1045, 0]
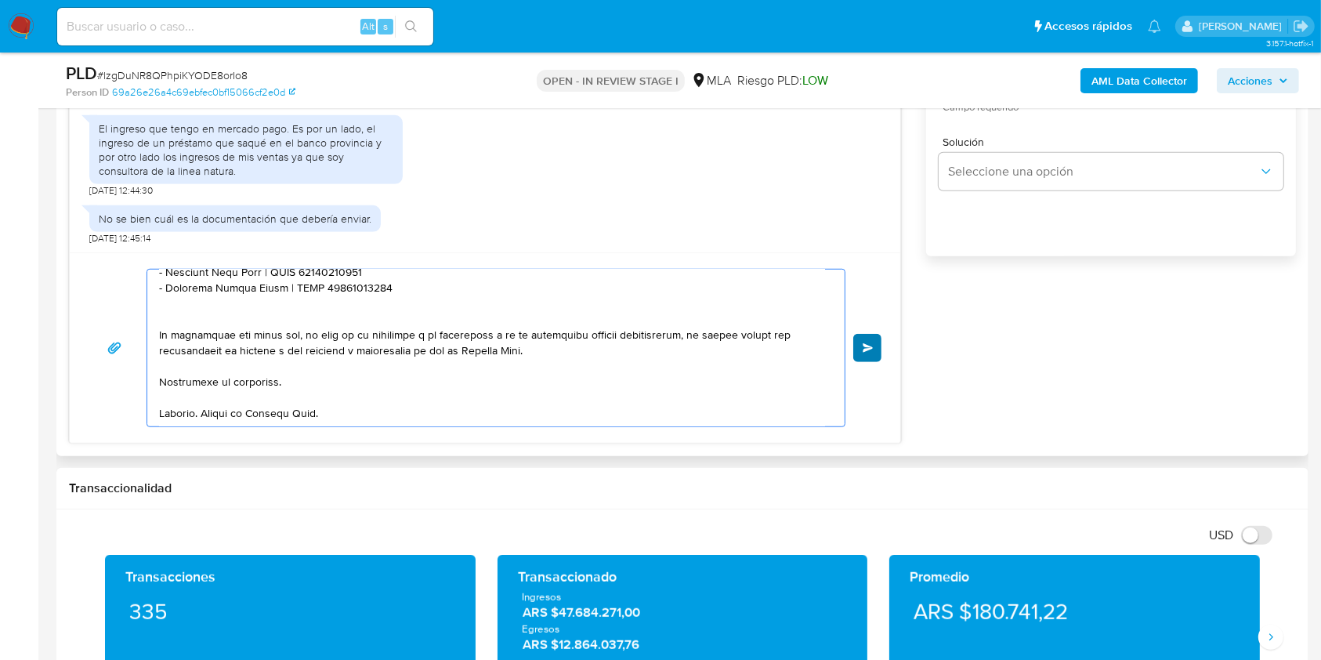
type textarea "Hola. Muchas gracias por tu respuesta. En función de las operaciones registrada…"
click at [869, 354] on button "Enviar" at bounding box center [867, 348] width 28 height 28
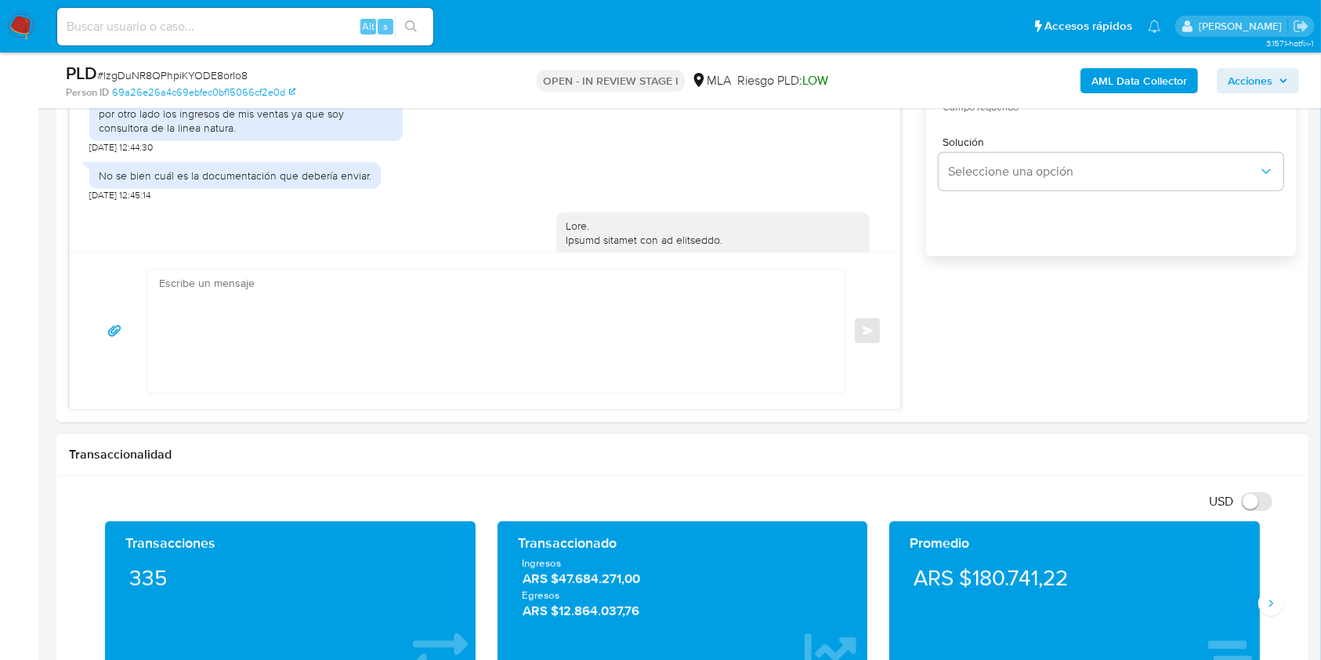
scroll to position [1872, 0]
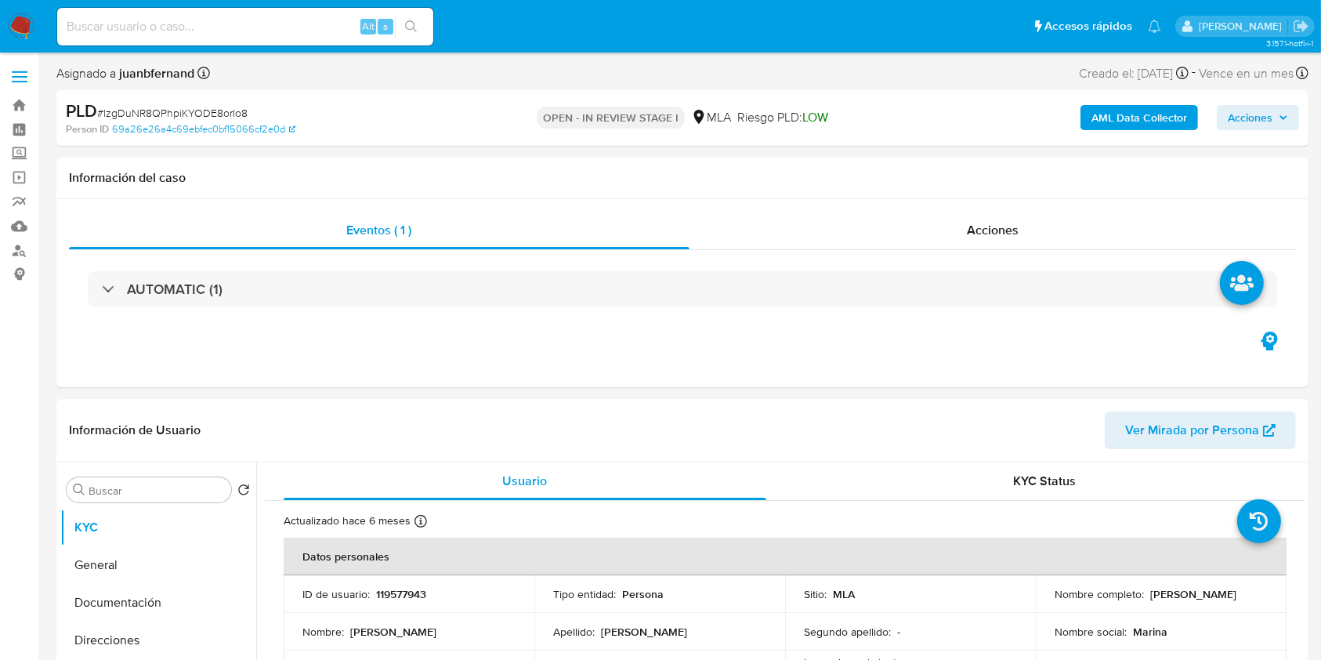
select select "10"
click at [281, 26] on input at bounding box center [245, 26] width 376 height 20
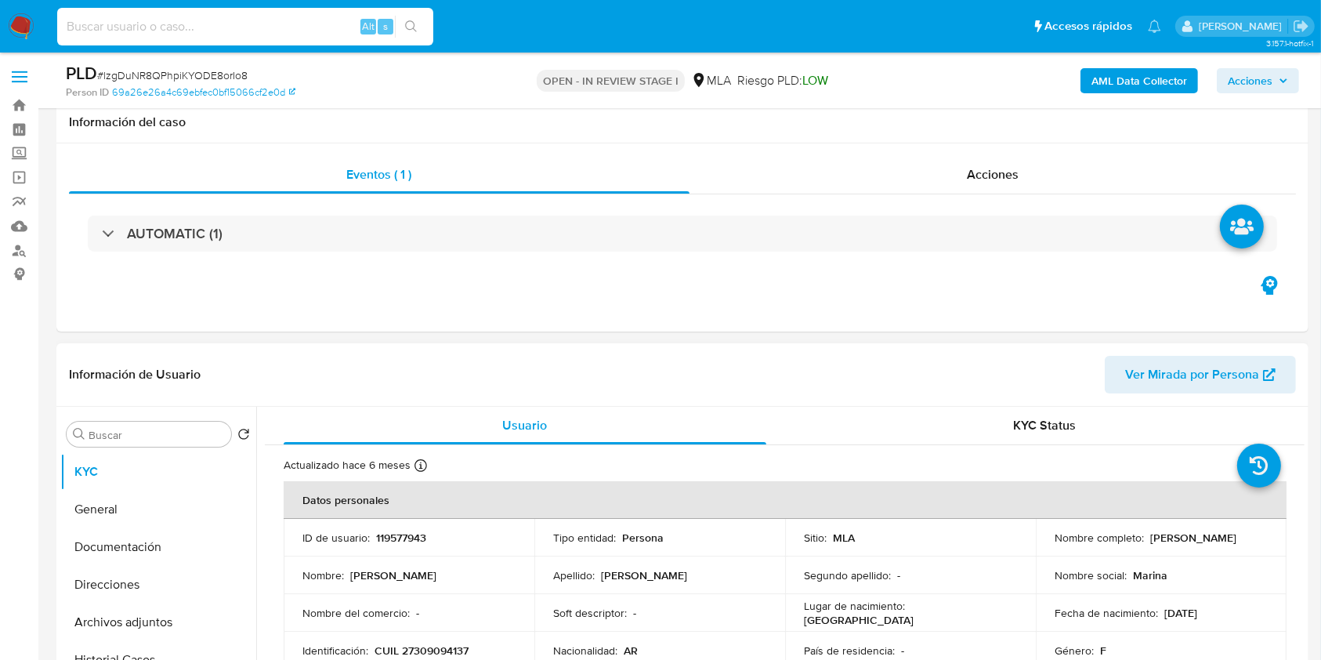
scroll to position [418, 0]
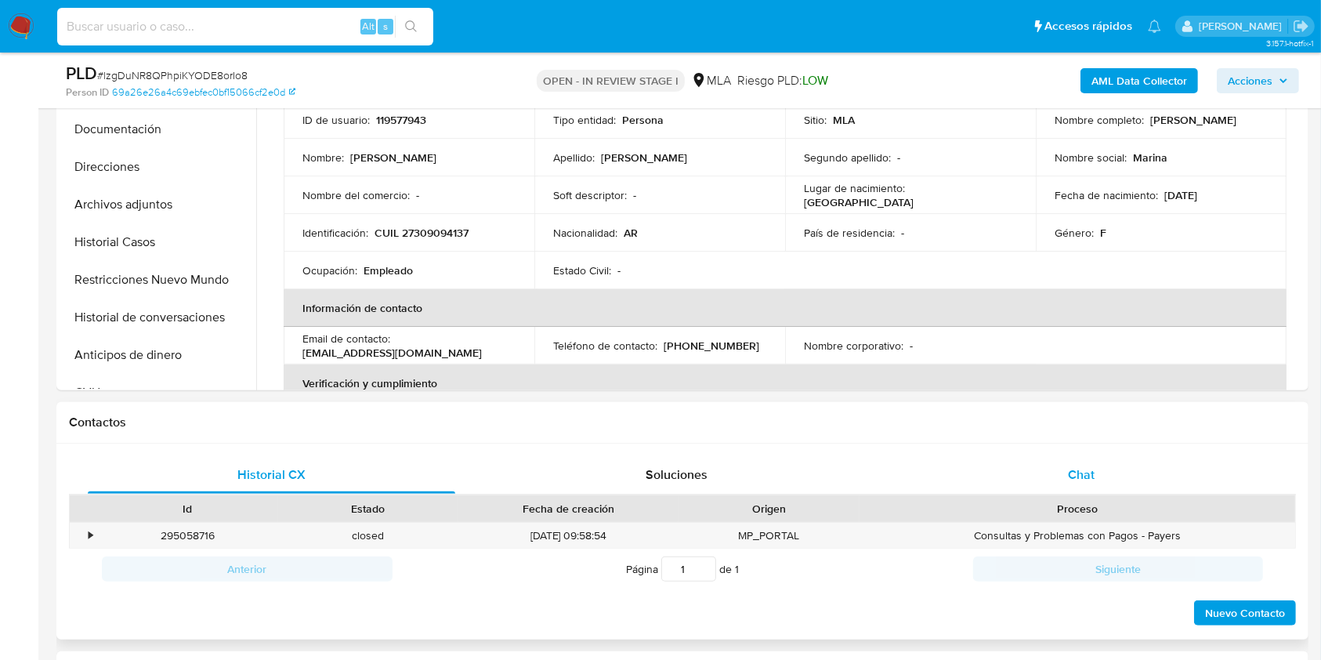
click at [1089, 459] on div "Chat" at bounding box center [1082, 475] width 368 height 38
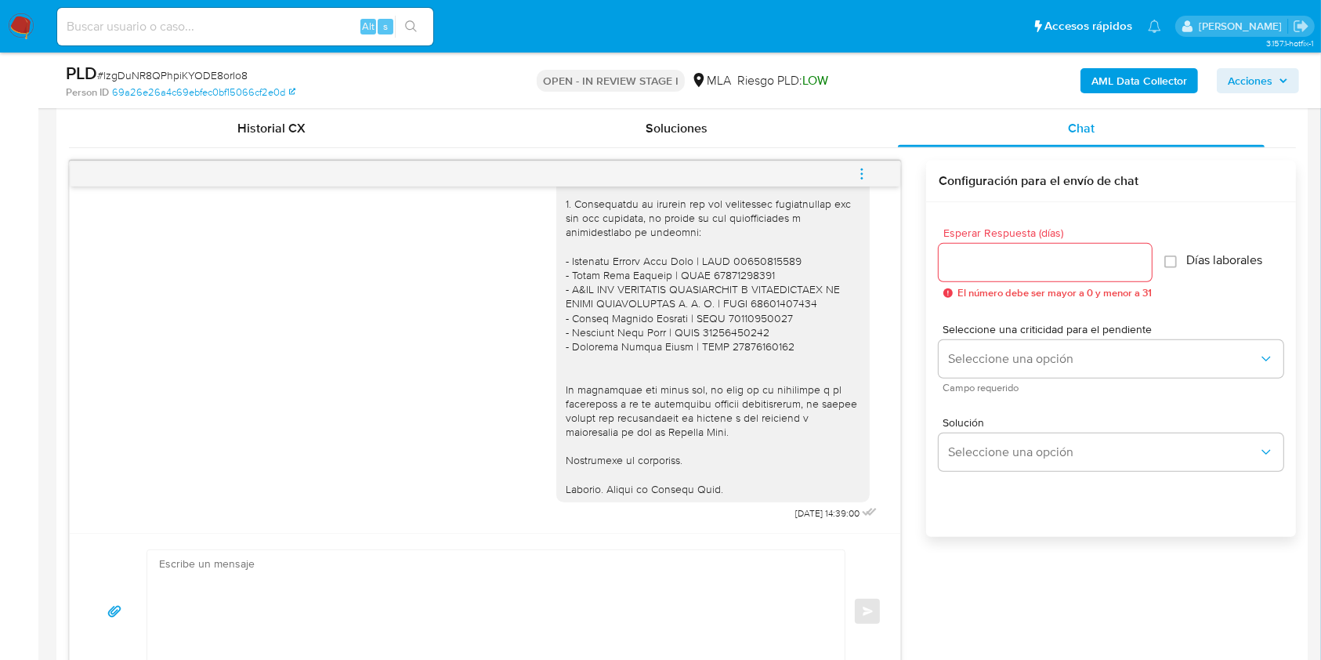
scroll to position [731, 0]
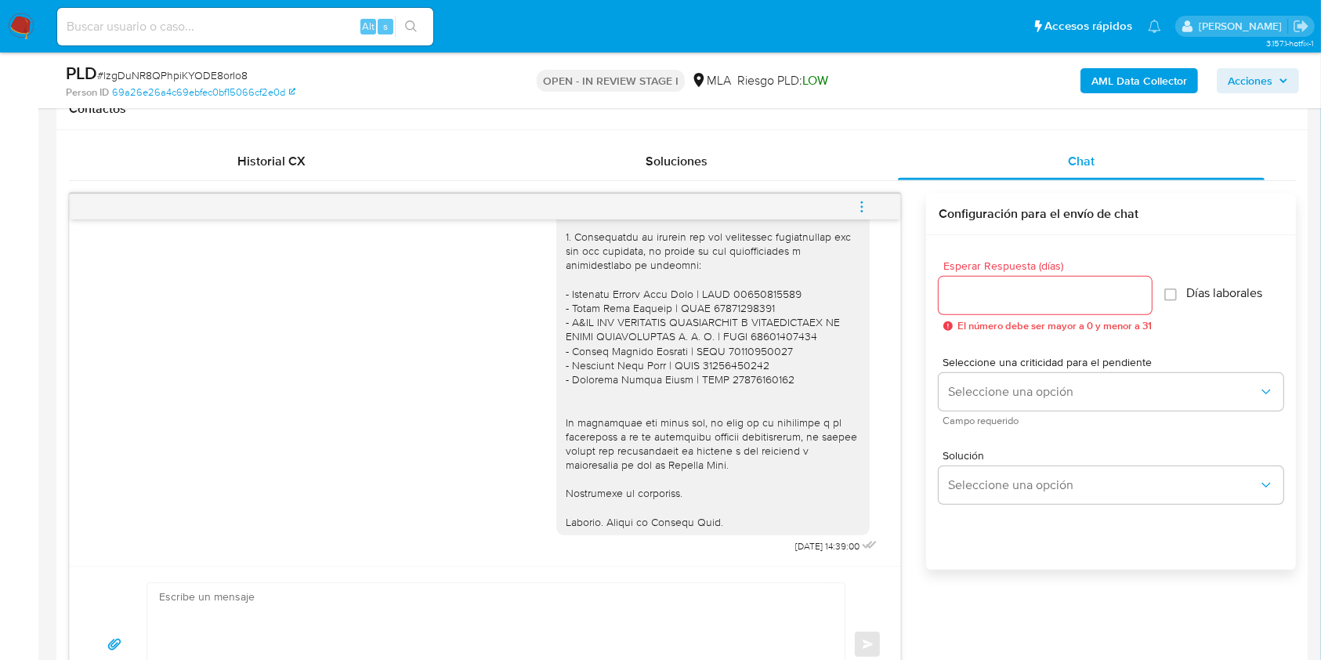
click at [295, 27] on input at bounding box center [245, 26] width 376 height 20
paste input "p6GA3EjfZGh1N0wyg76ArIi8"
type input "p6GA3EjfZGh1N0wyg76ArIi8"
click at [414, 21] on icon "search-icon" at bounding box center [411, 26] width 13 height 13
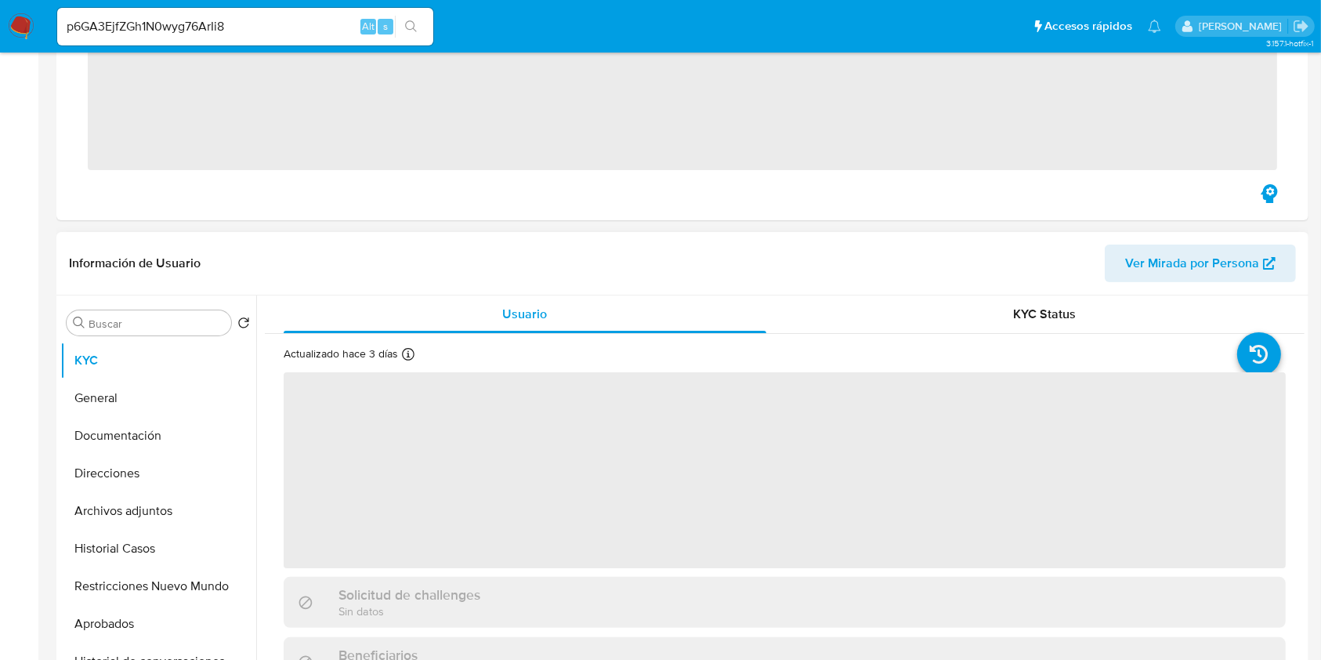
scroll to position [418, 0]
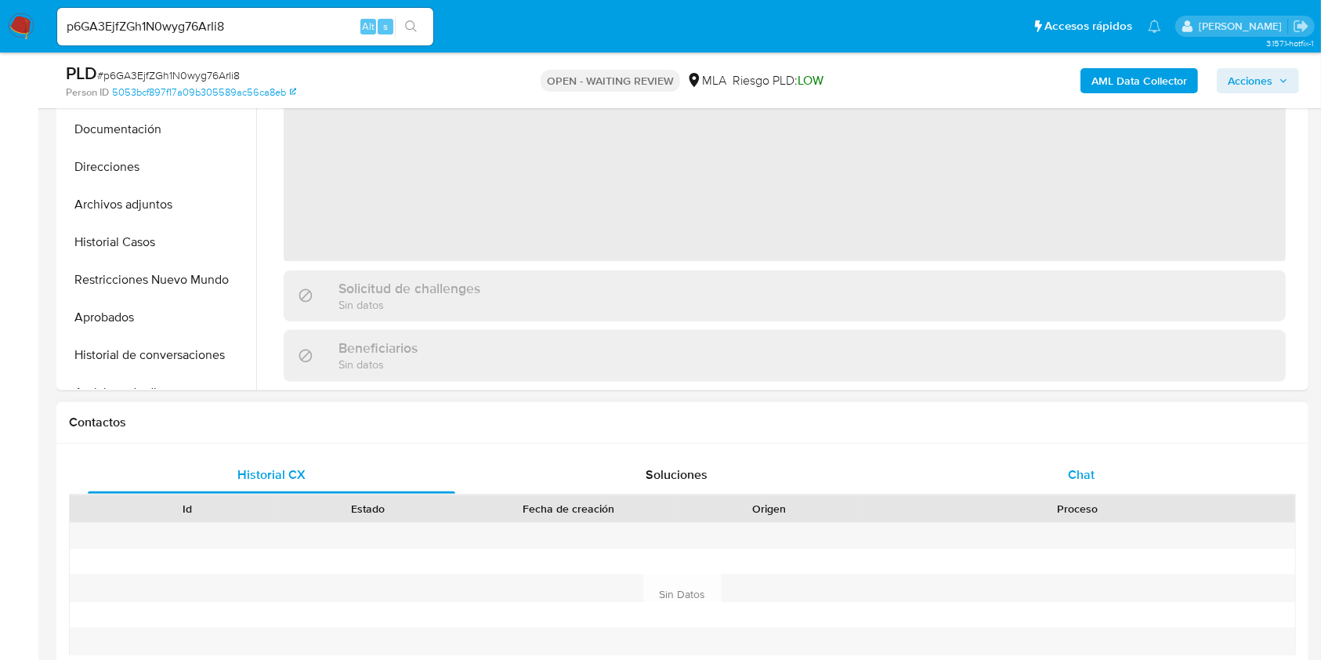
click at [1117, 480] on div "Chat" at bounding box center [1082, 475] width 368 height 38
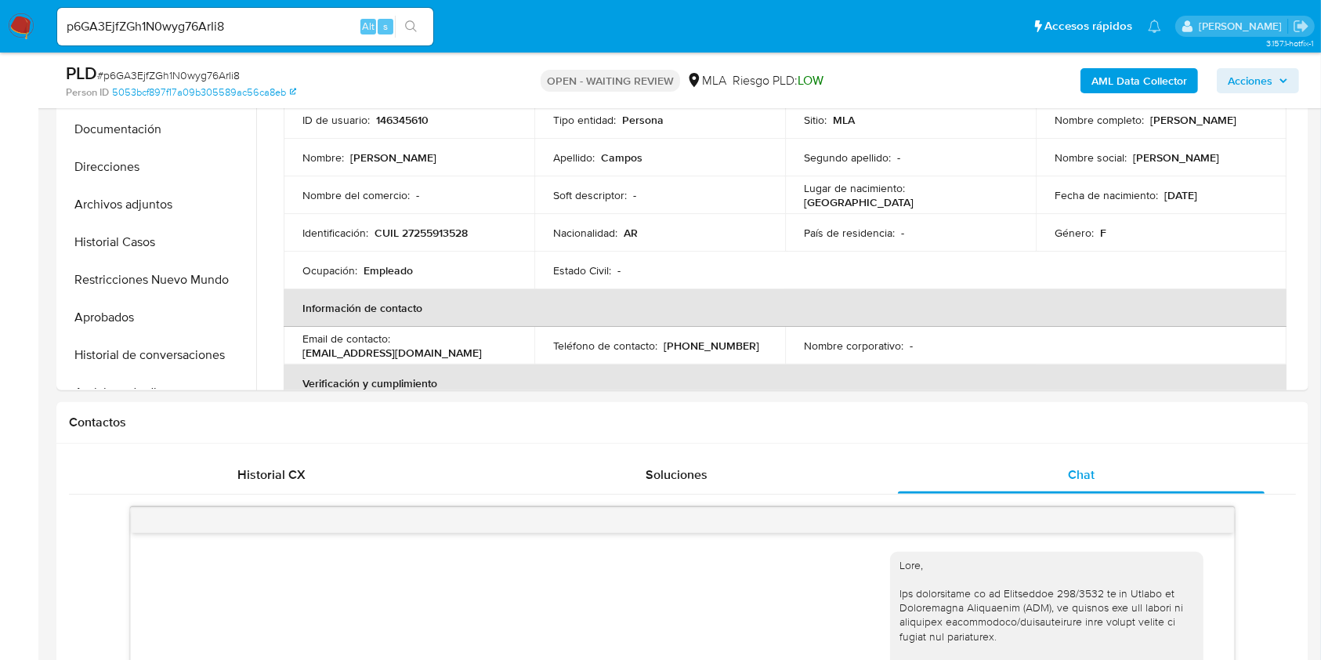
scroll to position [1063, 0]
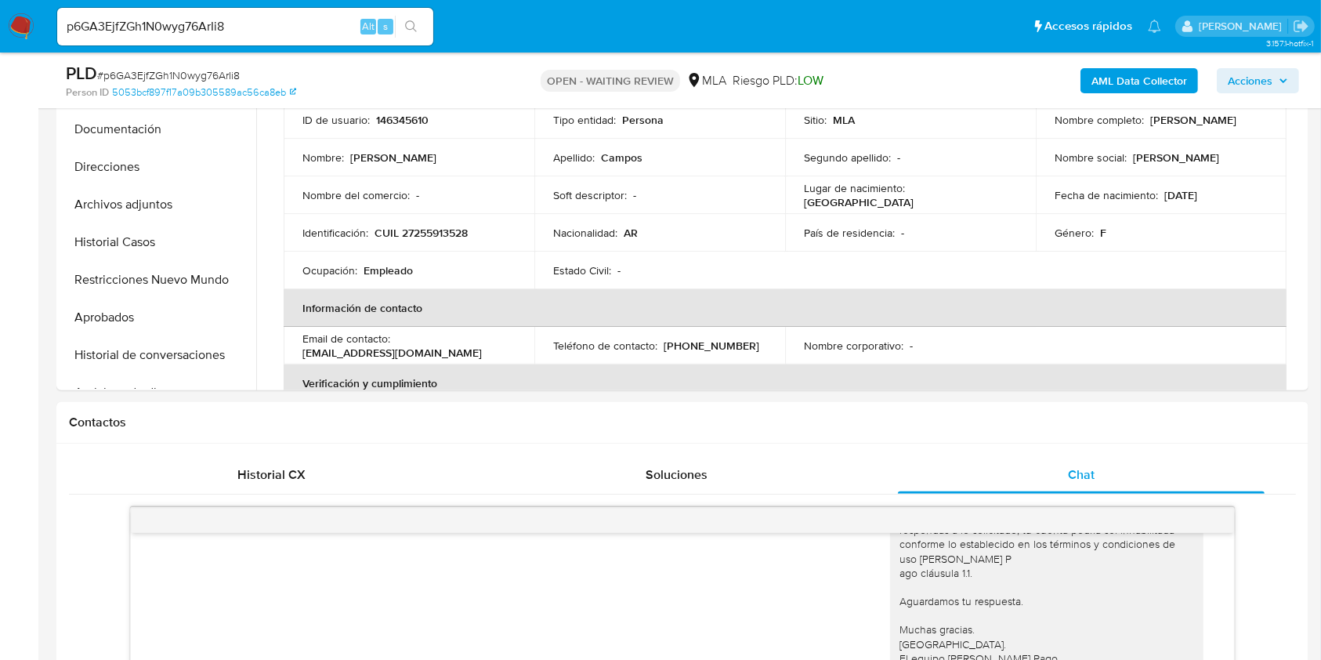
select select "10"
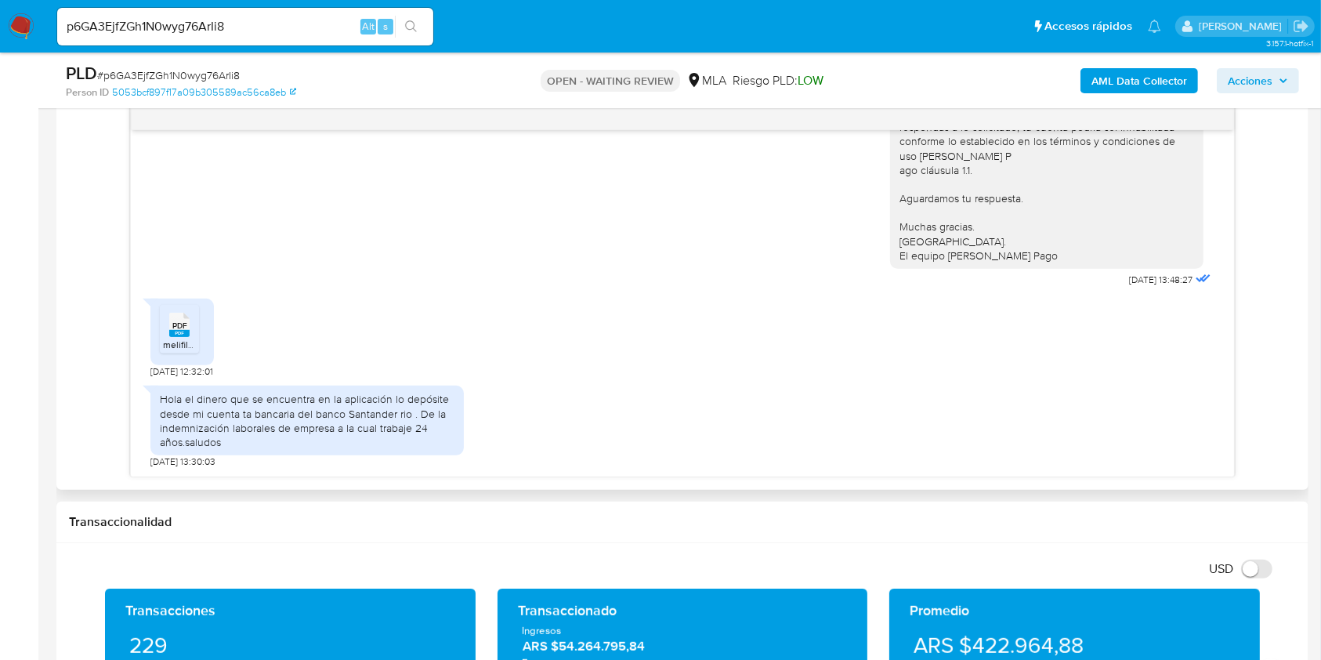
scroll to position [835, 0]
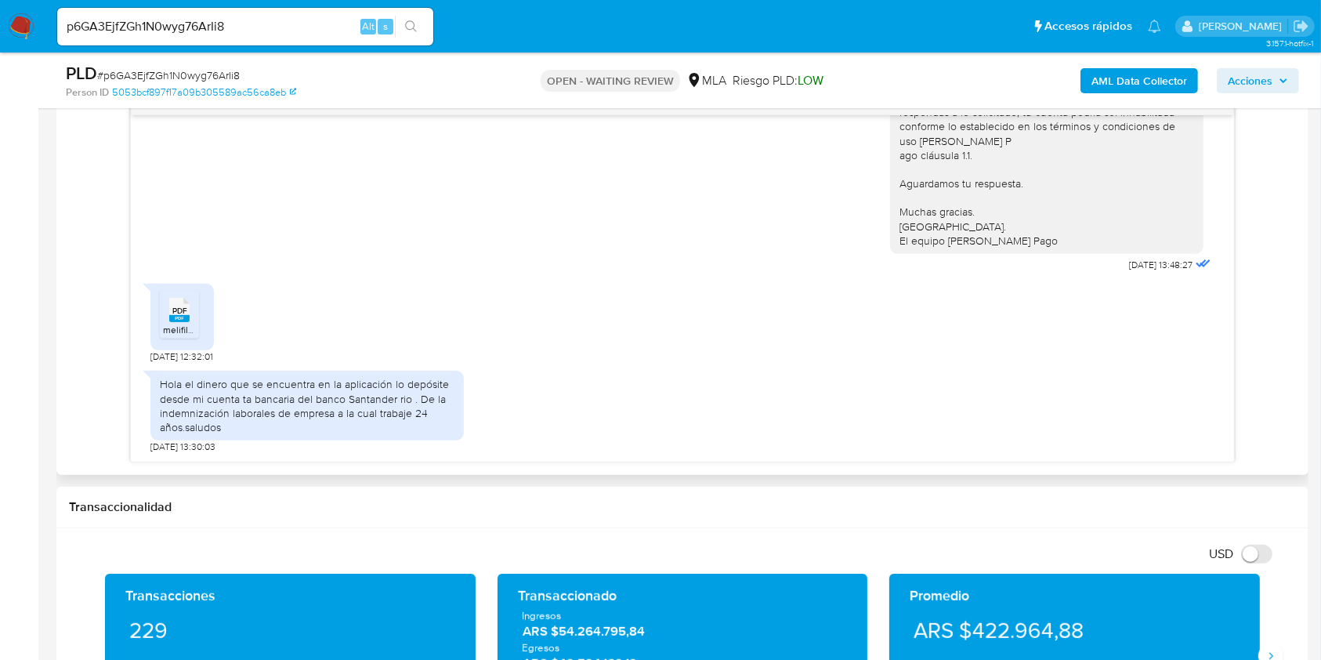
click at [190, 327] on span "melifile8192761253033641619.pdf" at bounding box center [233, 329] width 140 height 13
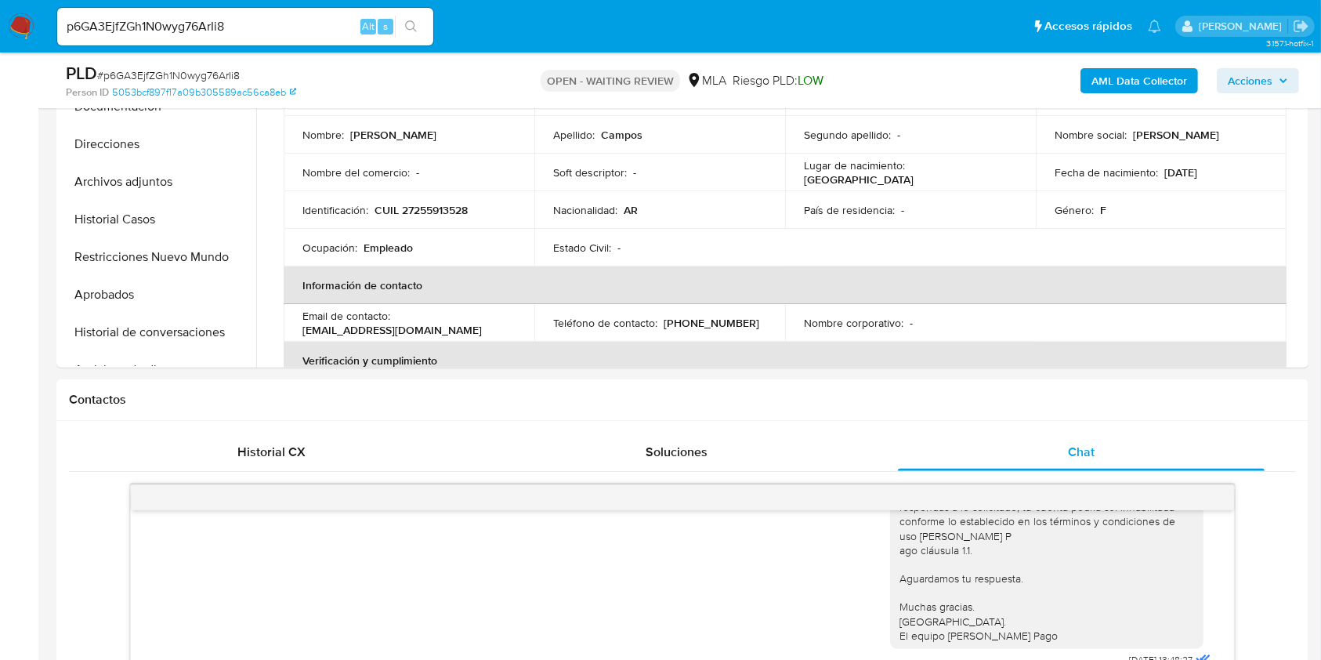
scroll to position [418, 0]
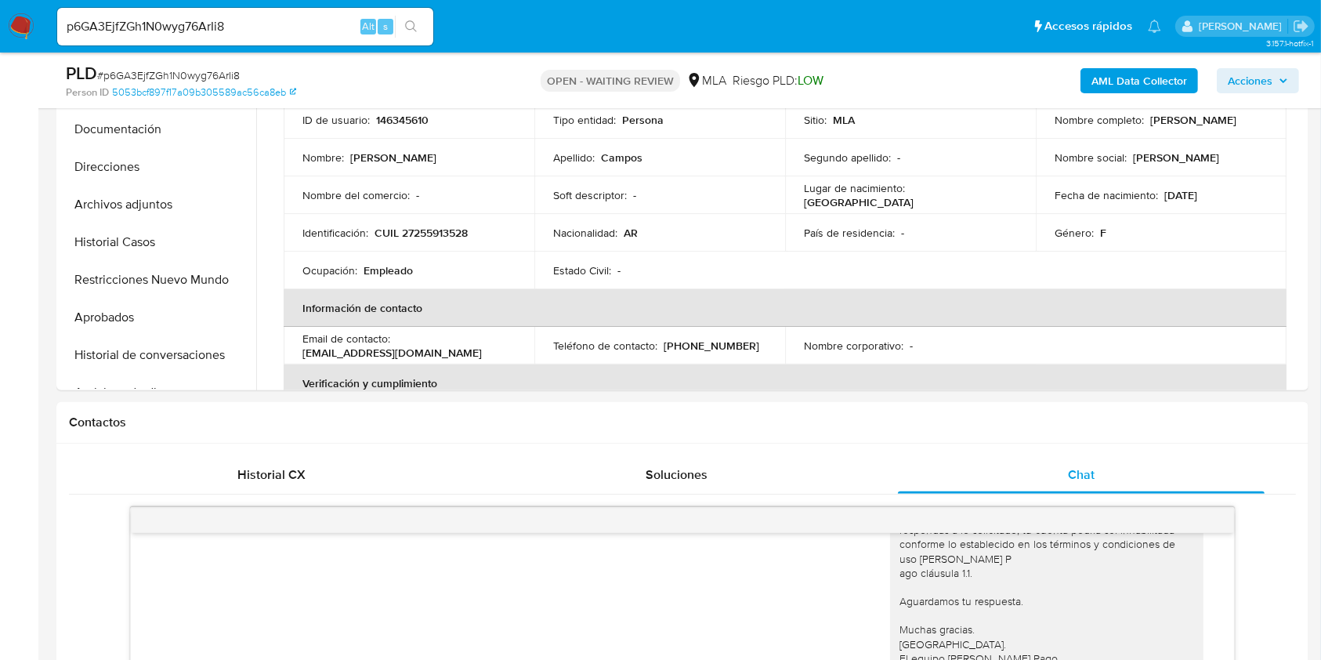
click at [320, 32] on input "p6GA3EjfZGh1N0wyg76ArIi8" at bounding box center [245, 26] width 376 height 20
paste input "tJbTthmAosoaFVId2RuYif13"
type input "tJbTthmAosoaFVId2RuYif13"
click at [409, 31] on icon "search-icon" at bounding box center [411, 26] width 13 height 13
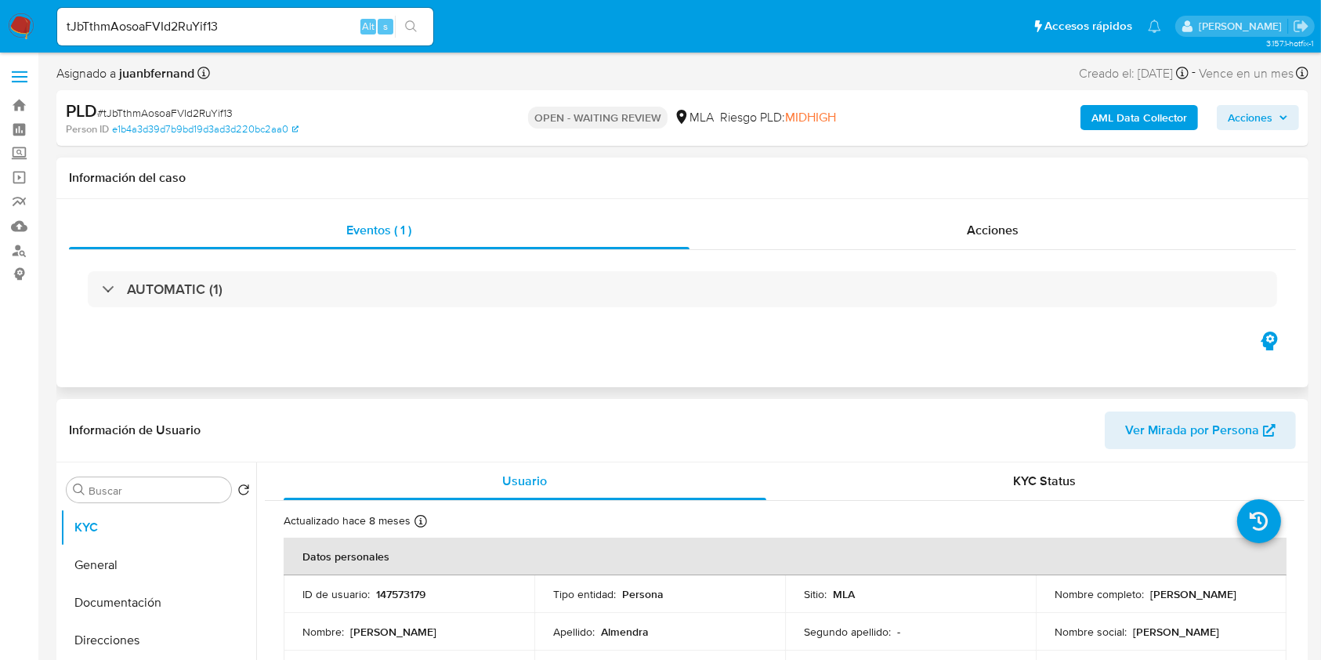
select select "10"
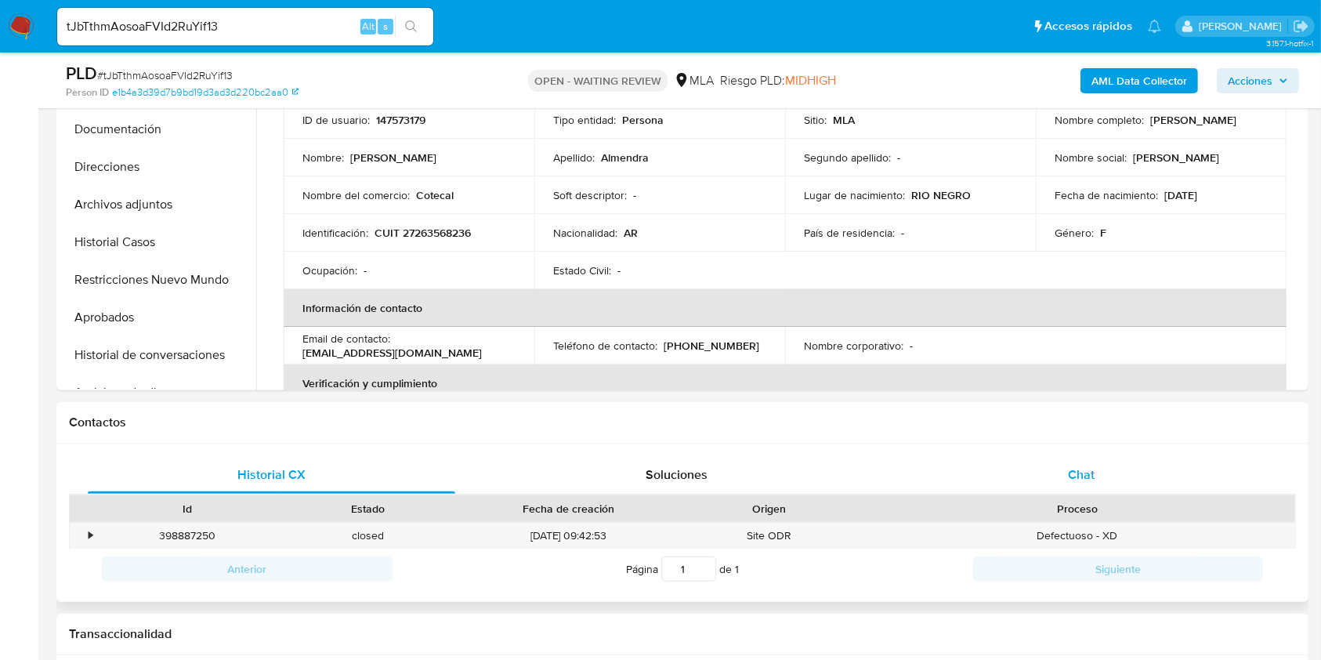
click at [1057, 483] on div "Chat" at bounding box center [1082, 475] width 368 height 38
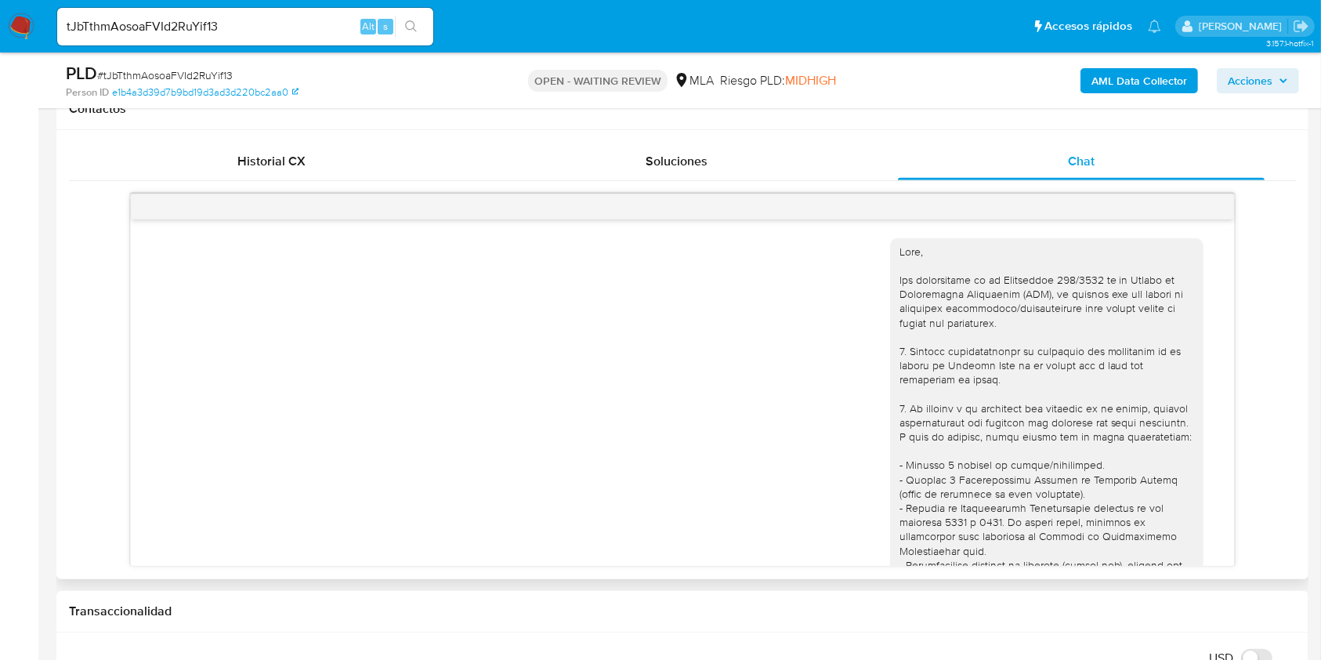
scroll to position [1059, 0]
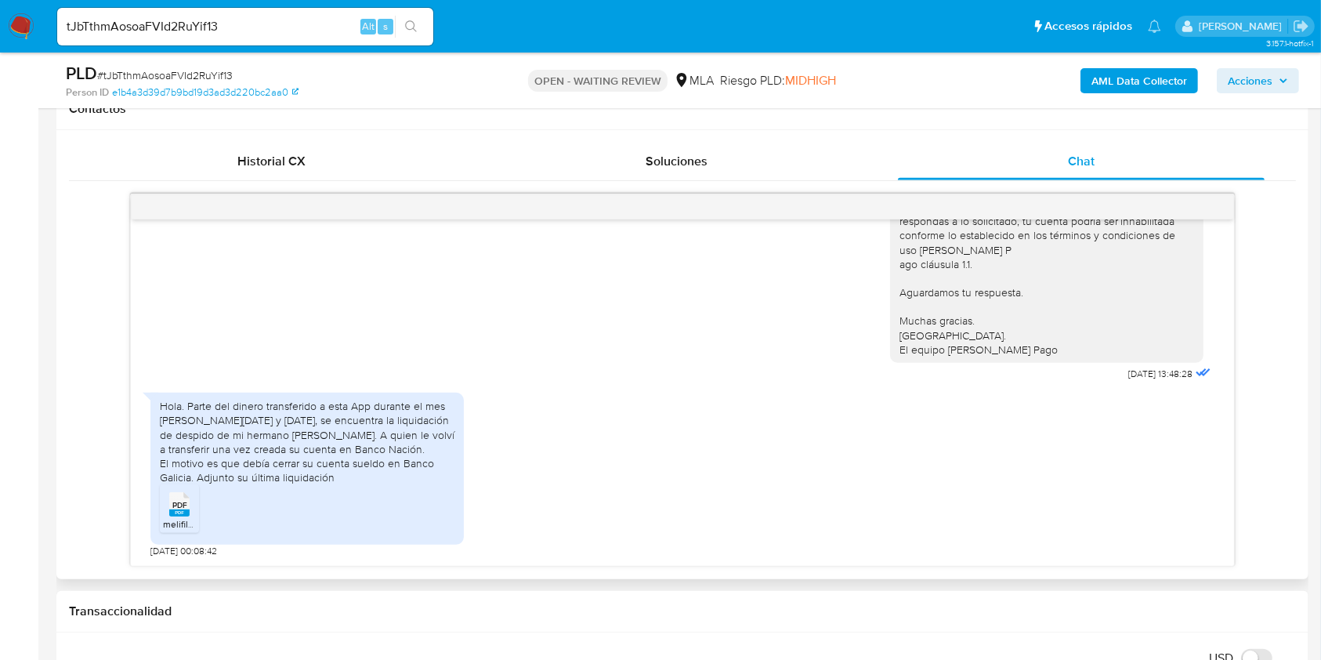
click at [181, 521] on span "melifile751113194052382790.pdf" at bounding box center [230, 523] width 134 height 13
click at [294, 28] on input "tJbTthmAosoaFVId2RuYif13" at bounding box center [245, 26] width 376 height 20
paste input "MLYUtFuLnnrq4HiSQC70rKP5"
type input "MLYUtFuLnnrq4HiSQC70rKP5"
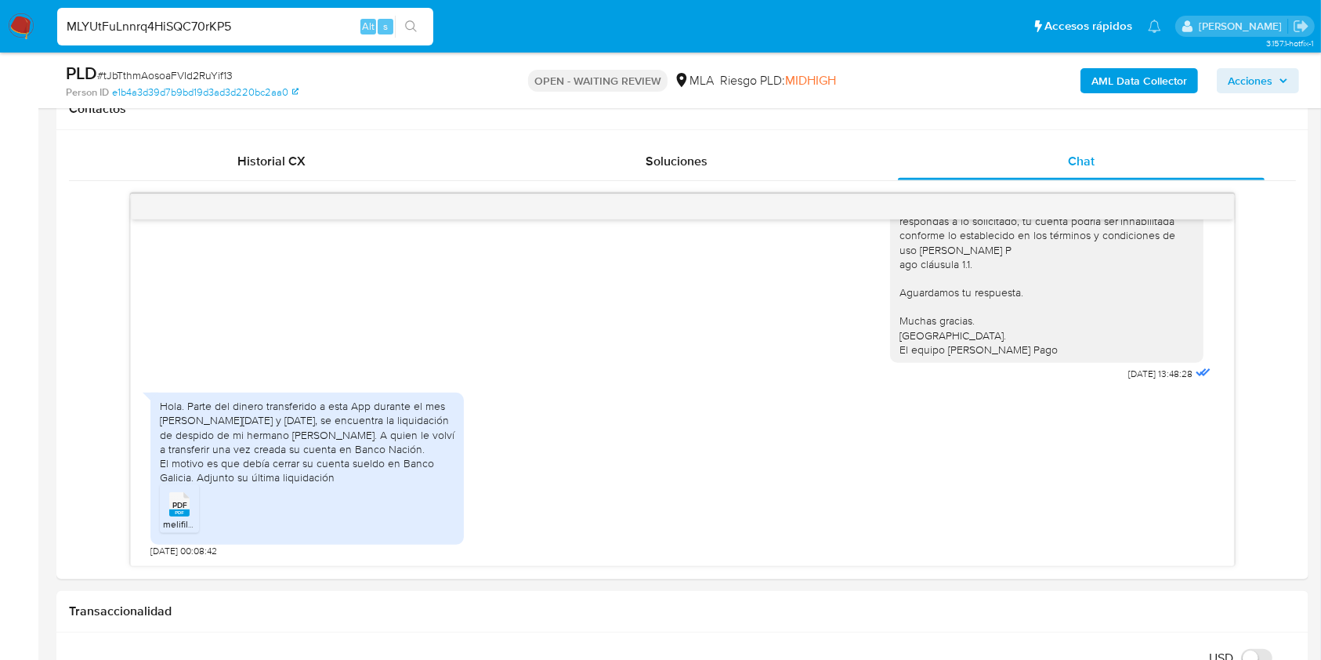
click at [429, 36] on div "MLYUtFuLnnrq4HiSQC70rKP5 Alt s" at bounding box center [245, 27] width 376 height 38
click at [423, 29] on button "search-icon" at bounding box center [411, 27] width 32 height 22
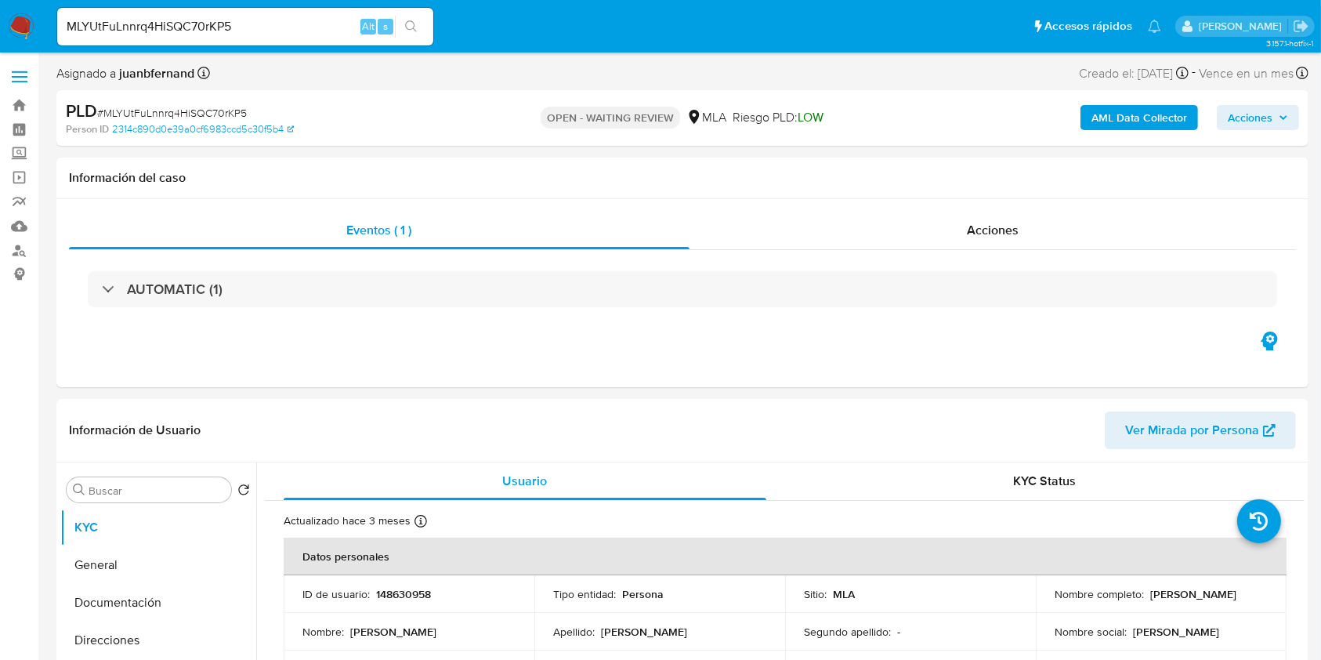
select select "10"
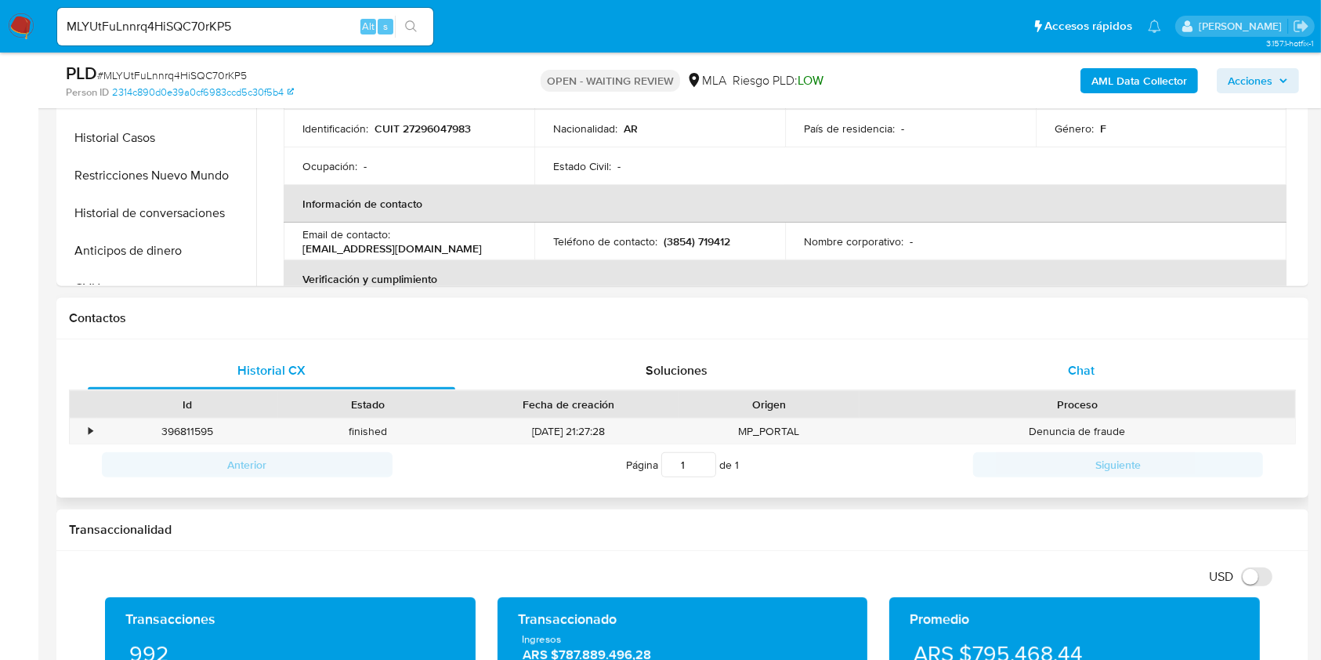
click at [1088, 369] on span "Chat" at bounding box center [1081, 370] width 27 height 18
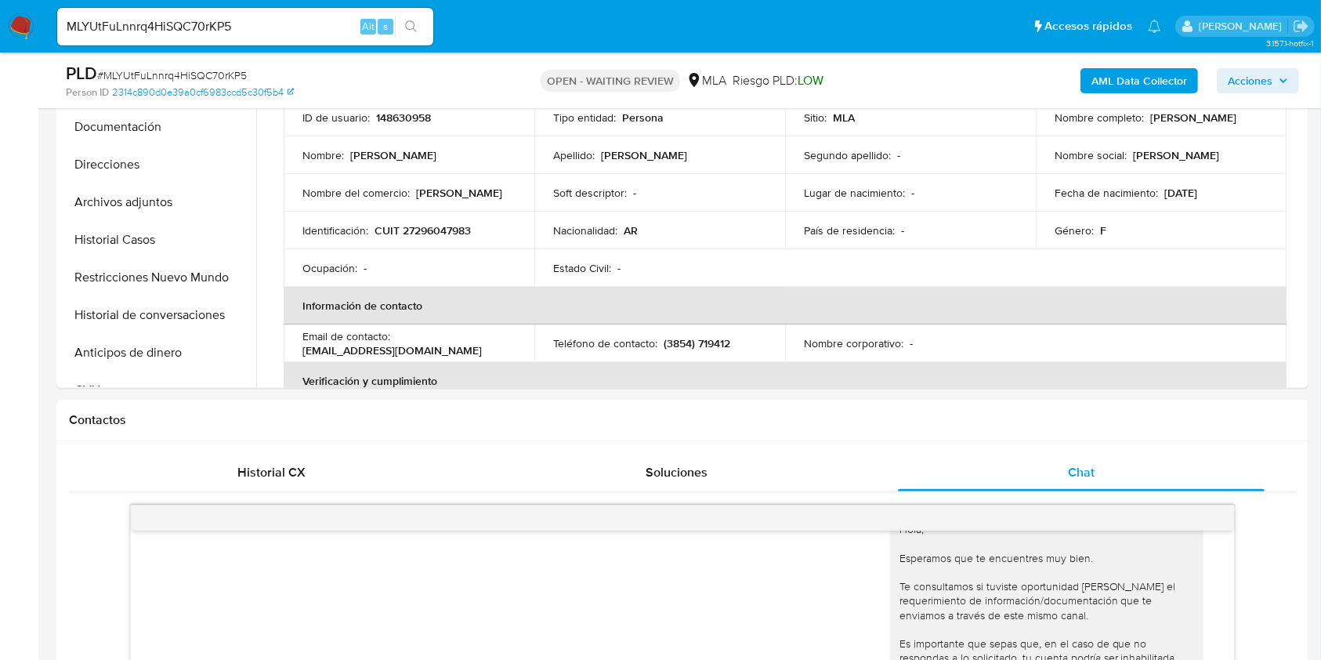
scroll to position [418, 0]
click at [307, 16] on input "MLYUtFuLnnrq4HiSQC70rKP5" at bounding box center [245, 26] width 376 height 20
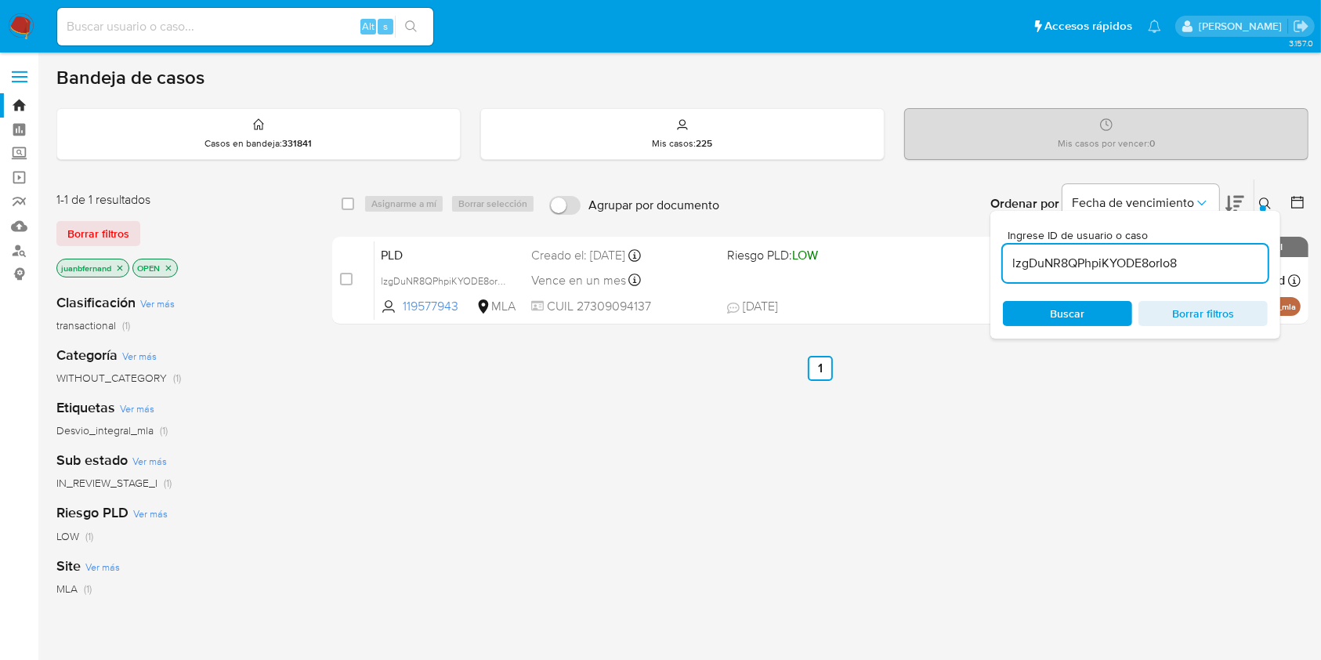
click at [1180, 264] on input "lzgDuNR8QPhpiKYODE8orIo8" at bounding box center [1135, 263] width 265 height 20
paste input "MLYUtFuLnnrq4HiSQC70rKP5"
type input "MLYUtFuLnnrq4HiSQC70rKP5"
drag, startPoint x: 347, startPoint y: 201, endPoint x: 362, endPoint y: 205, distance: 15.2
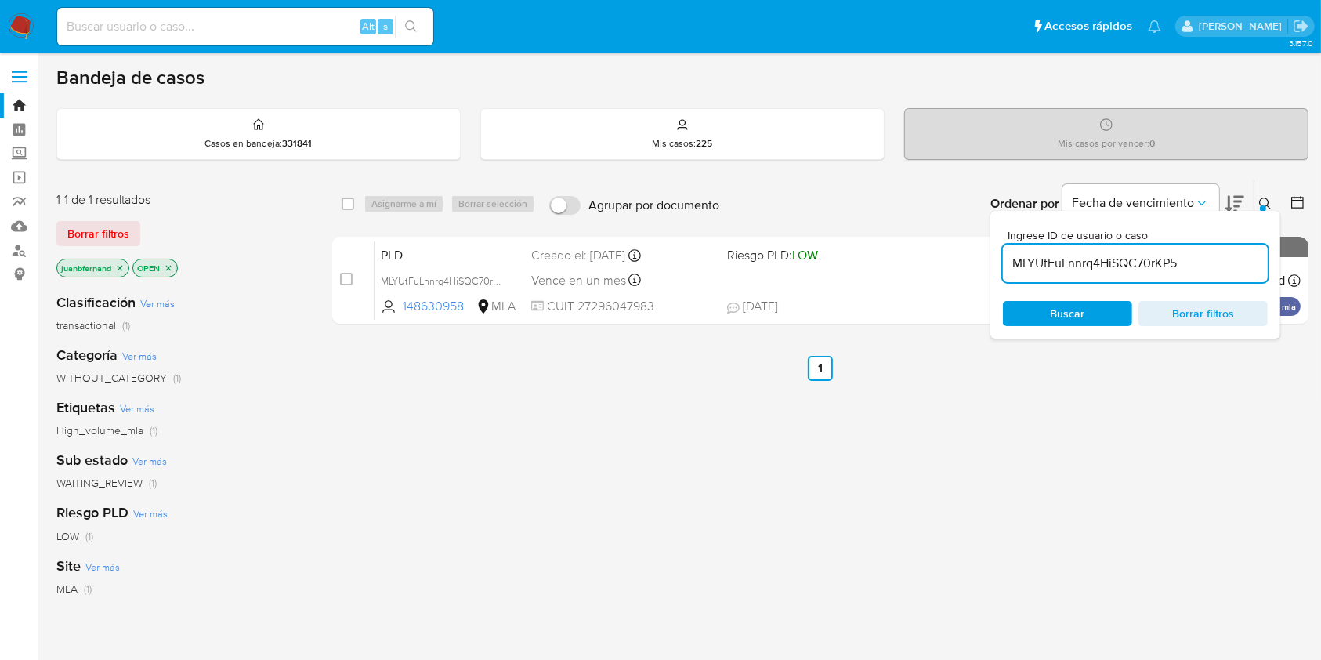
click at [347, 202] on input "checkbox" at bounding box center [348, 203] width 13 height 13
checkbox input "true"
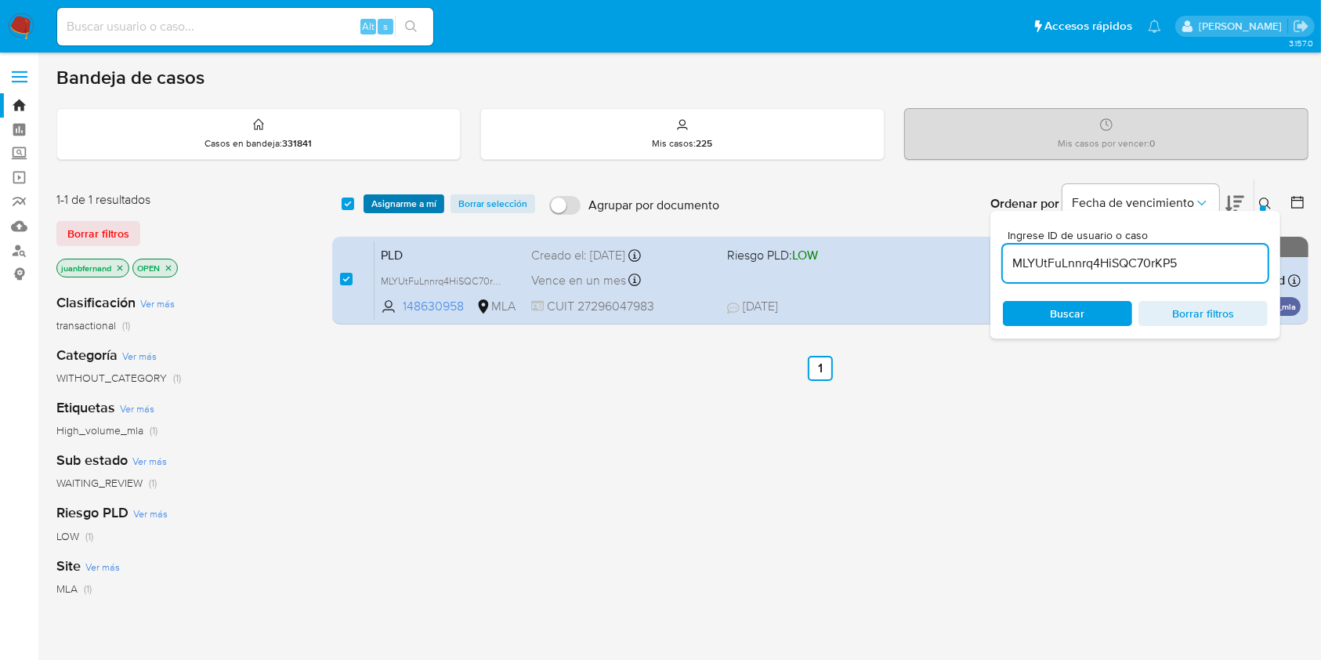
click at [411, 207] on span "Asignarme a mí" at bounding box center [403, 204] width 65 height 16
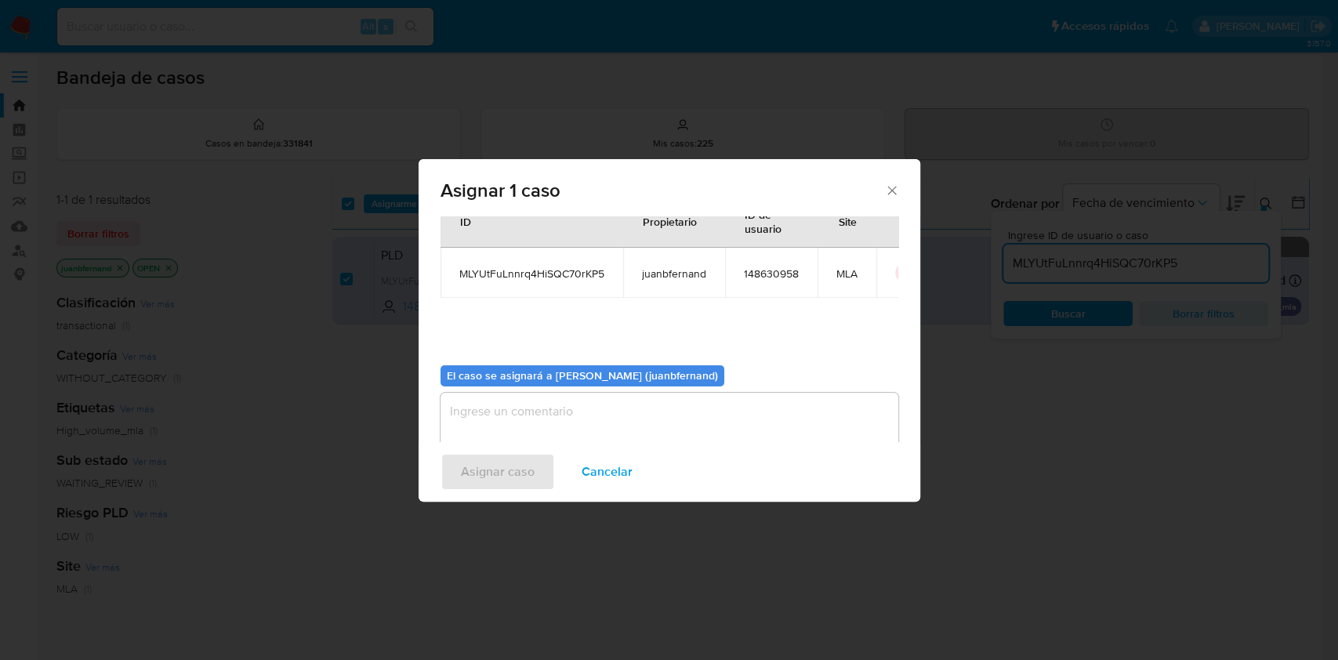
scroll to position [80, 0]
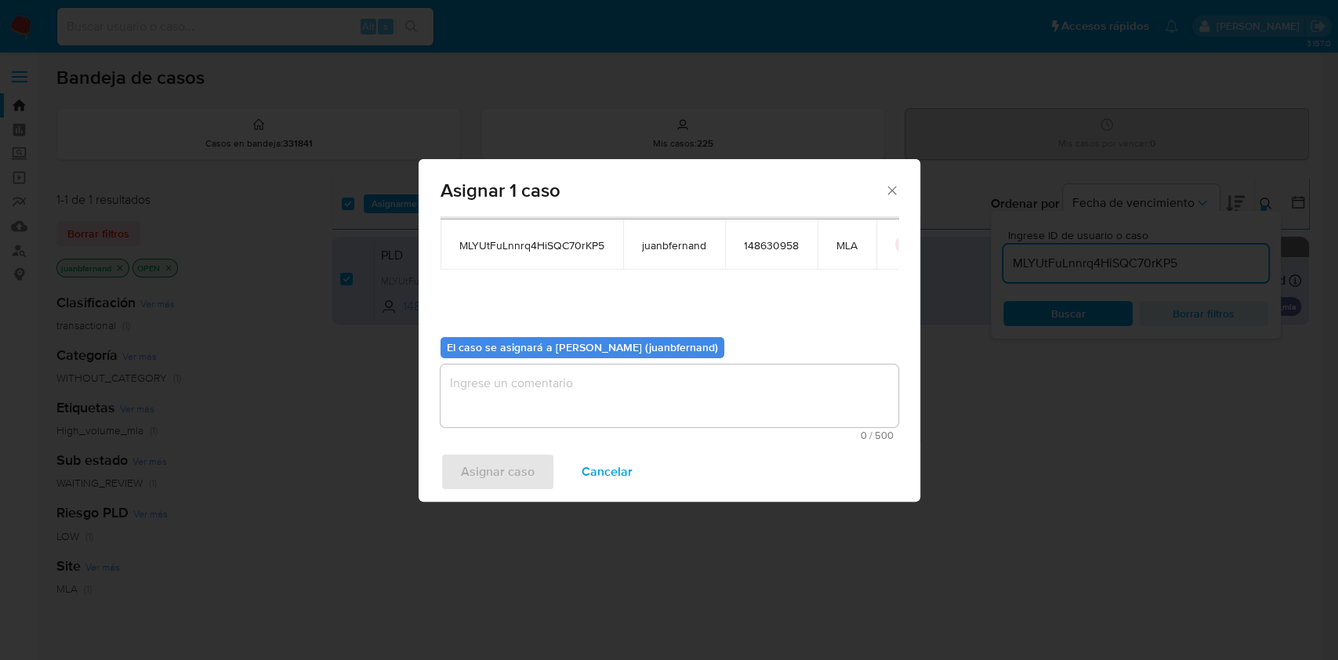
click at [613, 403] on textarea "assign-modal" at bounding box center [669, 395] width 458 height 63
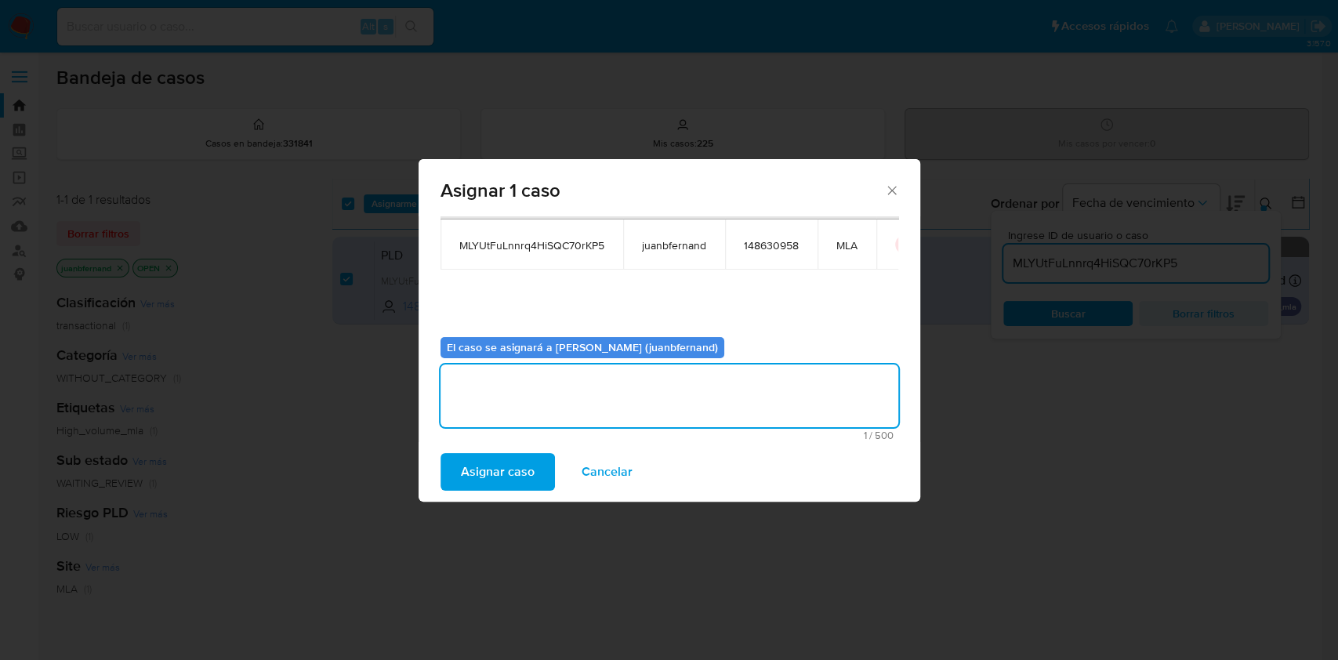
click at [528, 475] on span "Asignar caso" at bounding box center [498, 472] width 74 height 34
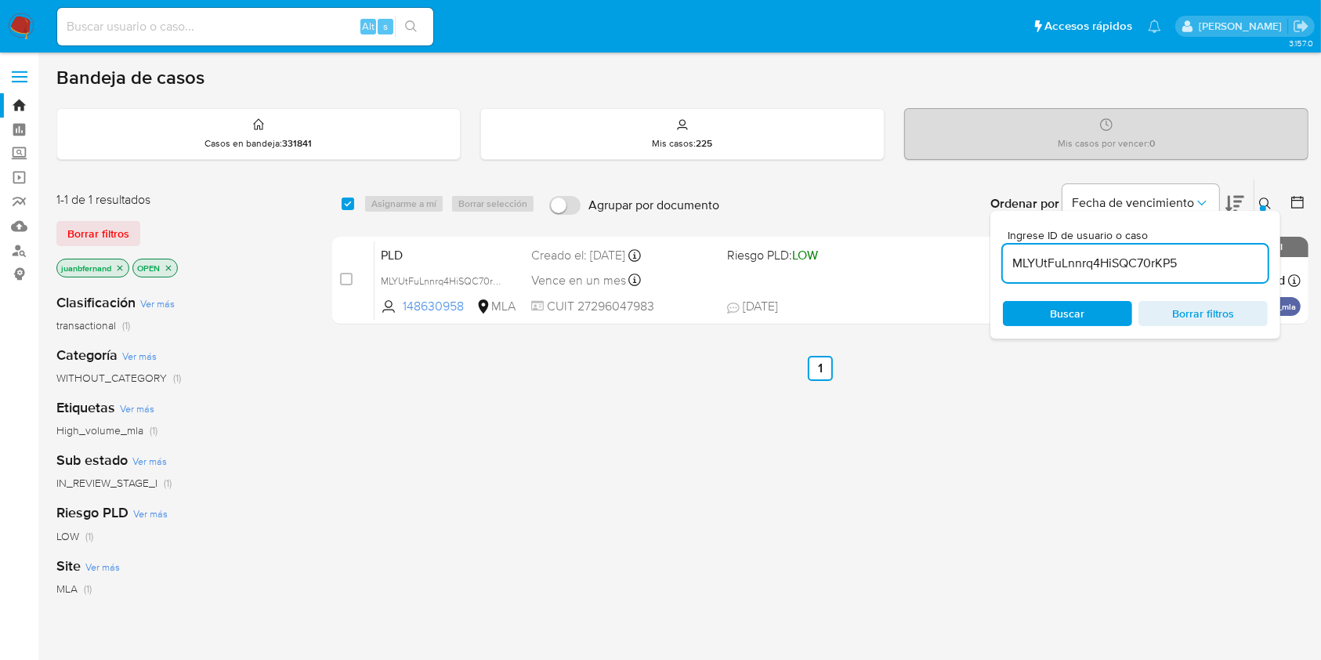
click at [1233, 258] on input "MLYUtFuLnnrq4HiSQC70rKP5" at bounding box center [1135, 263] width 265 height 20
paste input "ruIIaZfdp6wd8gS0FnkveMsb"
type input "ruIIaZfdp6wd8gS0FnkveMsb"
click at [347, 204] on input "checkbox" at bounding box center [348, 203] width 13 height 13
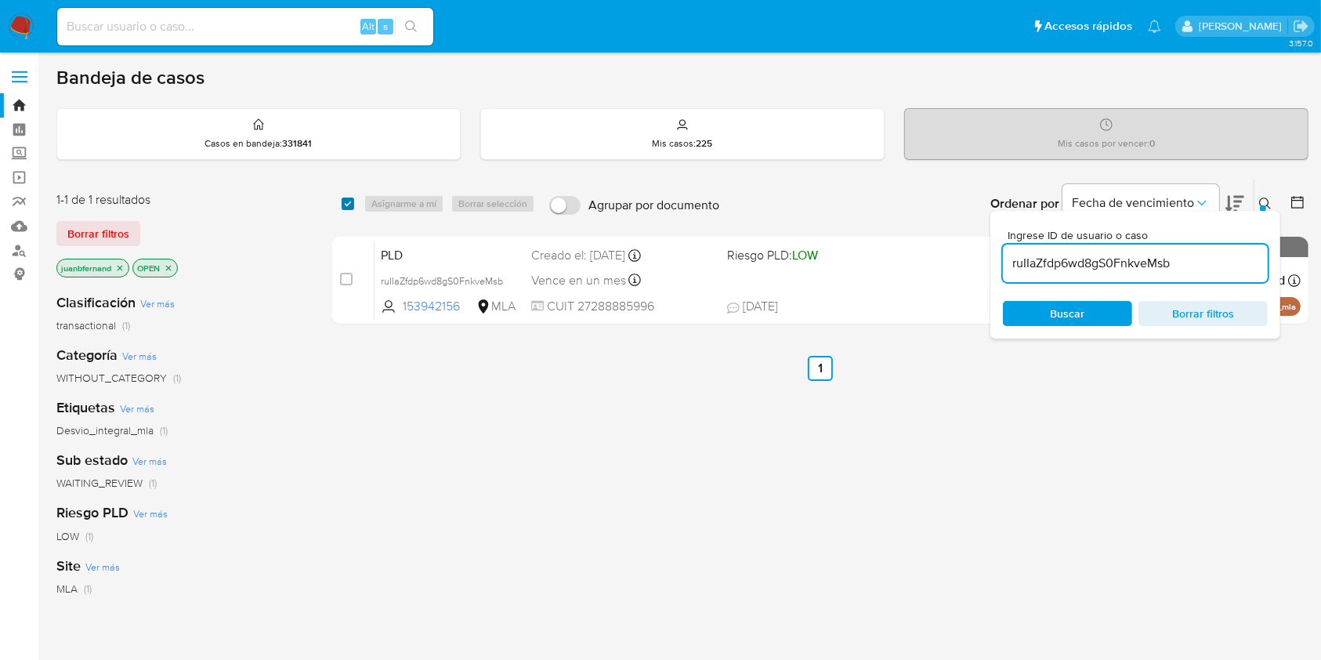
checkbox input "true"
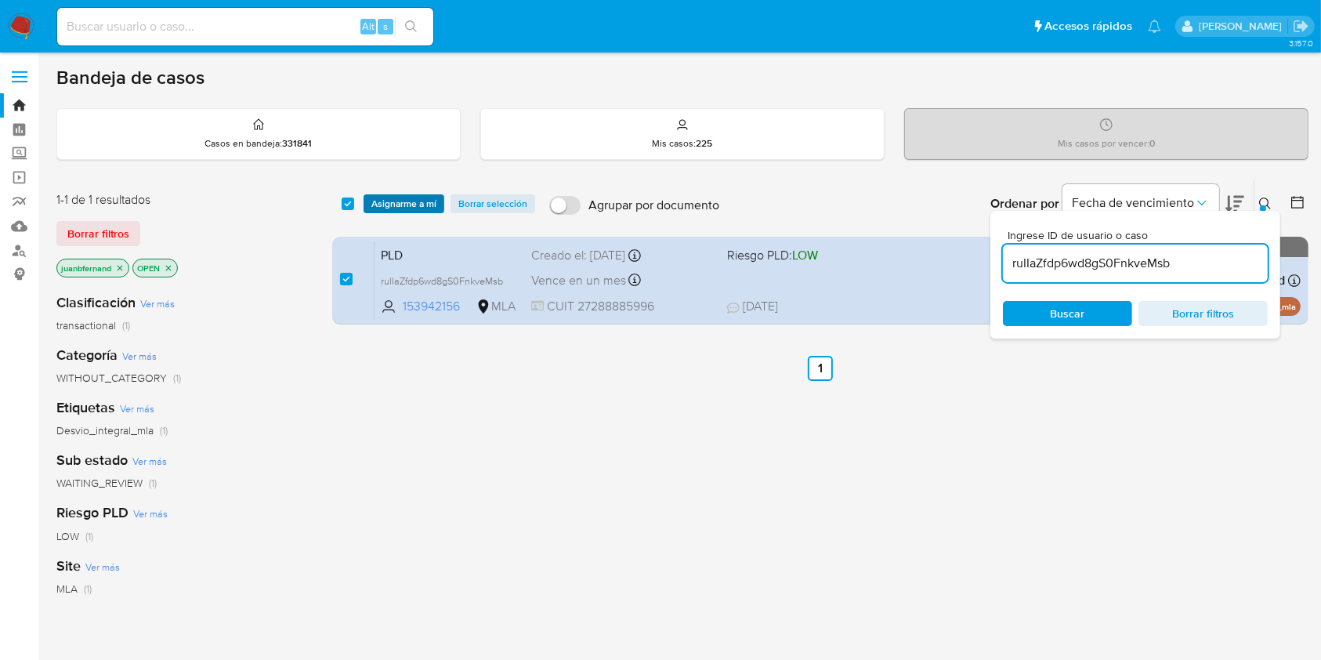
click at [390, 201] on span "Asignarme a mí" at bounding box center [403, 204] width 65 height 16
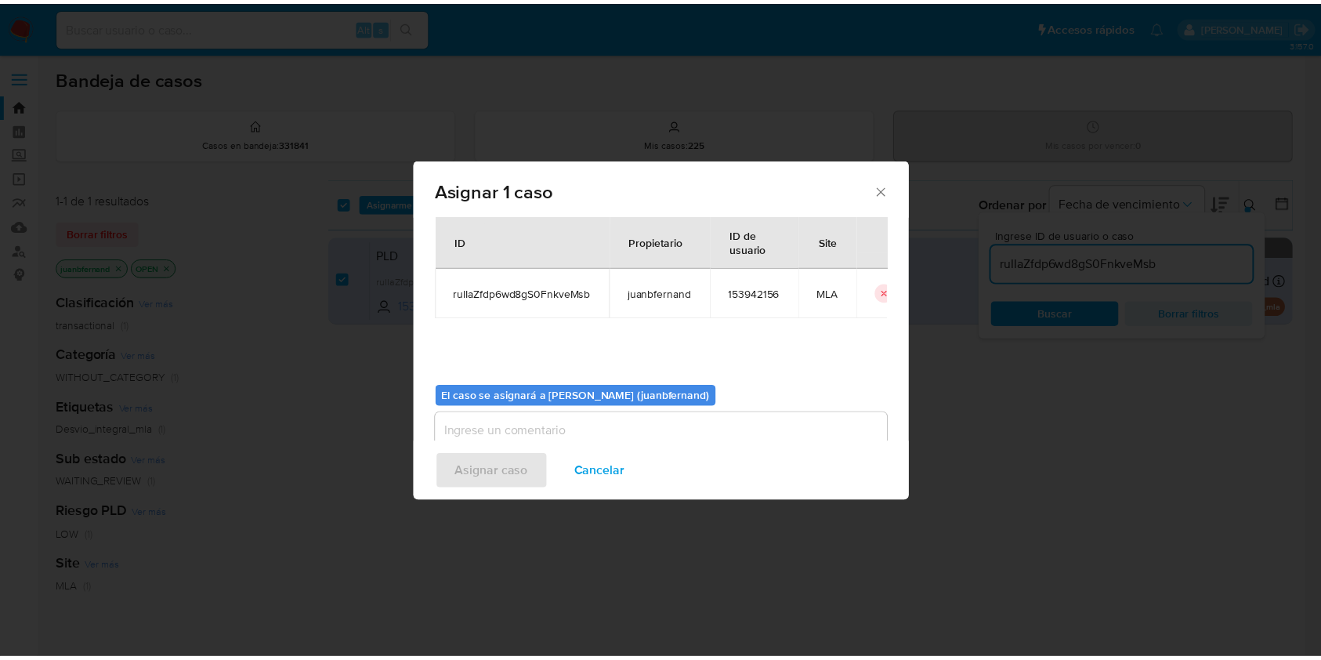
scroll to position [80, 0]
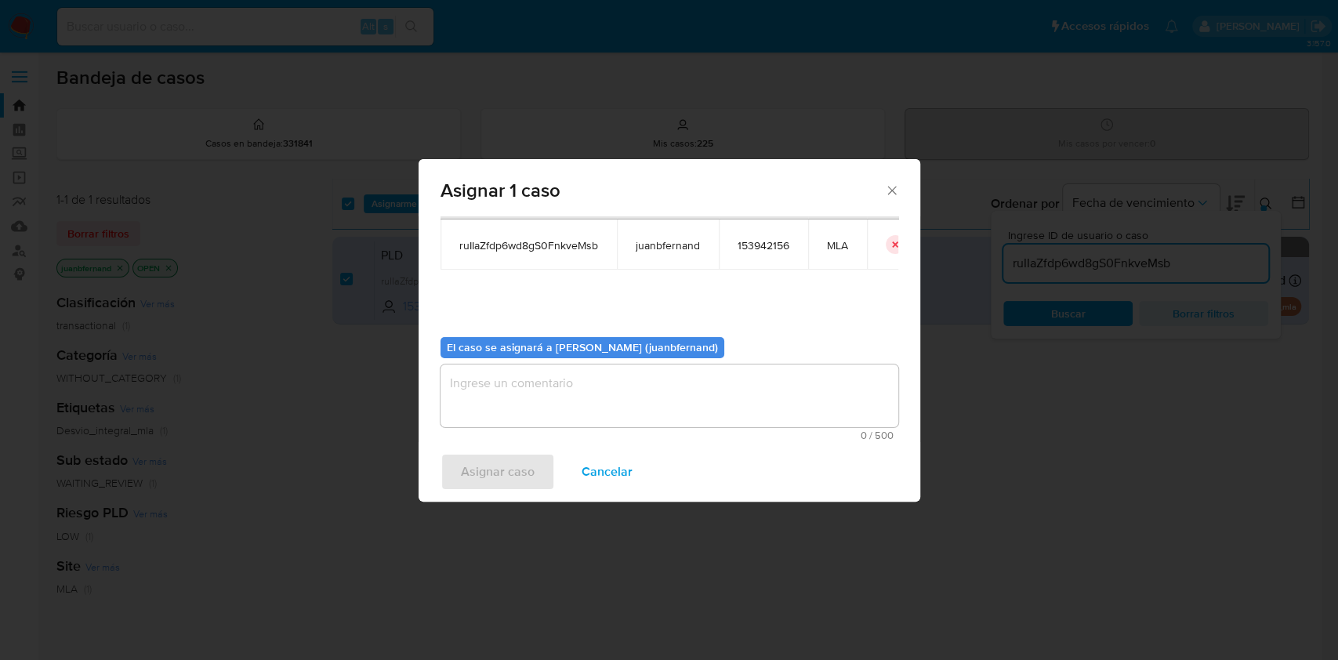
click at [527, 386] on textarea "assign-modal" at bounding box center [669, 395] width 458 height 63
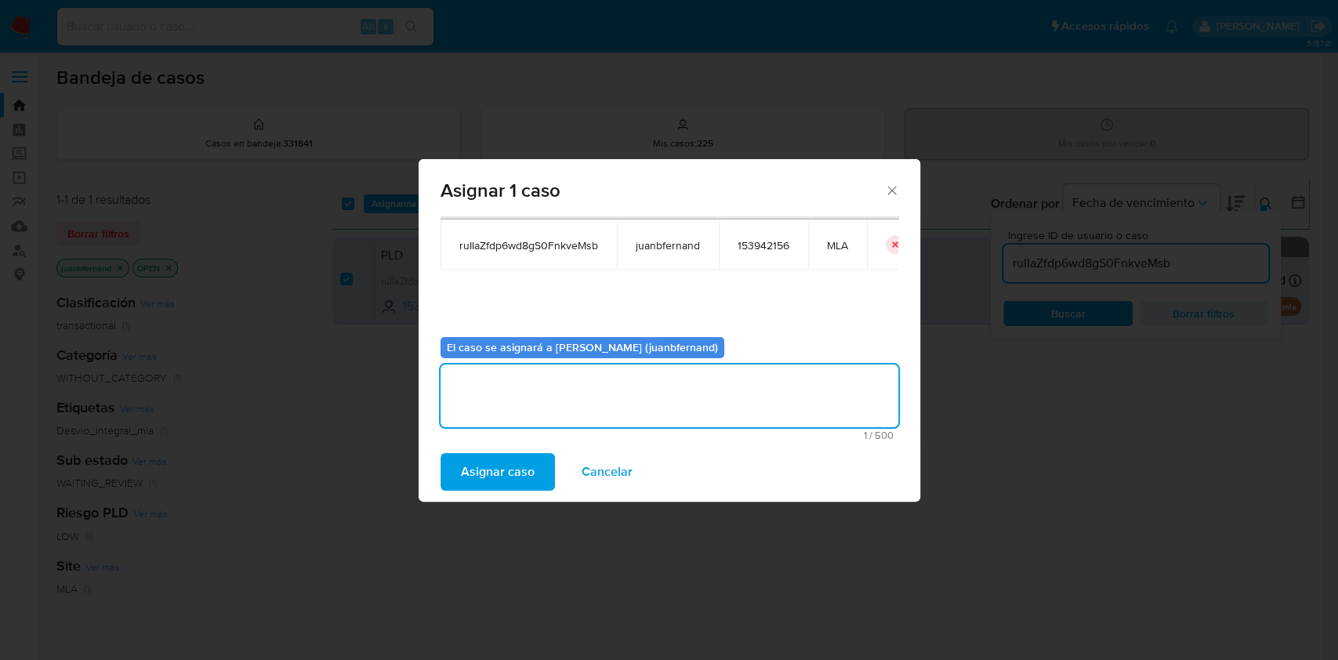
click at [513, 462] on span "Asignar caso" at bounding box center [498, 472] width 74 height 34
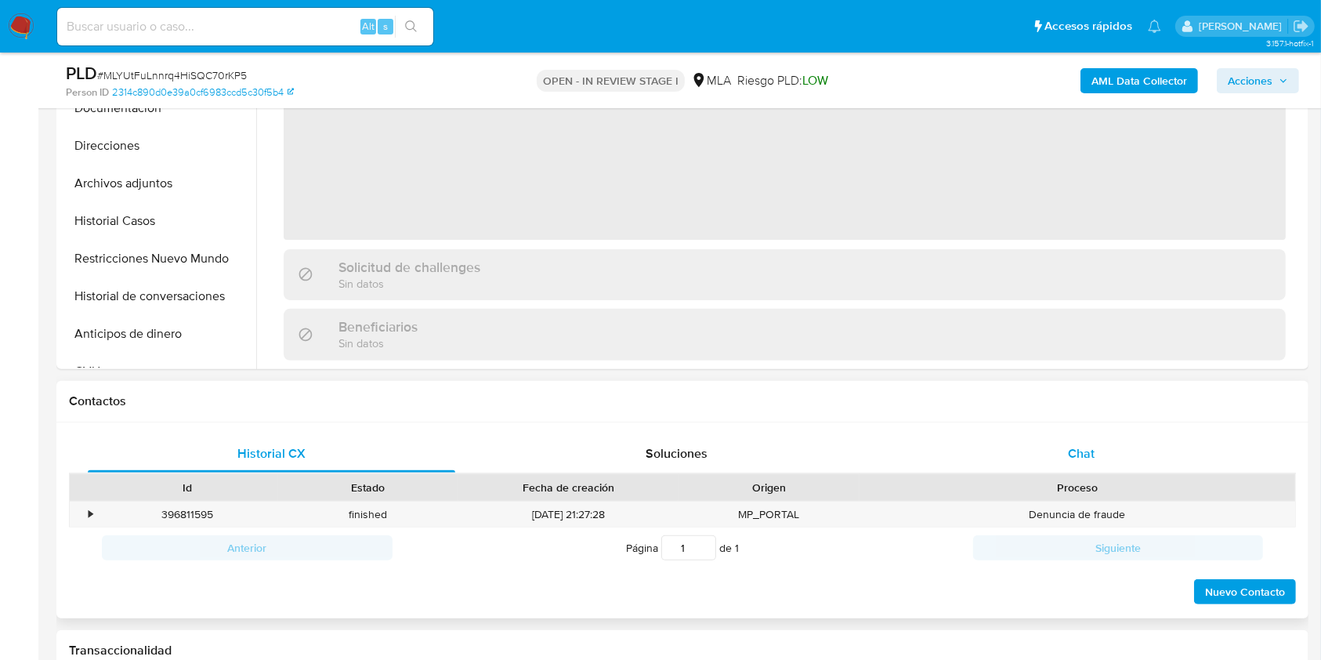
scroll to position [522, 0]
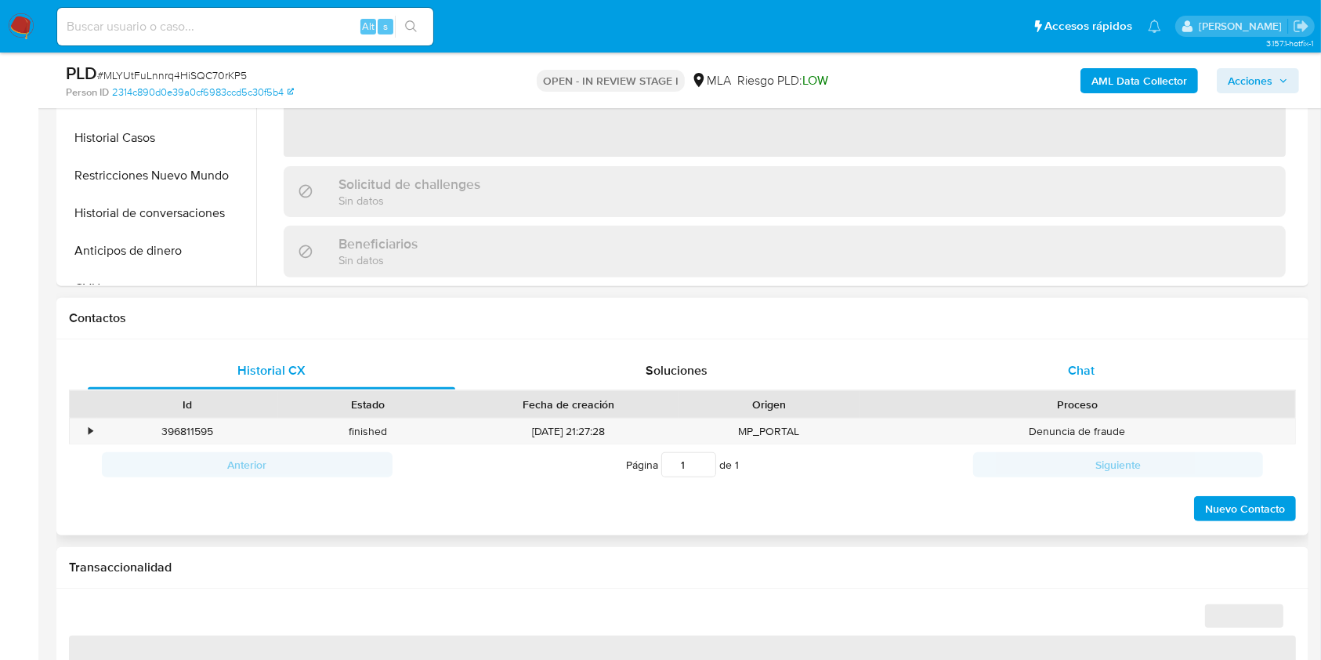
drag, startPoint x: 1133, startPoint y: 372, endPoint x: 1114, endPoint y: 372, distance: 18.8
click at [1132, 371] on div "Chat" at bounding box center [1082, 371] width 368 height 38
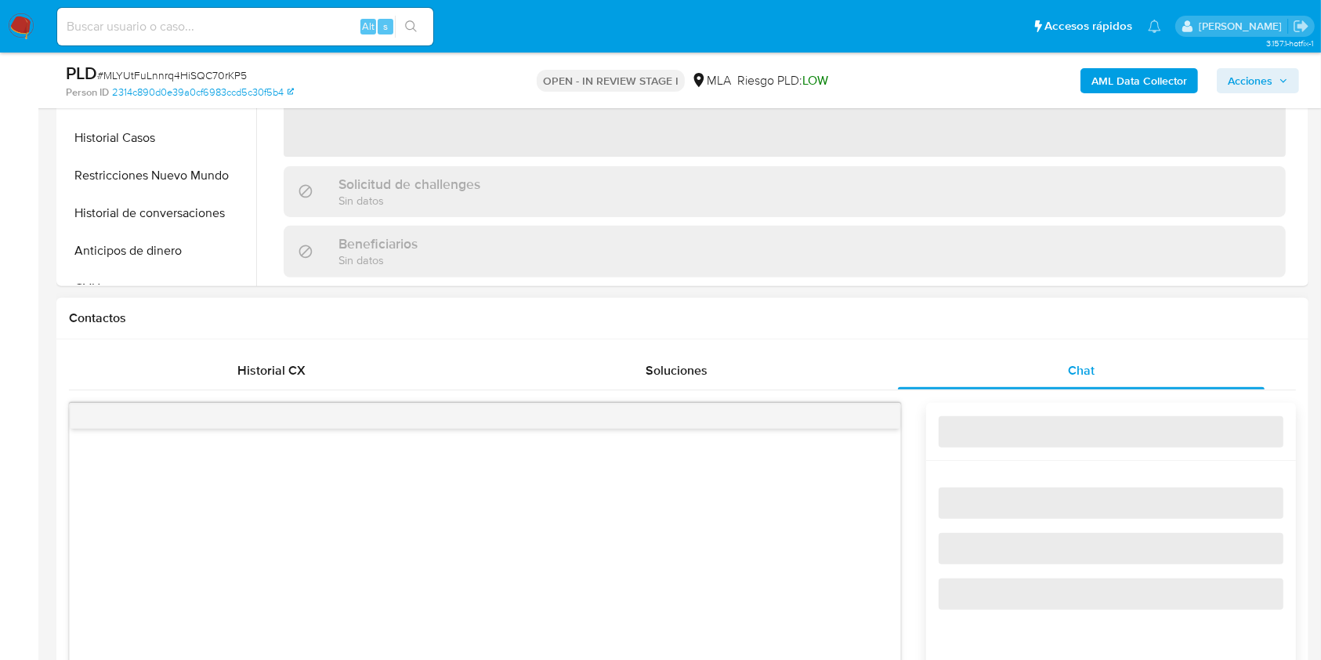
select select "10"
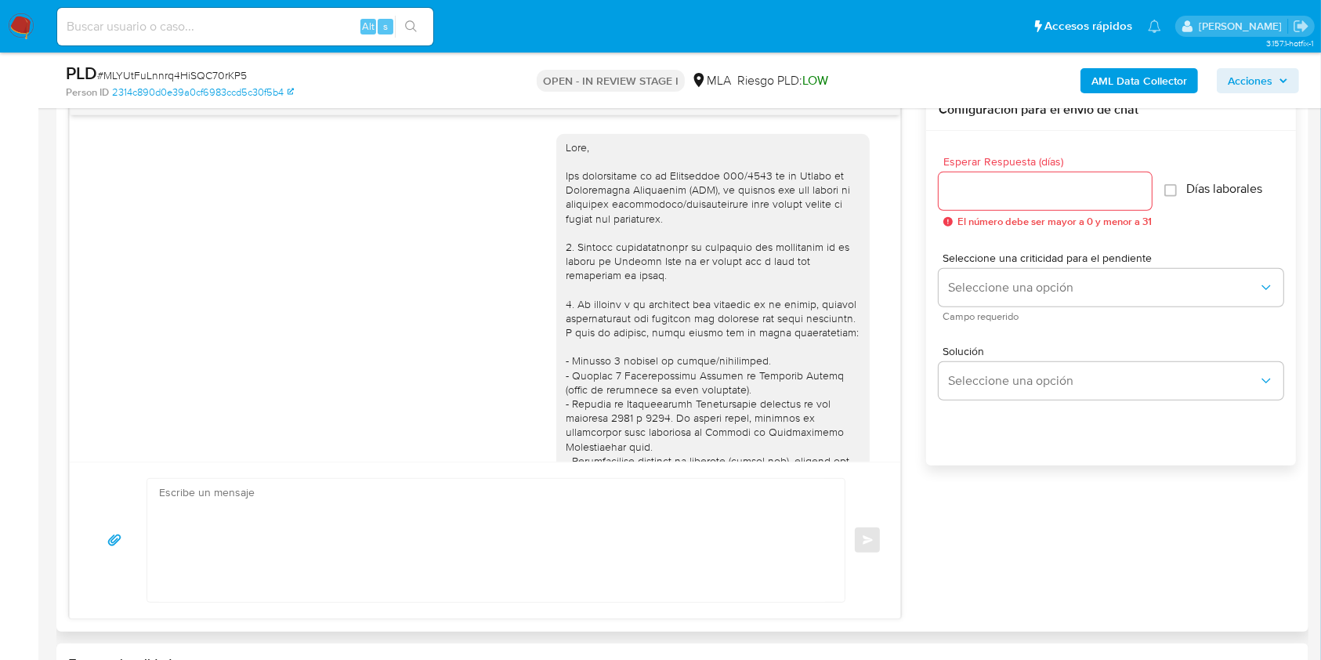
scroll to position [933, 0]
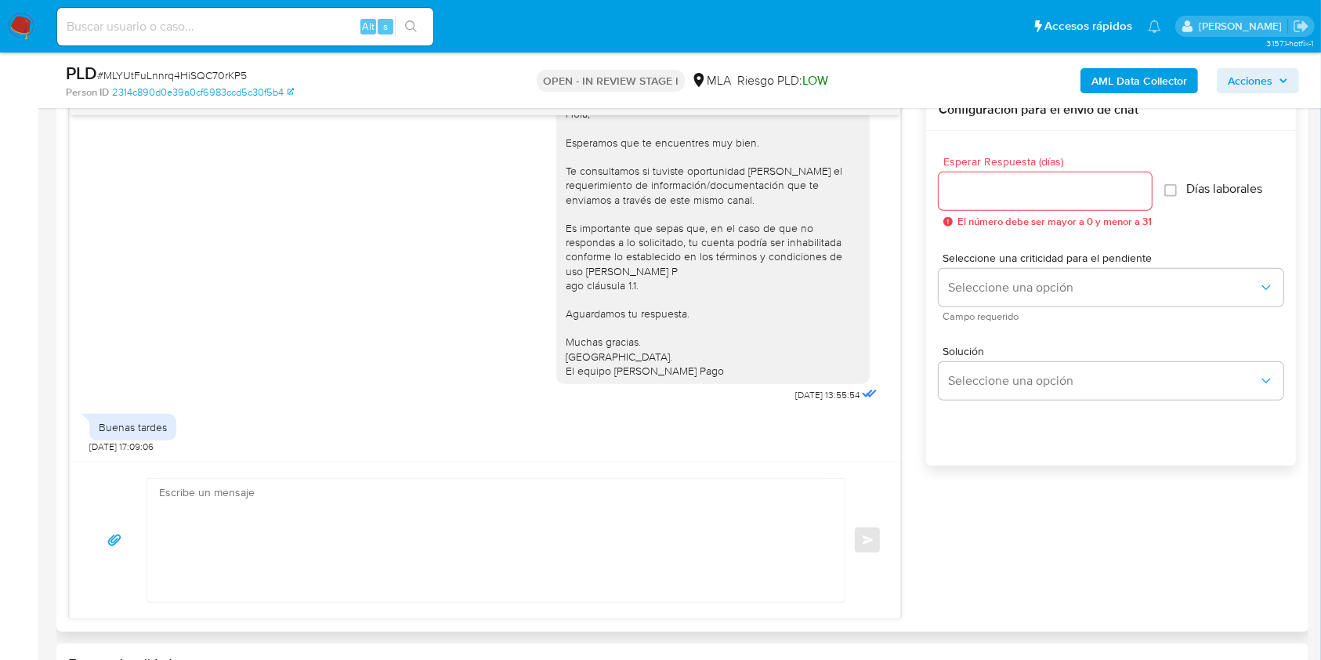
click at [346, 496] on textarea at bounding box center [492, 540] width 666 height 123
paste textarea "Hola. Esperamos que te encuentres muy bien. Te consultamos si tuviste oportunid…"
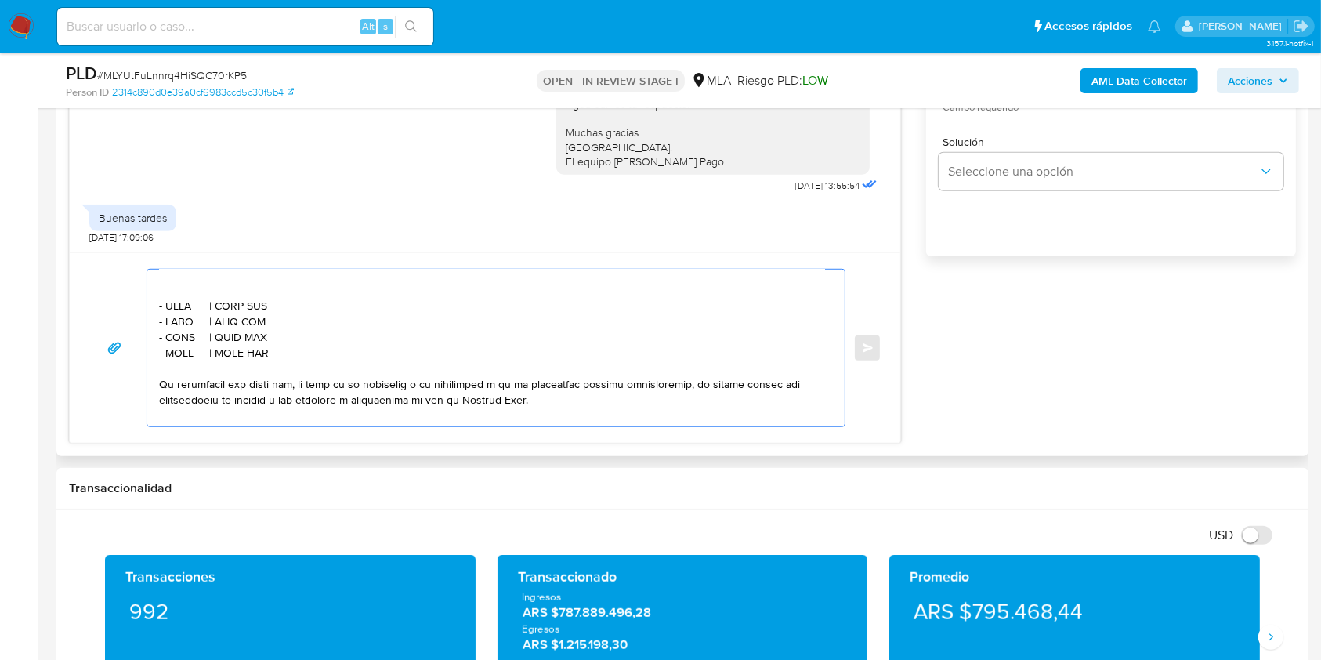
scroll to position [497, 0]
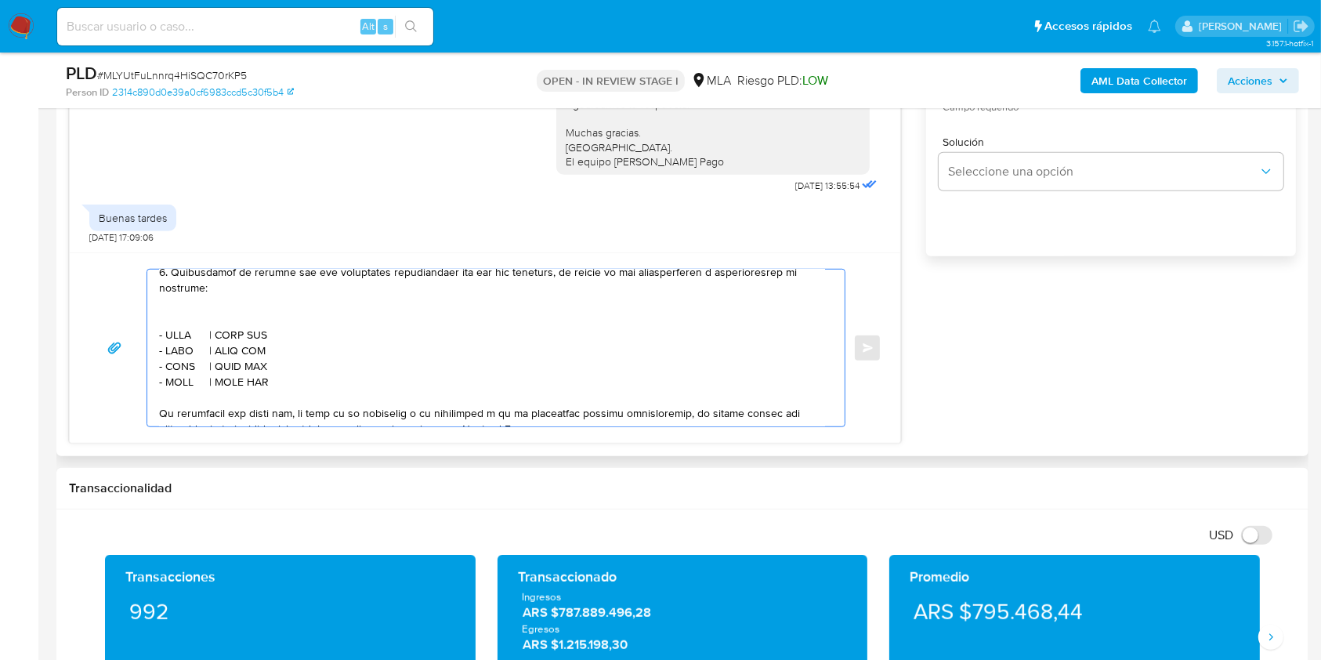
drag, startPoint x: 287, startPoint y: 404, endPoint x: 144, endPoint y: 299, distance: 177.1
click at [144, 299] on div "Enviar" at bounding box center [485, 348] width 793 height 158
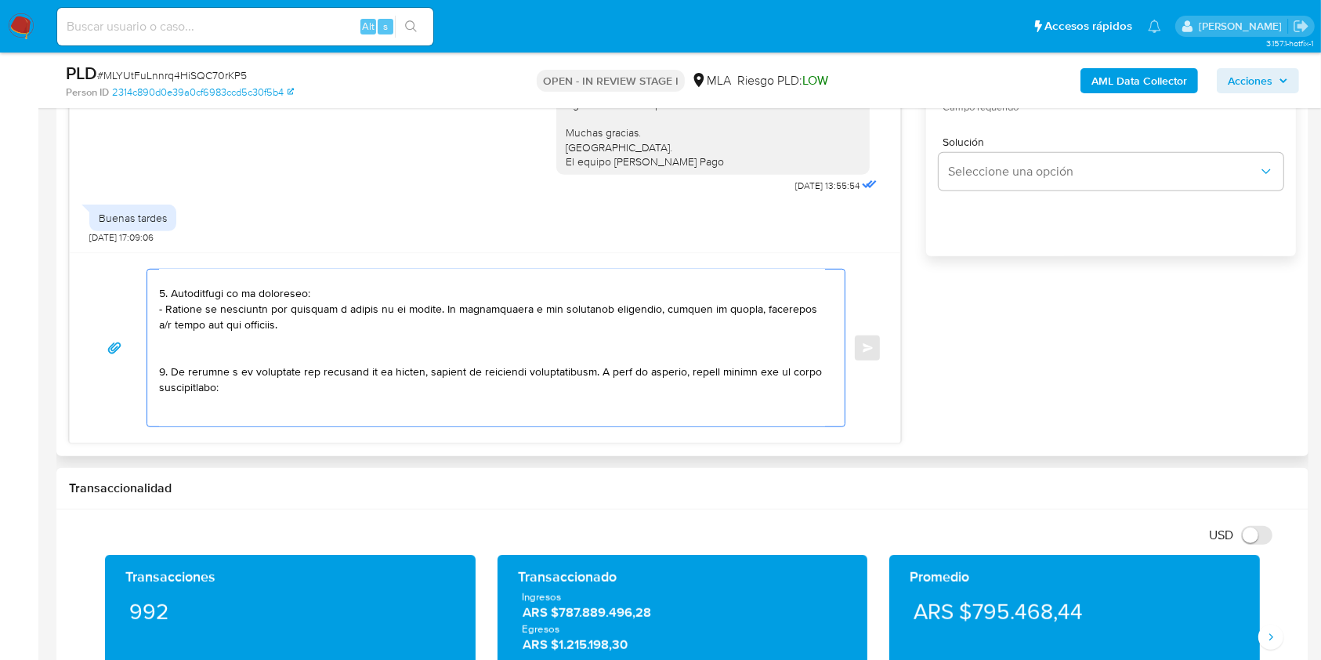
scroll to position [104, 0]
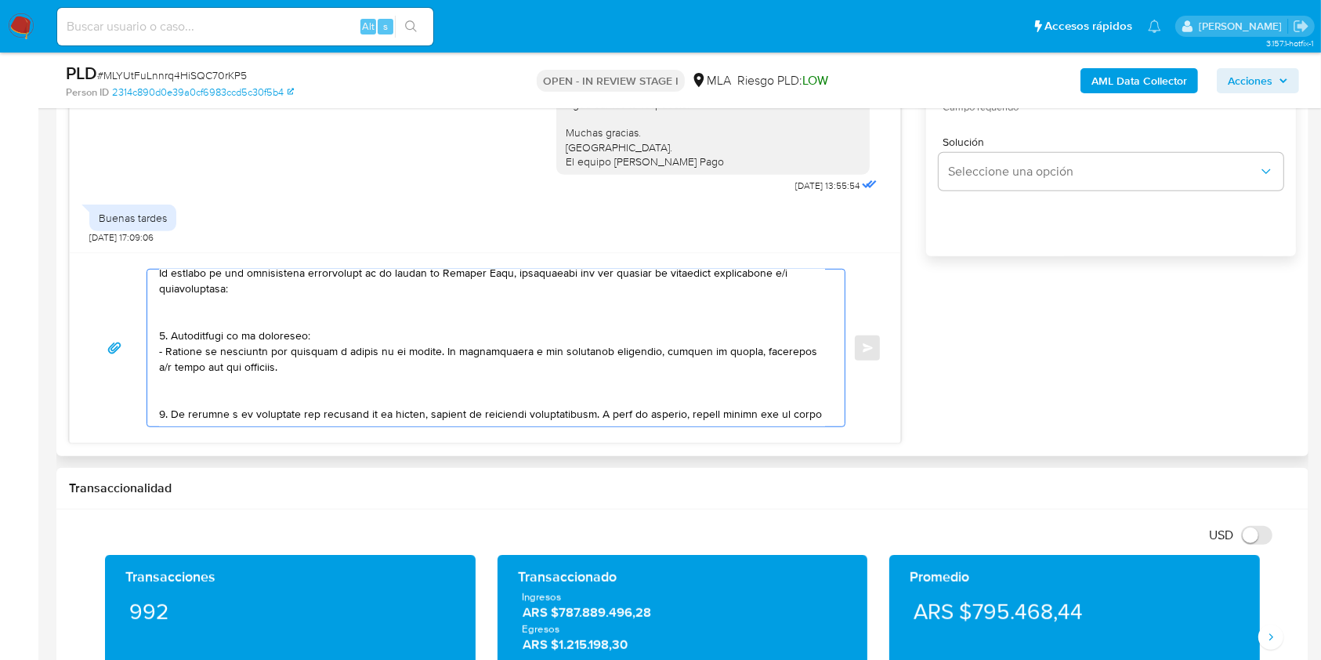
drag, startPoint x: 261, startPoint y: 373, endPoint x: 424, endPoint y: 354, distance: 164.1
click at [424, 354] on textarea at bounding box center [492, 348] width 666 height 157
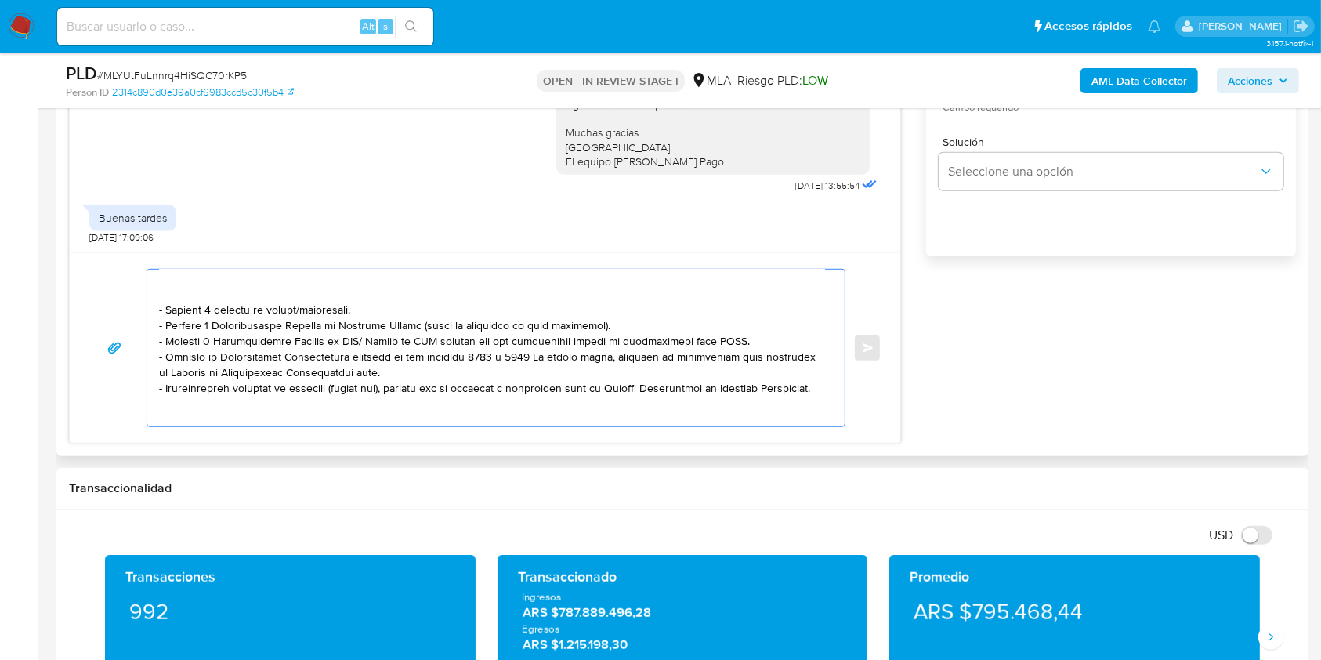
scroll to position [208, 0]
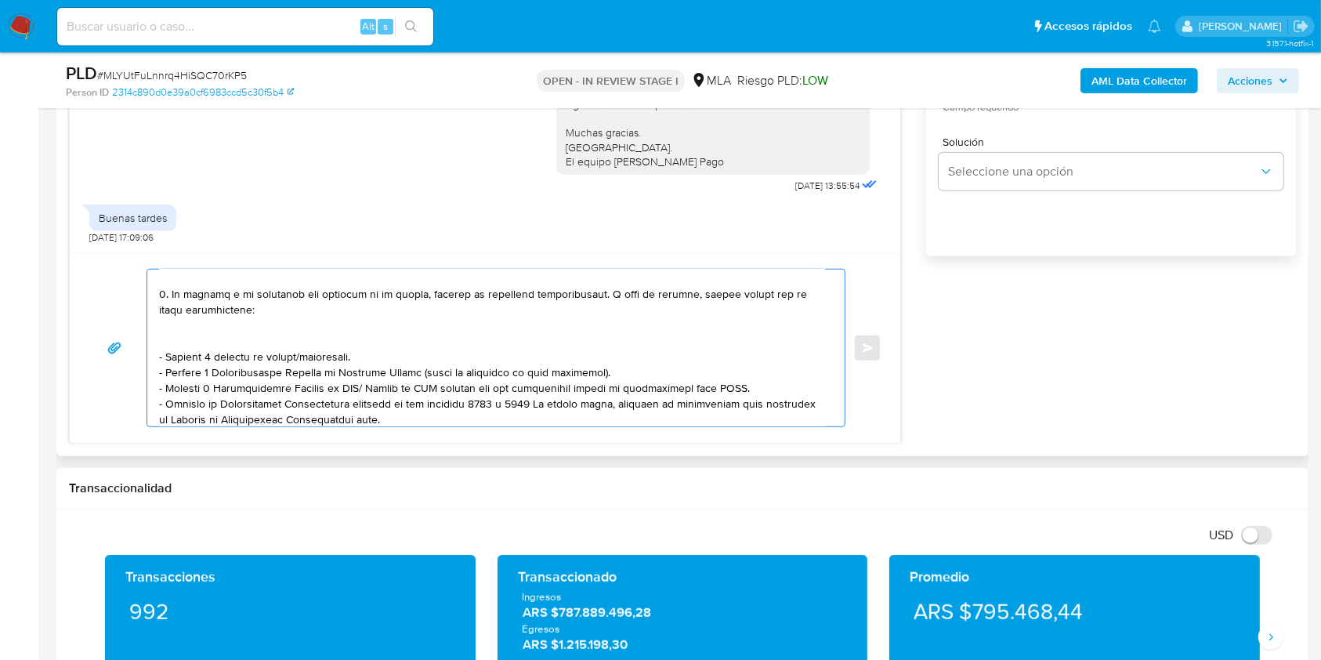
click at [330, 360] on textarea at bounding box center [492, 348] width 666 height 157
click at [329, 360] on textarea at bounding box center [492, 348] width 666 height 157
click at [263, 324] on textarea at bounding box center [492, 348] width 666 height 157
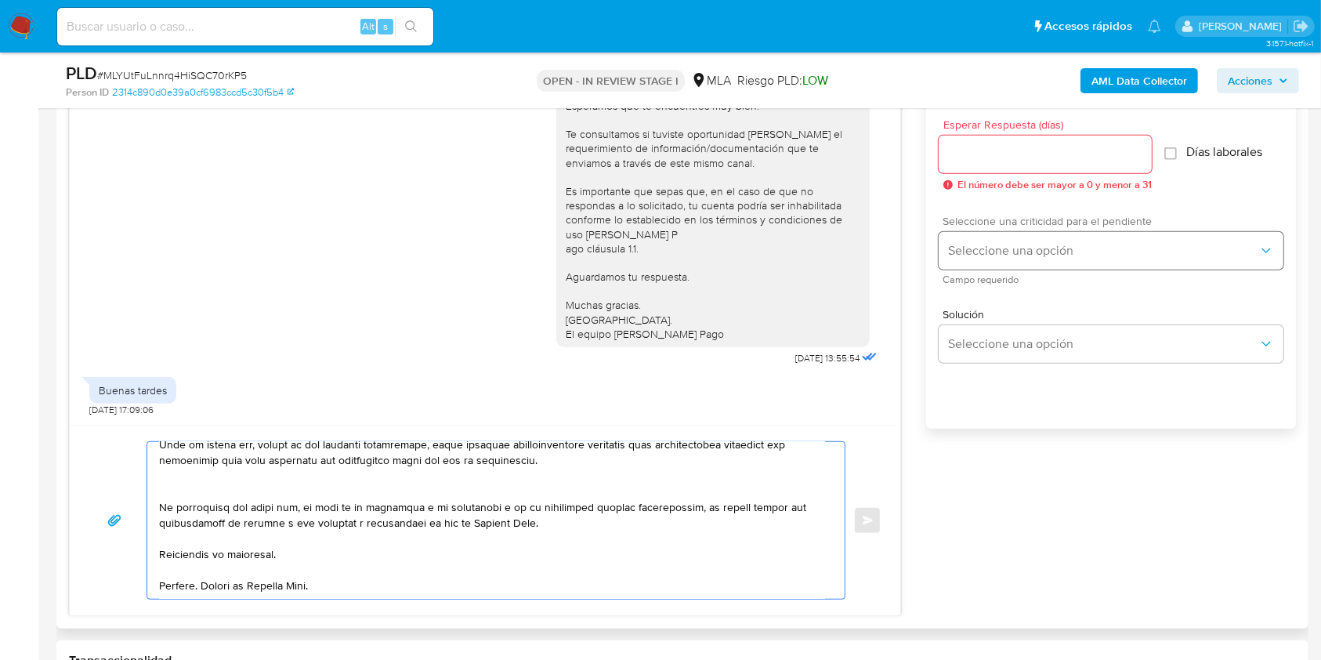
scroll to position [835, 0]
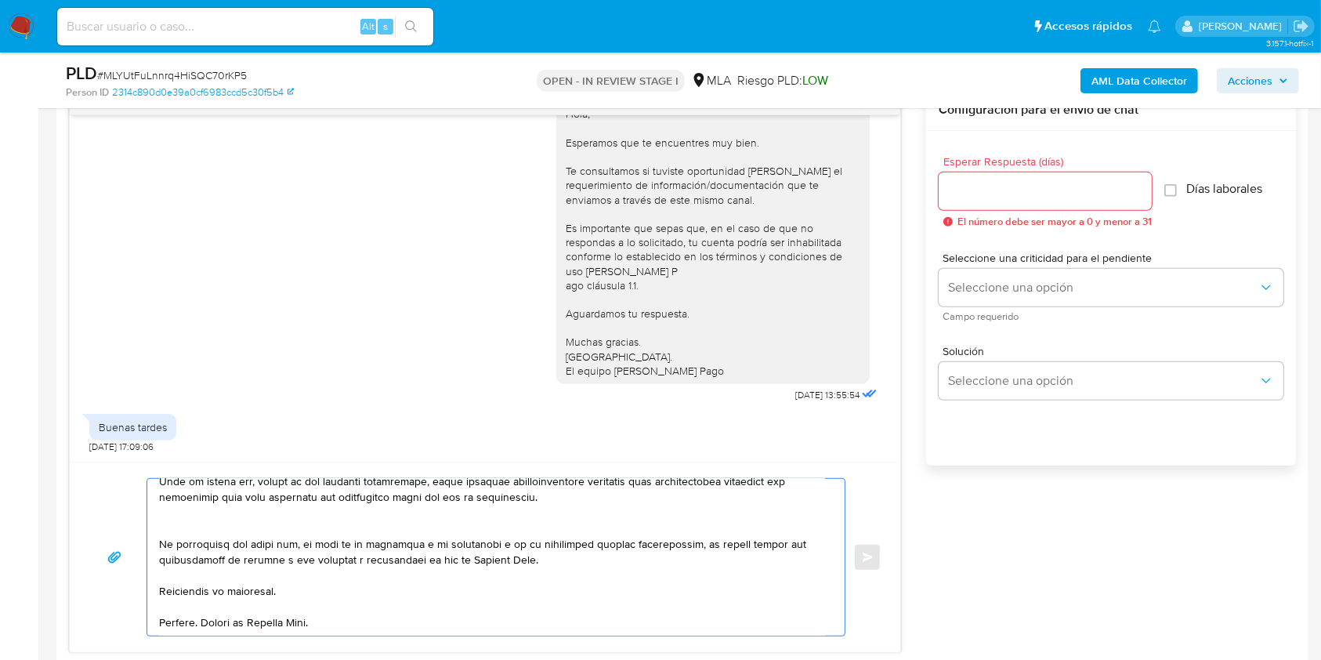
type textarea "Hola. Esperamos que te encuentres muy bien. Te consultamos si tuviste oportunid…"
click at [996, 193] on input "Esperar Respuesta (días)" at bounding box center [1045, 191] width 213 height 20
type input "1"
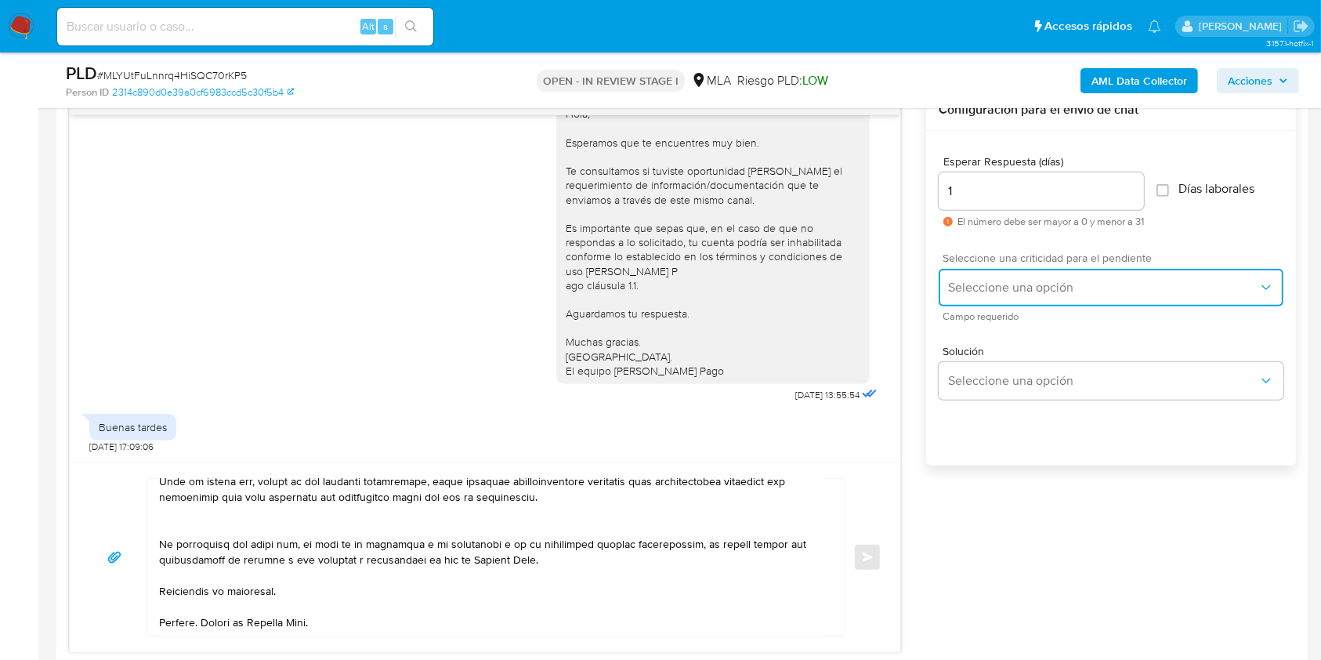
click at [996, 282] on span "Seleccione una opción" at bounding box center [1103, 288] width 310 height 16
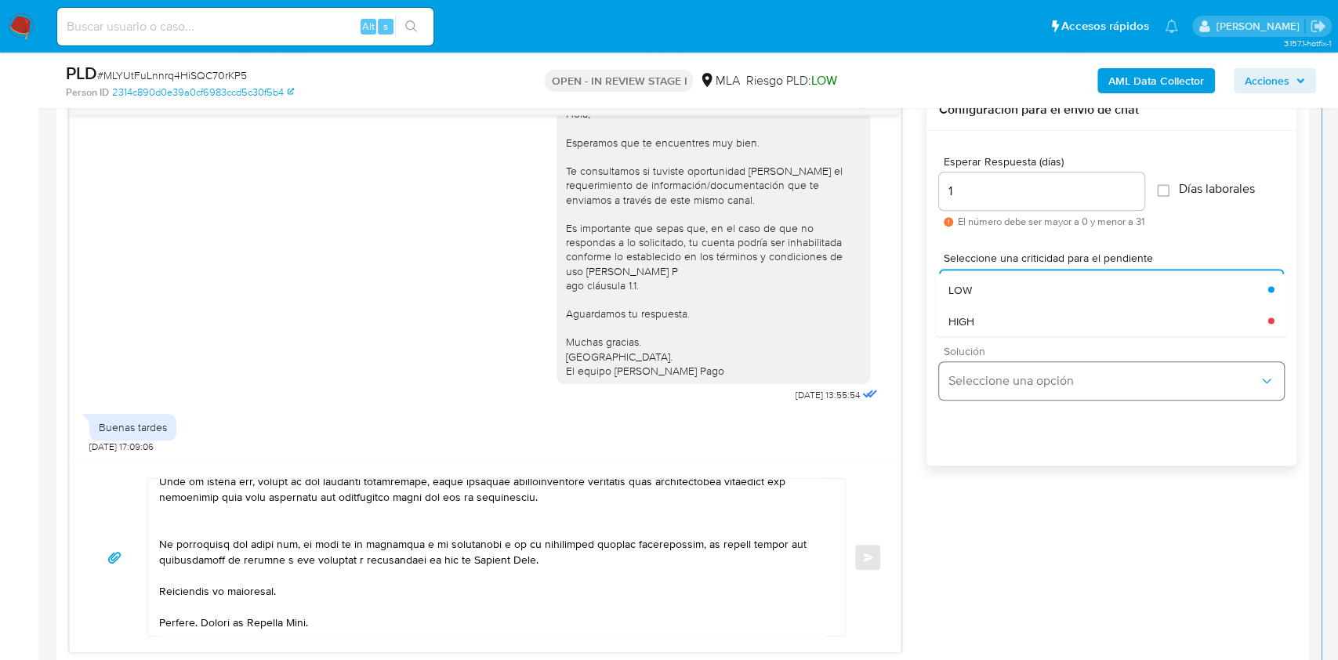
drag, startPoint x: 997, startPoint y: 321, endPoint x: 965, endPoint y: 367, distance: 55.9
click at [993, 323] on div "HIGH" at bounding box center [1108, 320] width 320 height 31
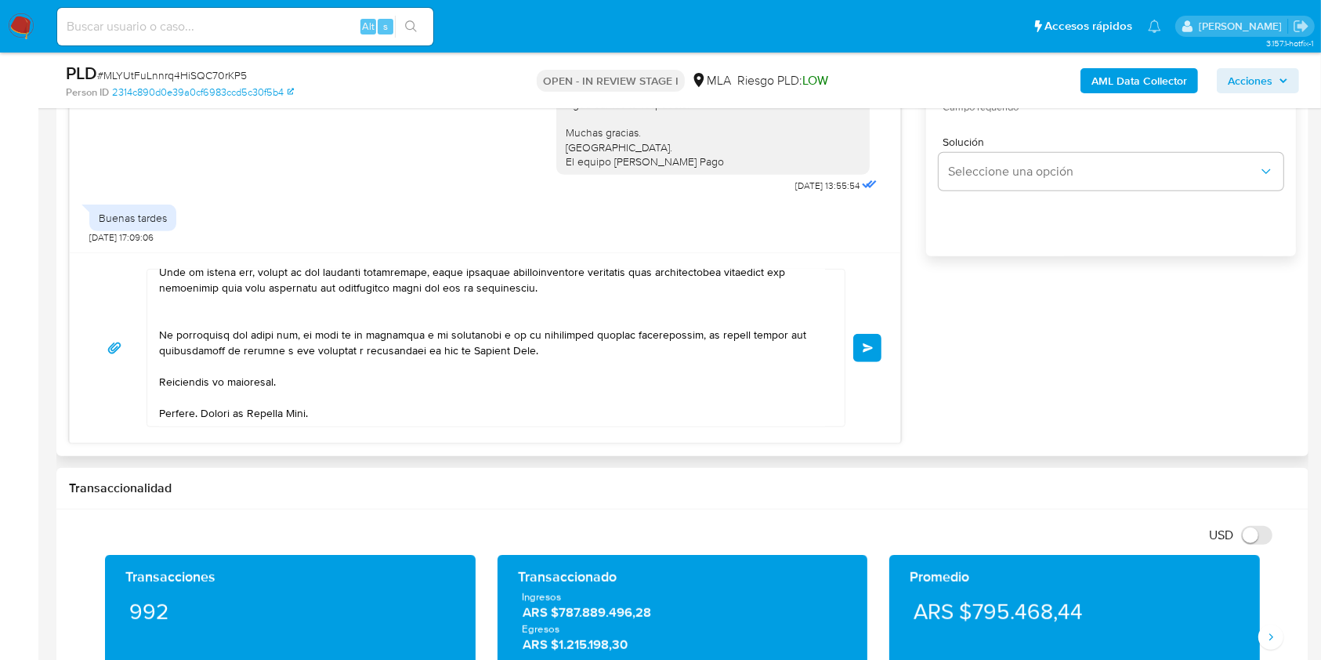
scroll to position [431, 0]
click at [865, 346] on span "Enviar" at bounding box center [868, 347] width 11 height 9
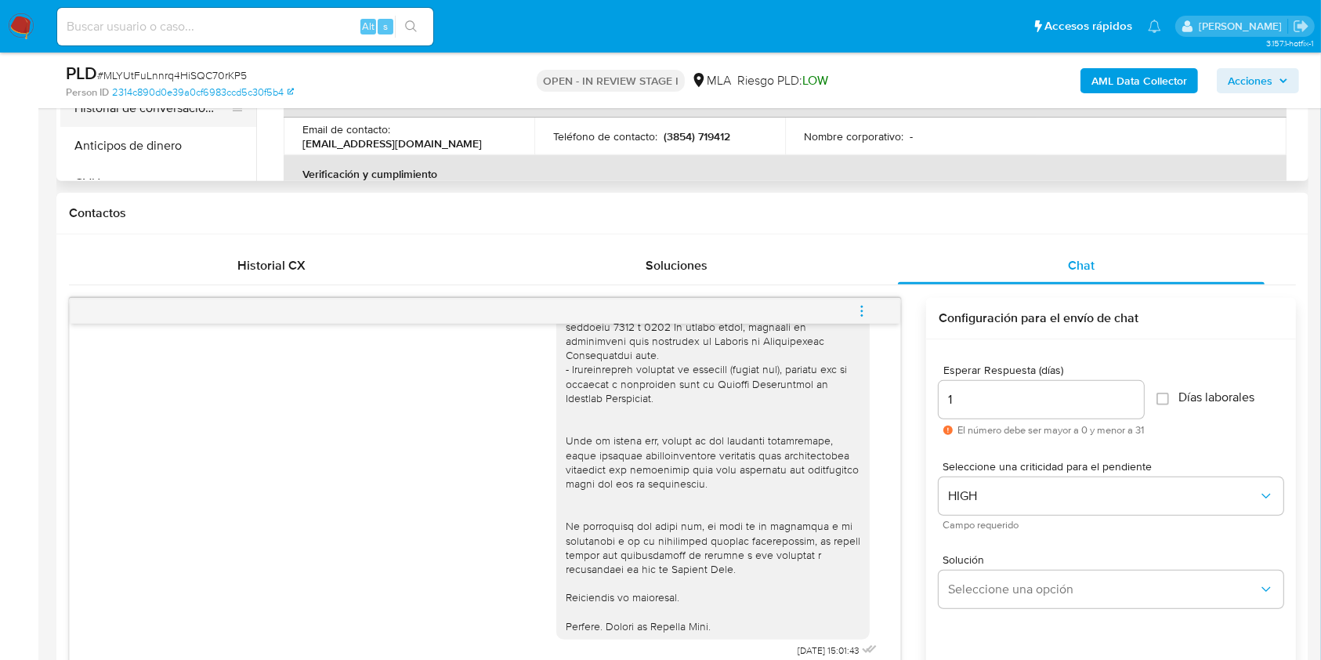
scroll to position [313, 0]
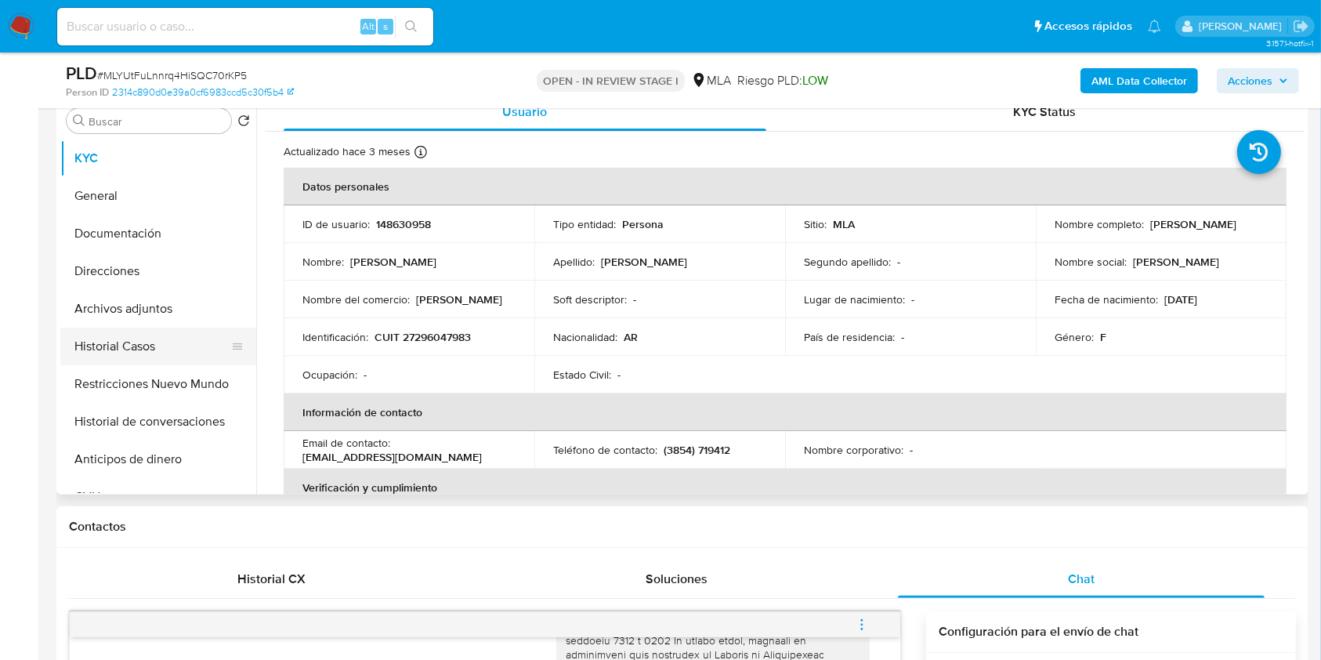
click at [122, 352] on button "Historial Casos" at bounding box center [151, 347] width 183 height 38
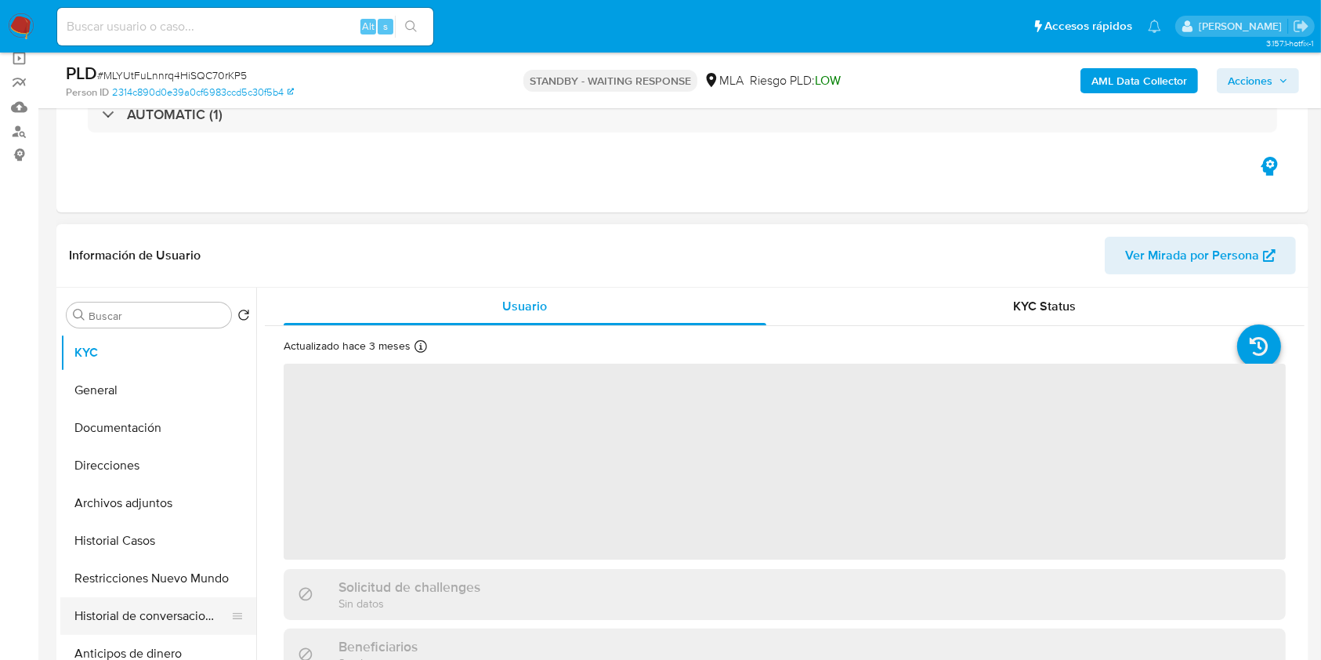
scroll to position [313, 0]
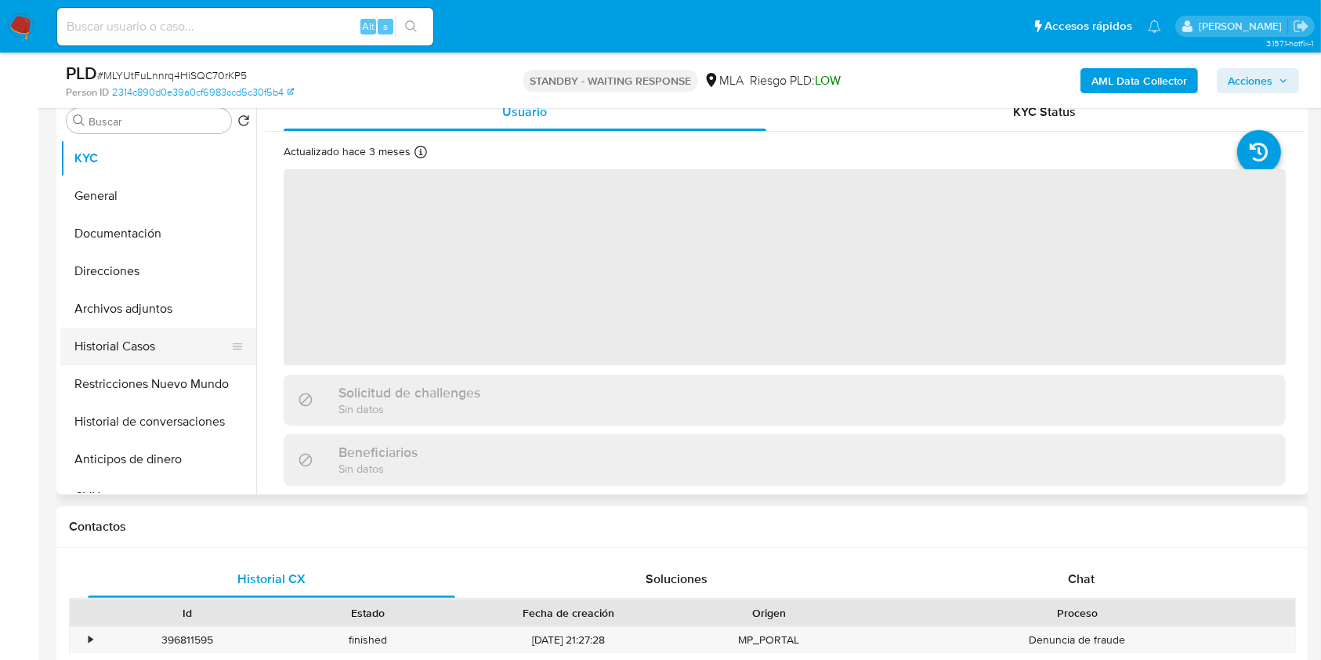
click at [125, 346] on button "Historial Casos" at bounding box center [151, 347] width 183 height 38
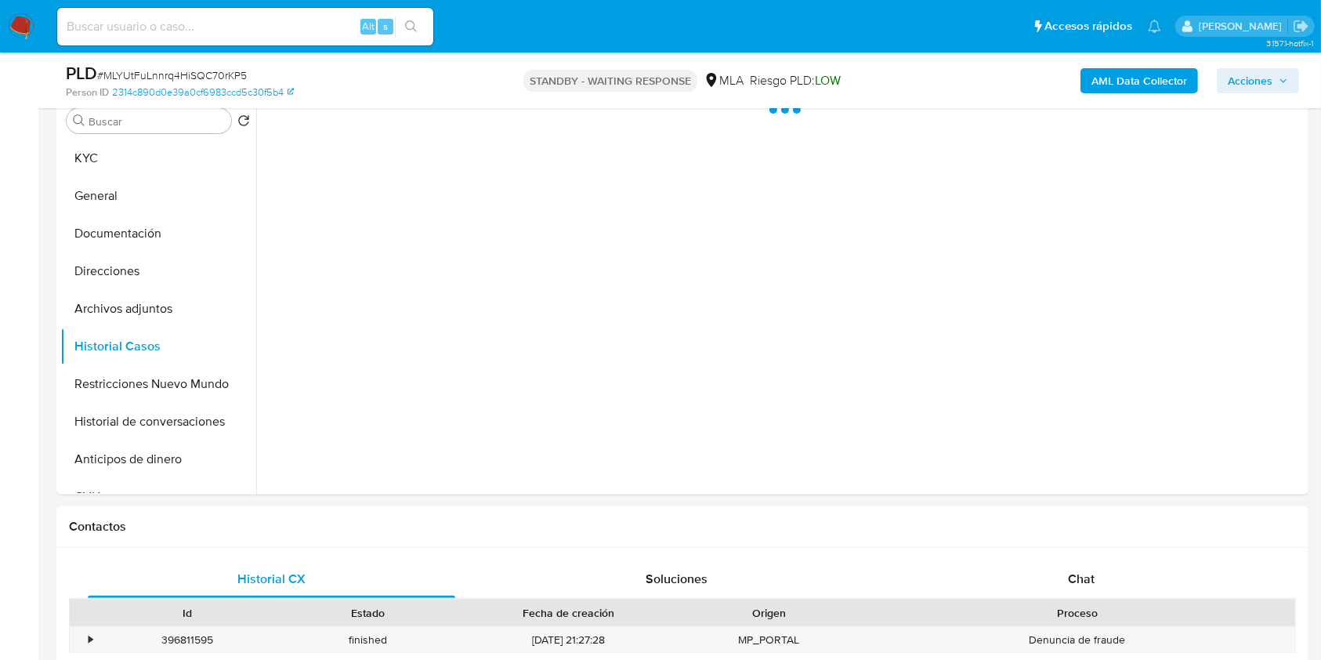
select select "10"
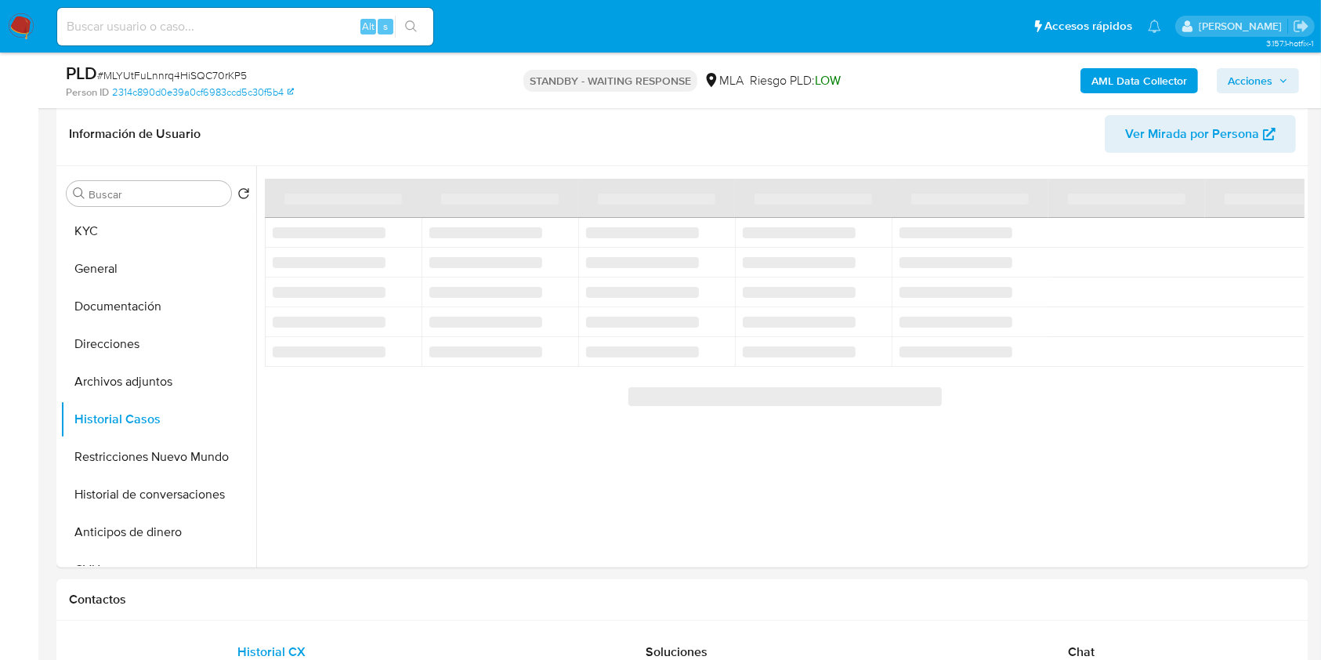
scroll to position [208, 0]
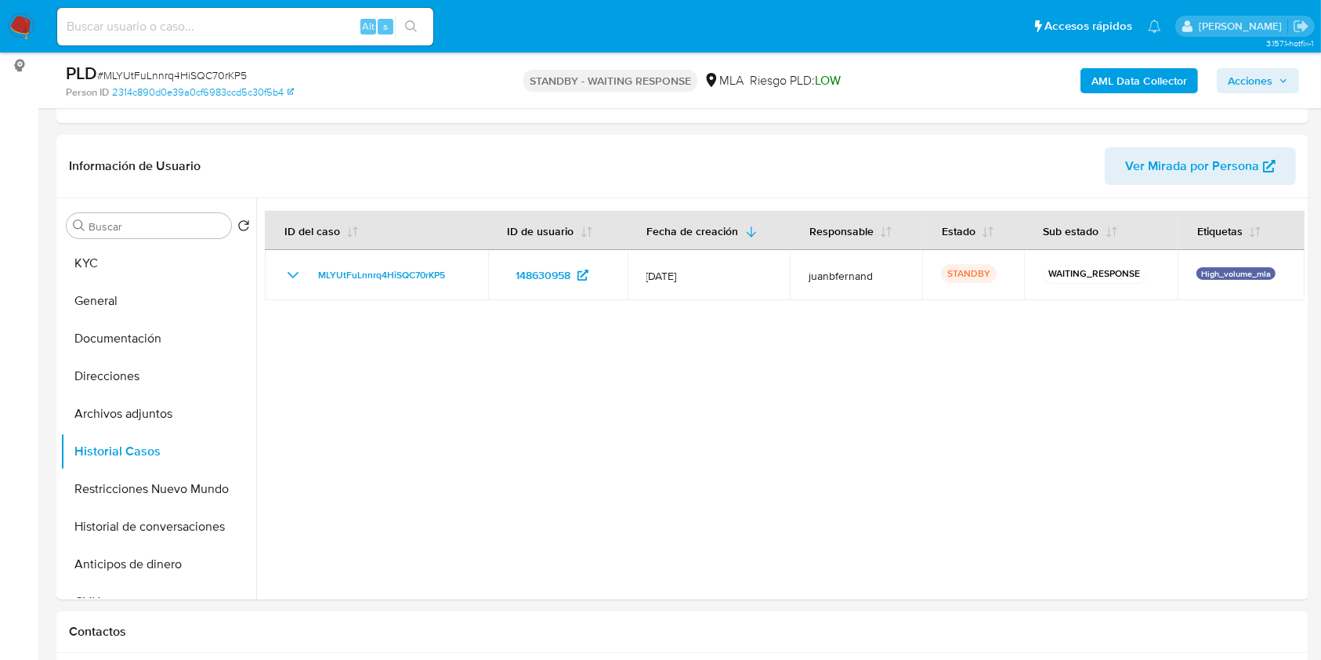
click at [313, 29] on input at bounding box center [245, 26] width 376 height 20
paste input "ruIIaZfdp6wd8gS0FnkveMsb"
type input "ruIIaZfdp6wd8gS0FnkveMsb"
click at [403, 24] on button "search-icon" at bounding box center [411, 27] width 32 height 22
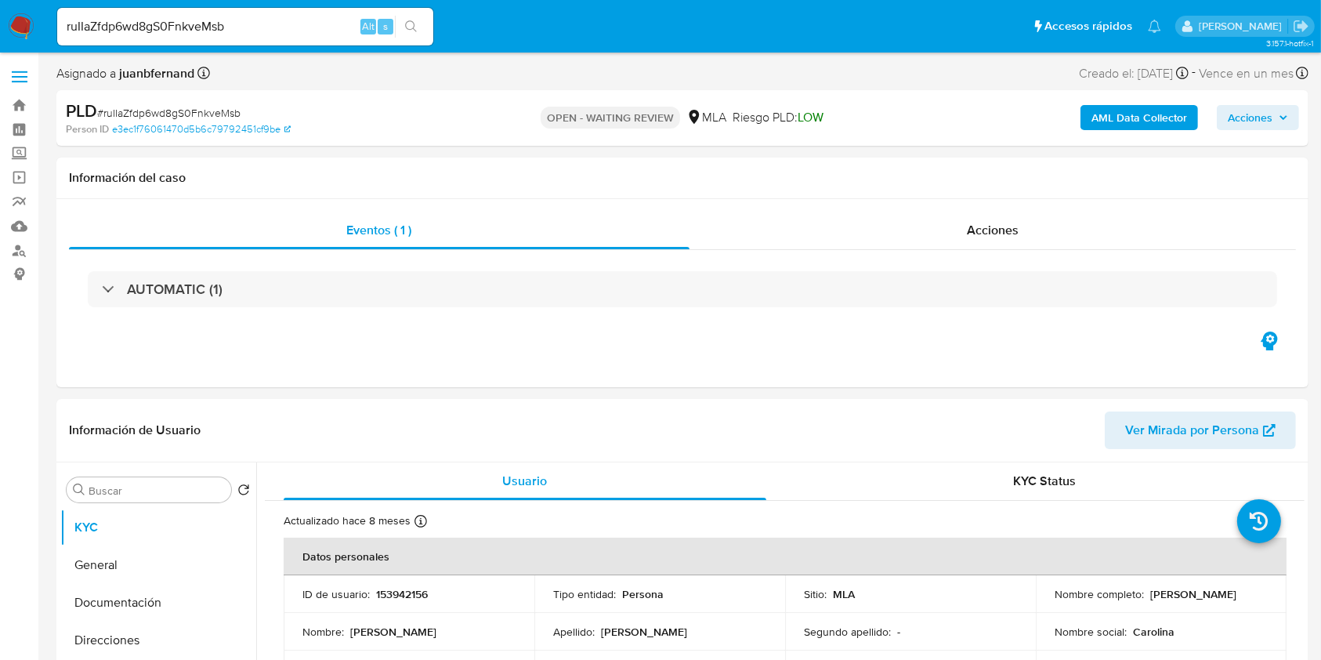
select select "10"
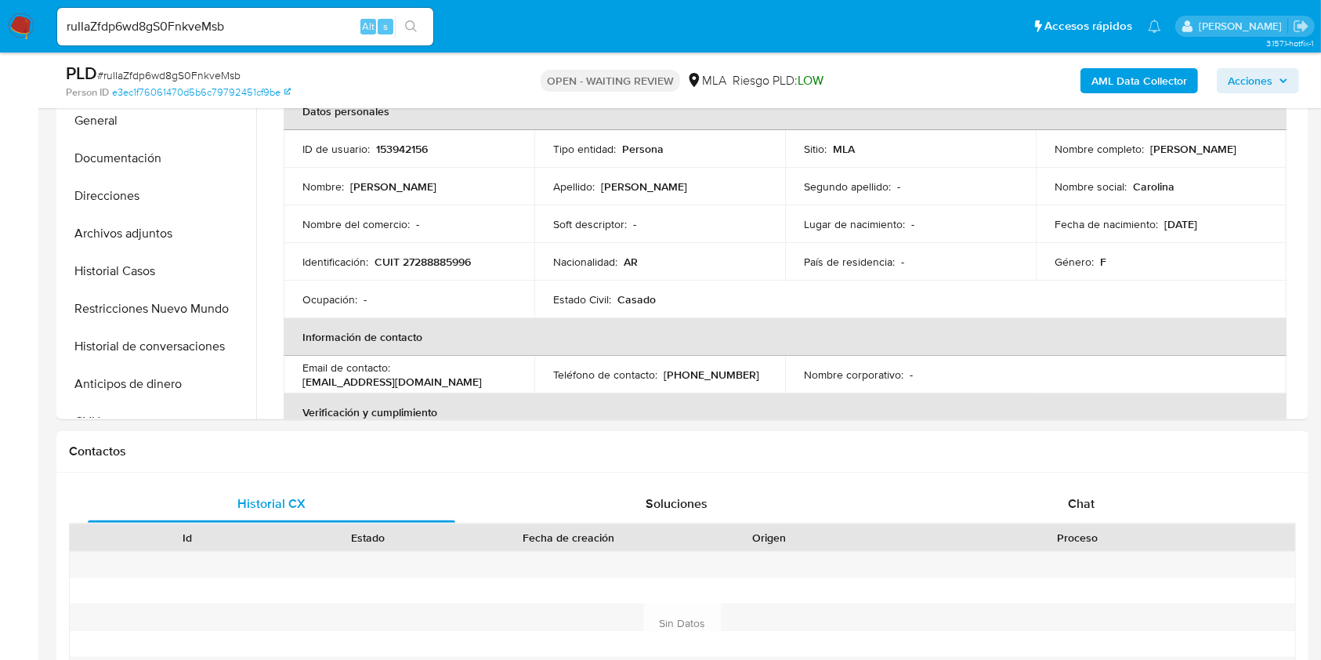
scroll to position [627, 0]
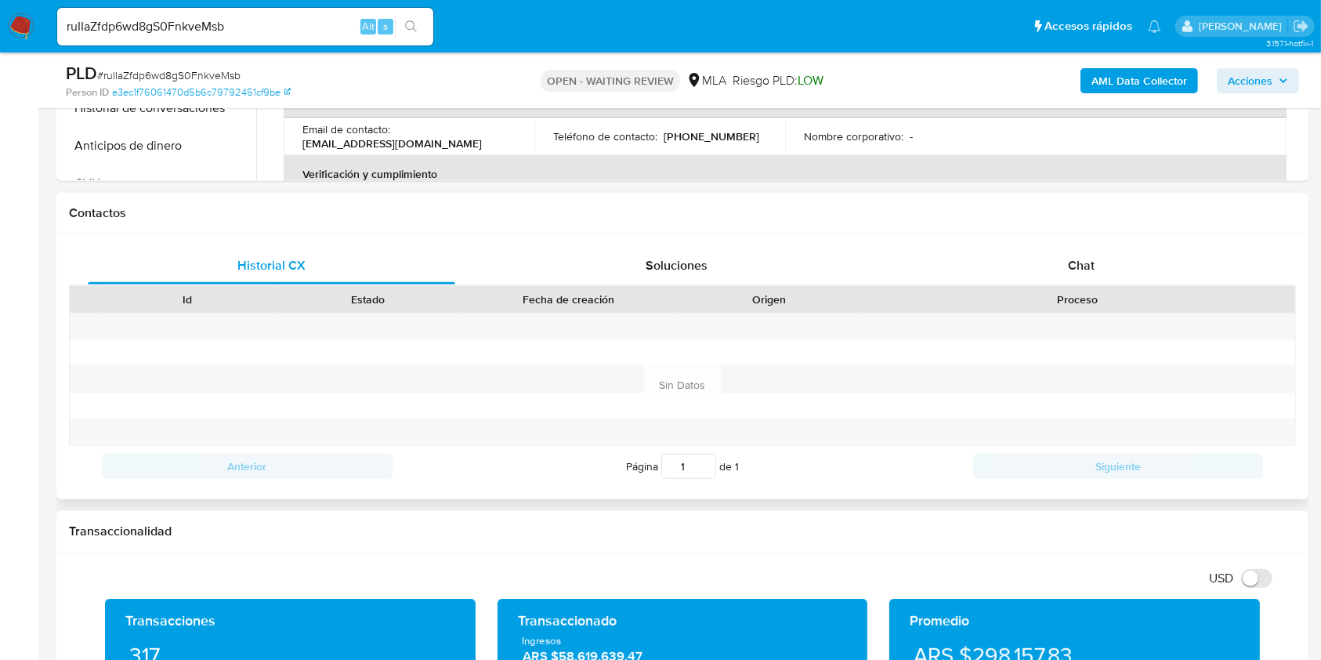
drag, startPoint x: 1110, startPoint y: 261, endPoint x: 1080, endPoint y: 293, distance: 44.3
click at [1110, 261] on div "Chat" at bounding box center [1082, 266] width 368 height 38
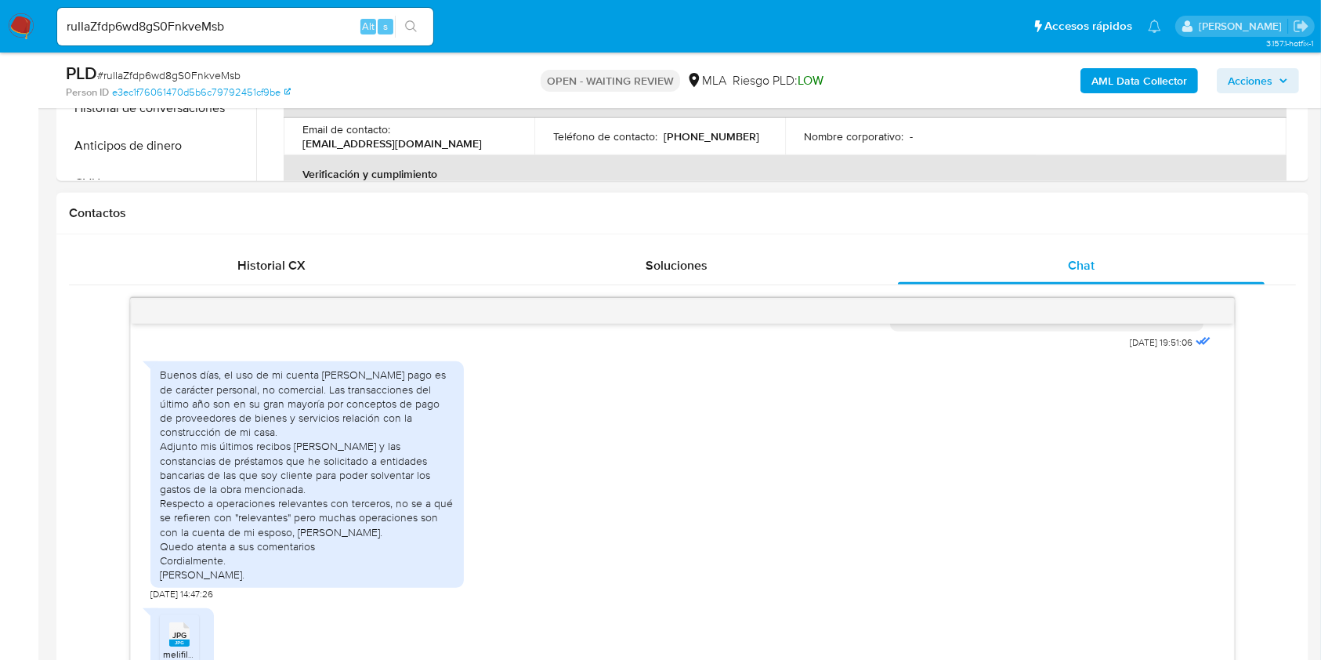
scroll to position [940, 0]
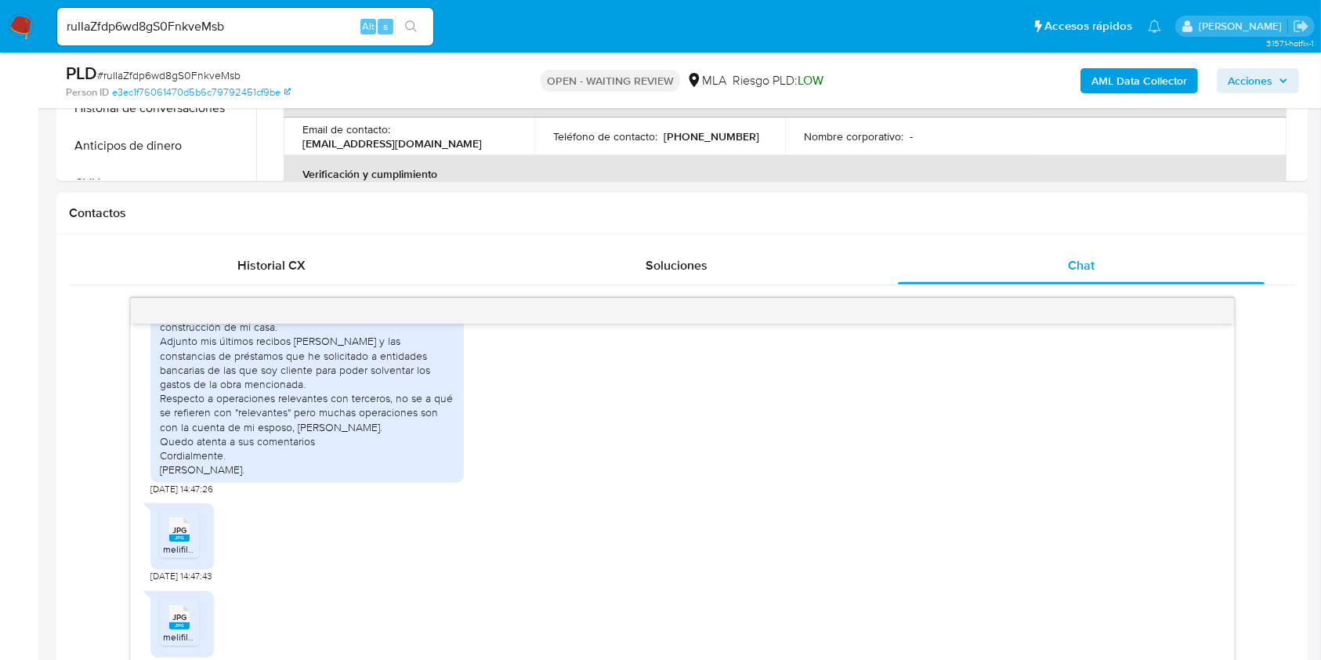
click at [310, 448] on div "Buenos días, el uso de mi cuenta de mercado pago es de carácter personal, no co…" at bounding box center [307, 370] width 295 height 214
drag, startPoint x: 310, startPoint y: 448, endPoint x: 431, endPoint y: 455, distance: 121.6
click at [431, 455] on div "Buenos días, el uso de mi cuenta de mercado pago es de carácter personal, no co…" at bounding box center [307, 370] width 295 height 214
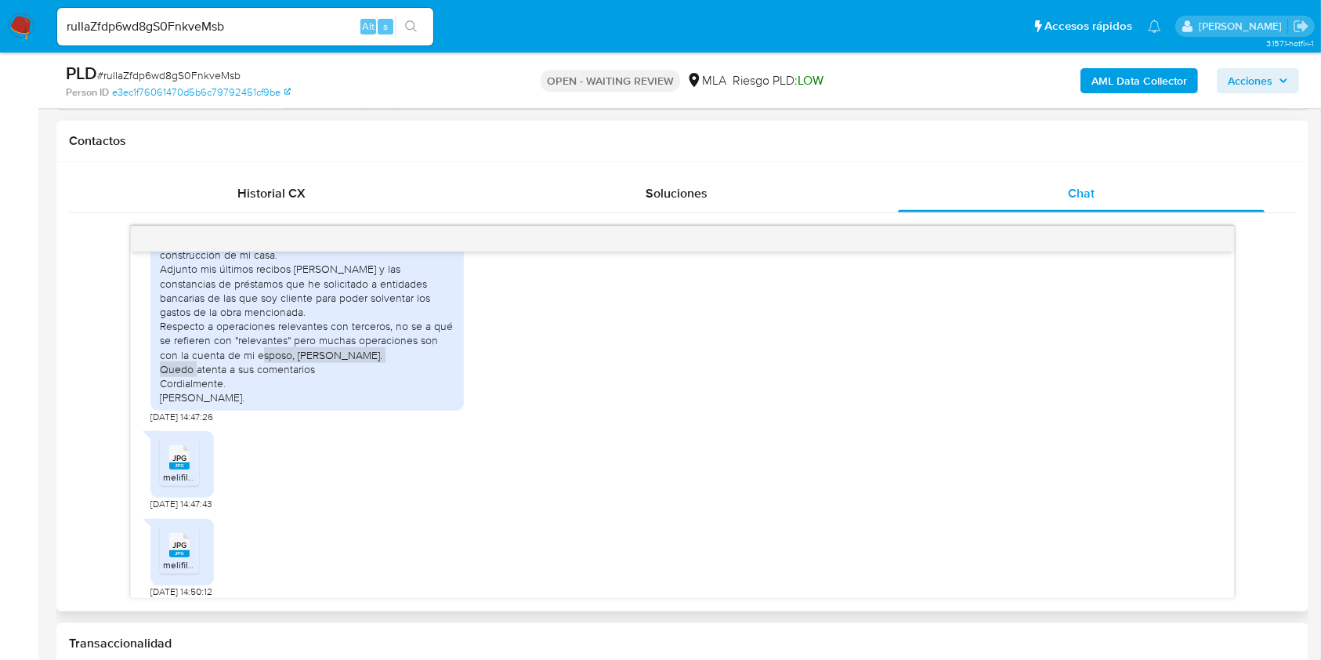
scroll to position [731, 0]
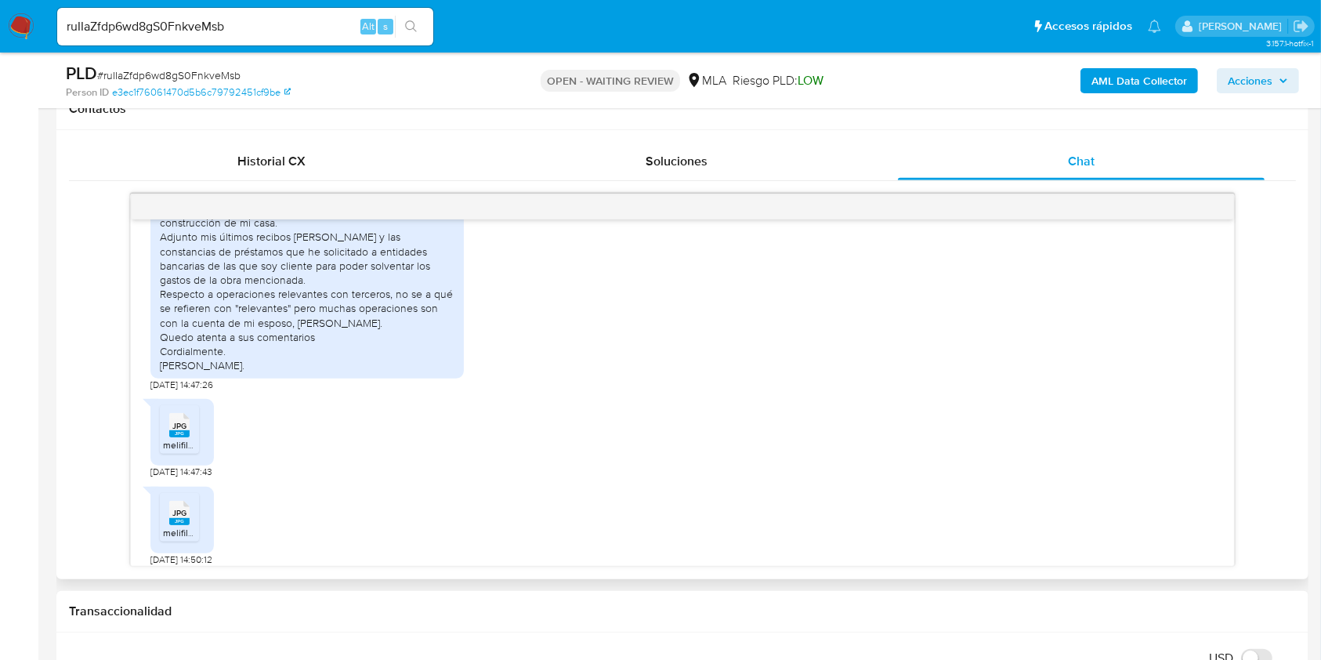
click at [176, 431] on span "JPG" at bounding box center [179, 426] width 14 height 10
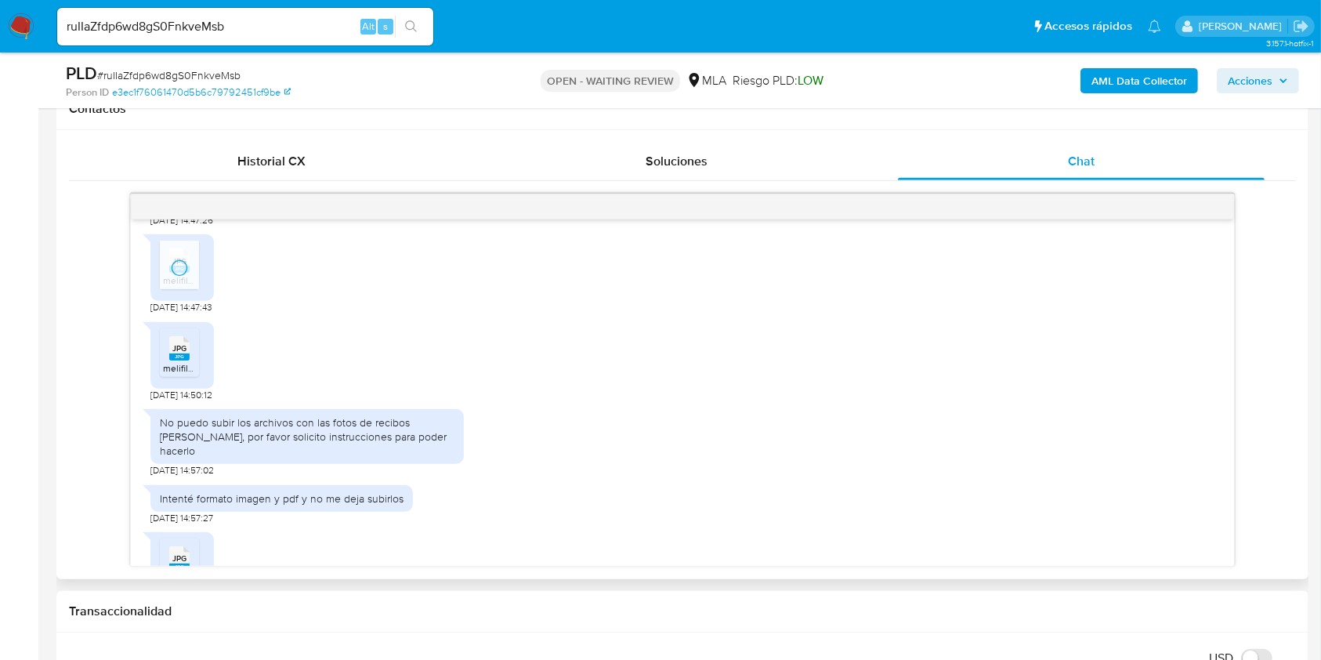
scroll to position [1149, 0]
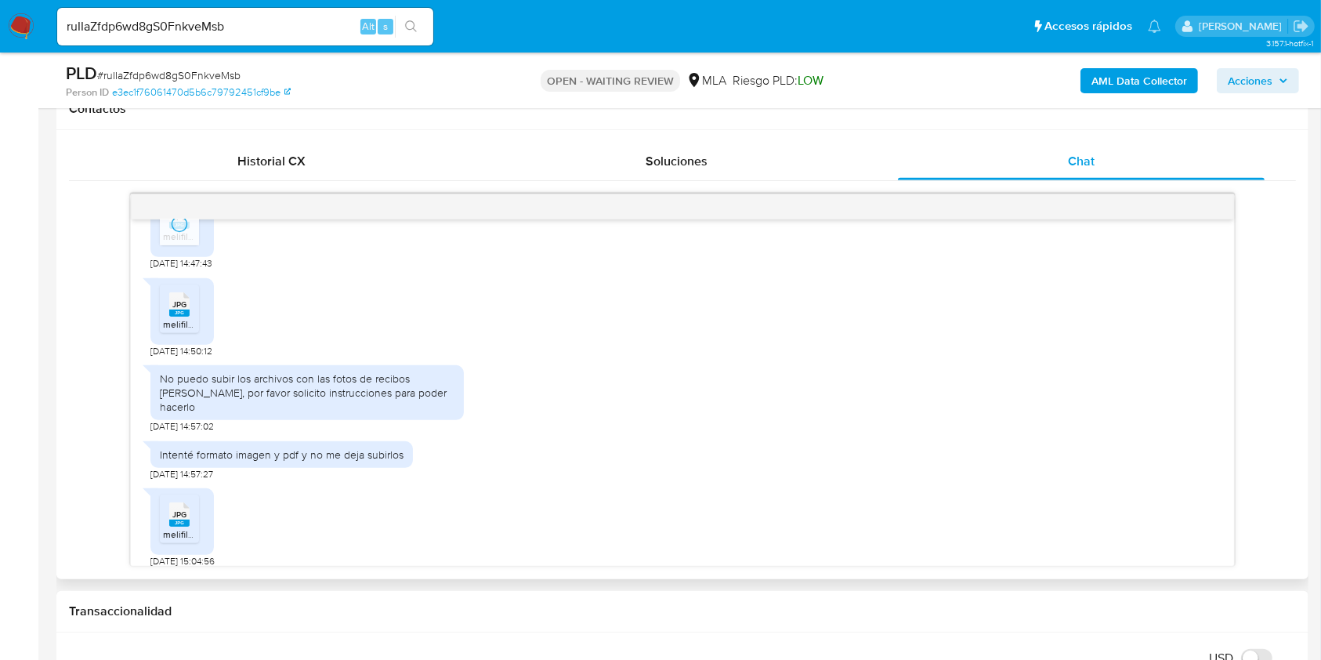
click at [180, 331] on span "melifile6012173141468688269.jpg" at bounding box center [233, 323] width 140 height 13
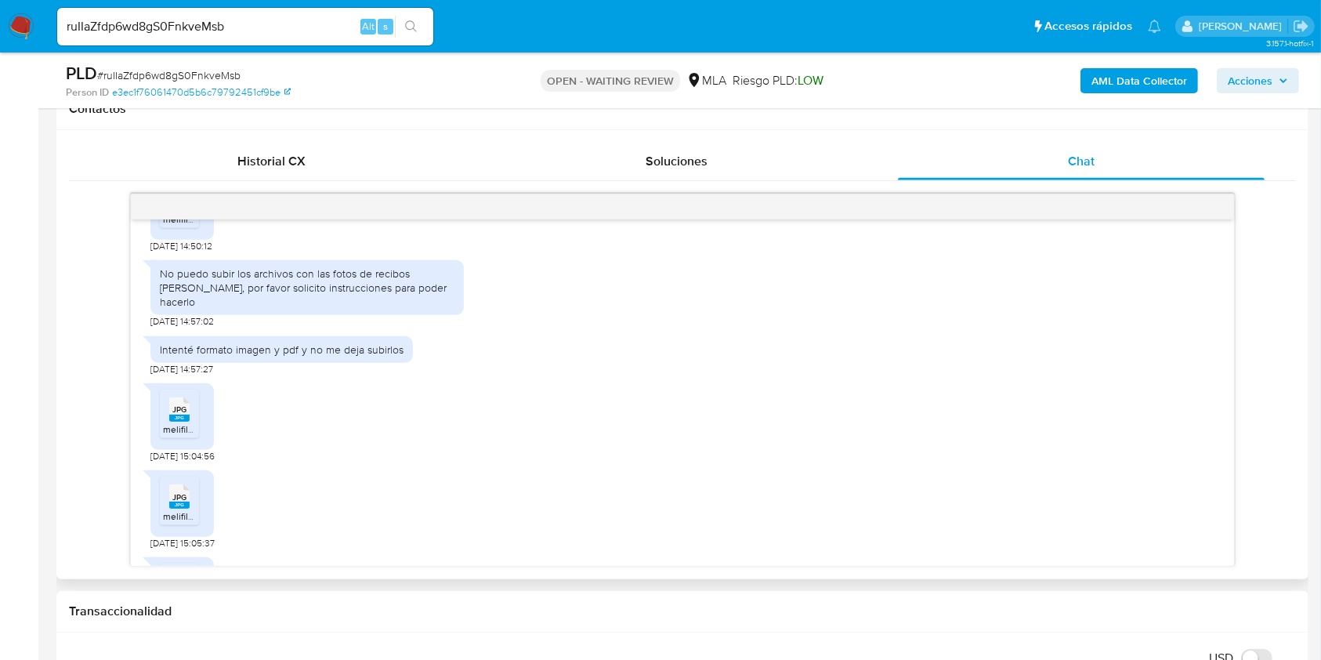
click at [185, 415] on span "JPG" at bounding box center [179, 409] width 14 height 10
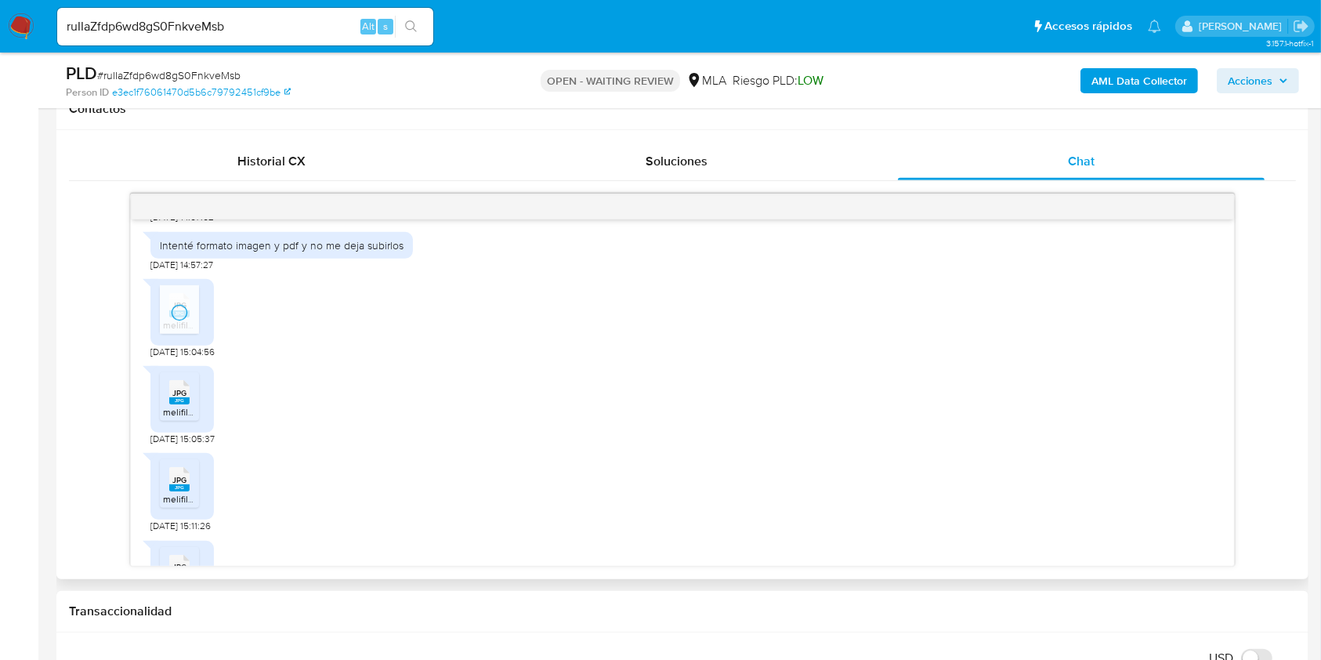
click at [181, 418] on span "melifile7166380243404658633.jpg" at bounding box center [236, 411] width 147 height 13
drag, startPoint x: 181, startPoint y: 492, endPoint x: 181, endPoint y: 456, distance: 36.0
click at [181, 485] on span "JPG" at bounding box center [179, 480] width 14 height 10
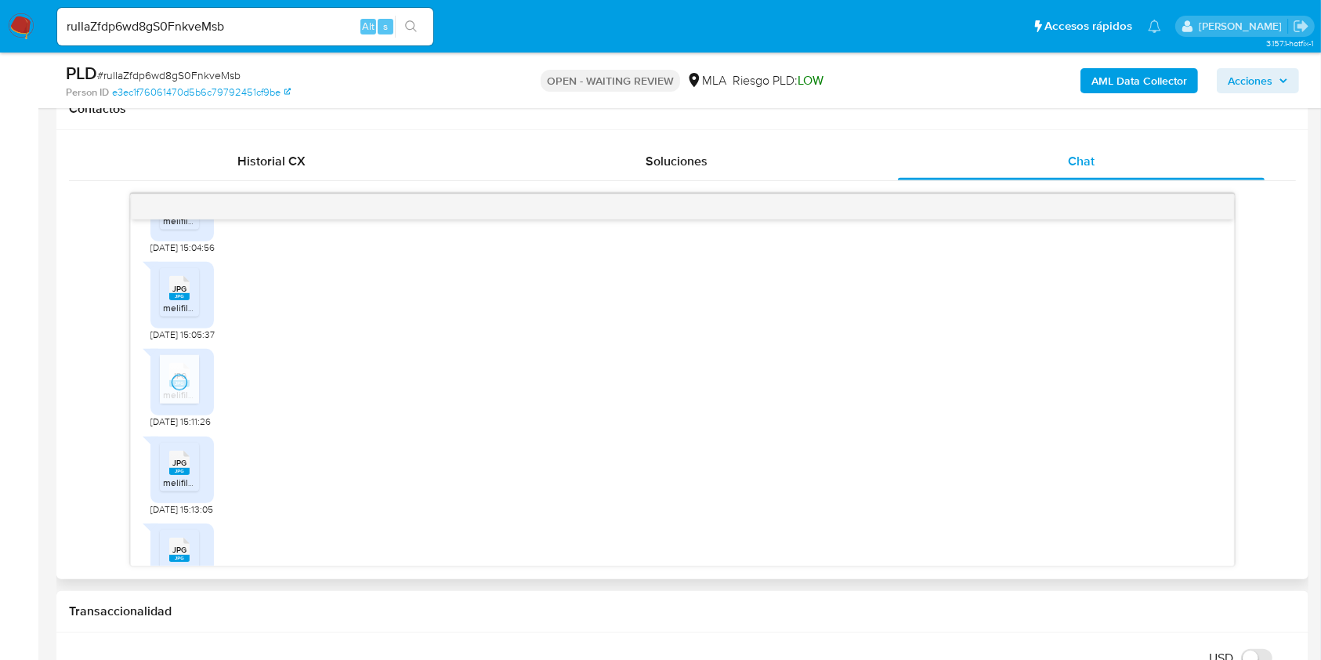
click at [183, 468] on span "JPG" at bounding box center [179, 463] width 14 height 10
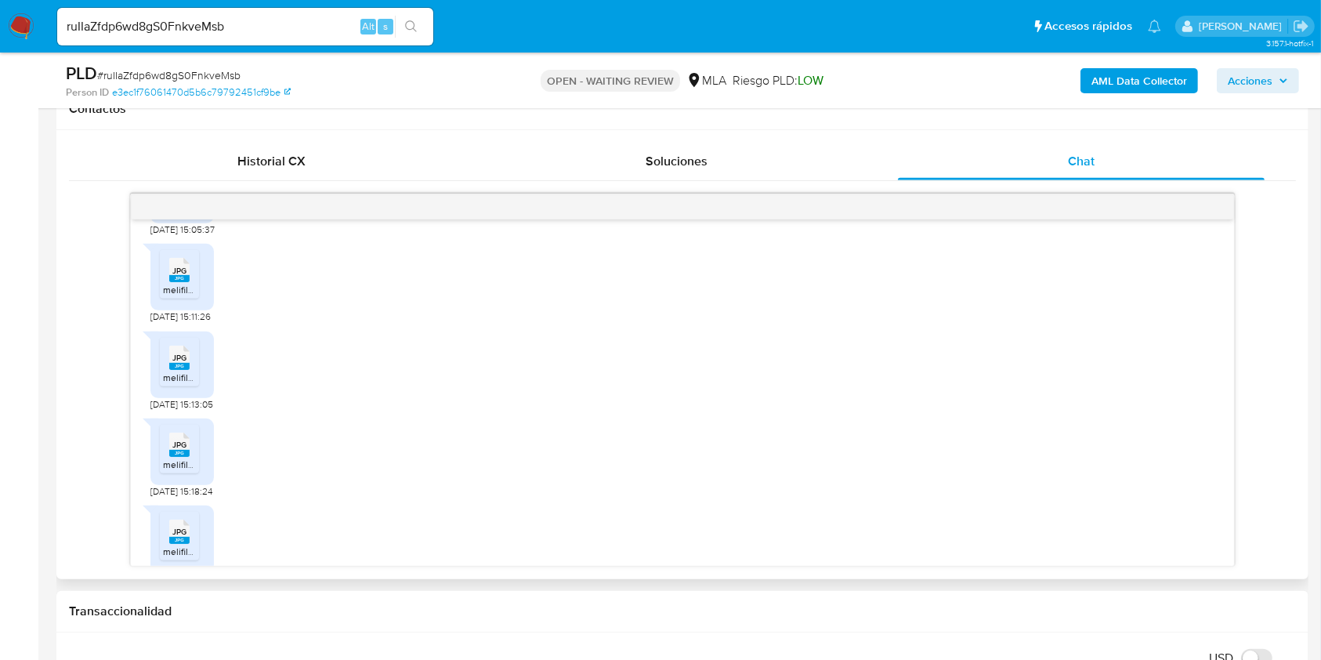
click at [184, 457] on rect at bounding box center [179, 453] width 20 height 7
click at [179, 530] on div "JPG JPG" at bounding box center [179, 530] width 33 height 31
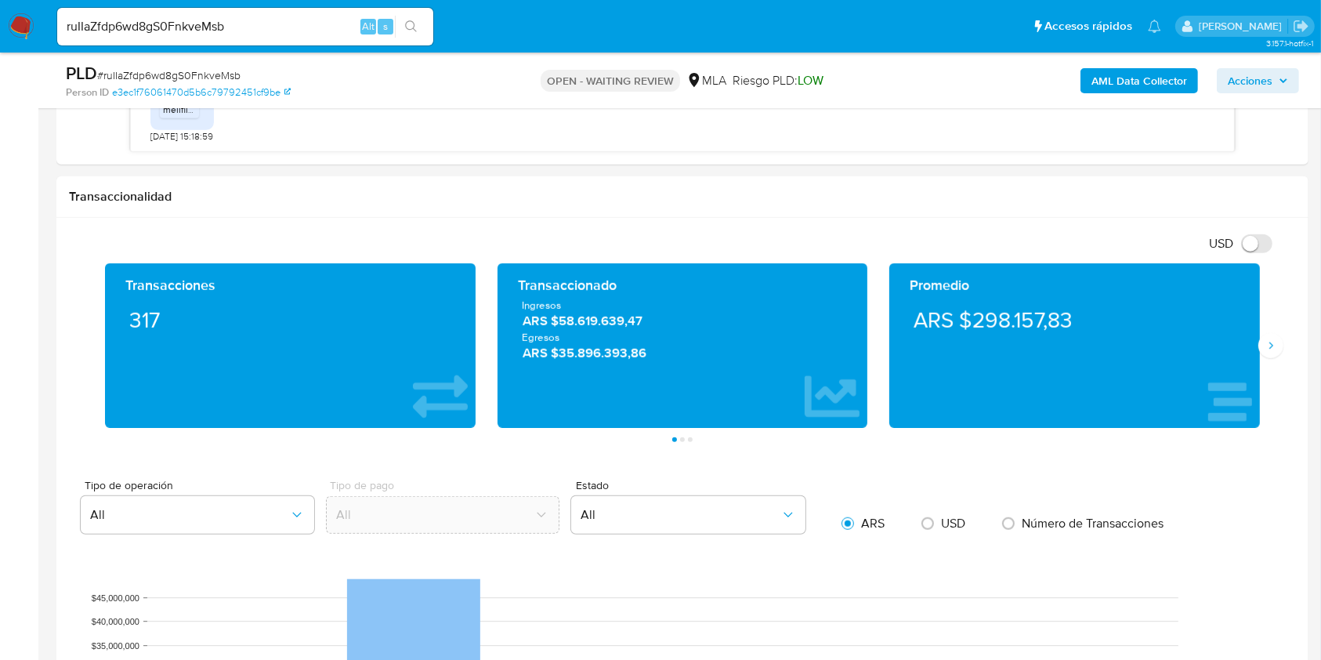
scroll to position [940, 0]
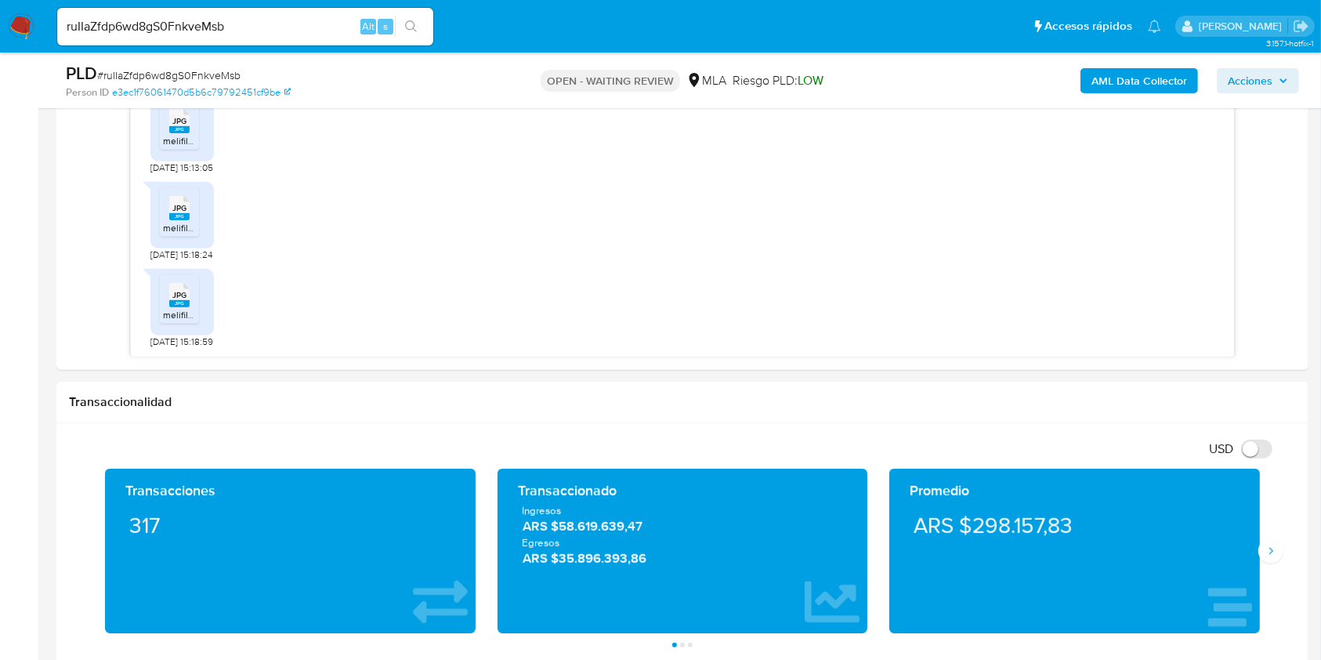
click at [32, 360] on aside "Bandeja Tablero Screening Búsqueda en Listas Watchlist Herramientas Operaciones…" at bounding box center [19, 516] width 38 height 2912
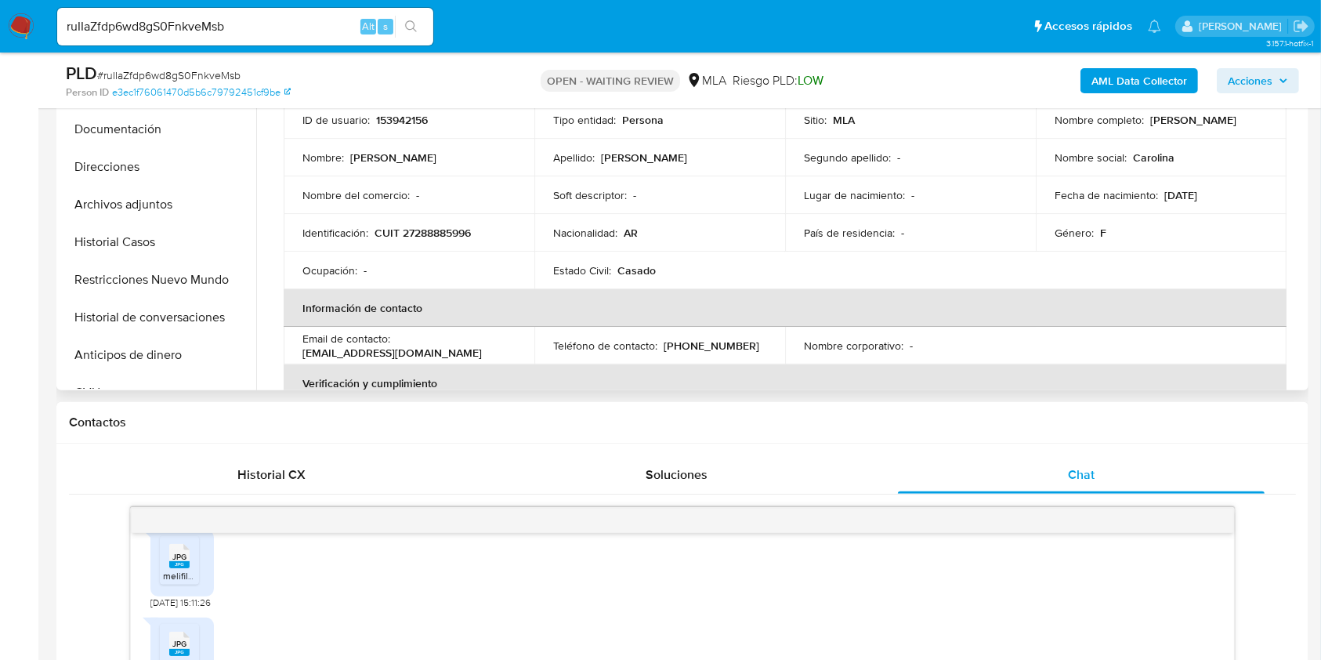
click at [440, 230] on p "CUIT 27288885996" at bounding box center [423, 233] width 96 height 14
copy p "27288885996"
click at [281, 30] on input "ruIIaZfdp6wd8gS0FnkveMsb" at bounding box center [245, 26] width 376 height 20
click at [281, 29] on input "ruIIaZfdp6wd8gS0FnkveMsb" at bounding box center [245, 26] width 376 height 20
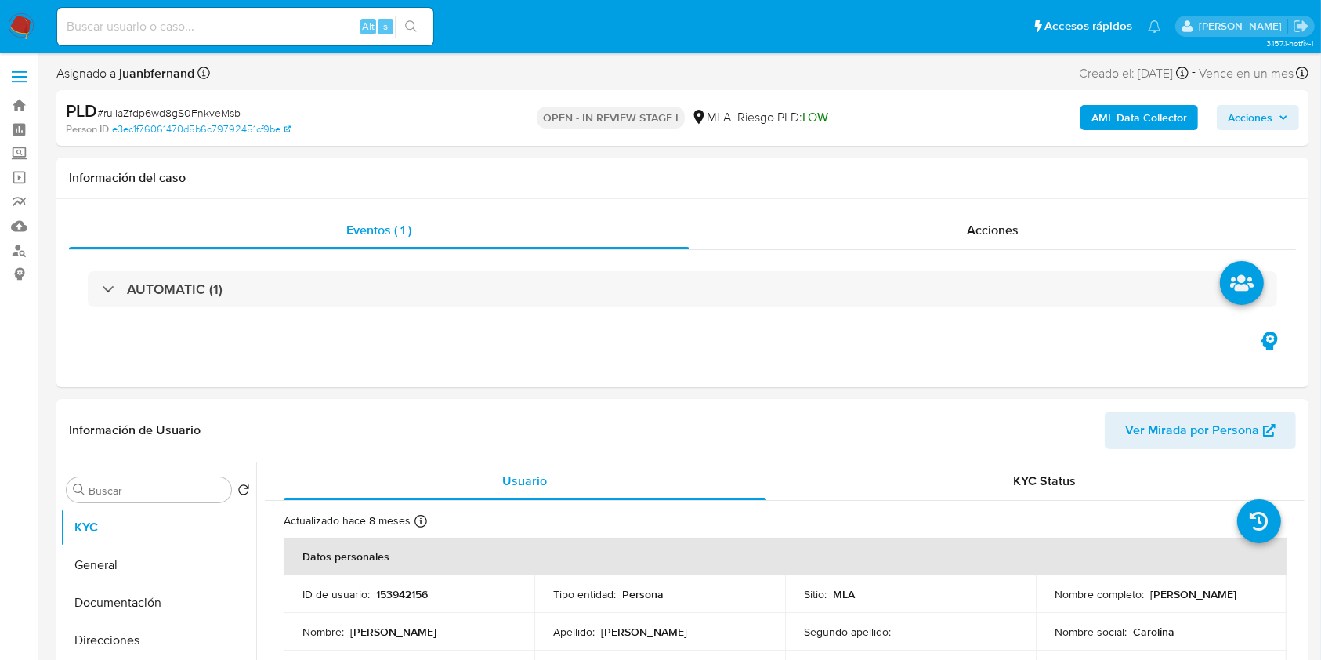
select select "10"
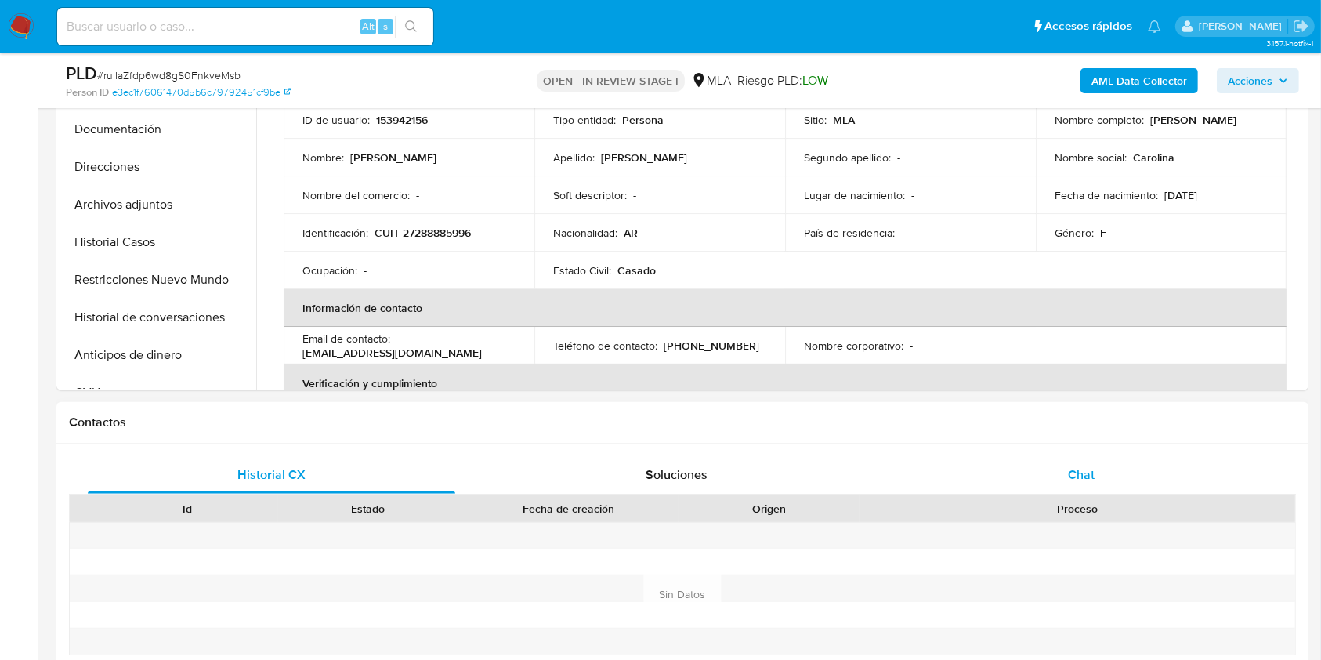
click at [1140, 462] on div "Chat" at bounding box center [1082, 475] width 368 height 38
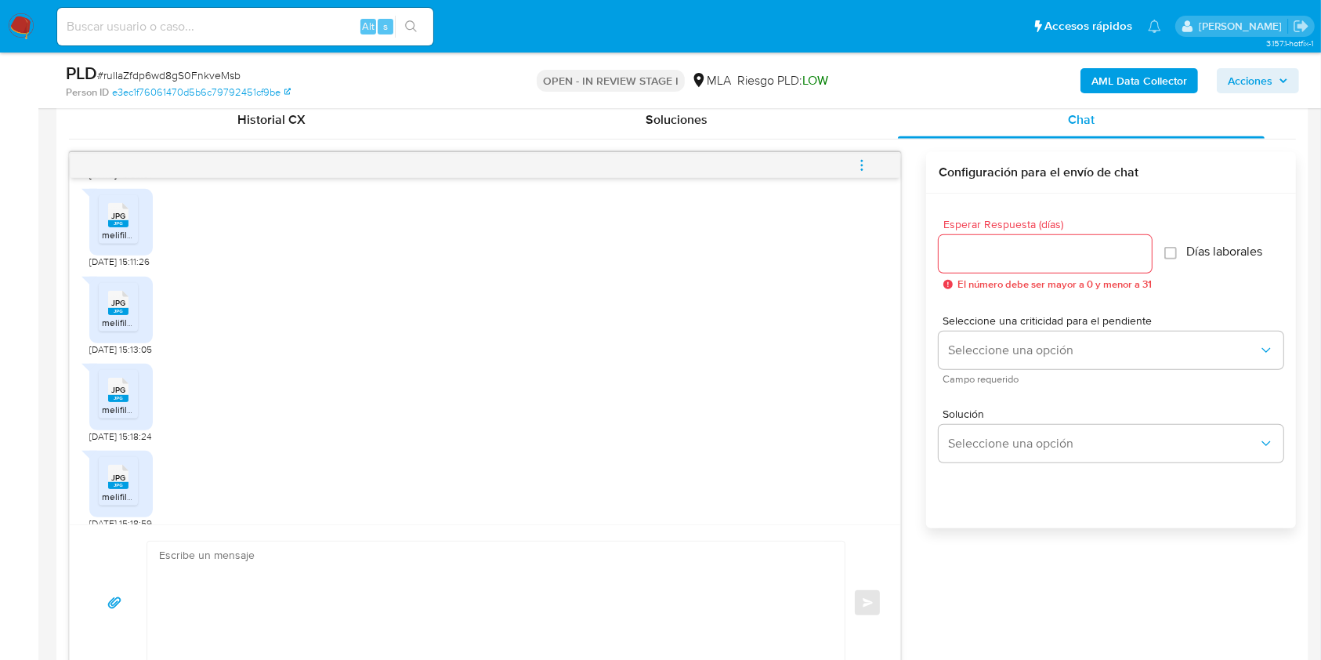
scroll to position [835, 0]
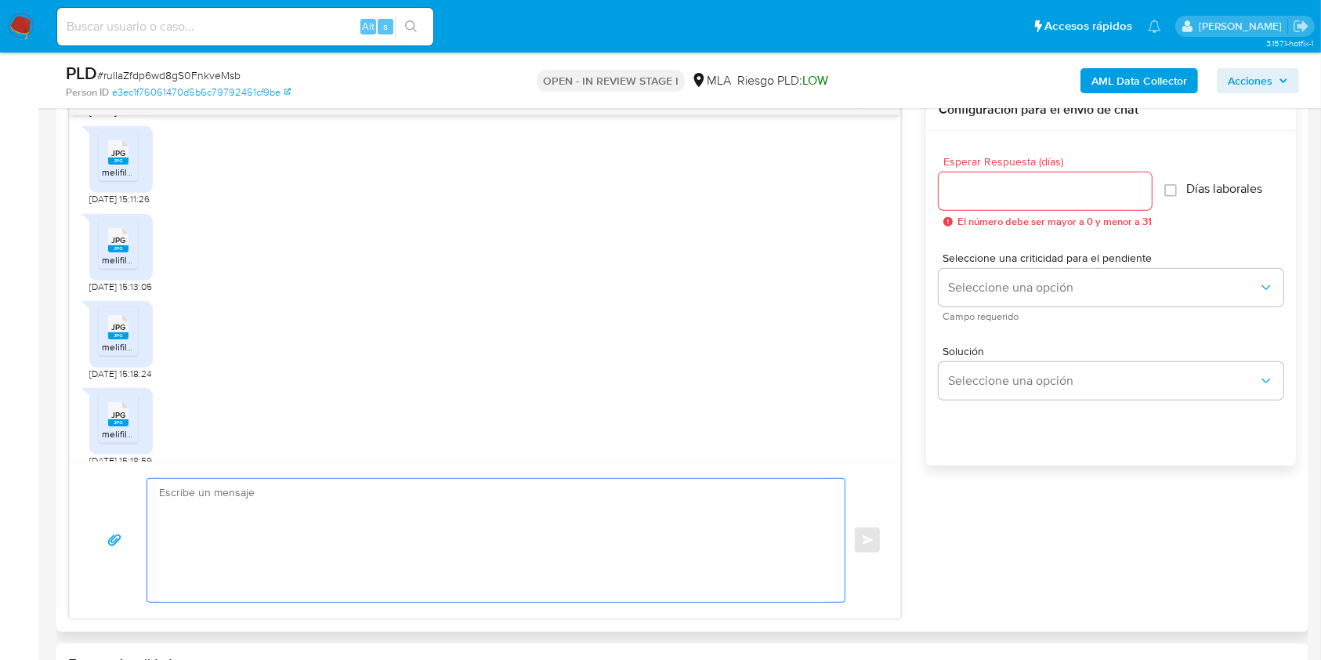
click at [286, 506] on textarea at bounding box center [492, 540] width 666 height 123
paste textarea "Hola, esperamos que te encuentres muy bien. Muchas gracias por tu respuesta. Co…"
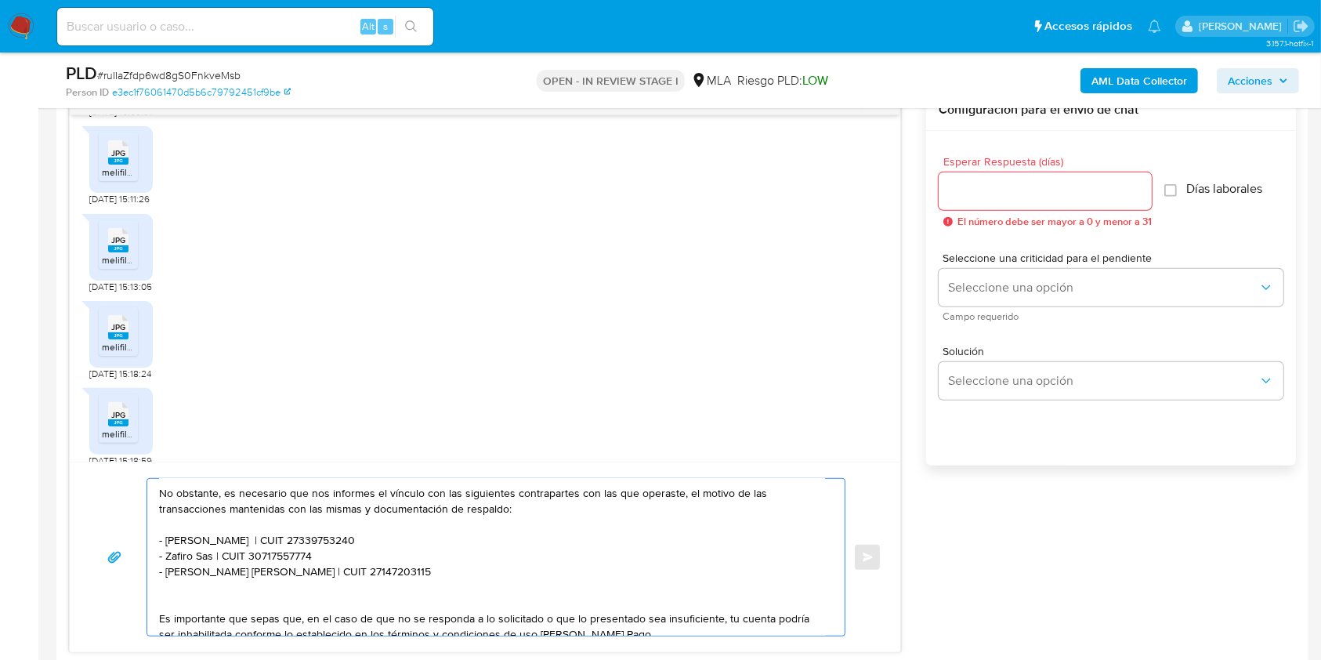
scroll to position [0, 0]
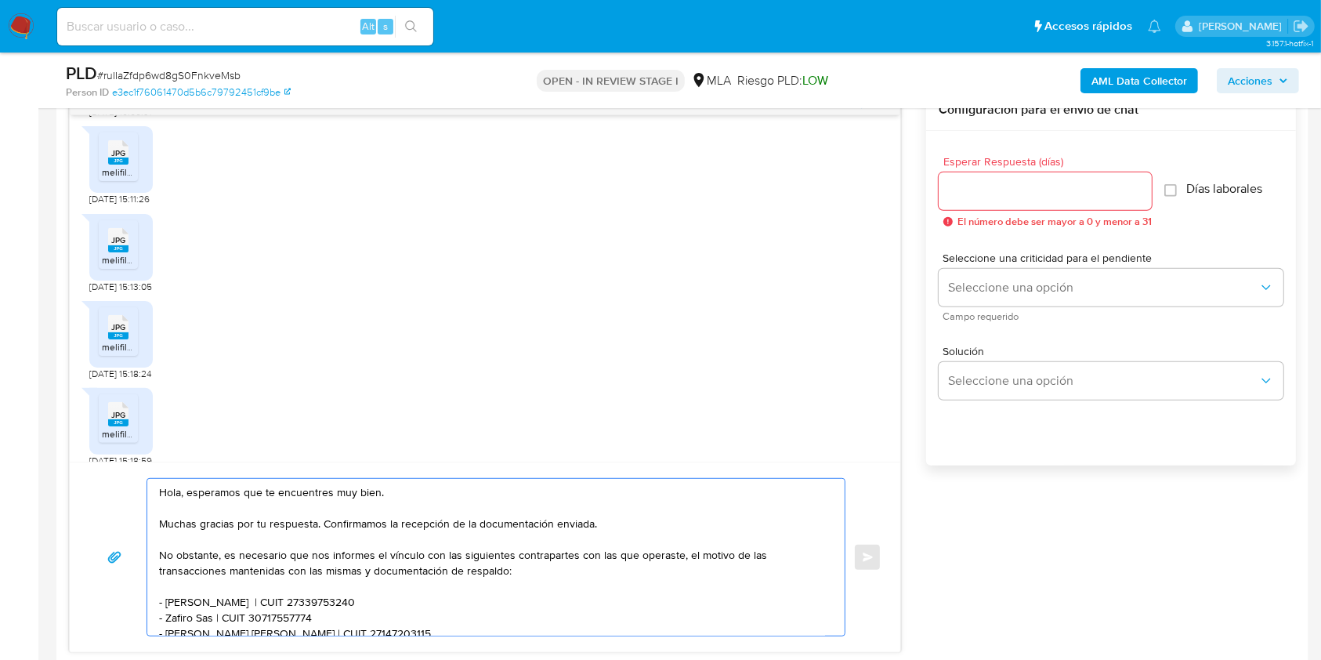
click at [370, 490] on textarea "Hola, esperamos que te encuentres muy bien. Muchas gracias por tu respuesta. Co…" at bounding box center [492, 557] width 666 height 157
drag, startPoint x: 370, startPoint y: 490, endPoint x: 205, endPoint y: 492, distance: 165.4
click at [205, 492] on textarea "Hola, esperamos que te encuentres muy bien. Muchas gracias por tu respuesta. Co…" at bounding box center [492, 557] width 666 height 157
click at [263, 504] on textarea "Hola. Muchas gracias por tu respuesta. Confirmamos la recepción de la documenta…" at bounding box center [492, 557] width 666 height 157
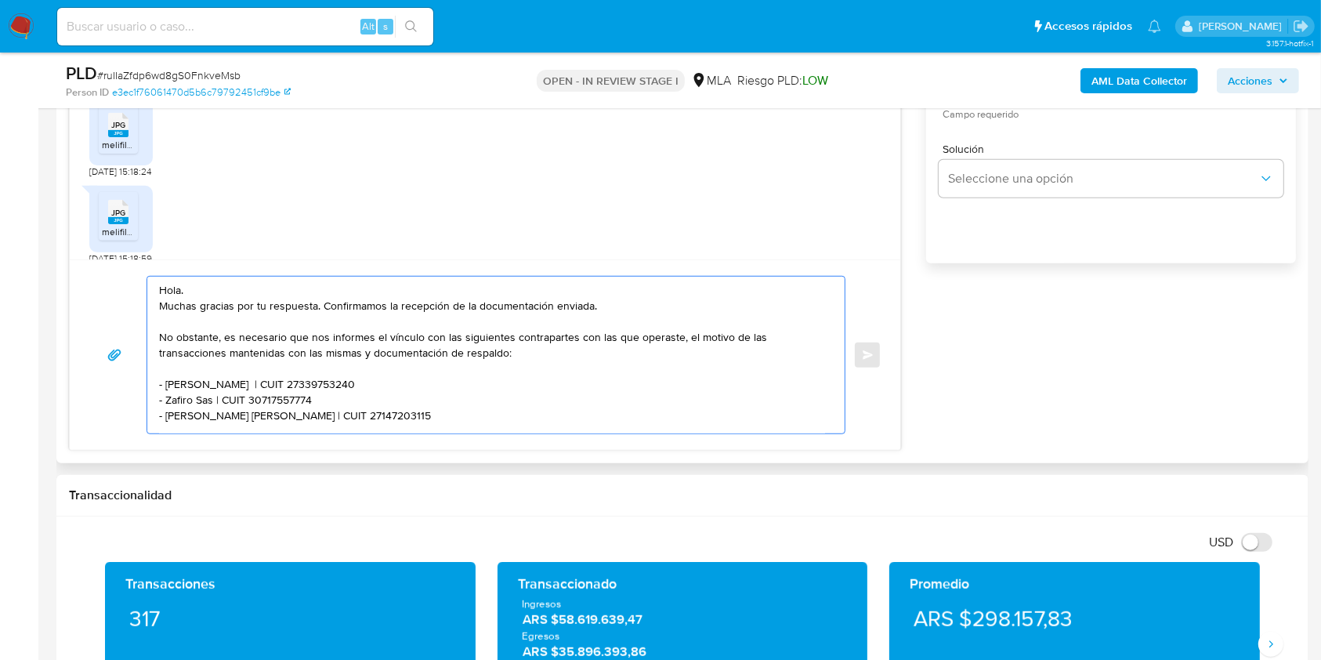
scroll to position [1045, 0]
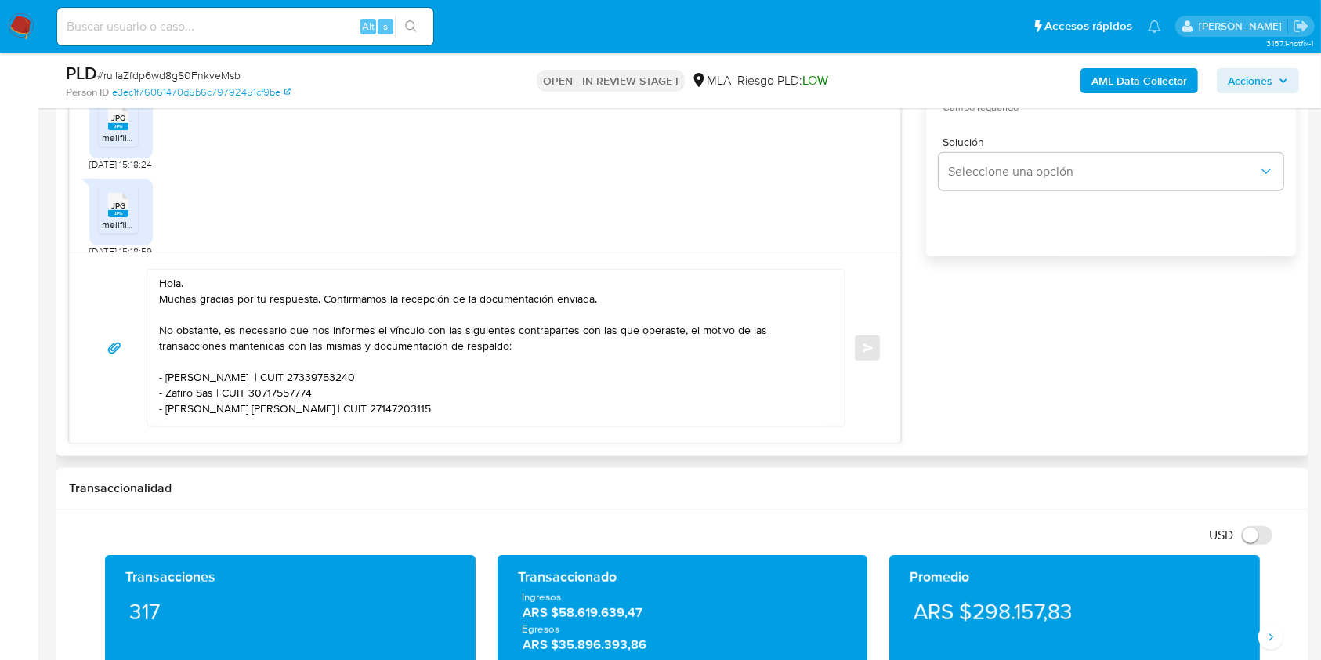
click at [185, 374] on textarea "Hola. Muchas gracias por tu respuesta. Confirmamos la recepción de la documenta…" at bounding box center [492, 348] width 666 height 157
drag, startPoint x: 185, startPoint y: 374, endPoint x: 224, endPoint y: 379, distance: 39.6
click at [224, 379] on textarea "Hola. Muchas gracias por tu respuesta. Confirmamos la recepción de la documenta…" at bounding box center [492, 348] width 666 height 157
paste textarea "Rodolfo Gaston Alvarez"
click at [365, 375] on textarea "Hola. Muchas gracias por tu respuesta. Confirmamos la recepción de la documenta…" at bounding box center [492, 348] width 666 height 157
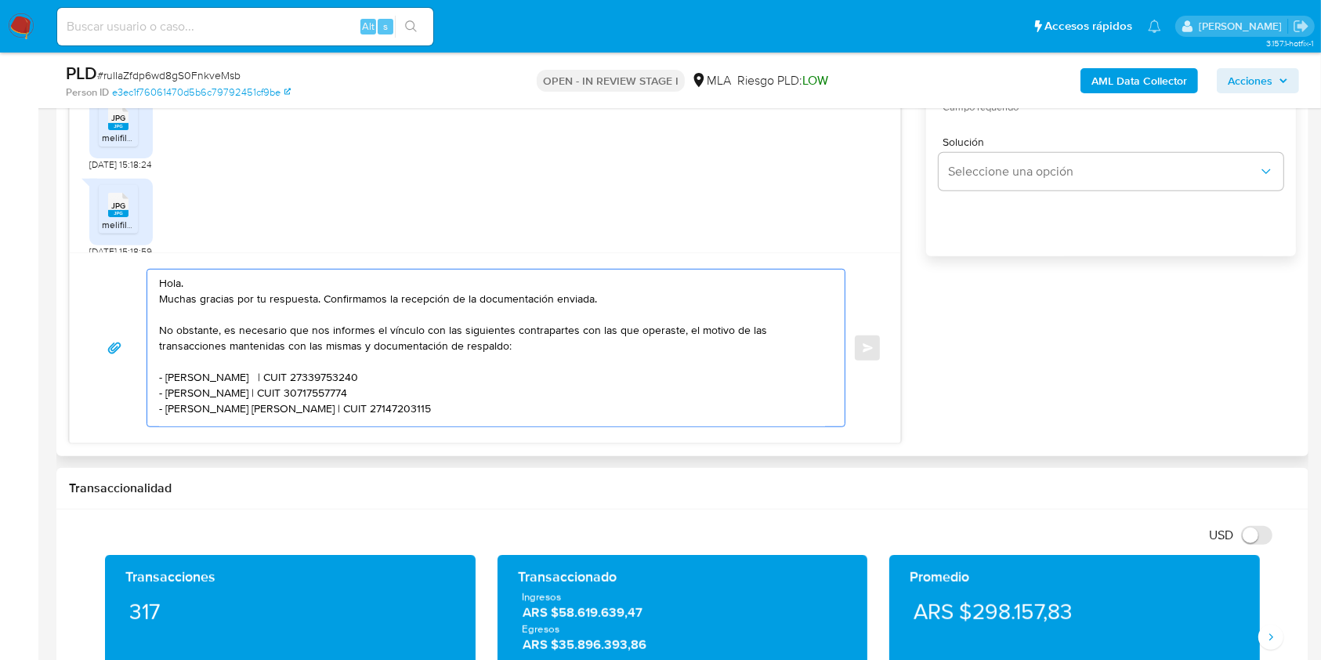
click at [366, 375] on textarea "Hola. Muchas gracias por tu respuesta. Confirmamos la recepción de la documenta…" at bounding box center [492, 348] width 666 height 157
paste textarea "022394017"
click at [176, 397] on textarea "Hola. Muchas gracias por tu respuesta. Confirmamos la recepción de la documenta…" at bounding box center [492, 348] width 666 height 157
drag, startPoint x: 176, startPoint y: 397, endPoint x: 203, endPoint y: 395, distance: 27.5
click at [203, 395] on textarea "Hola. Muchas gracias por tu respuesta. Confirmamos la recepción de la documenta…" at bounding box center [492, 348] width 666 height 157
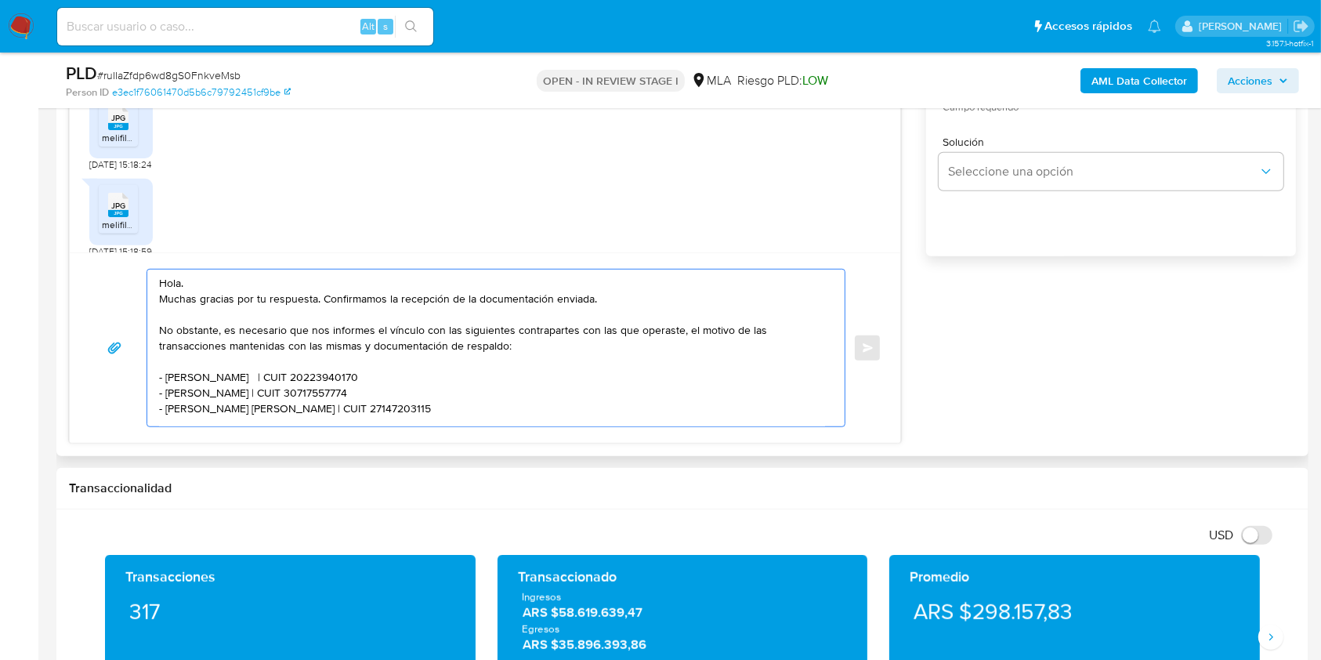
paste textarea "Fernando Gaston Silva"
click at [326, 390] on textarea "Hola. Muchas gracias por tu respuesta. Confirmamos la recepción de la documenta…" at bounding box center [492, 348] width 666 height 157
paste textarea "20395245326"
click at [181, 412] on textarea "Hola. Muchas gracias por tu respuesta. Confirmamos la recepción de la documenta…" at bounding box center [492, 348] width 666 height 157
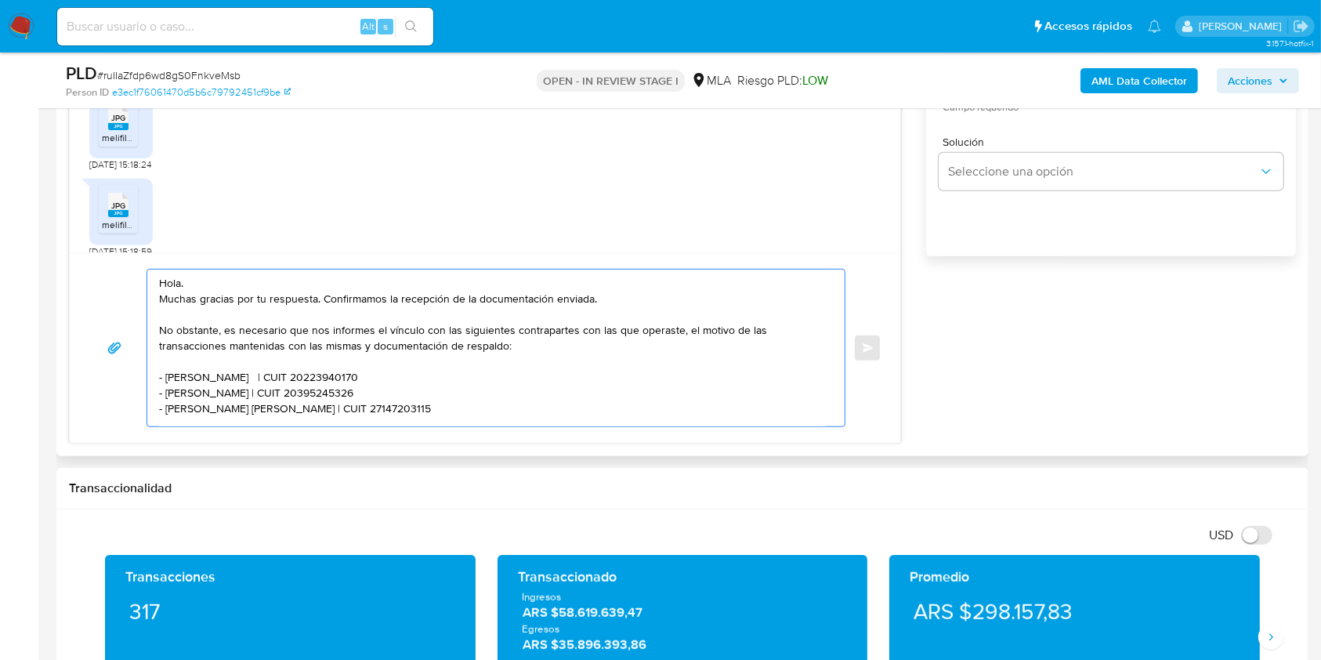
scroll to position [4, 0]
drag, startPoint x: 181, startPoint y: 412, endPoint x: 248, endPoint y: 408, distance: 67.6
click at [248, 408] on textarea "Hola. Muchas gracias por tu respuesta. Confirmamos la recepción de la documenta…" at bounding box center [492, 348] width 666 height 157
click at [169, 403] on textarea "Hola. Muchas gracias por tu respuesta. Confirmamos la recepción de la documenta…" at bounding box center [492, 348] width 666 height 157
click at [181, 410] on textarea "Hola. Muchas gracias por tu respuesta. Confirmamos la recepción de la documenta…" at bounding box center [492, 348] width 666 height 157
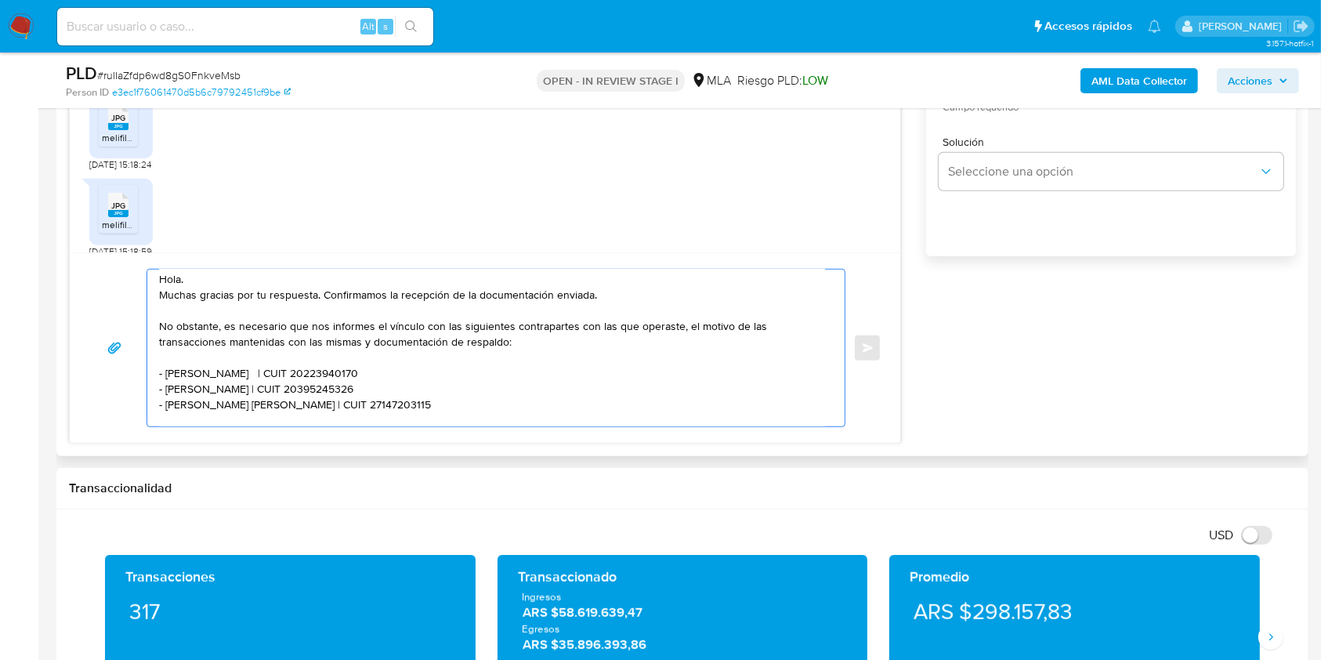
drag, startPoint x: 181, startPoint y: 410, endPoint x: 248, endPoint y: 408, distance: 67.4
click at [248, 408] on textarea "Hola. Muchas gracias por tu respuesta. Confirmamos la recepción de la documenta…" at bounding box center [492, 348] width 666 height 157
paste textarea "Sofia Emilce Gimenez Guardia"
click at [397, 407] on textarea "Hola. Muchas gracias por tu respuesta. Confirmamos la recepción de la documenta…" at bounding box center [492, 348] width 666 height 157
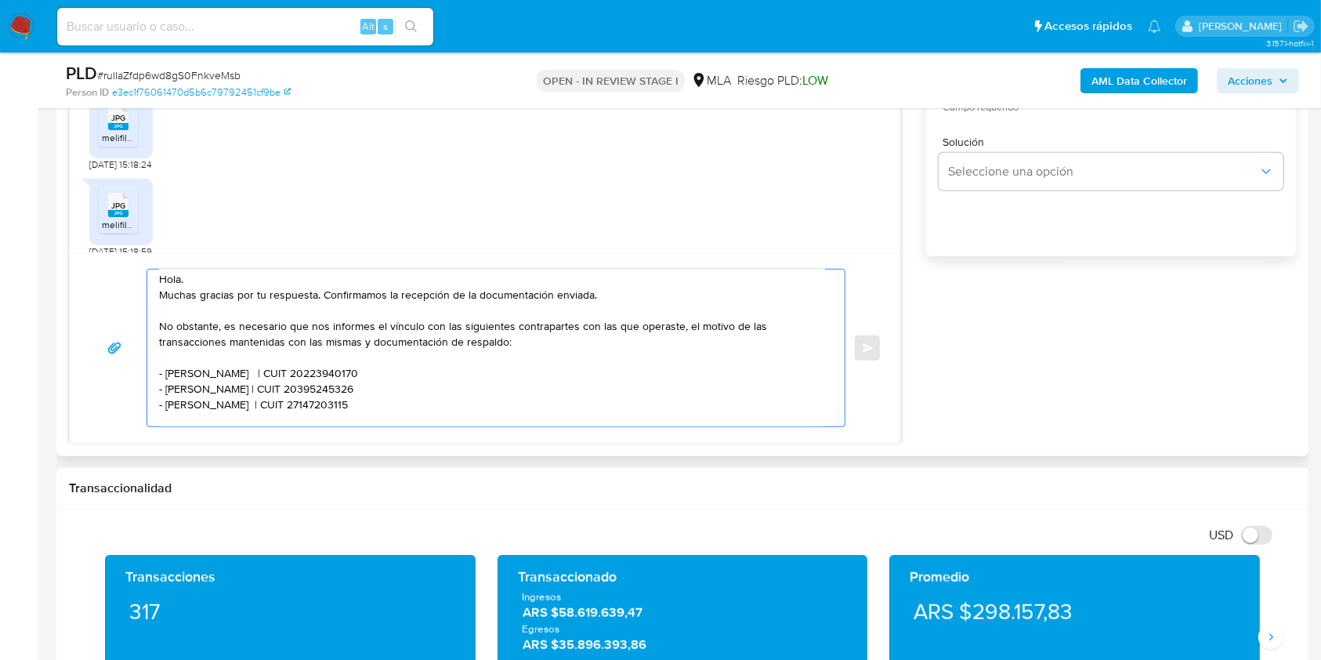
paste textarea "376492333"
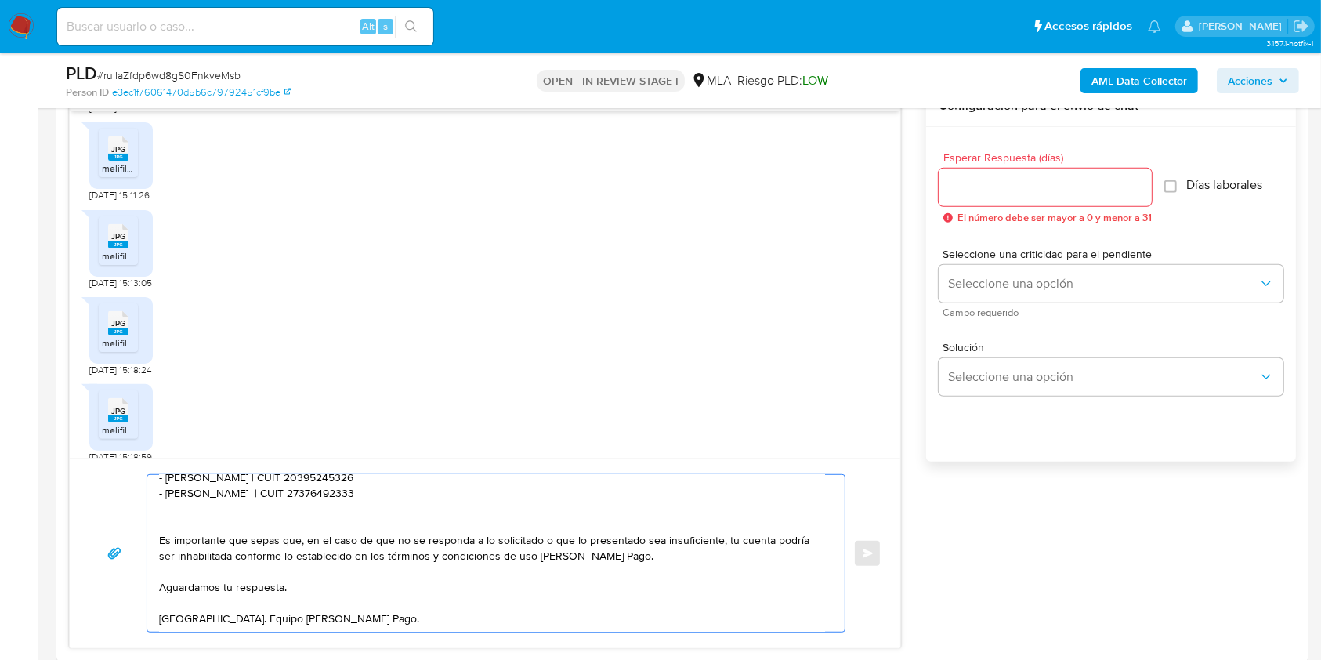
scroll to position [835, 0]
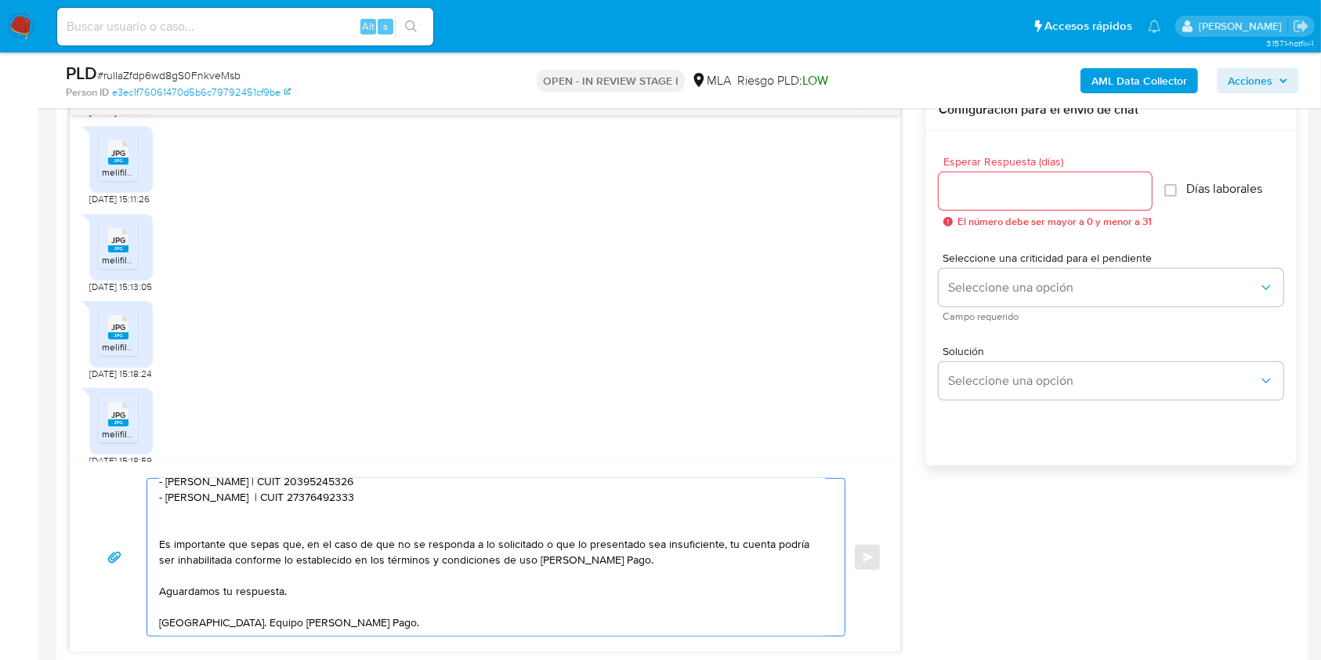
type textarea "Hola. Muchas gracias por tu respuesta. Confirmamos la recepción de la documenta…"
click at [1017, 187] on input "Esperar Respuesta (días)" at bounding box center [1045, 191] width 213 height 20
type input "1"
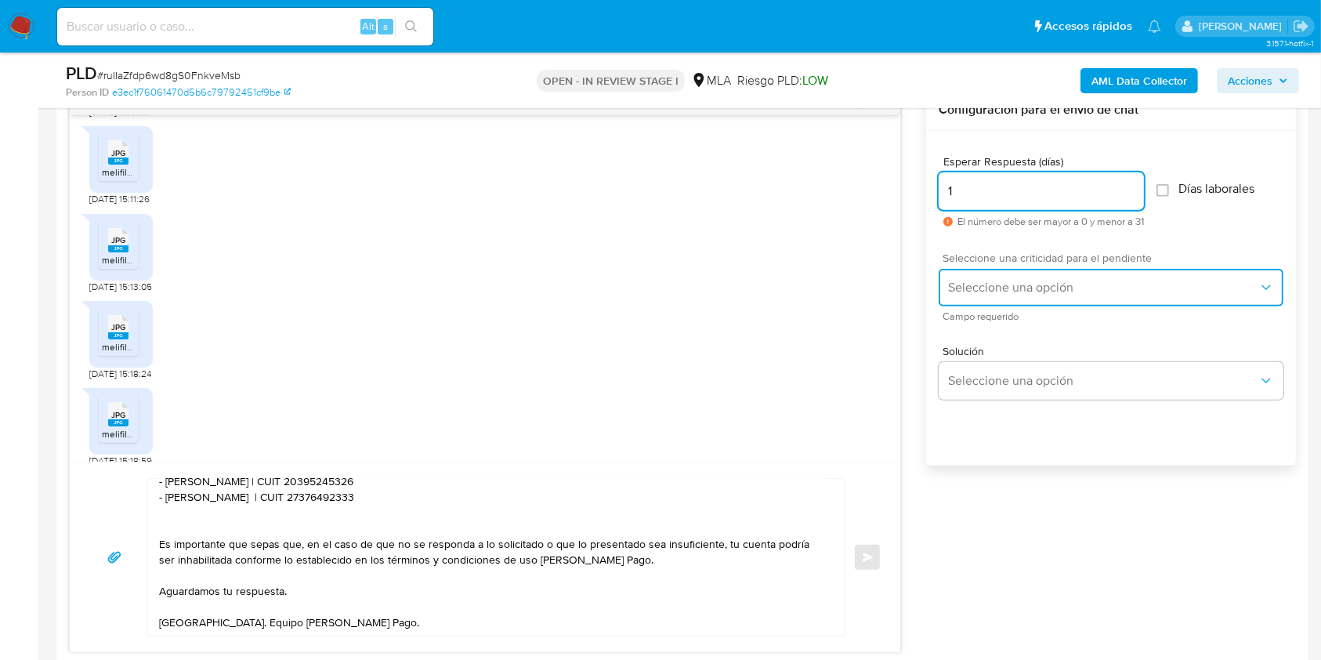
click at [996, 281] on span "Seleccione una opción" at bounding box center [1103, 288] width 310 height 16
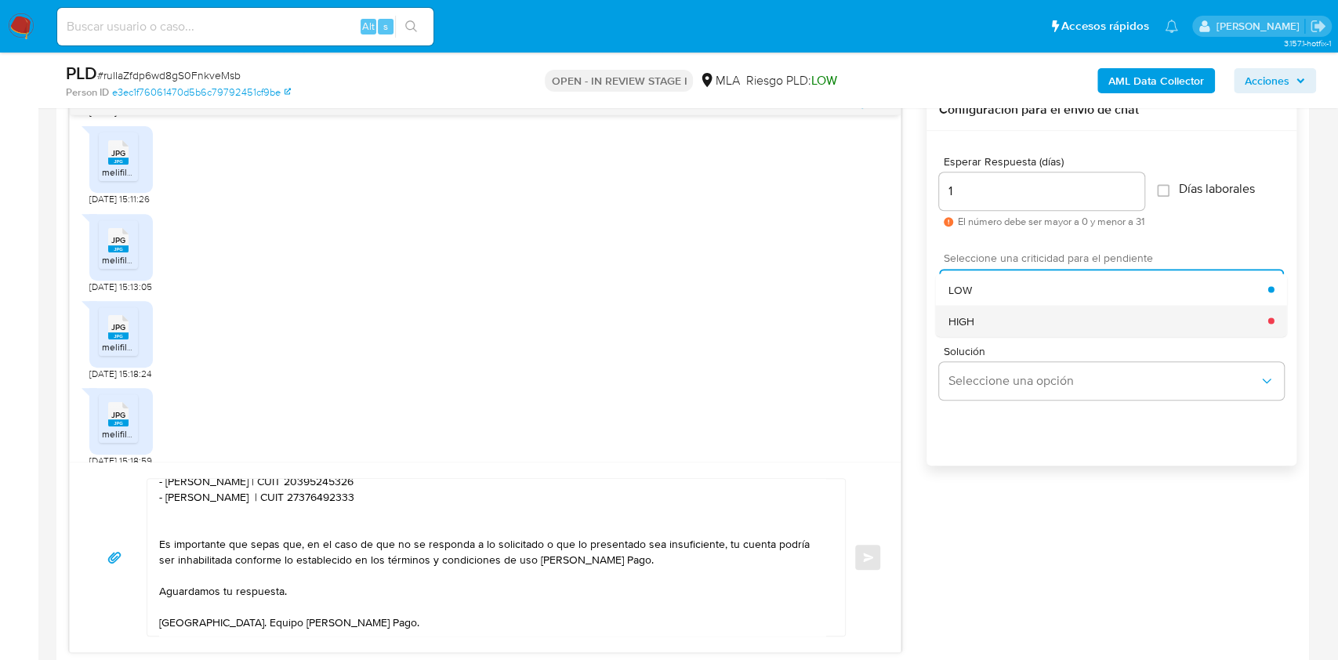
click at [990, 323] on div "HIGH" at bounding box center [1108, 320] width 320 height 31
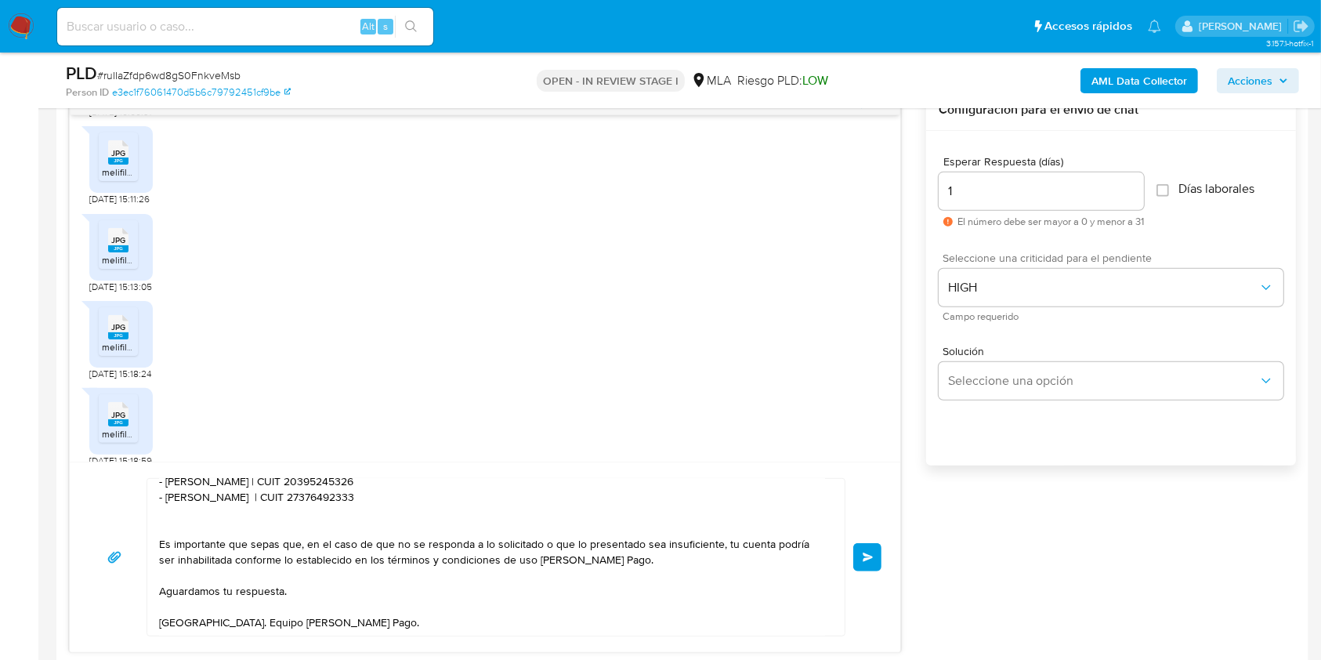
click at [872, 566] on button "Enviar" at bounding box center [867, 557] width 28 height 28
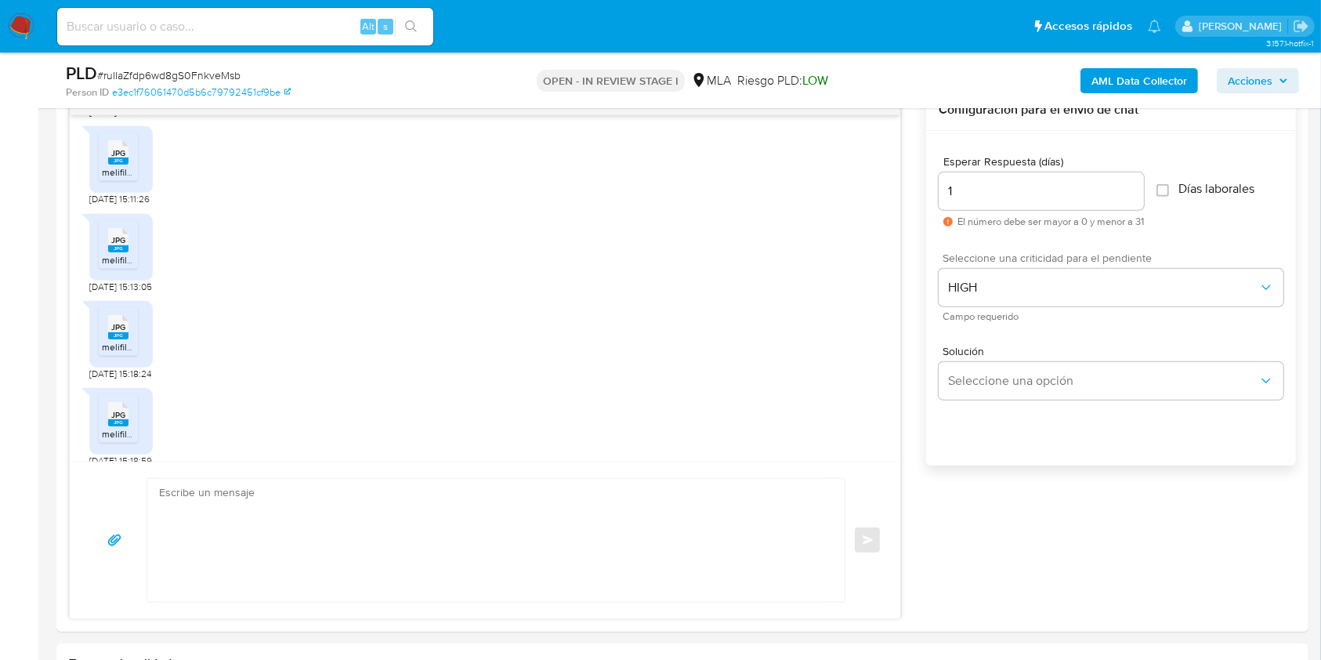
scroll to position [0, 0]
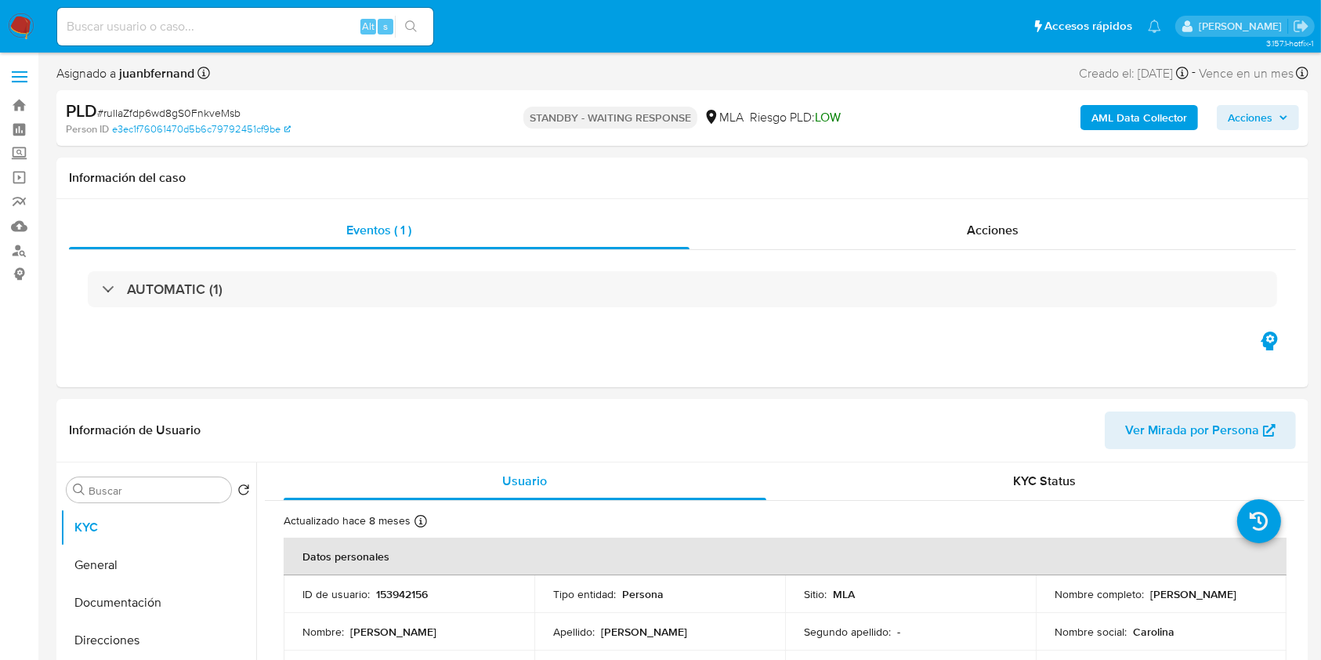
select select "10"
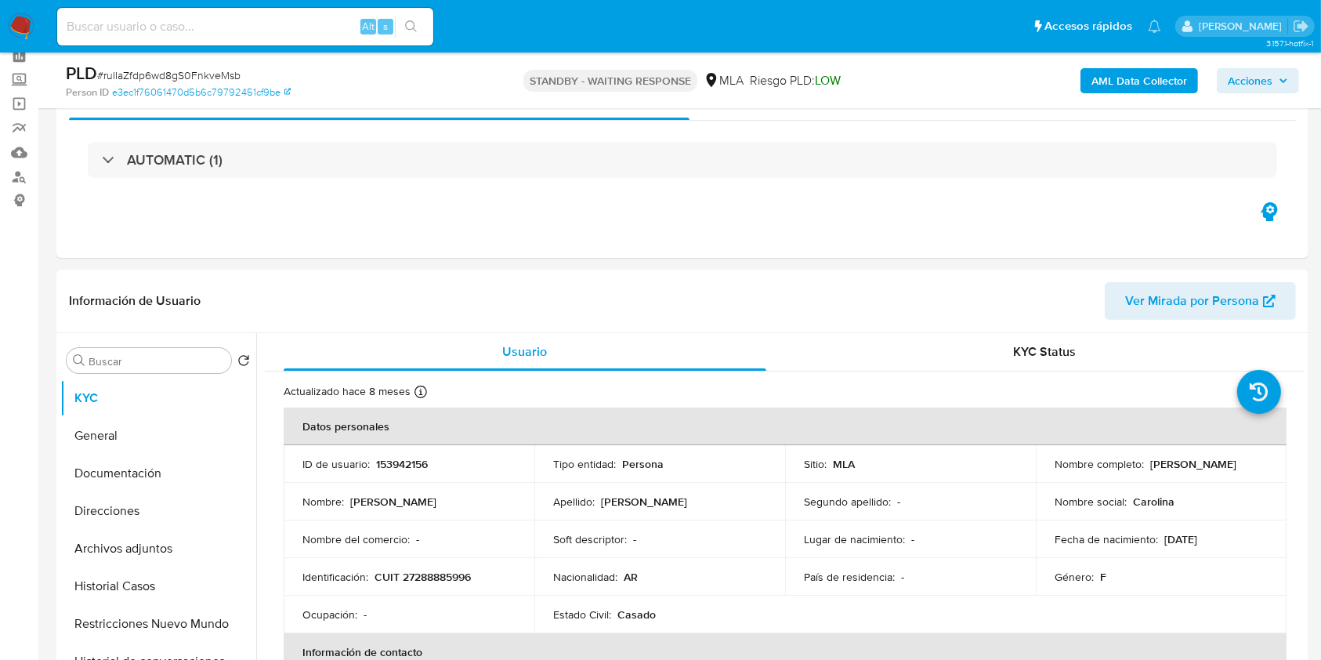
scroll to position [104, 0]
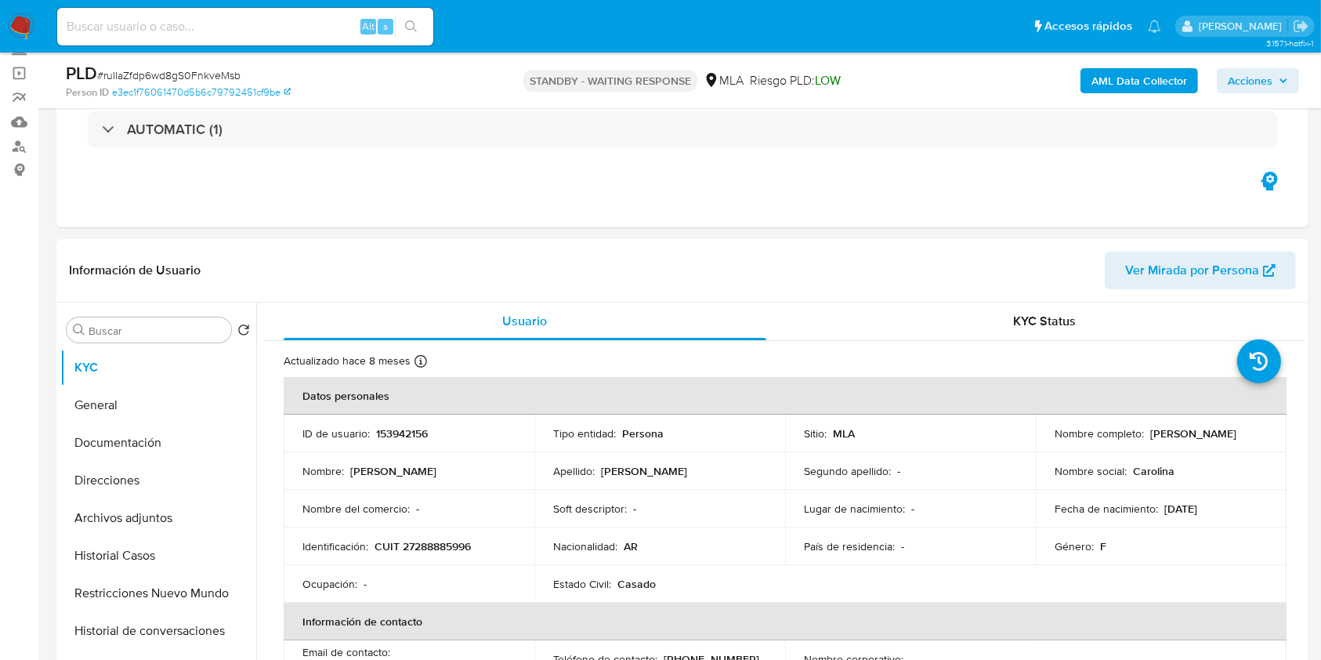
click at [285, 15] on div "Alt s" at bounding box center [245, 27] width 376 height 38
click at [283, 28] on input at bounding box center [245, 26] width 376 height 20
paste input "fi20VZoQ8ACkEE2nZLkB6xJP"
type input "fi20VZoQ8ACkEE2nZLkB6xJP"
click at [424, 32] on button "search-icon" at bounding box center [411, 27] width 32 height 22
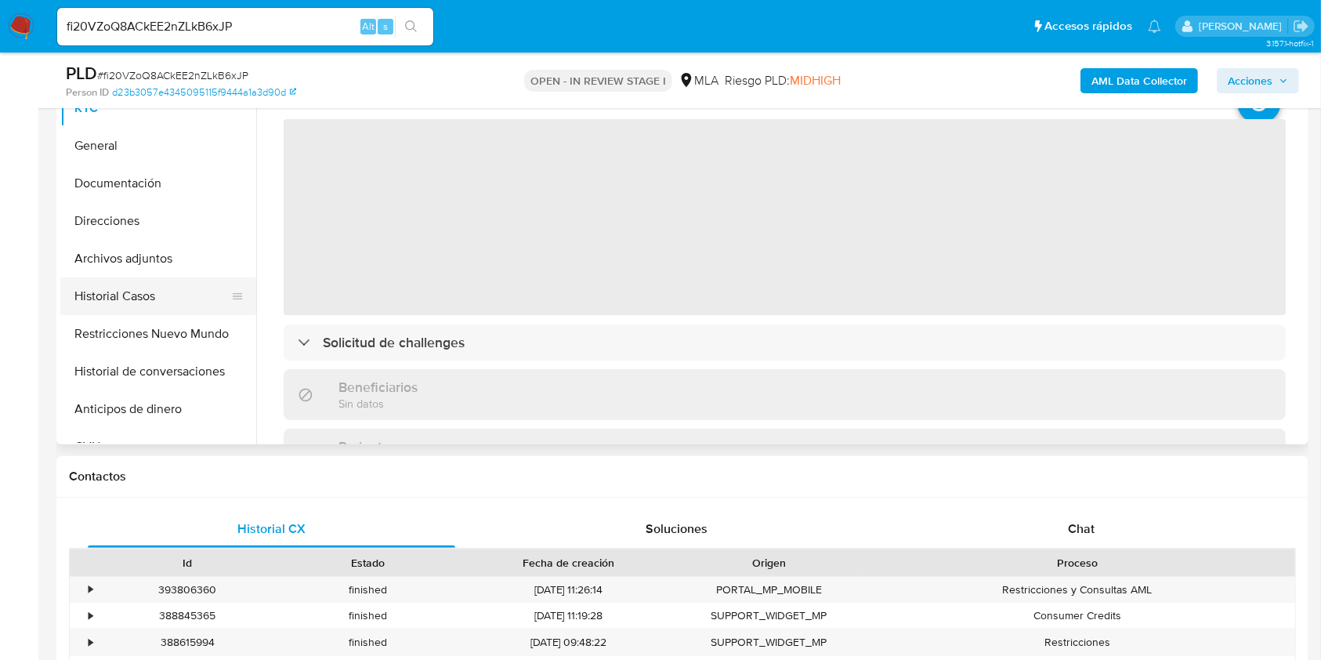
scroll to position [418, 0]
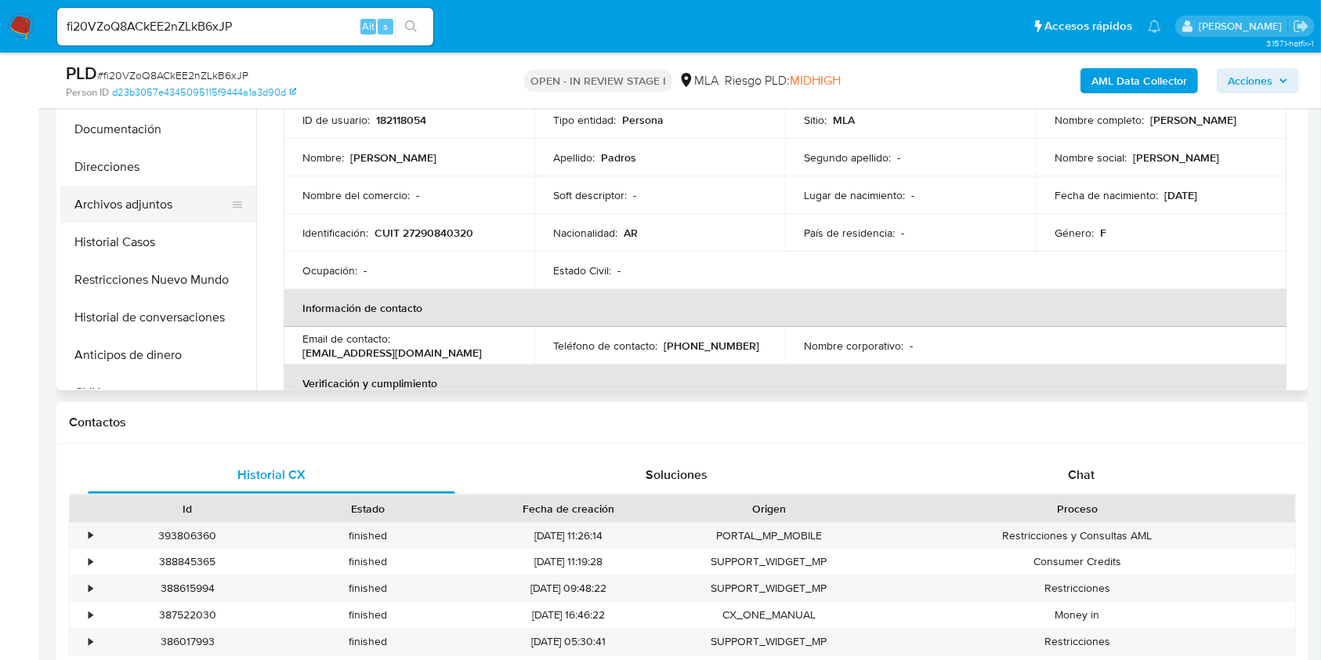
select select "10"
click at [176, 288] on button "Restricciones Nuevo Mundo" at bounding box center [151, 280] width 183 height 38
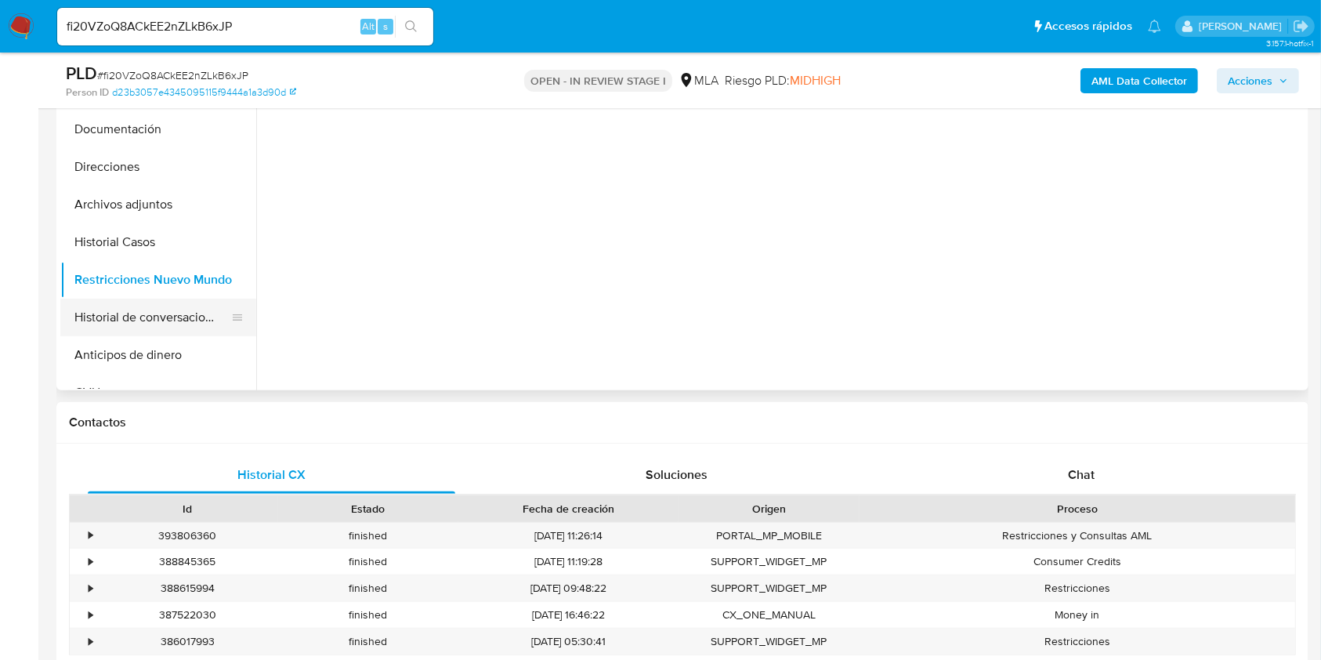
click at [165, 320] on button "Historial de conversaciones" at bounding box center [151, 318] width 183 height 38
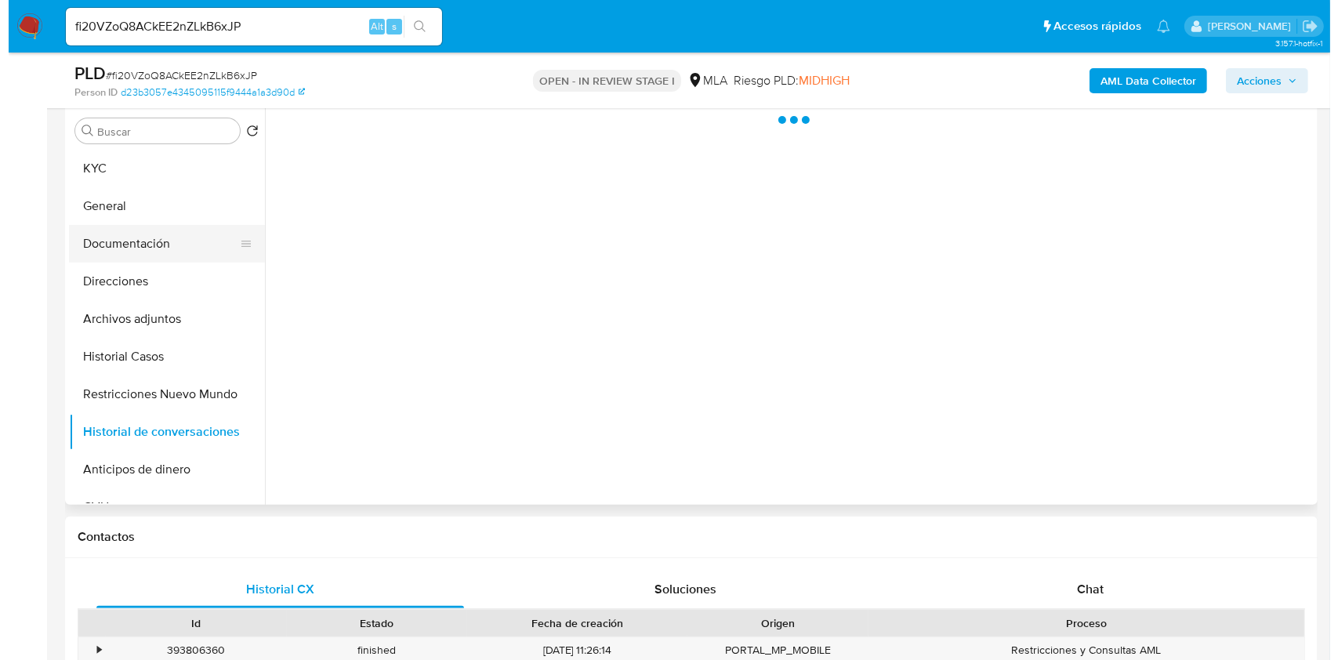
scroll to position [208, 0]
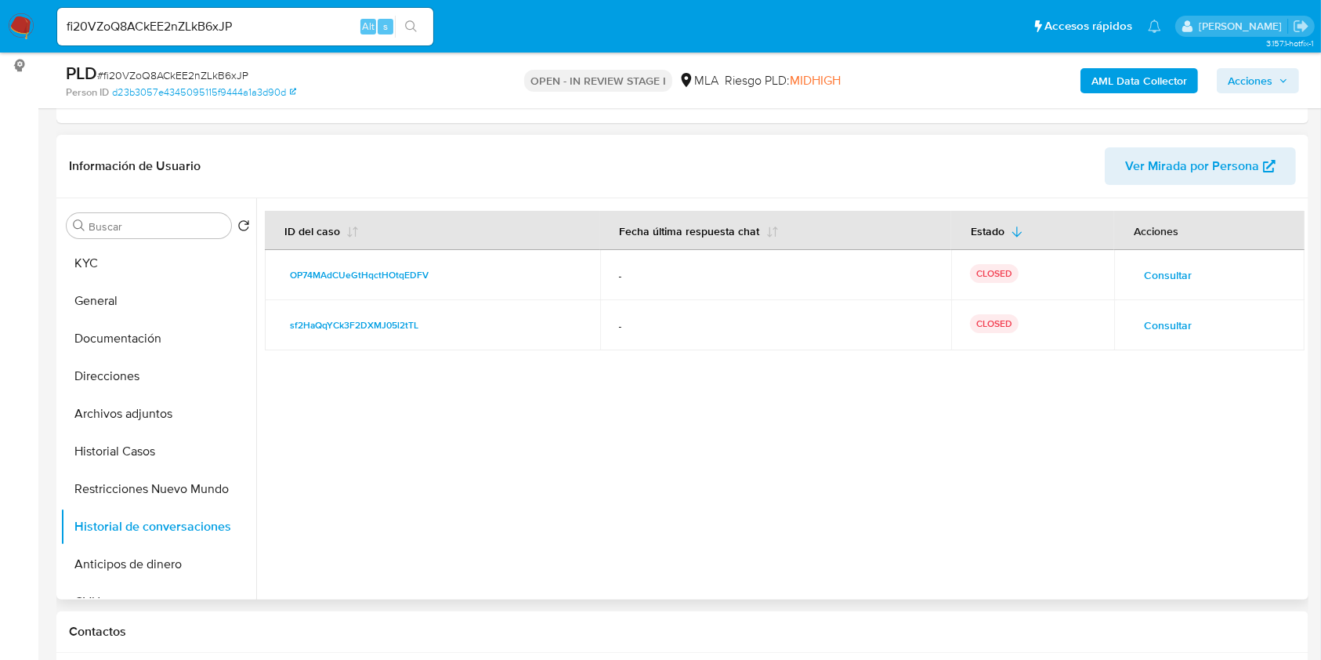
click at [1133, 328] on button "Consultar" at bounding box center [1168, 325] width 70 height 25
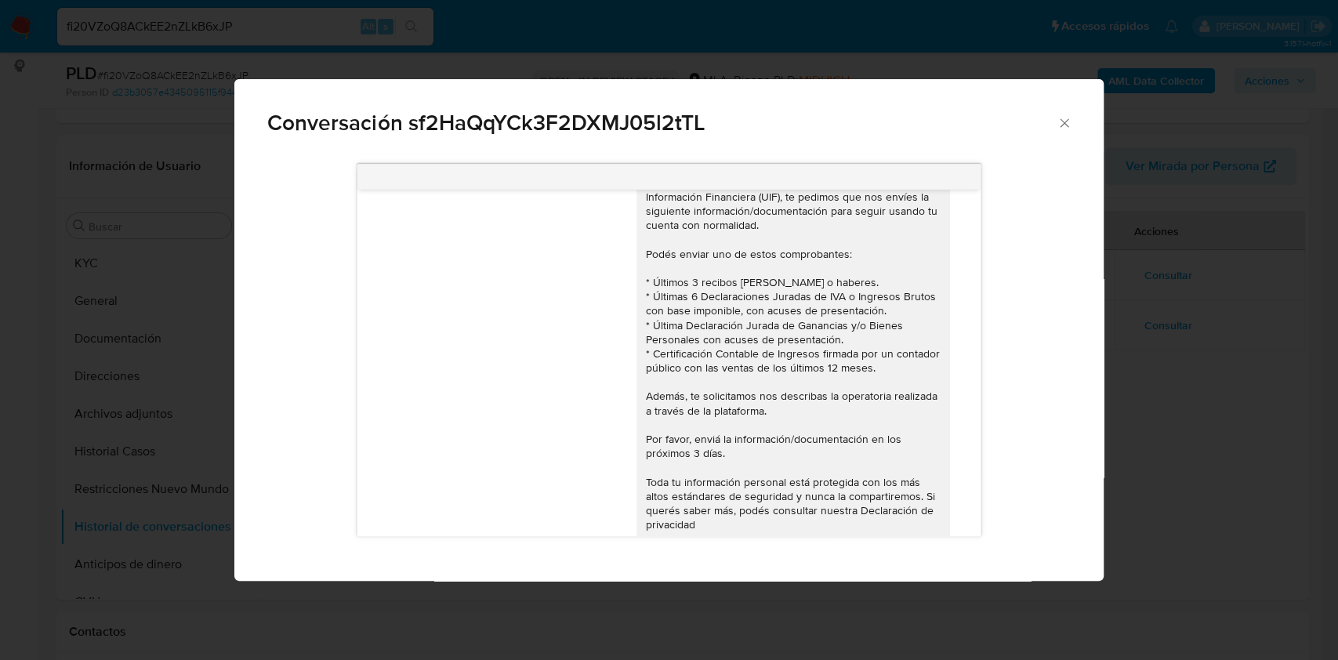
scroll to position [0, 0]
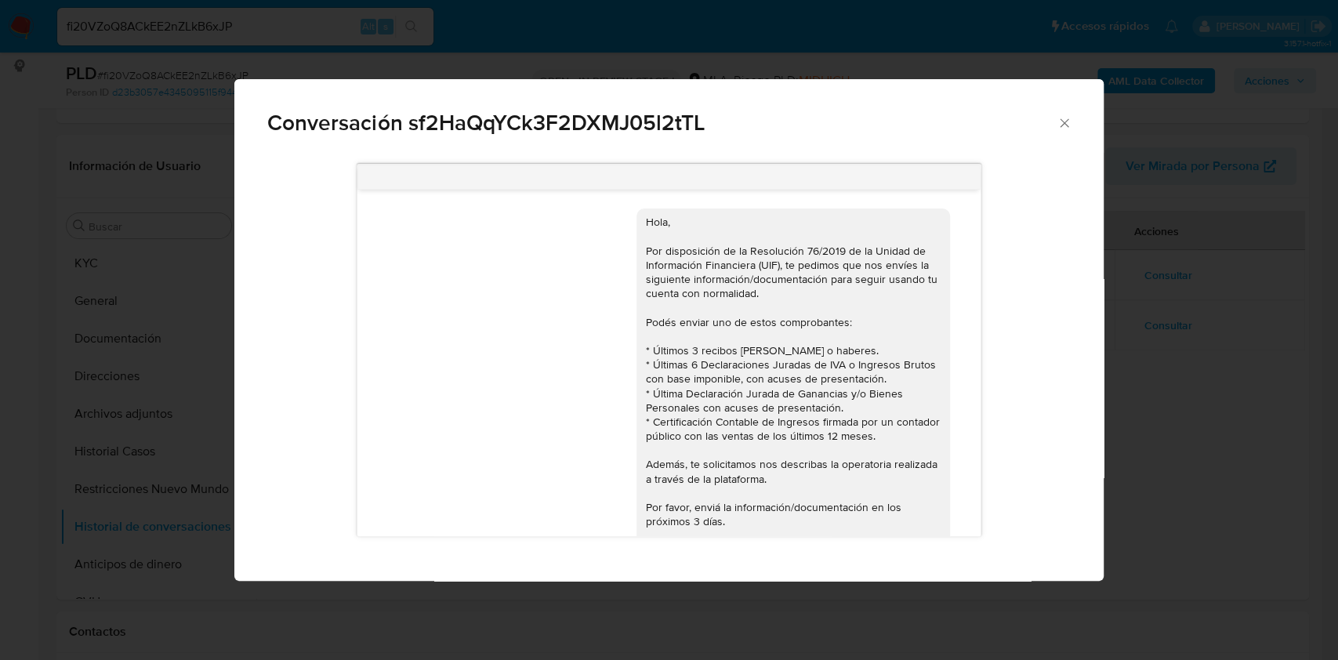
click at [1060, 120] on icon "Cerrar" at bounding box center [1064, 123] width 16 height 16
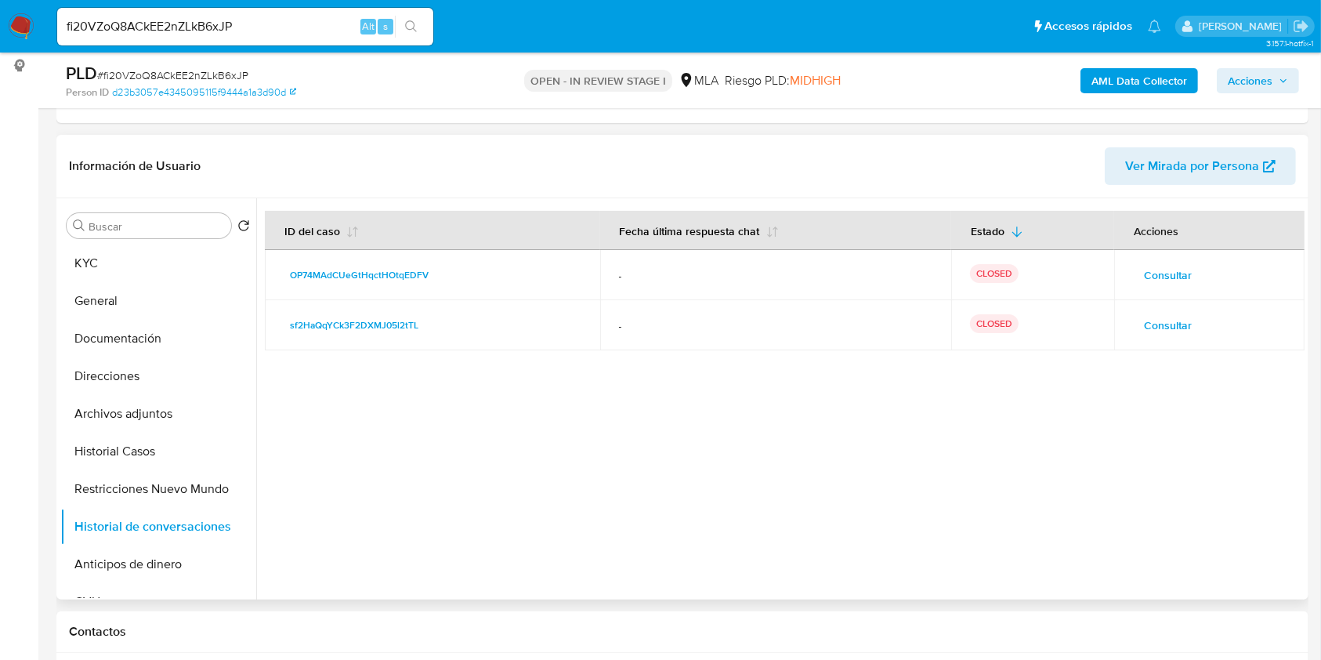
click at [1183, 266] on span "Consultar" at bounding box center [1168, 275] width 48 height 22
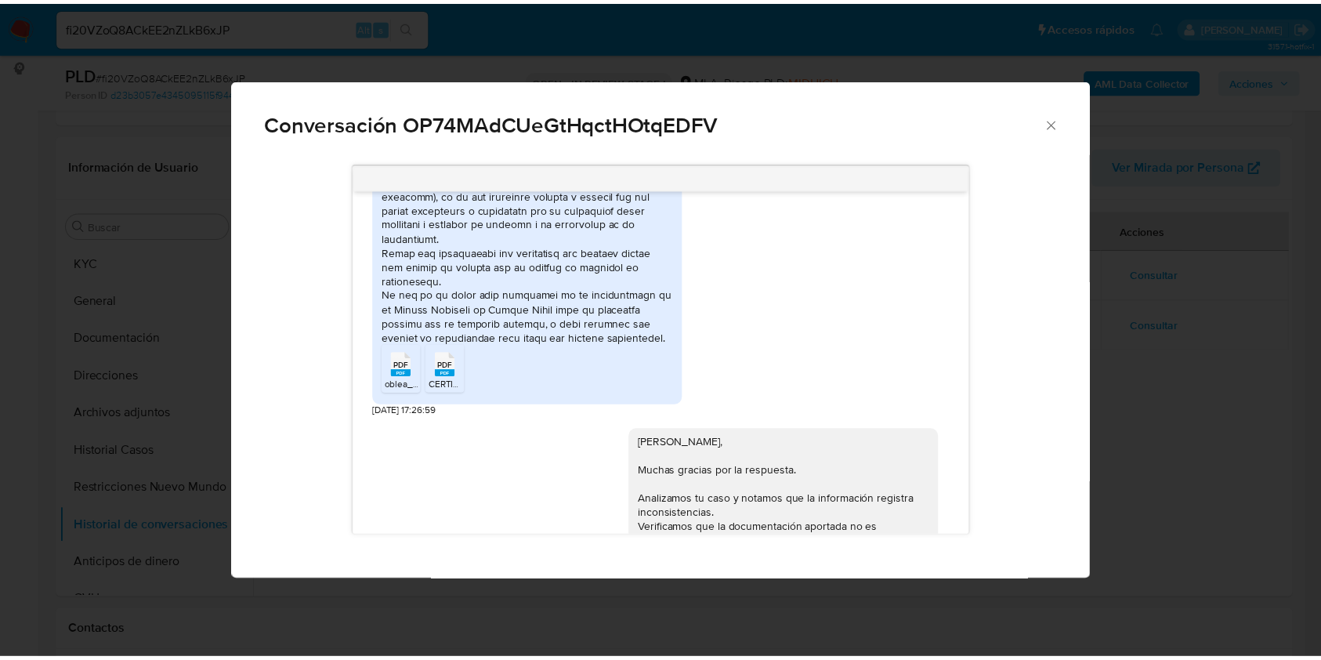
scroll to position [1365, 0]
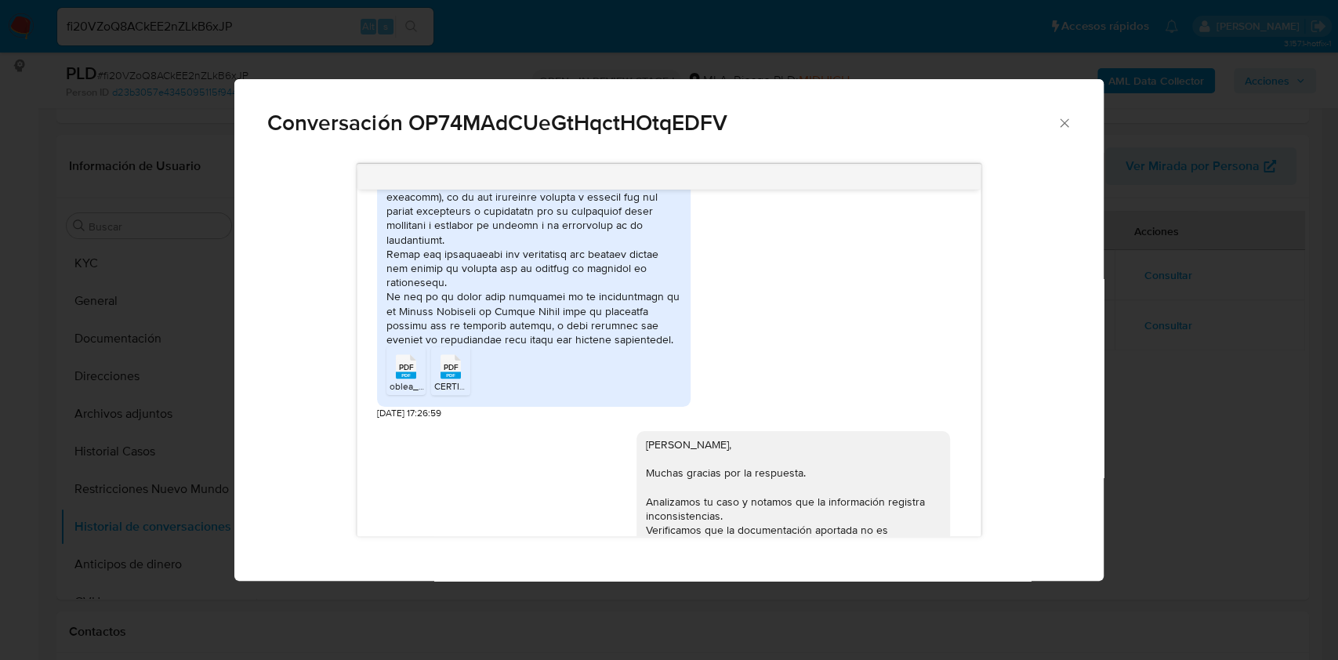
click at [1068, 124] on icon "Cerrar" at bounding box center [1064, 123] width 16 height 16
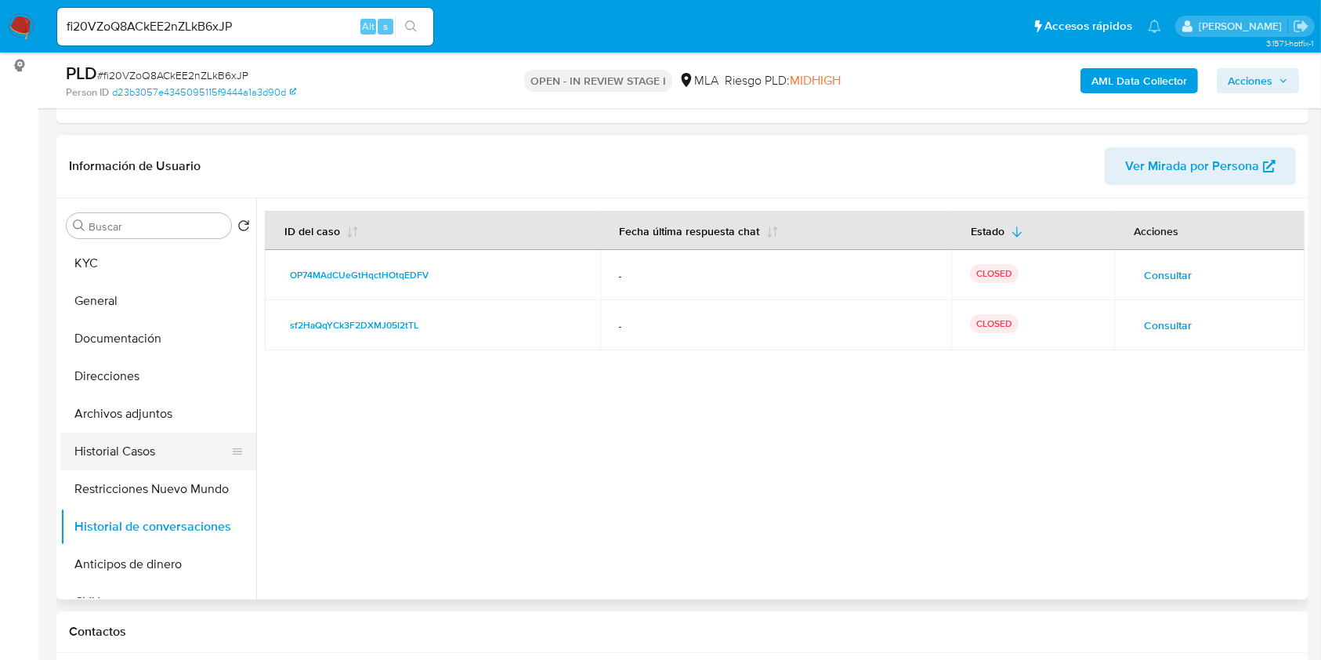
click at [179, 450] on button "Historial Casos" at bounding box center [151, 452] width 183 height 38
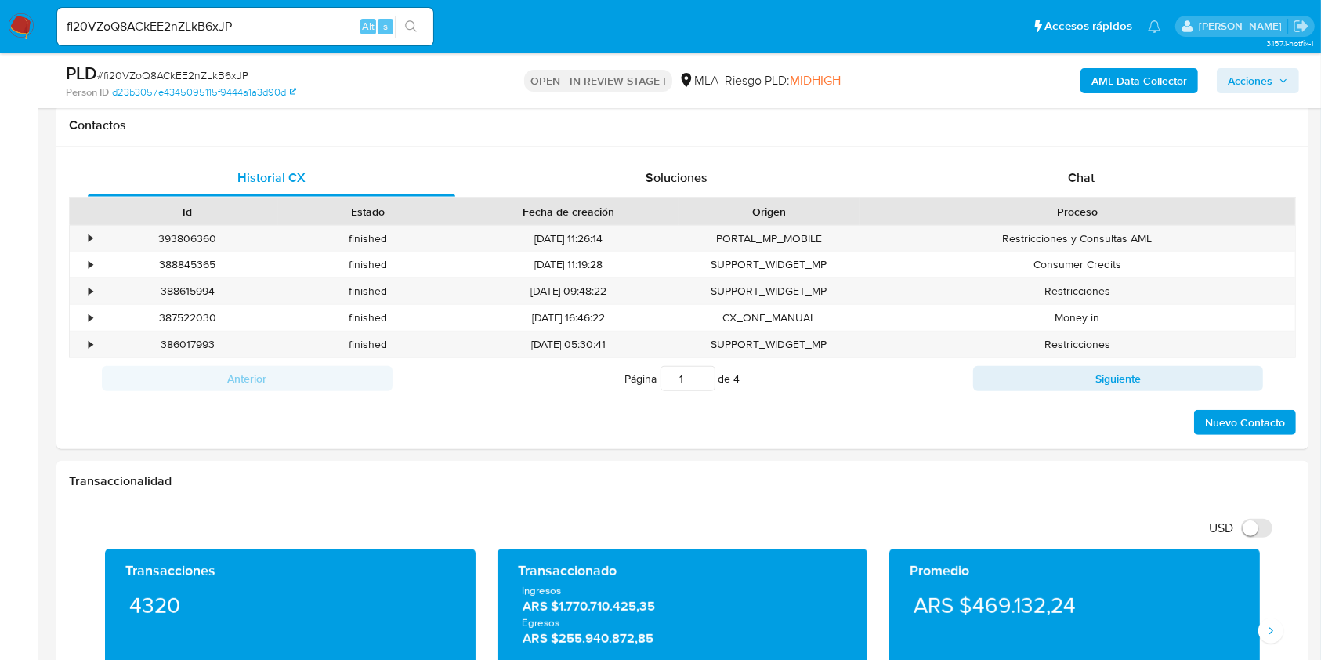
scroll to position [731, 0]
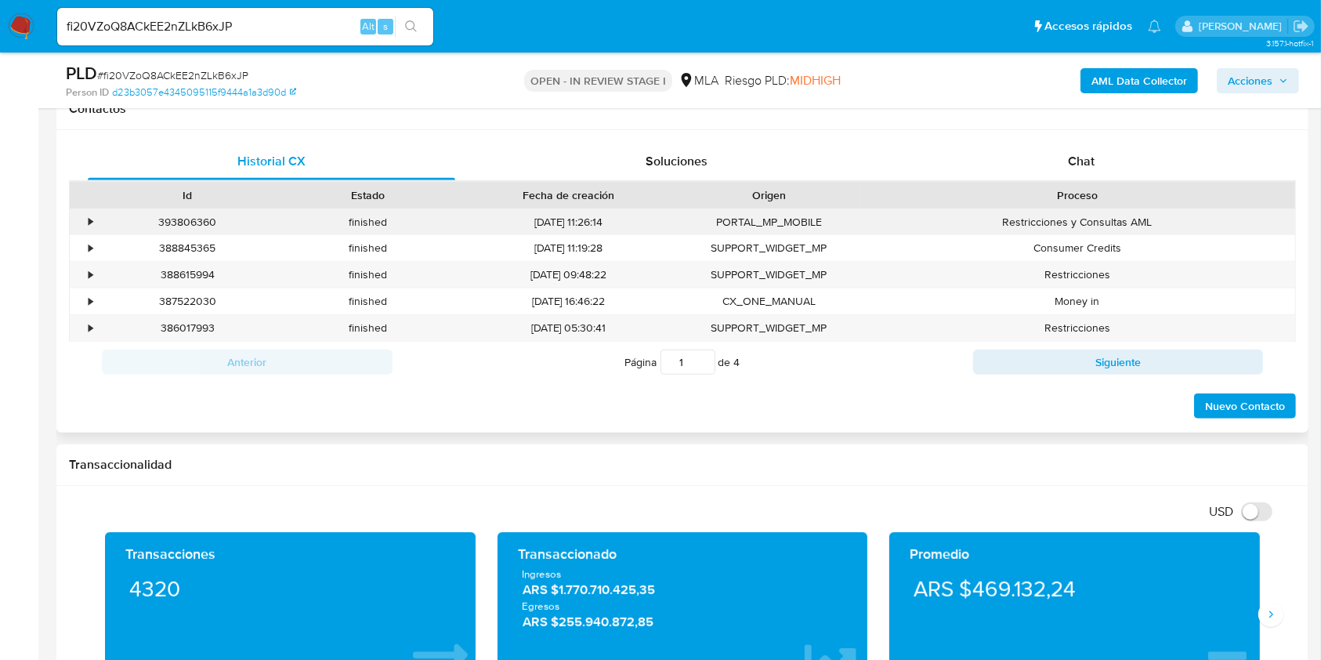
click at [179, 227] on div "393806360" at bounding box center [187, 222] width 181 height 26
copy div "393806360"
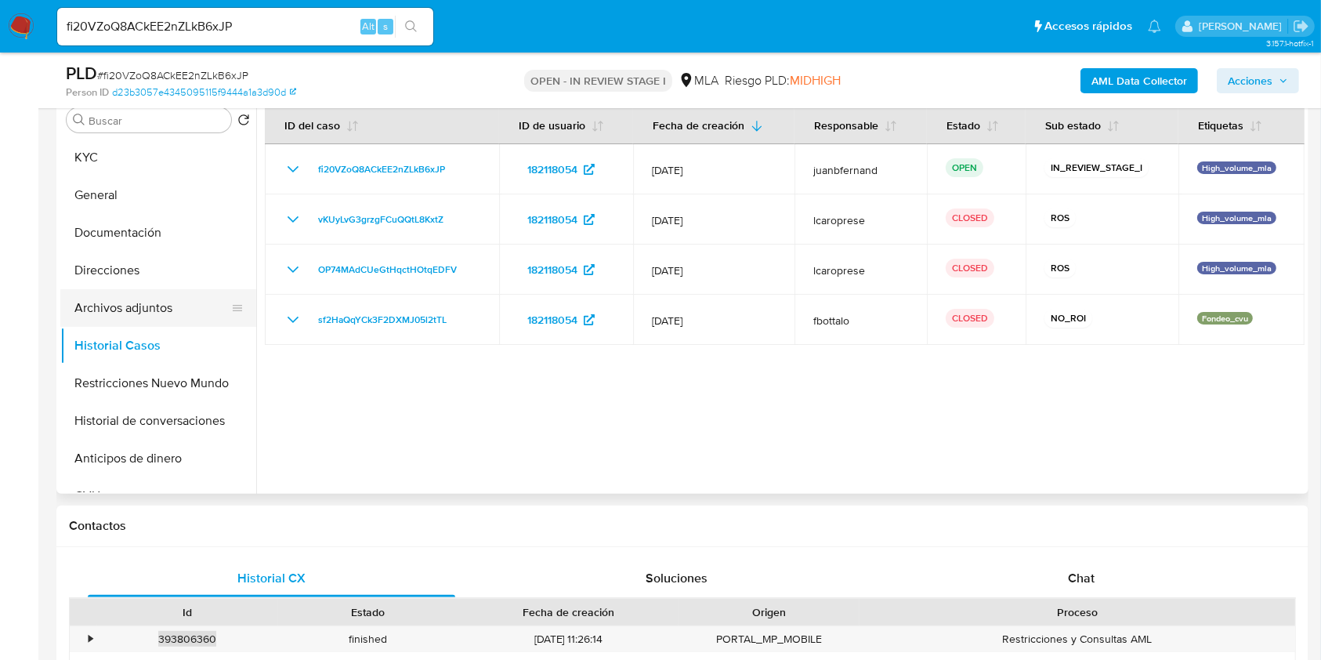
scroll to position [313, 0]
click at [157, 292] on button "Archivos adjuntos" at bounding box center [151, 309] width 183 height 38
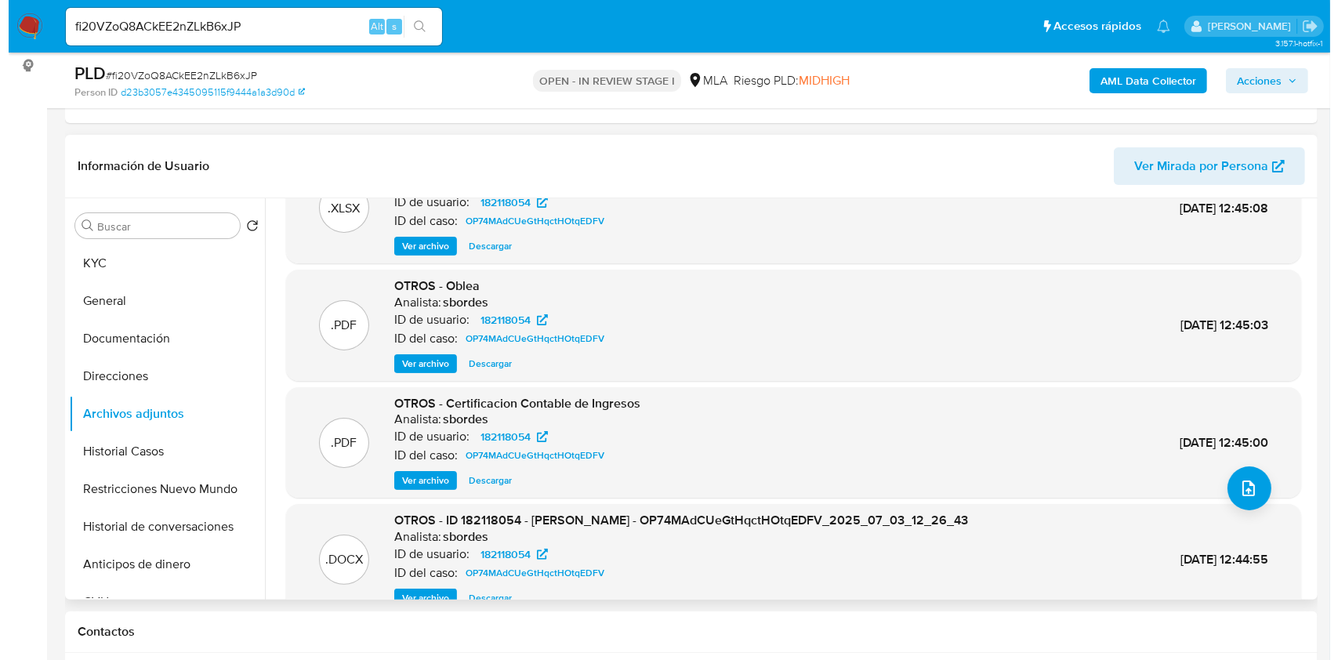
scroll to position [104, 0]
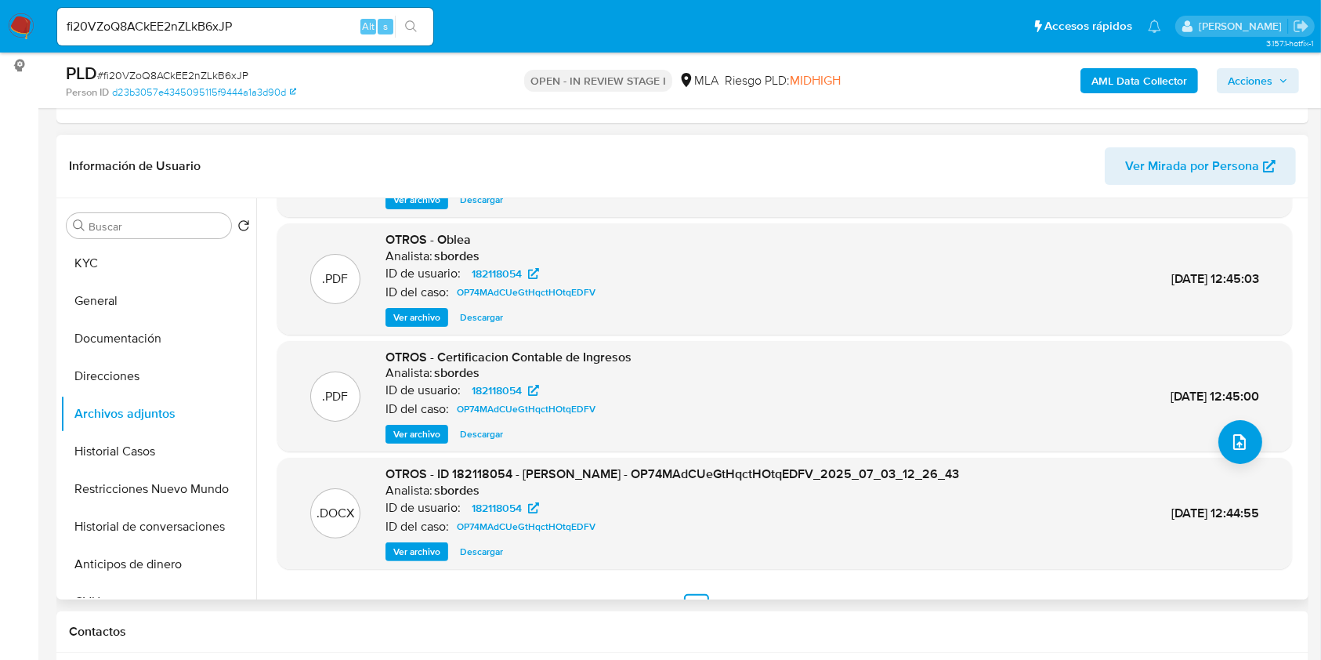
click at [418, 556] on span "Ver archivo" at bounding box center [416, 552] width 47 height 16
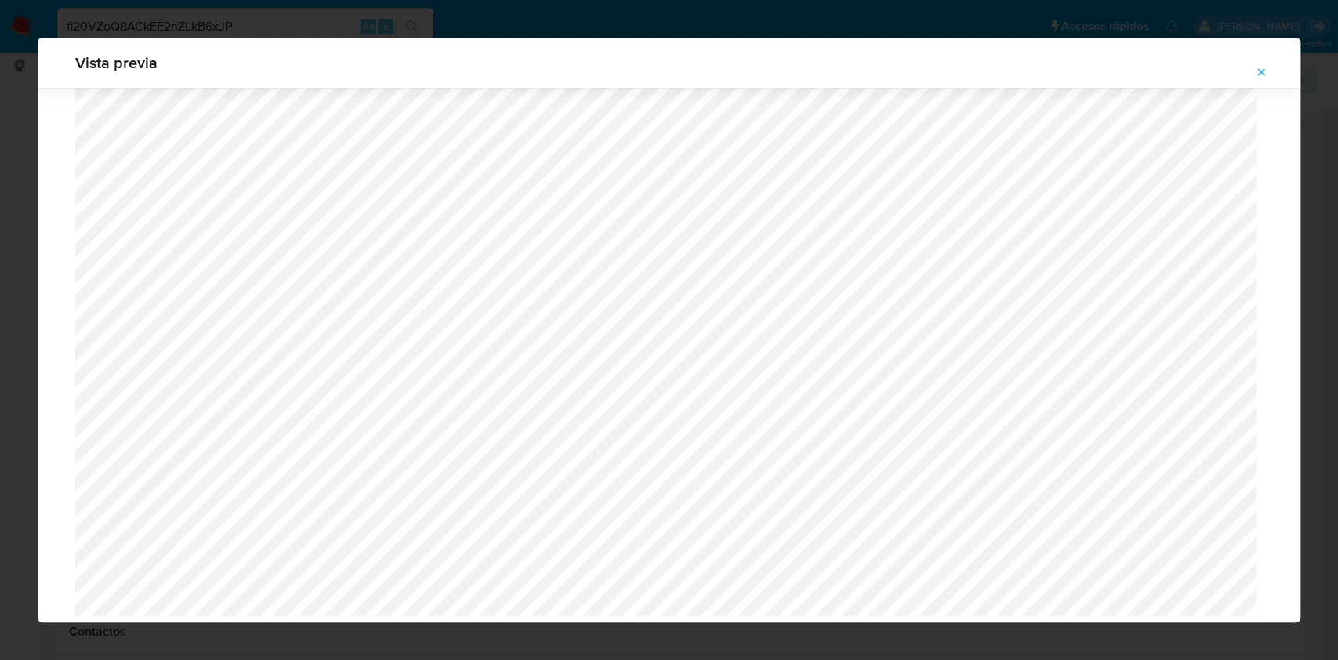
scroll to position [1428, 0]
click at [1266, 70] on button "Attachment preview" at bounding box center [1261, 72] width 34 height 25
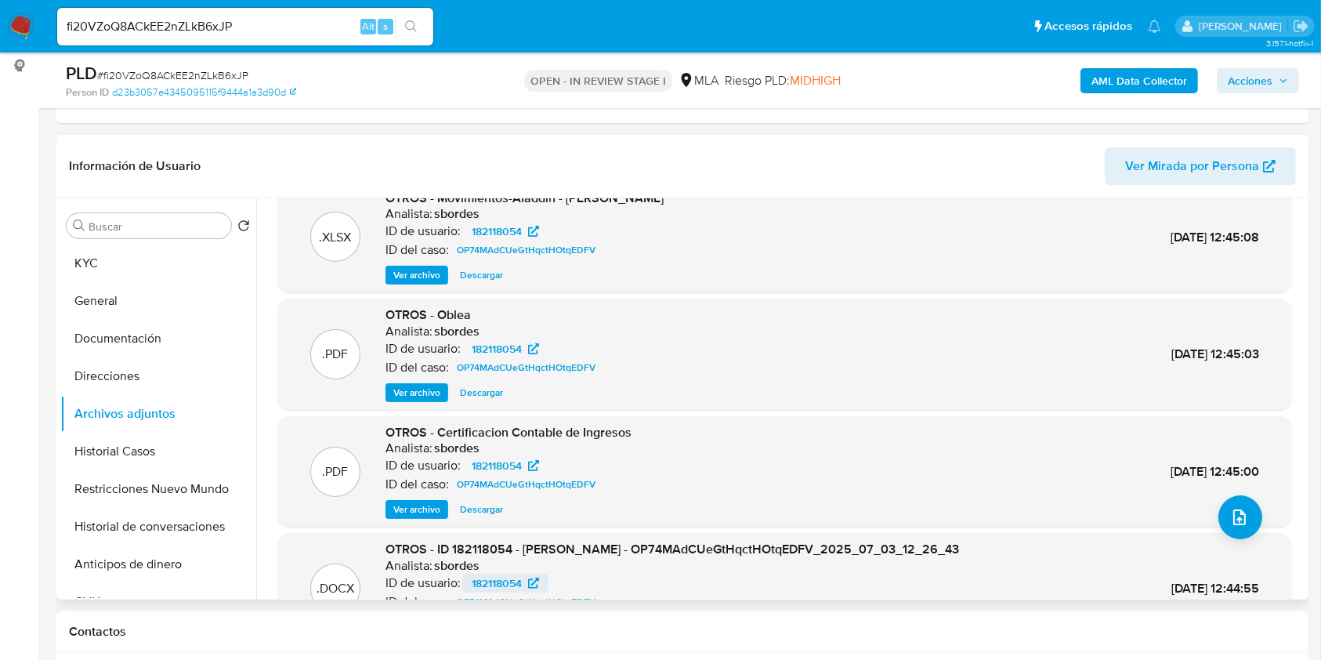
scroll to position [0, 0]
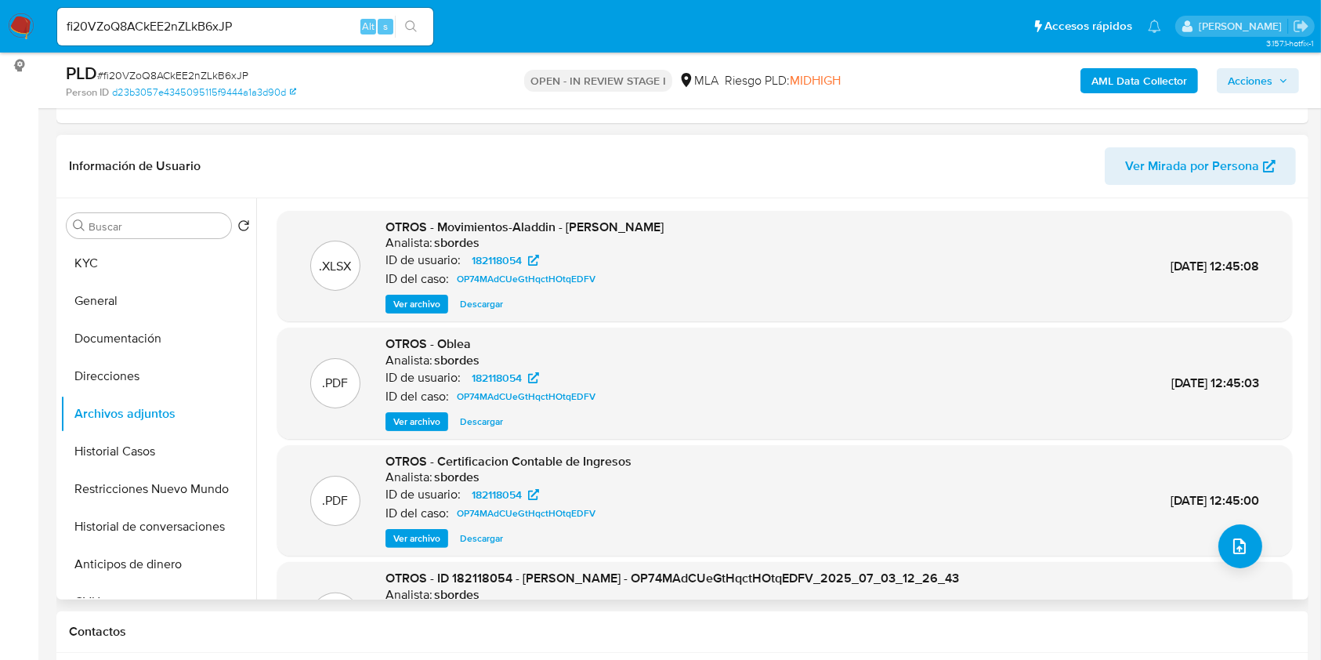
click at [428, 533] on span "Ver archivo" at bounding box center [416, 539] width 47 height 16
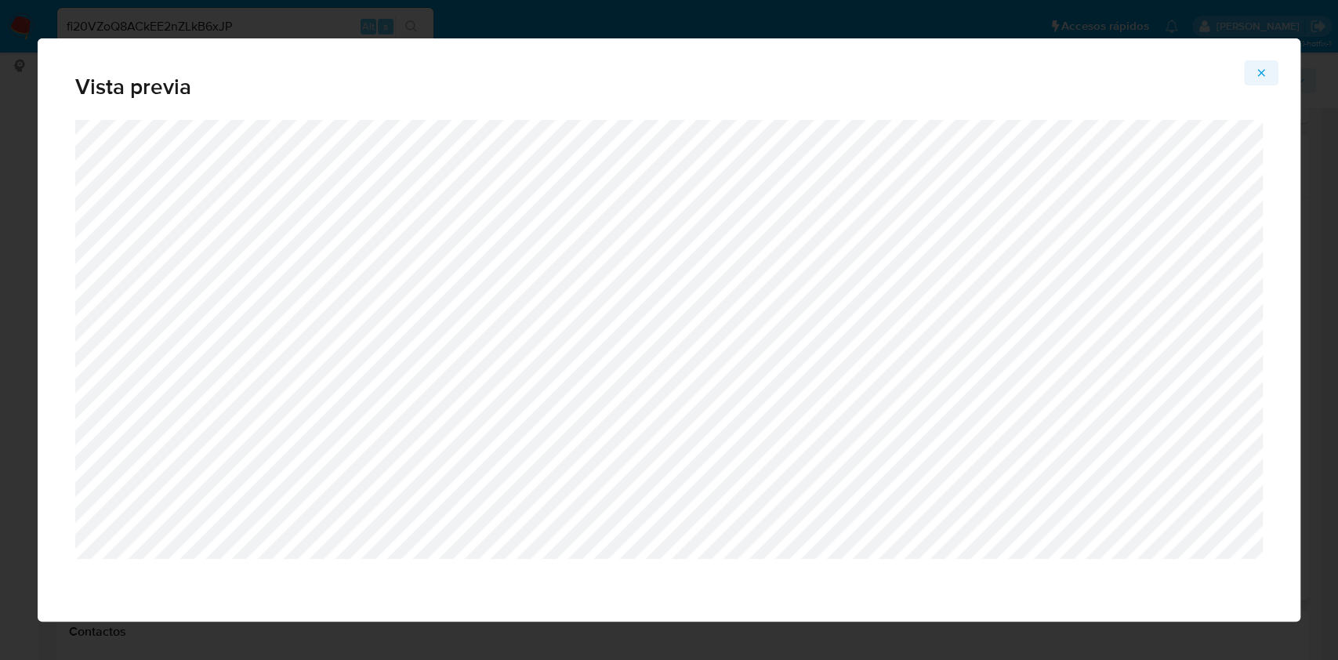
click at [1258, 80] on span "Attachment preview" at bounding box center [1261, 73] width 13 height 22
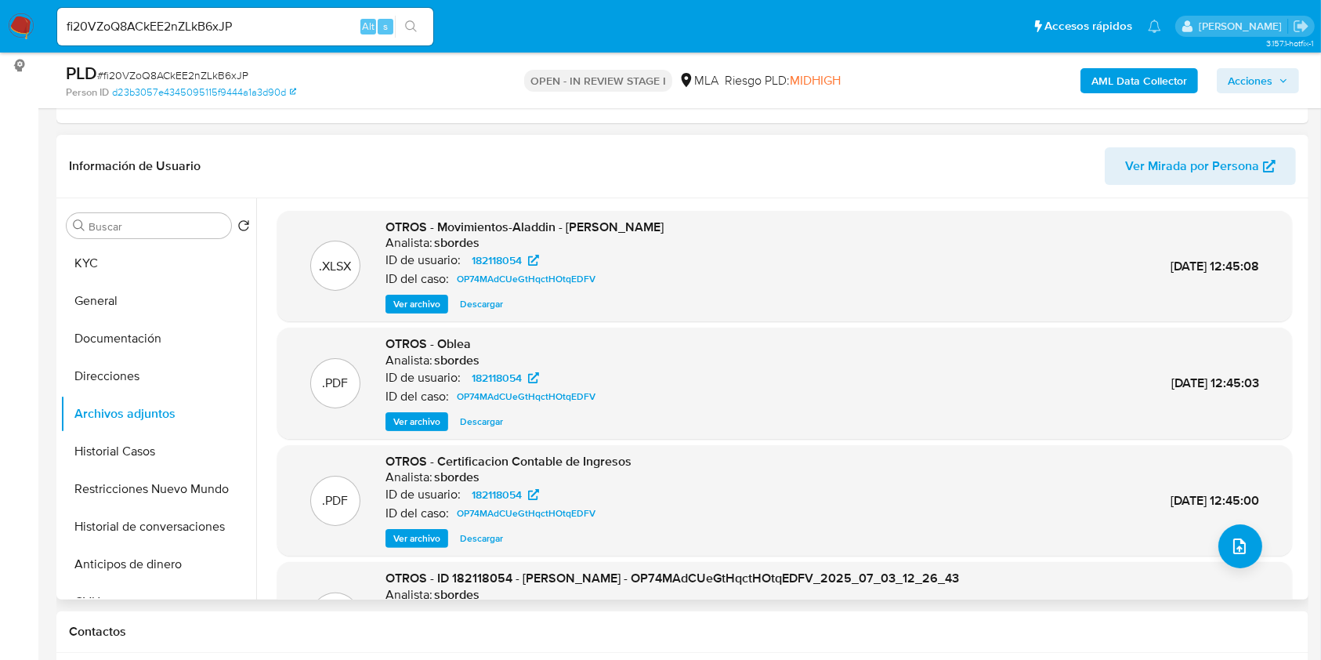
click at [264, 25] on input "fi20VZoQ8ACkEE2nZLkB6xJP" at bounding box center [245, 26] width 376 height 20
paste input "djqxfdnQoQmqMyD9xduyhdI9"
type input "djqxfdnQoQmqMyD9xduyhdI9"
click at [403, 24] on button "search-icon" at bounding box center [411, 27] width 32 height 22
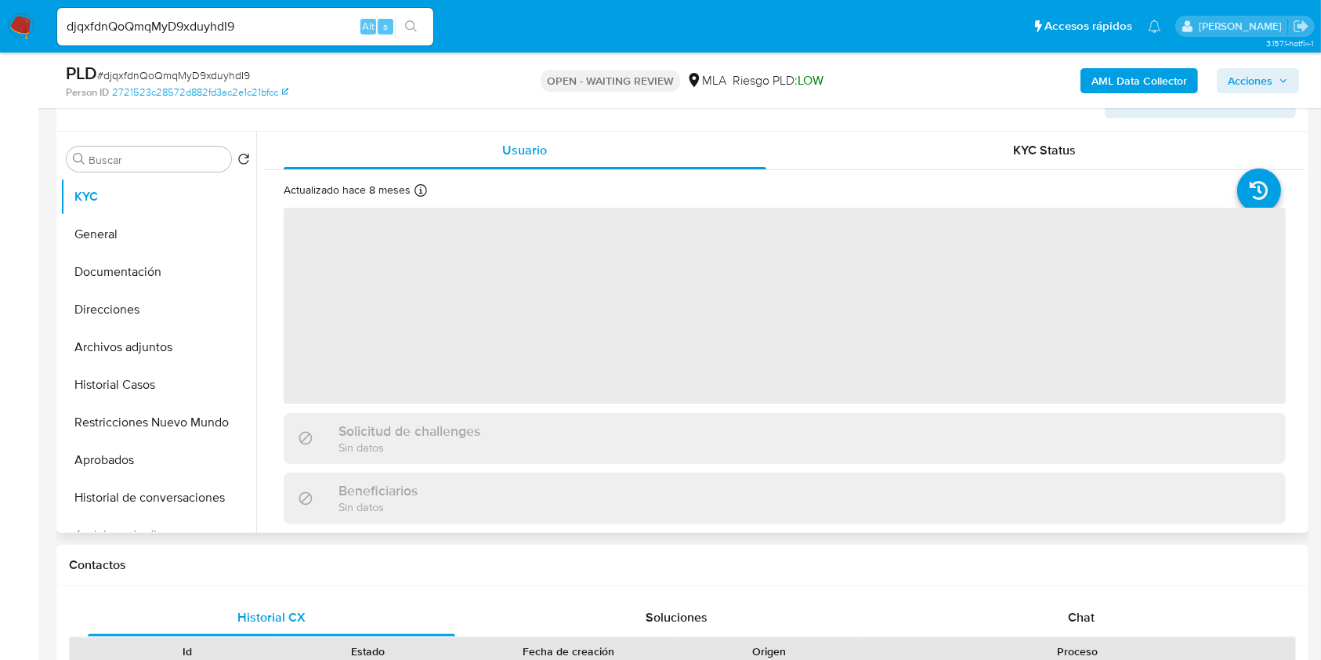
scroll to position [522, 0]
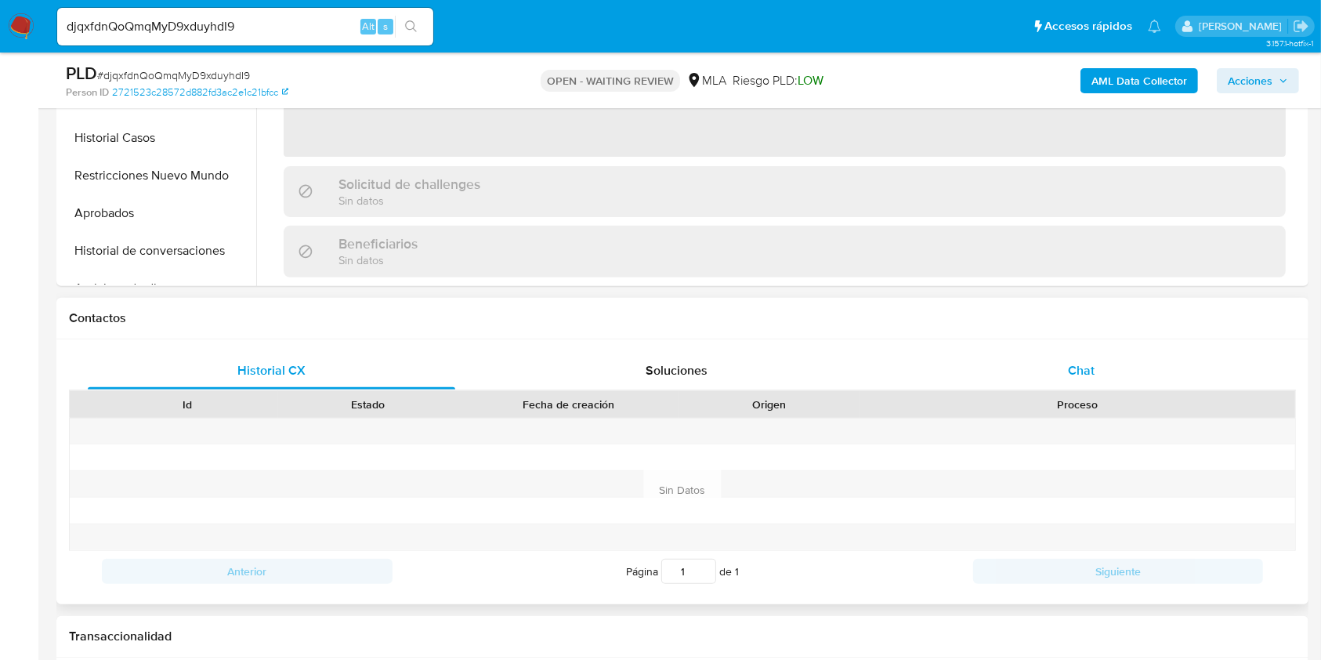
click at [1074, 376] on span "Chat" at bounding box center [1081, 370] width 27 height 18
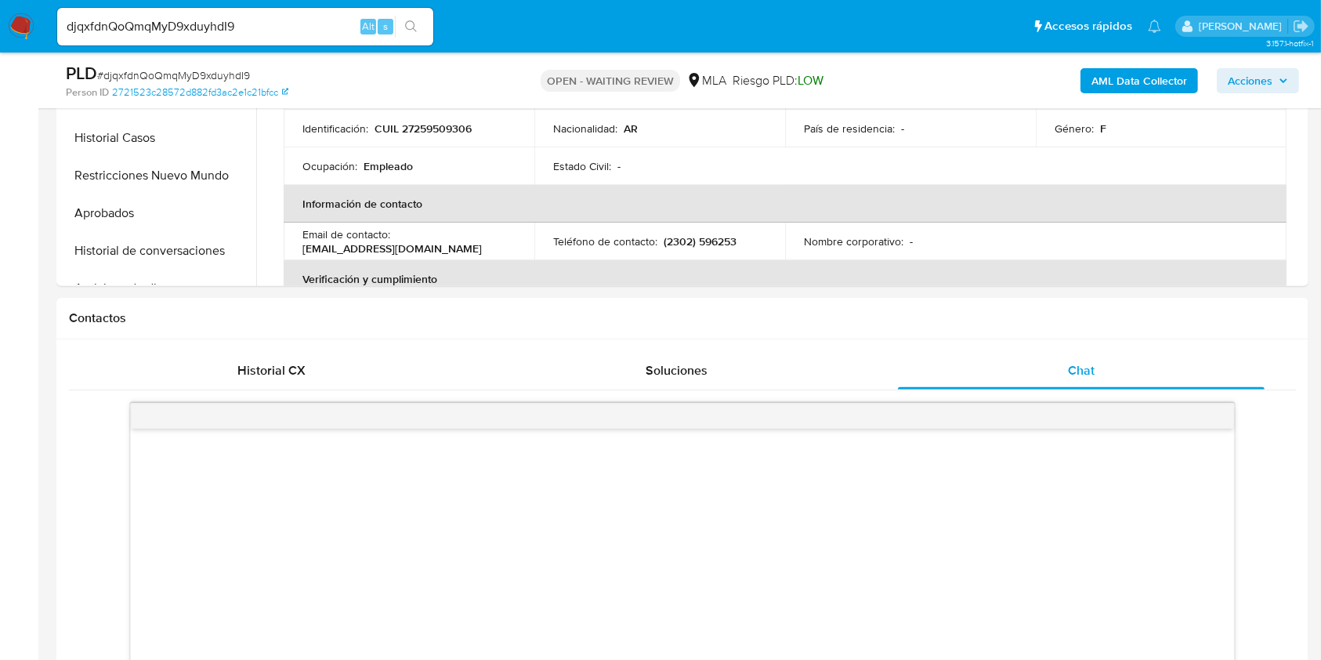
select select "10"
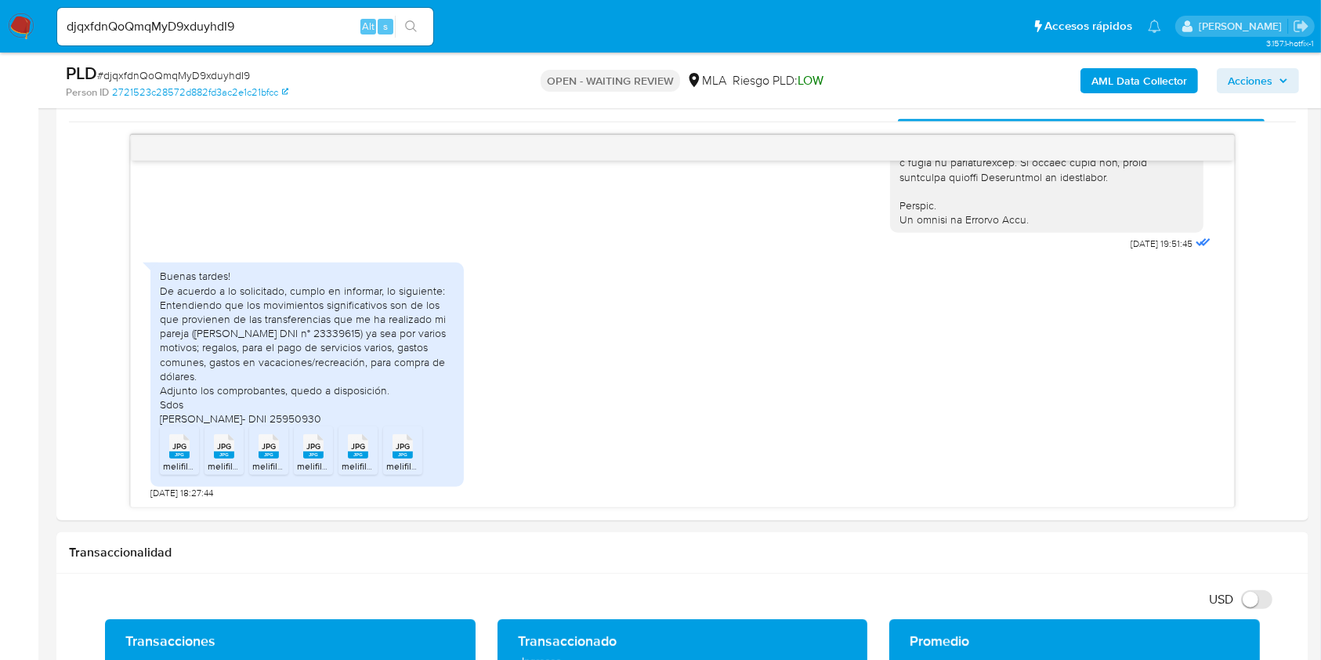
scroll to position [835, 0]
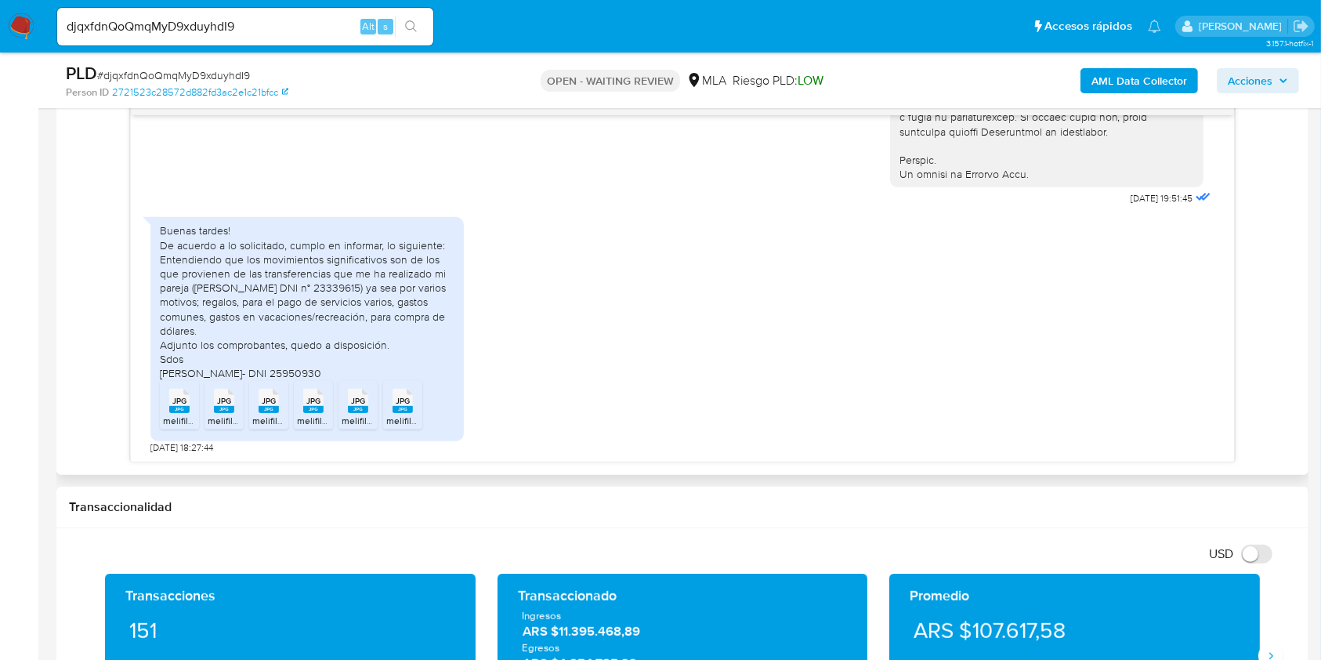
click at [178, 404] on span "JPG" at bounding box center [179, 401] width 14 height 10
click at [212, 400] on div "JPG JPG" at bounding box center [224, 399] width 33 height 31
drag, startPoint x: 268, startPoint y: 405, endPoint x: 288, endPoint y: 438, distance: 38.7
click at [268, 406] on rect at bounding box center [269, 409] width 20 height 7
drag, startPoint x: 307, startPoint y: 404, endPoint x: 350, endPoint y: 436, distance: 53.3
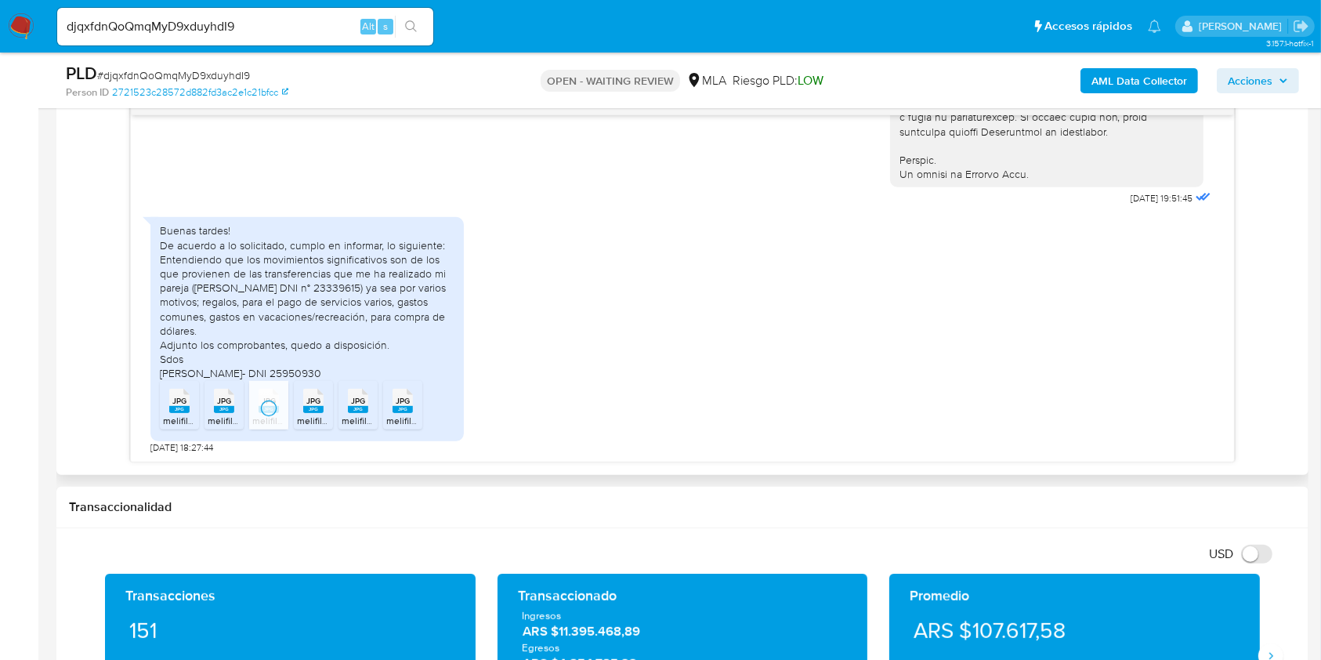
click at [315, 408] on div "JPG JPG" at bounding box center [313, 399] width 33 height 31
drag, startPoint x: 366, startPoint y: 407, endPoint x: 389, endPoint y: 444, distance: 43.7
click at [368, 417] on li "JPG JPG melifile3964913717986771833.jpg" at bounding box center [358, 405] width 39 height 49
click at [397, 406] on rect at bounding box center [403, 409] width 20 height 7
click at [304, 26] on input "djqxfdnQoQmqMyD9xduyhdI9" at bounding box center [245, 26] width 376 height 20
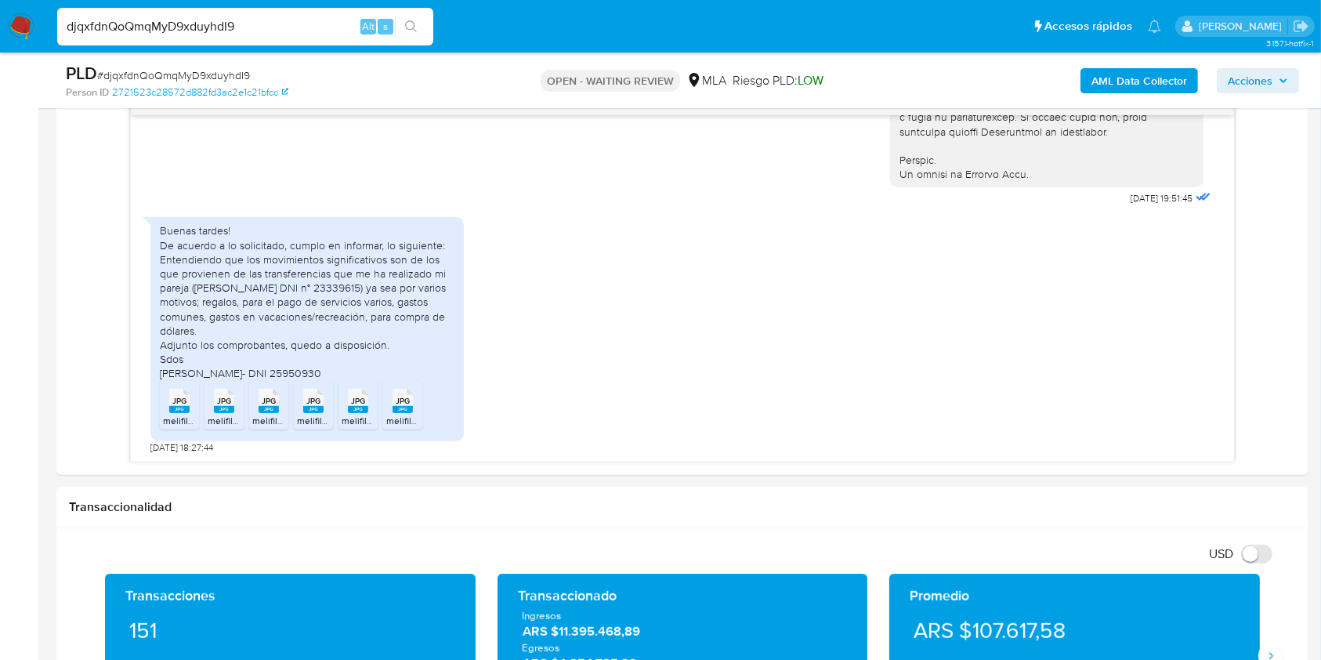
click at [304, 26] on input "djqxfdnQoQmqMyD9xduyhdI9" at bounding box center [245, 26] width 376 height 20
paste input "TI6Bphvr1dAseDJBWsJwnPU4"
type input "TI6Bphvr1dAseDJBWsJwnPU4"
click at [410, 23] on icon "search-icon" at bounding box center [411, 26] width 13 height 13
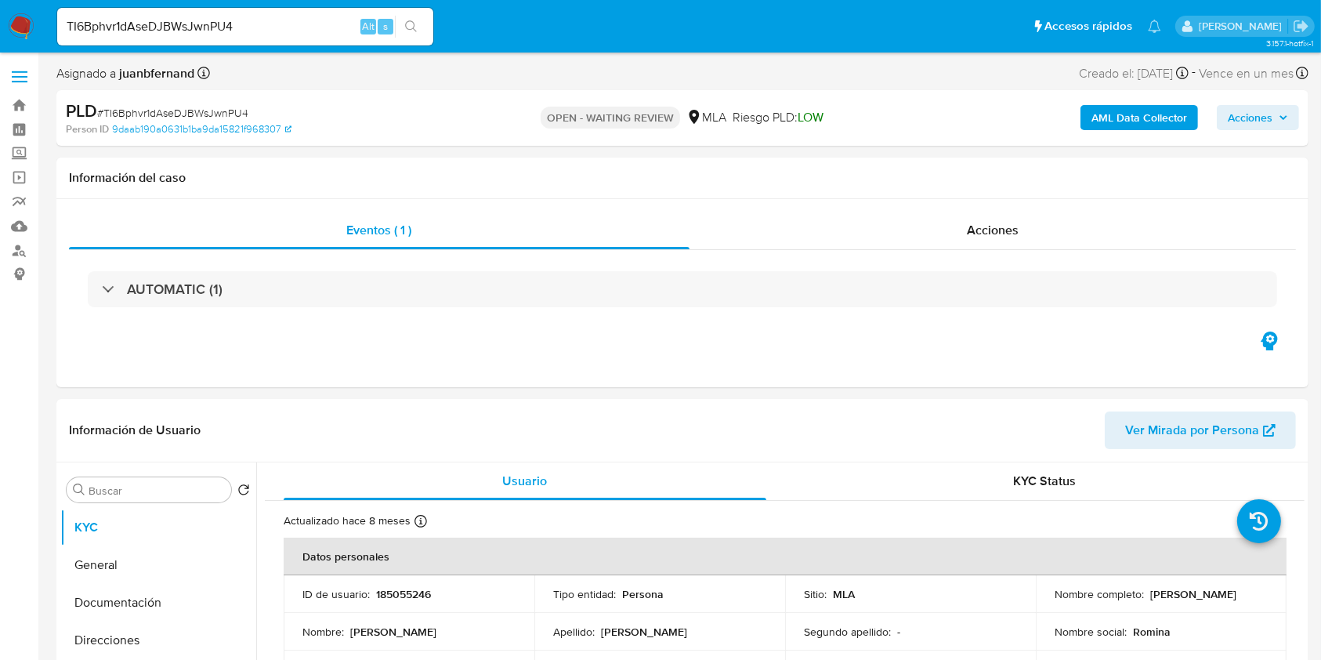
select select "10"
click at [307, 34] on input "TI6Bphvr1dAseDJBWsJwnPU4" at bounding box center [245, 26] width 376 height 20
click at [422, 26] on button "search-icon" at bounding box center [411, 27] width 32 height 22
click at [346, 24] on input "TI6Bphvr1dAseDJBWsJwnPU4" at bounding box center [245, 26] width 376 height 20
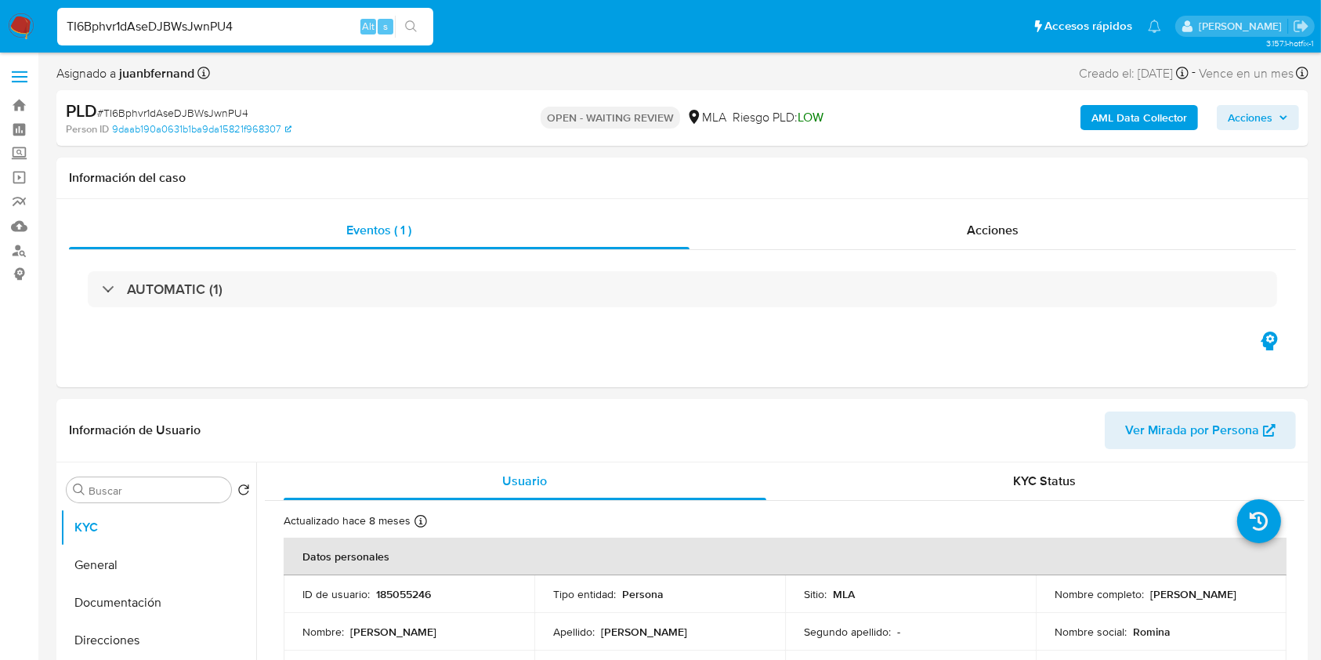
click at [346, 24] on input "TI6Bphvr1dAseDJBWsJwnPU4" at bounding box center [245, 26] width 376 height 20
click at [400, 28] on button "search-icon" at bounding box center [411, 27] width 32 height 22
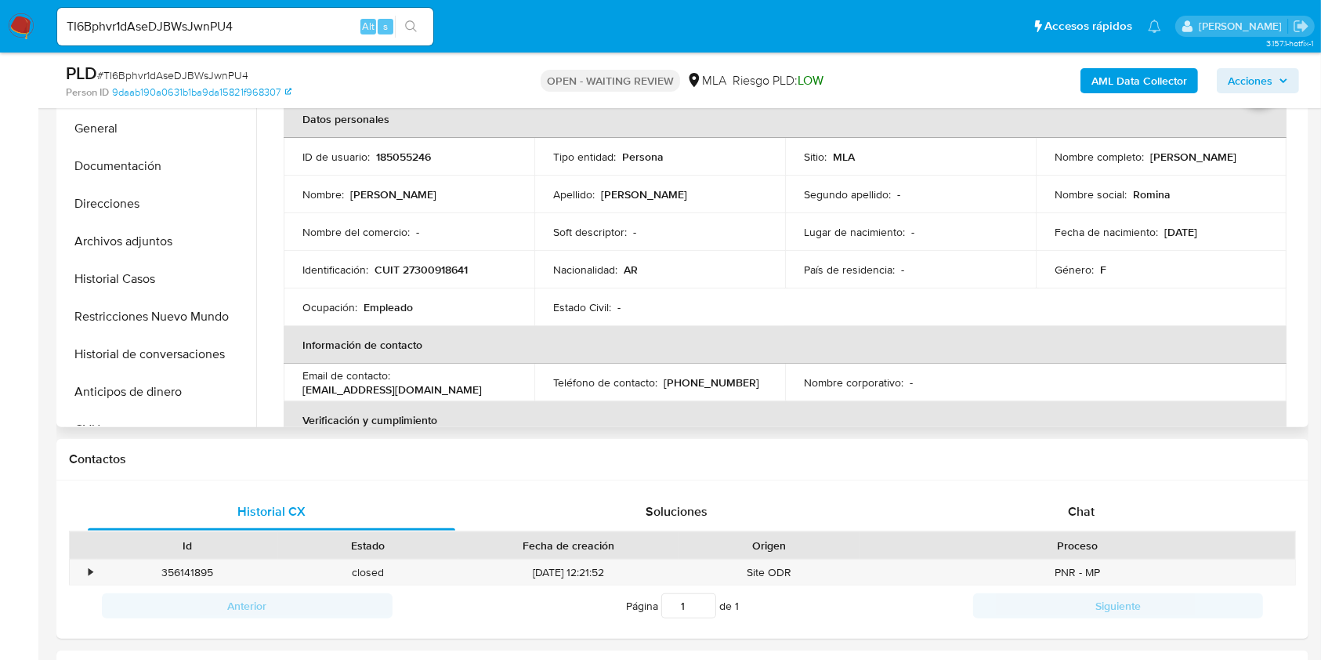
scroll to position [418, 0]
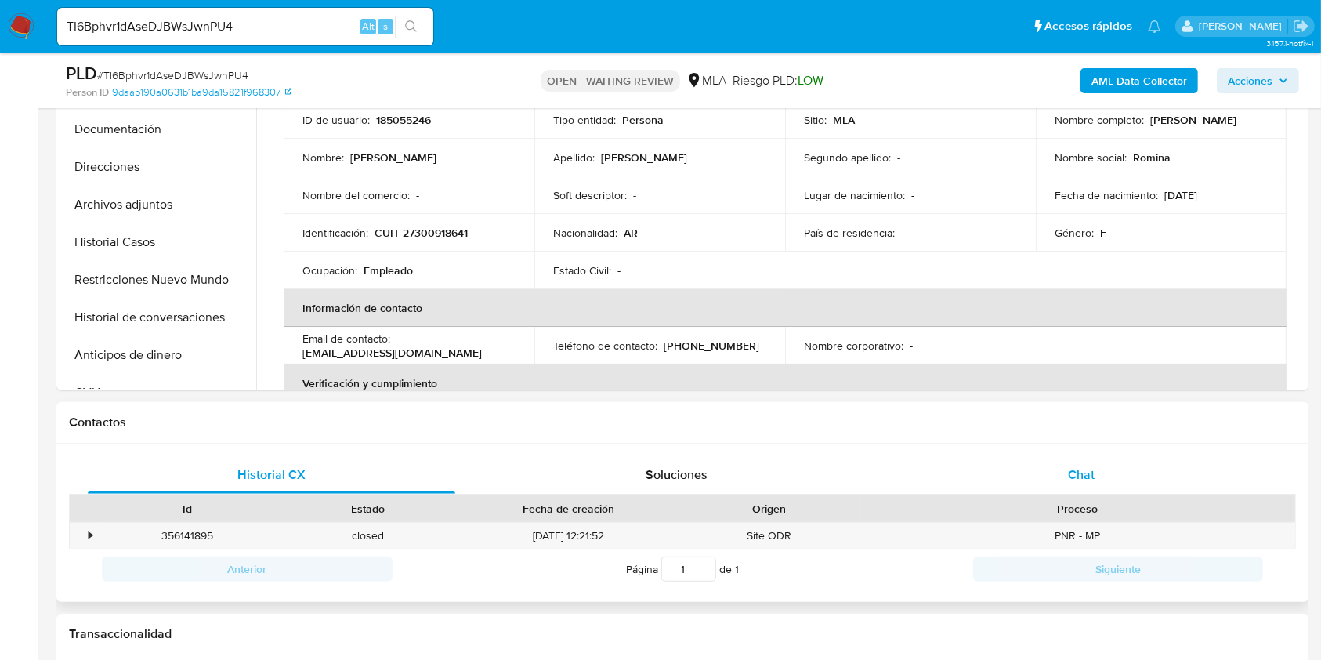
click at [1138, 469] on div "Chat" at bounding box center [1082, 475] width 368 height 38
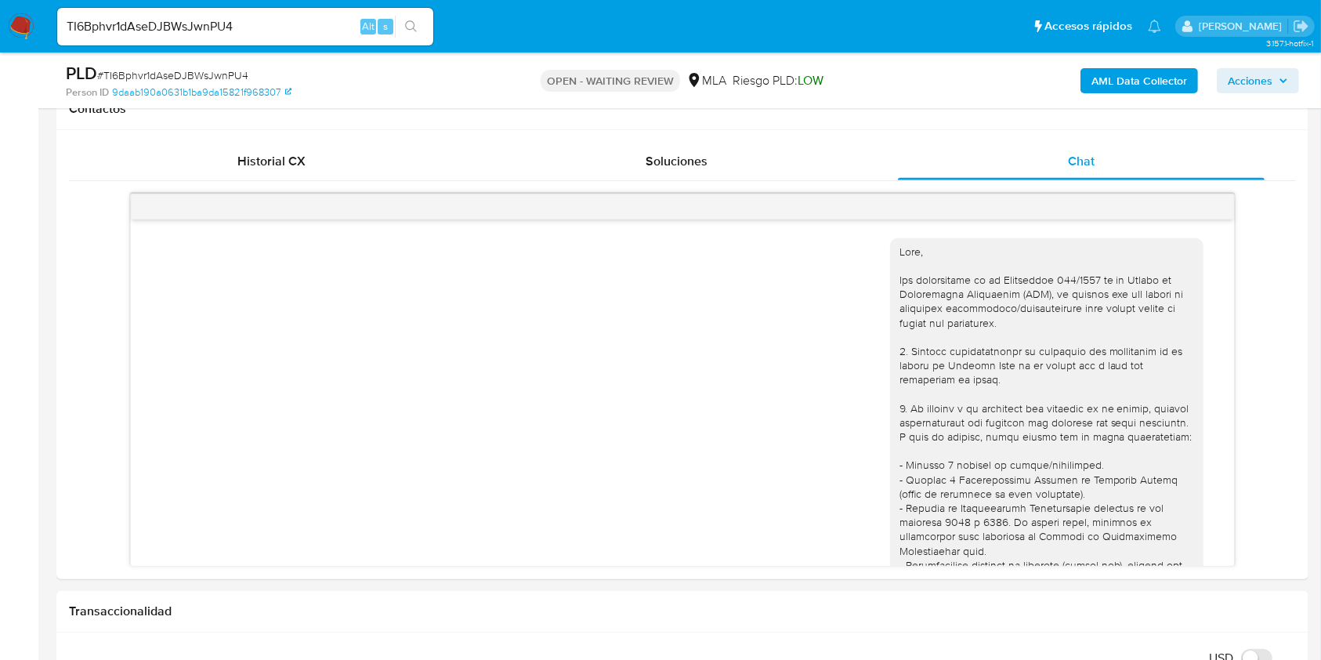
scroll to position [962, 0]
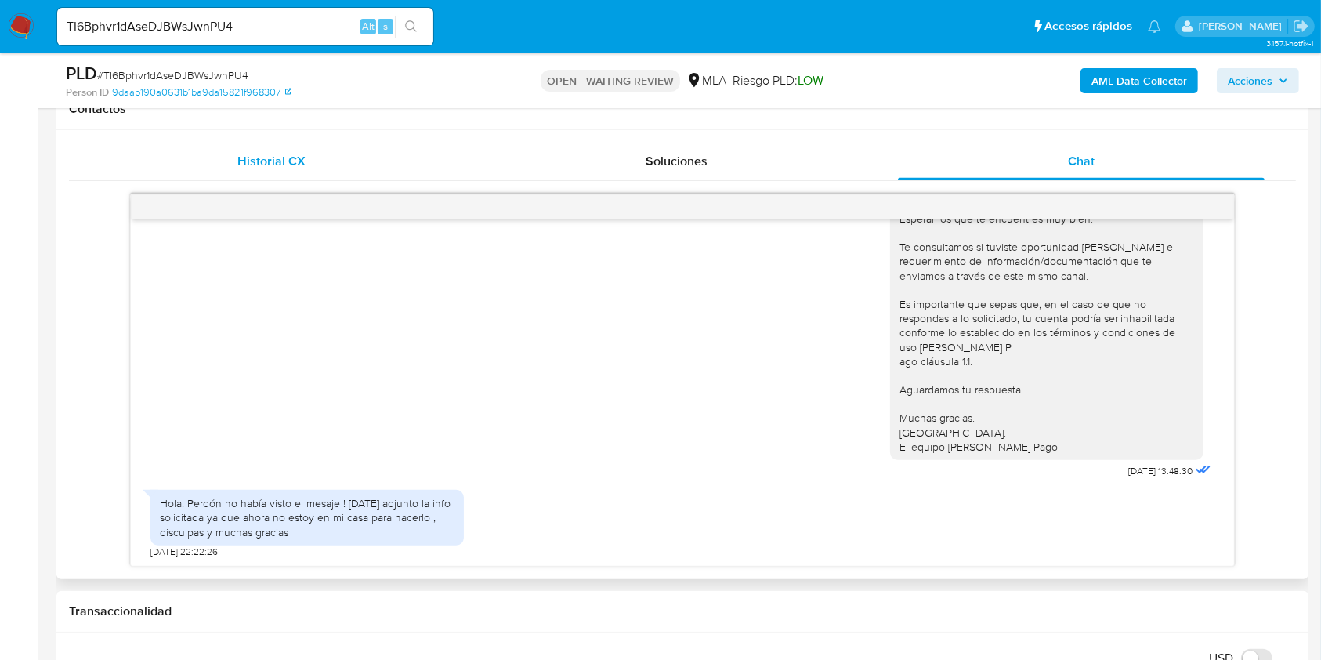
click at [245, 172] on div "Historial CX" at bounding box center [272, 162] width 368 height 38
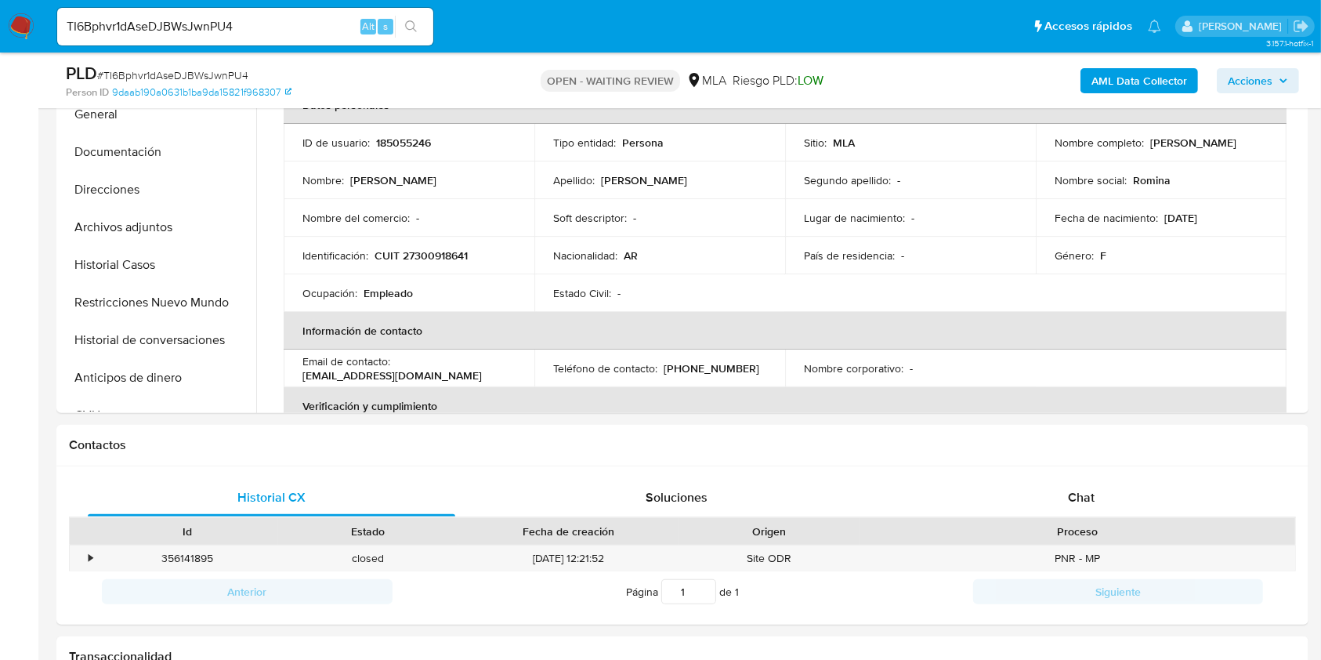
scroll to position [208, 0]
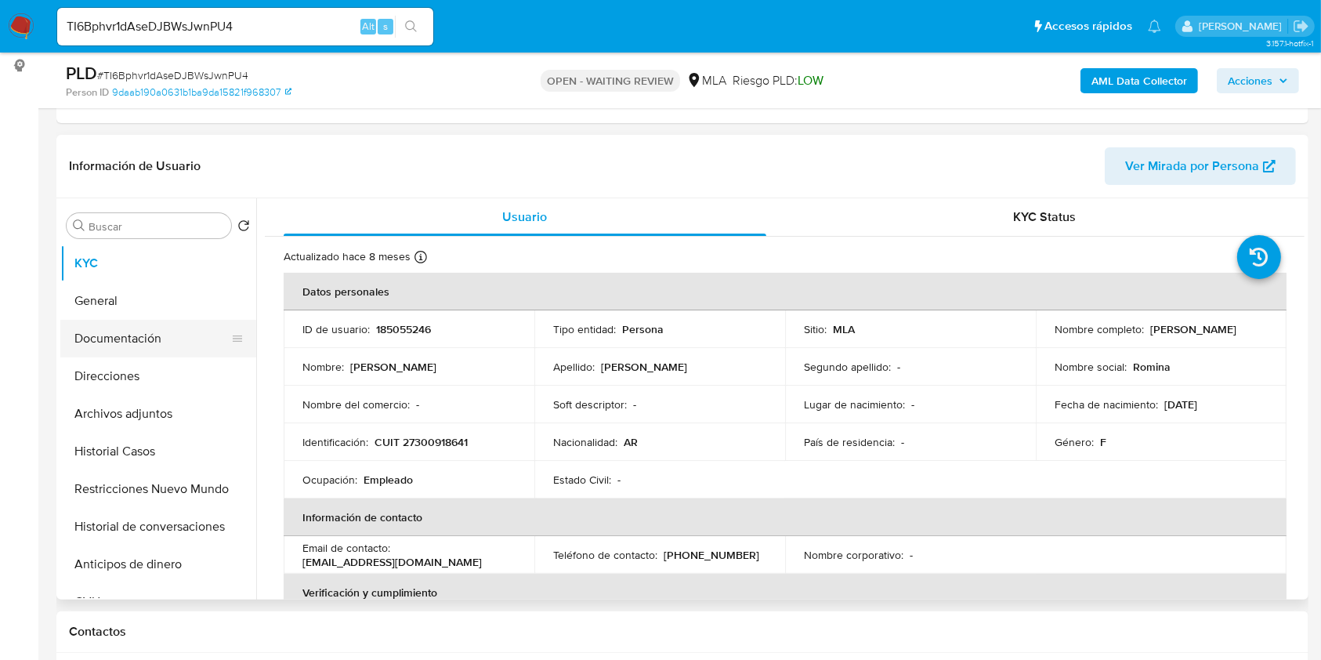
click at [119, 331] on button "Documentación" at bounding box center [151, 339] width 183 height 38
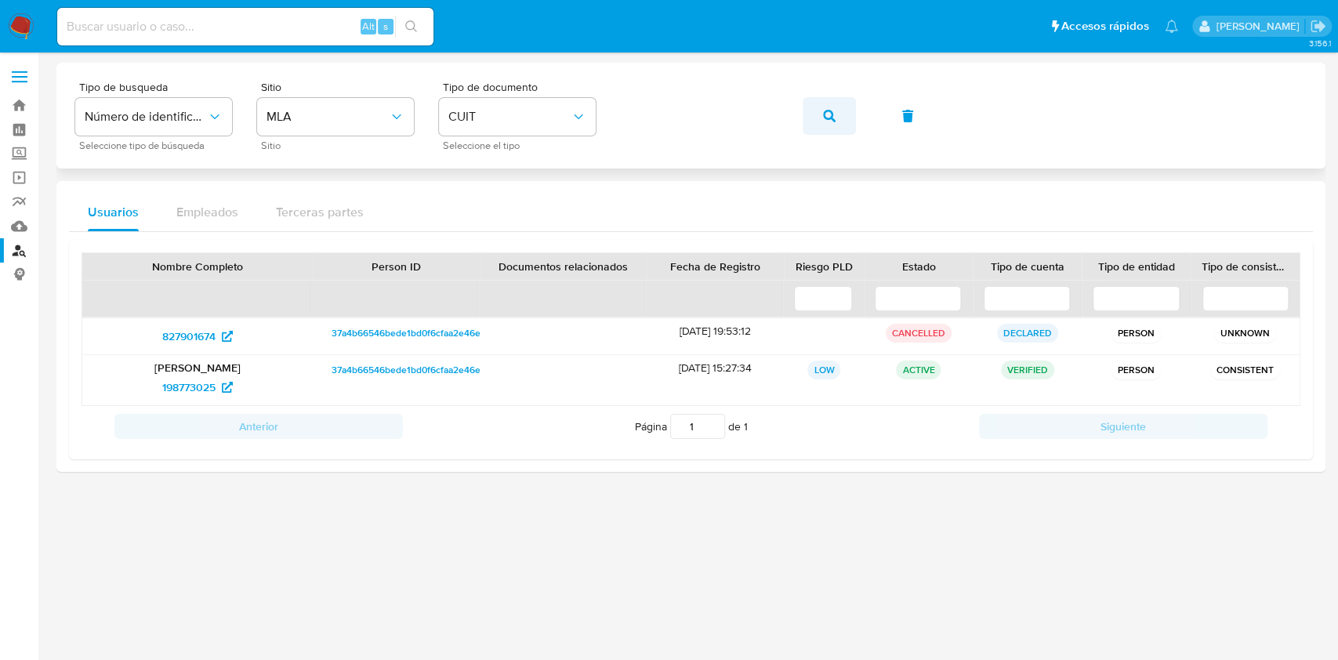
click at [837, 116] on button "button" at bounding box center [828, 116] width 53 height 38
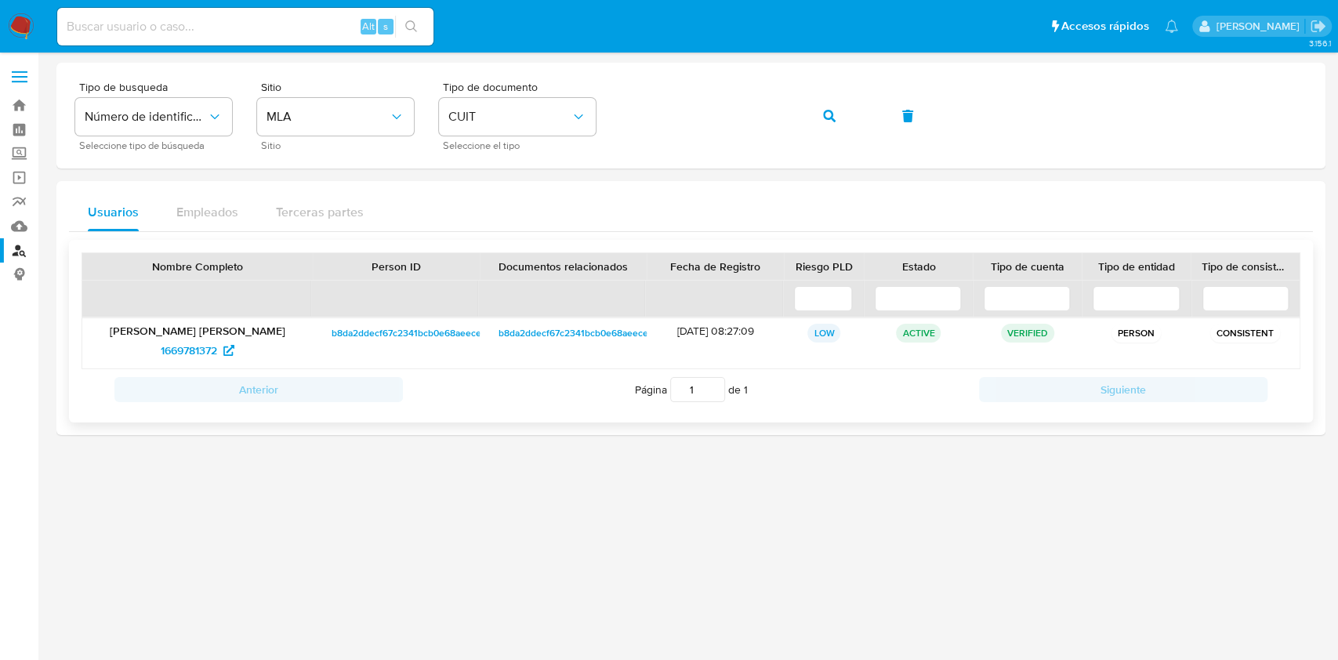
drag, startPoint x: 214, startPoint y: 348, endPoint x: 235, endPoint y: 312, distance: 41.8
click at [214, 348] on span "1669781372" at bounding box center [189, 350] width 56 height 25
click at [842, 114] on button "button" at bounding box center [828, 116] width 53 height 38
click at [218, 347] on span "456895215" at bounding box center [196, 350] width 71 height 25
click at [839, 121] on button "button" at bounding box center [828, 116] width 53 height 38
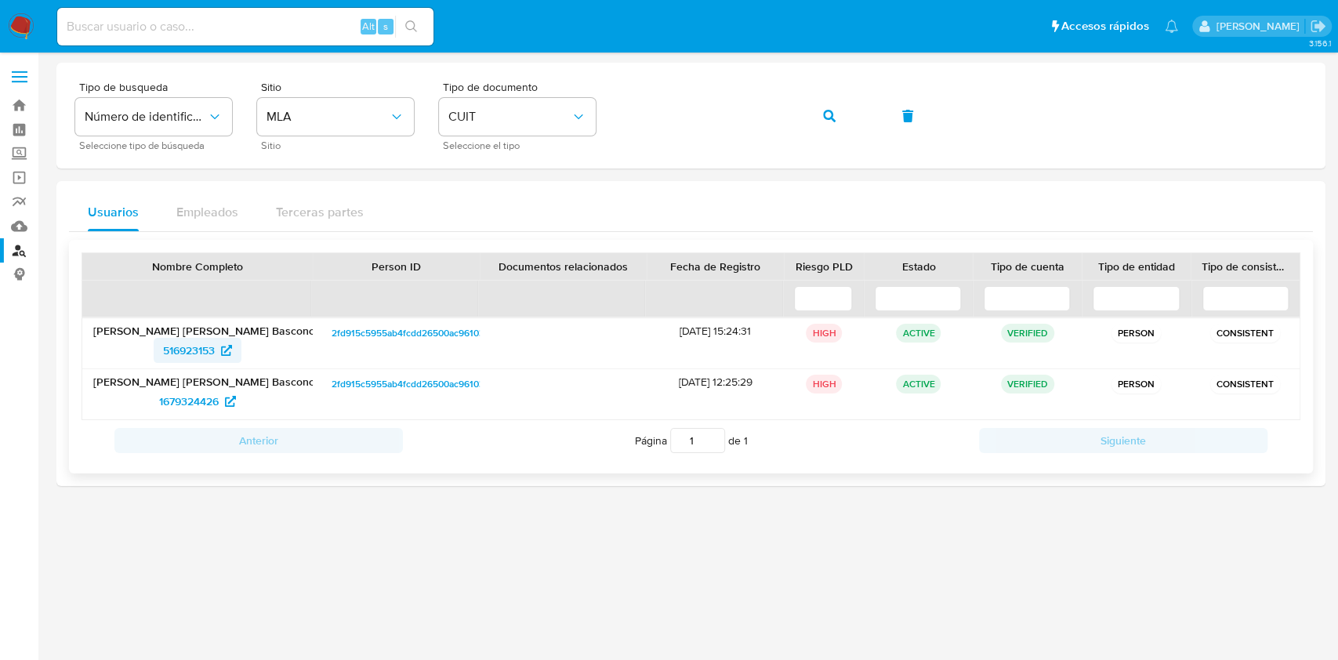
click at [203, 346] on span "516923153" at bounding box center [189, 350] width 52 height 25
click at [815, 116] on button "button" at bounding box center [828, 116] width 53 height 38
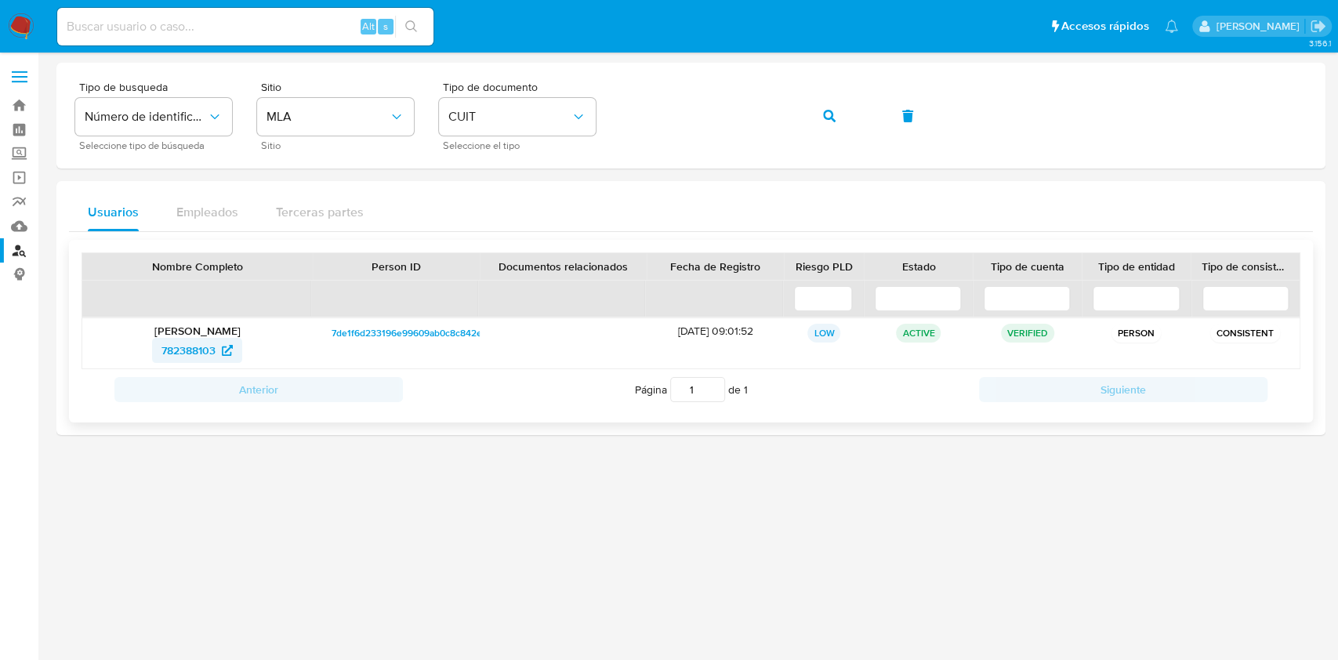
click at [194, 348] on span "782388103" at bounding box center [188, 350] width 54 height 25
click at [835, 125] on button "button" at bounding box center [828, 116] width 53 height 38
click at [190, 354] on span "774041109" at bounding box center [189, 350] width 52 height 25
drag, startPoint x: 802, startPoint y: 112, endPoint x: 835, endPoint y: 134, distance: 39.6
click at [802, 116] on div "Tipo de busqueda Número de identificación Seleccione tipo de búsqueda Sitio MLA…" at bounding box center [690, 116] width 1231 height 68
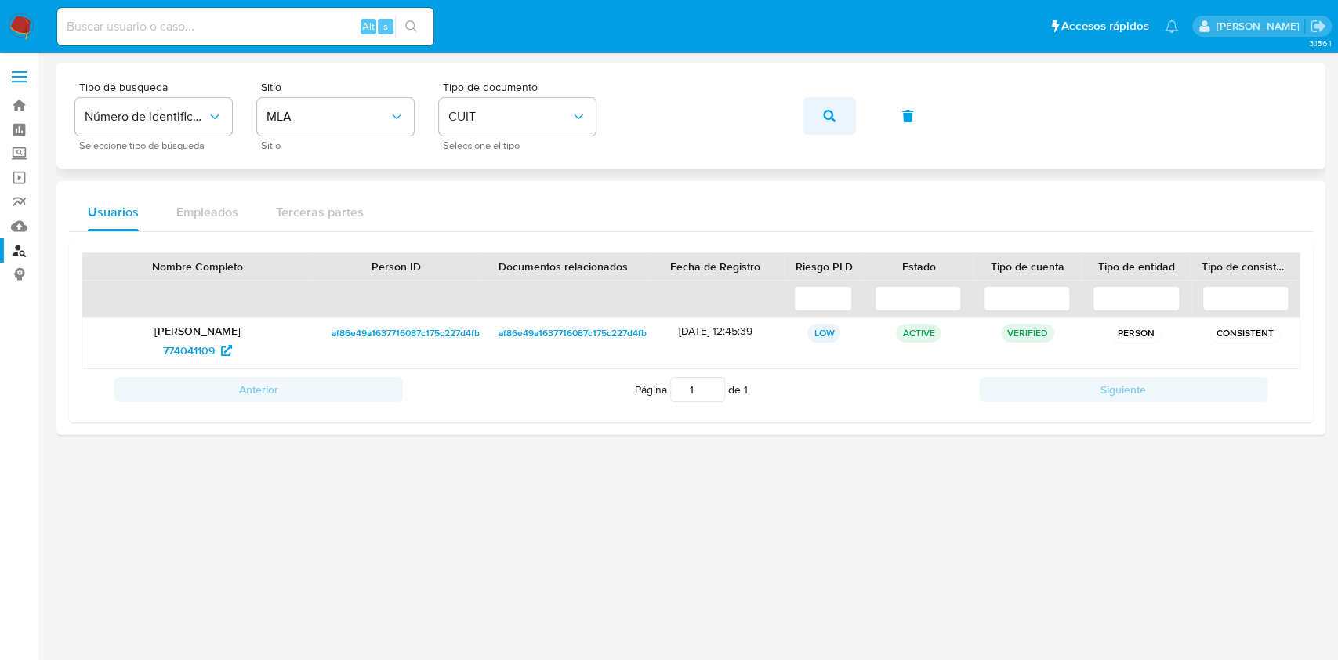
click at [828, 103] on span "button" at bounding box center [829, 116] width 13 height 34
click at [187, 347] on span "761397029" at bounding box center [188, 350] width 53 height 25
click at [797, 112] on div "Tipo de busqueda Número de identificación Seleccione tipo de búsqueda Sitio MLA…" at bounding box center [690, 116] width 1231 height 68
click at [828, 110] on icon "button" at bounding box center [829, 116] width 13 height 13
click at [189, 357] on span "577669918" at bounding box center [188, 350] width 53 height 25
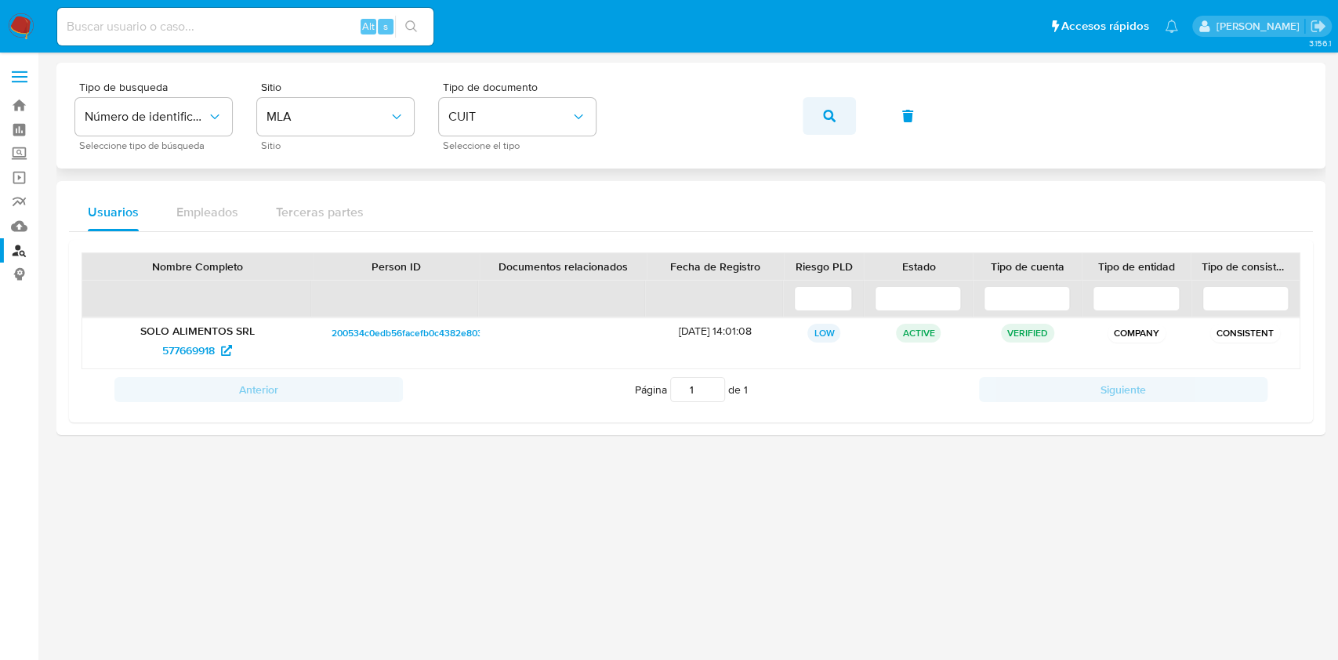
click at [839, 116] on button "button" at bounding box center [828, 116] width 53 height 38
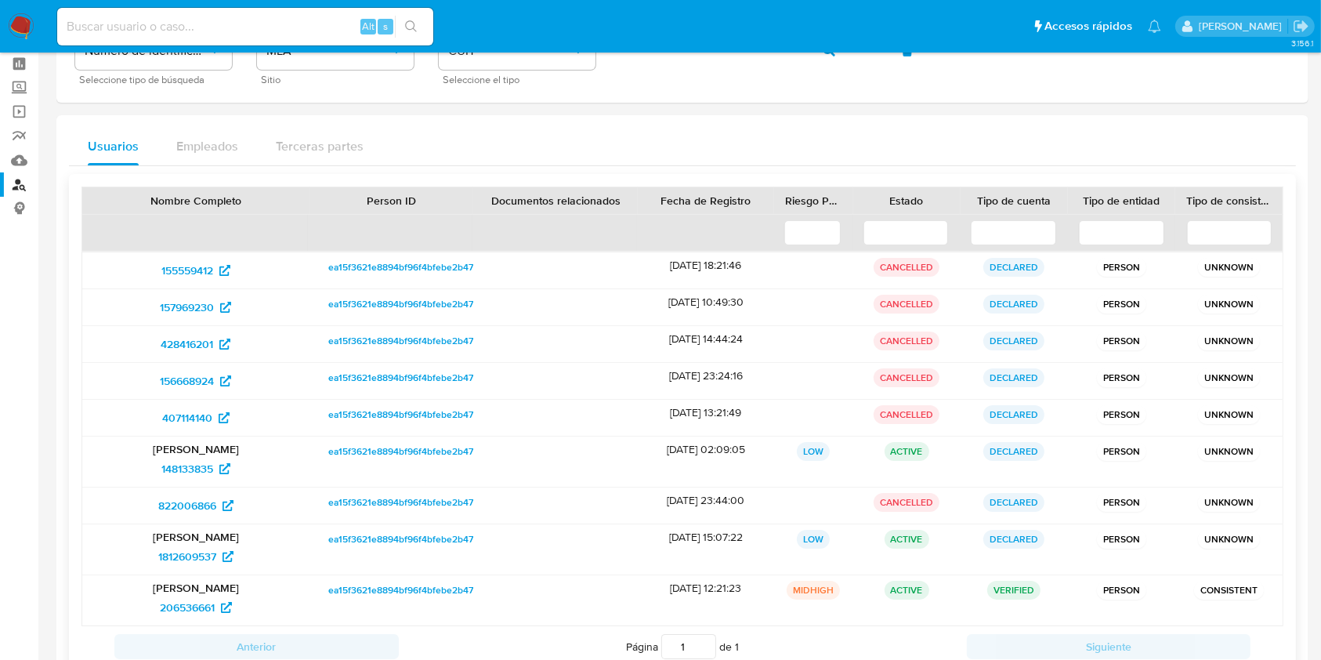
scroll to position [120, 0]
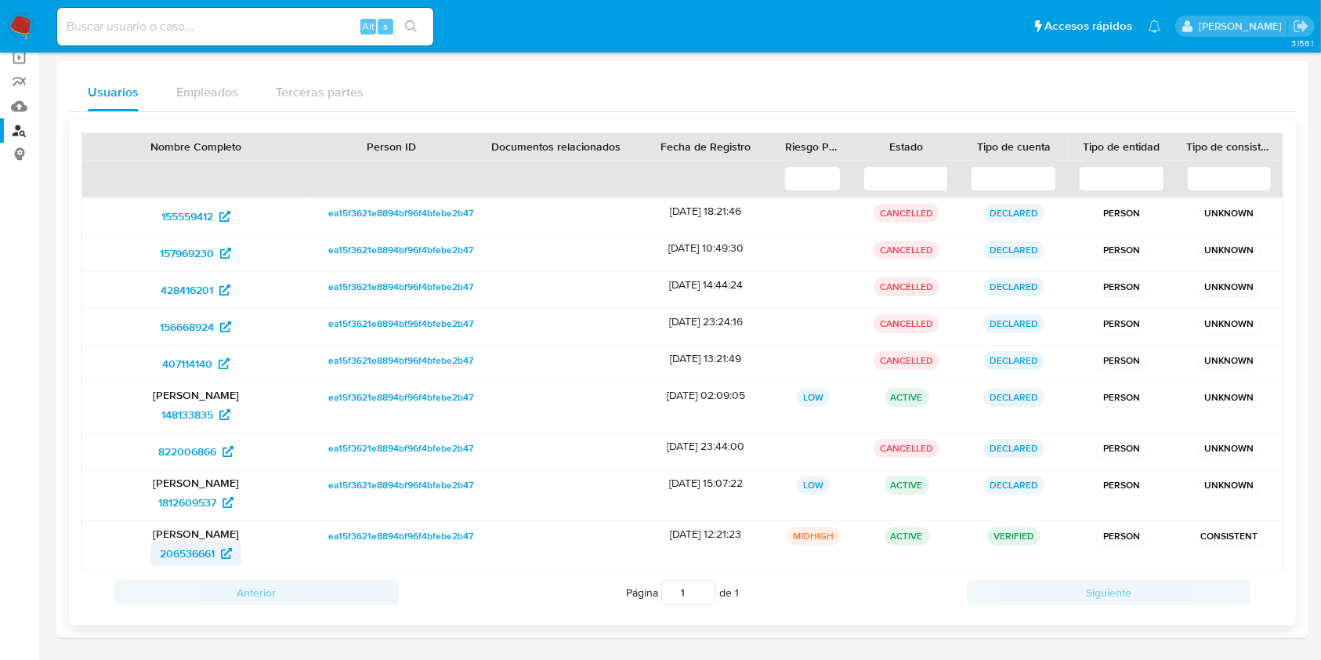
click at [205, 544] on span "206536661" at bounding box center [187, 553] width 55 height 25
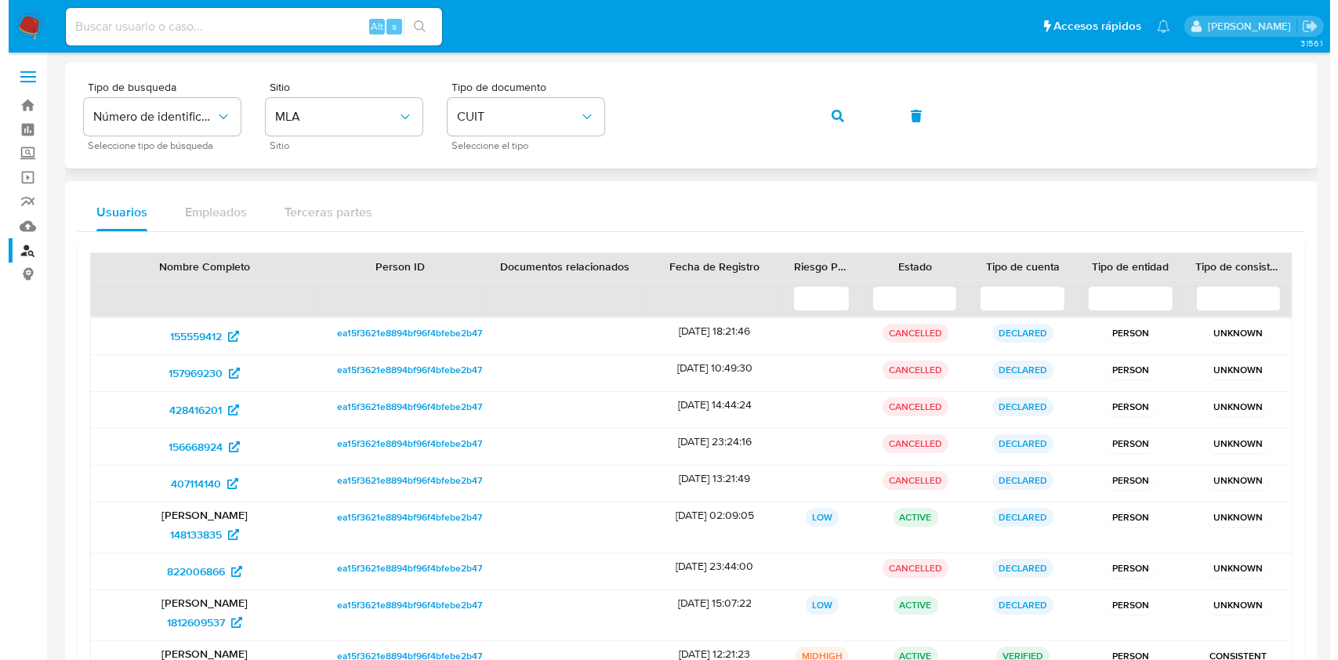
scroll to position [0, 0]
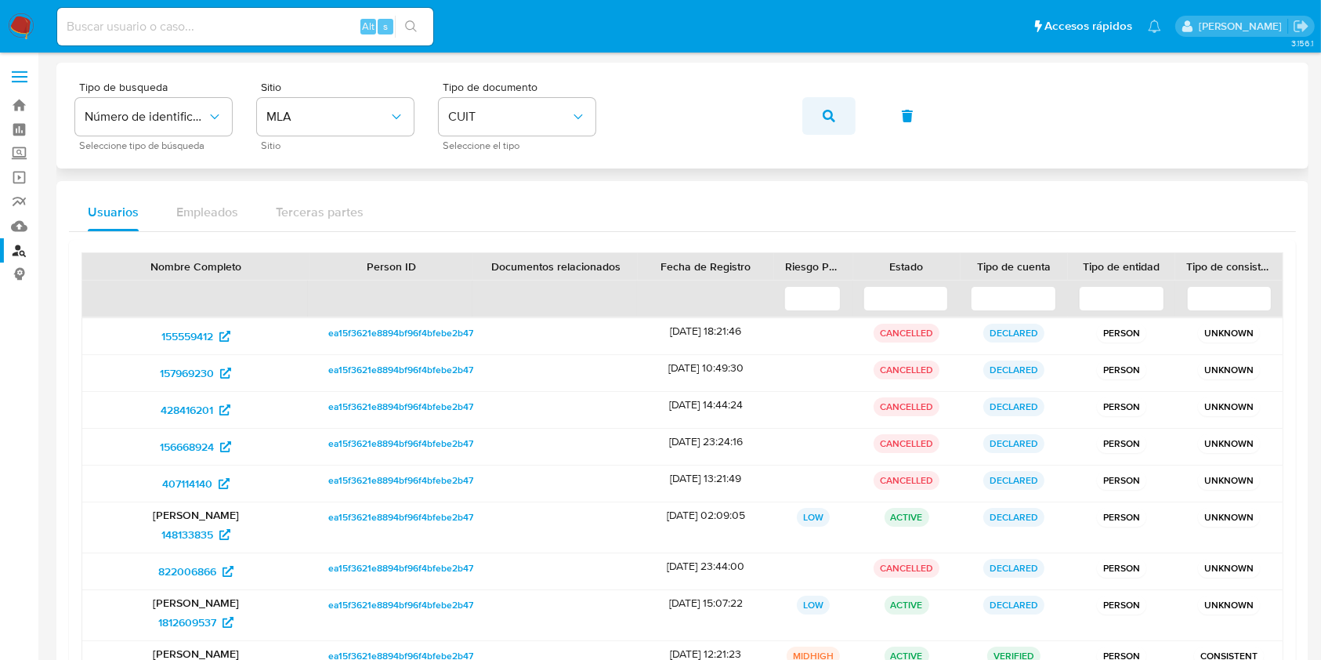
click at [815, 116] on button "button" at bounding box center [828, 116] width 53 height 38
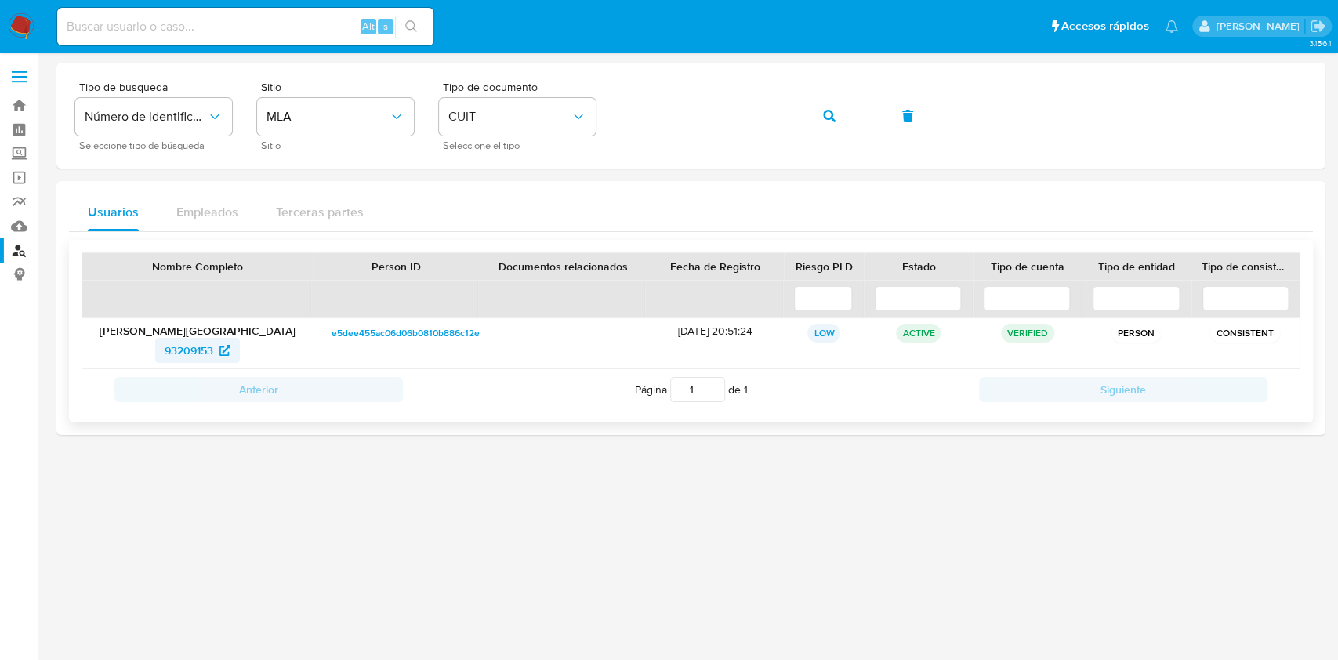
click at [195, 353] on span "93209153" at bounding box center [189, 350] width 49 height 25
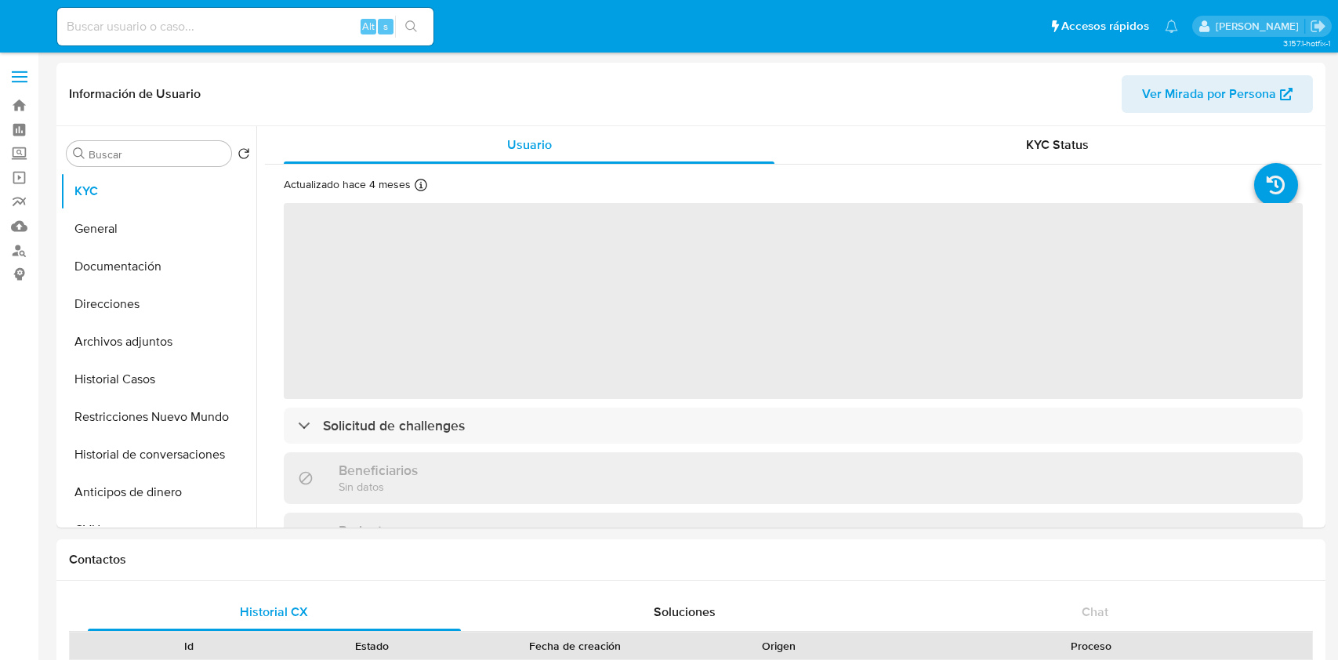
select select "10"
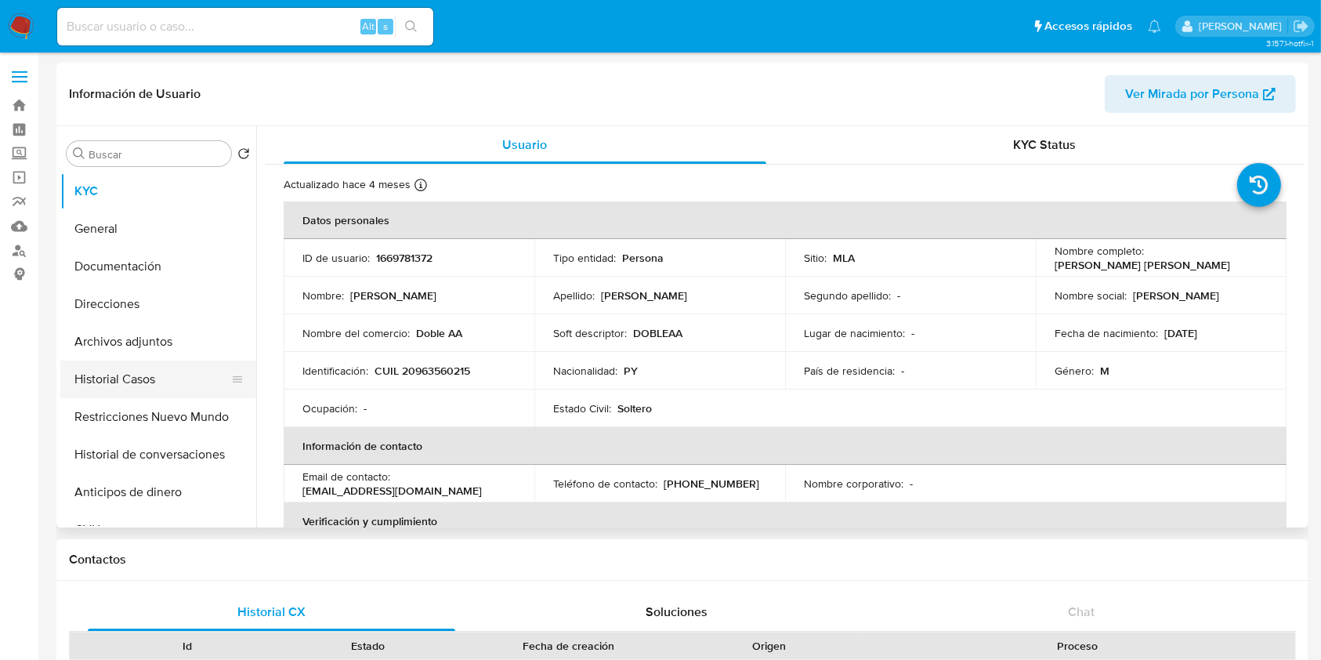
click at [158, 383] on button "Historial Casos" at bounding box center [151, 379] width 183 height 38
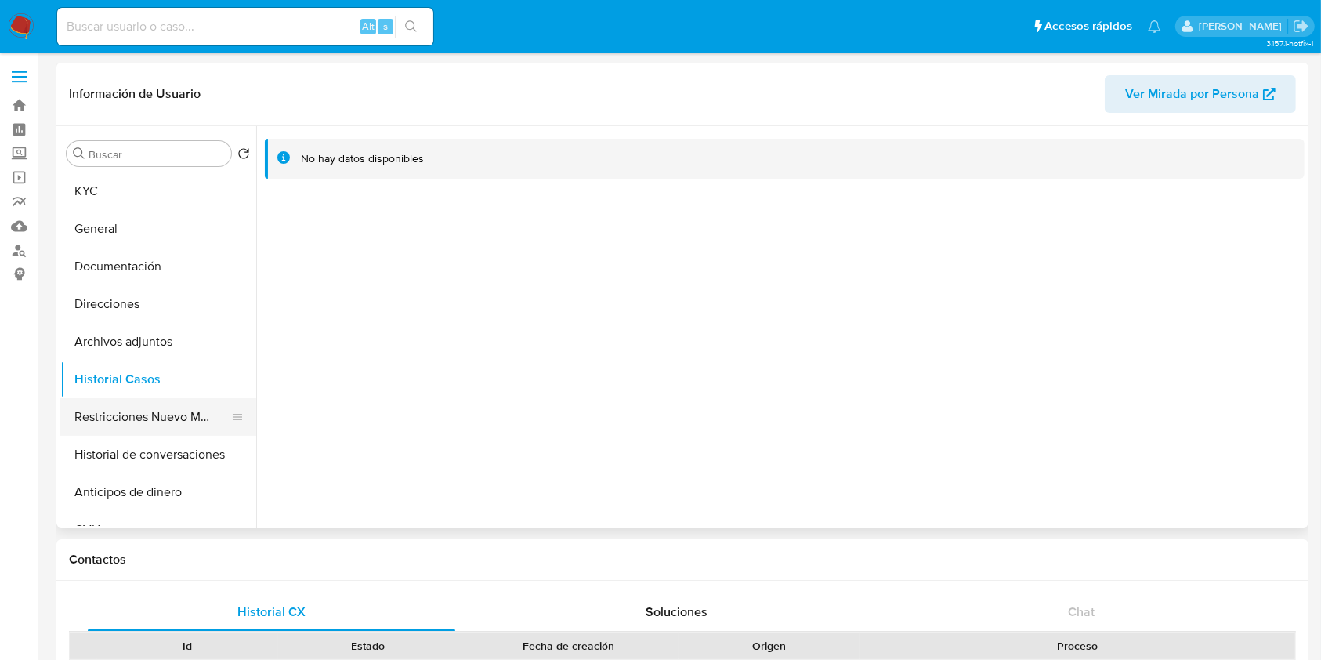
click at [137, 413] on button "Restricciones Nuevo Mundo" at bounding box center [151, 417] width 183 height 38
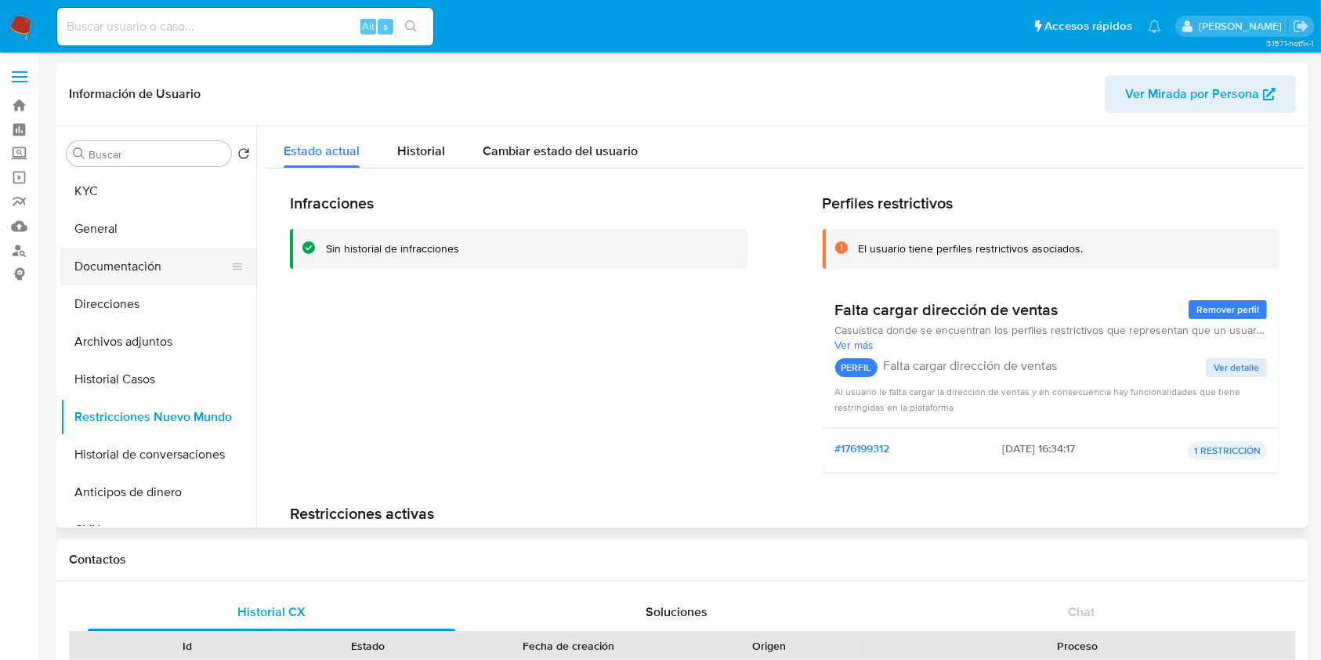
click at [138, 277] on button "Documentación" at bounding box center [151, 267] width 183 height 38
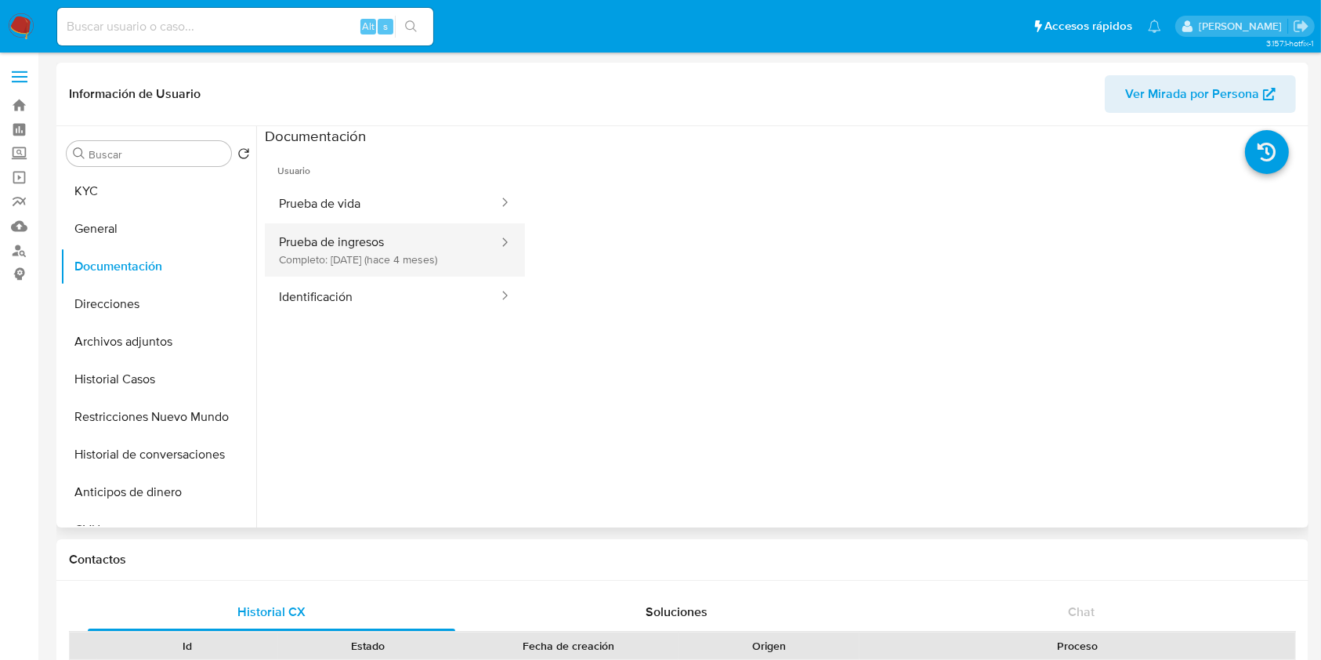
click at [408, 266] on button "Prueba de ingresos Completo: 14/04/2025 (hace 4 meses)" at bounding box center [382, 249] width 235 height 53
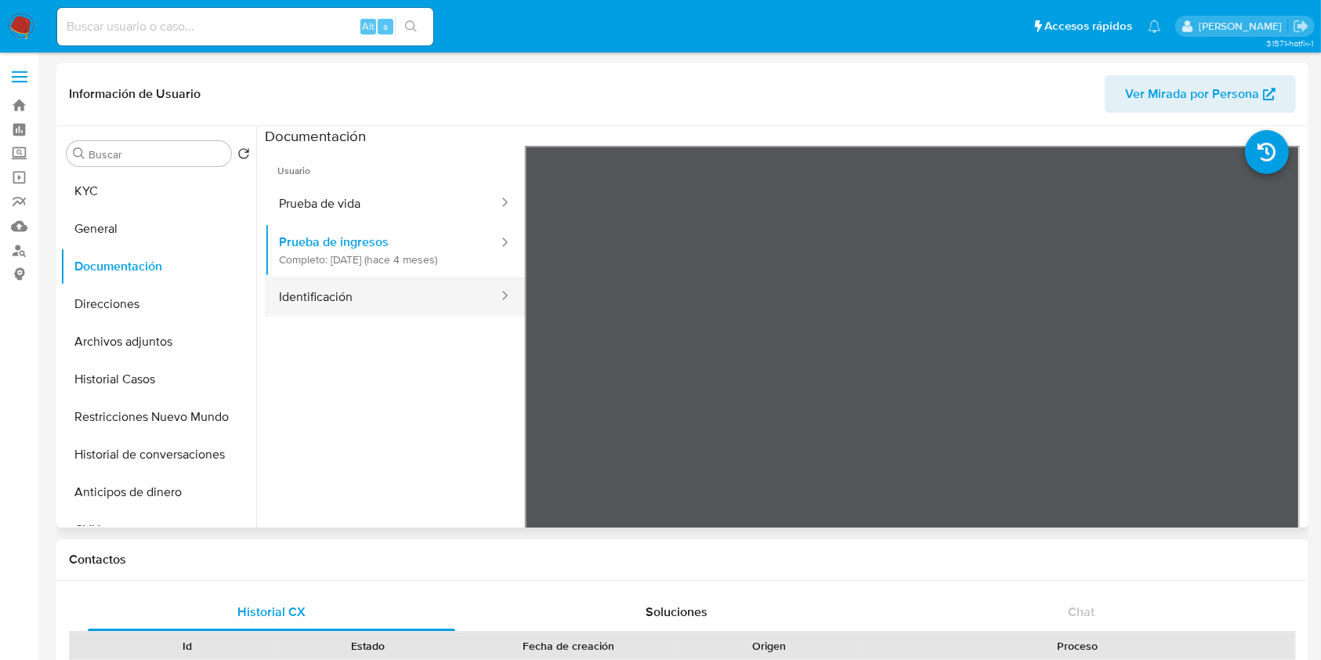
click at [421, 286] on button "Identificación" at bounding box center [382, 297] width 235 height 40
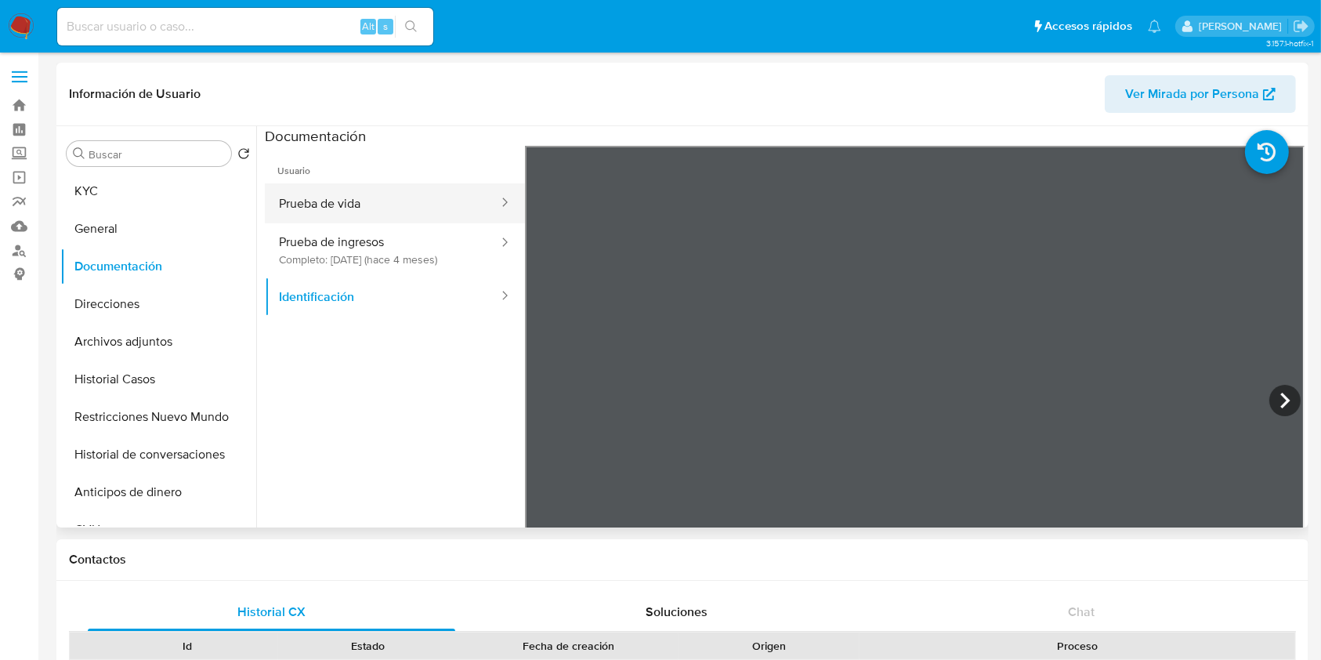
click at [423, 214] on button "Prueba de vida" at bounding box center [382, 203] width 235 height 40
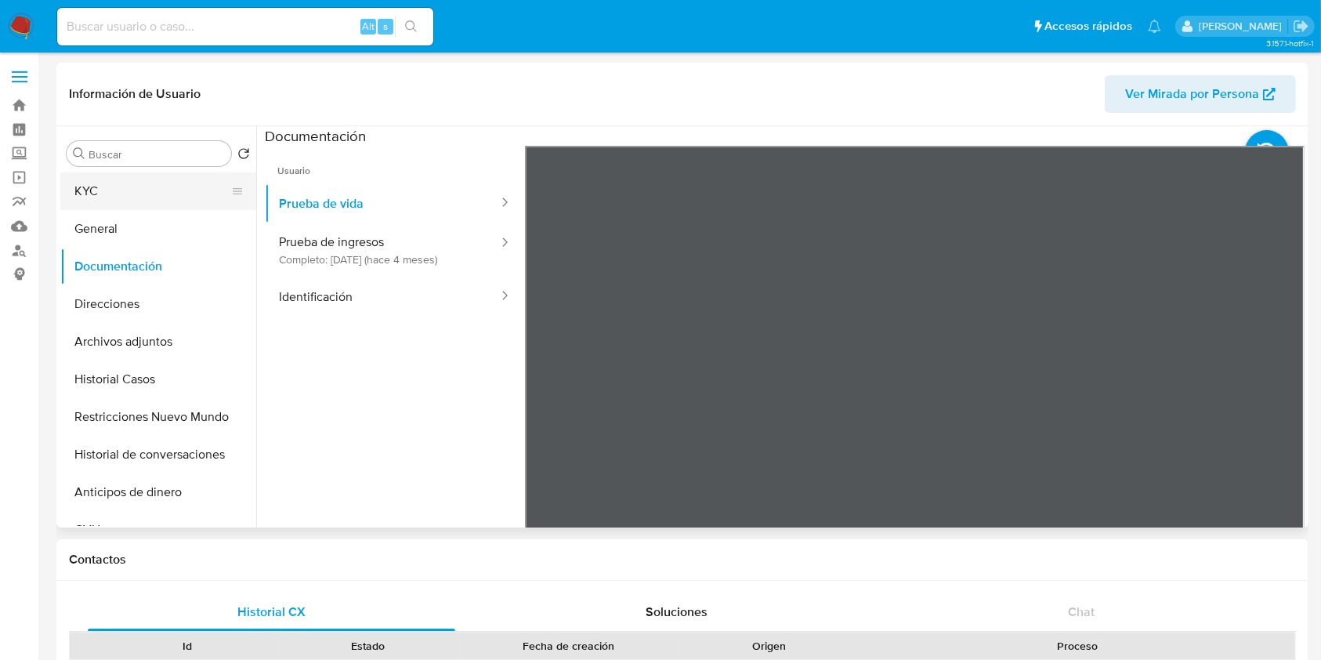
click at [158, 191] on button "KYC" at bounding box center [151, 191] width 183 height 38
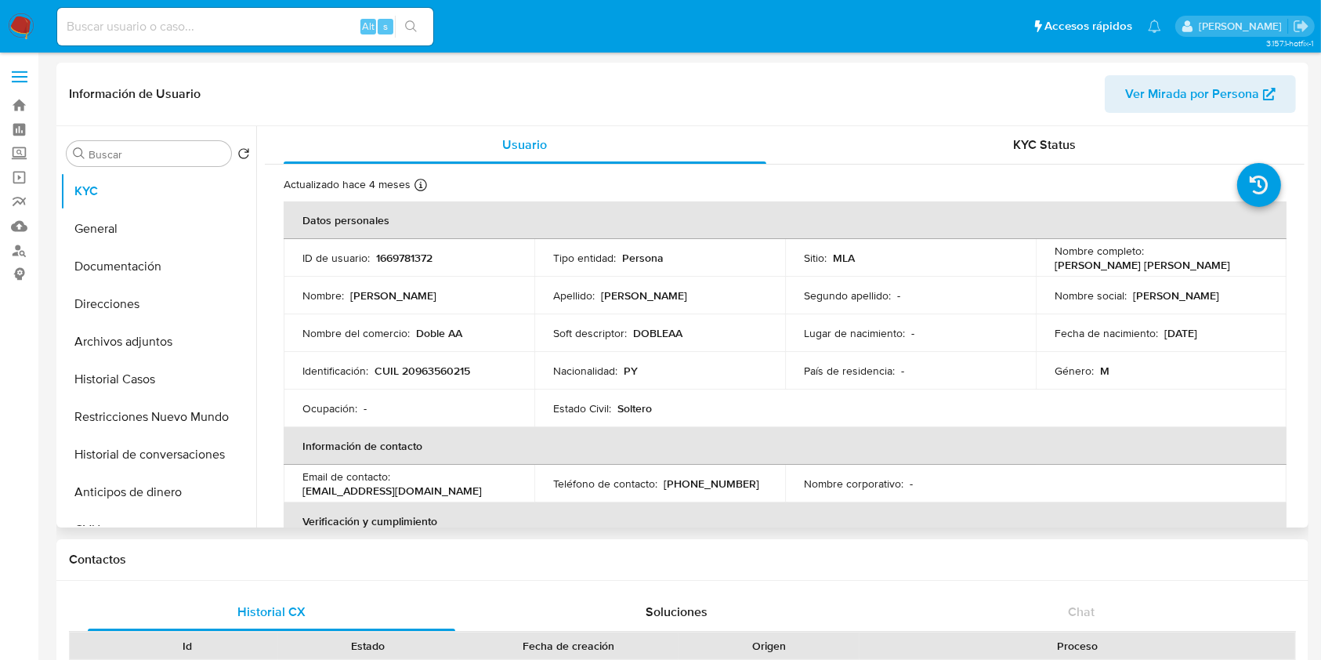
click at [442, 373] on p "CUIL 20963560215" at bounding box center [423, 371] width 96 height 14
copy p "20963560215"
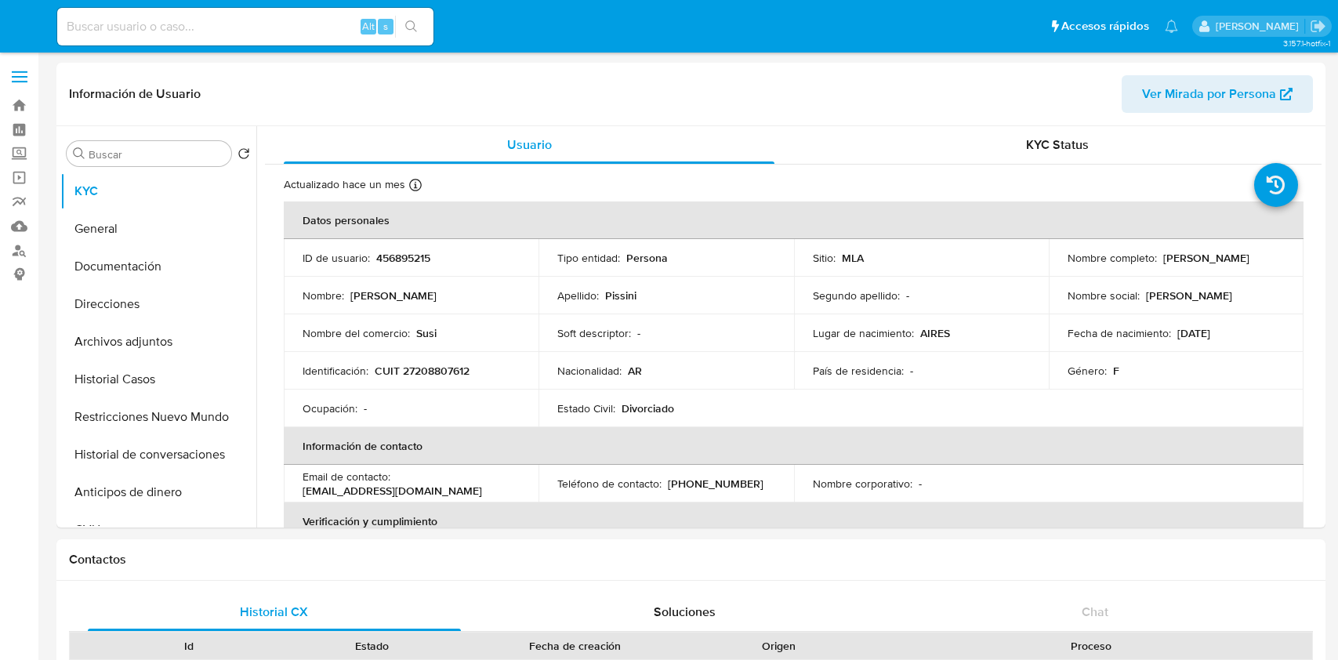
select select "10"
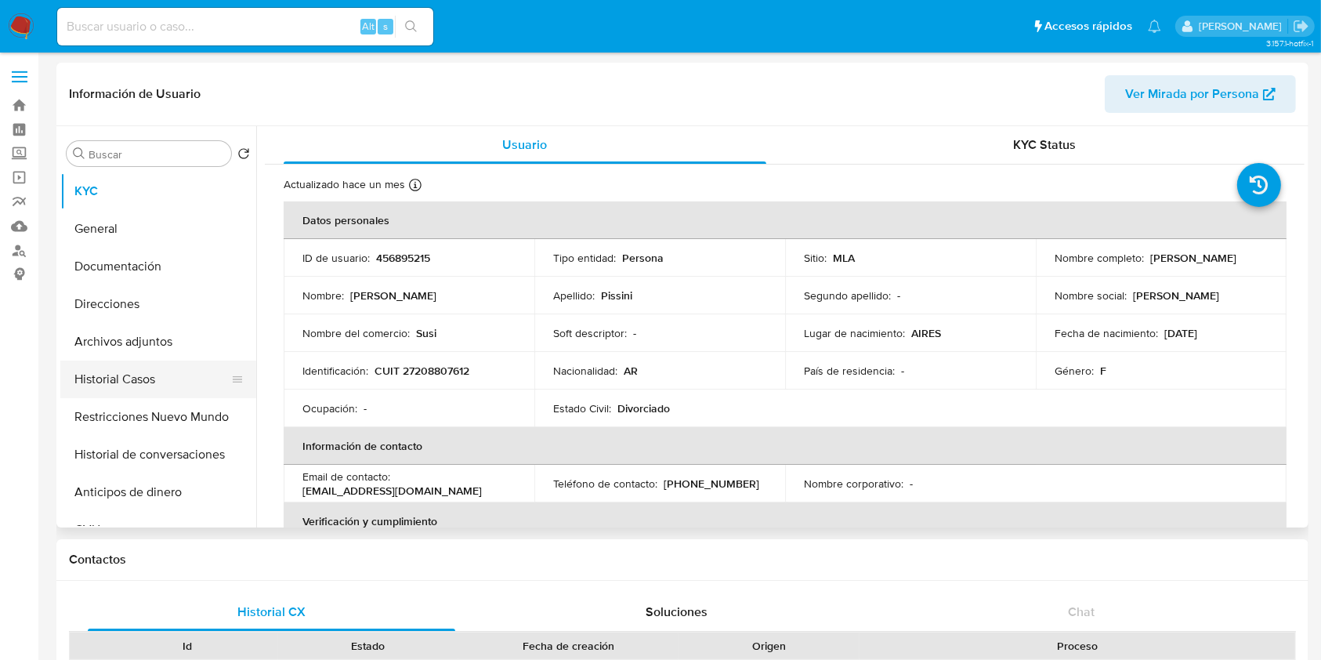
drag, startPoint x: 173, startPoint y: 382, endPoint x: 129, endPoint y: 372, distance: 45.6
click at [172, 382] on button "Historial Casos" at bounding box center [151, 379] width 183 height 38
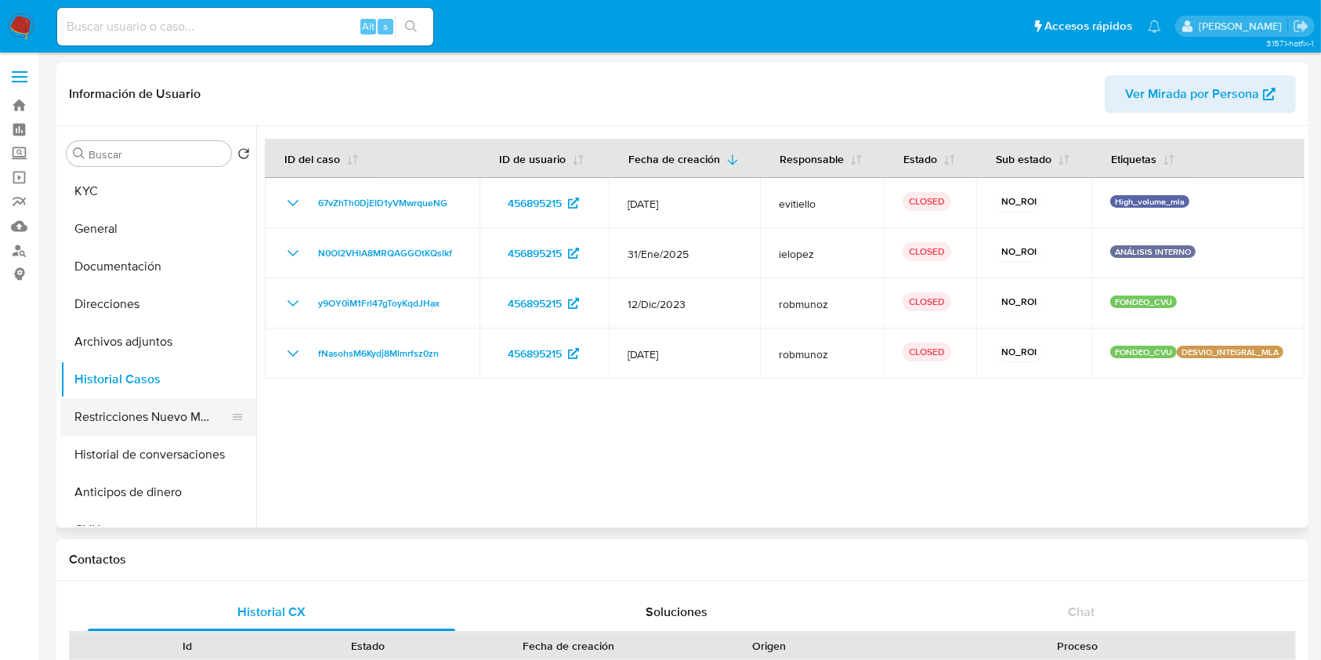
click at [129, 412] on button "Restricciones Nuevo Mundo" at bounding box center [151, 417] width 183 height 38
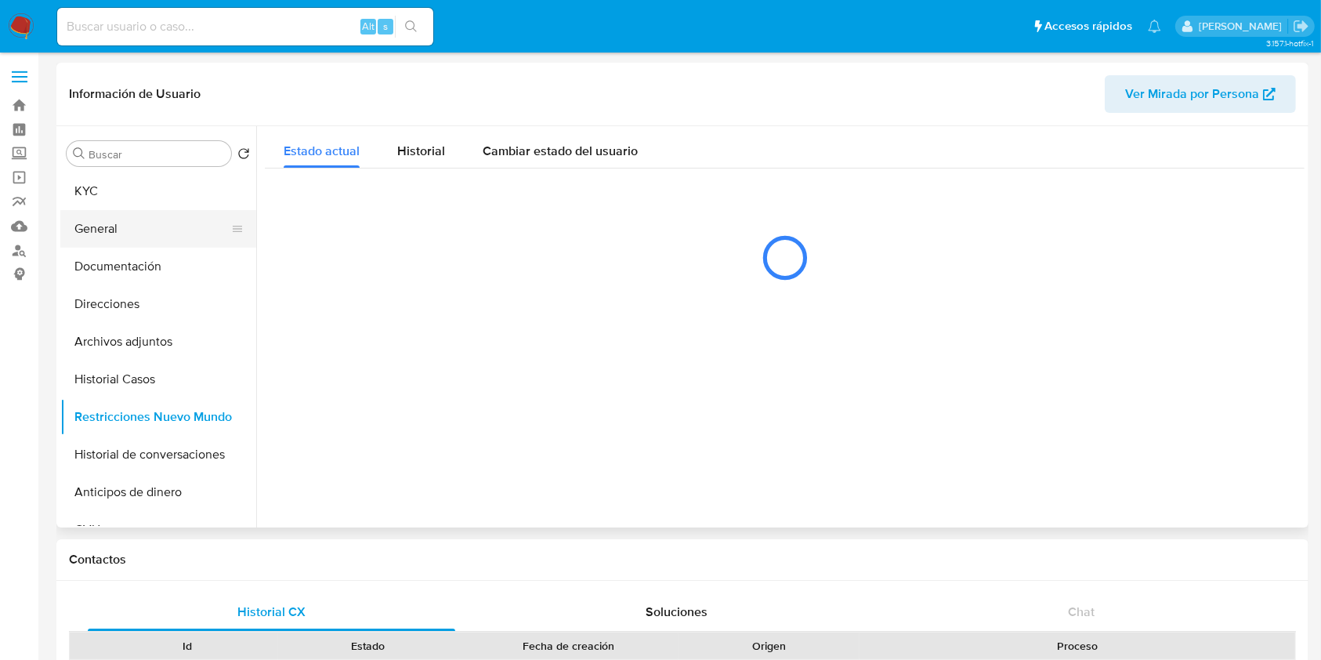
click at [129, 235] on button "General" at bounding box center [151, 229] width 183 height 38
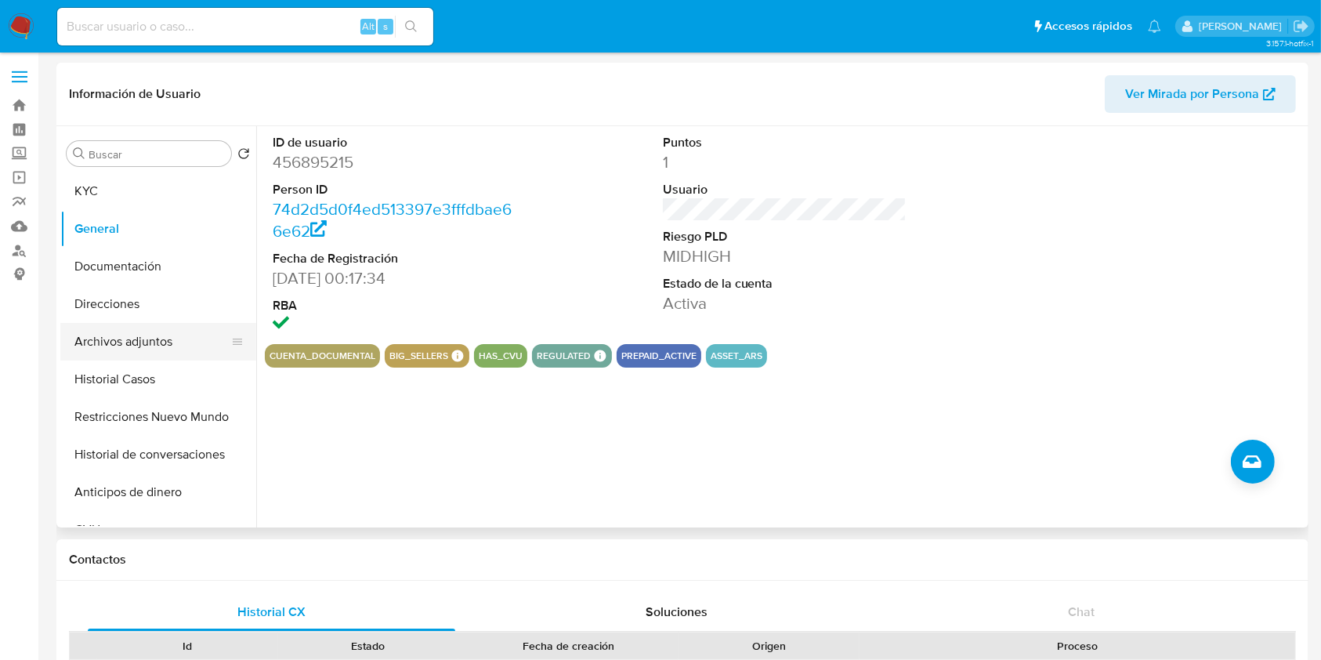
click at [112, 356] on button "Archivos adjuntos" at bounding box center [151, 342] width 183 height 38
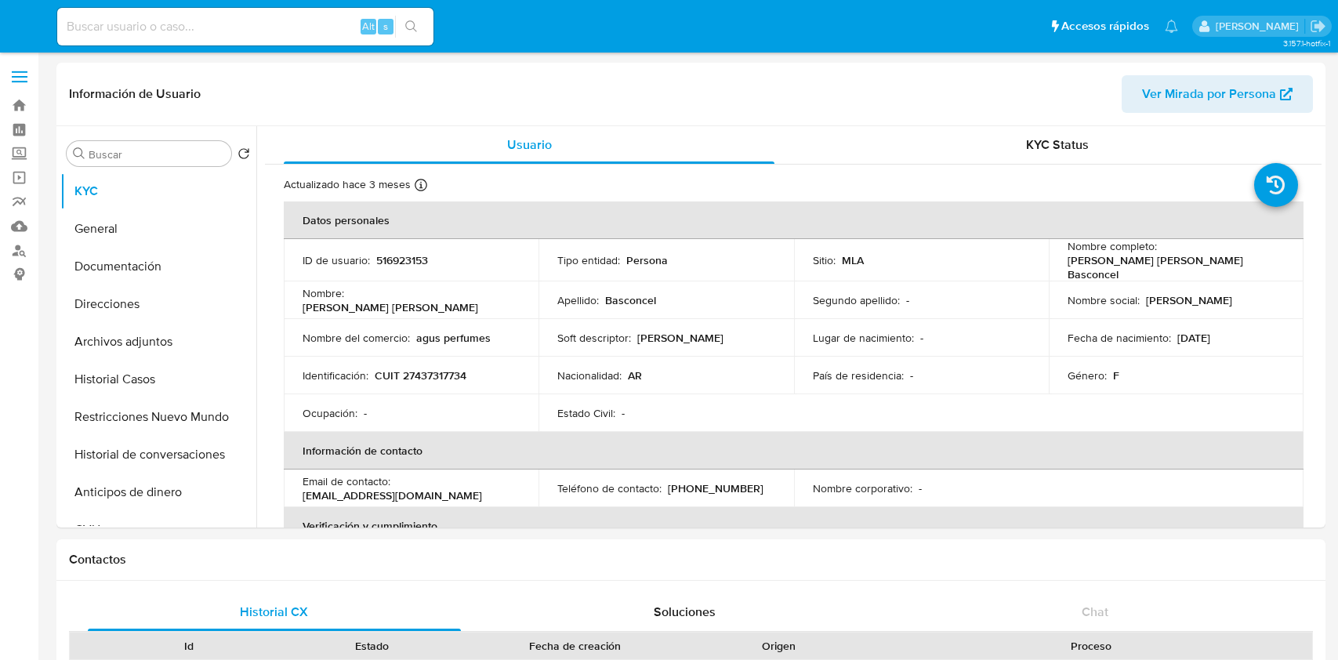
select select "10"
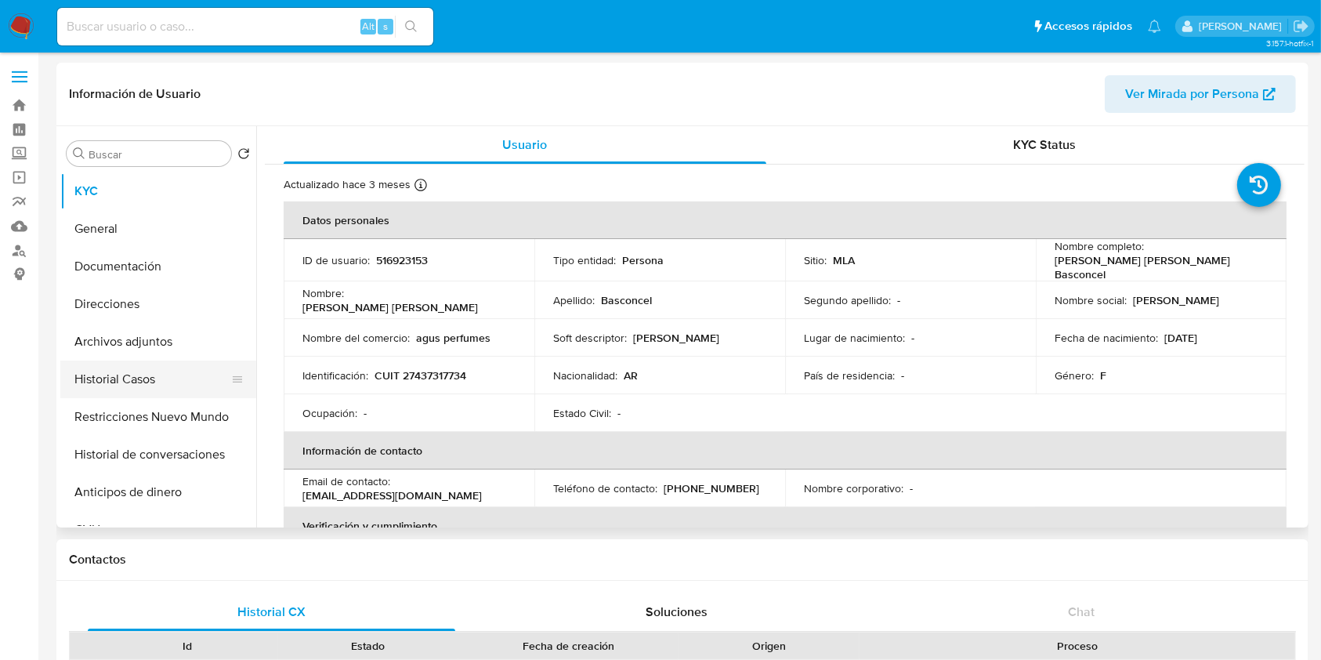
click at [148, 376] on button "Historial Casos" at bounding box center [151, 379] width 183 height 38
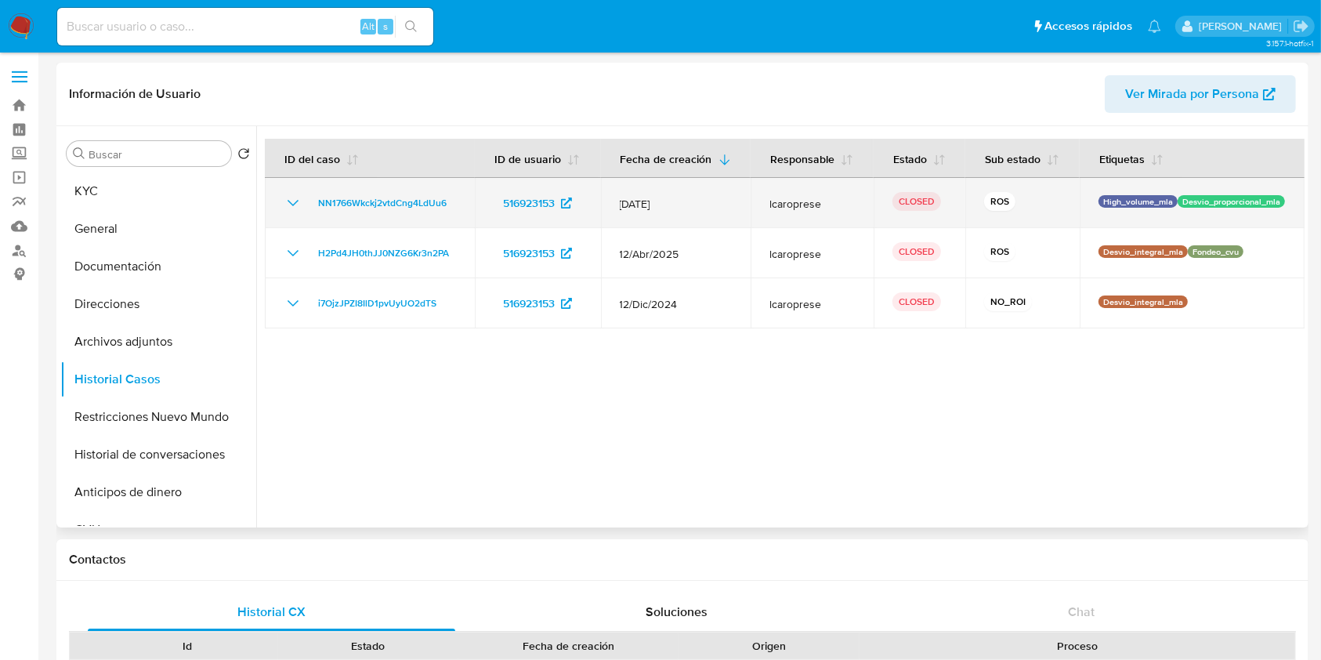
click at [294, 212] on icon "Mostrar/Ocultar" at bounding box center [293, 203] width 19 height 19
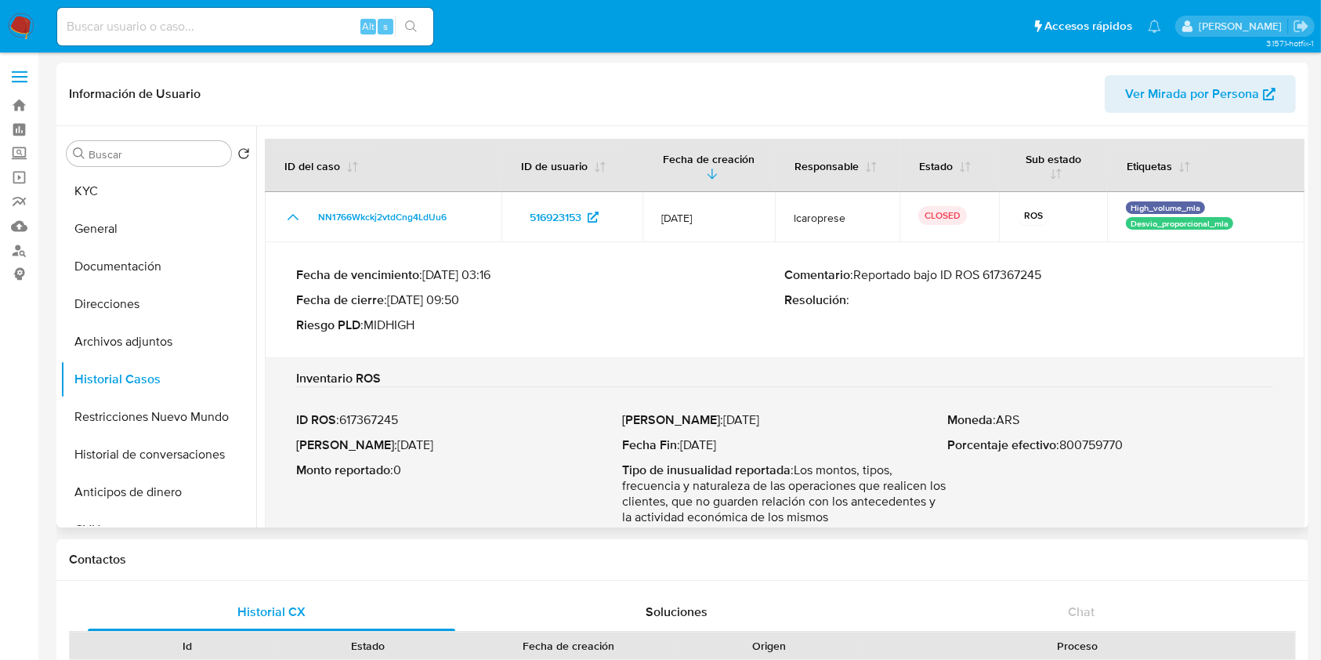
click at [1009, 273] on p "Comentario : Reportado bajo ID ROS 617367245" at bounding box center [1029, 275] width 489 height 16
click at [377, 445] on p "Fecha ROS : [DATE]" at bounding box center [459, 445] width 326 height 16
drag, startPoint x: 377, startPoint y: 445, endPoint x: 420, endPoint y: 446, distance: 43.1
click at [420, 446] on p "Fecha ROS : 25/Jun/2025" at bounding box center [459, 445] width 326 height 16
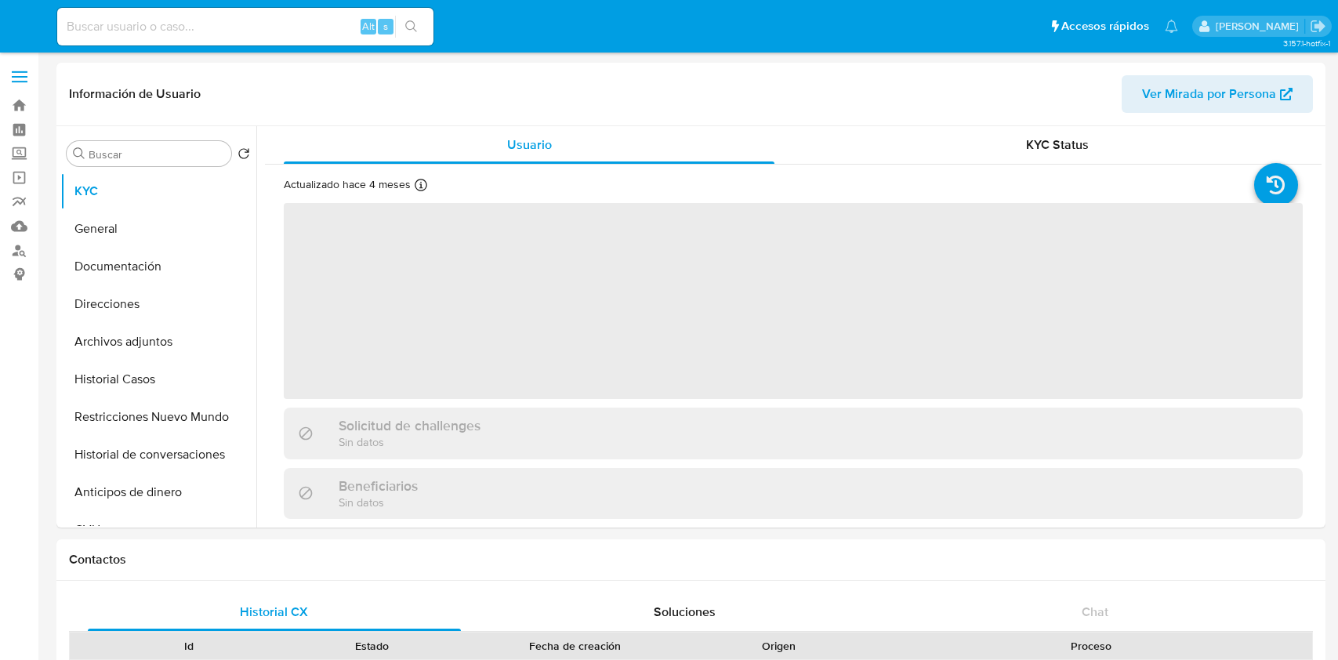
select select "10"
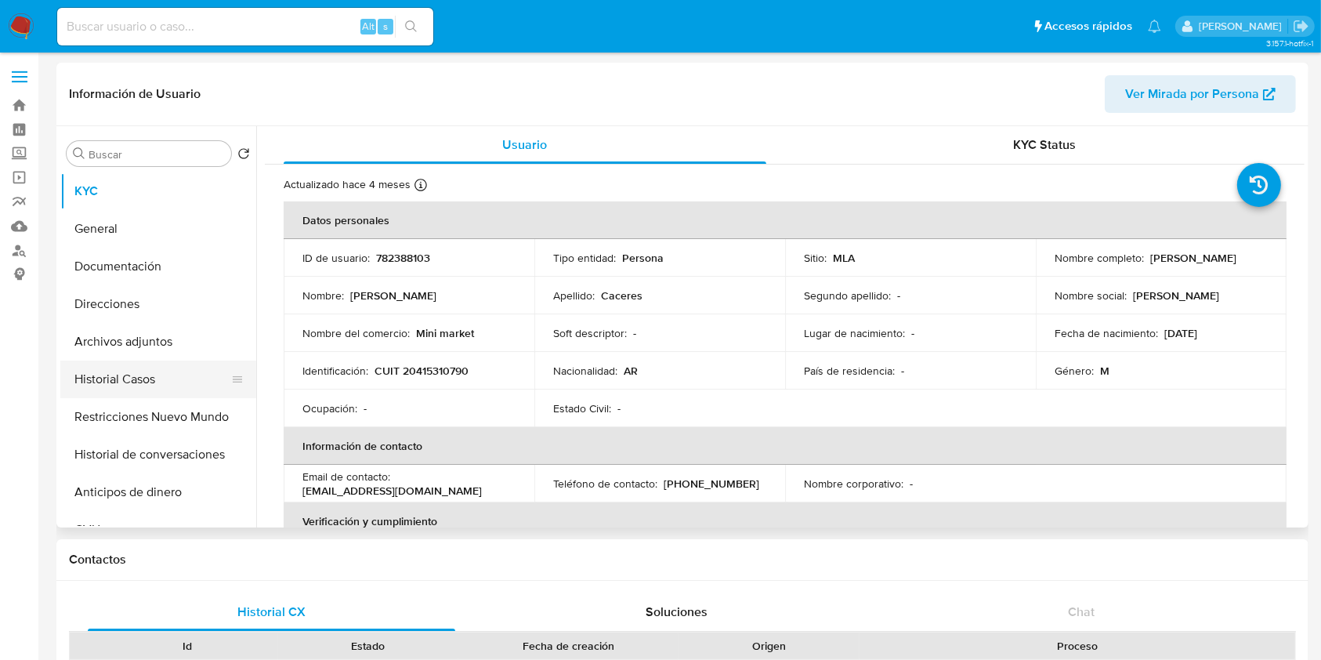
click at [136, 380] on button "Historial Casos" at bounding box center [151, 379] width 183 height 38
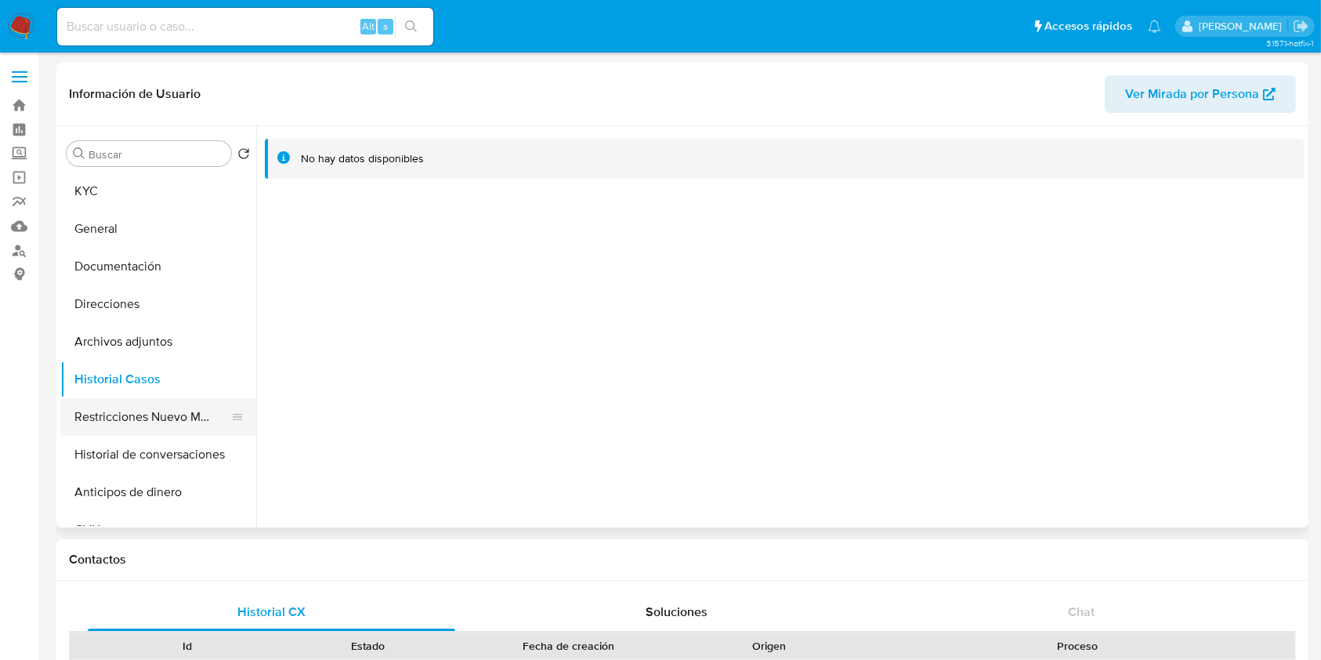
click at [133, 415] on button "Restricciones Nuevo Mundo" at bounding box center [151, 417] width 183 height 38
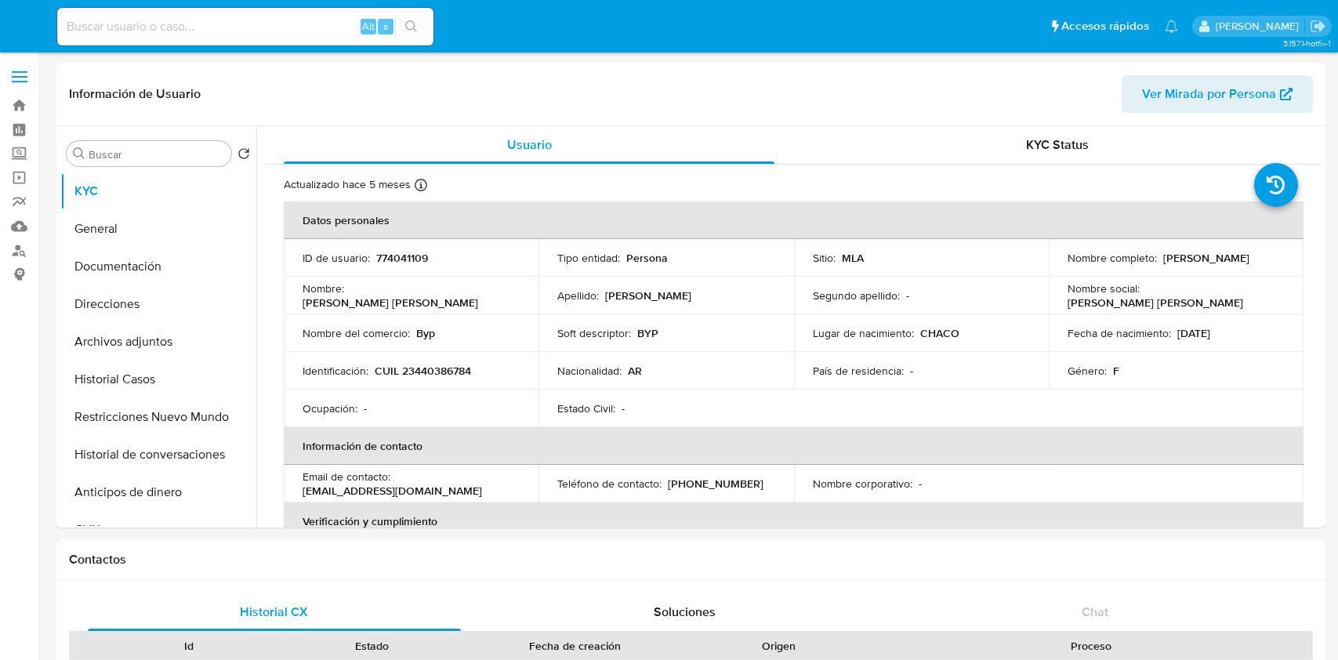
select select "10"
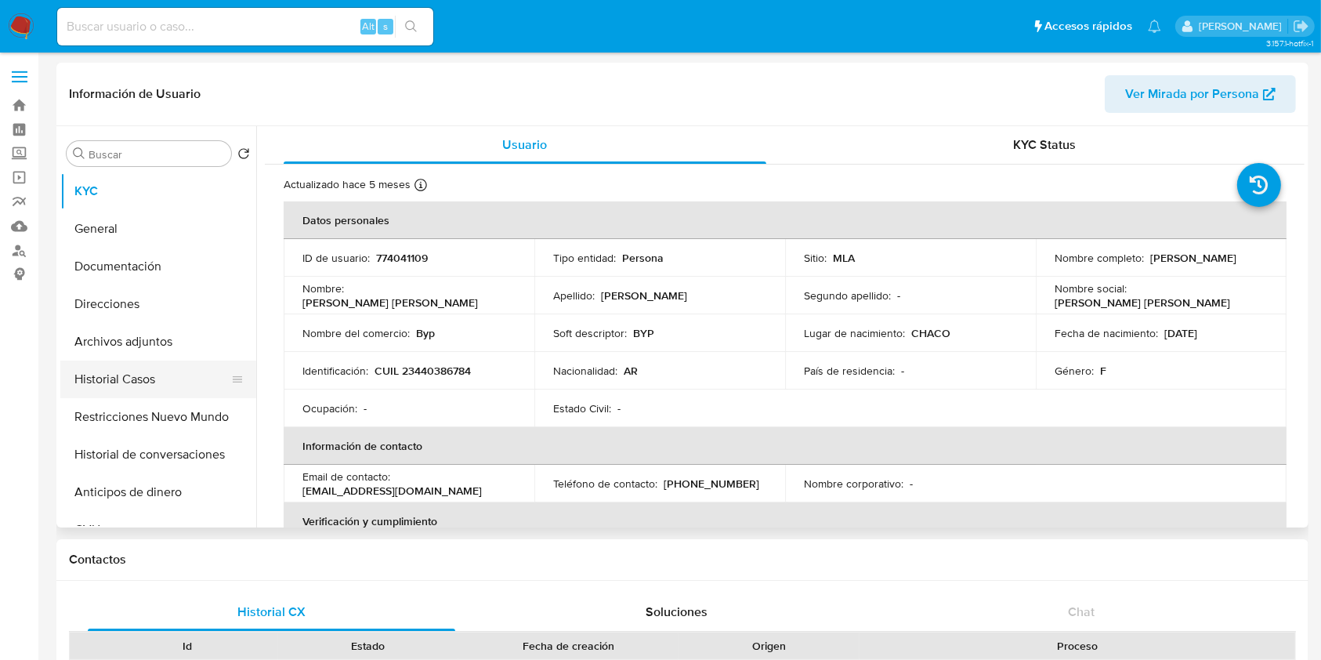
click at [132, 378] on button "Historial Casos" at bounding box center [151, 379] width 183 height 38
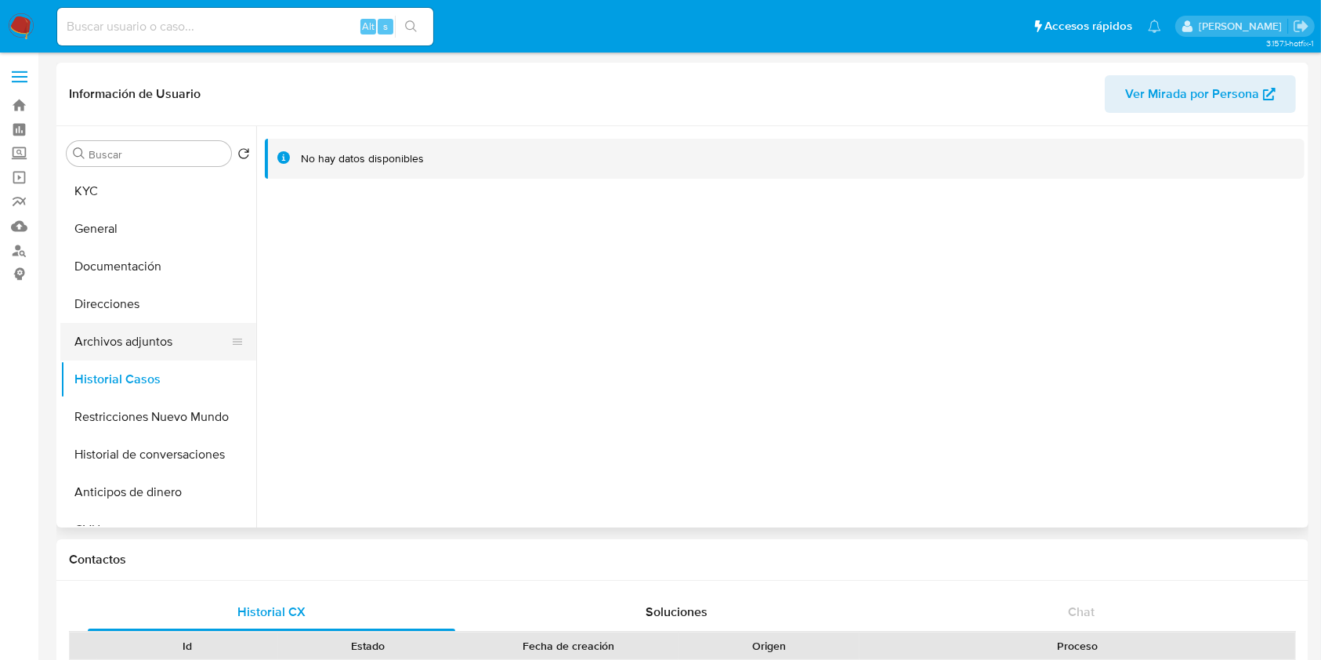
click at [147, 344] on button "Archivos adjuntos" at bounding box center [151, 342] width 183 height 38
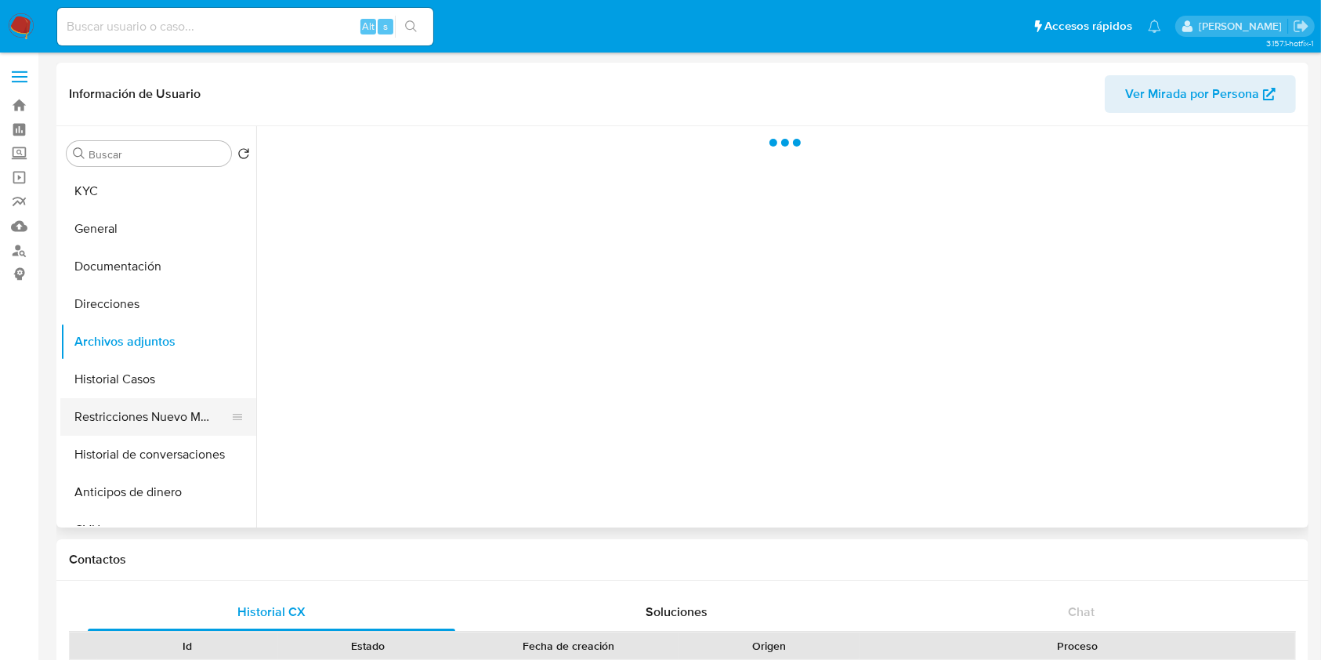
click at [112, 400] on button "Restricciones Nuevo Mundo" at bounding box center [151, 417] width 183 height 38
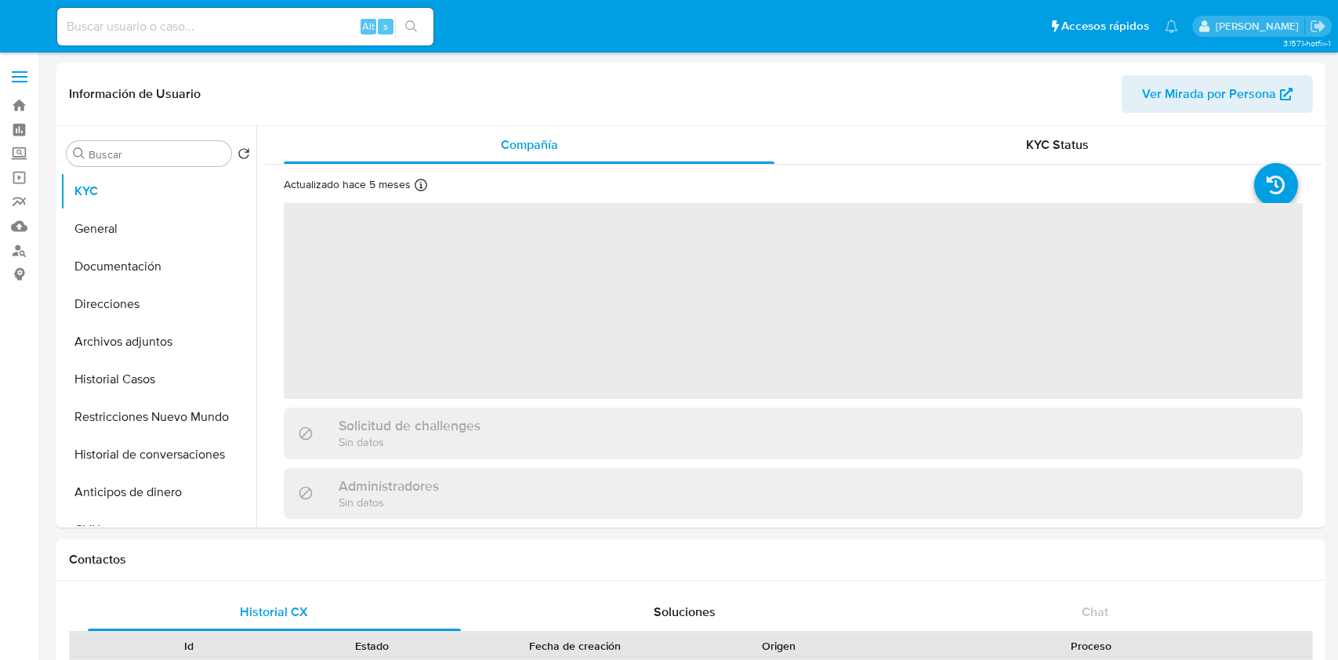
select select "10"
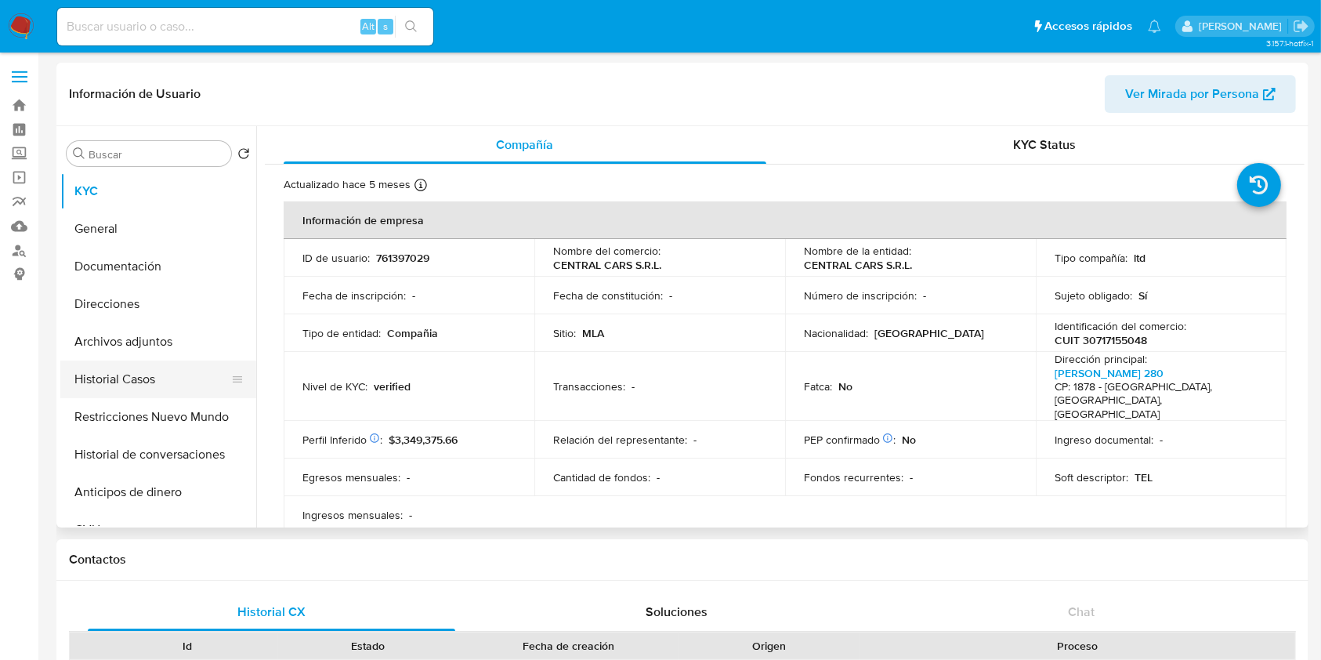
click at [160, 392] on button "Historial Casos" at bounding box center [151, 379] width 183 height 38
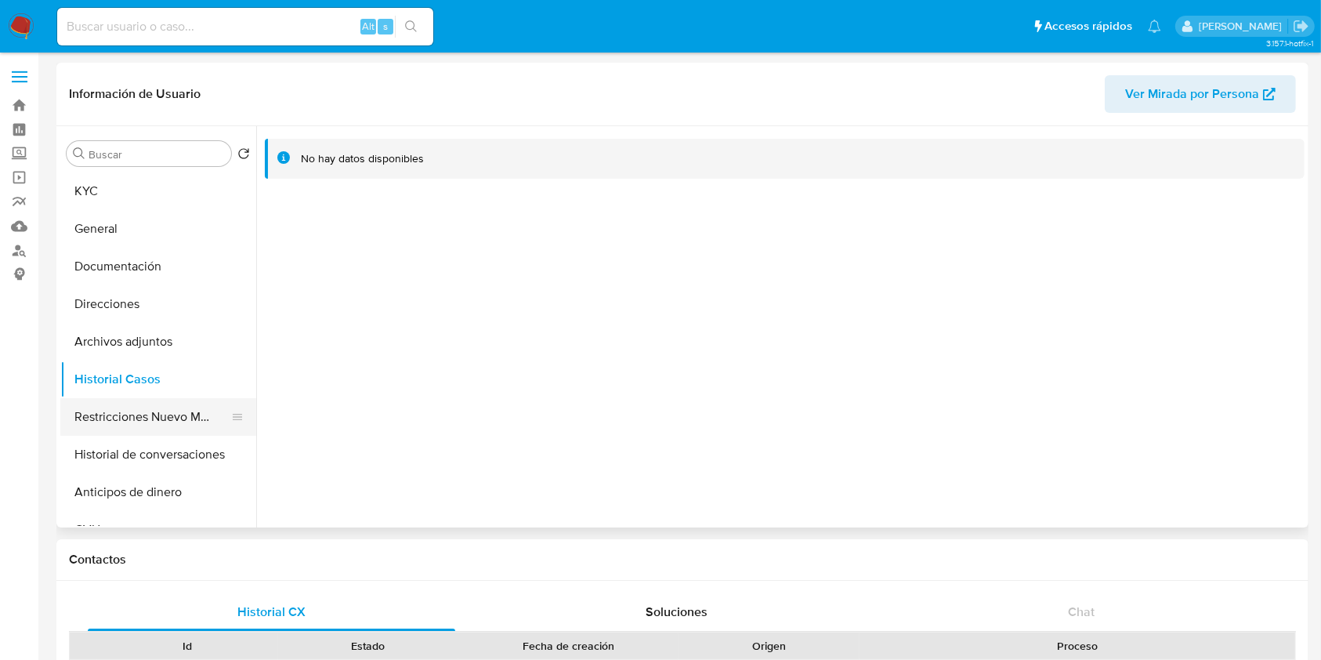
click at [176, 417] on button "Restricciones Nuevo Mundo" at bounding box center [151, 417] width 183 height 38
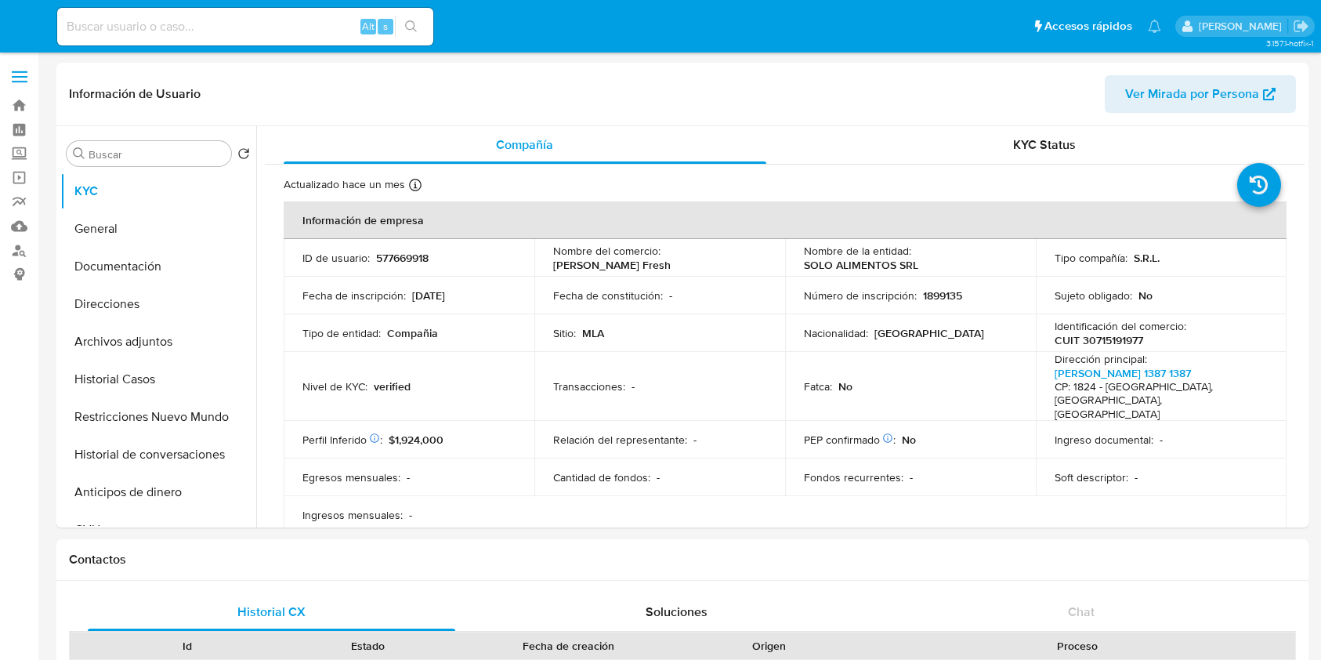
select select "10"
click at [134, 378] on button "Historial Casos" at bounding box center [151, 379] width 183 height 38
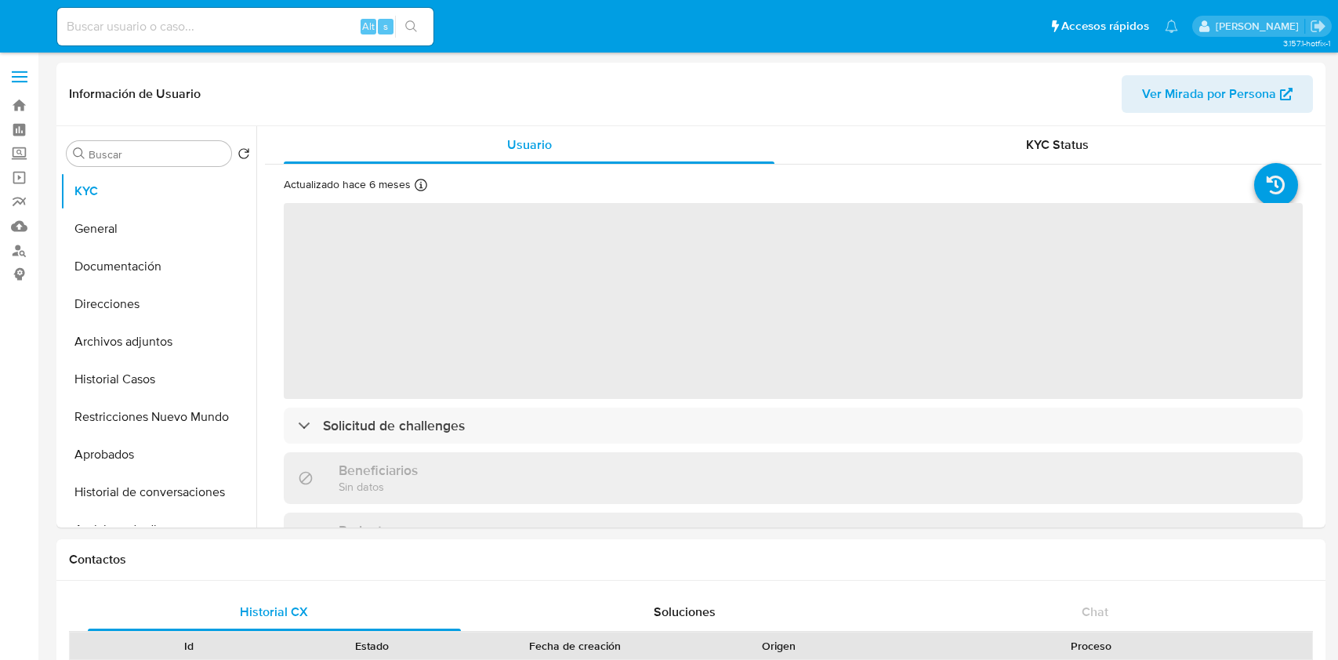
select select "10"
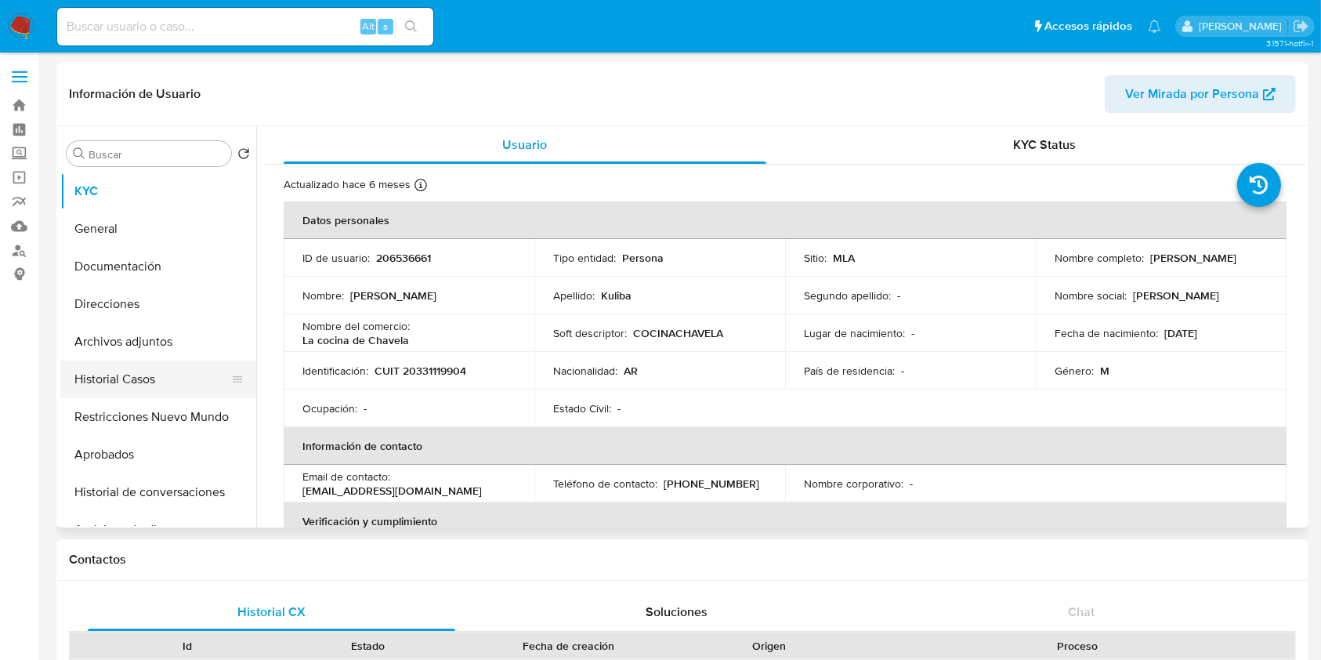
click at [159, 371] on button "Historial Casos" at bounding box center [151, 379] width 183 height 38
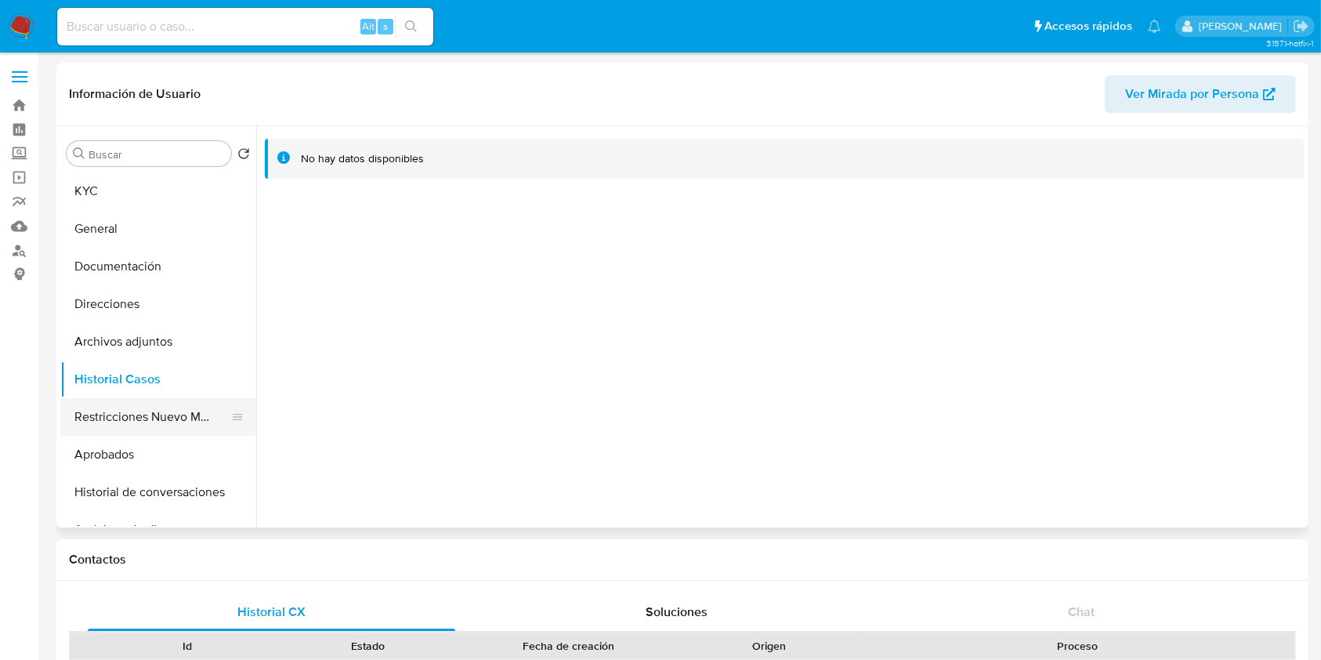
click at [134, 417] on button "Restricciones Nuevo Mundo" at bounding box center [151, 417] width 183 height 38
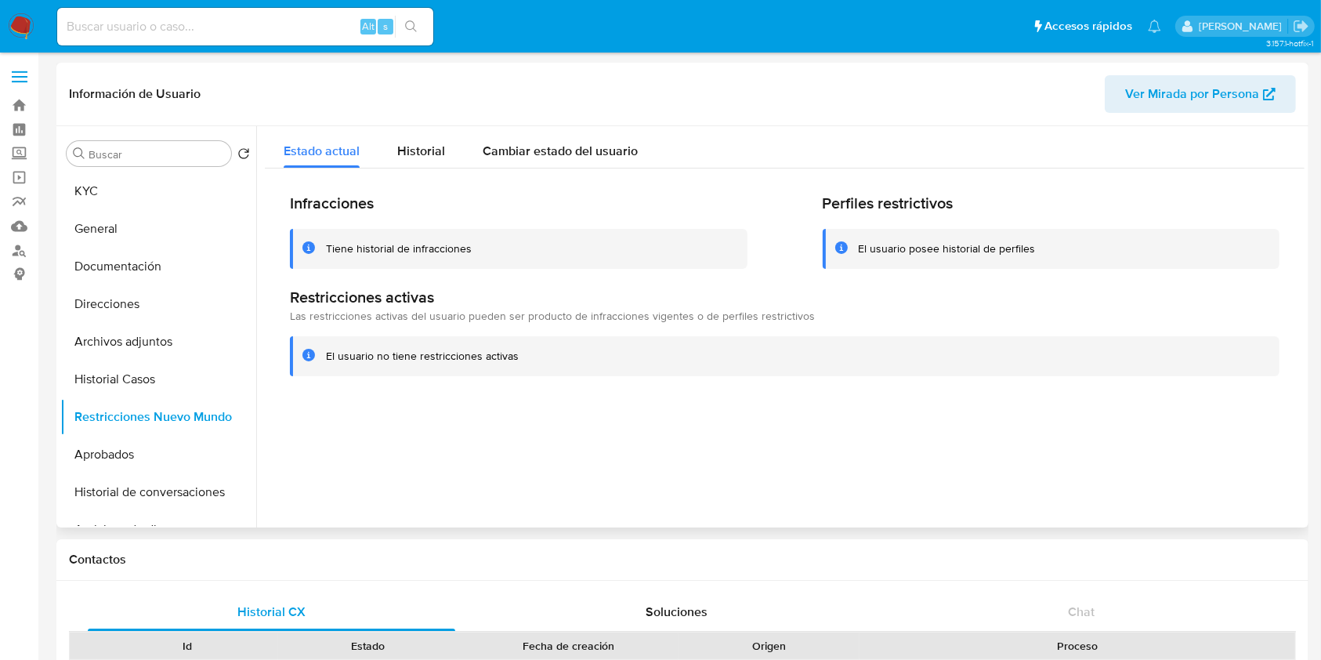
click at [1154, 109] on span "Ver Mirada por Persona" at bounding box center [1192, 94] width 134 height 38
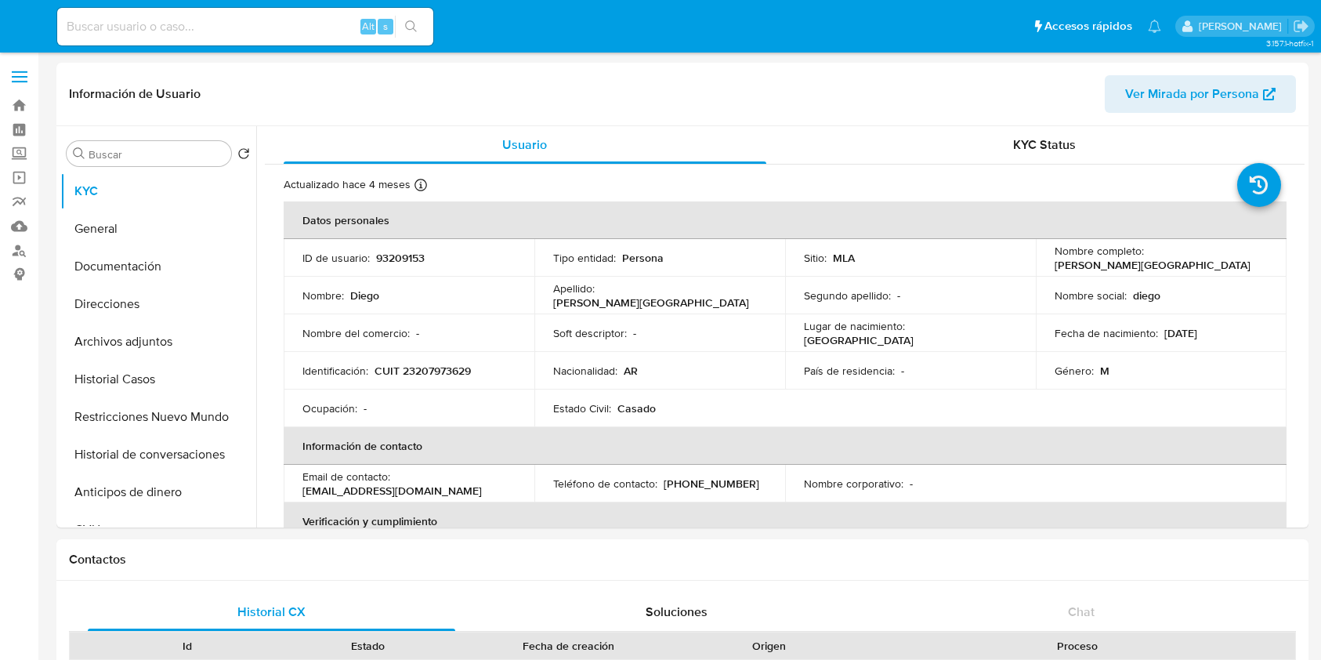
select select "10"
click at [141, 376] on button "Historial Casos" at bounding box center [151, 379] width 183 height 38
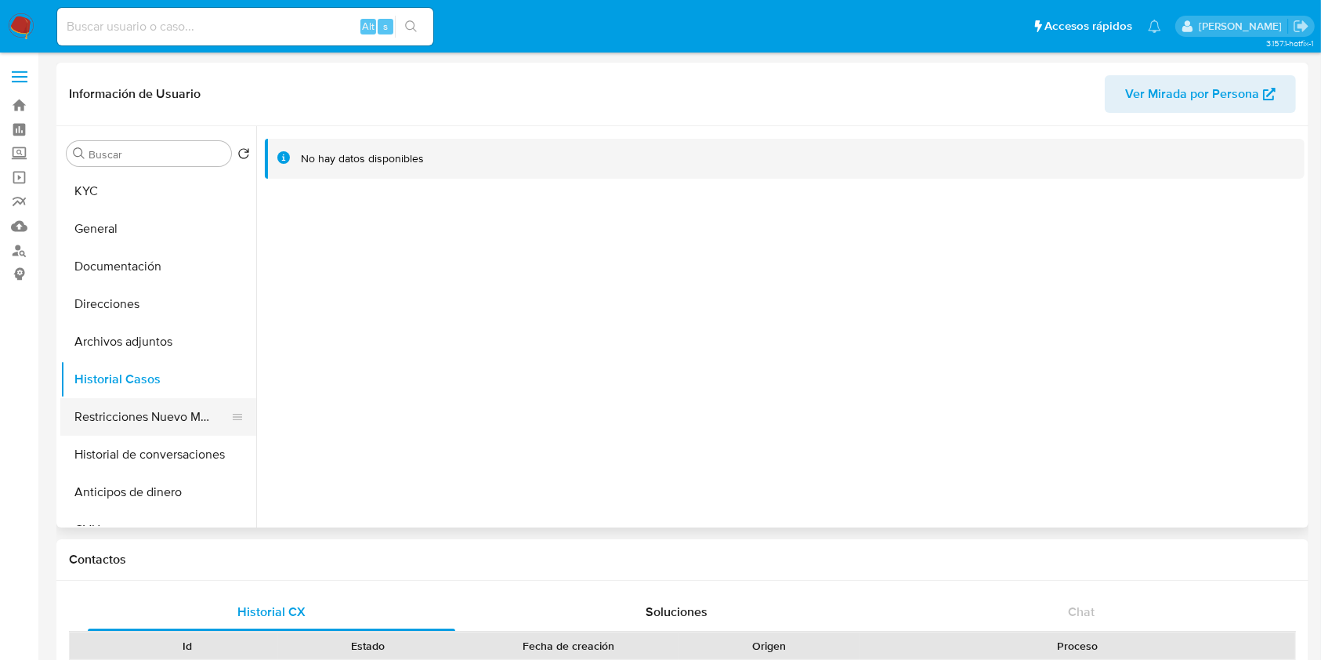
click at [130, 403] on button "Restricciones Nuevo Mundo" at bounding box center [151, 417] width 183 height 38
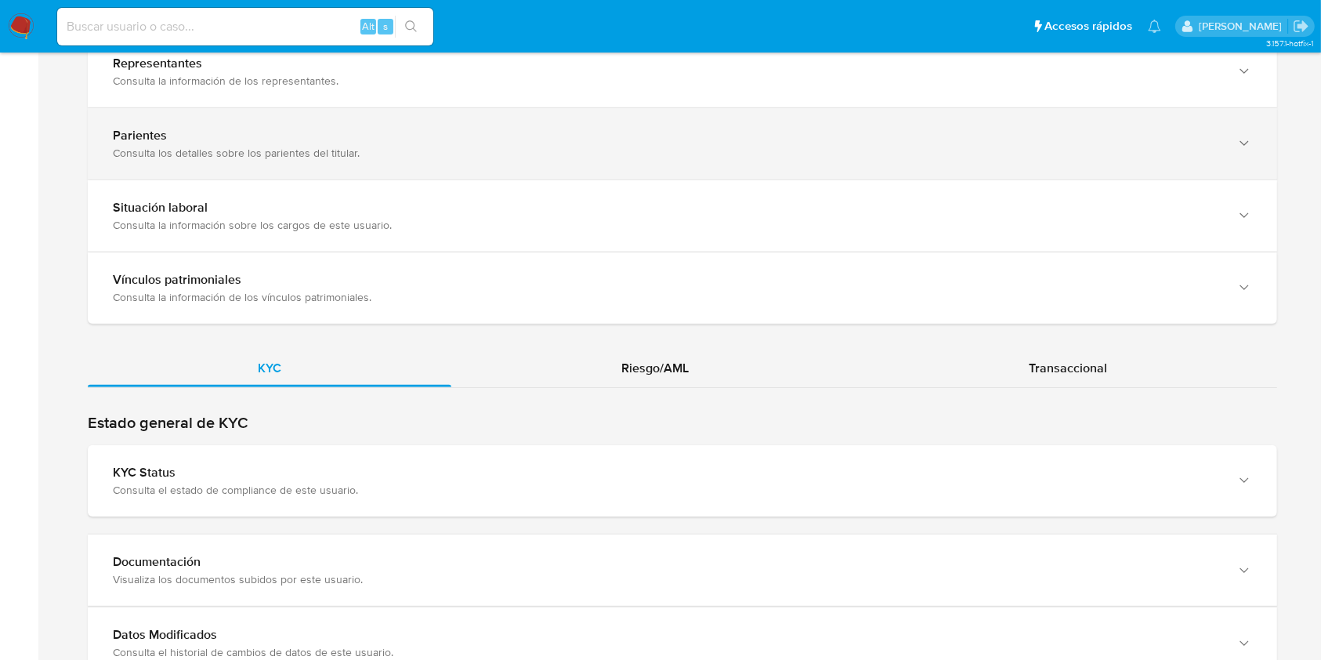
scroll to position [1358, 0]
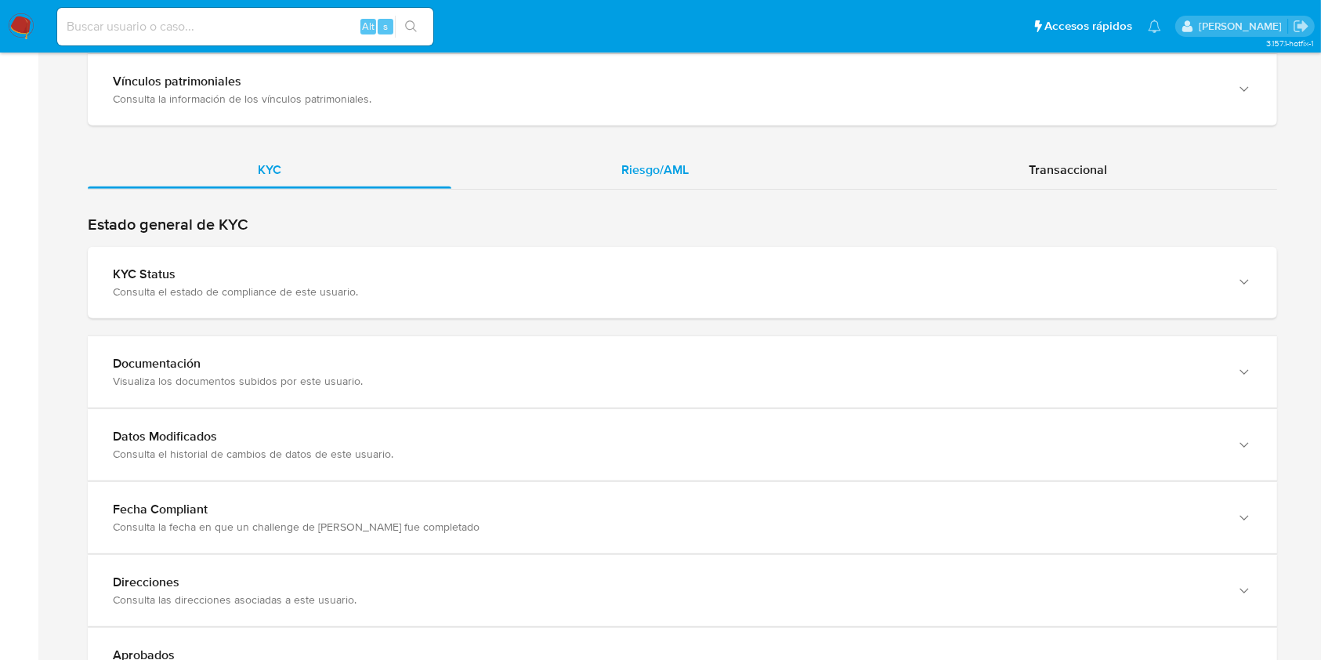
click at [713, 154] on div "Riesgo/AML" at bounding box center [655, 170] width 408 height 38
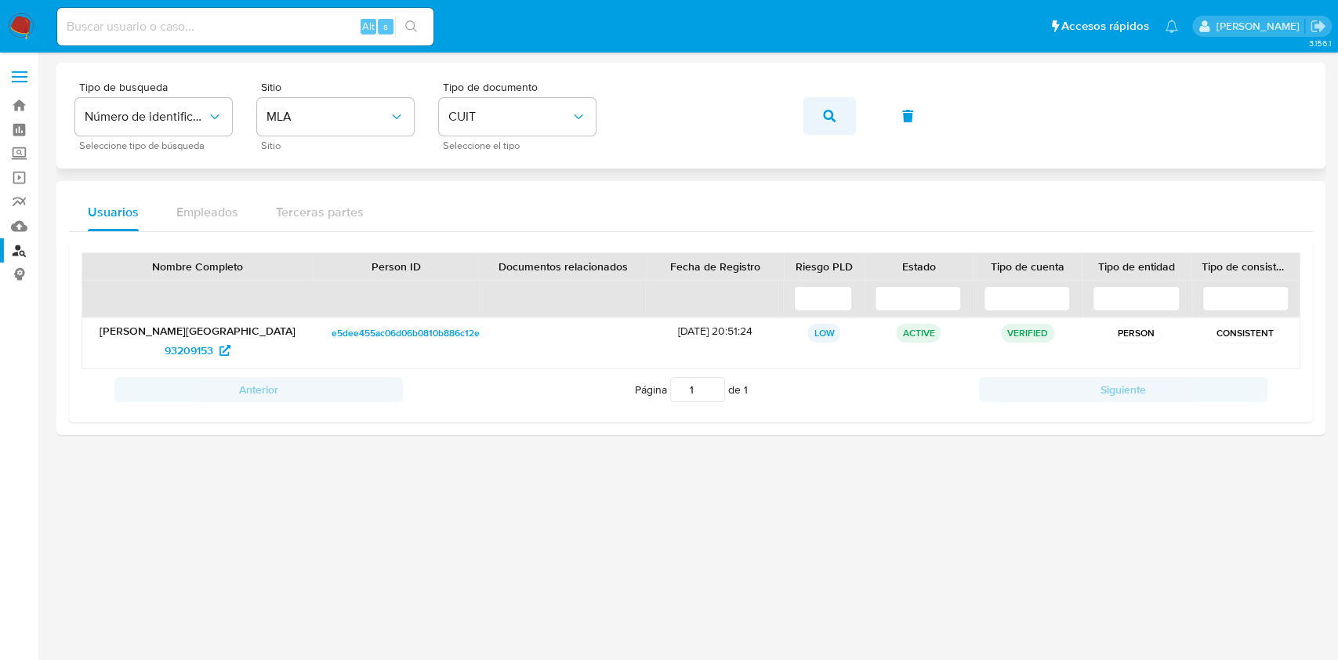
click at [846, 128] on button "button" at bounding box center [828, 116] width 53 height 38
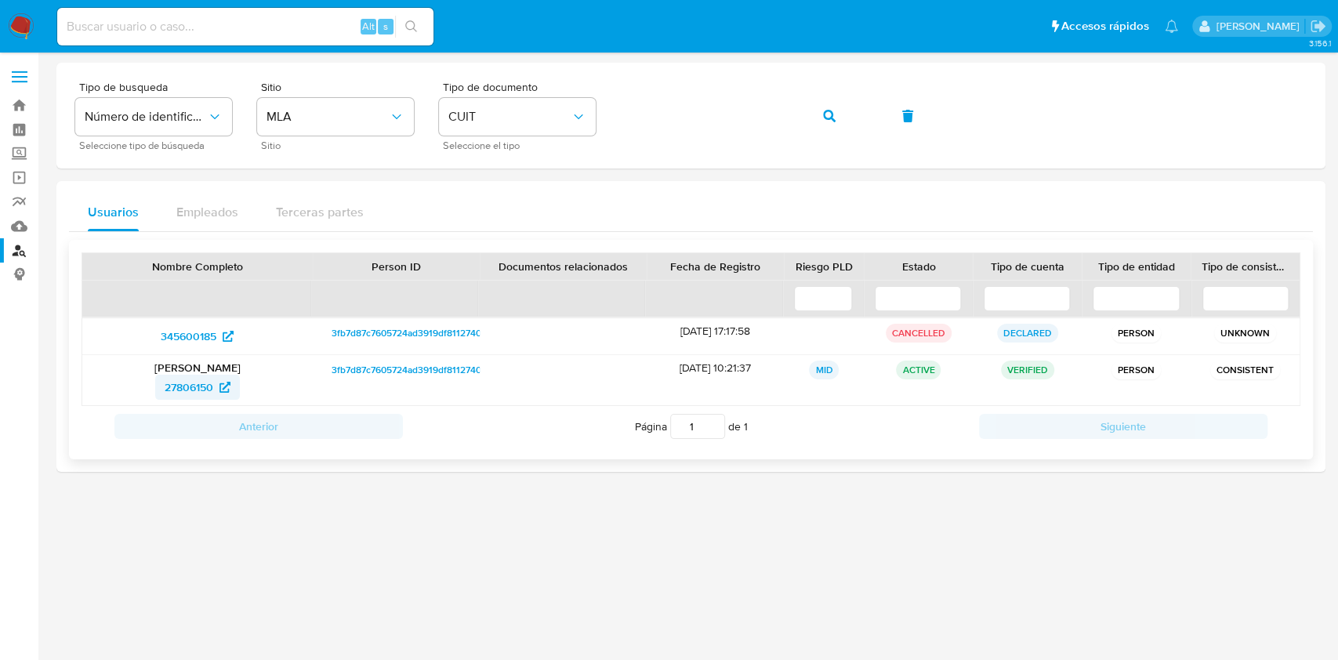
click at [189, 386] on span "27806150" at bounding box center [189, 387] width 49 height 25
click at [665, 89] on div "Tipo de busqueda Número de identificación Seleccione tipo de búsqueda Sitio MLA…" at bounding box center [690, 116] width 1231 height 68
click at [839, 126] on button "button" at bounding box center [828, 116] width 53 height 38
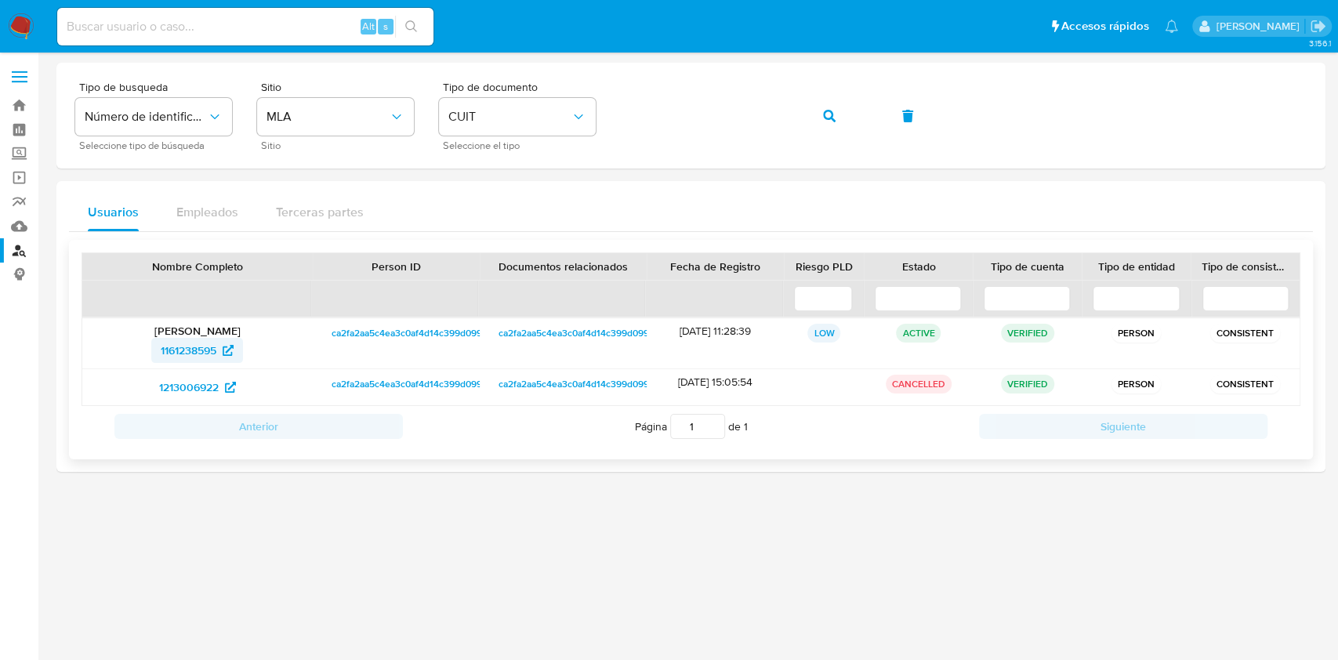
click at [162, 348] on span "1161238595" at bounding box center [189, 350] width 56 height 25
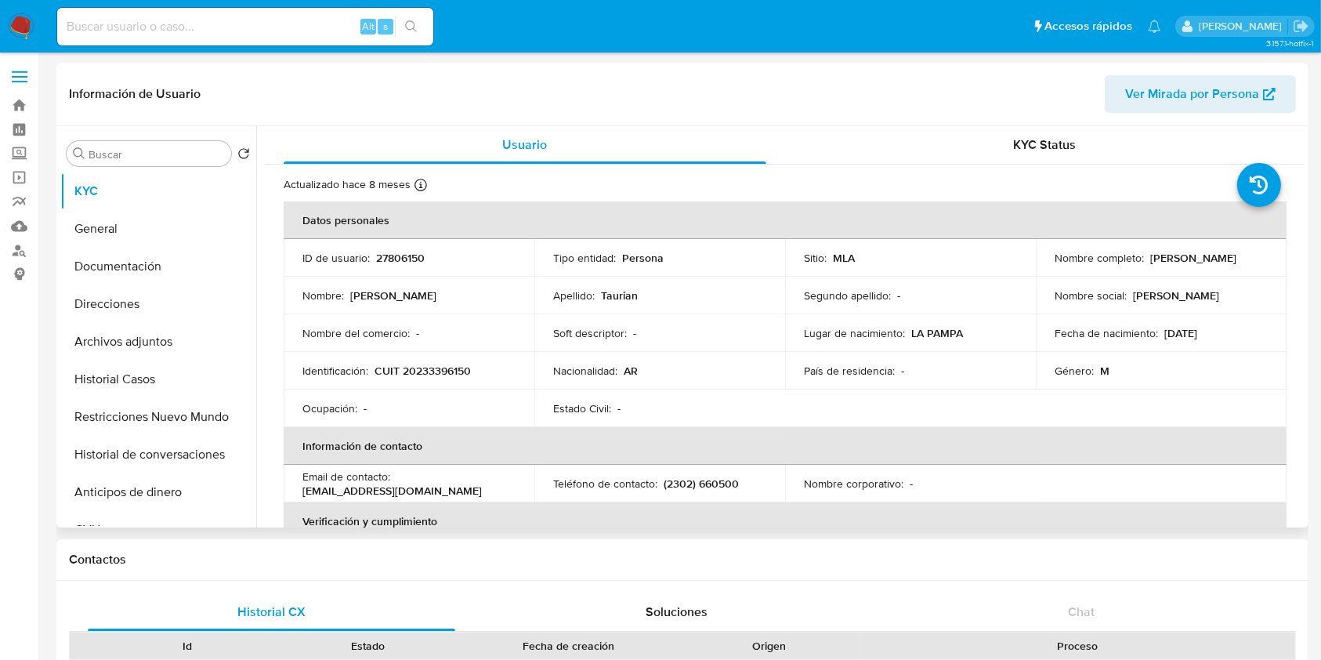
select select "10"
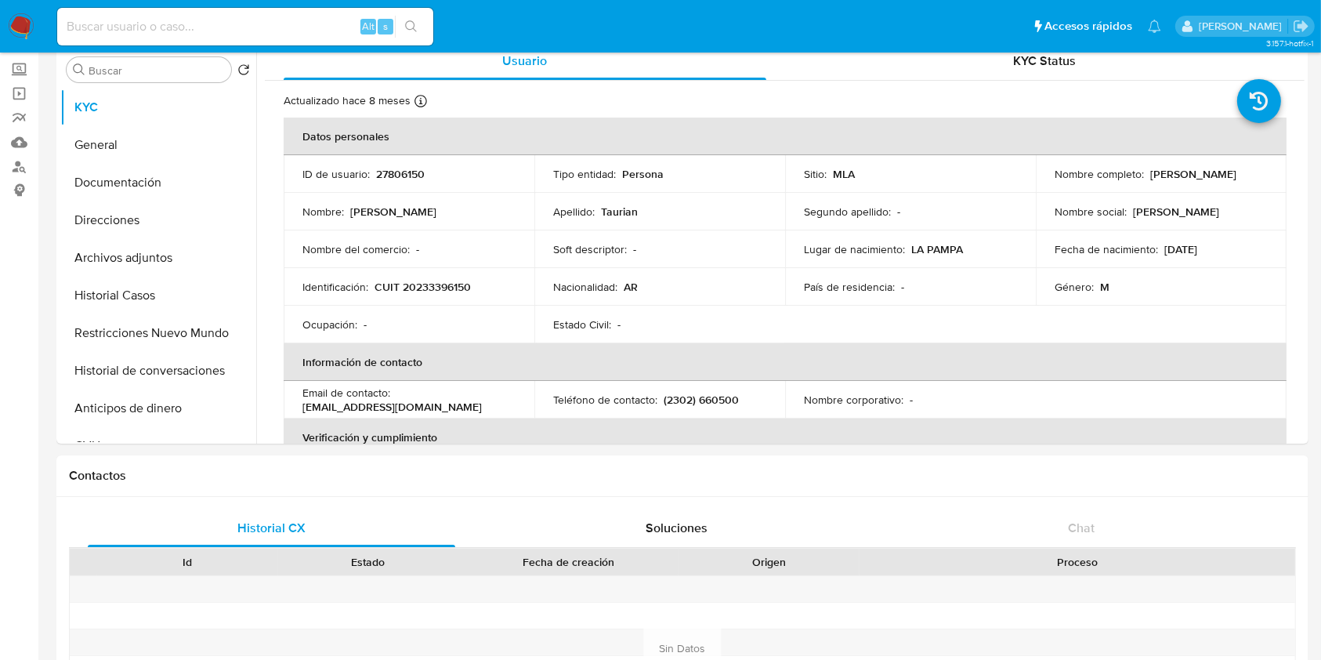
scroll to position [208, 0]
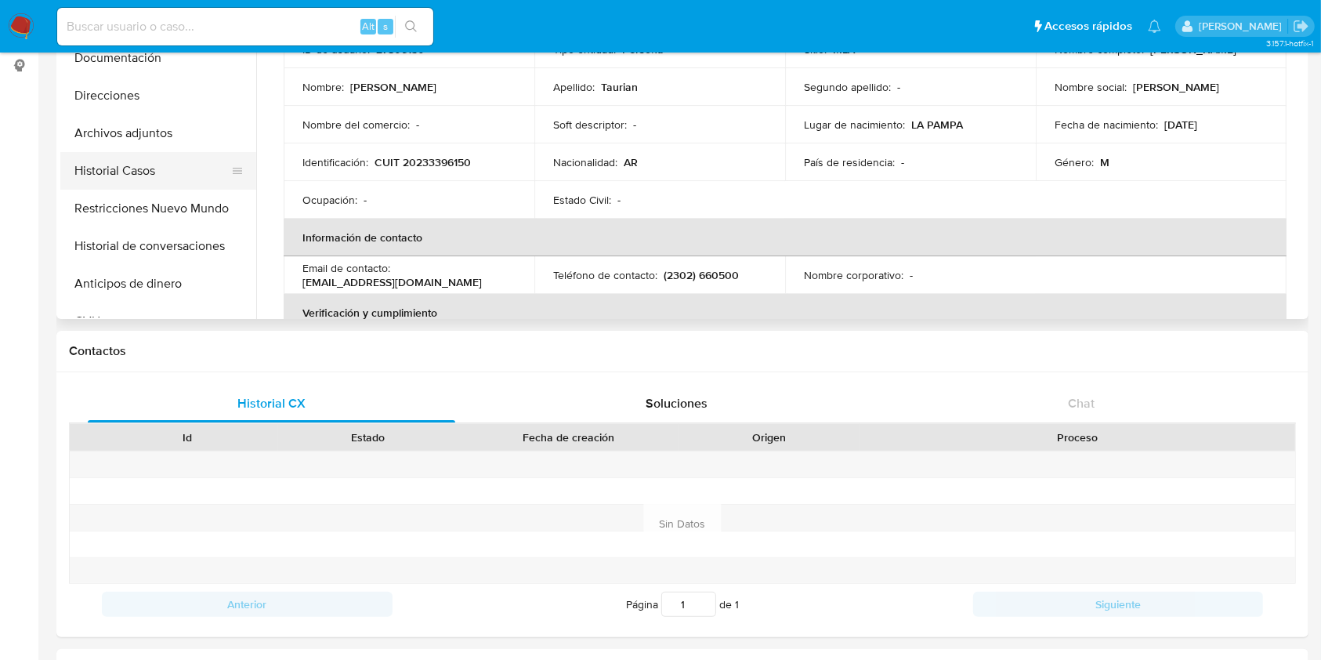
click at [80, 168] on button "Historial Casos" at bounding box center [151, 171] width 183 height 38
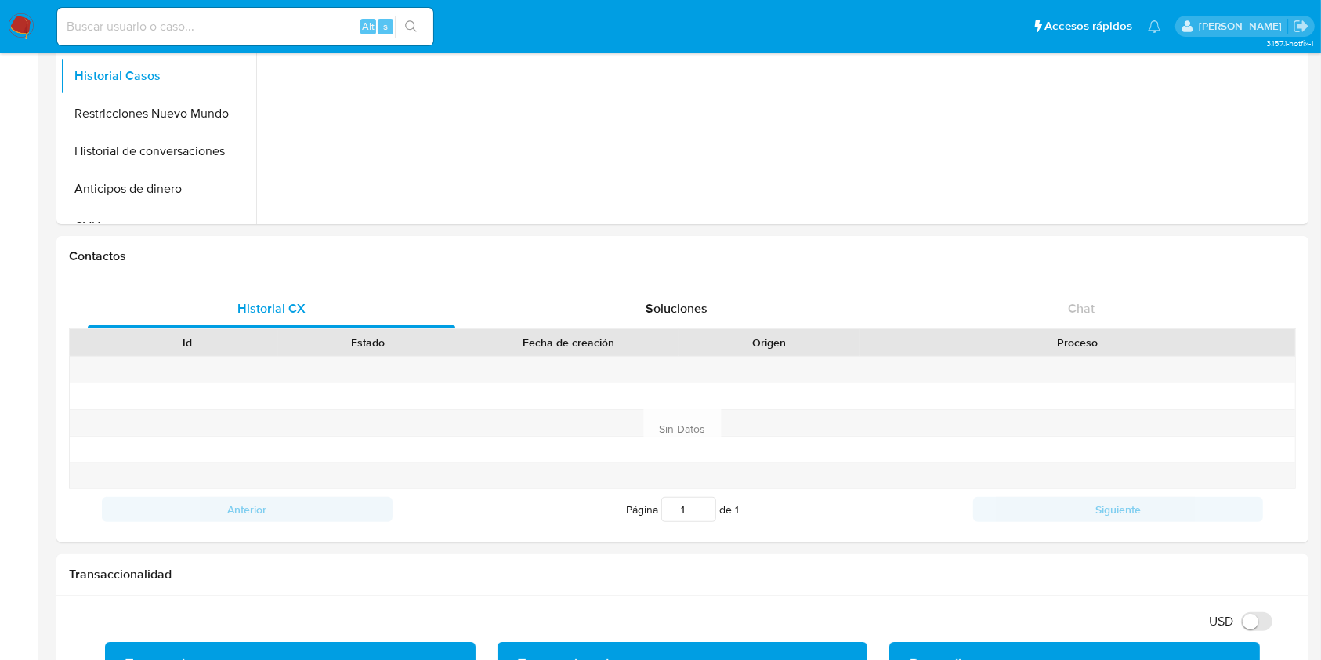
scroll to position [0, 0]
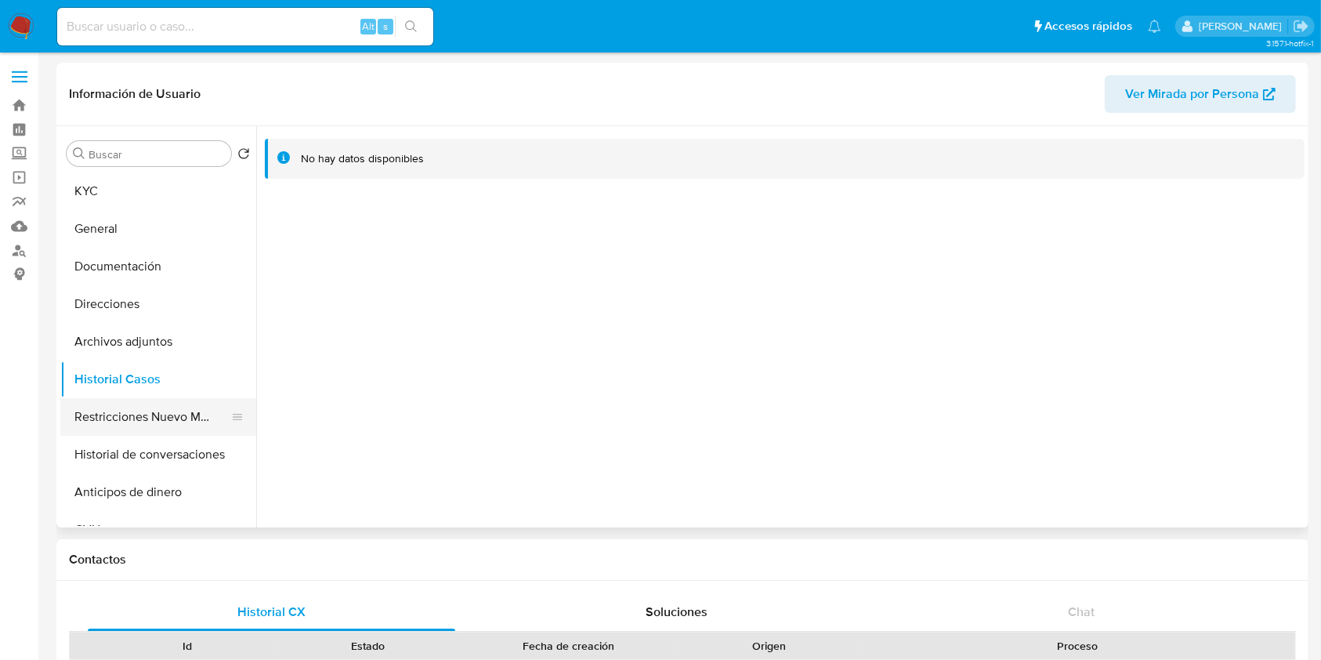
click at [121, 414] on button "Restricciones Nuevo Mundo" at bounding box center [151, 417] width 183 height 38
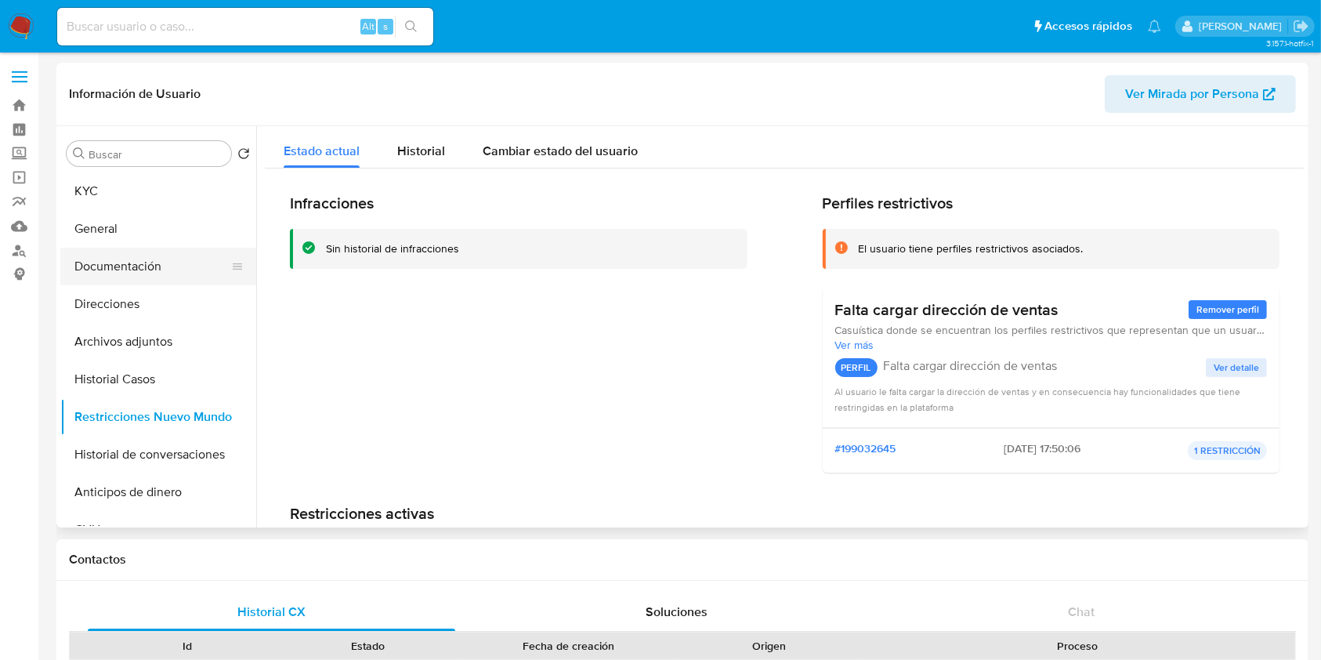
click at [157, 260] on button "Documentación" at bounding box center [151, 267] width 183 height 38
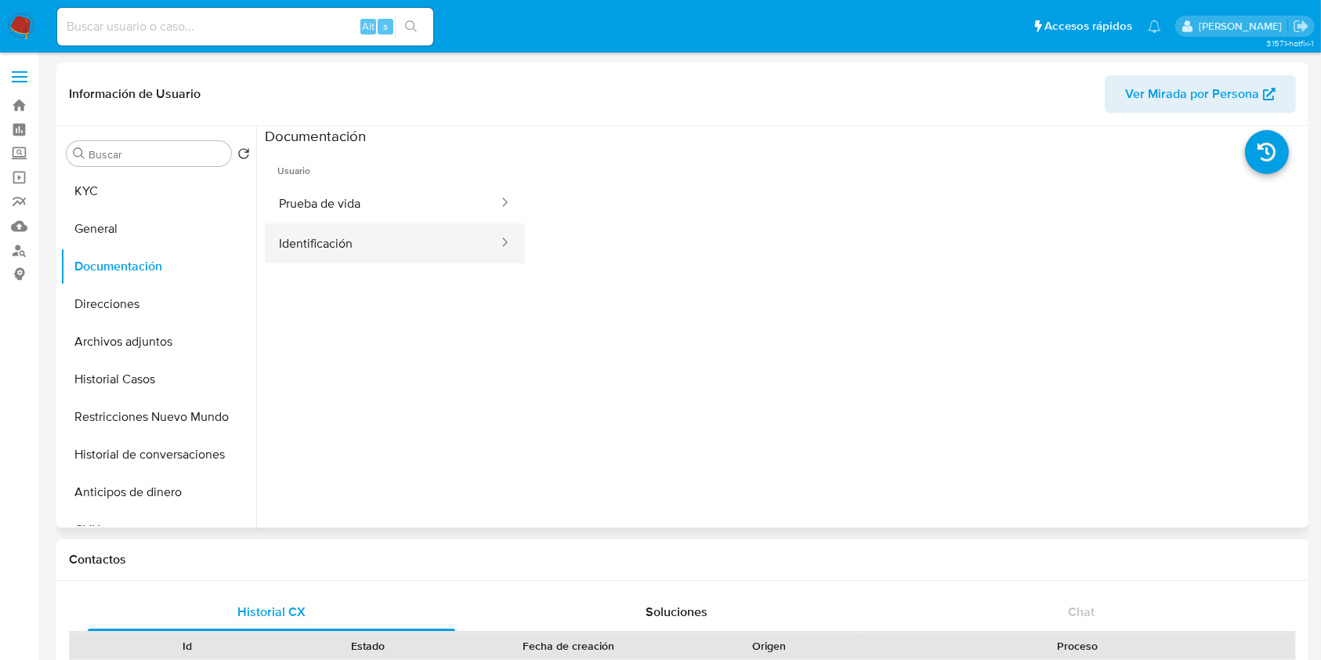
click at [349, 255] on button "Identificación" at bounding box center [382, 243] width 235 height 40
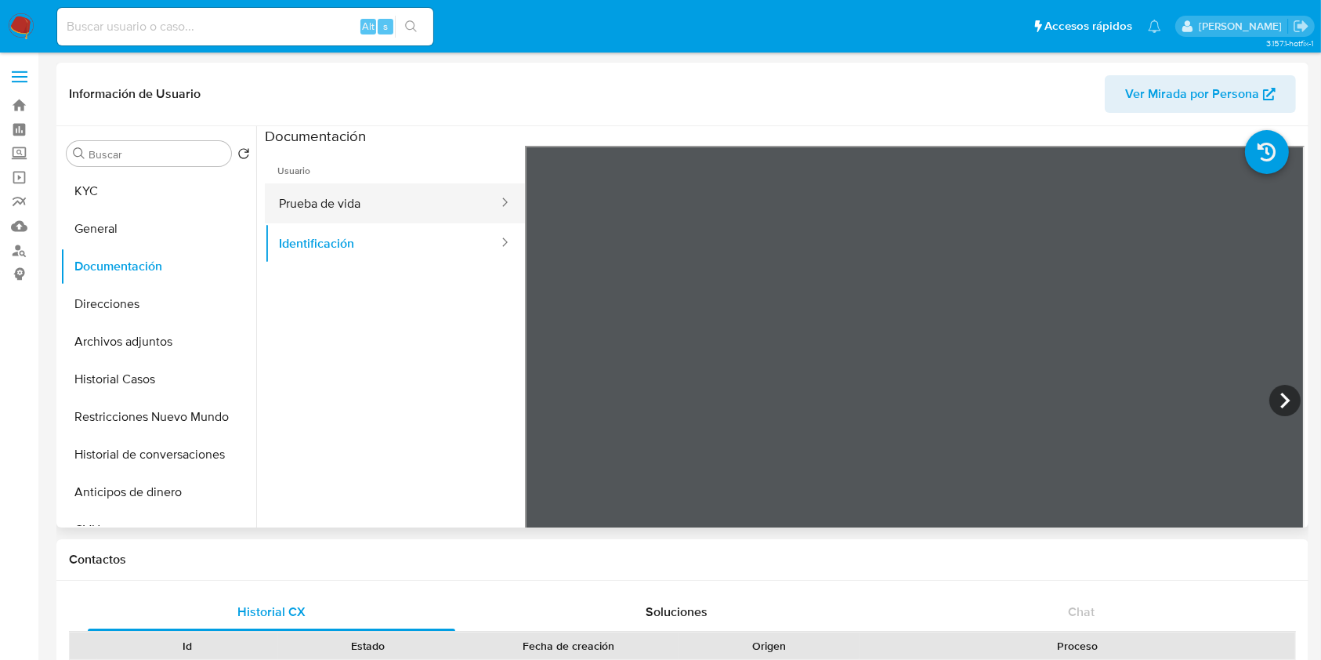
click at [396, 196] on button "Prueba de vida" at bounding box center [382, 203] width 235 height 40
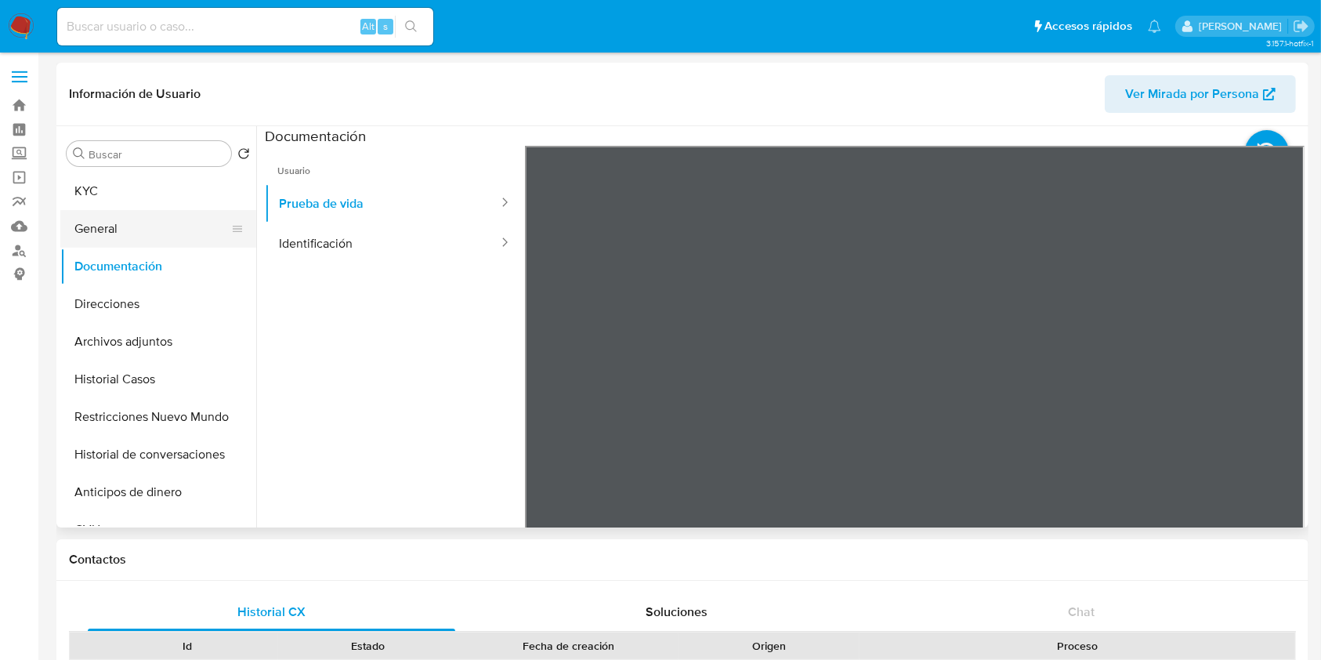
click at [121, 217] on button "General" at bounding box center [151, 229] width 183 height 38
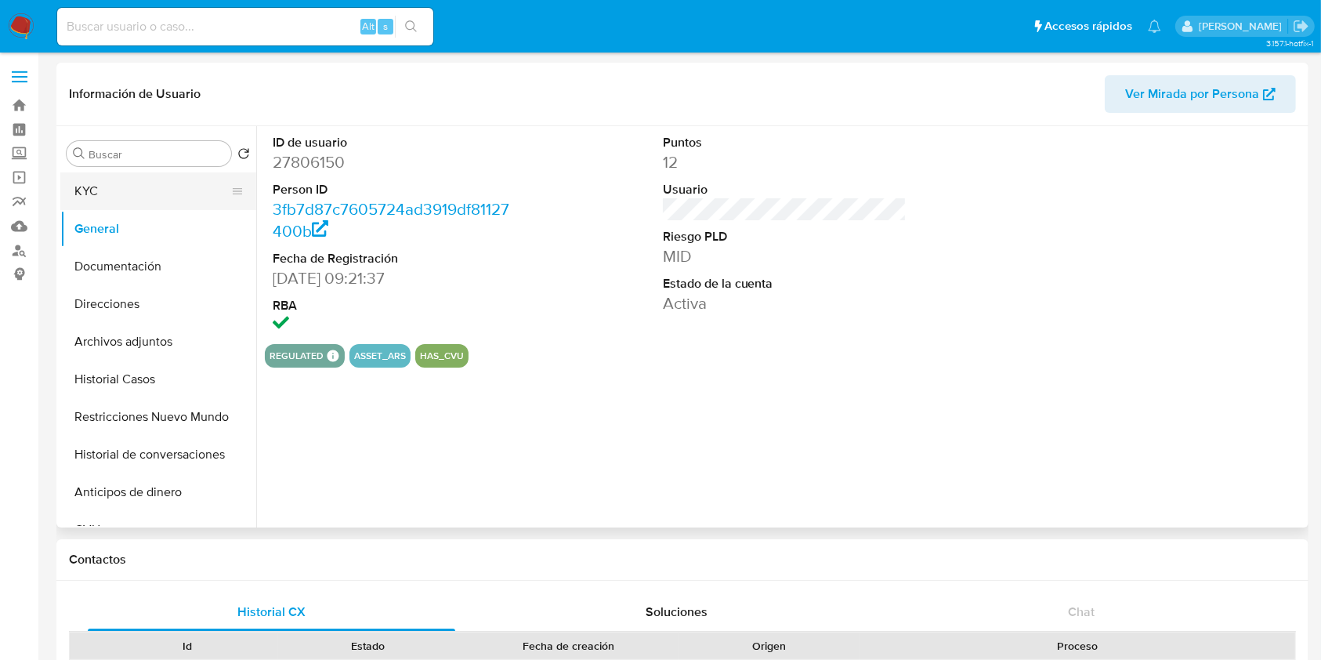
click at [136, 200] on button "KYC" at bounding box center [151, 191] width 183 height 38
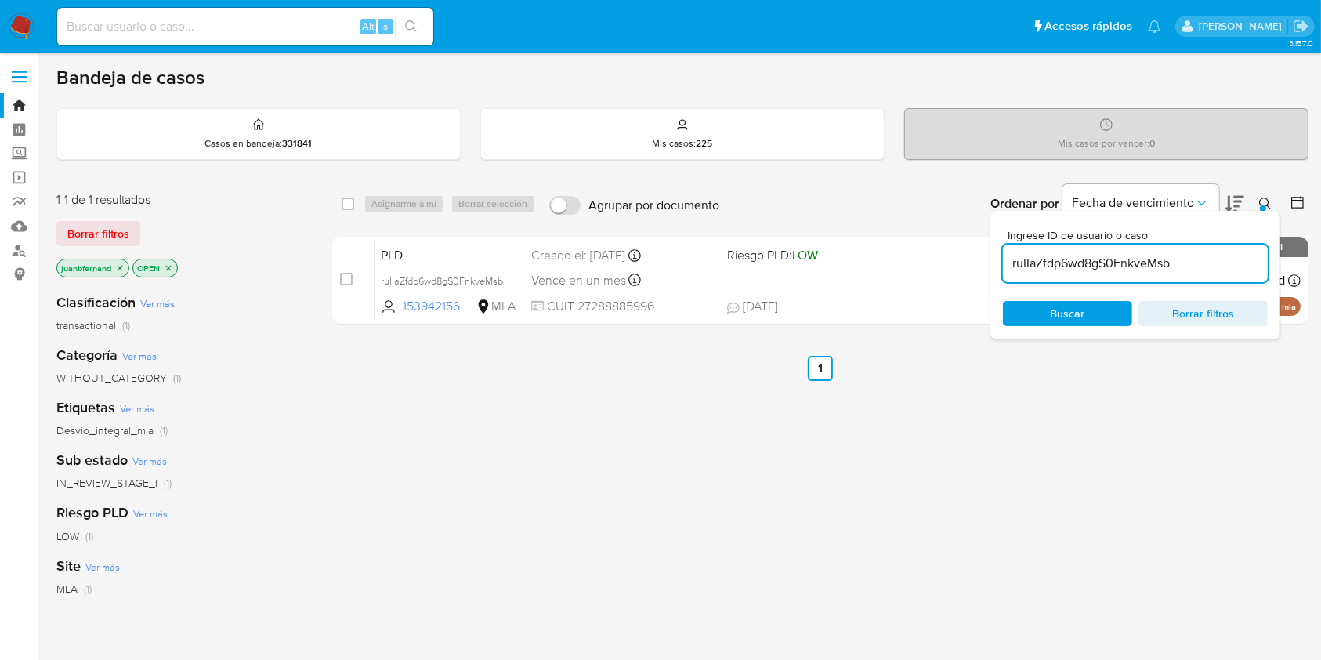
click at [1216, 250] on div "ruIIaZfdp6wd8gS0FnkveMsb" at bounding box center [1135, 264] width 265 height 38
click at [1216, 254] on div "ruIIaZfdp6wd8gS0FnkveMsb" at bounding box center [1135, 264] width 265 height 38
click at [1216, 260] on input "ruIIaZfdp6wd8gS0FnkveMsb" at bounding box center [1135, 263] width 265 height 20
paste input "TI6Bphvr1dAseDJBWsJwnPU4"
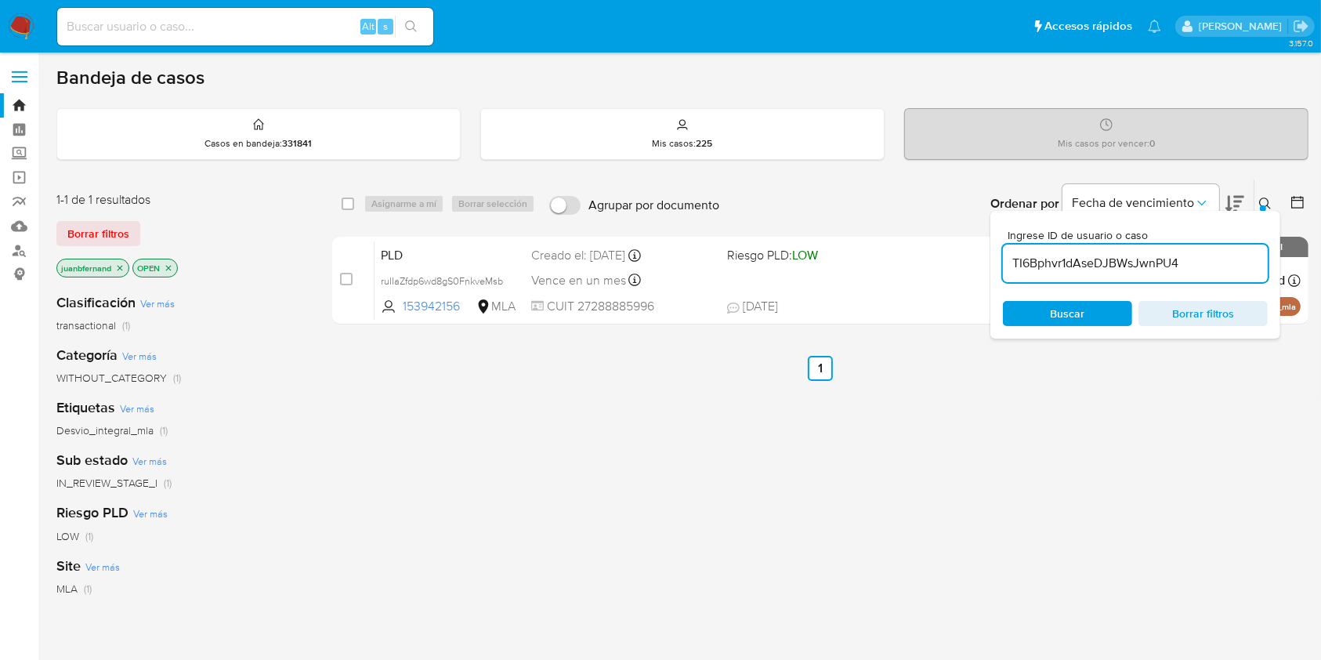
type input "TI6Bphvr1dAseDJBWsJwnPU4"
click at [346, 204] on input "checkbox" at bounding box center [348, 203] width 13 height 13
checkbox input "true"
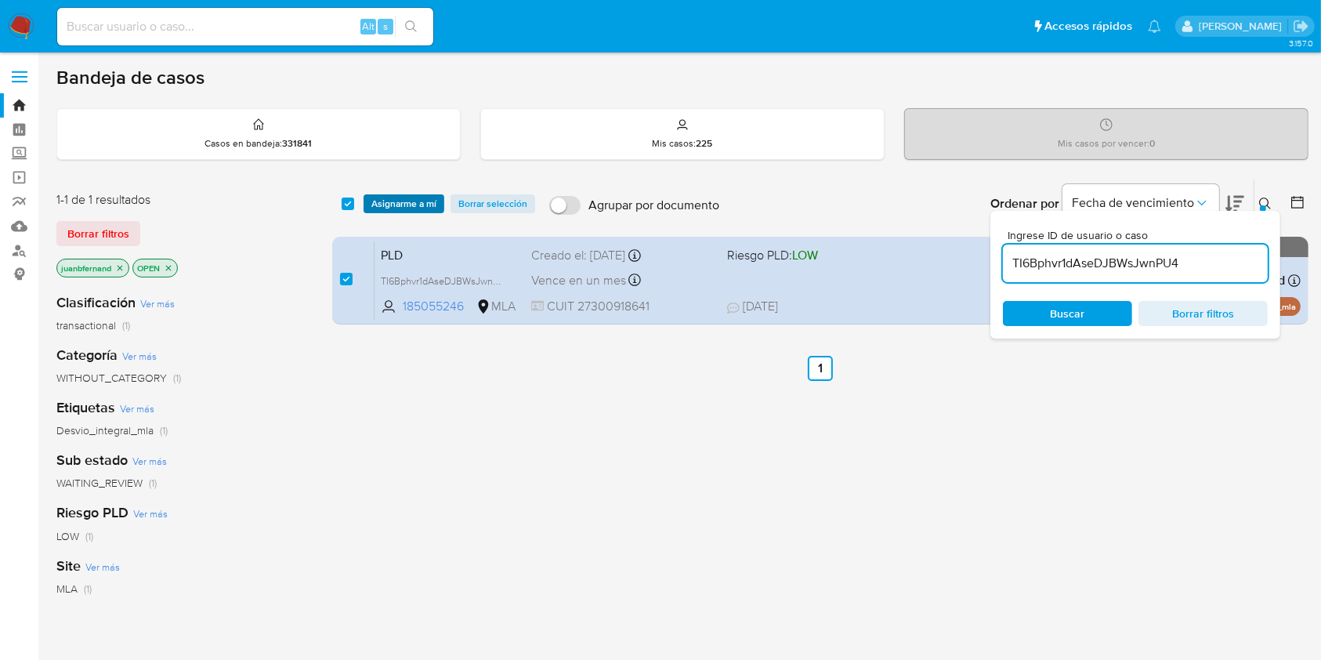
click at [392, 201] on span "Asignarme a mí" at bounding box center [403, 204] width 65 height 16
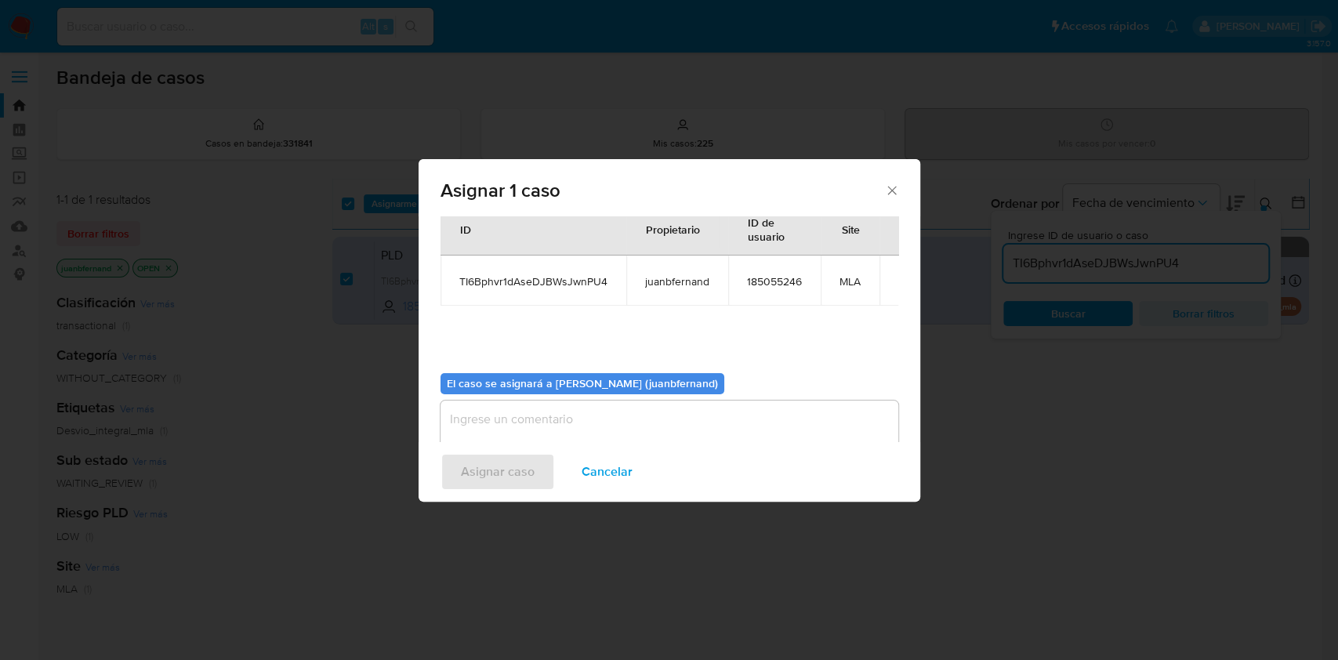
scroll to position [80, 0]
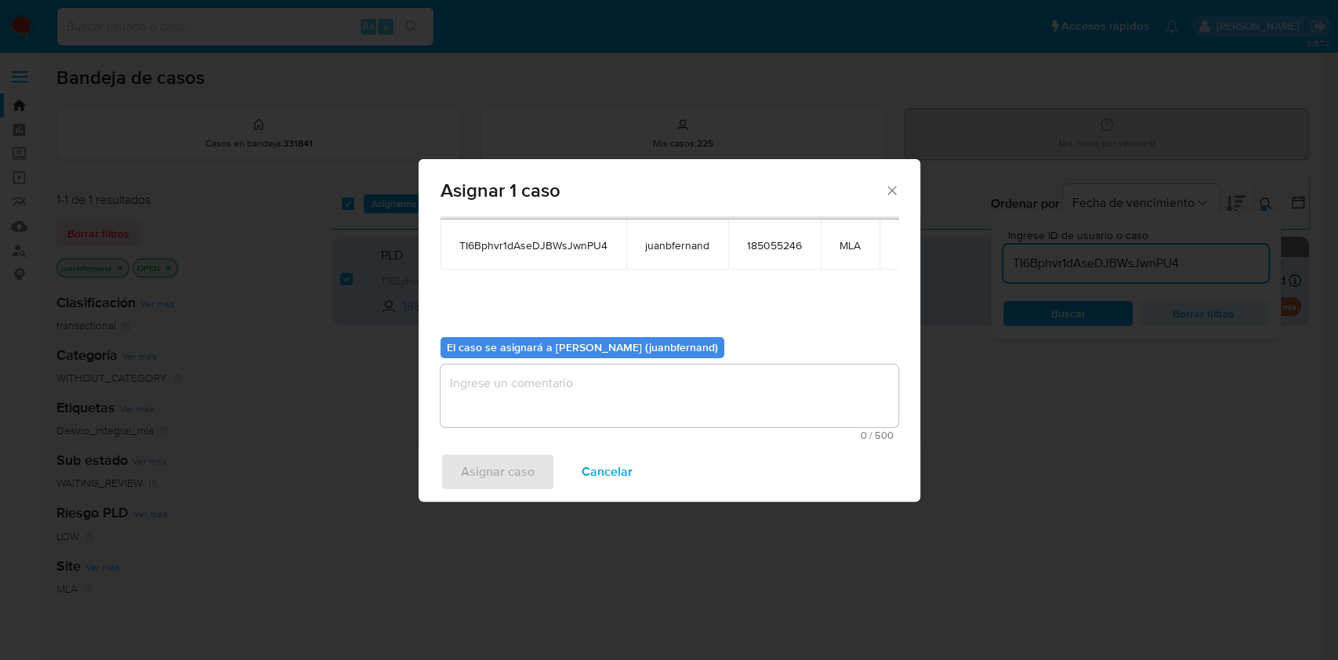
click at [550, 374] on textarea "assign-modal" at bounding box center [669, 395] width 458 height 63
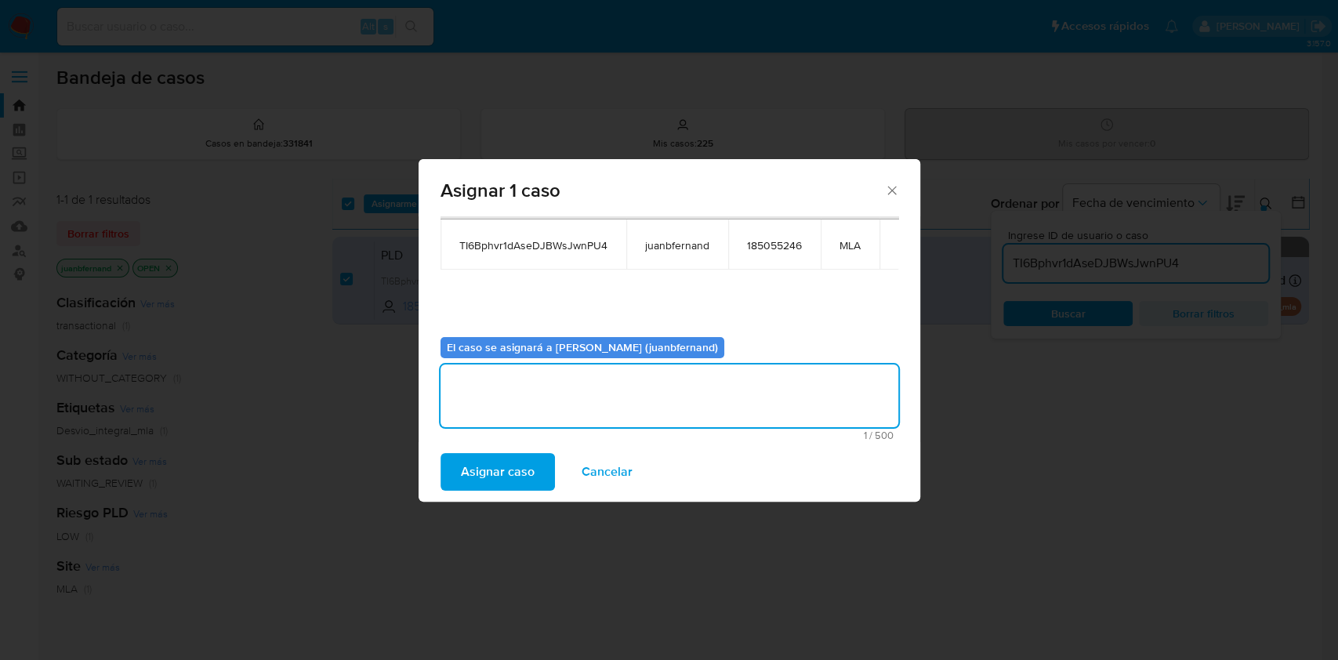
click at [513, 465] on span "Asignar caso" at bounding box center [498, 472] width 74 height 34
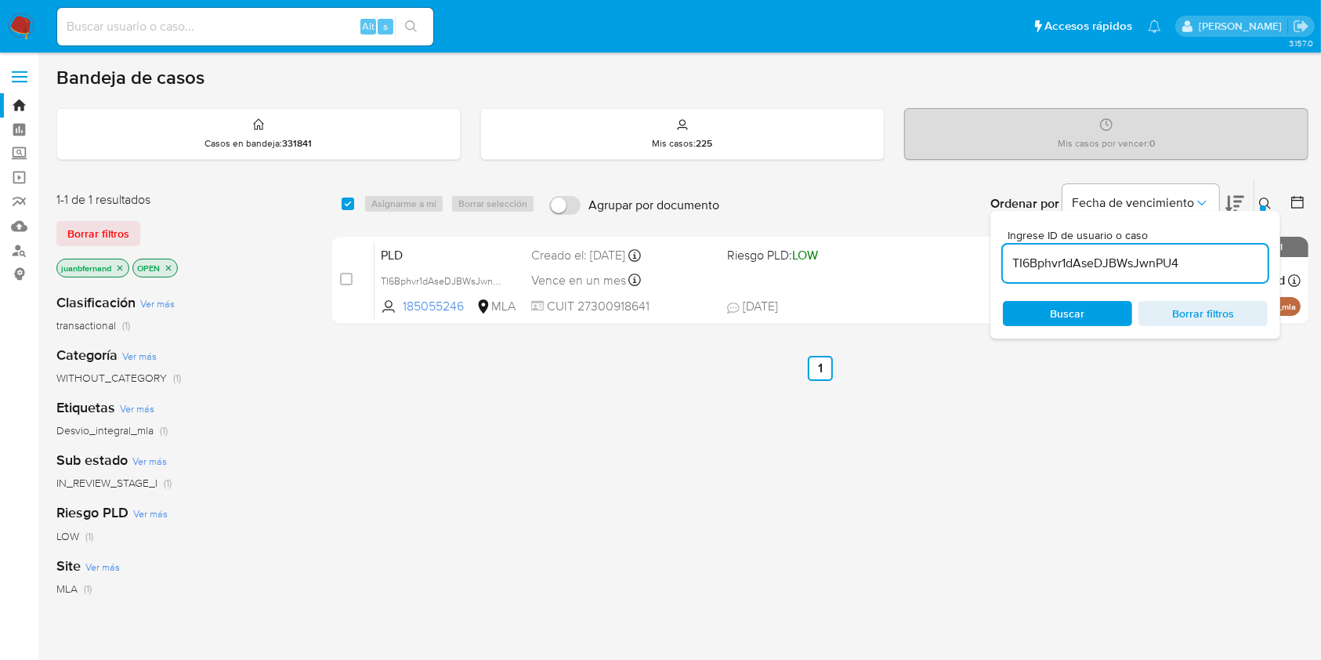
click at [1198, 260] on input "TI6Bphvr1dAseDJBWsJwnPU4" at bounding box center [1135, 263] width 265 height 20
paste input "EydsZiE14Nx3qK0ydoCMMk1u"
type input "EydsZiE14Nx3qK0ydoCMMk1u"
click at [350, 203] on input "checkbox" at bounding box center [348, 203] width 13 height 13
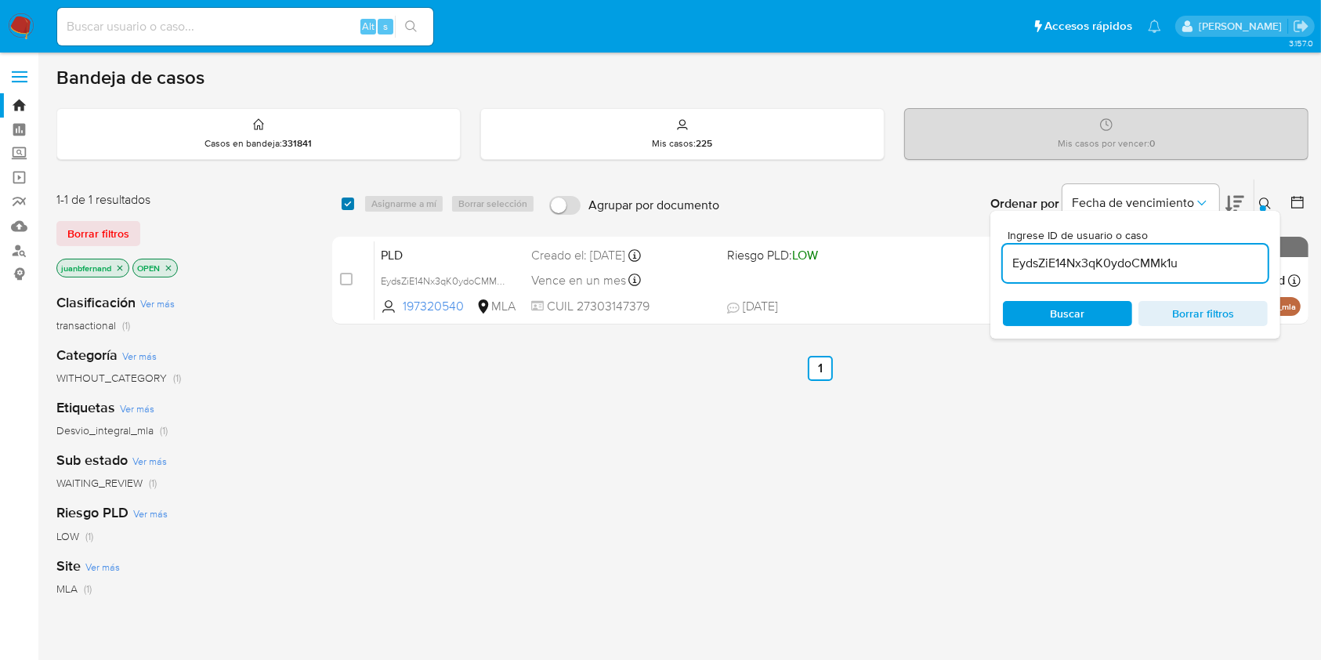
checkbox input "true"
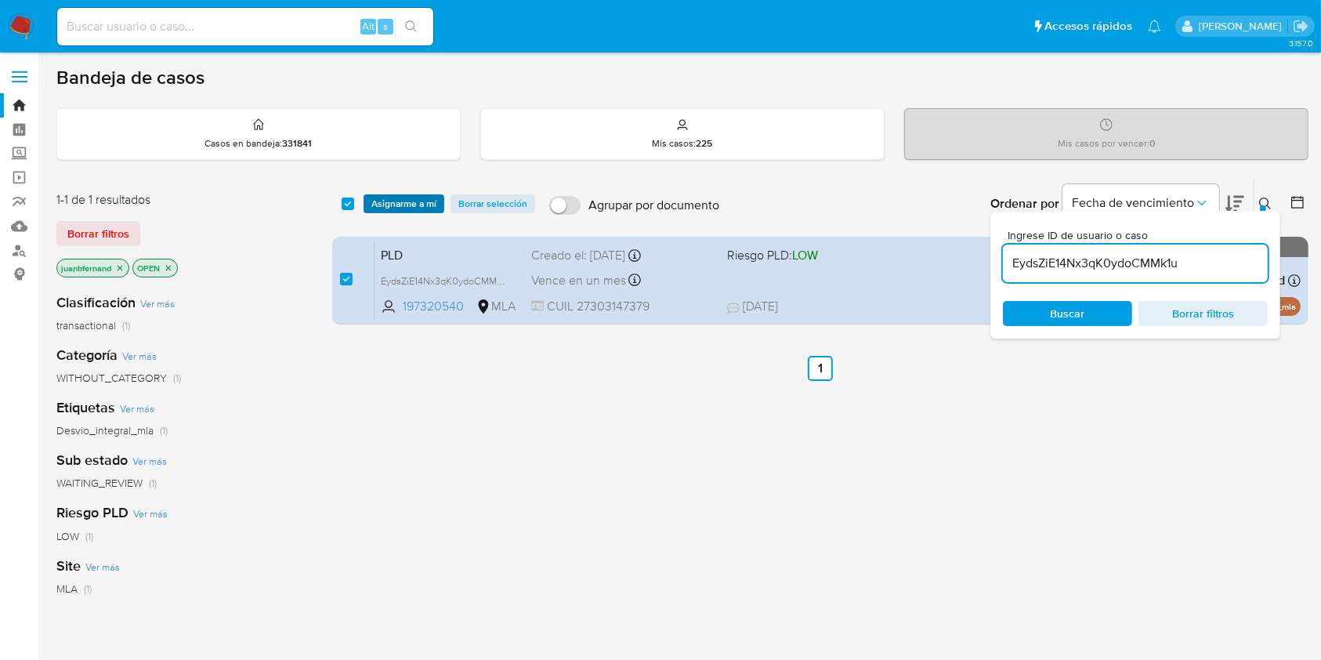
click at [406, 205] on span "Asignarme a mí" at bounding box center [403, 204] width 65 height 16
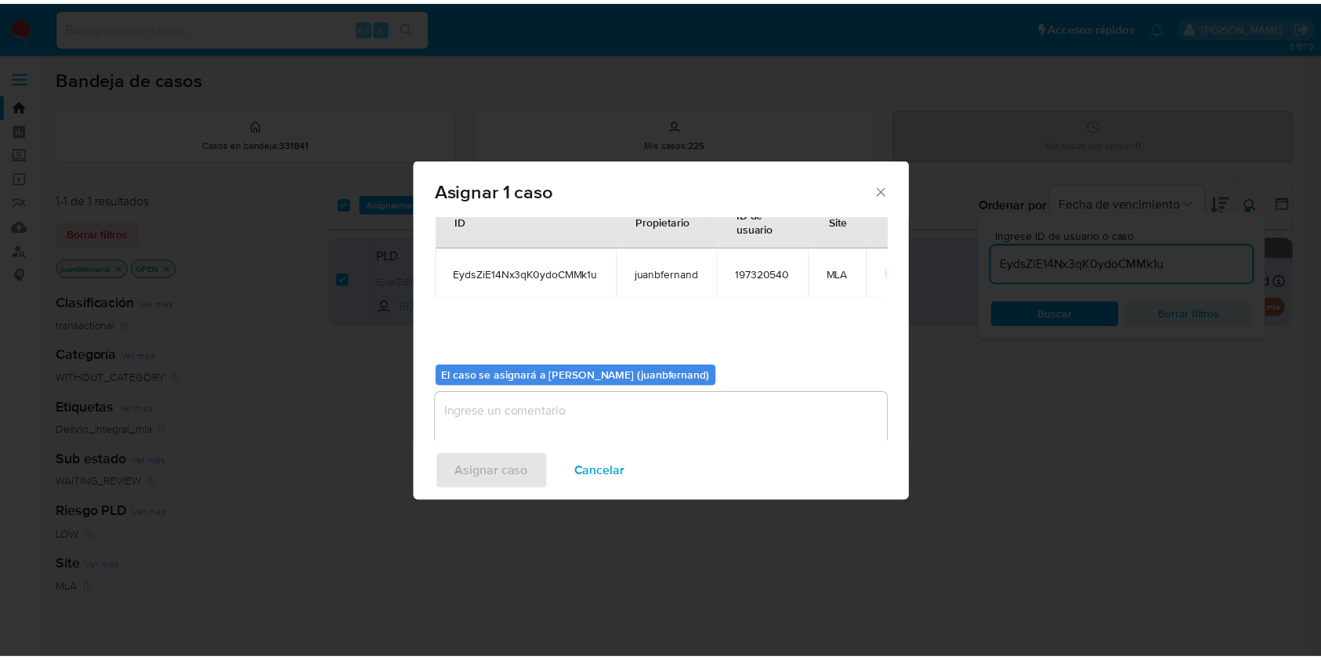
scroll to position [80, 0]
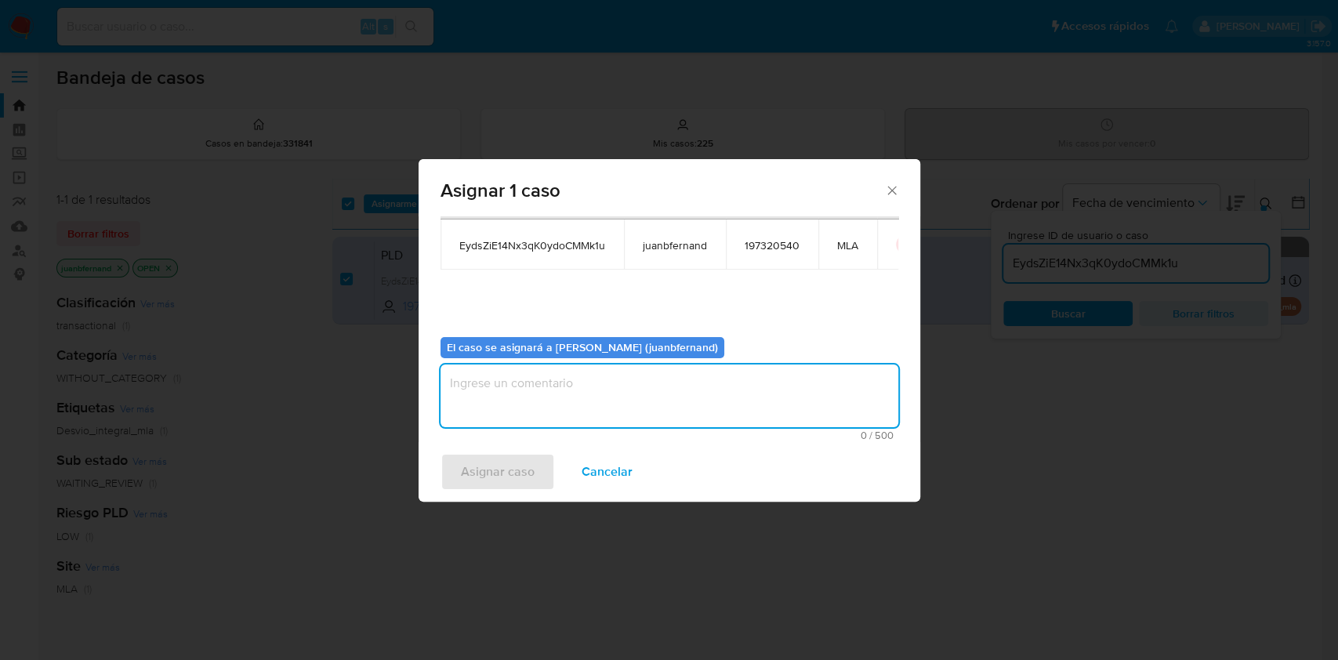
click at [602, 388] on textarea "assign-modal" at bounding box center [669, 395] width 458 height 63
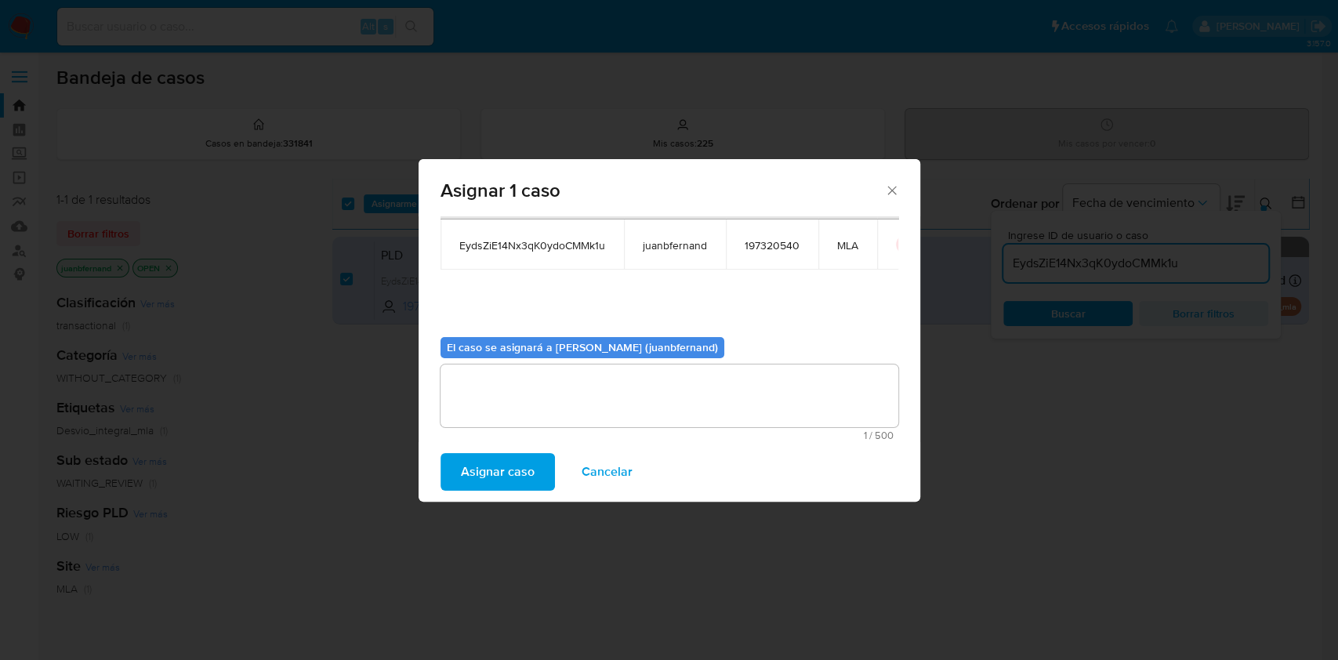
click at [470, 480] on span "Asignar caso" at bounding box center [498, 472] width 74 height 34
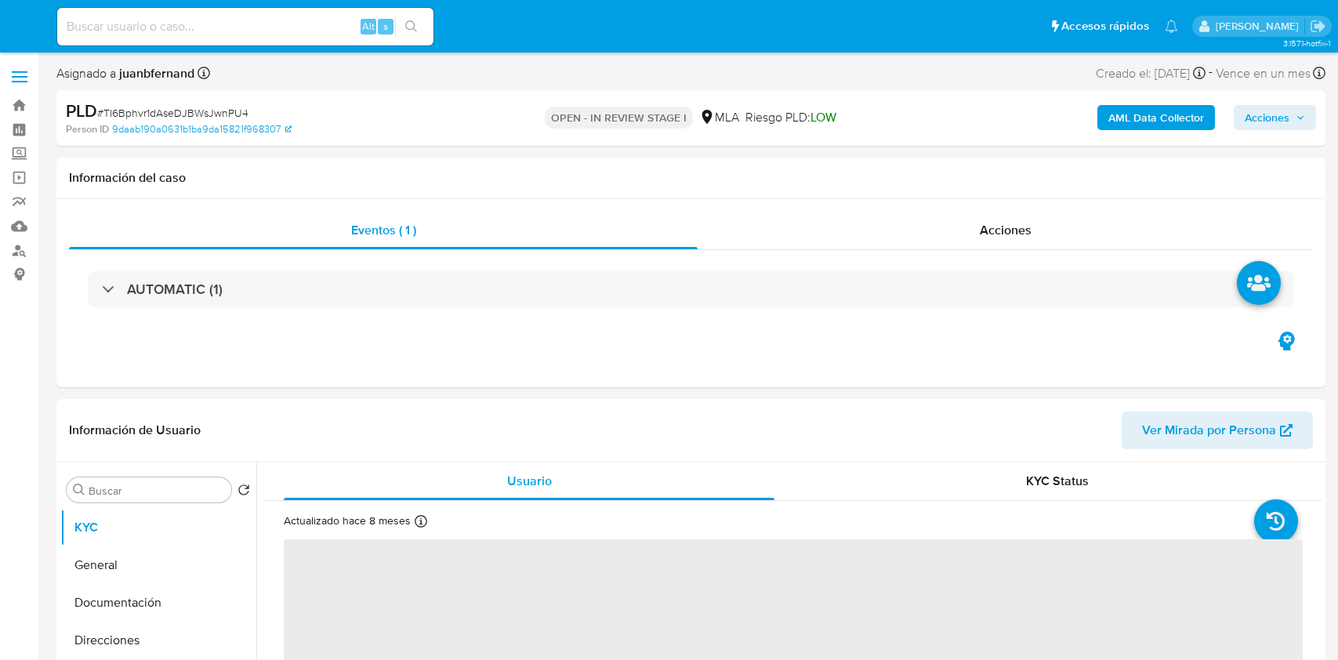
select select "10"
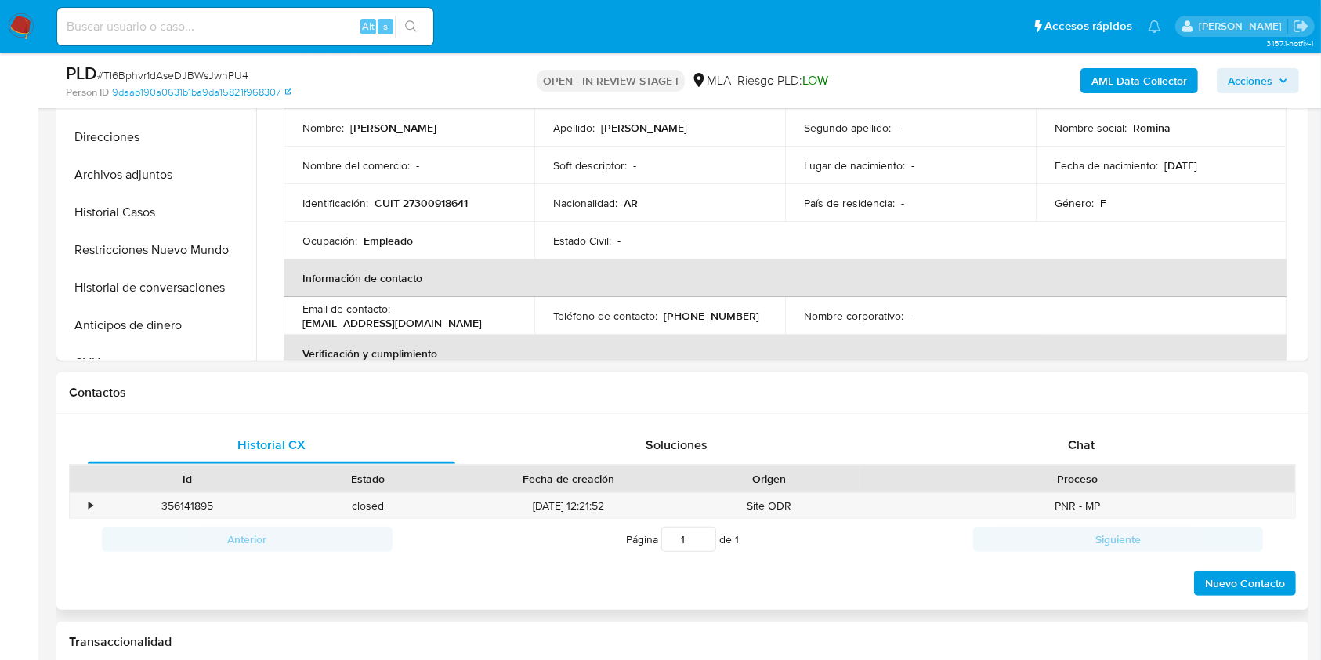
scroll to position [731, 0]
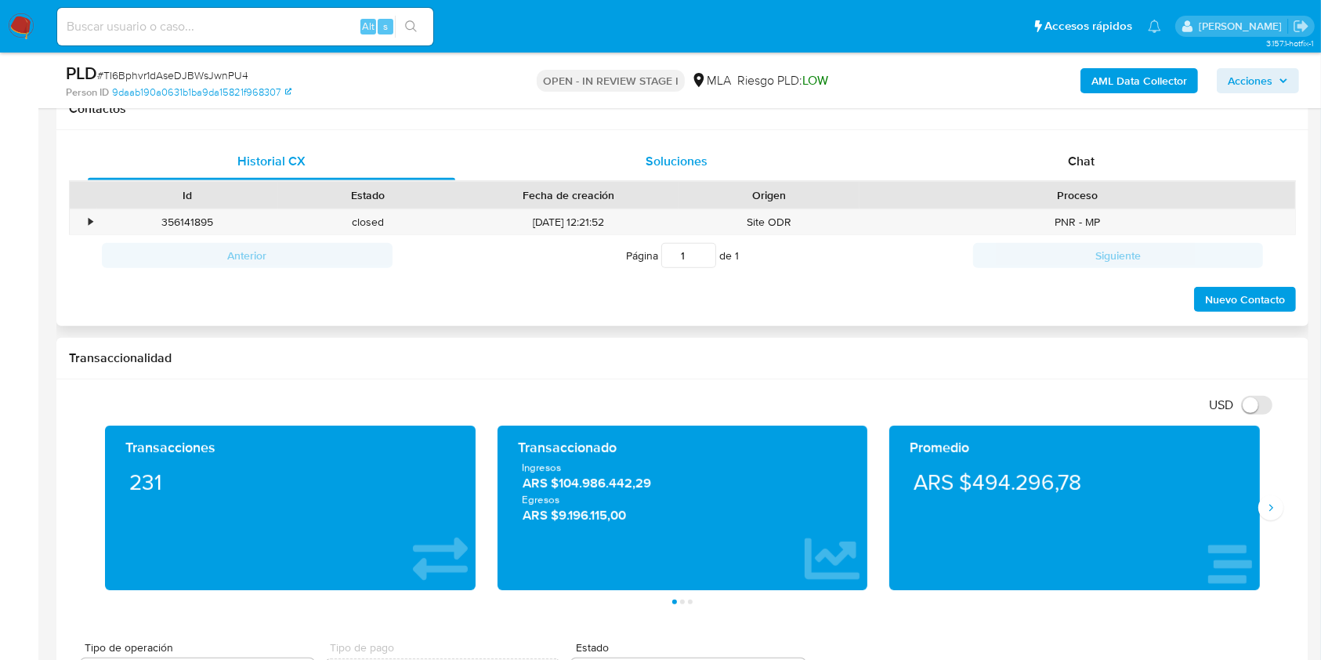
drag, startPoint x: 1041, startPoint y: 157, endPoint x: 585, endPoint y: 143, distance: 456.3
click at [1038, 158] on div "Chat" at bounding box center [1082, 162] width 368 height 38
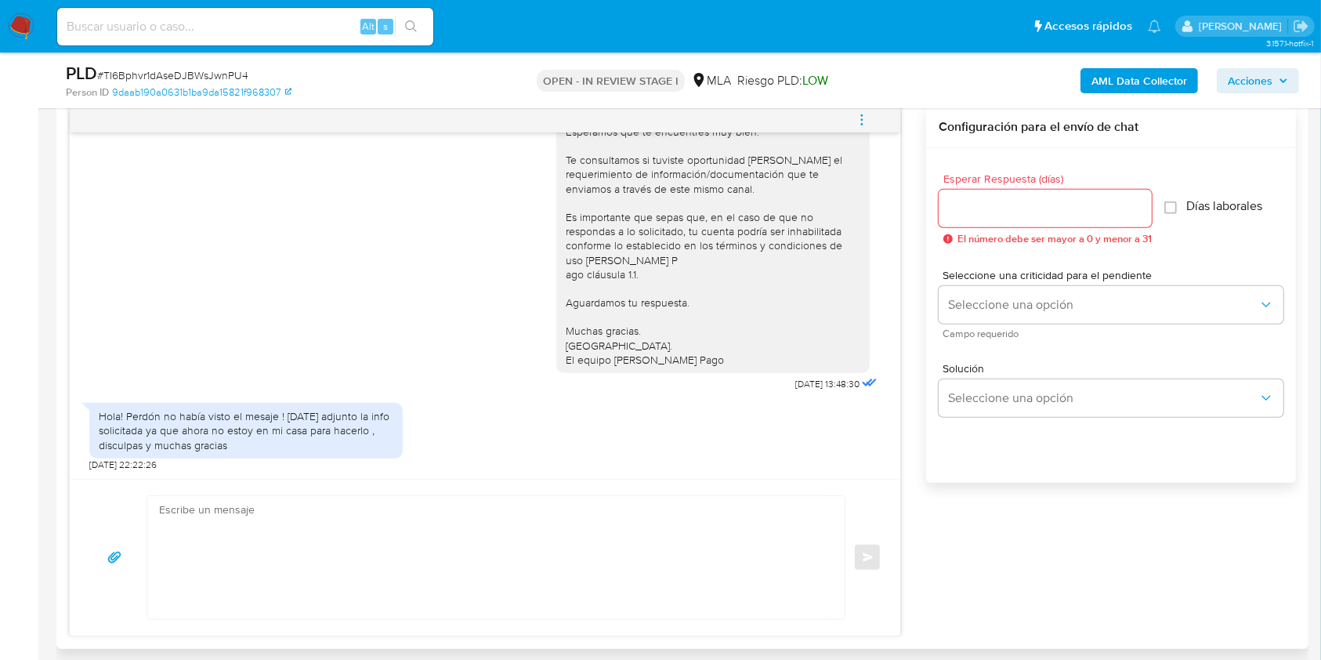
scroll to position [940, 0]
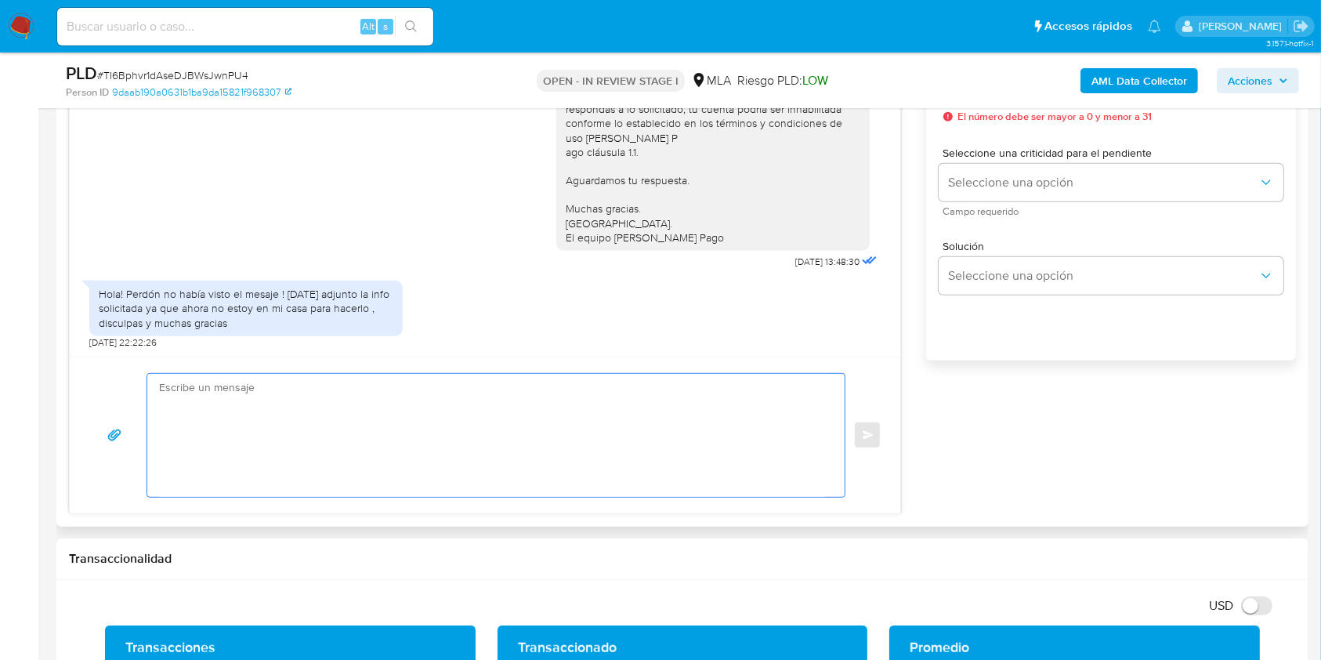
click at [416, 434] on textarea at bounding box center [492, 435] width 666 height 123
paste textarea "Hola. Esperamos que te encuentres muy bien. Te consultamos si tuviste oportunid…"
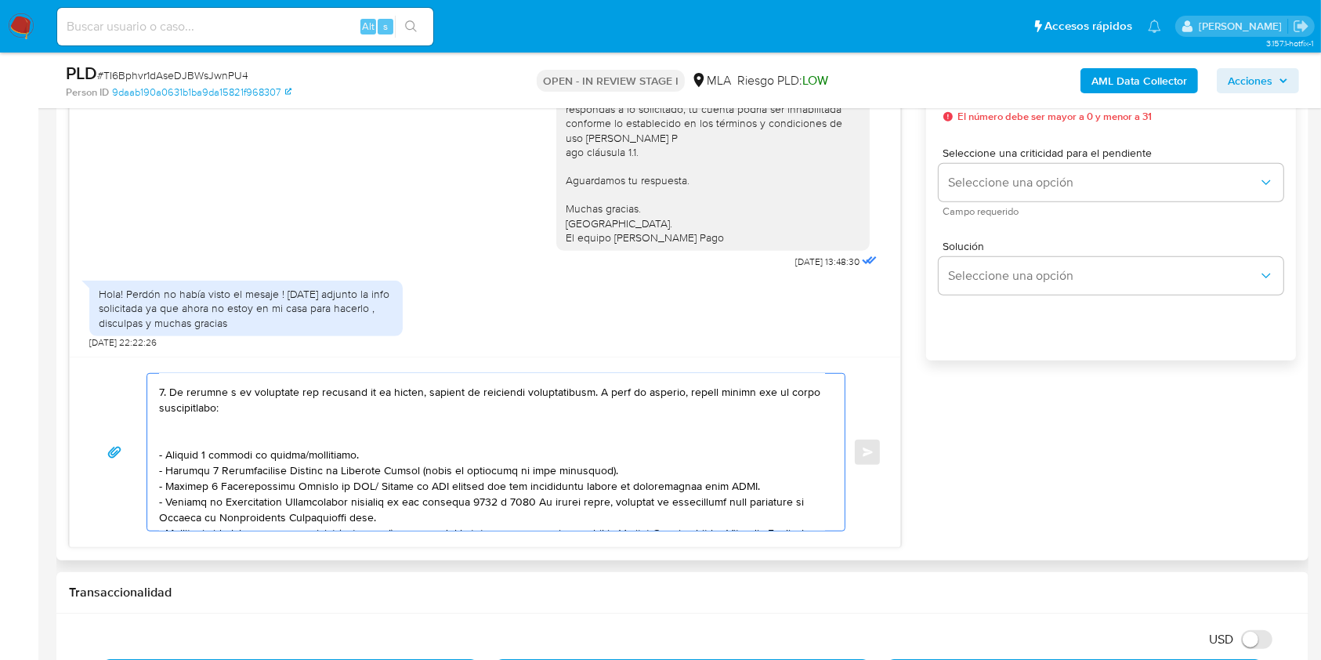
scroll to position [0, 0]
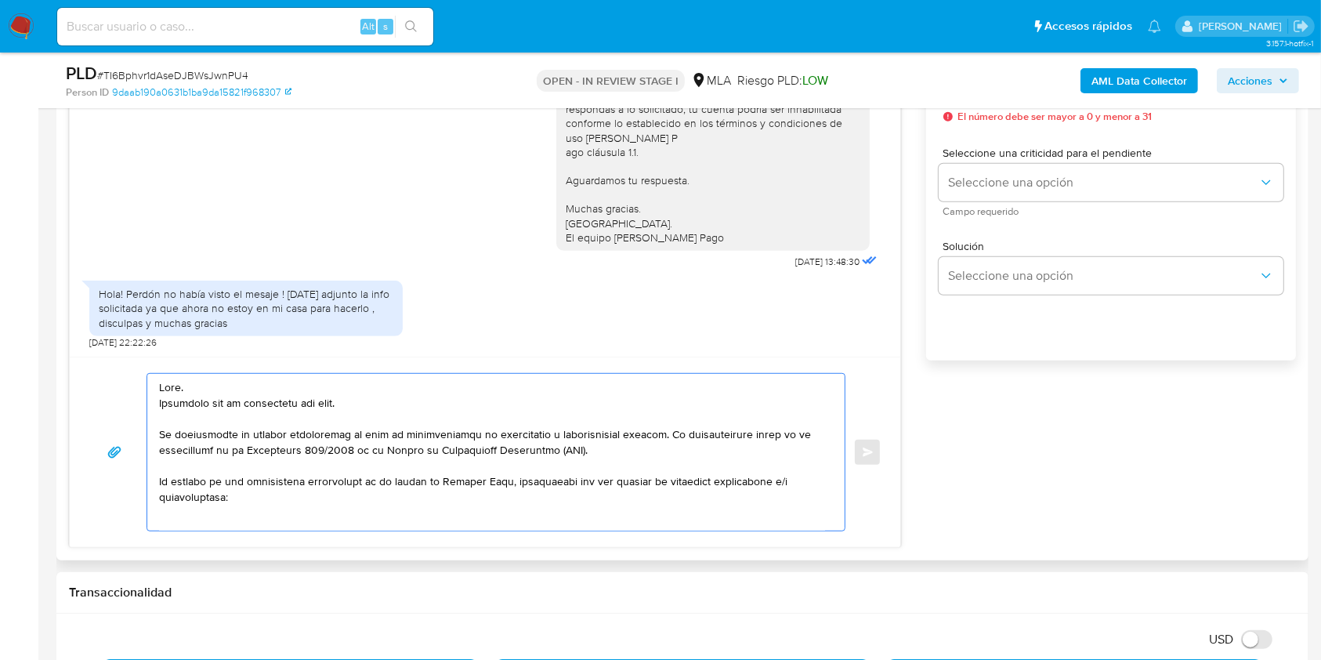
click at [289, 399] on textarea at bounding box center [492, 452] width 666 height 157
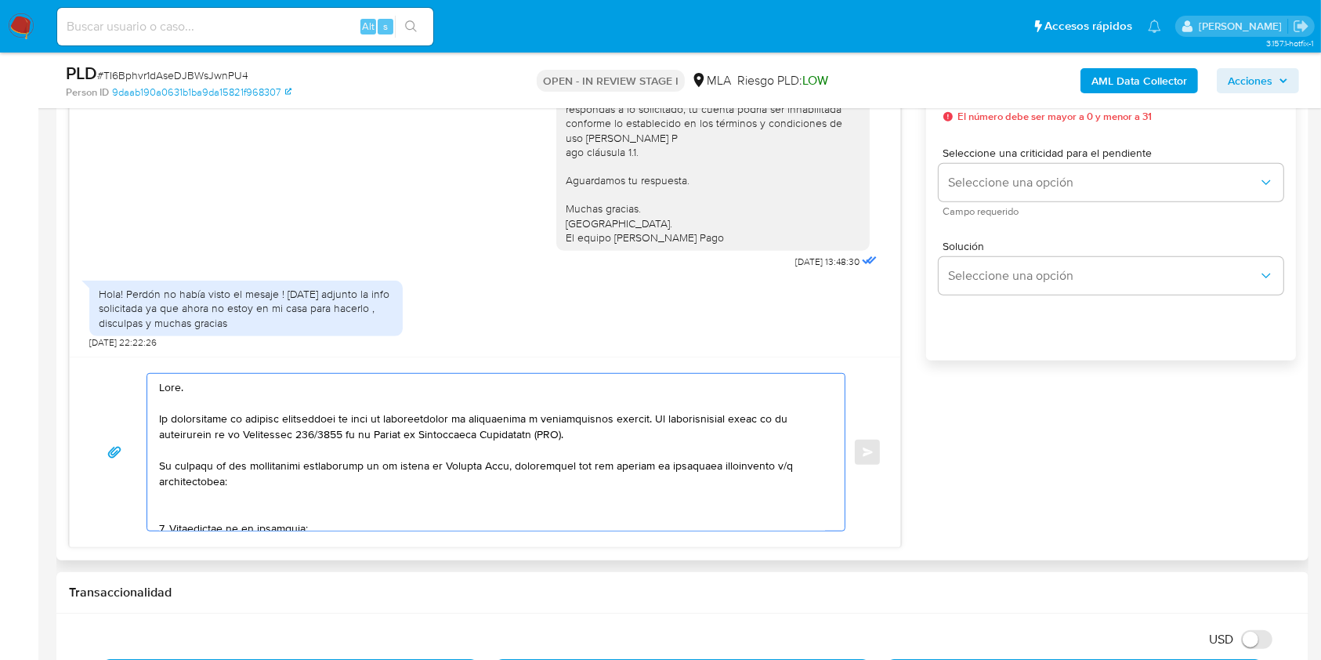
scroll to position [104, 0]
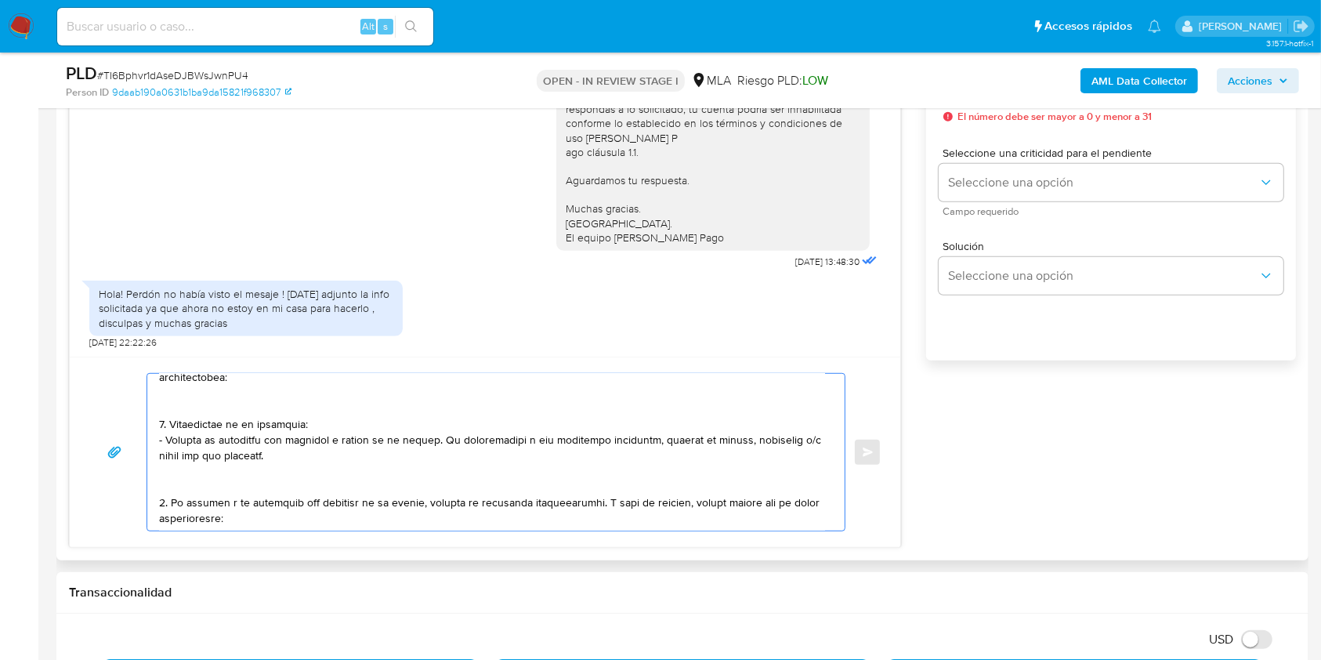
drag, startPoint x: 273, startPoint y: 461, endPoint x: 433, endPoint y: 457, distance: 159.9
click at [433, 457] on textarea at bounding box center [492, 452] width 666 height 157
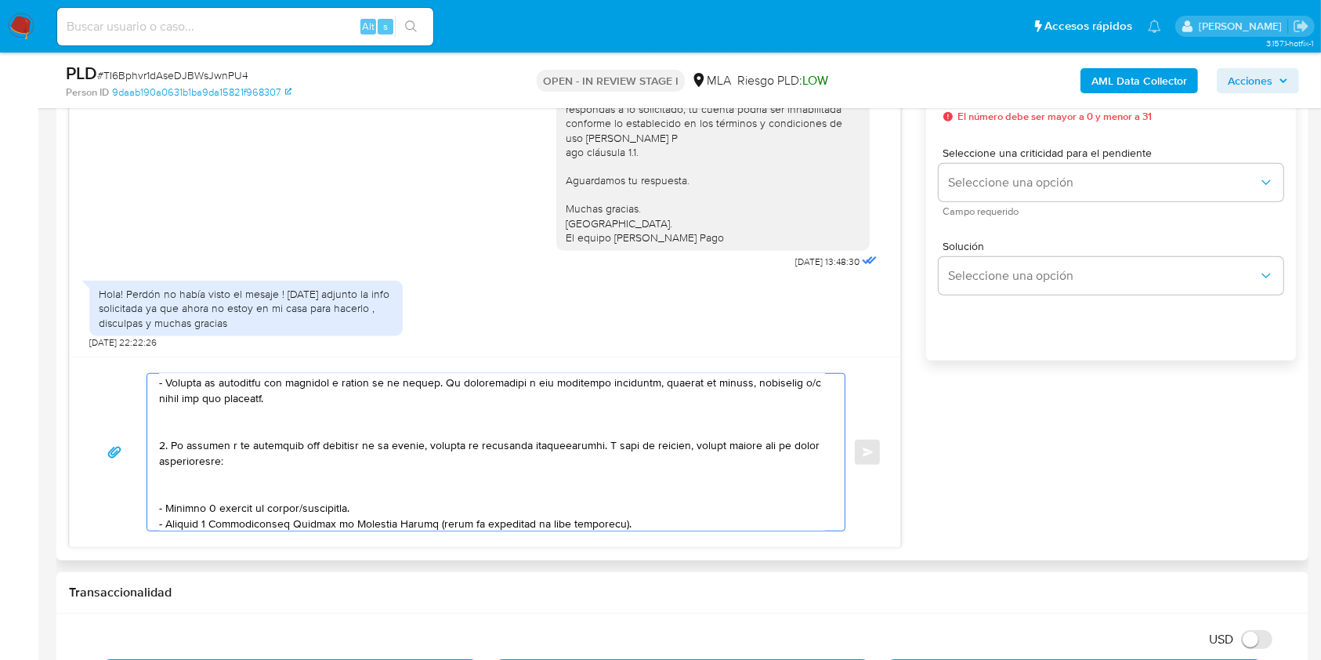
scroll to position [208, 0]
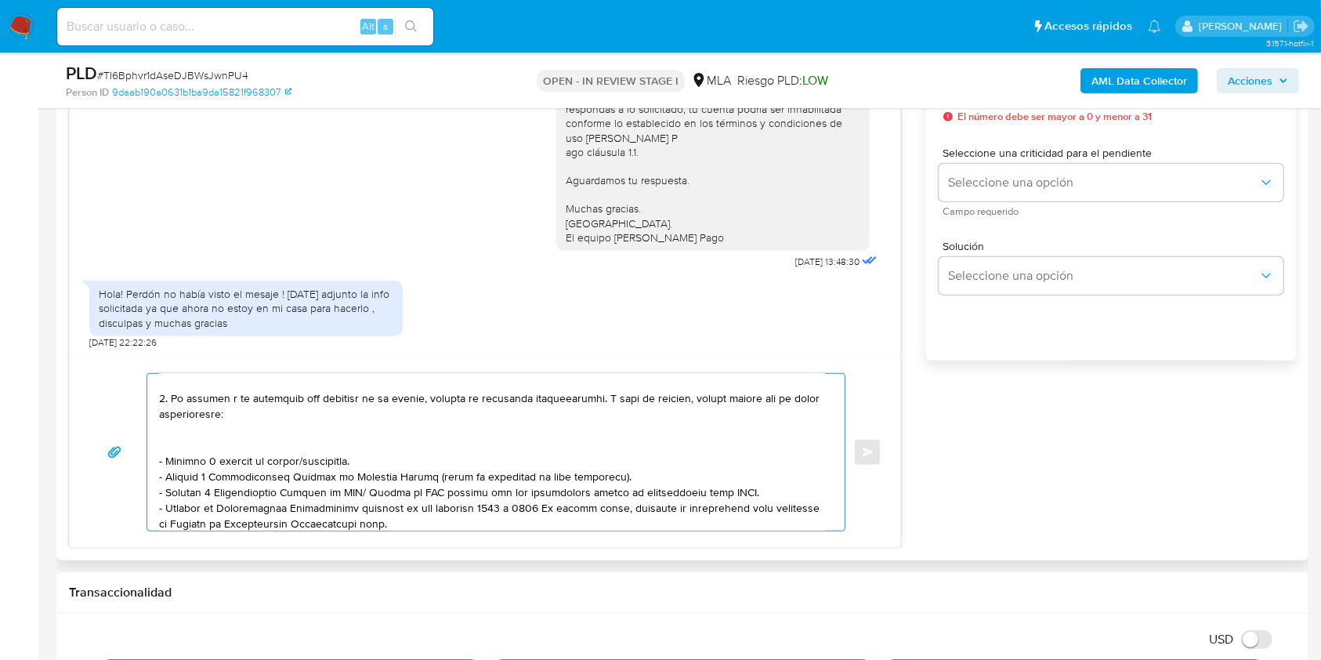
click at [314, 465] on textarea at bounding box center [492, 452] width 666 height 157
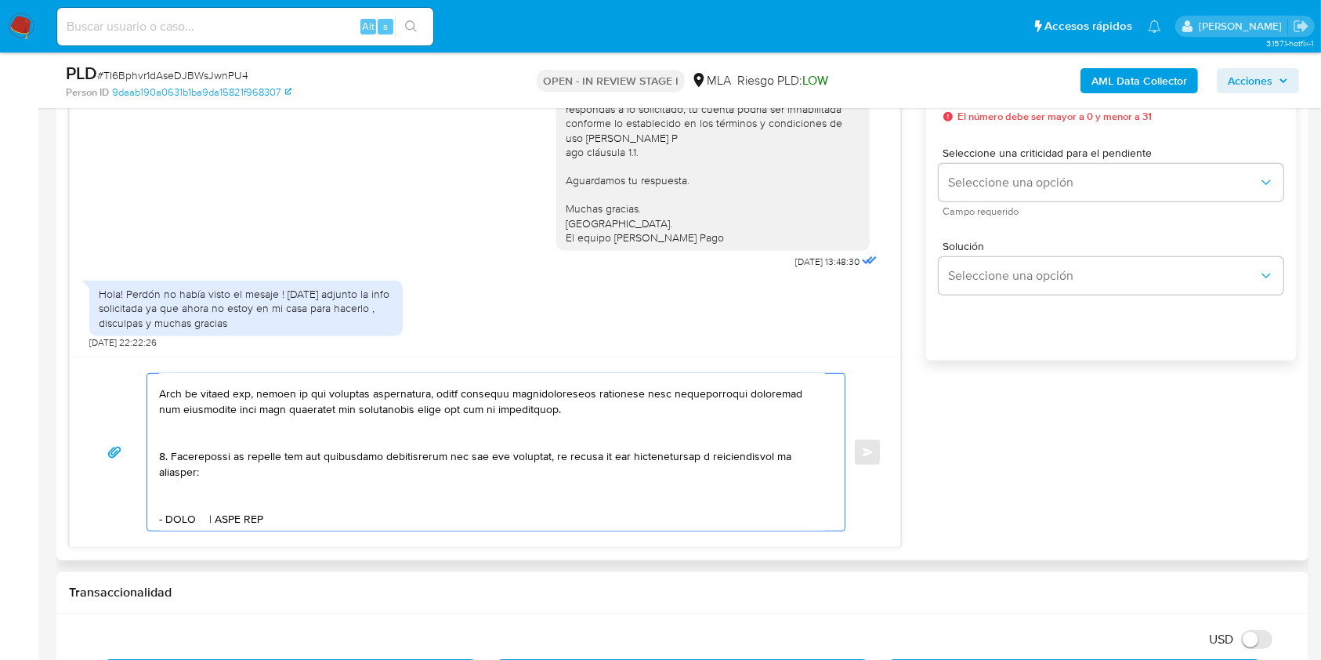
scroll to position [392, 0]
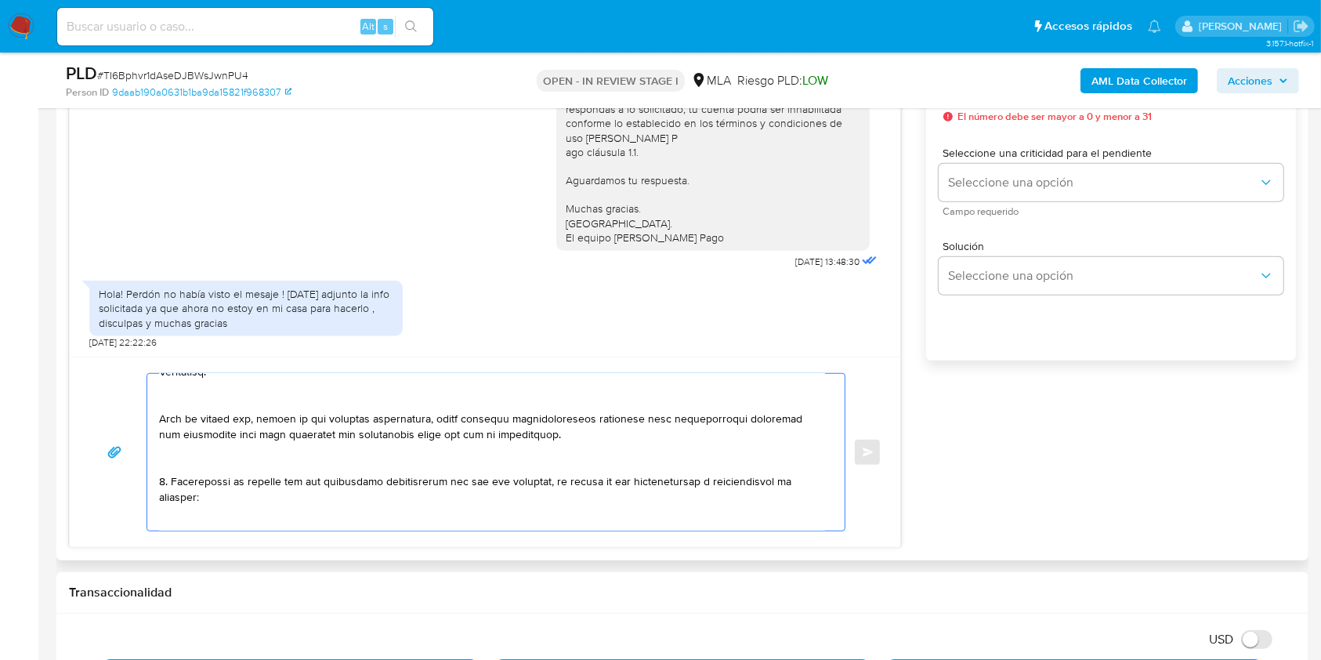
drag, startPoint x: 279, startPoint y: 473, endPoint x: 147, endPoint y: 481, distance: 131.9
click at [147, 481] on div at bounding box center [492, 452] width 690 height 157
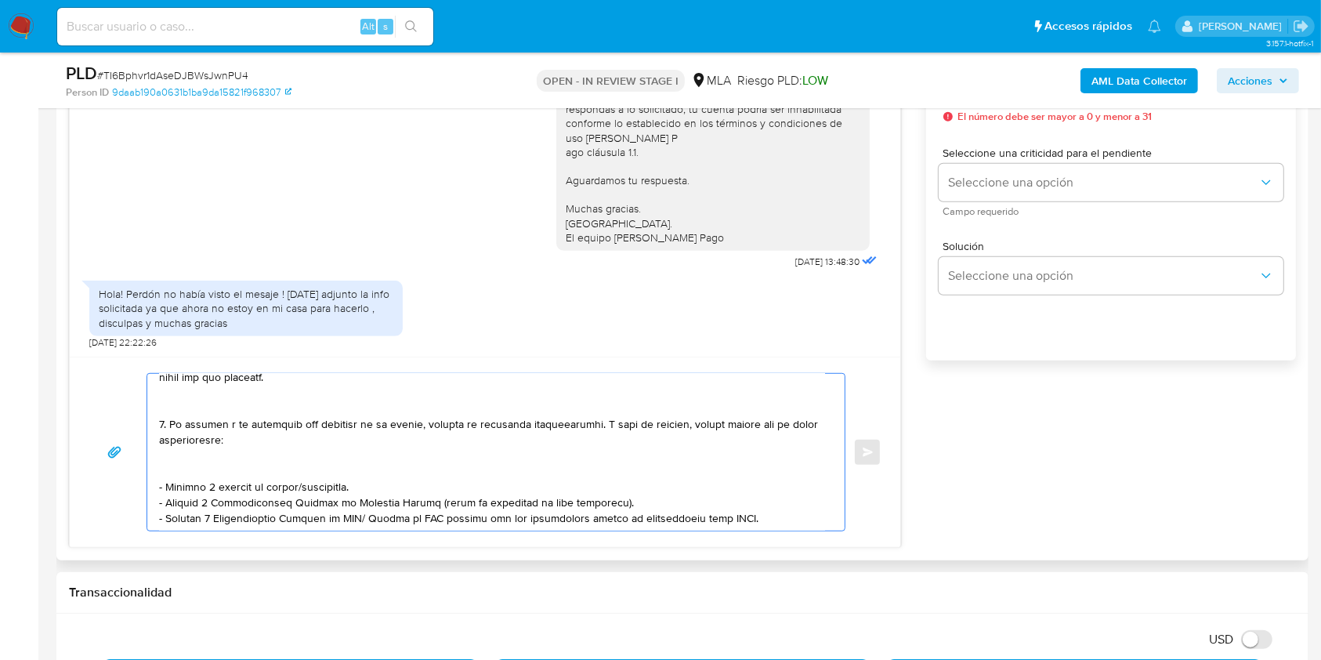
click at [577, 427] on textarea at bounding box center [492, 452] width 666 height 157
drag, startPoint x: 577, startPoint y: 427, endPoint x: 189, endPoint y: 428, distance: 387.9
click at [189, 428] on textarea at bounding box center [492, 452] width 666 height 157
click at [504, 426] on textarea at bounding box center [492, 452] width 666 height 157
drag, startPoint x: 503, startPoint y: 426, endPoint x: 188, endPoint y: 441, distance: 315.4
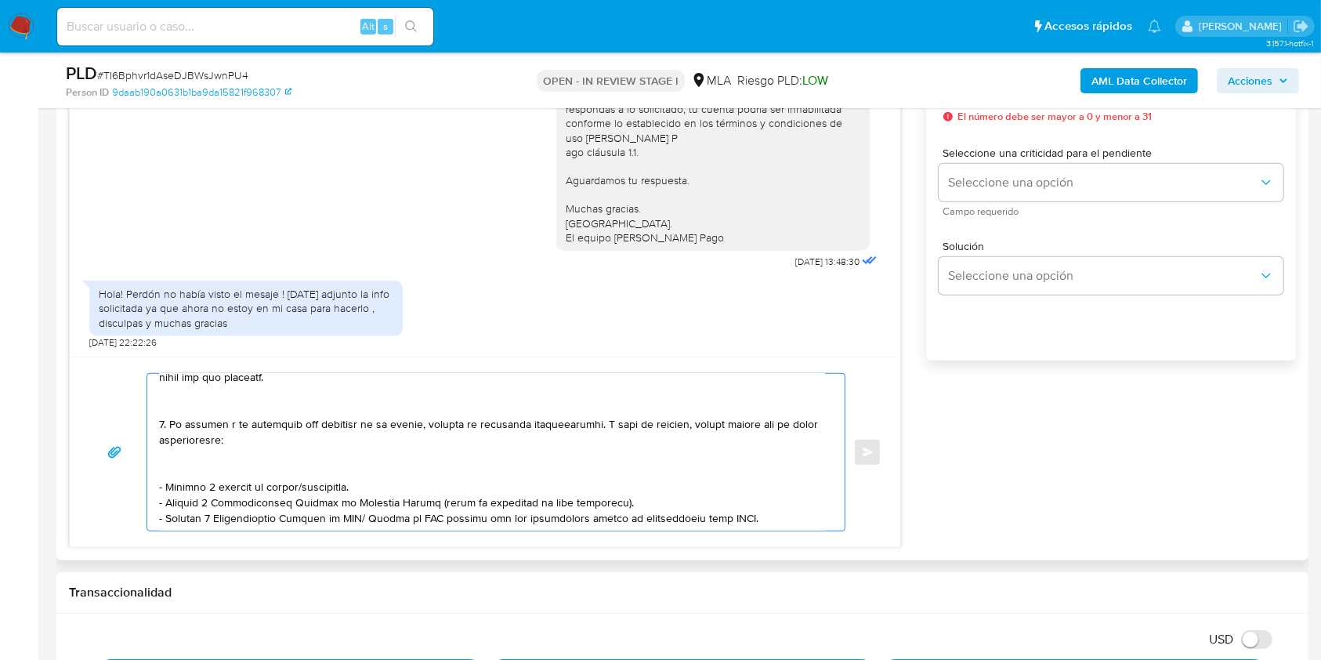
click at [174, 429] on textarea at bounding box center [492, 452] width 666 height 157
click at [283, 442] on textarea at bounding box center [492, 452] width 666 height 157
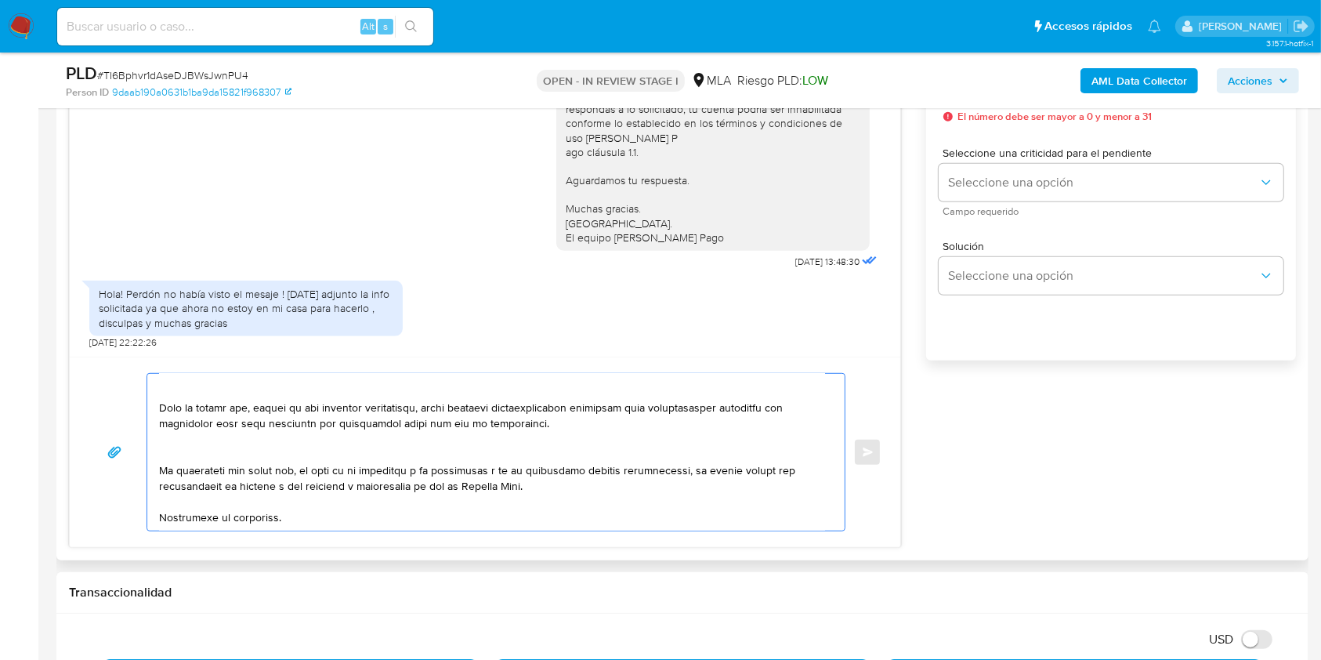
scroll to position [447, 0]
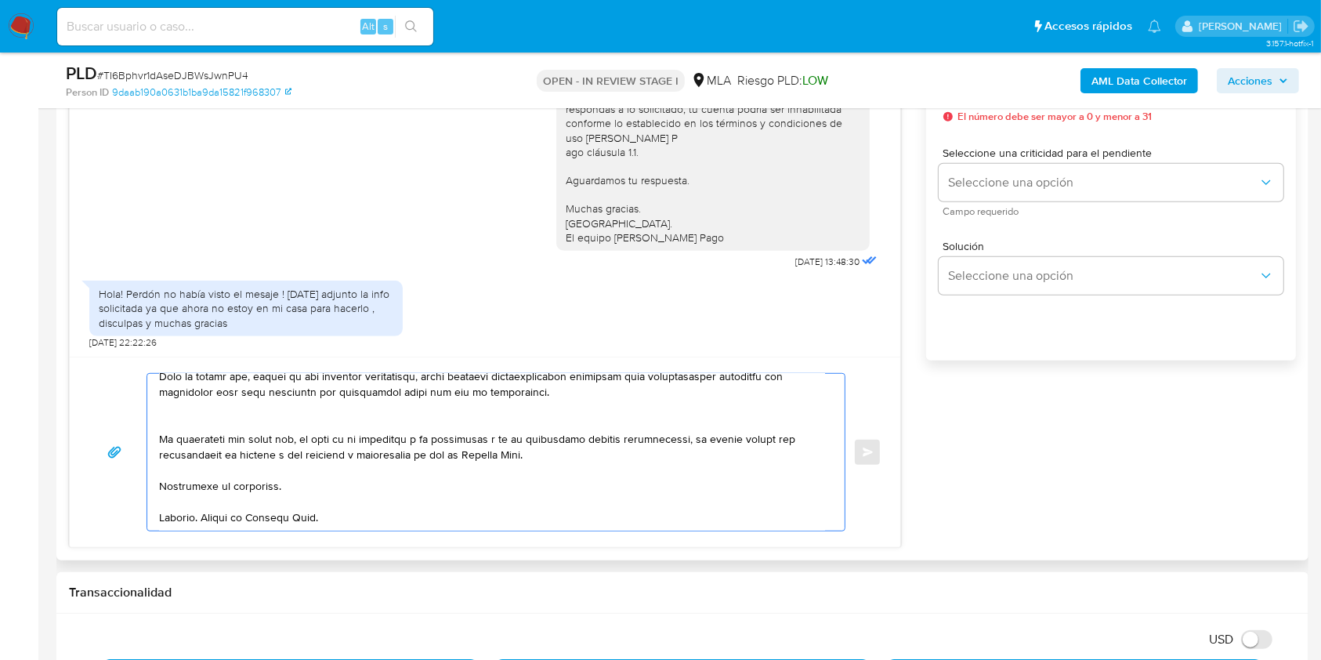
click at [281, 481] on textarea at bounding box center [492, 452] width 666 height 157
type textarea "Hola. Te consultamos si tuviste oportunidad de leer el requerimiento de informa…"
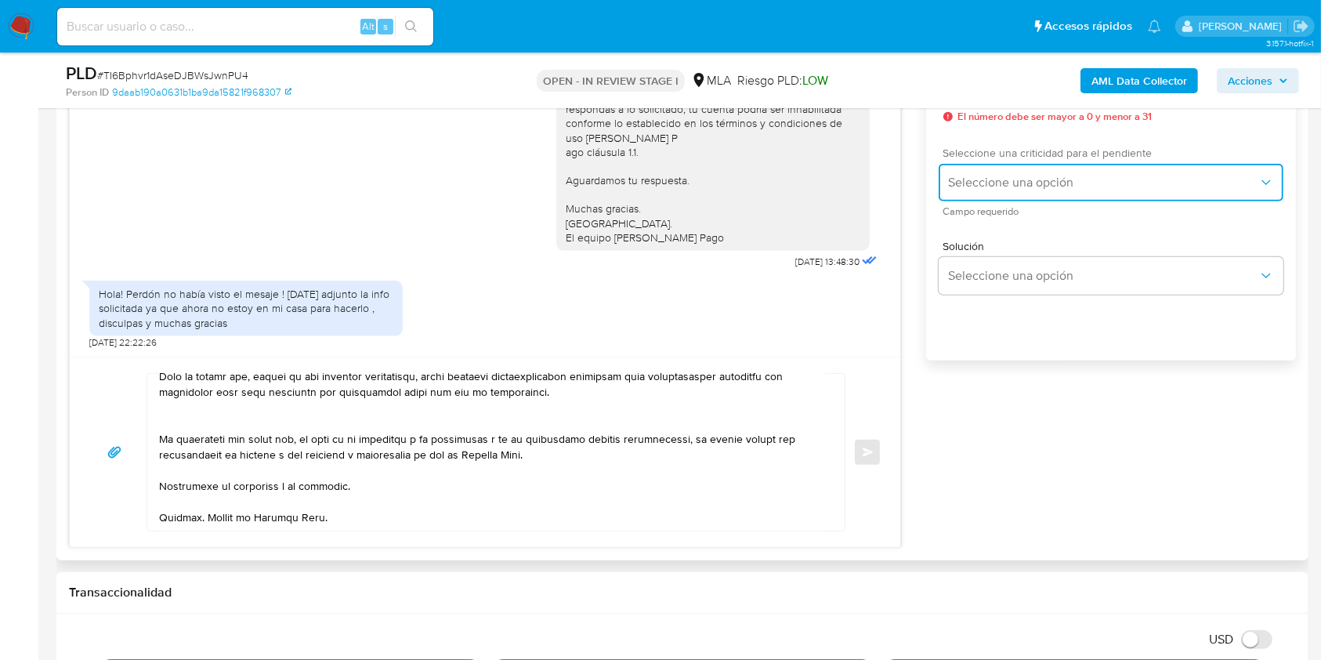
click at [978, 191] on button "Seleccione una opción" at bounding box center [1111, 183] width 345 height 38
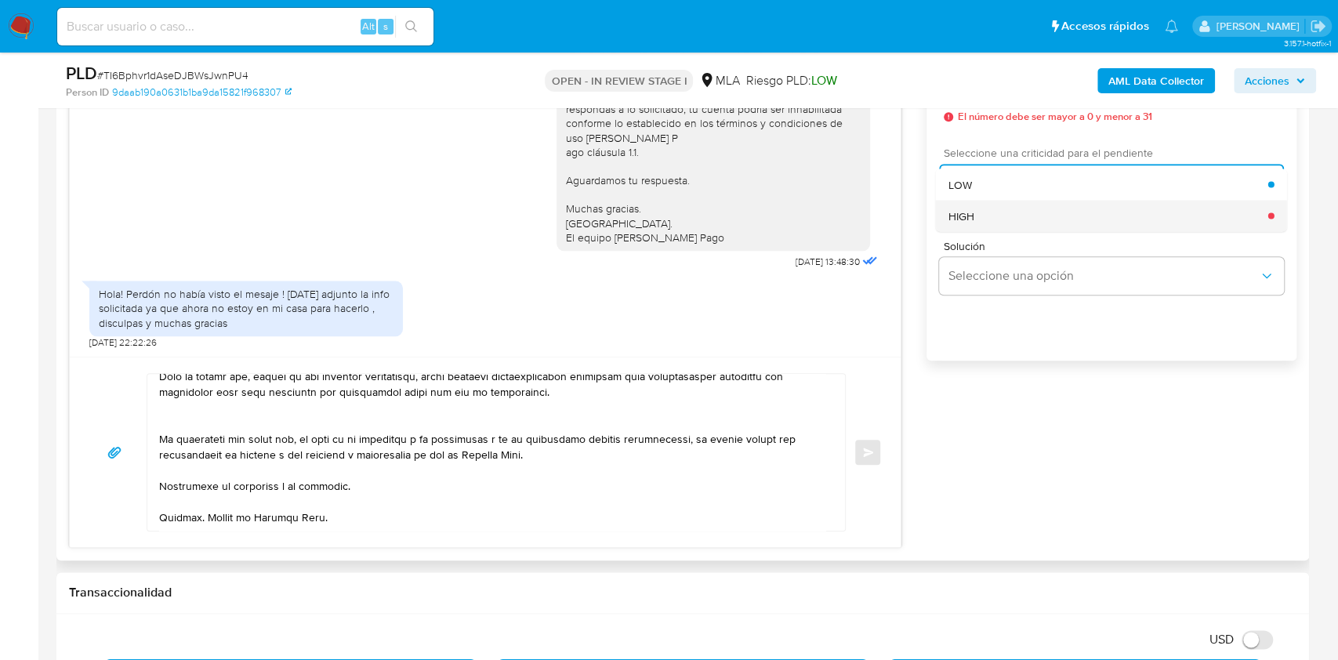
click at [983, 213] on div "HIGH" at bounding box center [1108, 215] width 320 height 31
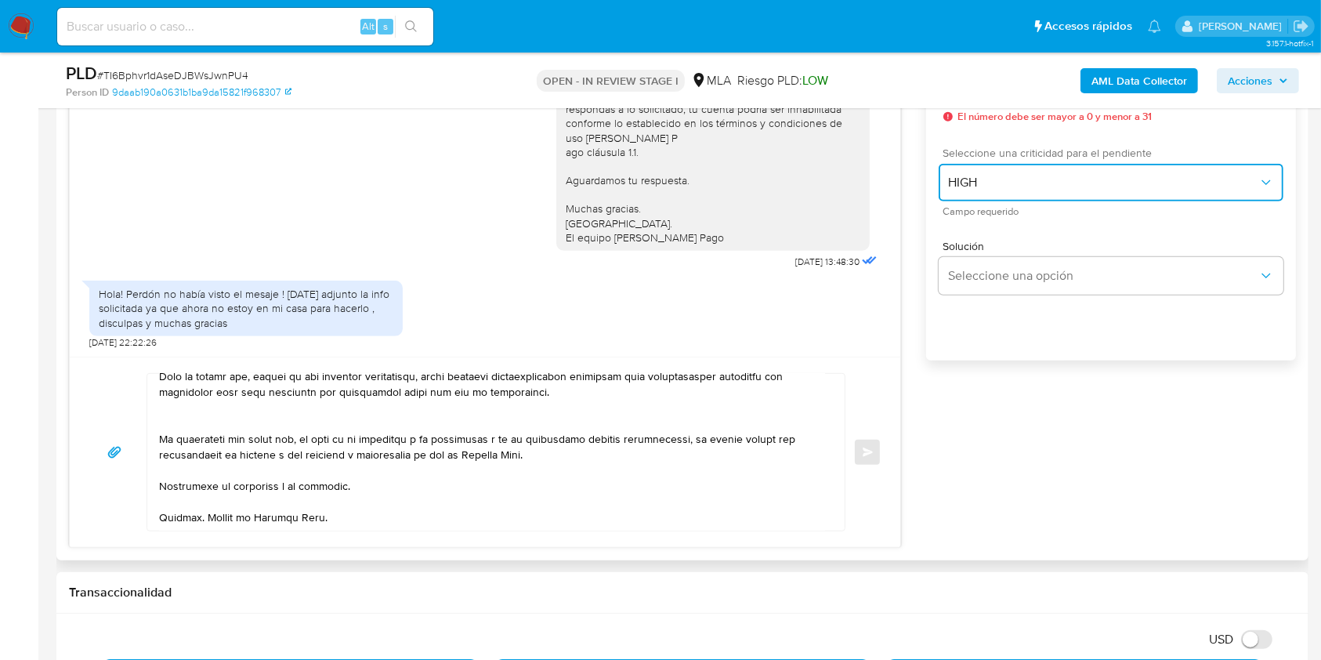
scroll to position [835, 0]
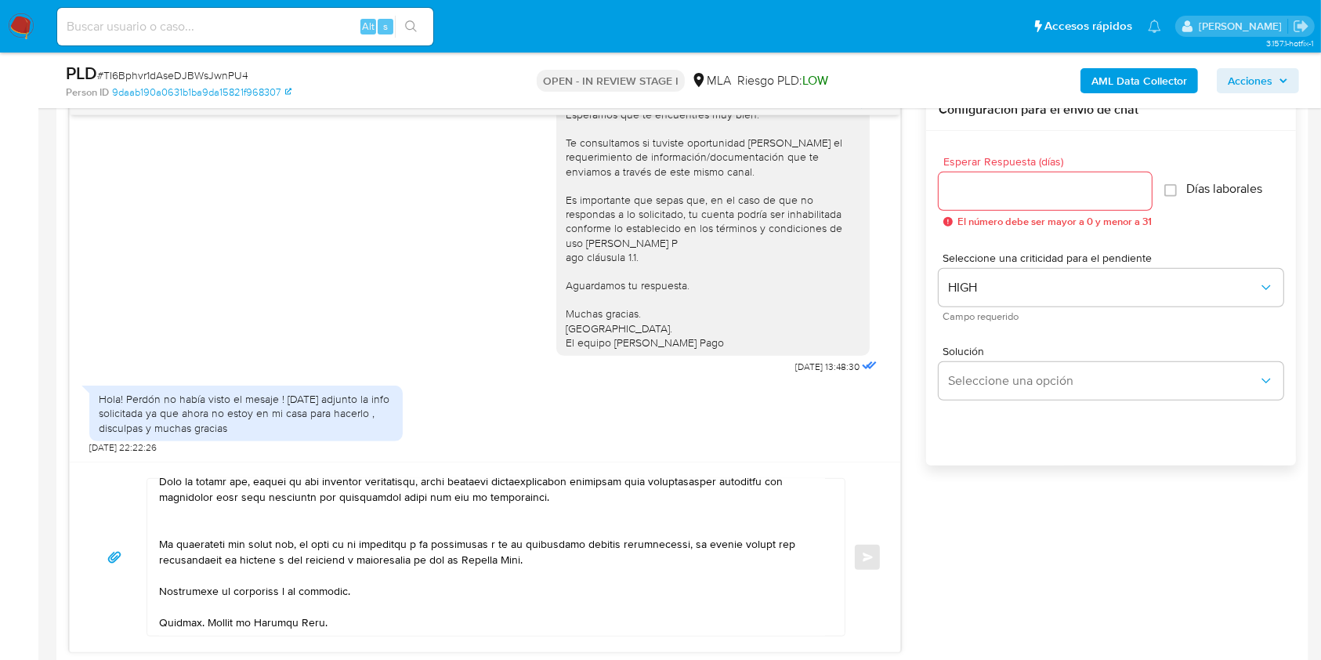
click at [989, 181] on input "Esperar Respuesta (días)" at bounding box center [1045, 191] width 213 height 20
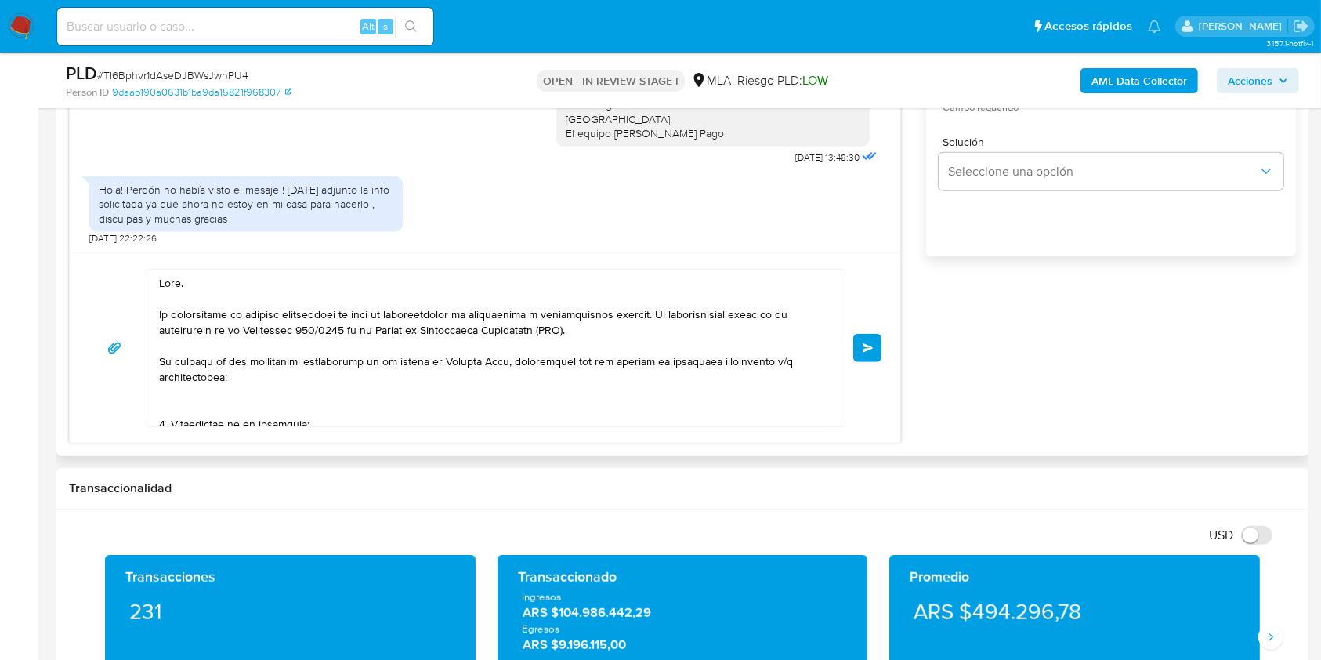
scroll to position [447, 0]
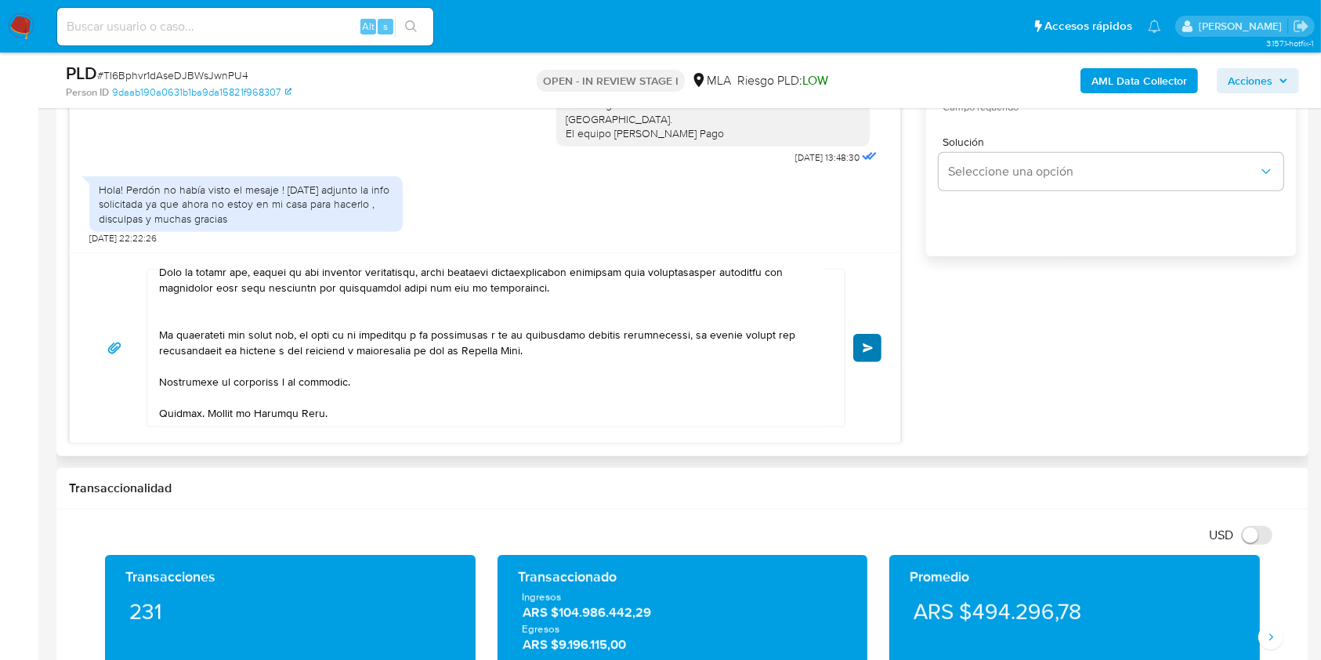
type input "1"
click at [876, 352] on button "Enviar" at bounding box center [867, 348] width 28 height 28
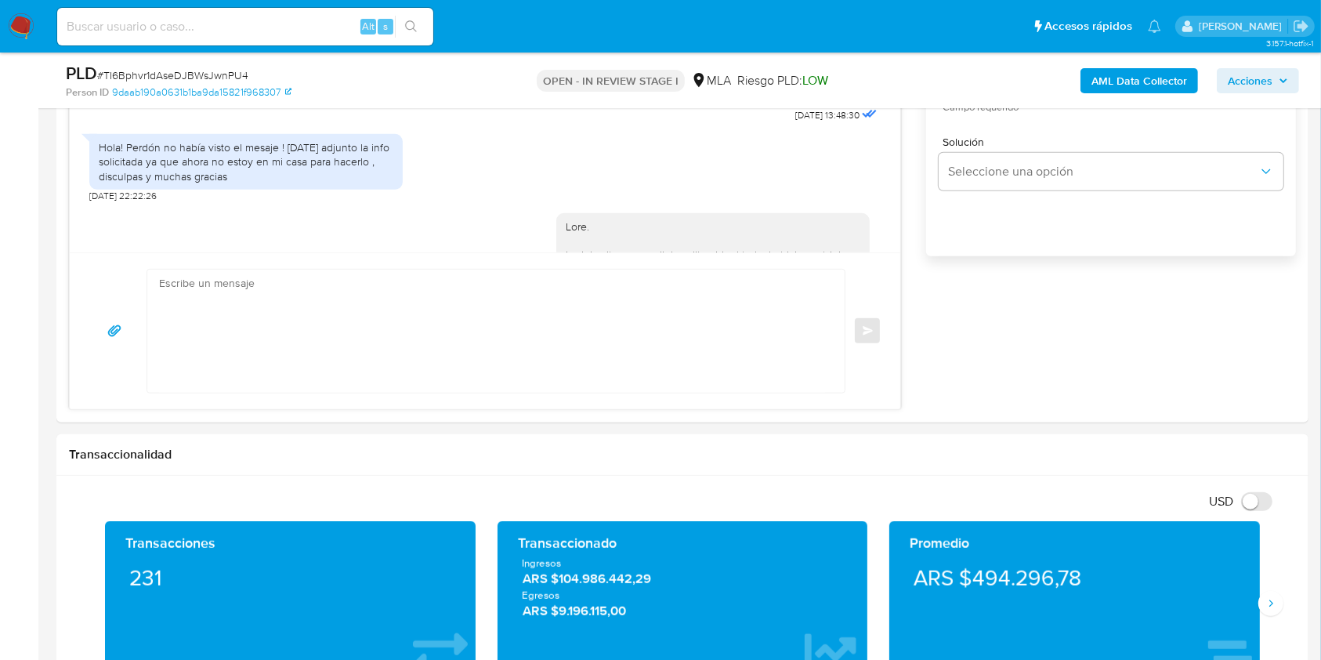
scroll to position [0, 0]
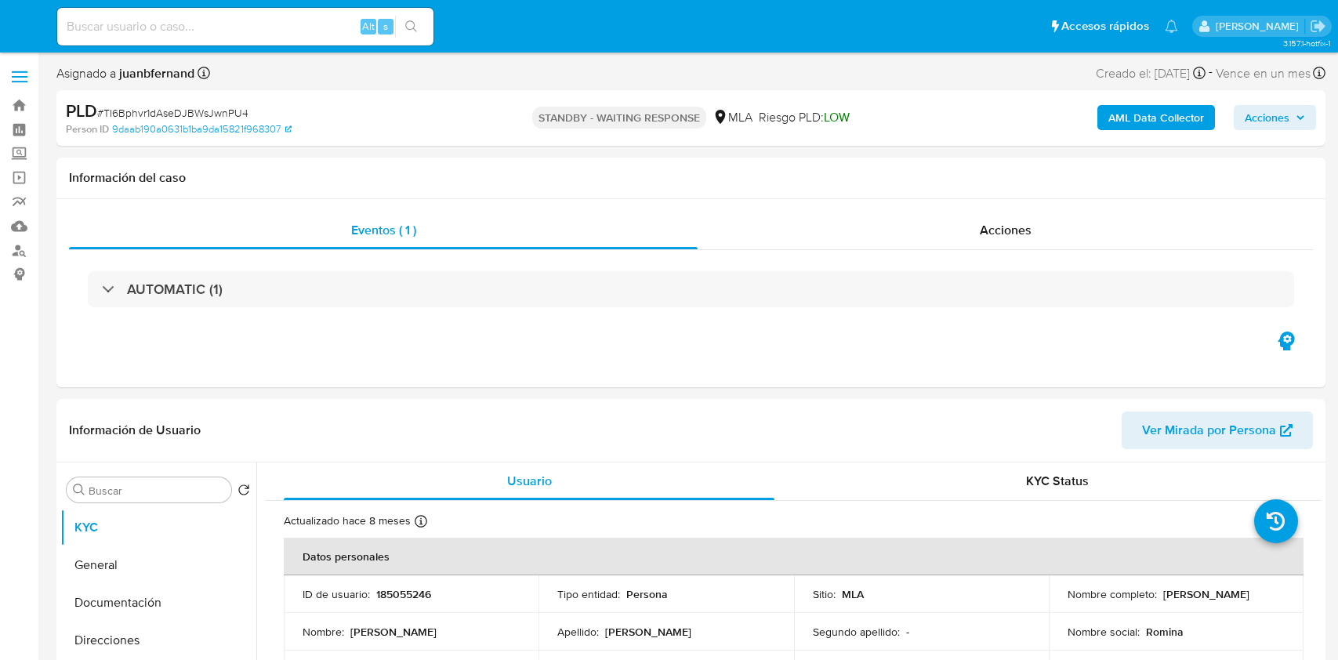
select select "10"
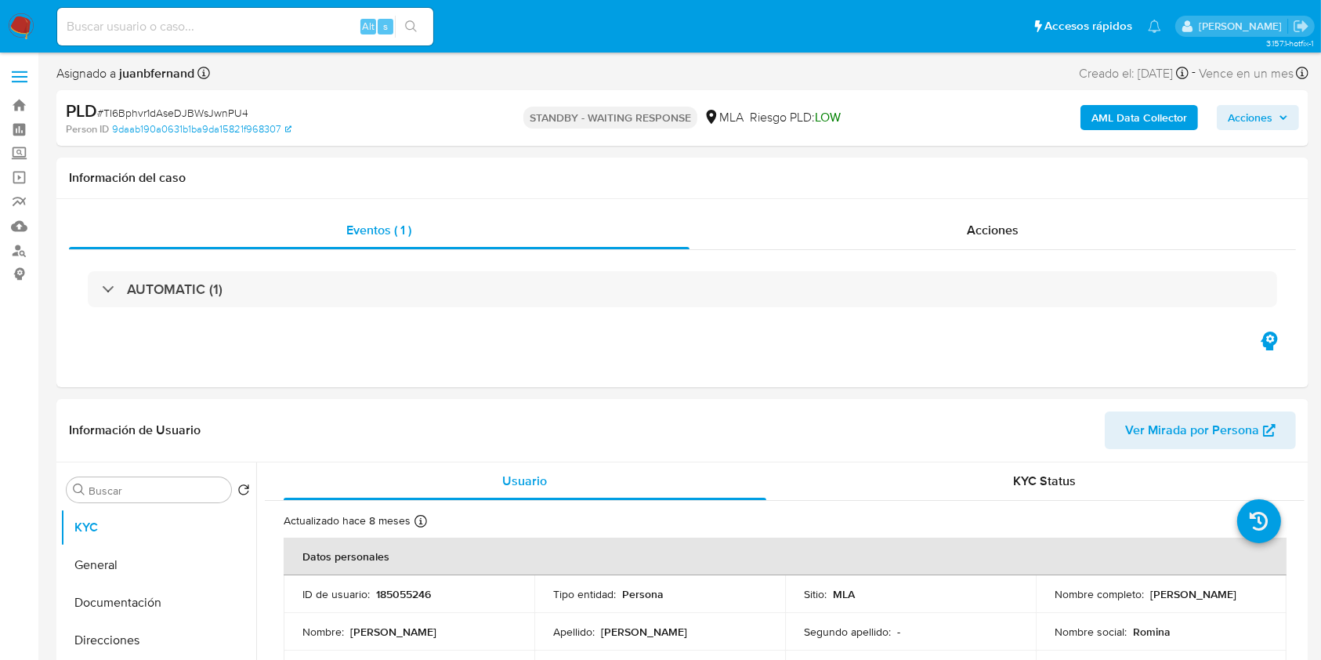
click at [1166, 110] on b "AML Data Collector" at bounding box center [1140, 117] width 96 height 25
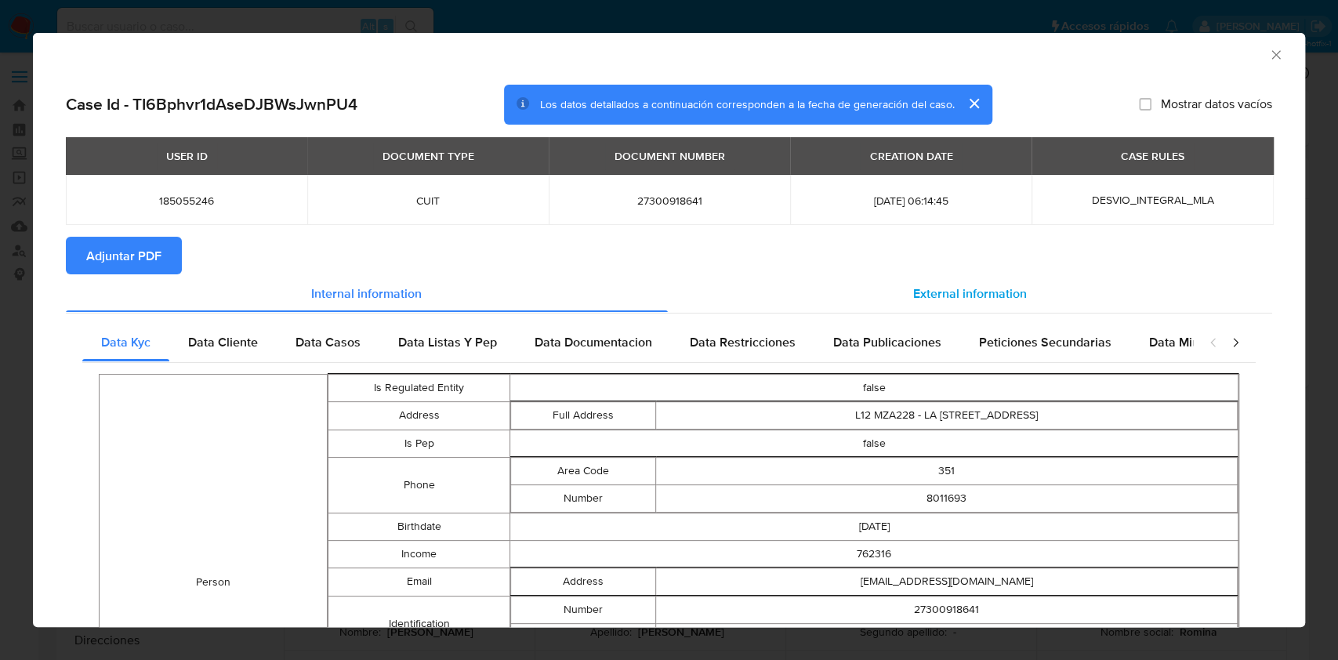
click at [1005, 286] on span "External information" at bounding box center [970, 293] width 114 height 18
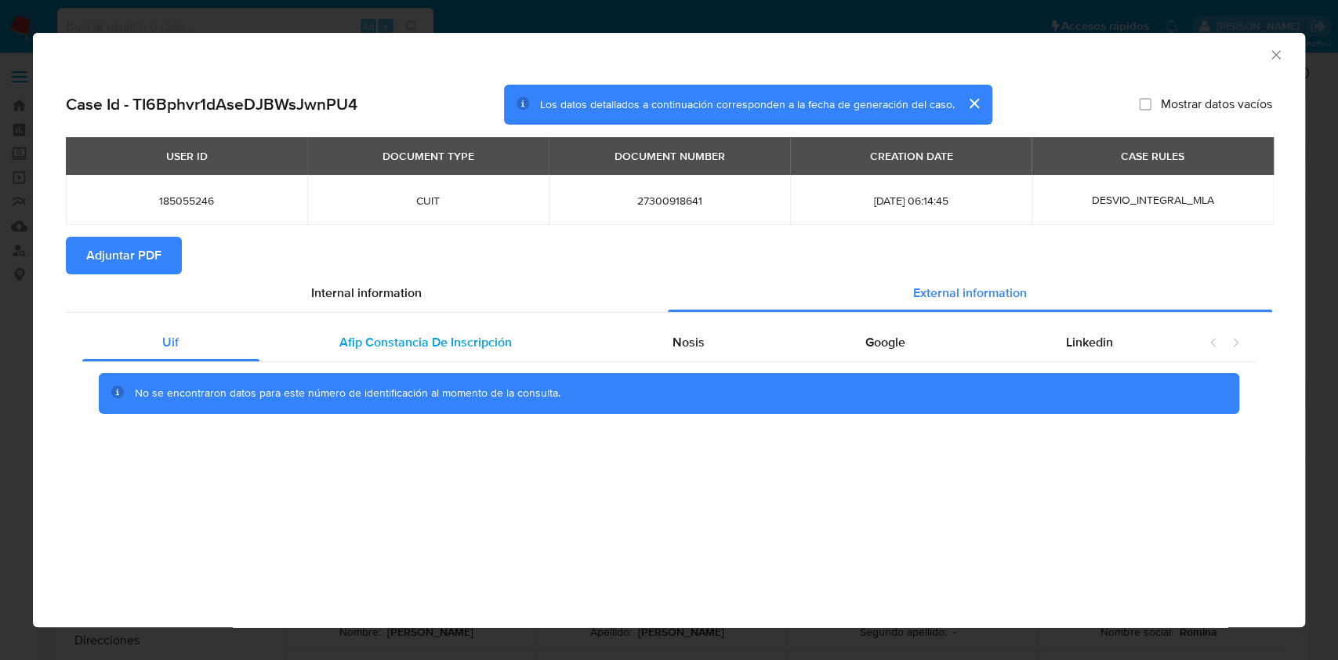
click at [488, 332] on div "Afip Constancia De Inscripción" at bounding box center [425, 343] width 333 height 38
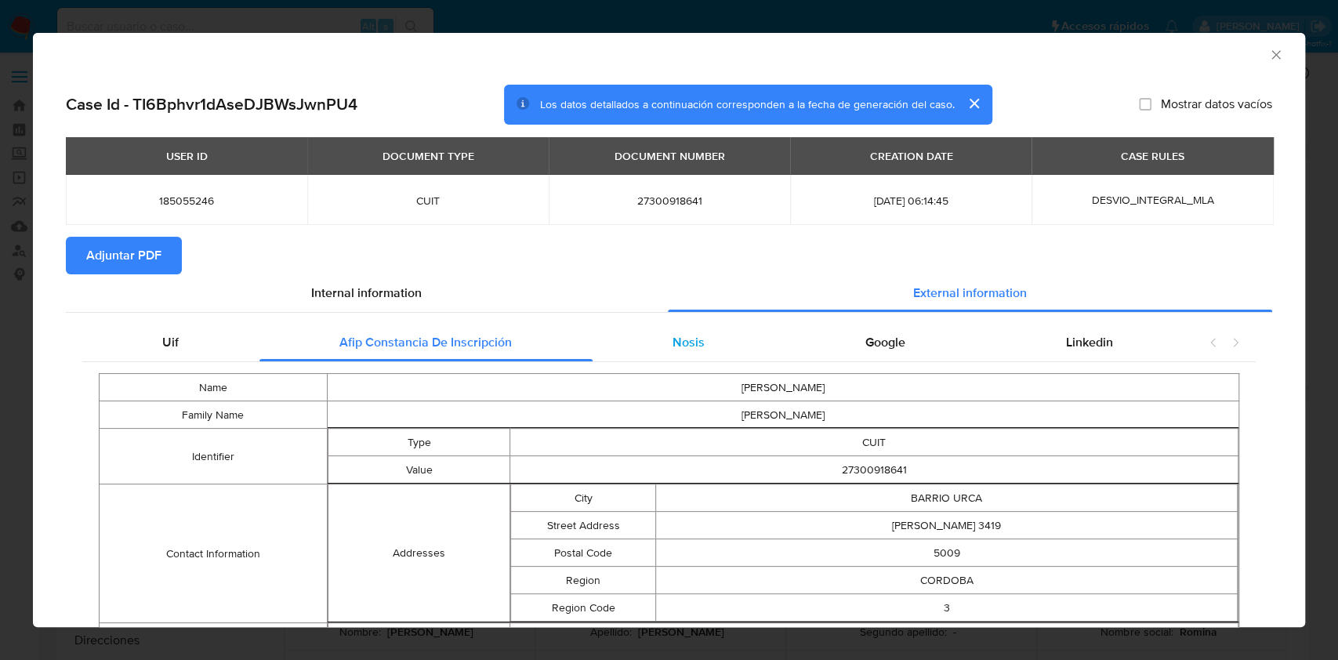
click at [694, 342] on span "Nosis" at bounding box center [688, 342] width 32 height 18
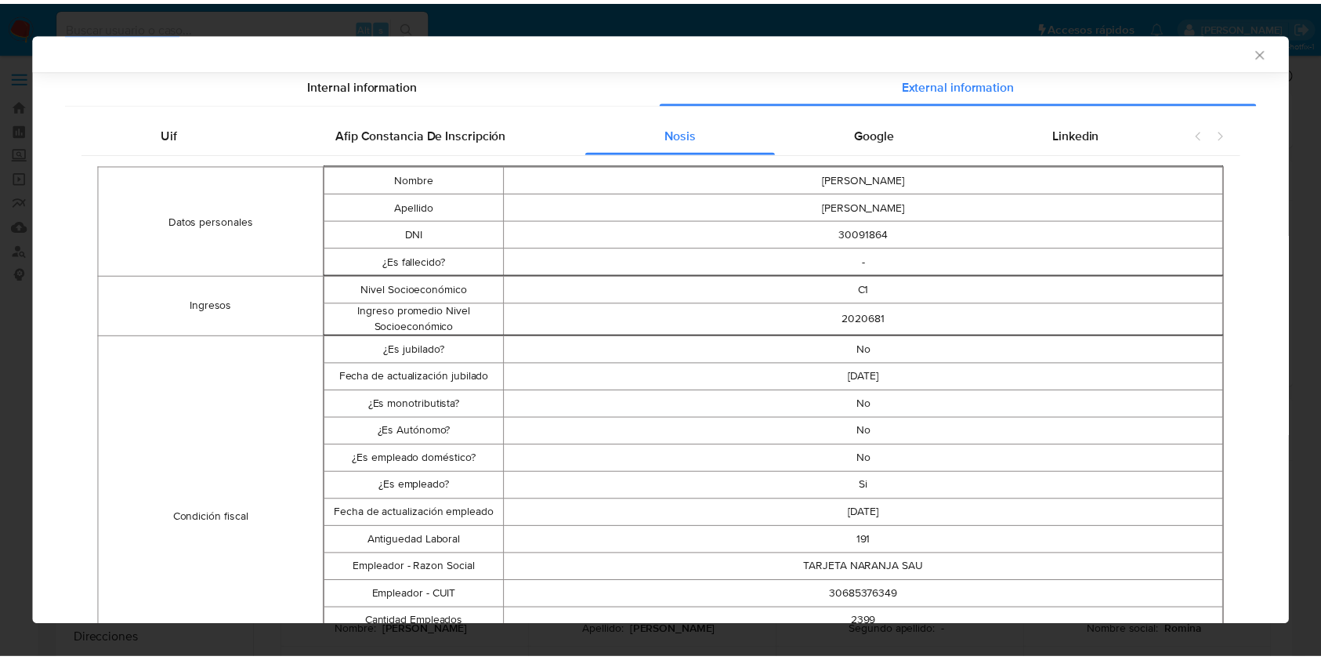
scroll to position [310, 0]
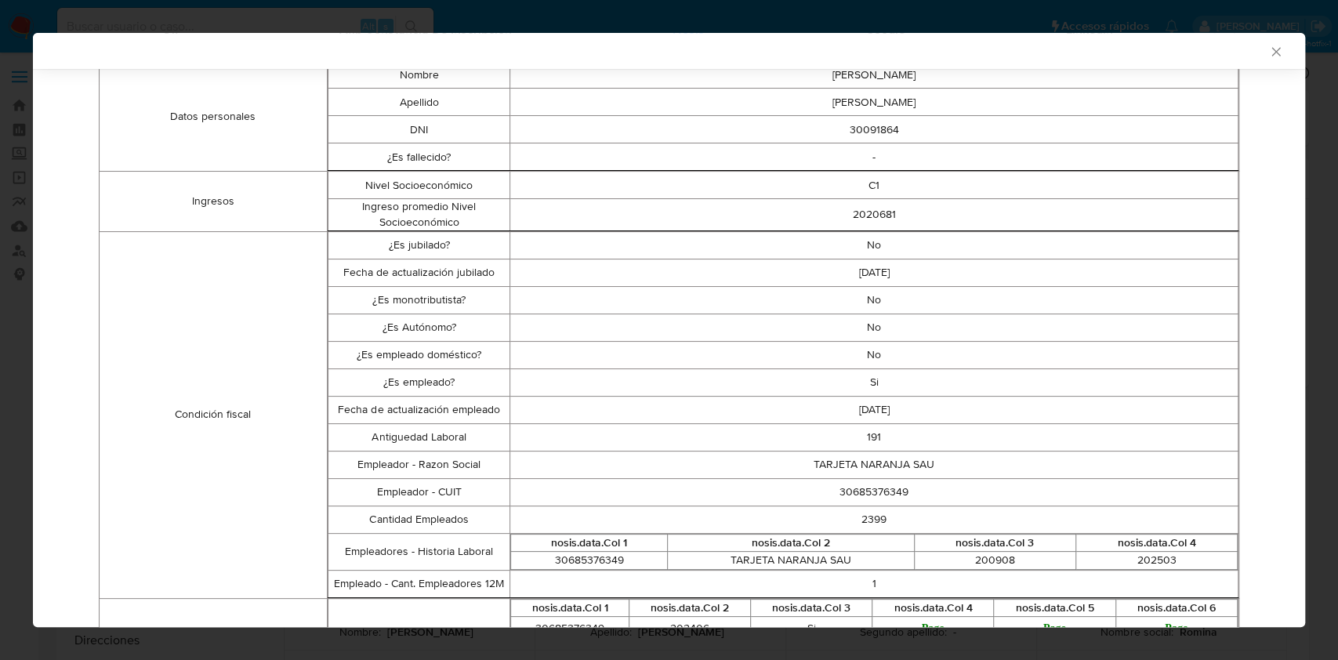
click at [859, 429] on td "191" at bounding box center [874, 436] width 728 height 27
click at [1268, 51] on icon "Cerrar ventana" at bounding box center [1276, 52] width 16 height 16
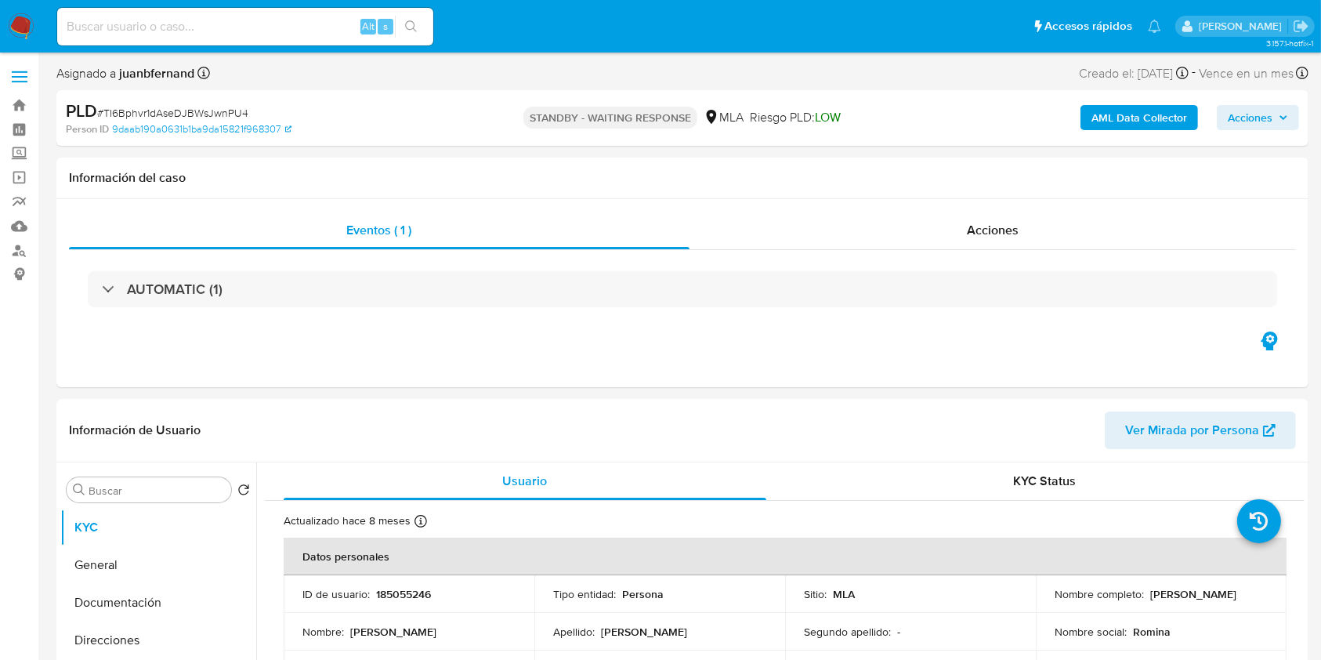
click at [300, 31] on input at bounding box center [245, 26] width 376 height 20
paste input "EydsZiE14Nx3qK0ydoCMMk1u"
type input "EydsZiE14Nx3qK0ydoCMMk1u"
click at [401, 22] on button "search-icon" at bounding box center [411, 27] width 32 height 22
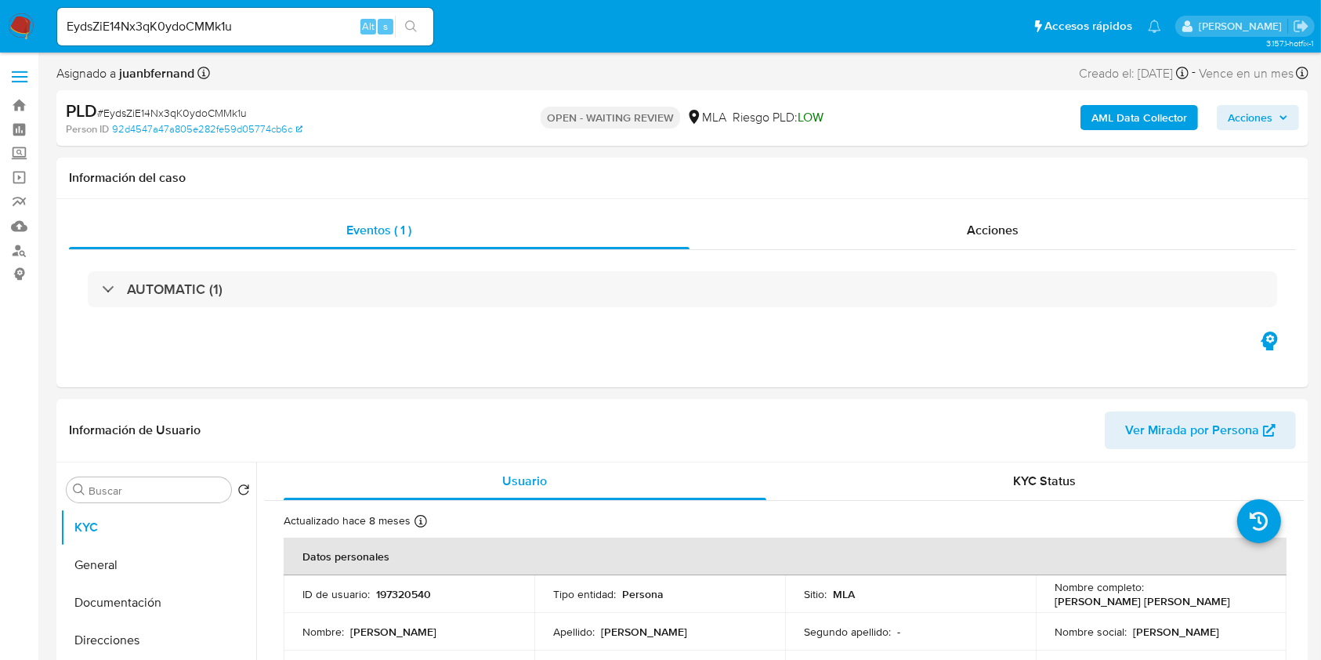
select select "10"
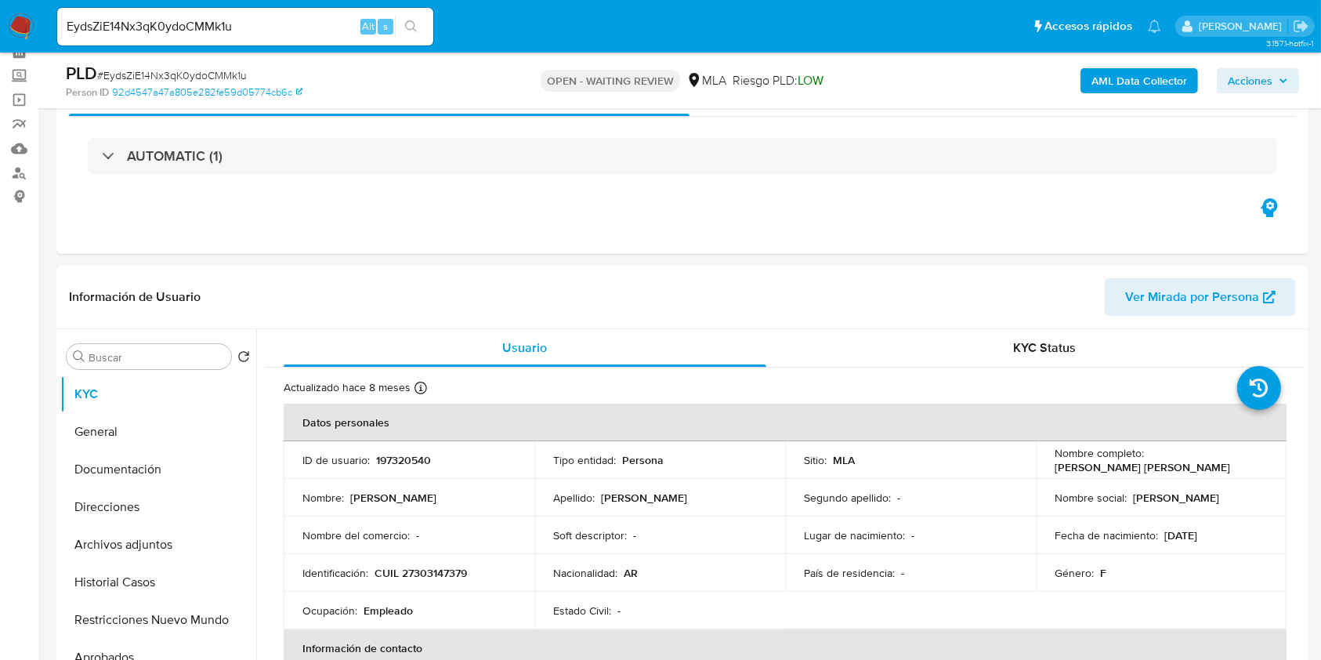
scroll to position [418, 0]
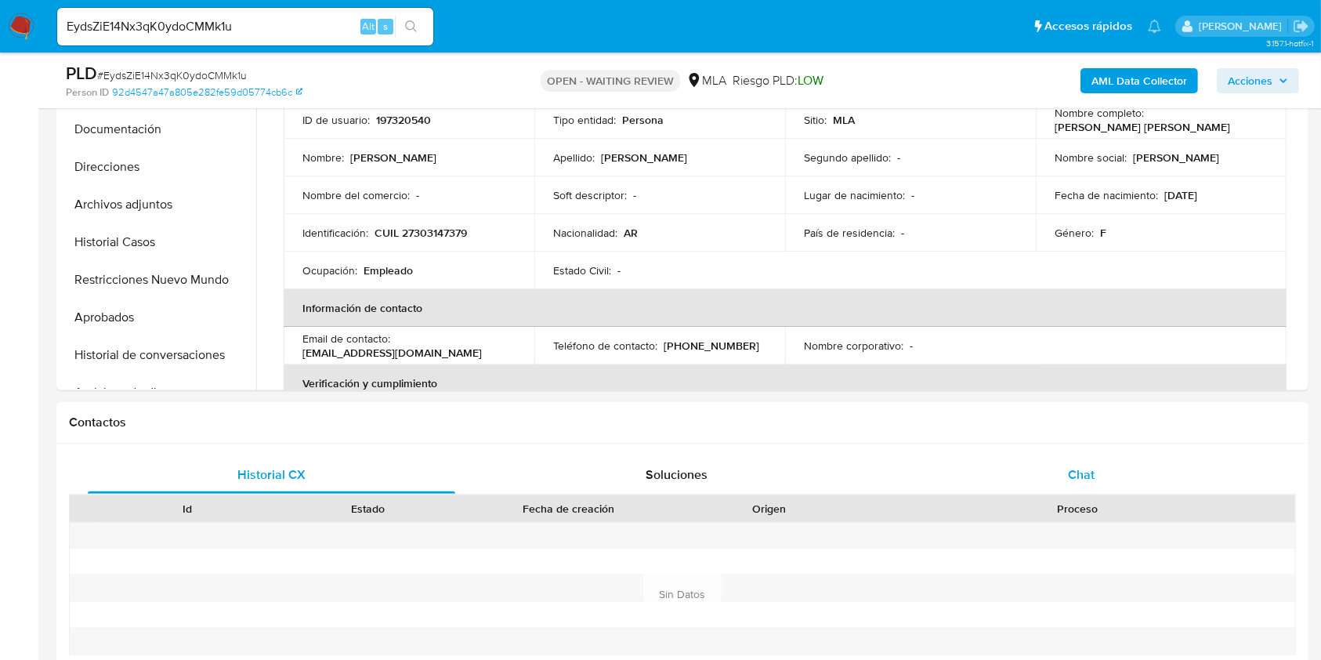
click at [1135, 470] on div "Chat" at bounding box center [1082, 475] width 368 height 38
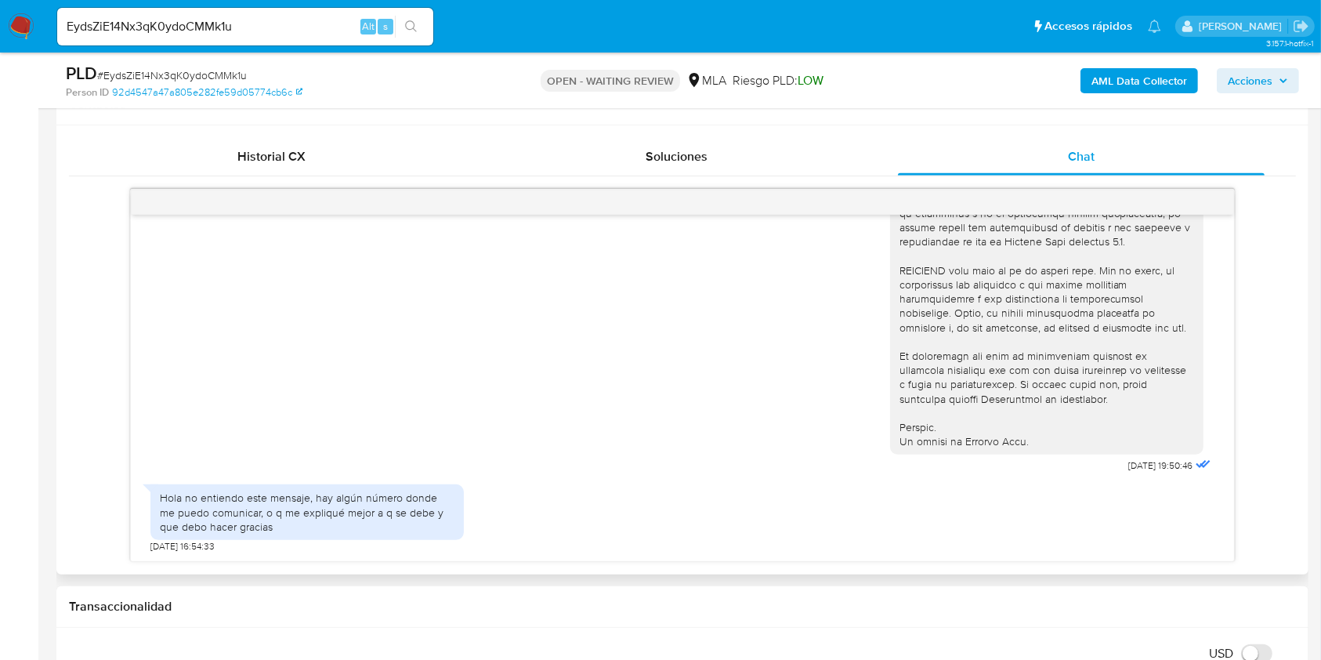
scroll to position [627, 0]
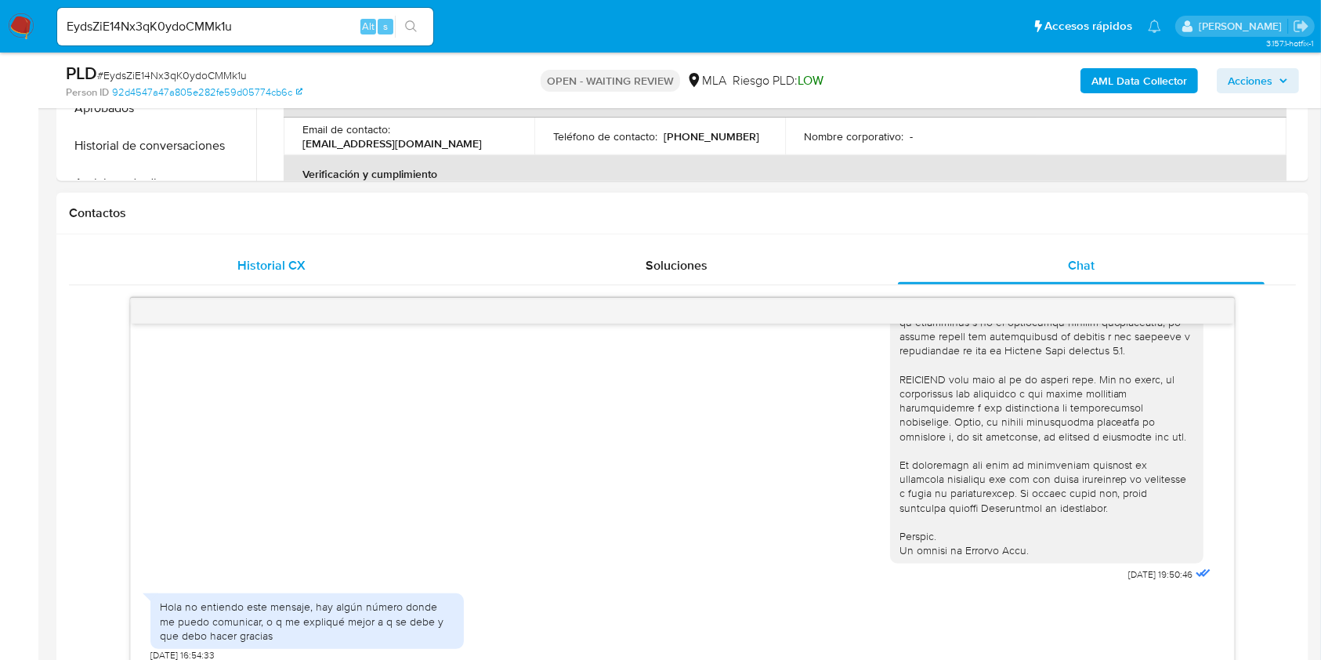
click at [234, 284] on div "Historial CX Soluciones Chat Id Estado Fecha de creación Origen Proceso Anterio…" at bounding box center [682, 459] width 1227 height 424
click at [245, 268] on span "Historial CX" at bounding box center [271, 265] width 68 height 18
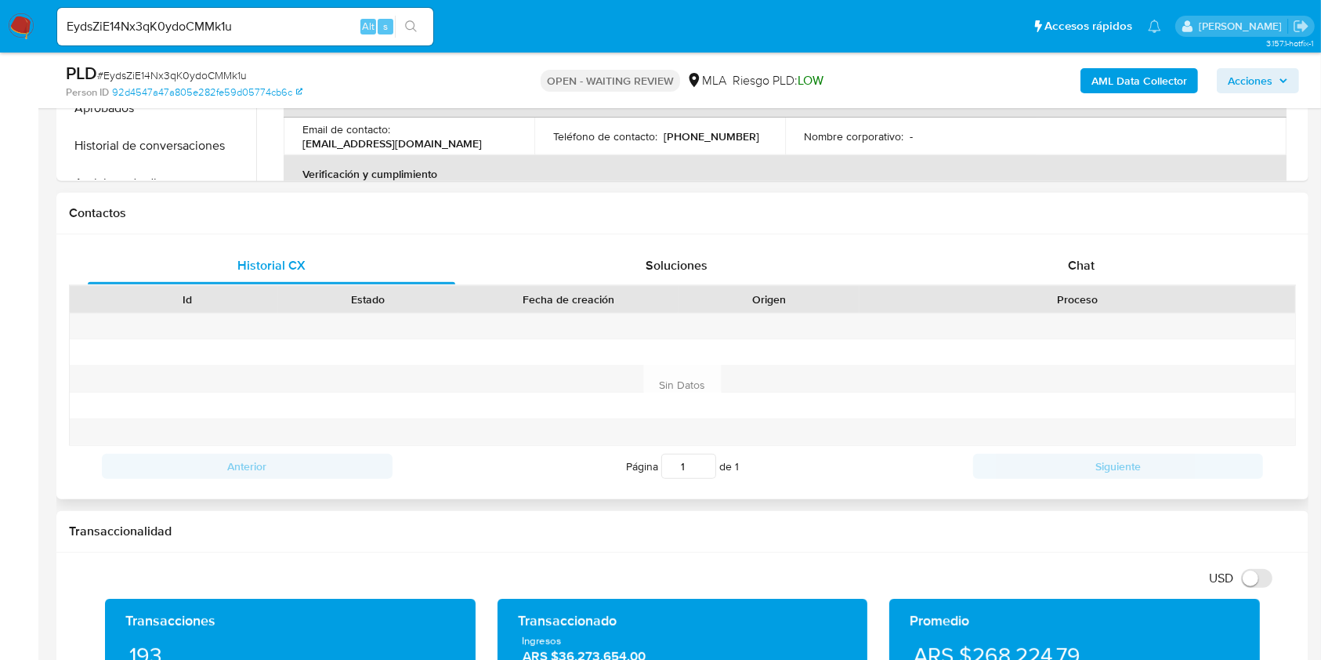
click at [683, 214] on h1 "Contactos" at bounding box center [682, 213] width 1227 height 16
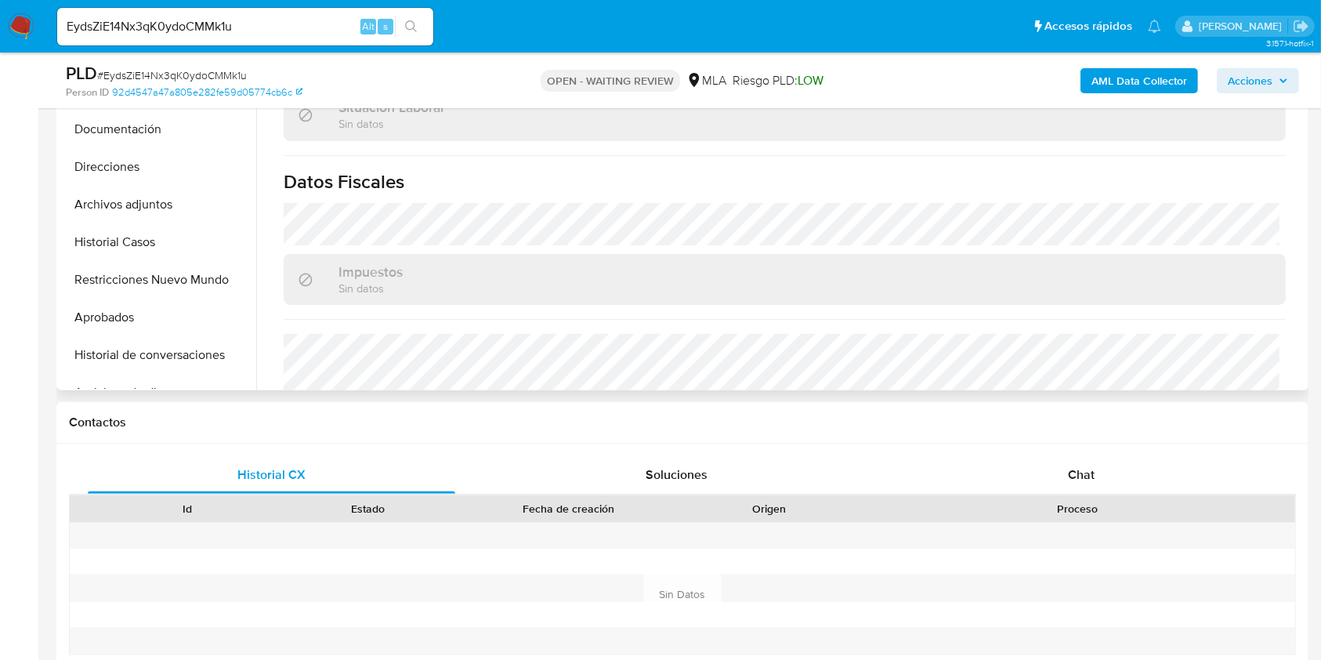
scroll to position [825, 0]
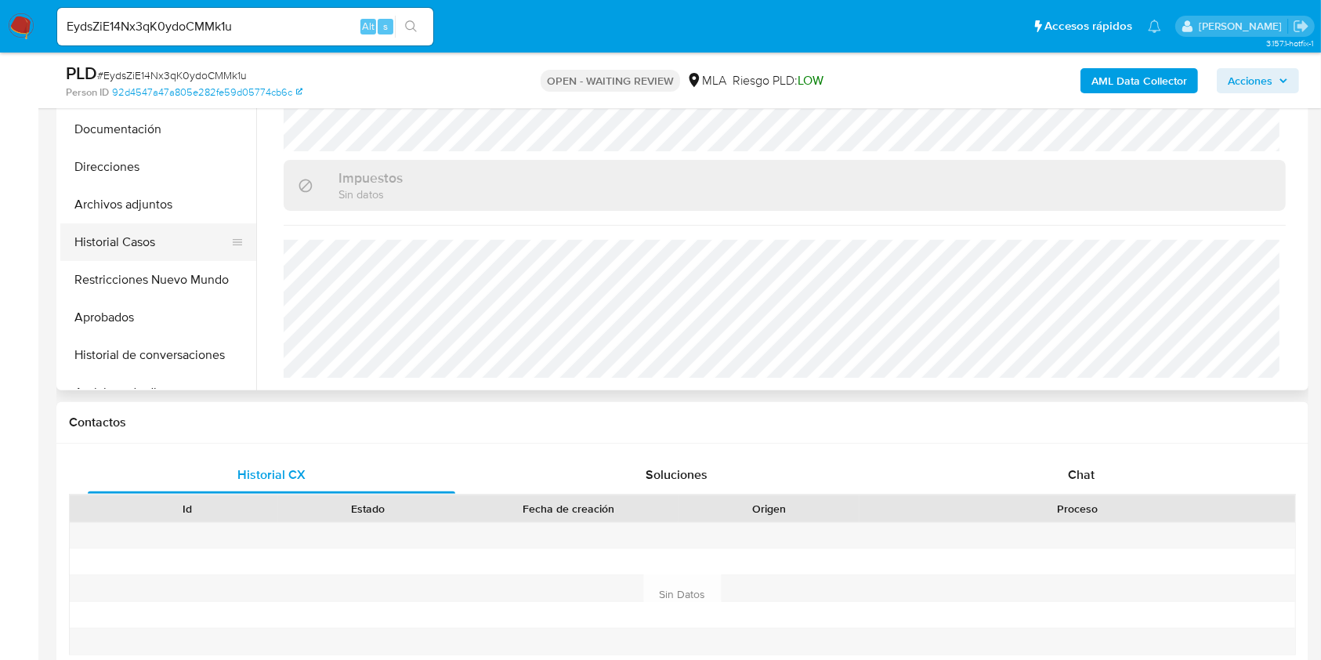
click at [154, 247] on button "Historial Casos" at bounding box center [151, 242] width 183 height 38
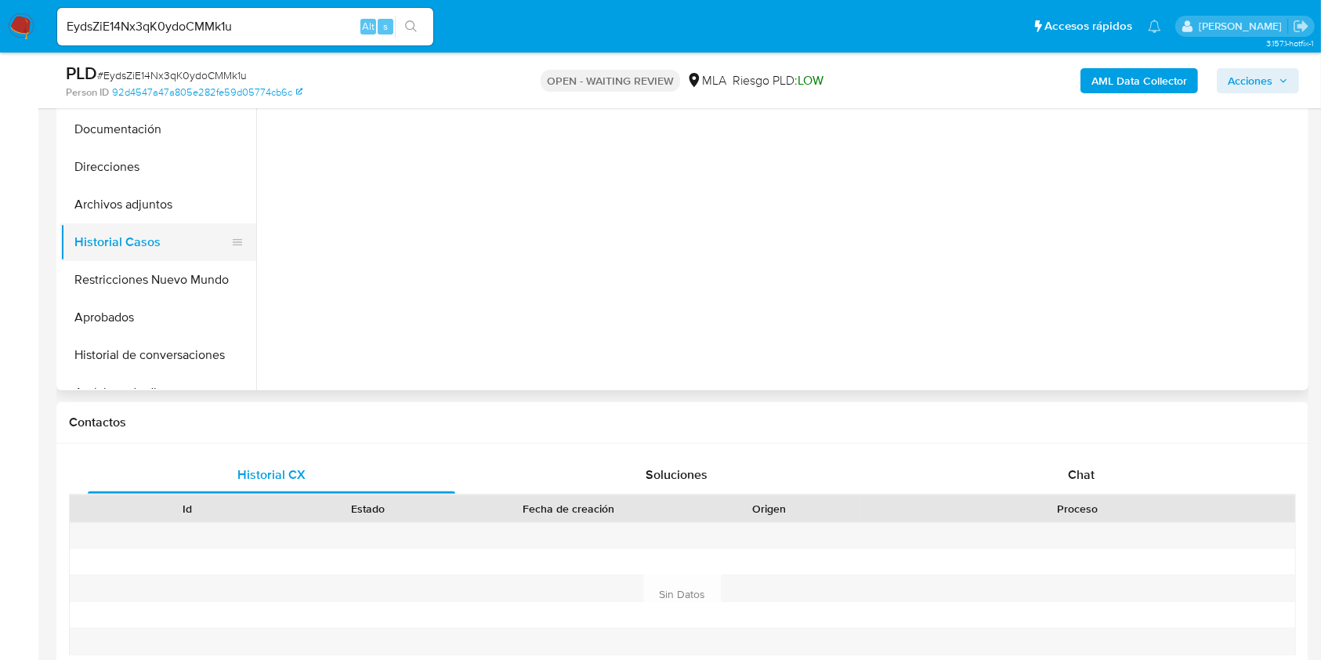
scroll to position [0, 0]
click at [164, 166] on button "Direcciones" at bounding box center [151, 167] width 183 height 38
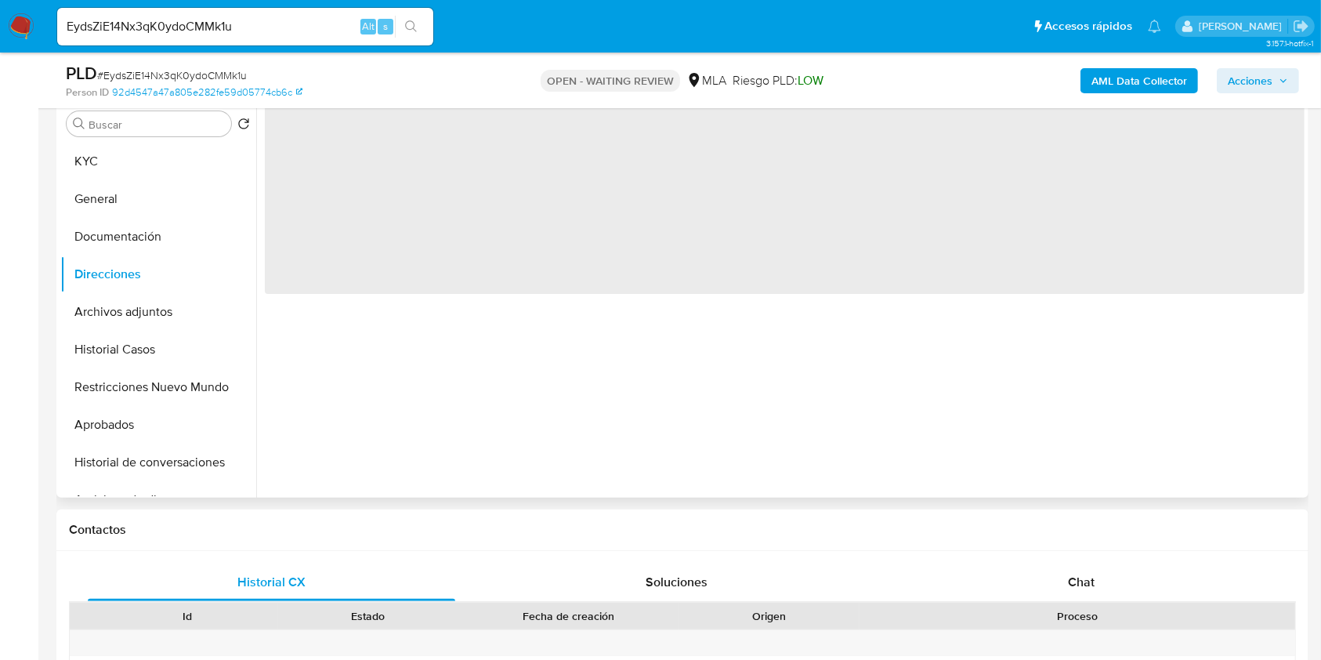
scroll to position [208, 0]
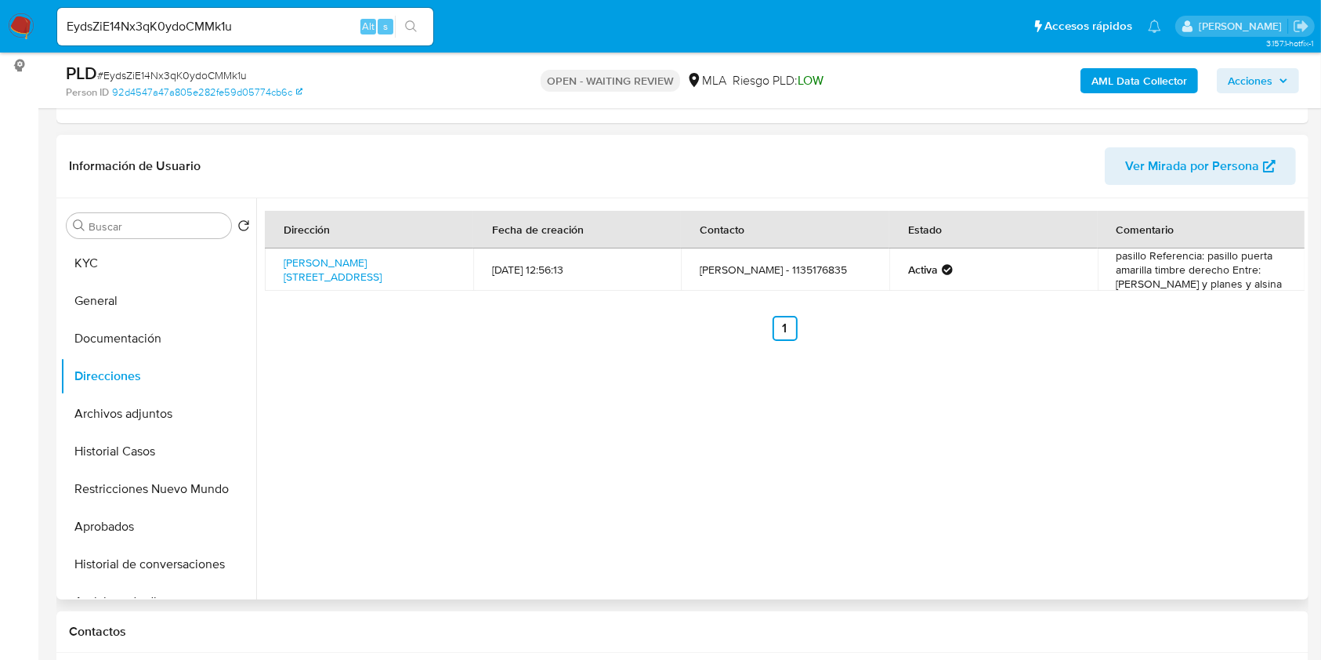
click at [308, 16] on input "EydsZiE14Nx3qK0ydoCMMk1u" at bounding box center [245, 26] width 376 height 20
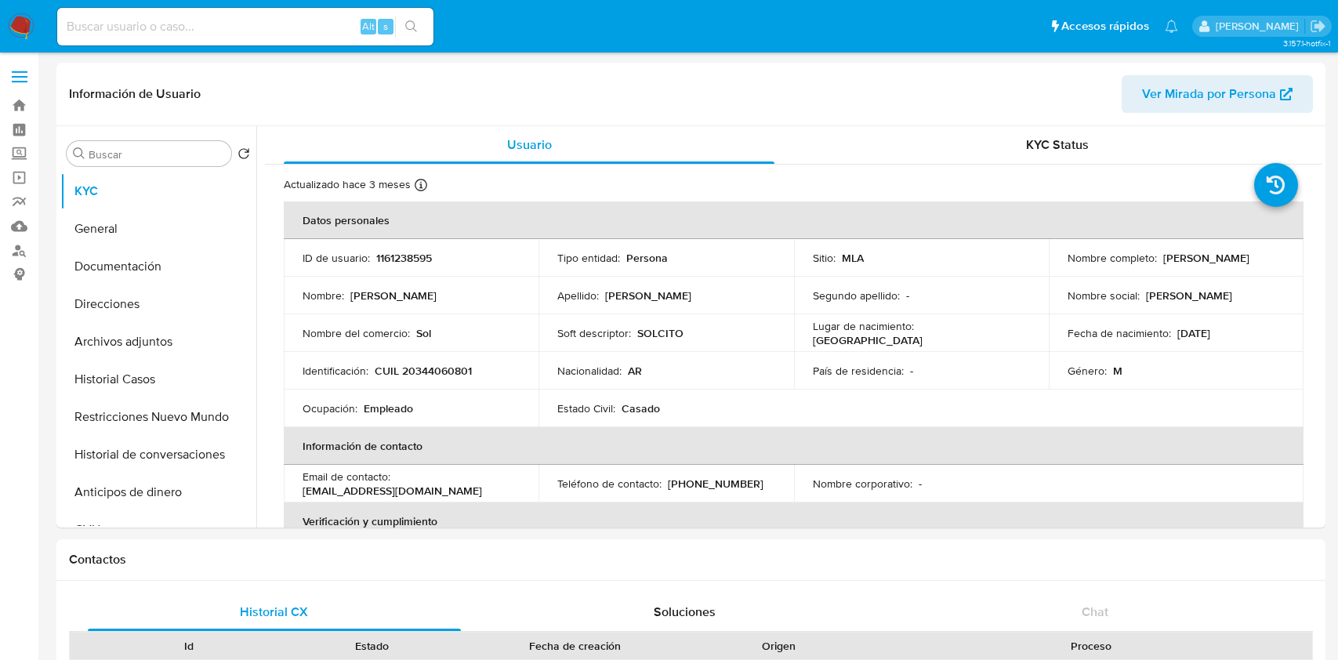
select select "10"
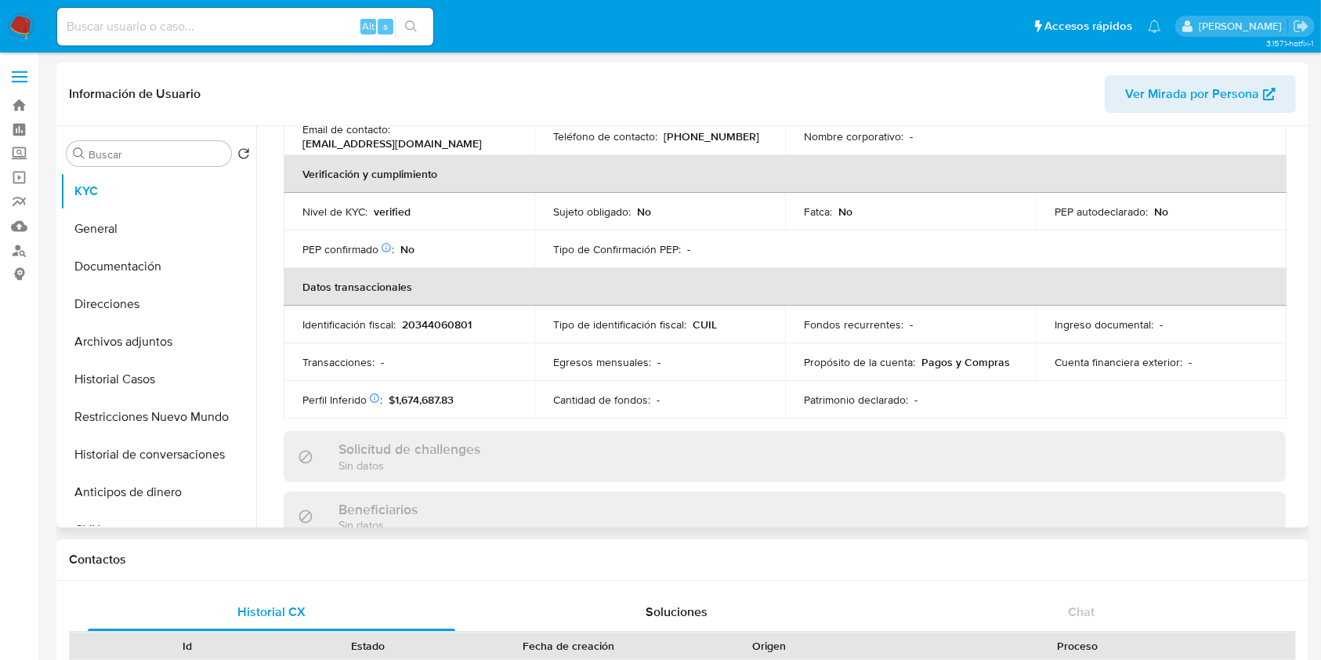
scroll to position [825, 0]
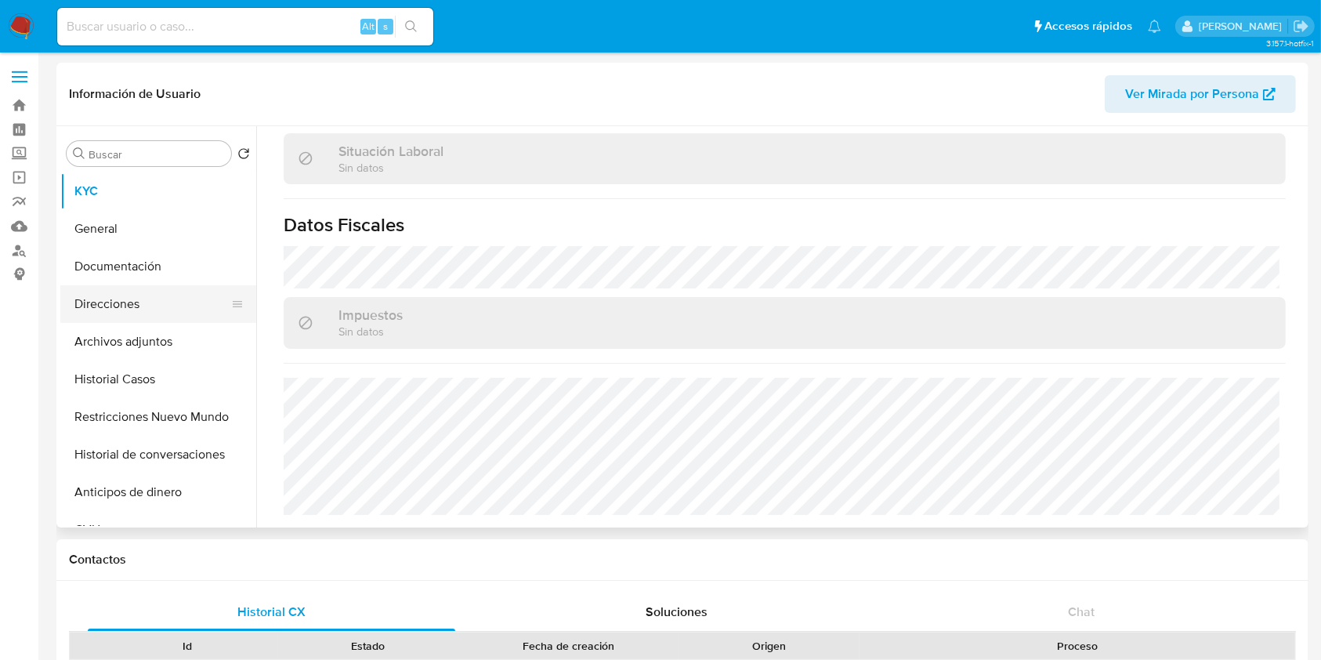
click at [148, 311] on button "Direcciones" at bounding box center [151, 304] width 183 height 38
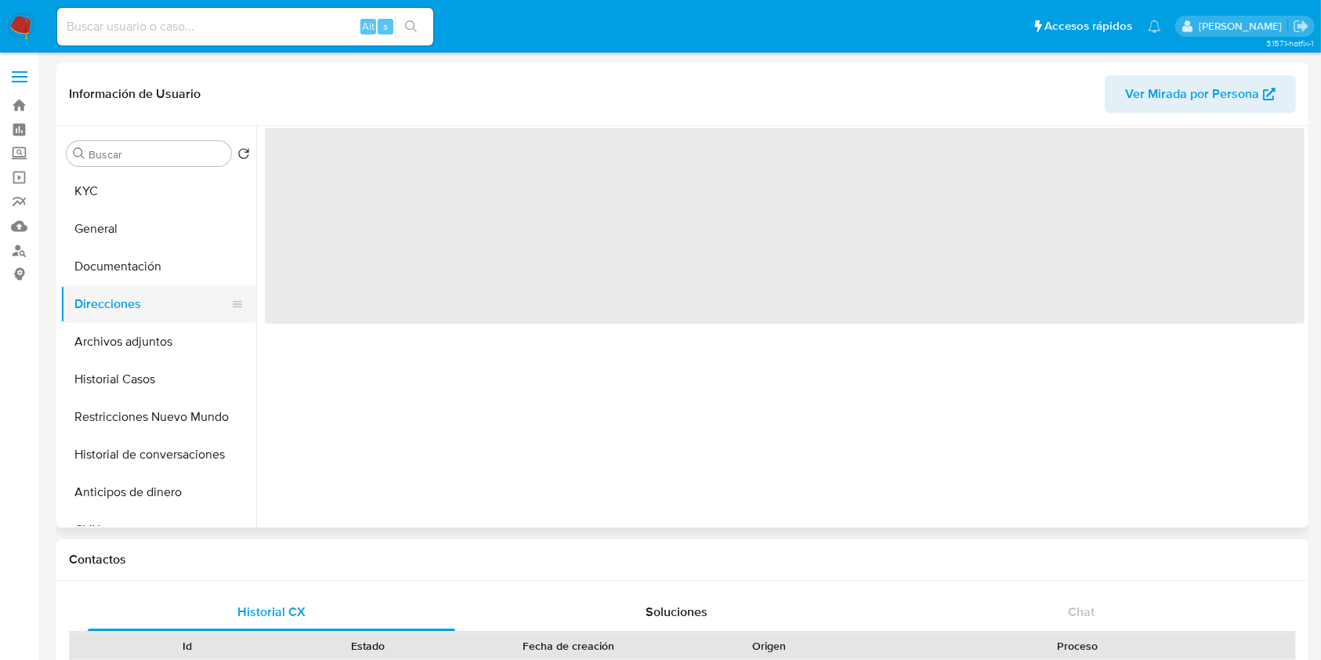
scroll to position [0, 0]
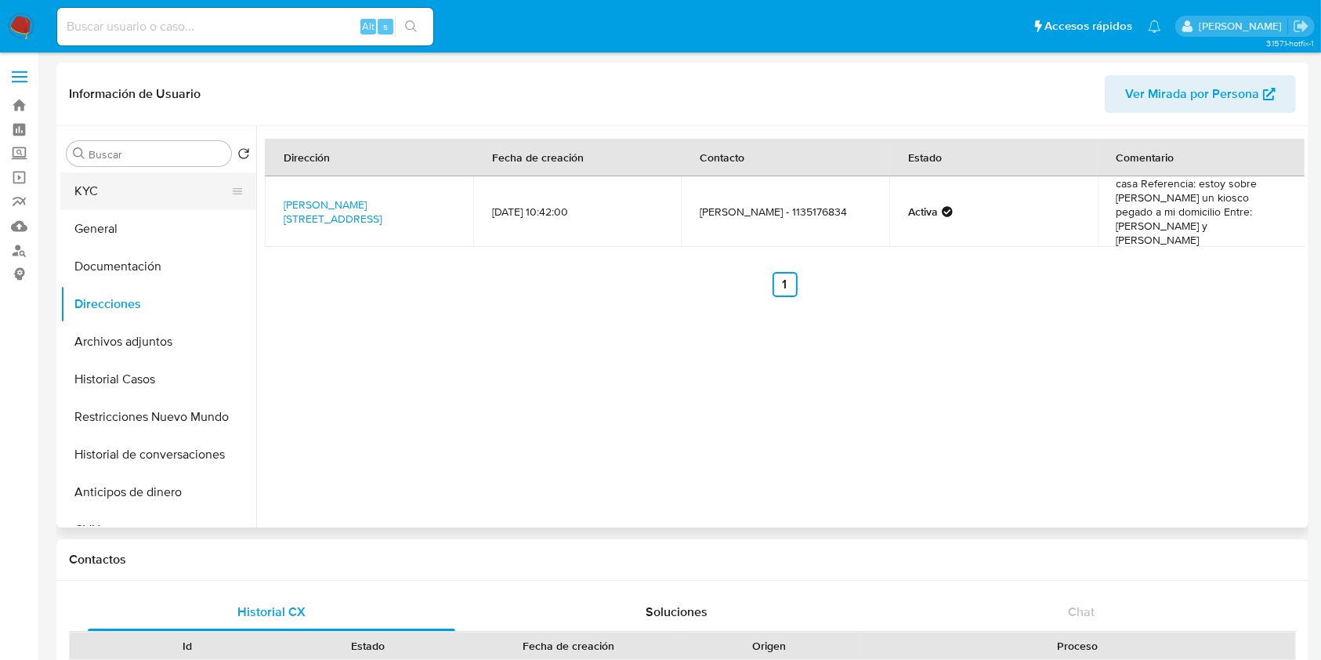
drag, startPoint x: 110, startPoint y: 204, endPoint x: 119, endPoint y: 201, distance: 9.7
click at [110, 204] on button "KYC" at bounding box center [151, 191] width 183 height 38
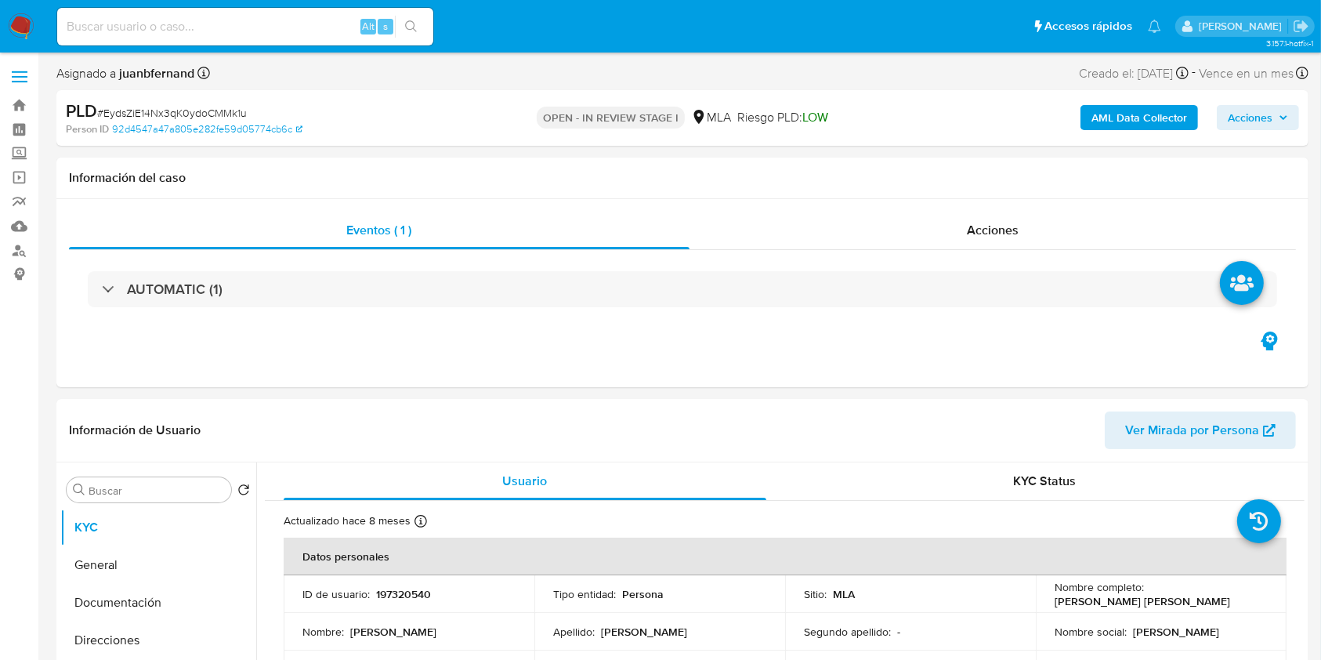
select select "10"
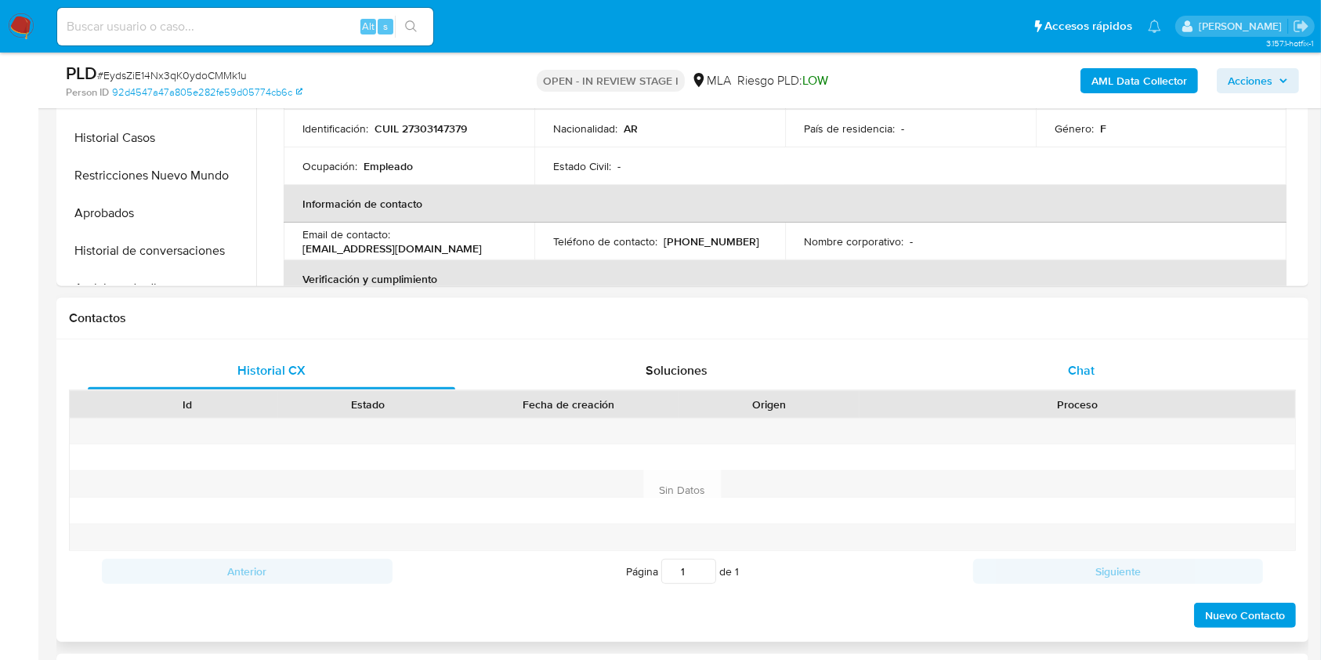
click at [1110, 386] on div "Chat" at bounding box center [1082, 371] width 368 height 38
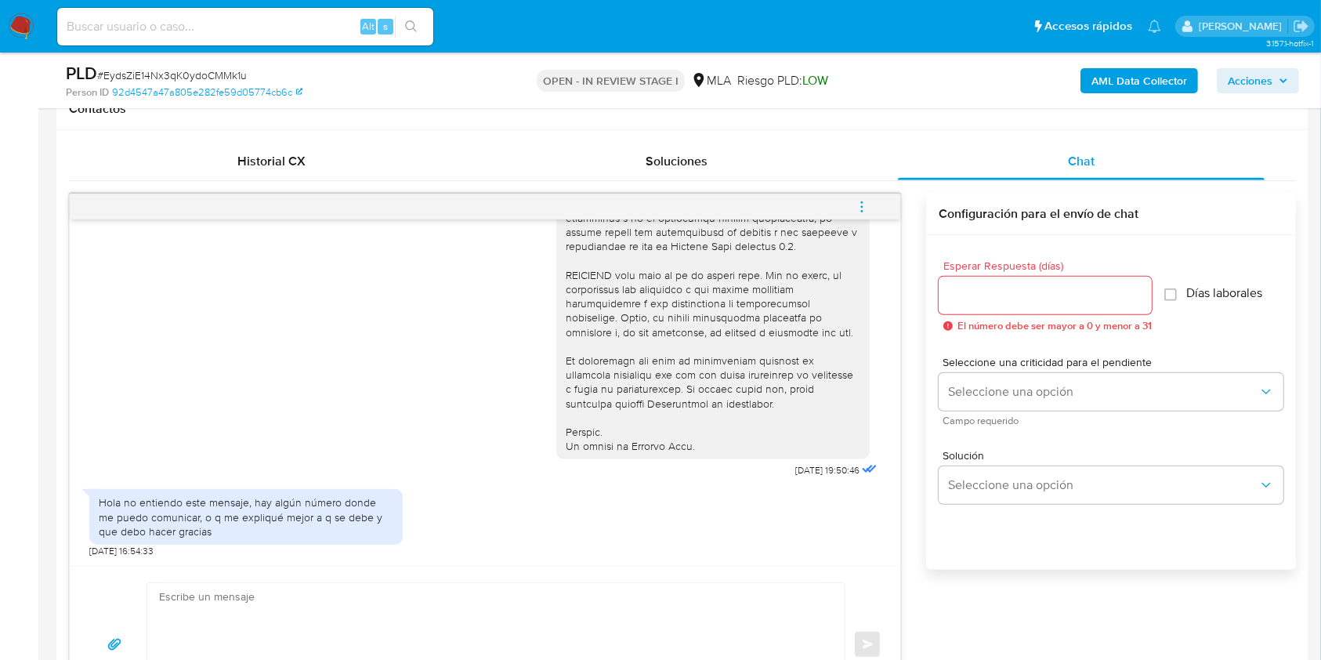
scroll to position [940, 0]
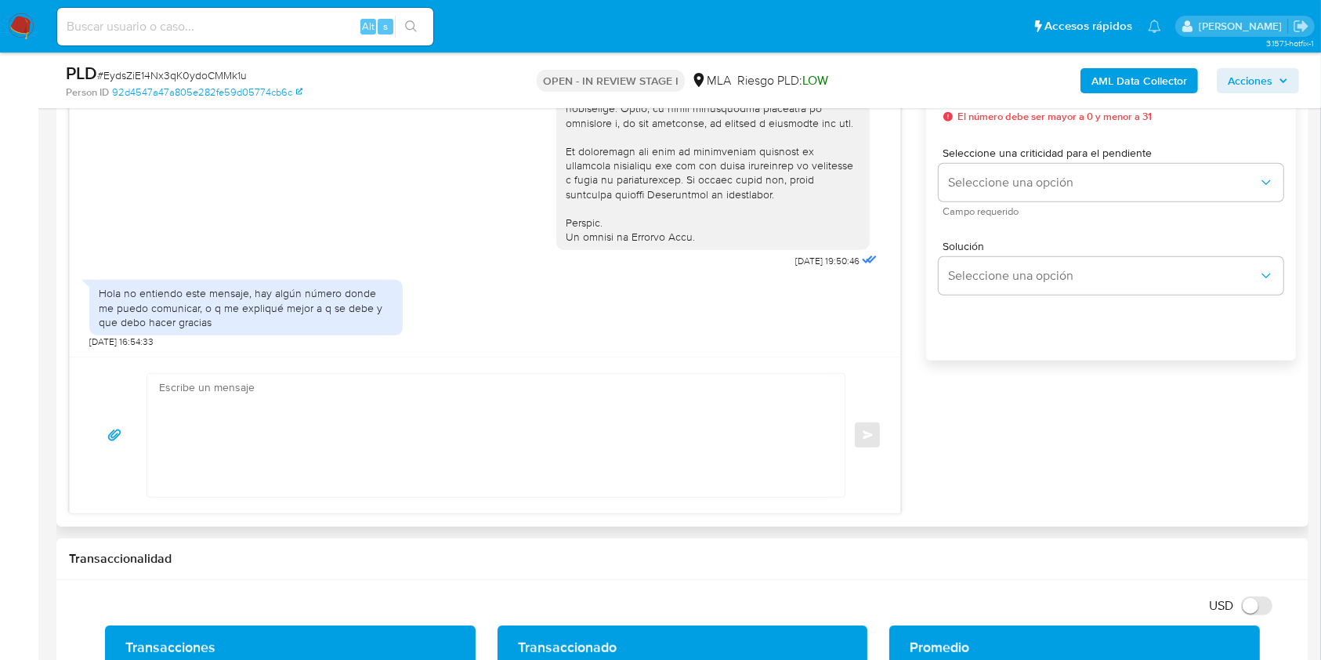
click at [368, 453] on textarea at bounding box center [492, 435] width 666 height 123
paste textarea "Hola. Esperamos que te encuentres muy bien. Te consultamos si tuviste oportunid…"
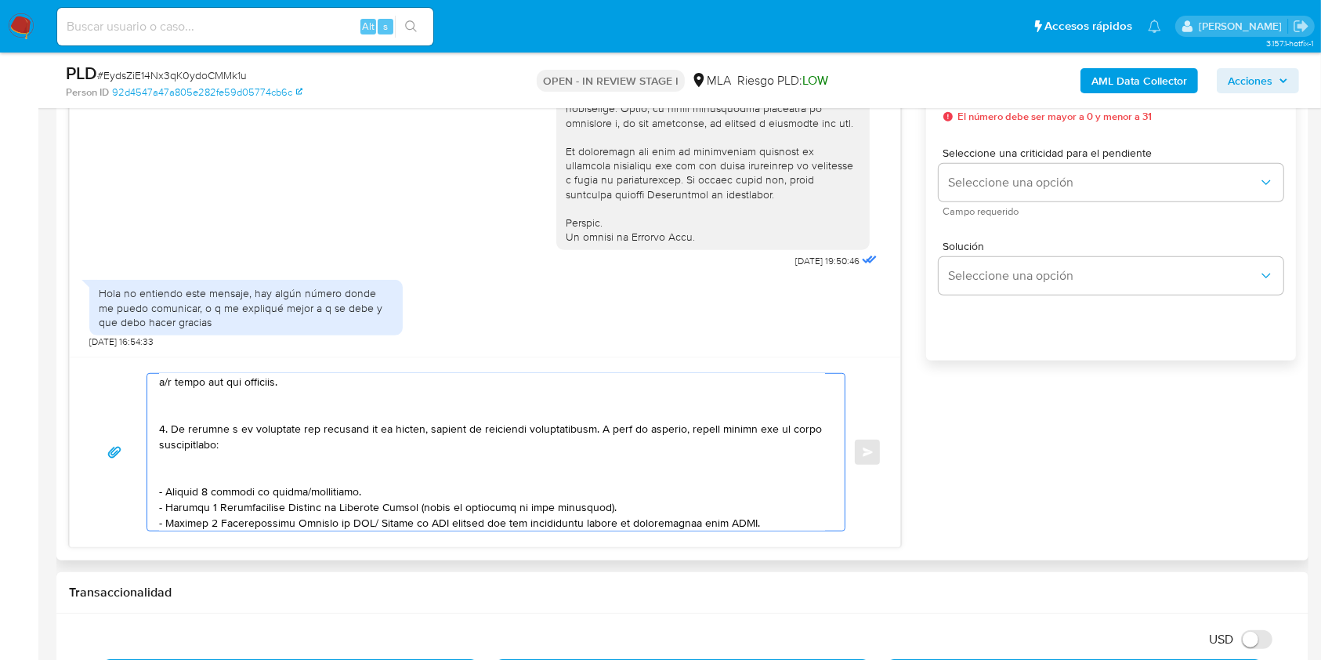
scroll to position [0, 0]
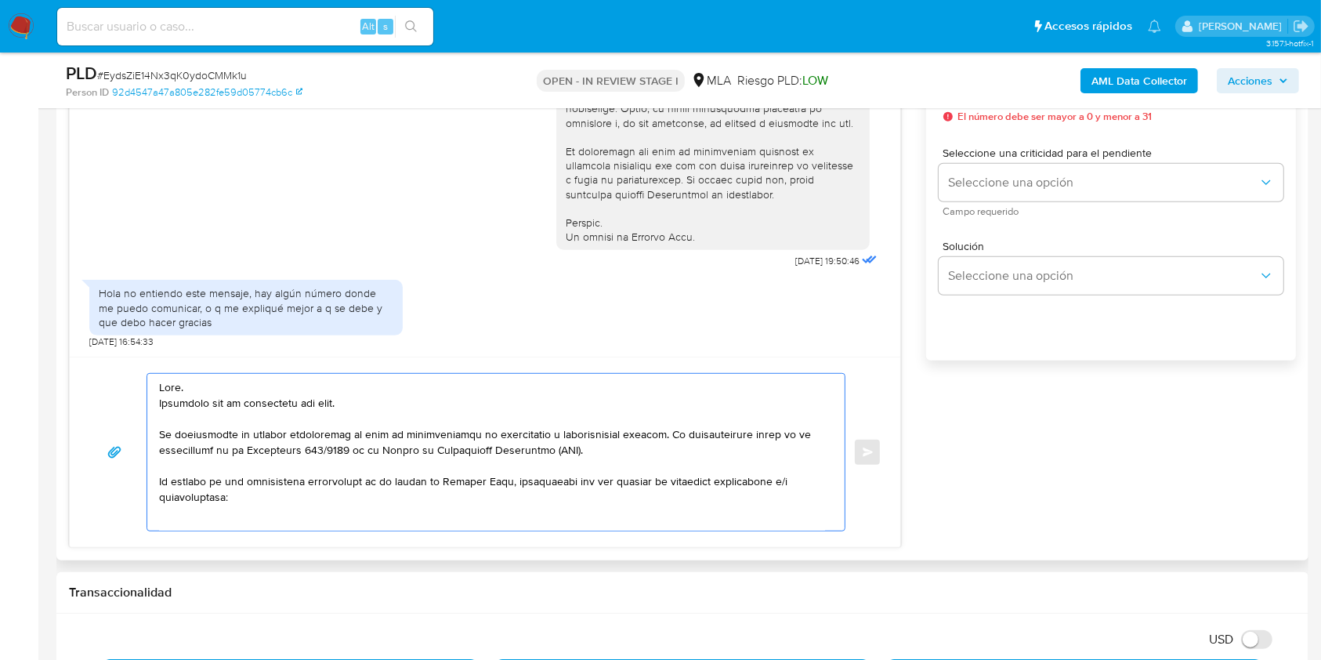
click at [161, 435] on textarea at bounding box center [492, 452] width 666 height 157
drag, startPoint x: 161, startPoint y: 435, endPoint x: 645, endPoint y: 432, distance: 483.5
click at [645, 432] on textarea at bounding box center [492, 452] width 666 height 157
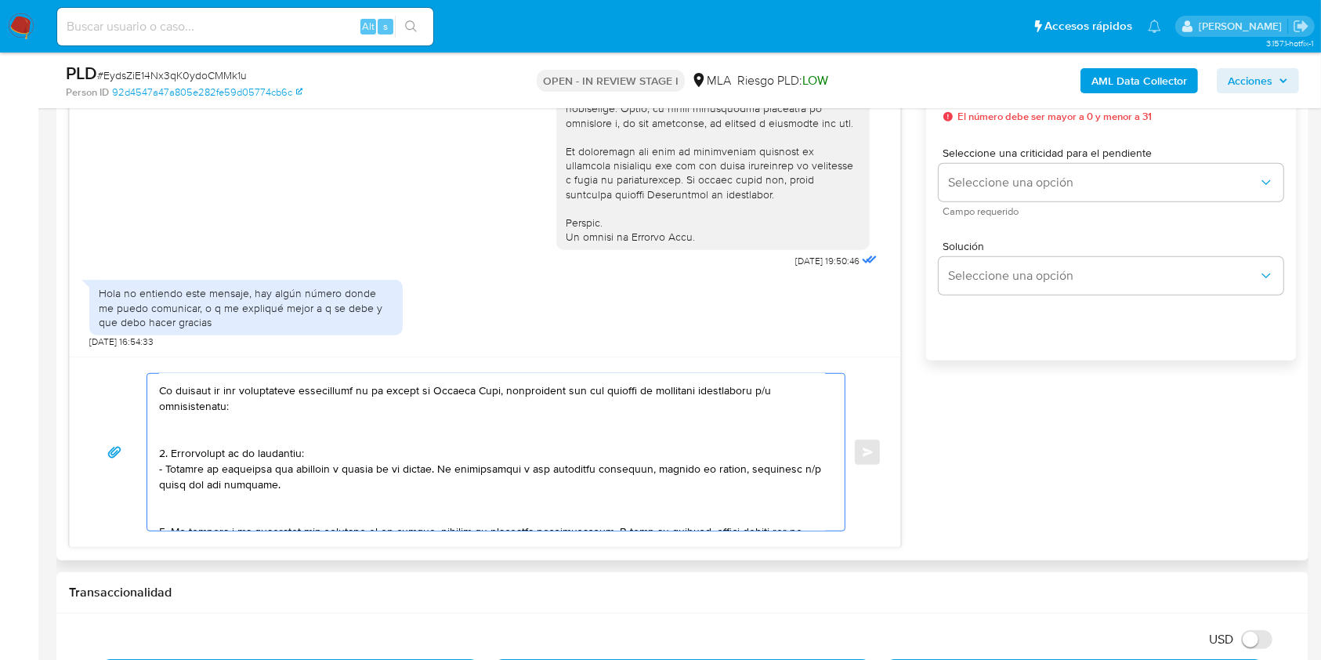
scroll to position [104, 0]
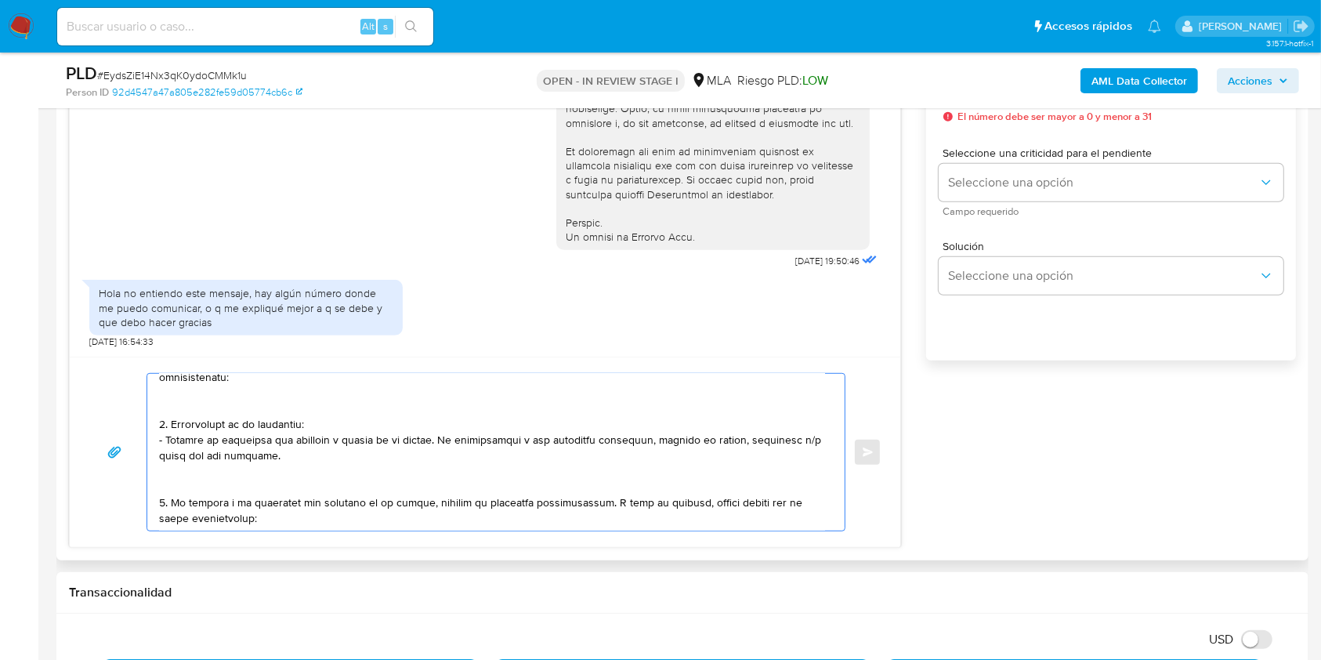
drag, startPoint x: 274, startPoint y: 460, endPoint x: 429, endPoint y: 446, distance: 155.8
click at [429, 446] on textarea at bounding box center [492, 452] width 666 height 157
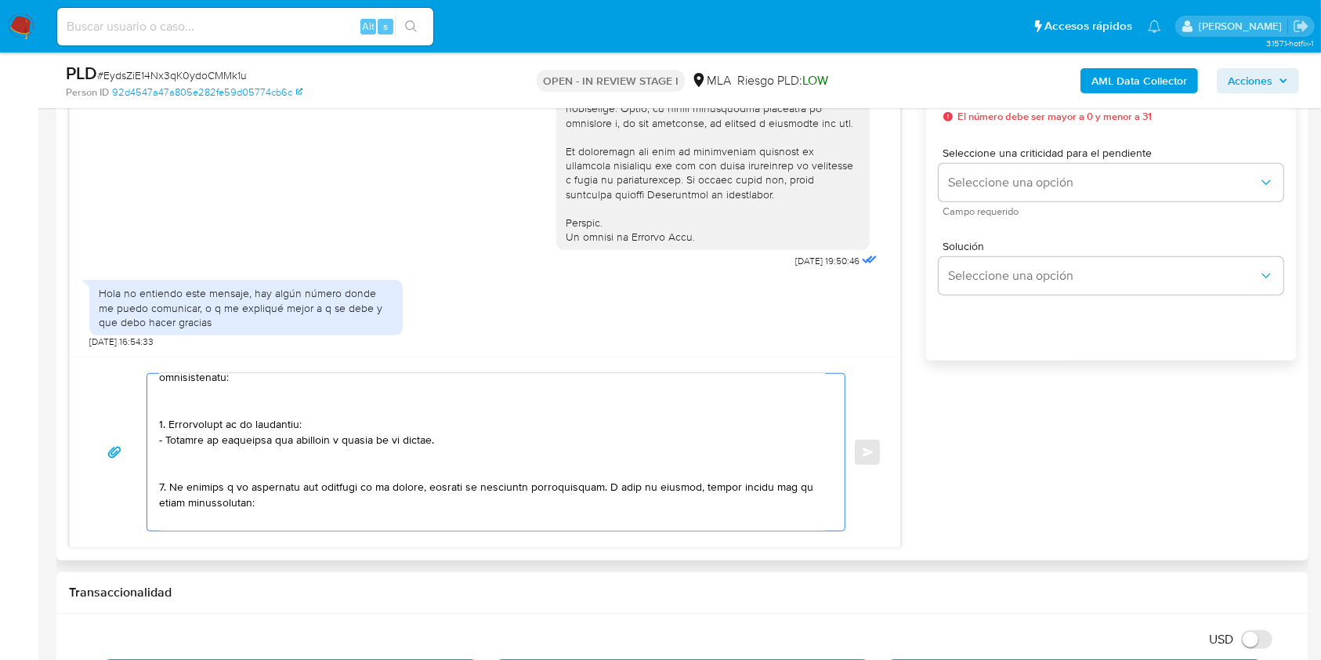
click at [177, 491] on textarea at bounding box center [492, 452] width 666 height 157
drag, startPoint x: 178, startPoint y: 491, endPoint x: 583, endPoint y: 496, distance: 405.2
click at [583, 496] on textarea at bounding box center [492, 452] width 666 height 157
click at [223, 494] on textarea at bounding box center [492, 452] width 666 height 157
click at [0, 0] on lt-span "Documentaci ó n" at bounding box center [0, 0] width 0 height 0
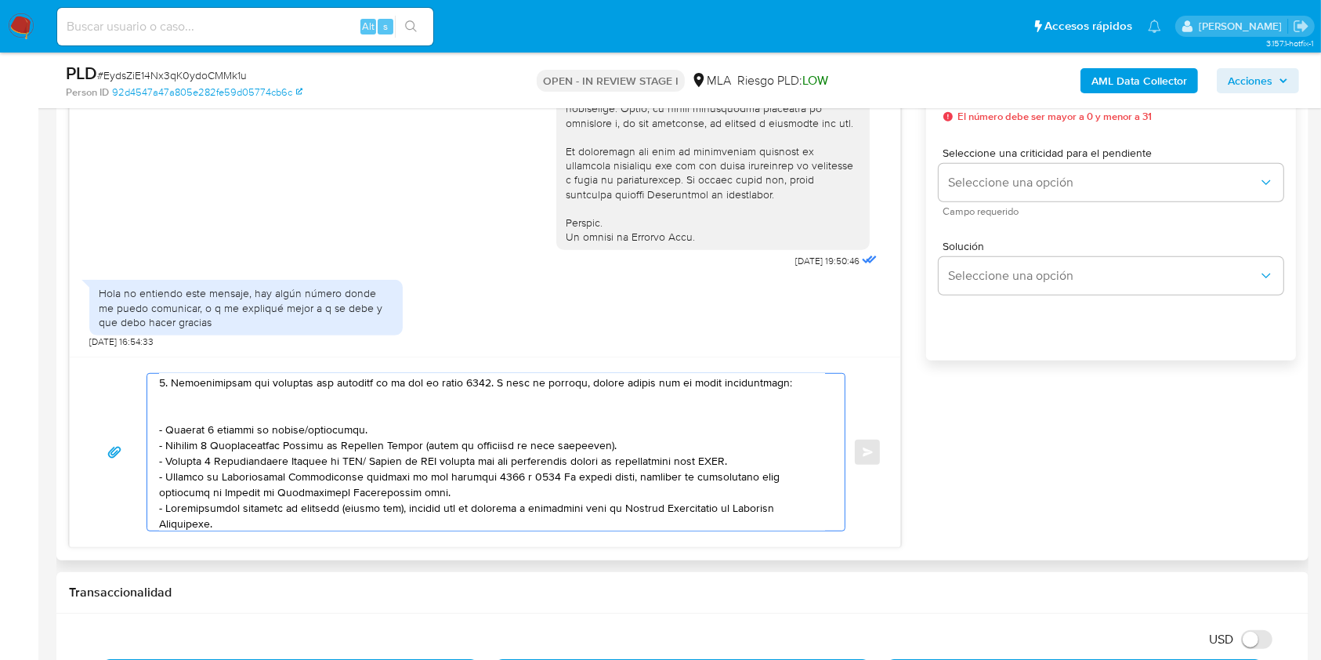
click at [191, 407] on textarea at bounding box center [492, 452] width 666 height 157
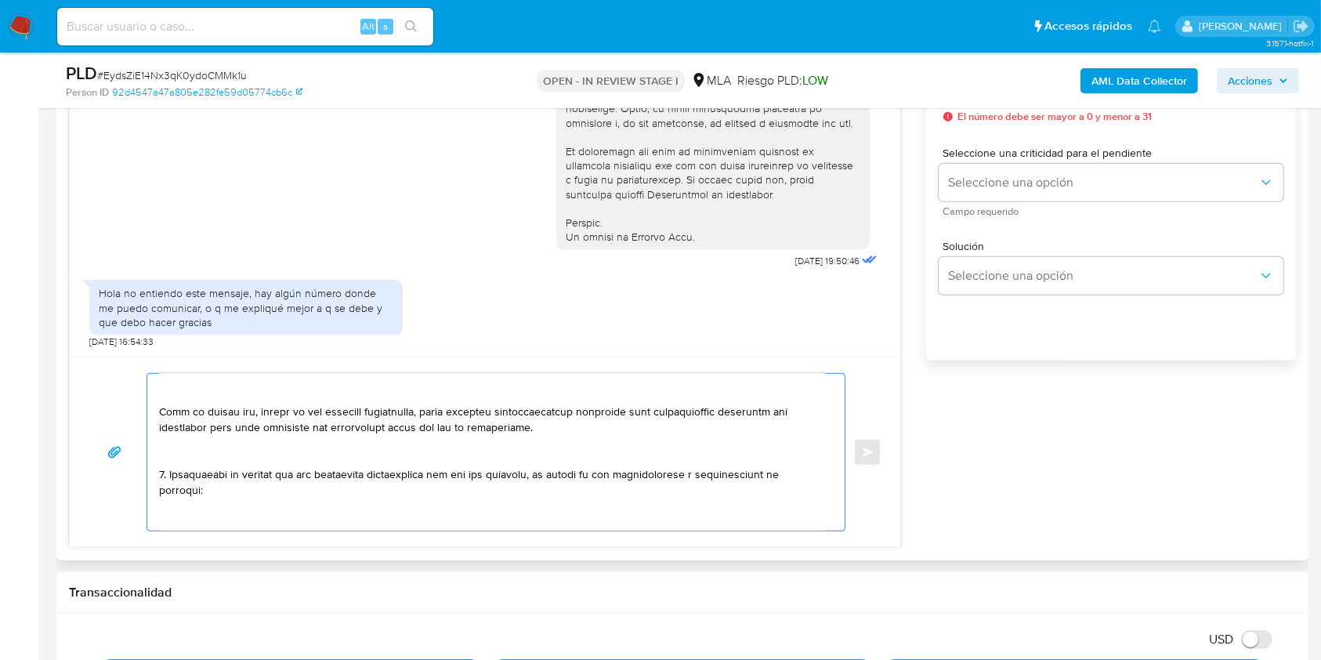
scroll to position [401, 0]
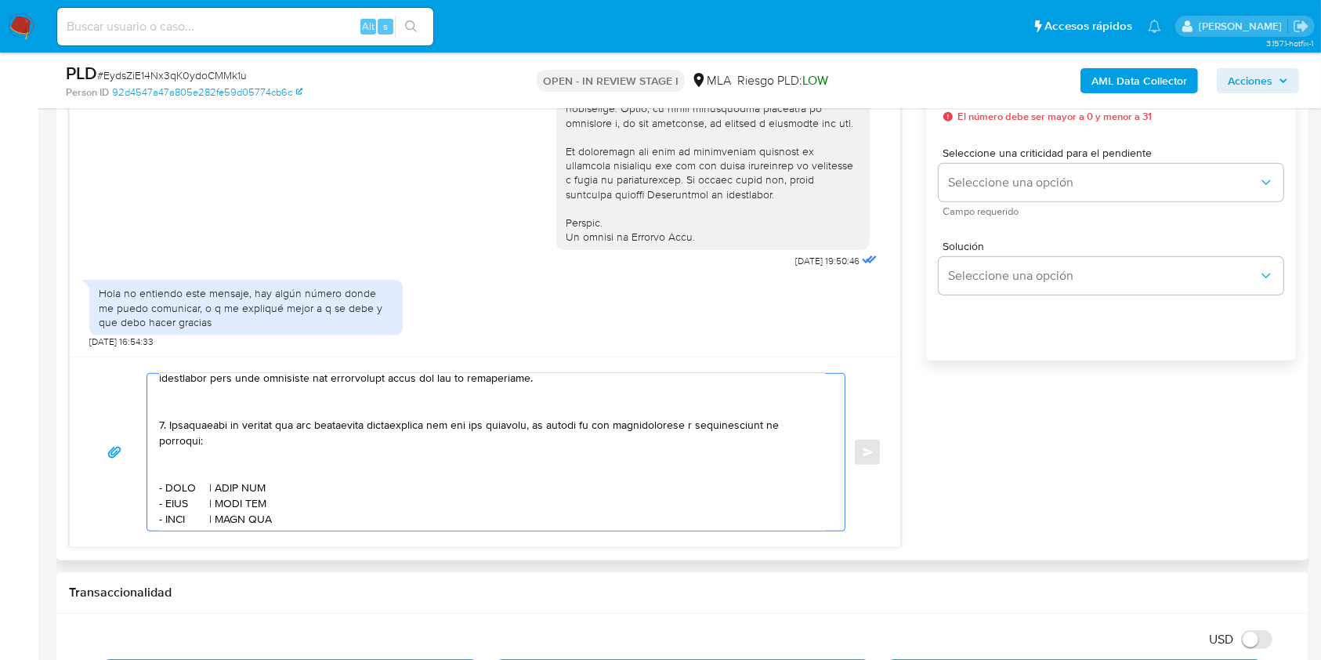
click at [234, 464] on textarea at bounding box center [492, 452] width 666 height 157
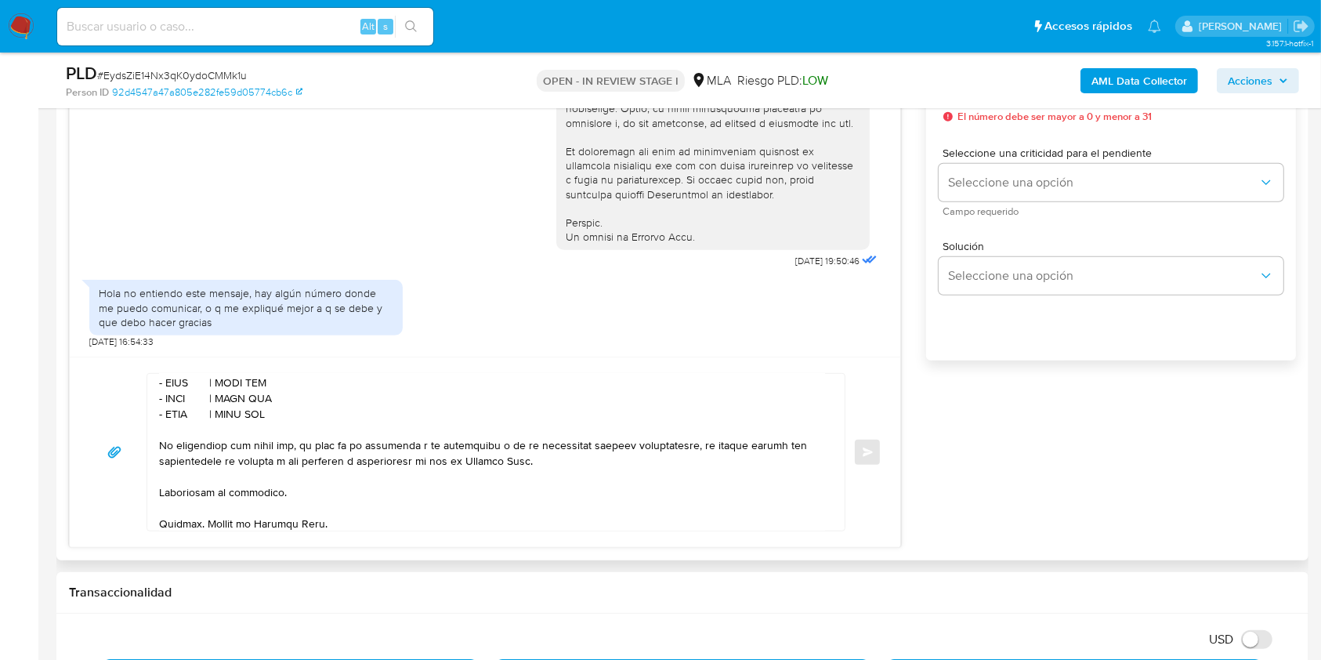
click at [182, 379] on textarea at bounding box center [492, 452] width 666 height 157
paste textarea "Janos Group Srl"
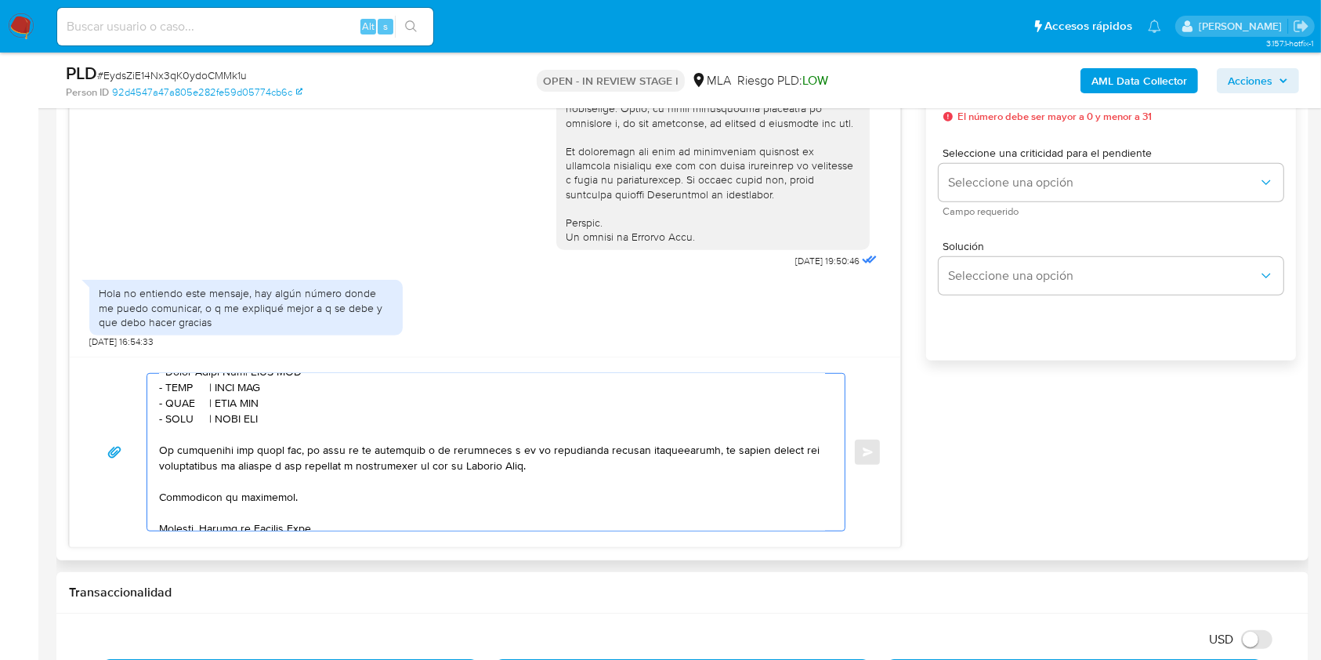
scroll to position [397, 0]
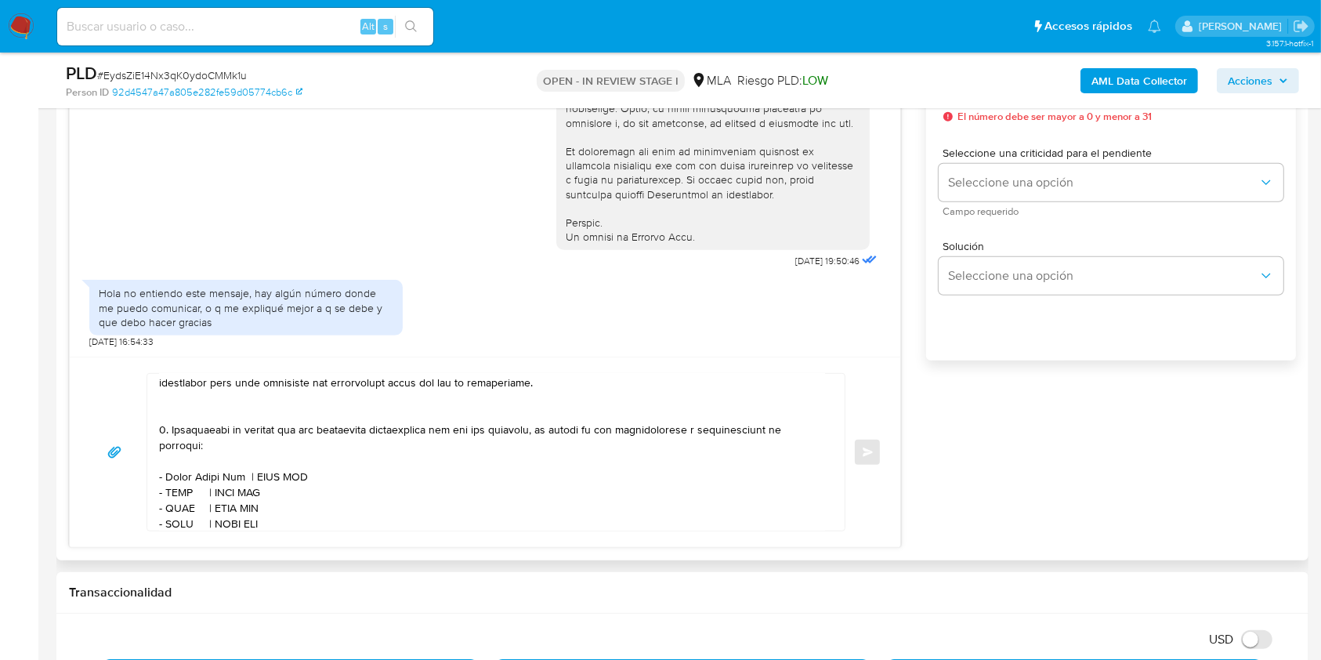
click at [295, 486] on textarea at bounding box center [492, 452] width 666 height 157
drag, startPoint x: 295, startPoint y: 486, endPoint x: 326, endPoint y: 422, distance: 71.5
click at [295, 486] on textarea at bounding box center [492, 452] width 666 height 157
paste textarea "30715814206"
click at [178, 504] on textarea at bounding box center [492, 452] width 666 height 157
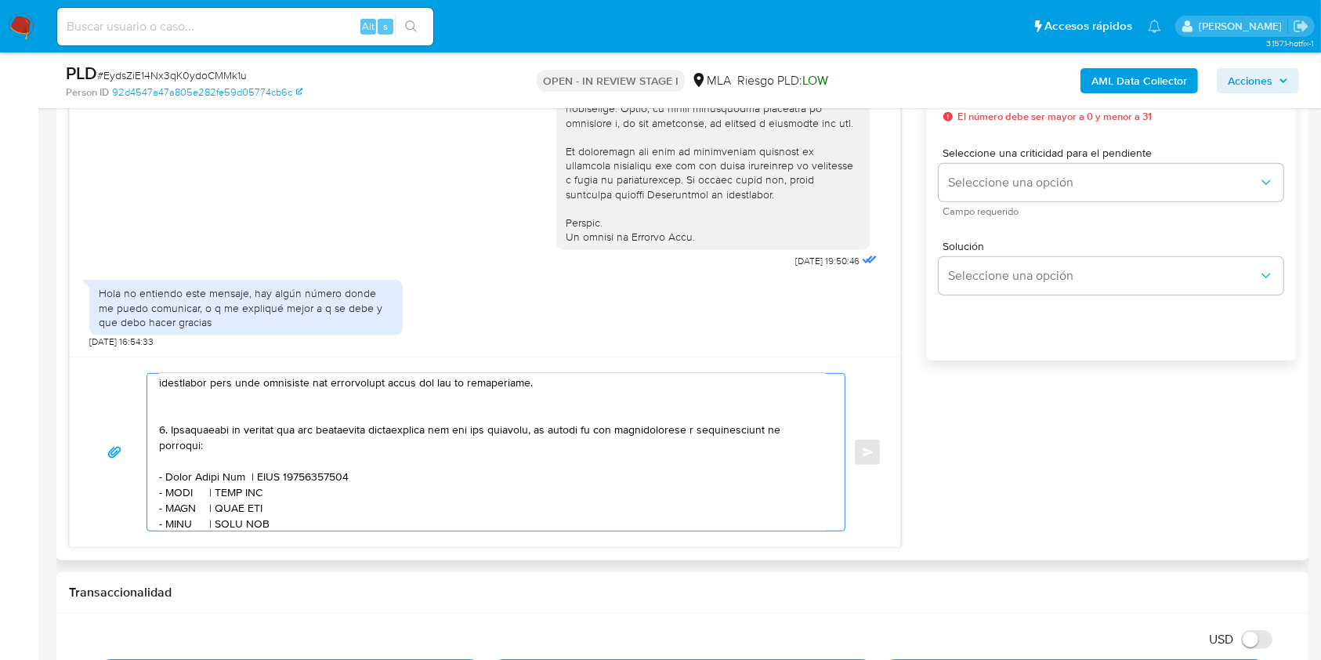
click at [178, 504] on textarea at bounding box center [492, 452] width 666 height 157
paste textarea "Ledesma Luis Alberto"
click at [321, 504] on textarea at bounding box center [492, 452] width 666 height 157
paste textarea "20344060801"
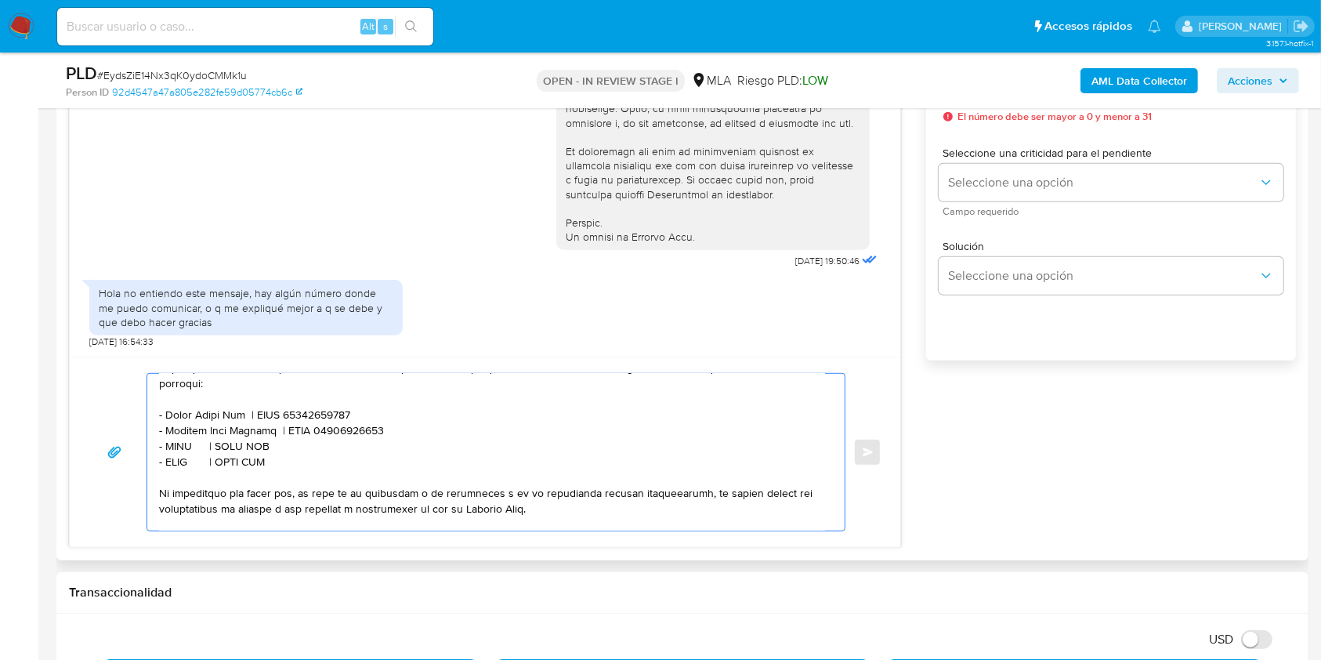
scroll to position [502, 0]
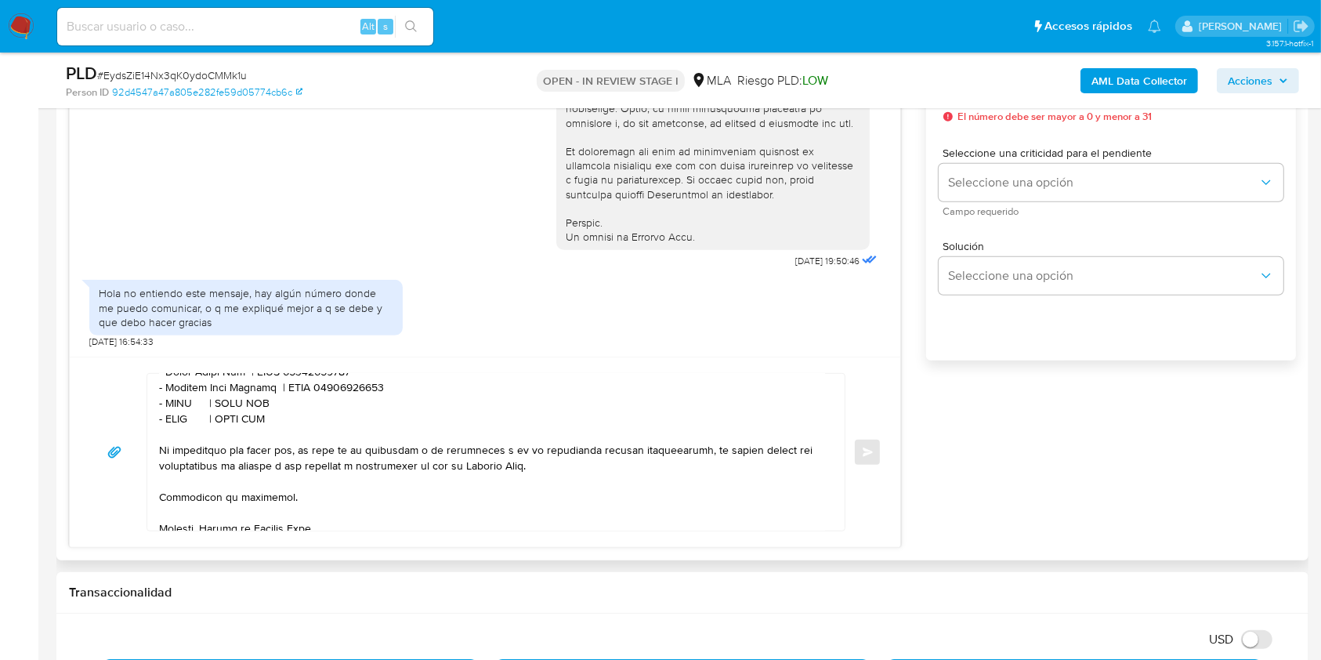
click at [181, 414] on textarea at bounding box center [492, 452] width 666 height 157
paste textarea "Jorge Andrs Gamez"
click at [218, 414] on textarea at bounding box center [492, 452] width 666 height 157
click at [245, 416] on textarea at bounding box center [492, 452] width 666 height 157
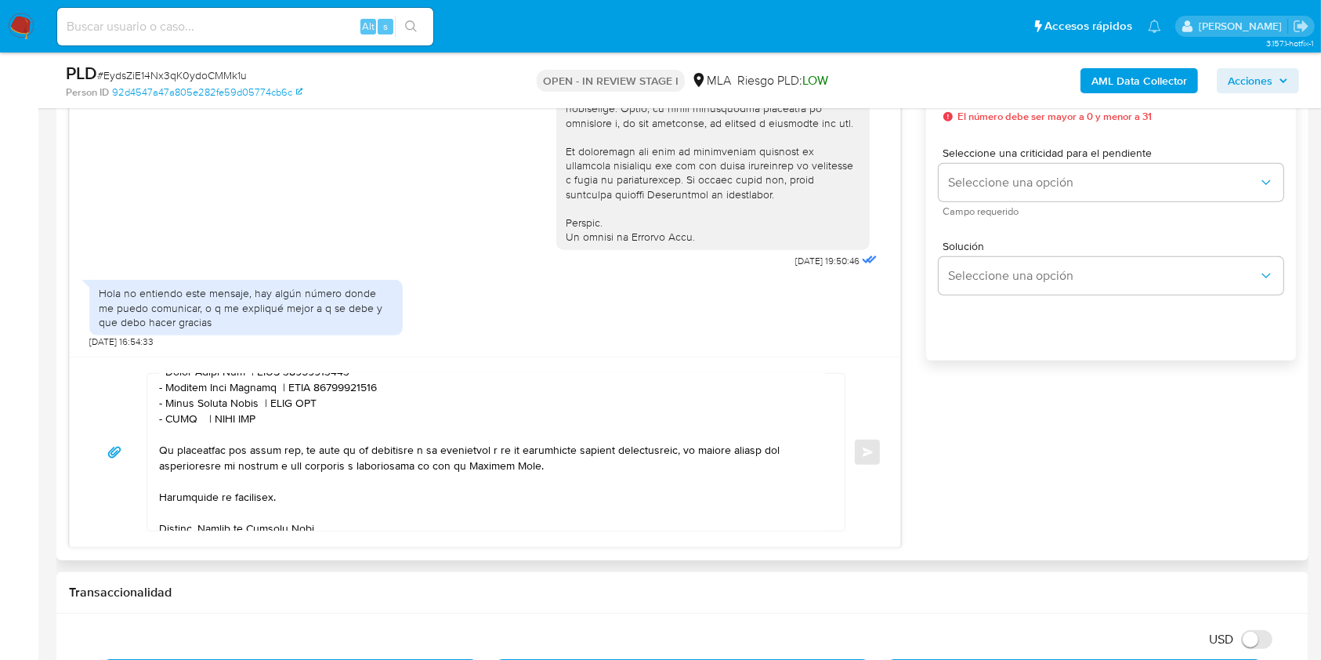
click at [320, 416] on textarea at bounding box center [492, 452] width 666 height 157
paste textarea "20400799505"
click at [172, 427] on textarea at bounding box center [492, 452] width 666 height 157
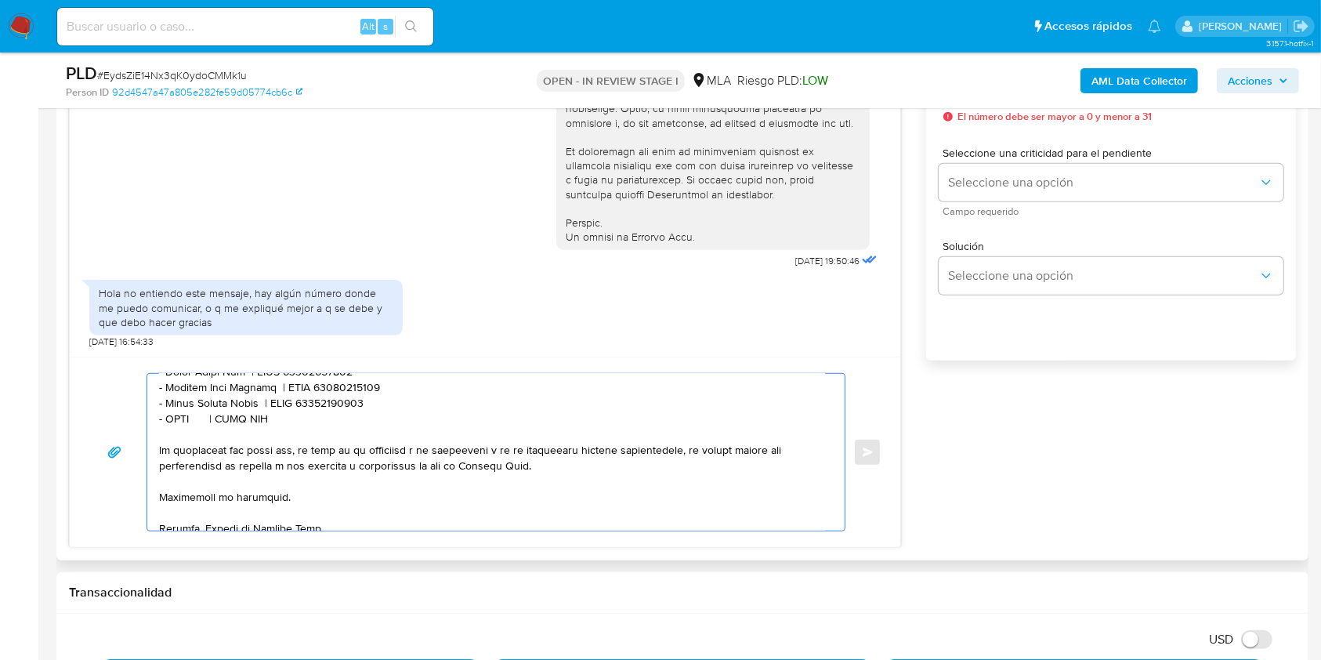
paste textarea "OBRAS Y LOGISTICA SRL"
click at [335, 429] on textarea at bounding box center [492, 452] width 666 height 157
drag, startPoint x: 335, startPoint y: 429, endPoint x: 386, endPoint y: 439, distance: 51.8
click at [335, 429] on textarea at bounding box center [492, 452] width 666 height 157
paste textarea "30714383511"
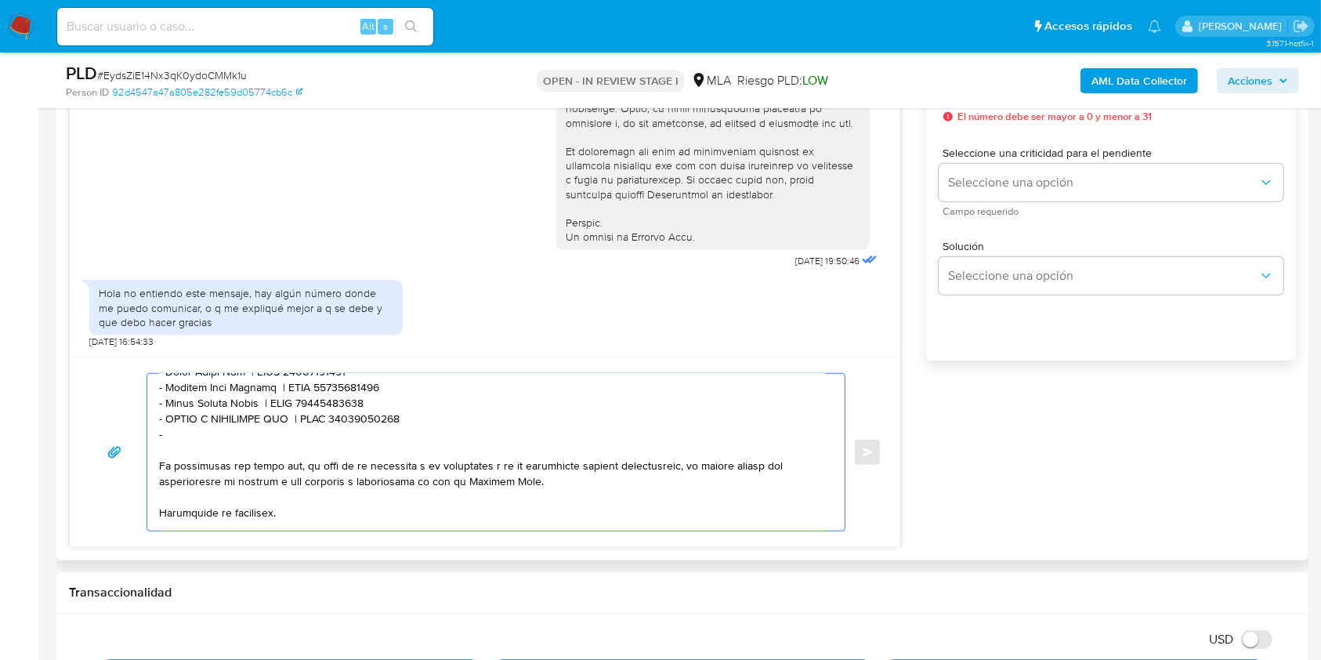
click at [217, 451] on textarea at bounding box center [492, 452] width 666 height 157
click at [220, 451] on textarea at bounding box center [492, 452] width 666 height 157
paste textarea "Jeremias Ezequiel Ledesma"
click at [375, 455] on textarea at bounding box center [492, 452] width 666 height 157
click at [383, 444] on textarea at bounding box center [492, 452] width 666 height 157
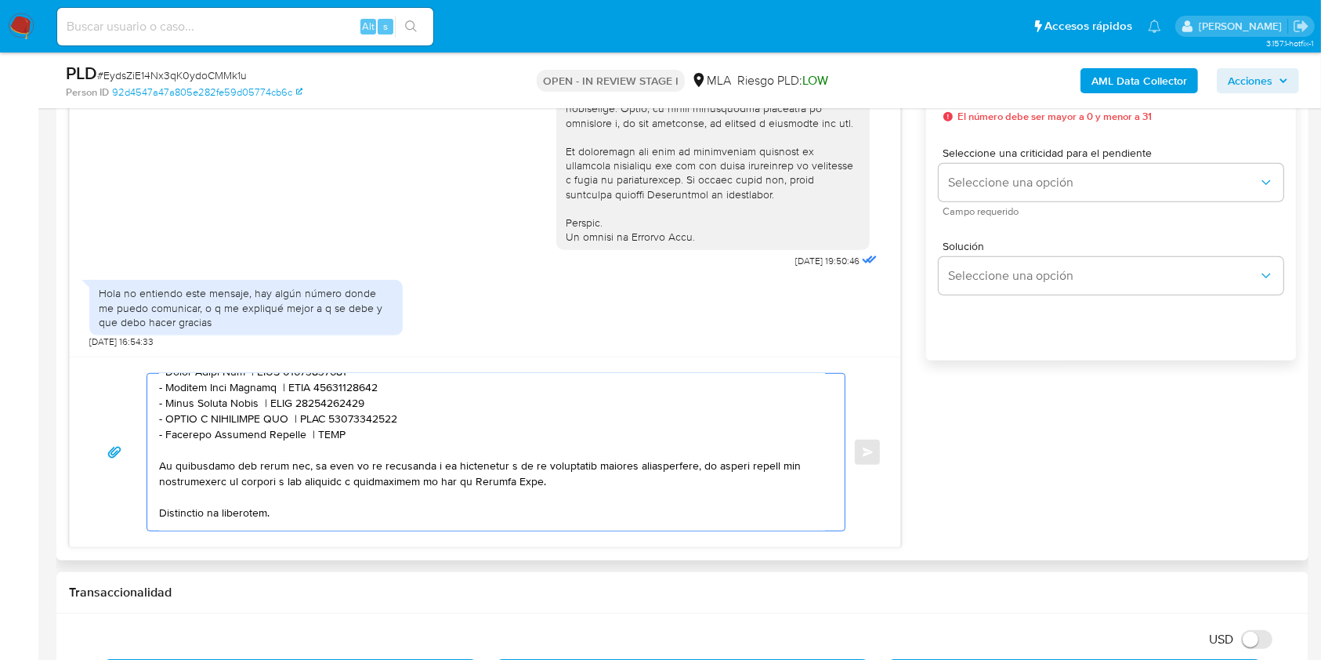
paste textarea "20378188041"
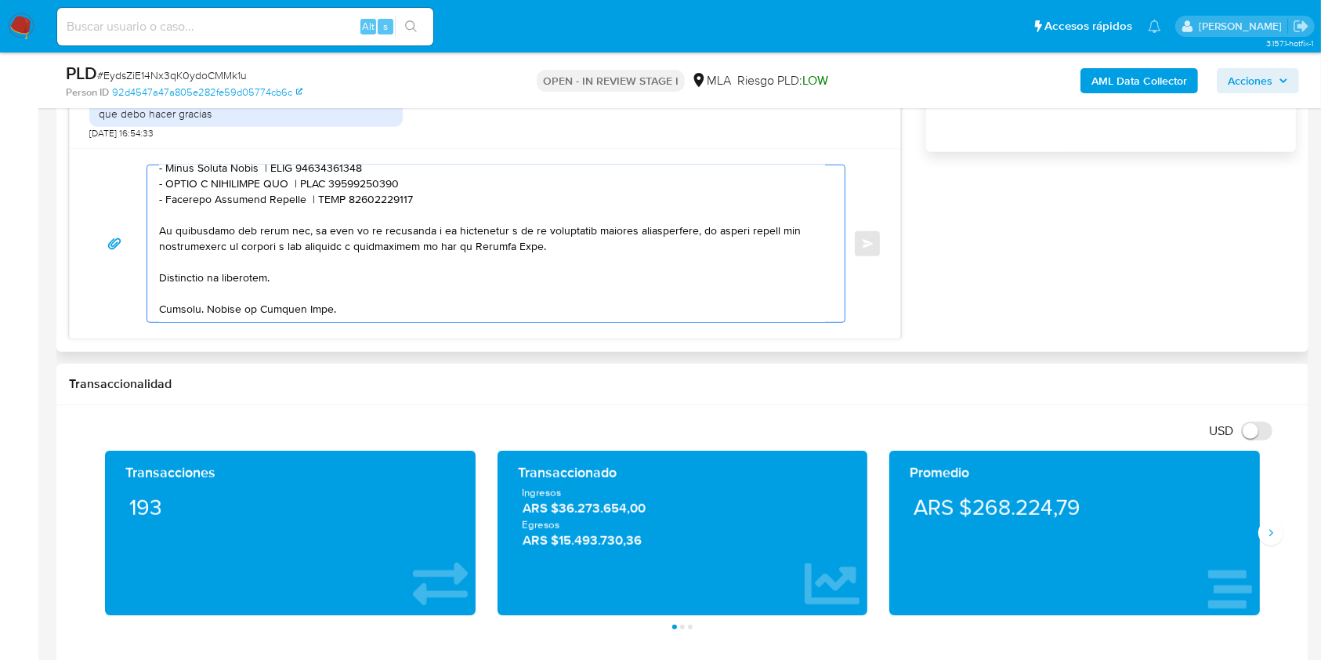
scroll to position [940, 0]
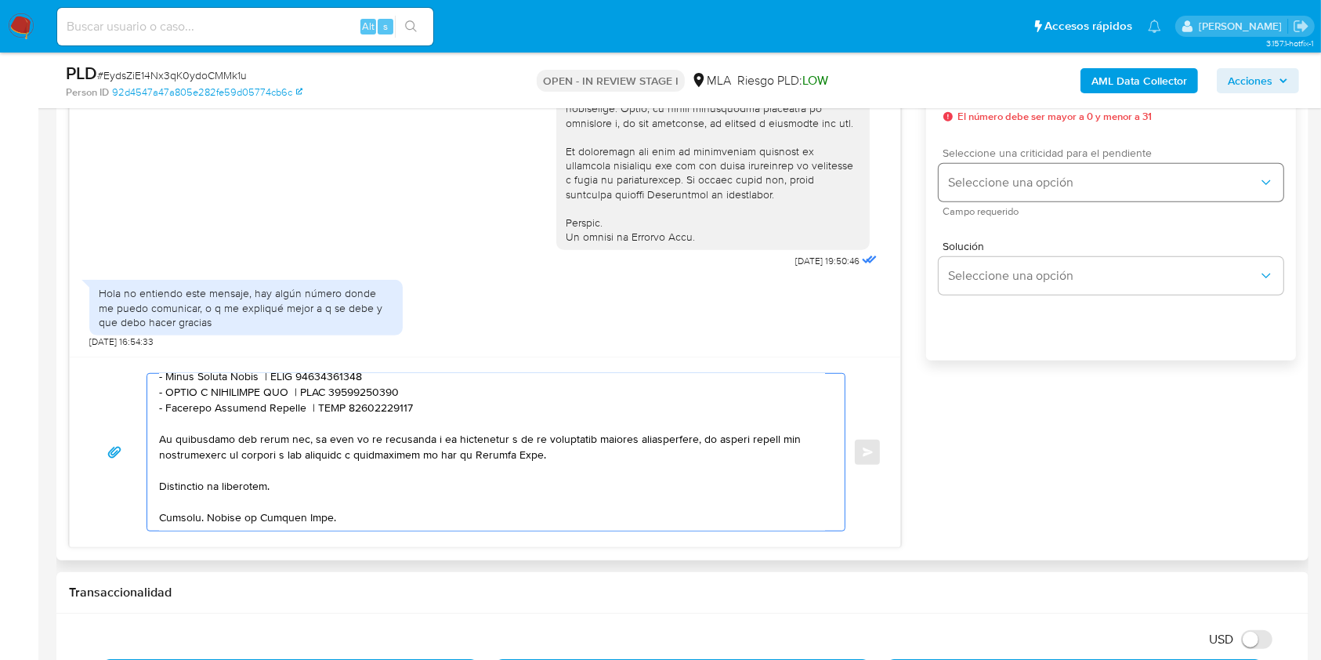
type textarea "Hola. Esperamos que te encuentres muy bien. El requerimiento surge de la dispos…"
click at [995, 177] on span "Seleccione una opción" at bounding box center [1103, 183] width 310 height 16
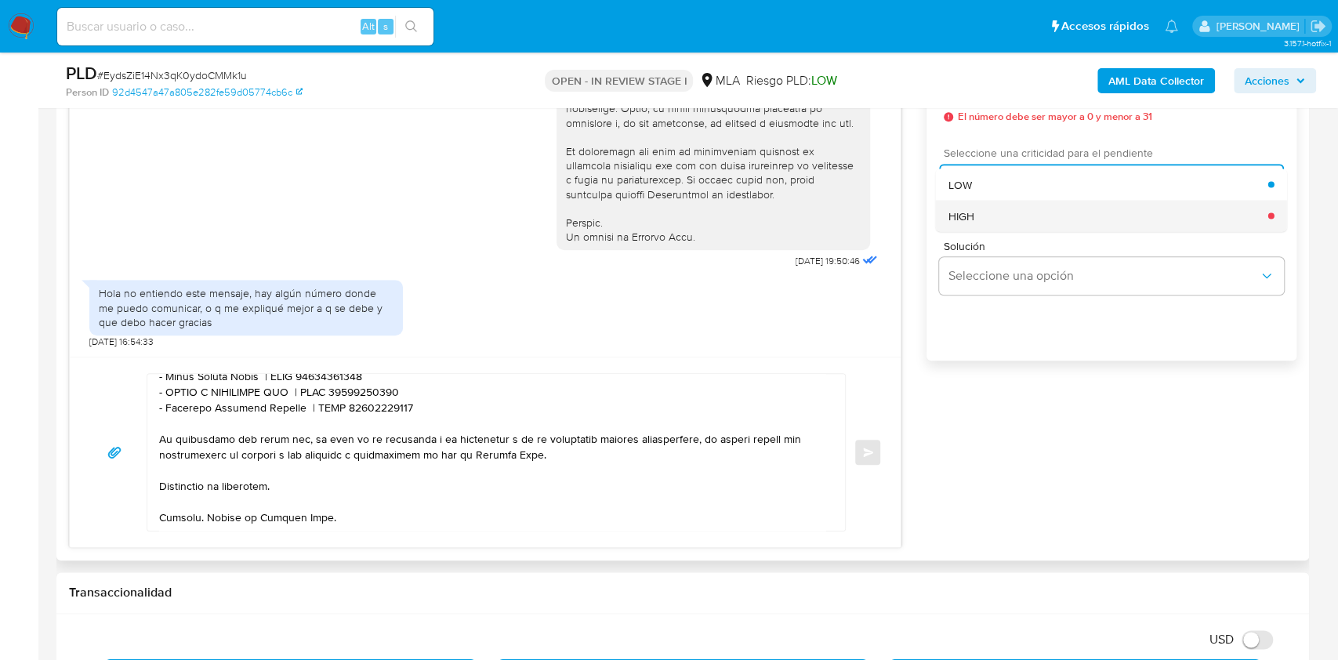
click at [1002, 206] on div "HIGH" at bounding box center [1108, 215] width 320 height 31
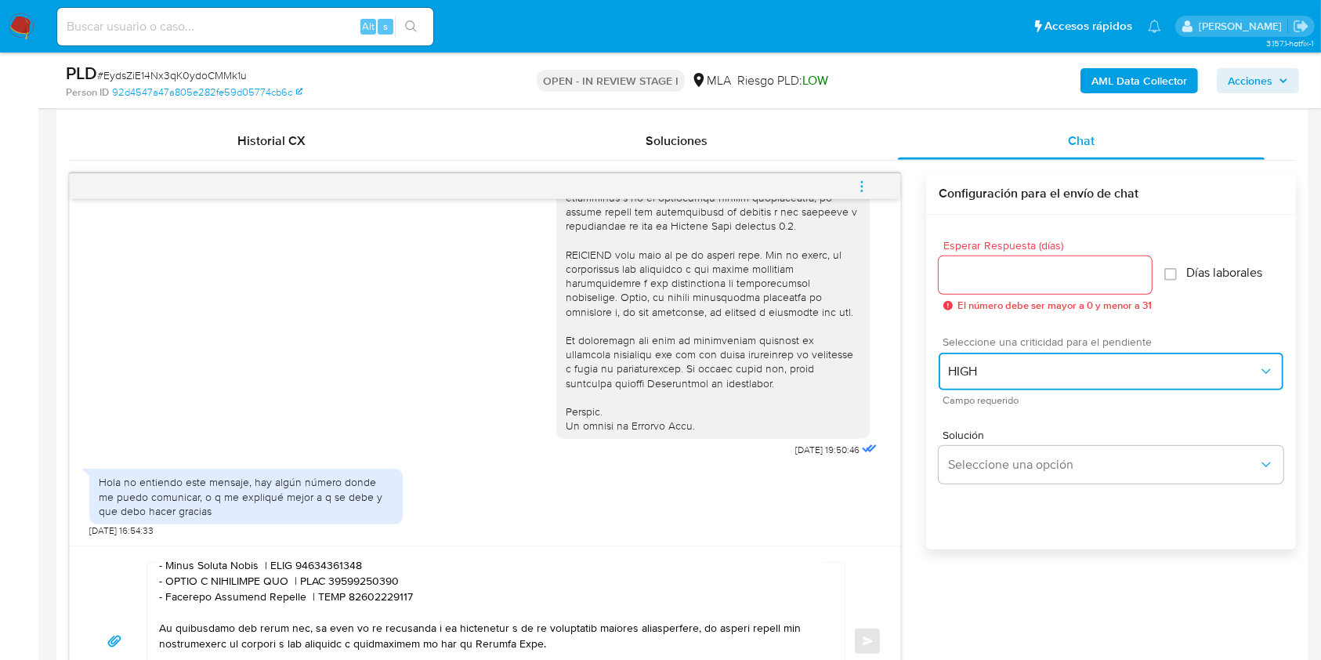
scroll to position [731, 0]
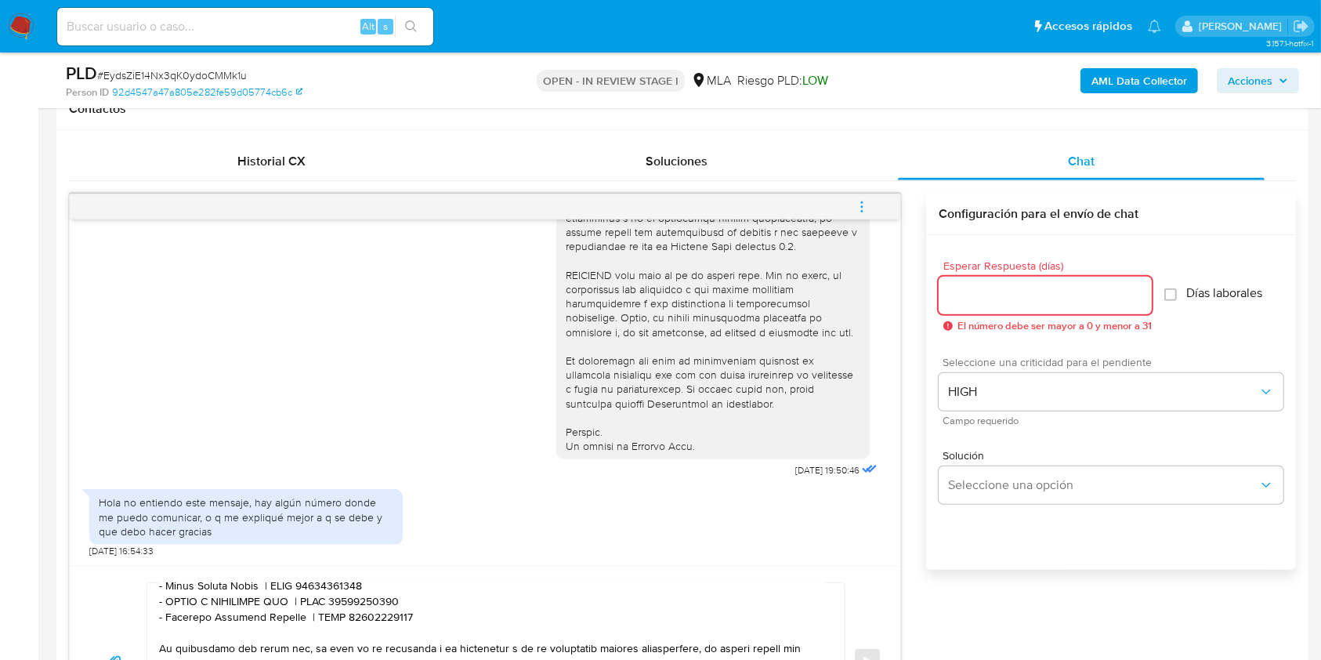
click at [1002, 298] on input "Esperar Respuesta (días)" at bounding box center [1045, 295] width 213 height 20
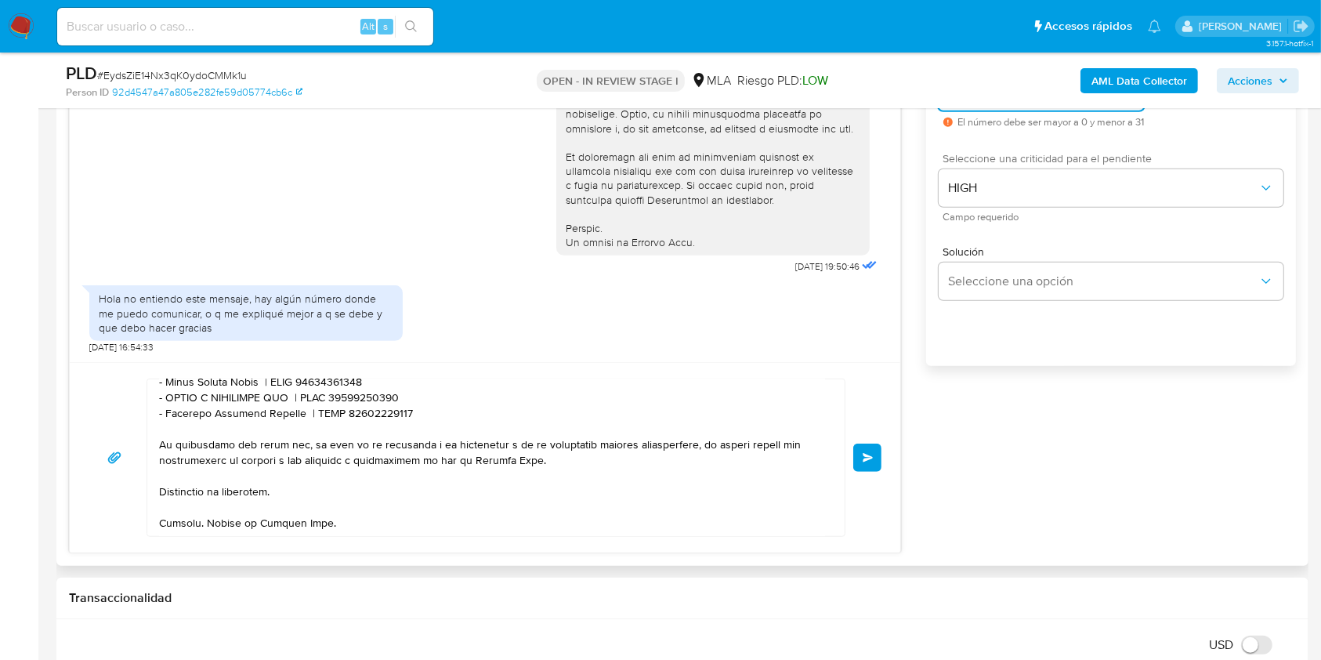
scroll to position [940, 0]
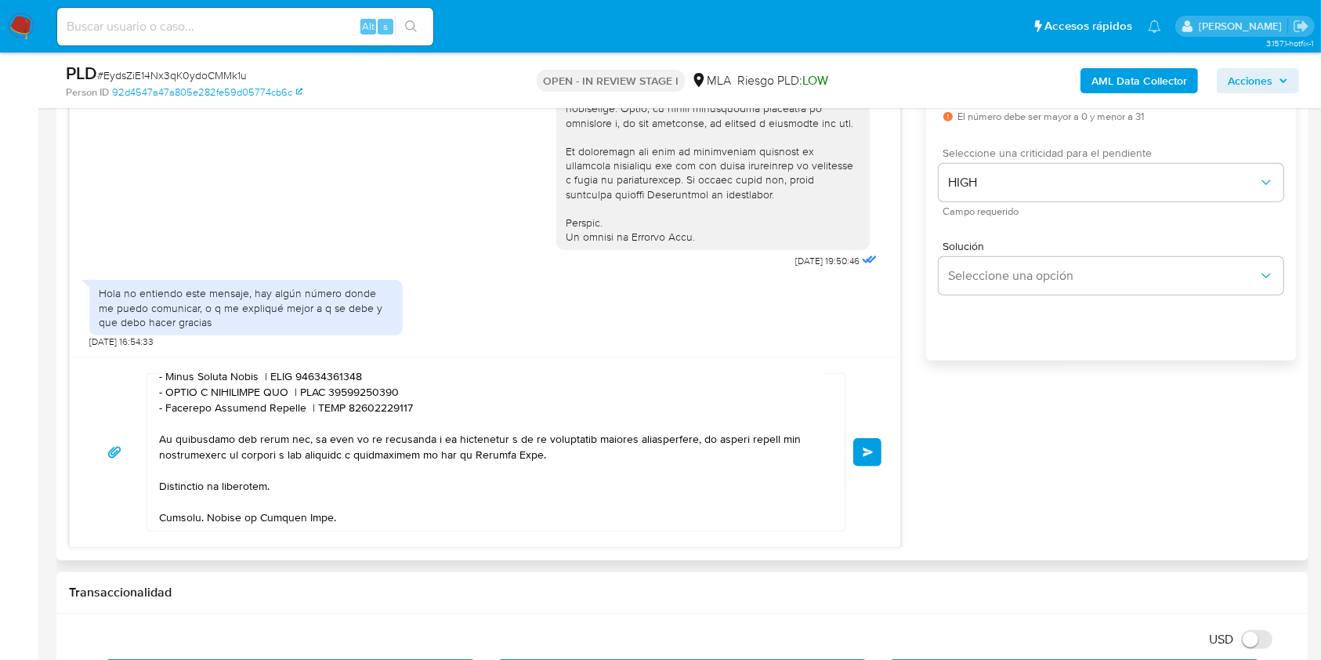
type input "1"
click at [281, 486] on textarea at bounding box center [492, 452] width 666 height 157
type textarea "Hola. Esperamos que te encuentres muy bien. El requerimiento surge de la dispos…"
click at [871, 458] on button "Enviar" at bounding box center [867, 452] width 28 height 28
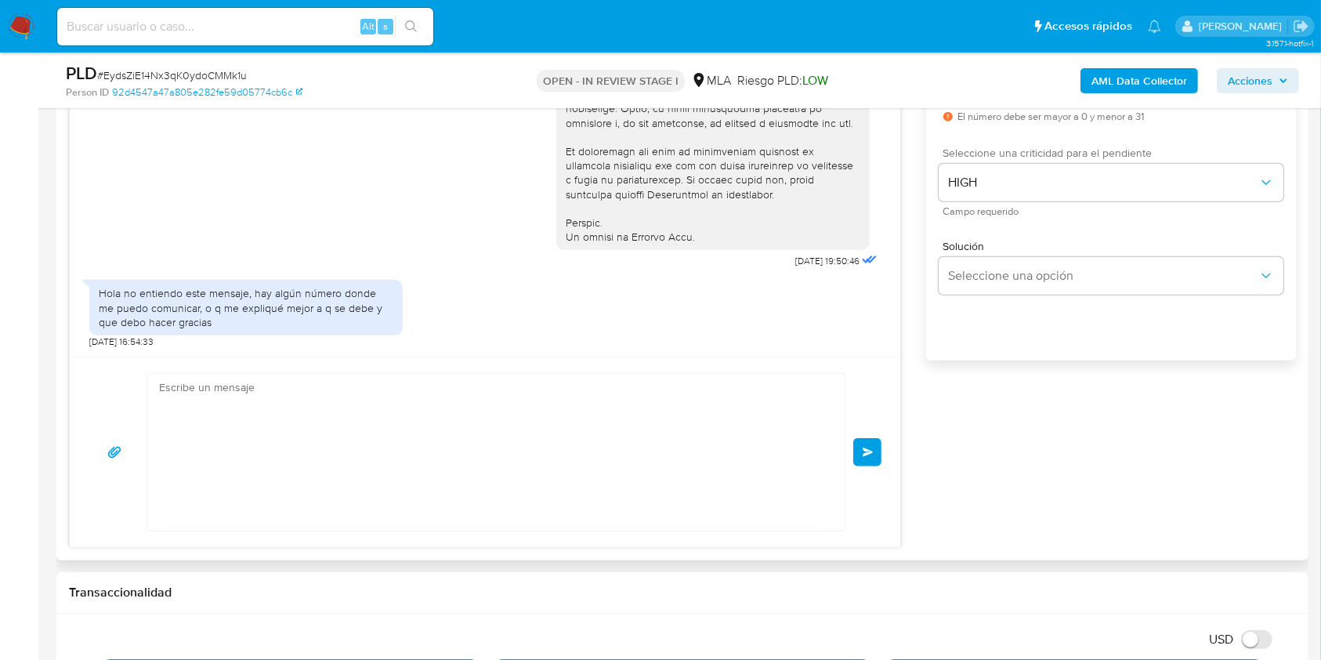
scroll to position [0, 0]
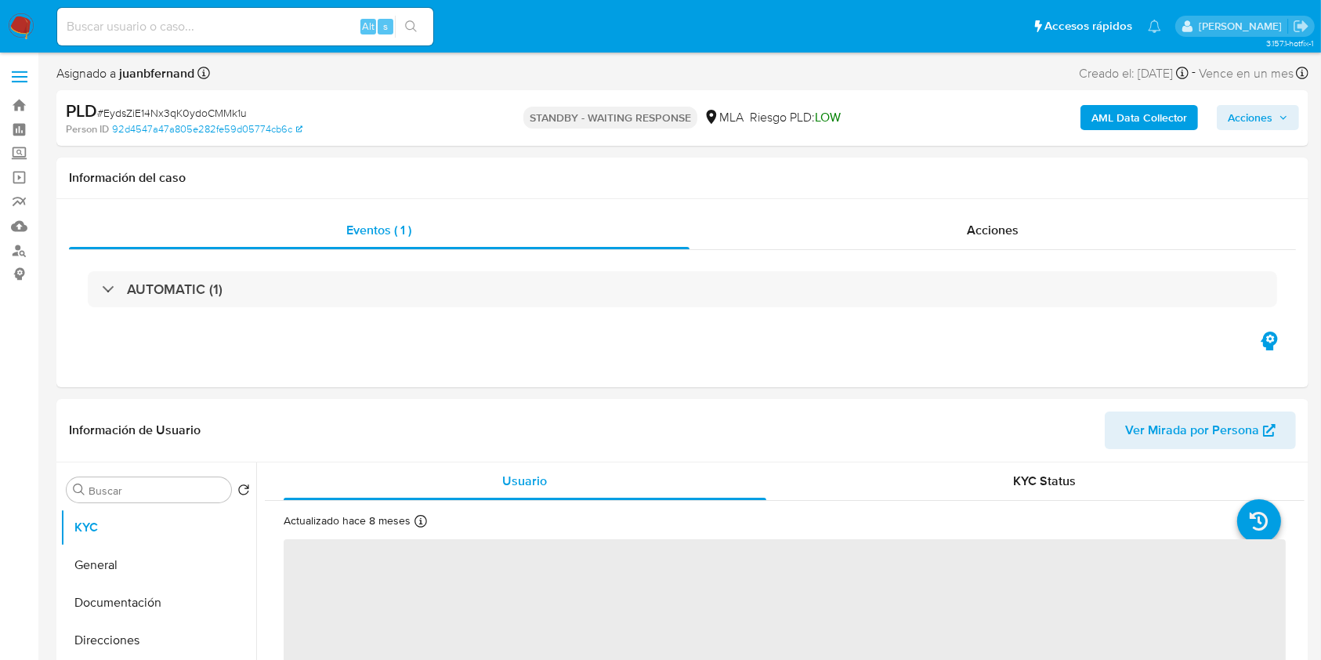
select select "10"
